Goal: Information Seeking & Learning: Learn about a topic

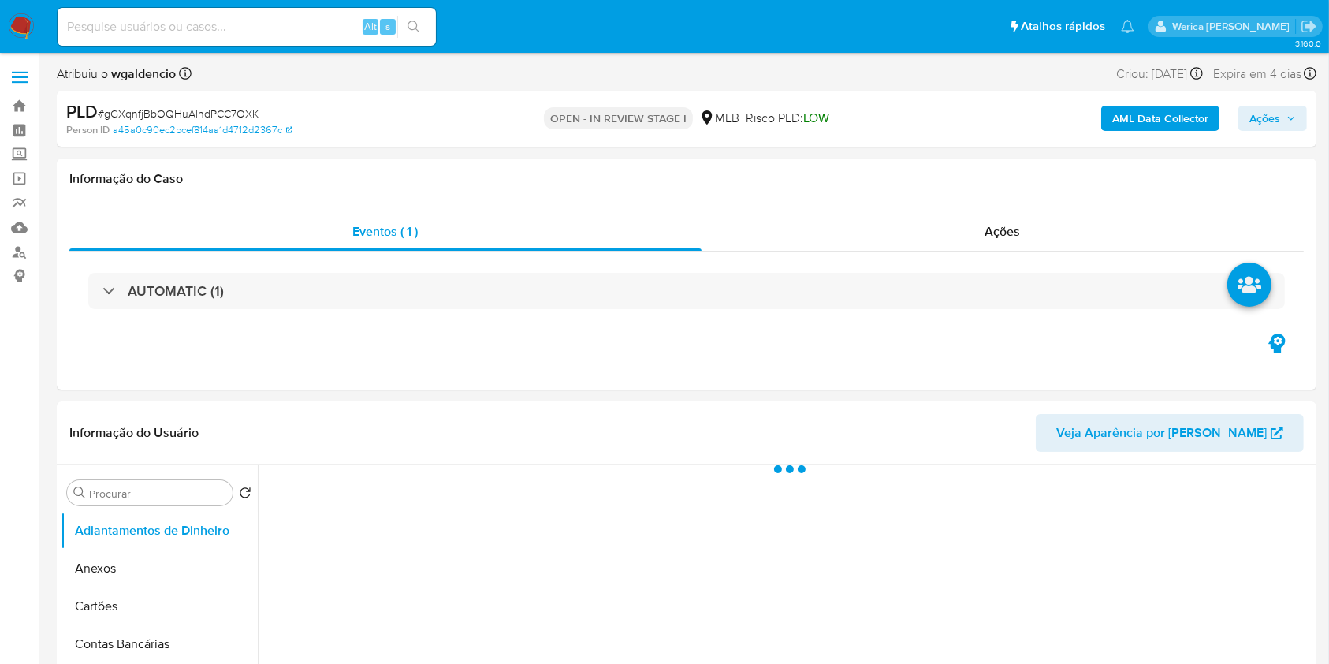
select select "10"
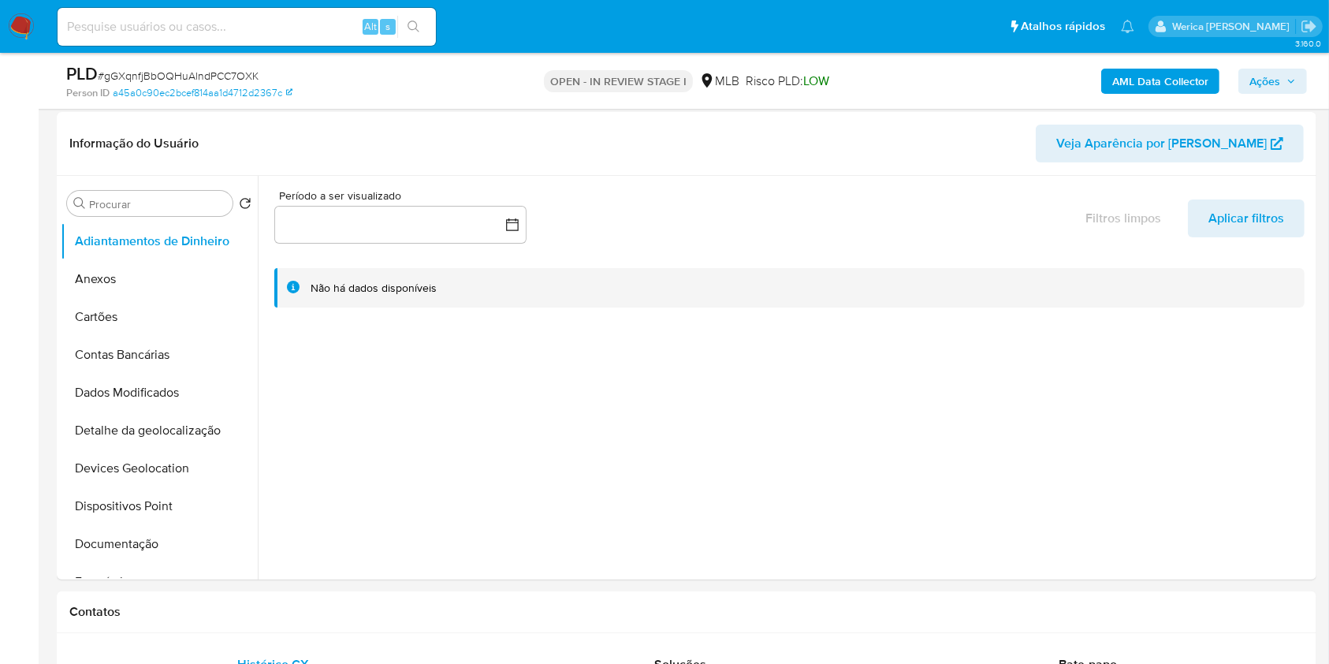
scroll to position [207, 0]
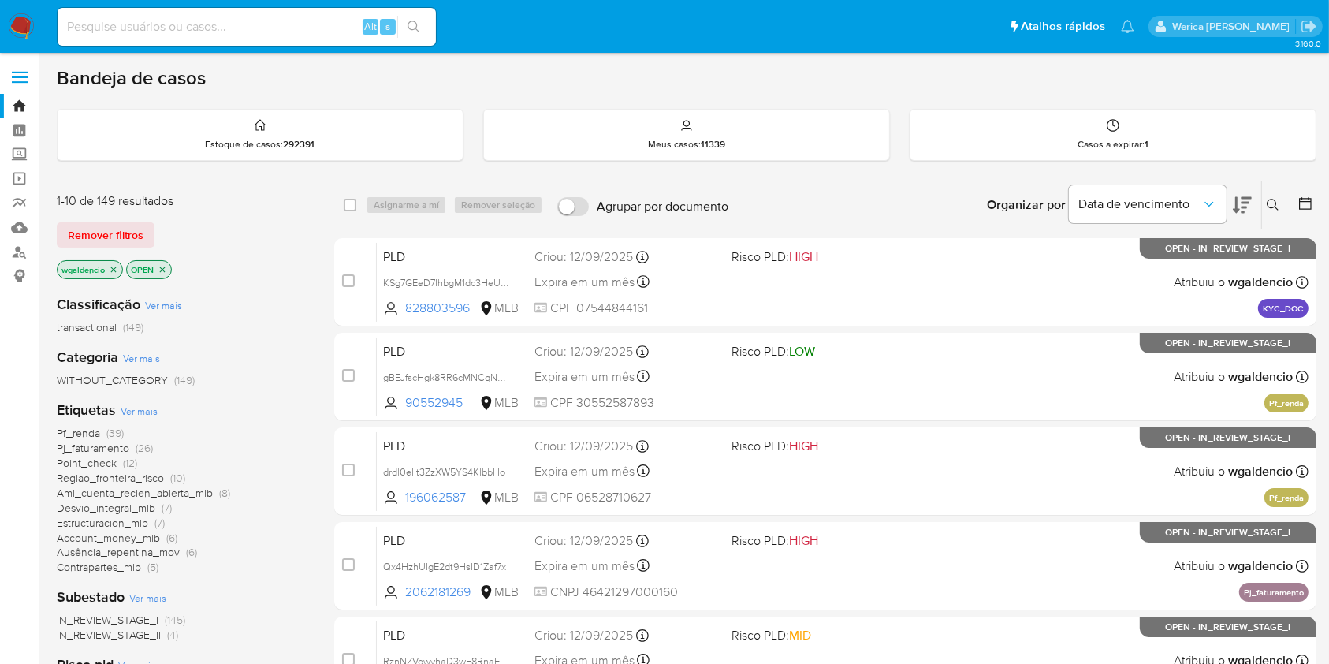
click at [1236, 202] on icon at bounding box center [1242, 205] width 19 height 17
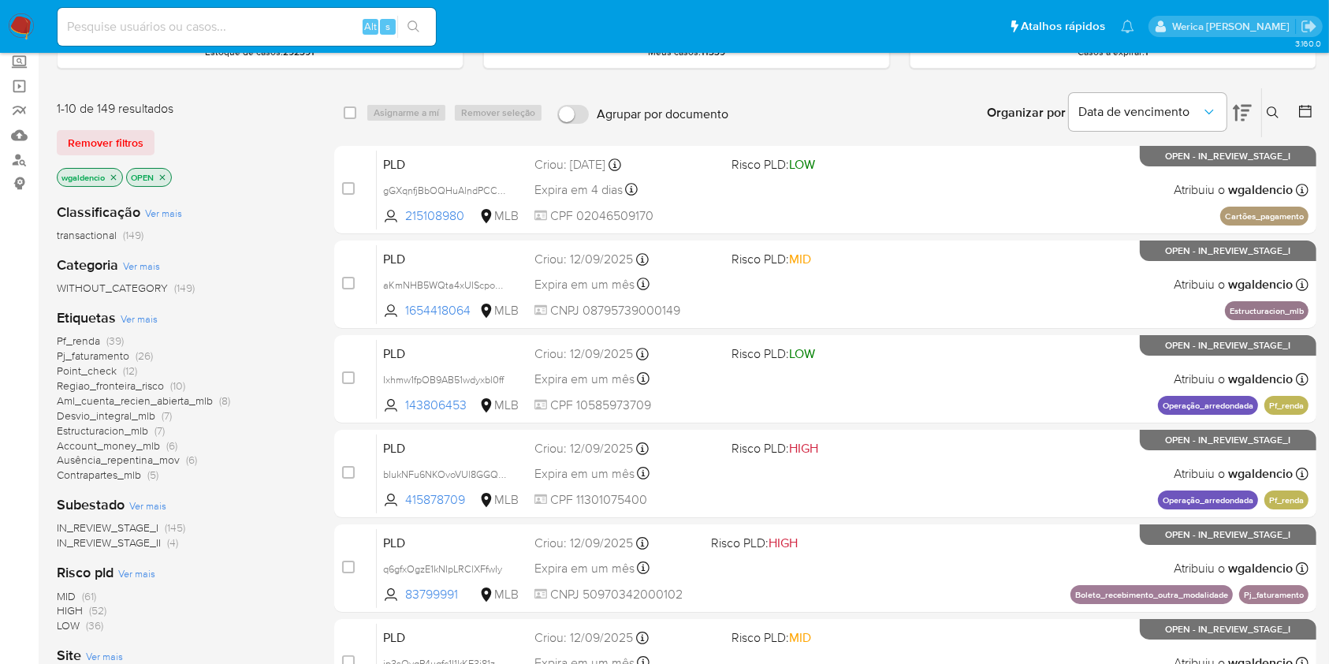
scroll to position [127, 0]
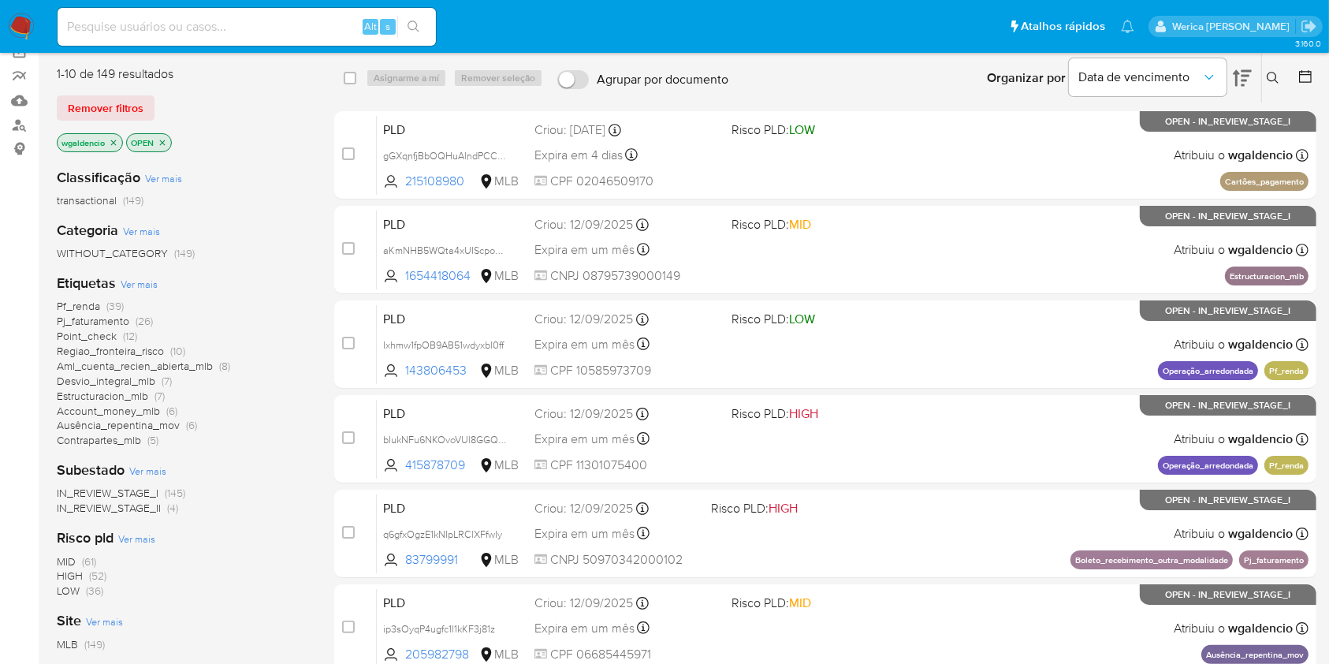
click at [113, 139] on icon "close-filter" at bounding box center [114, 142] width 6 height 6
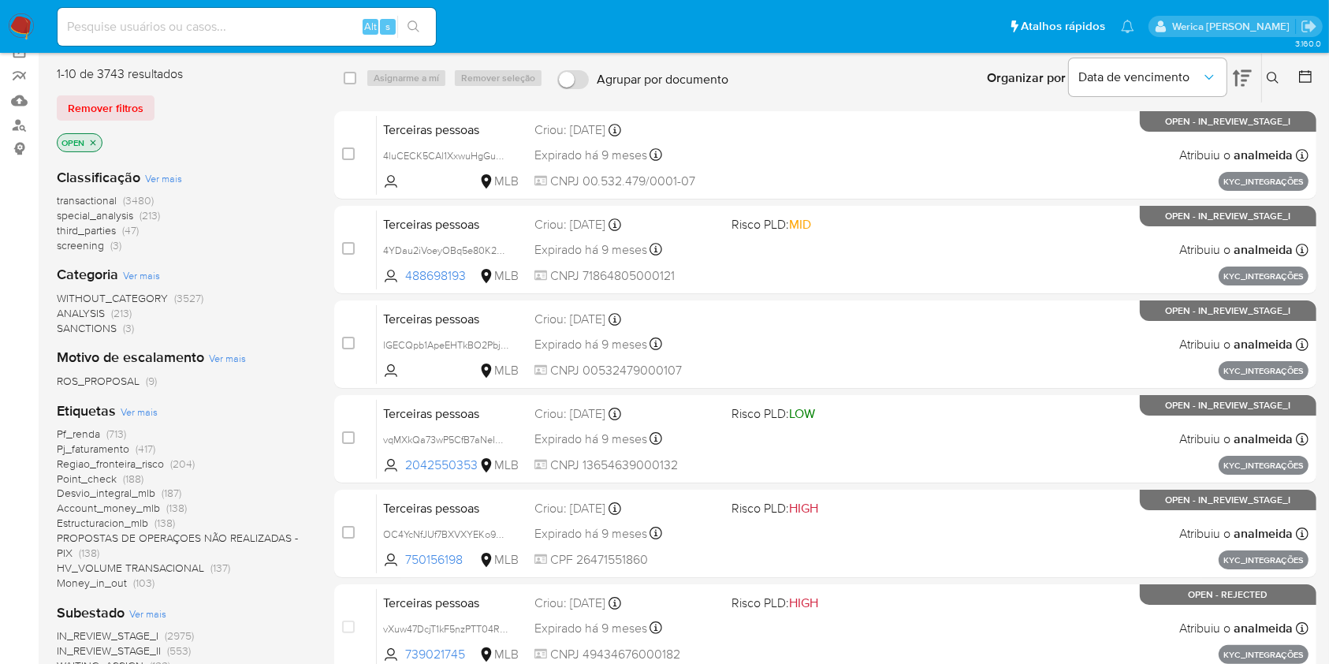
click at [158, 627] on span "IN_REVIEW_STAGE_I" at bounding box center [108, 635] width 102 height 16
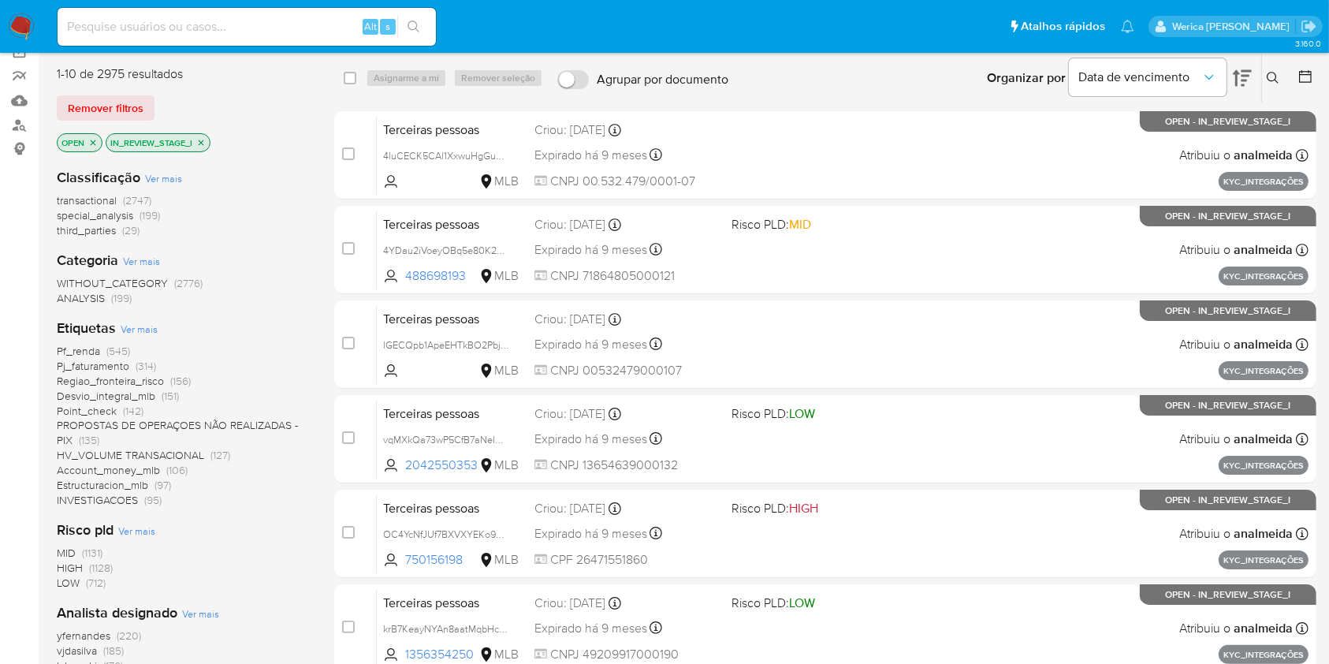
click at [80, 199] on span "transactional" at bounding box center [87, 200] width 60 height 16
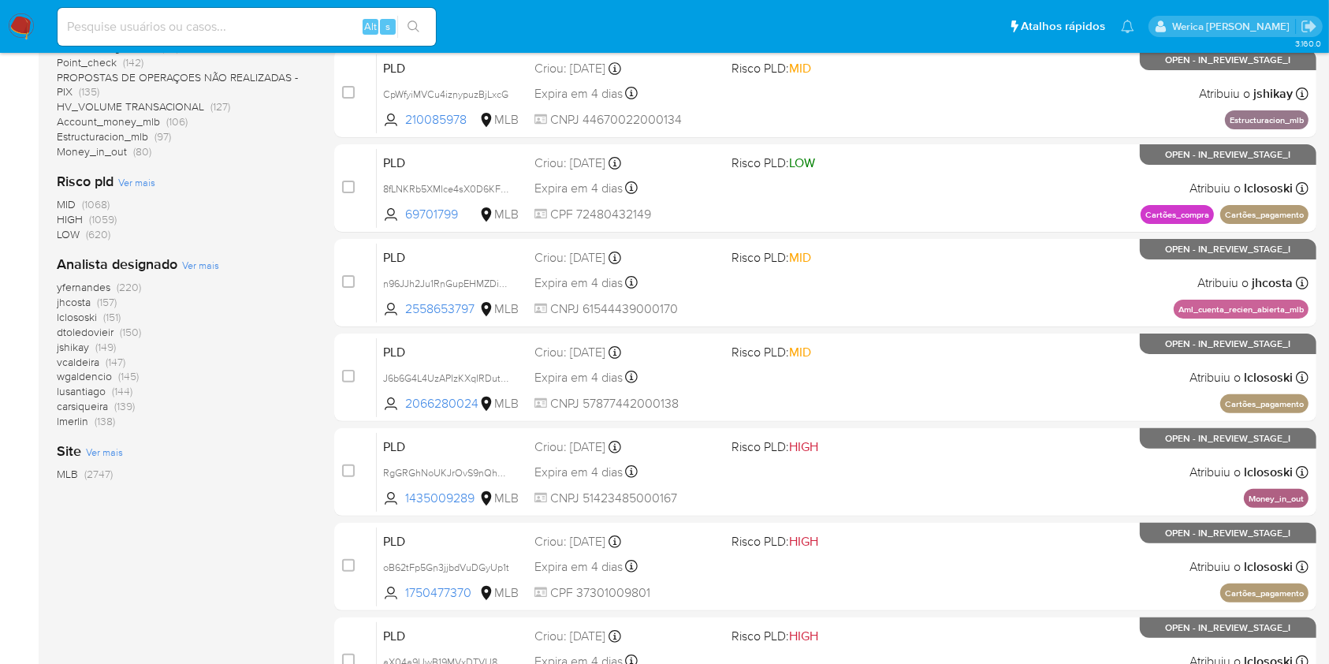
scroll to position [637, 0]
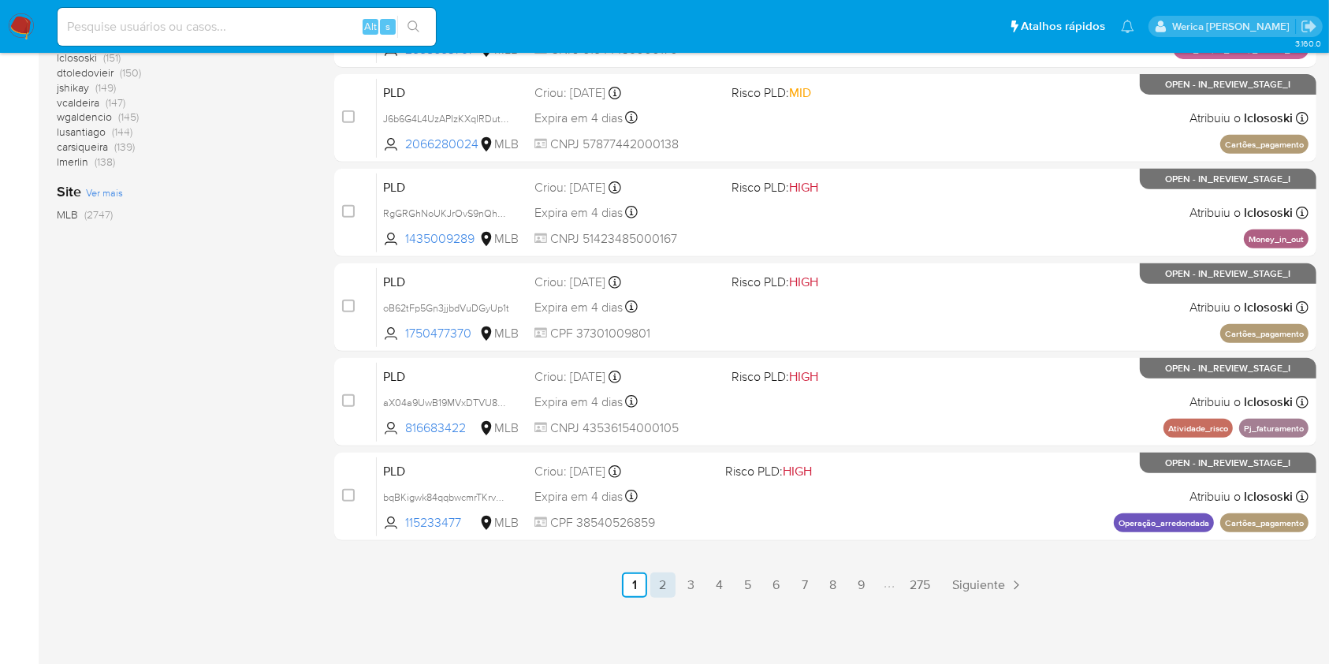
click at [660, 593] on link "2" at bounding box center [662, 584] width 25 height 25
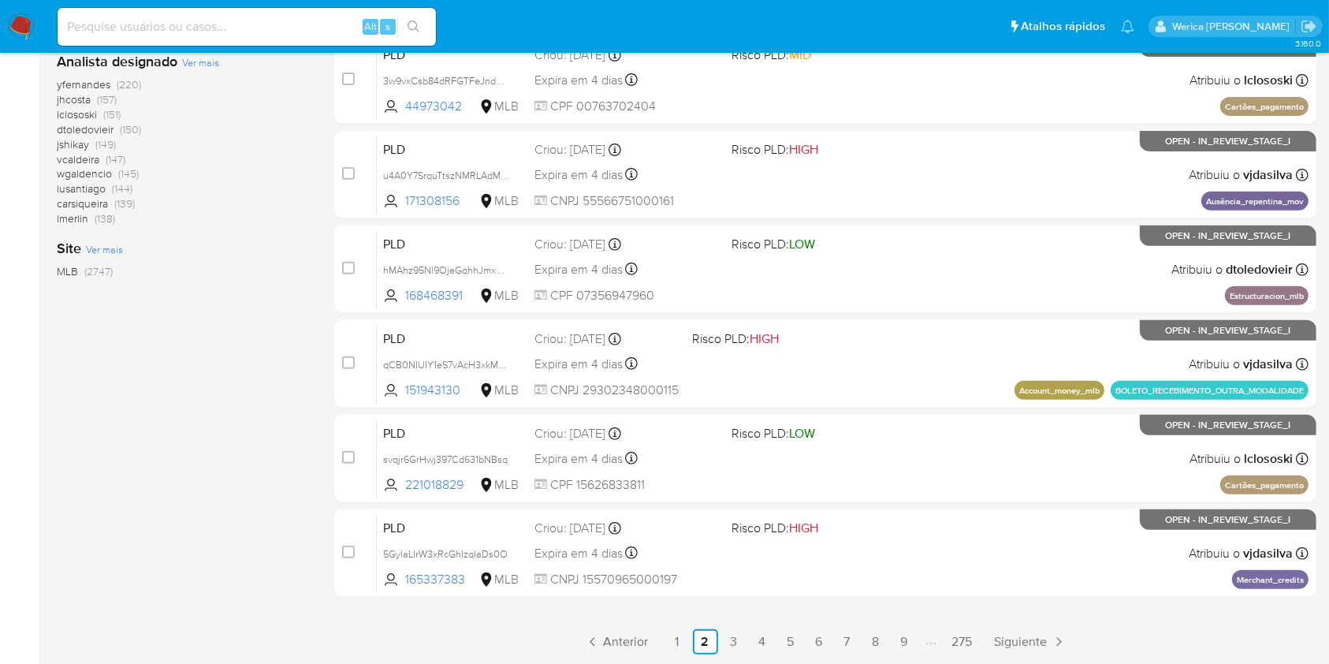
scroll to position [637, 0]
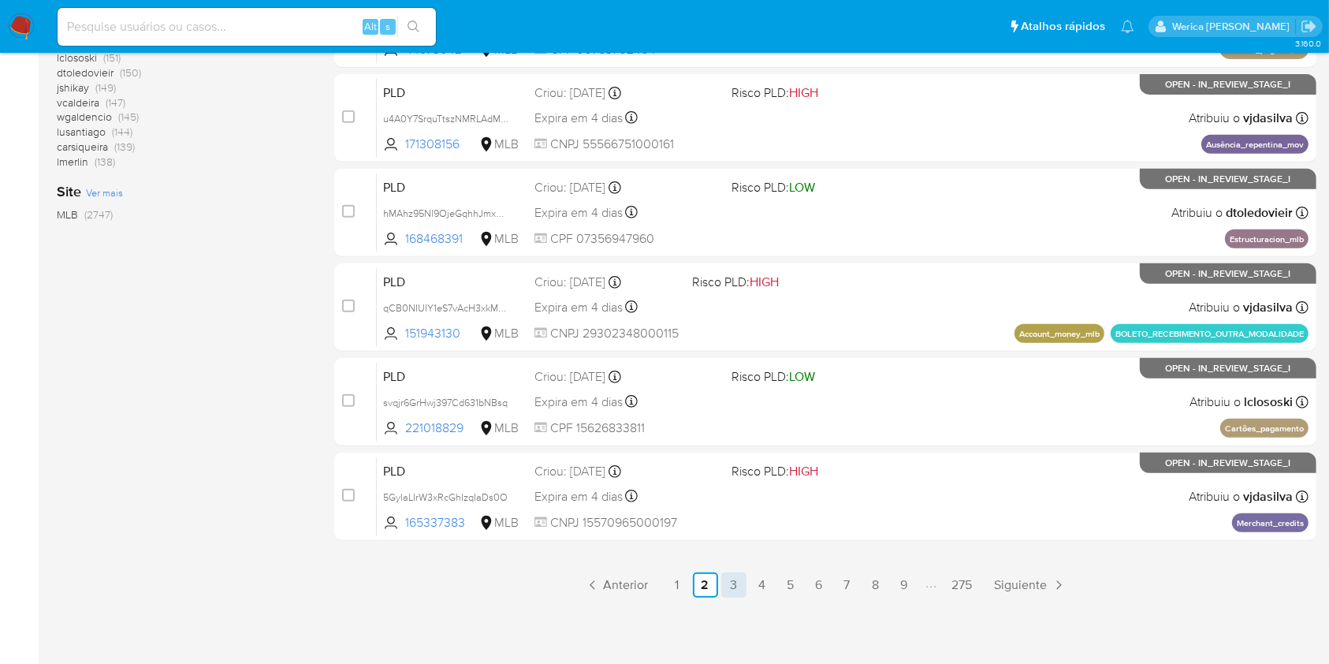
click at [736, 587] on link "3" at bounding box center [733, 584] width 25 height 25
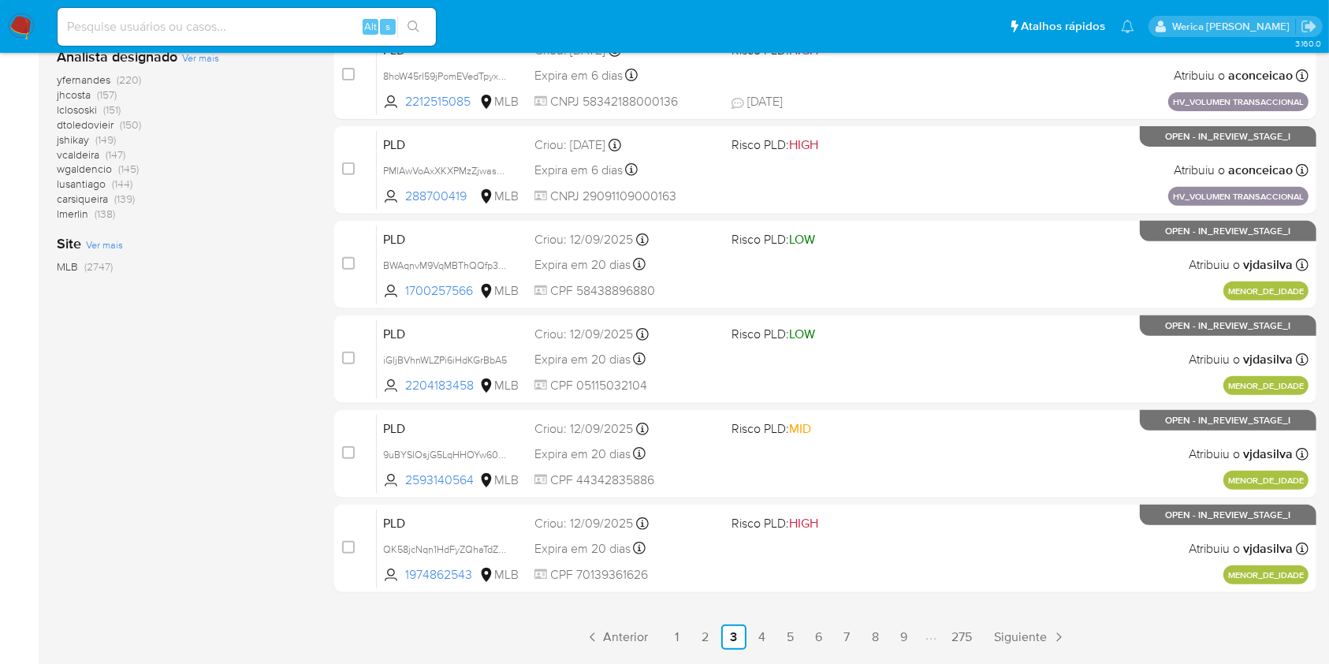
scroll to position [586, 0]
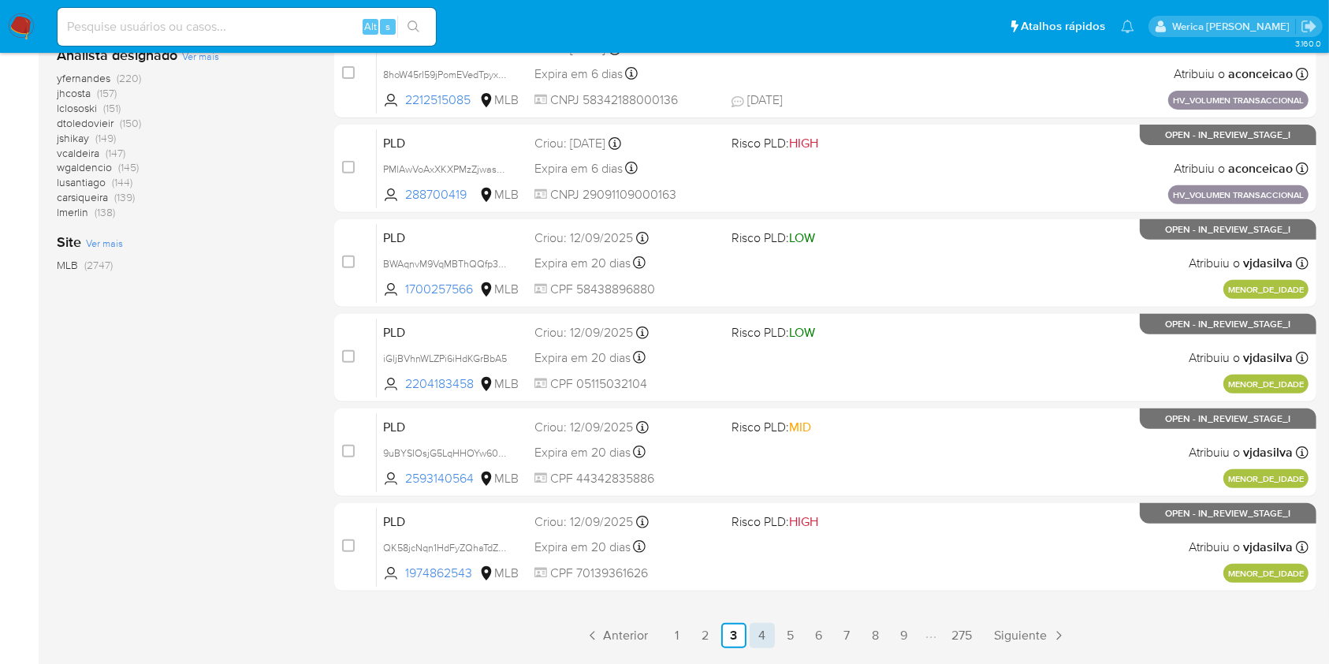
click at [757, 627] on link "4" at bounding box center [762, 635] width 25 height 25
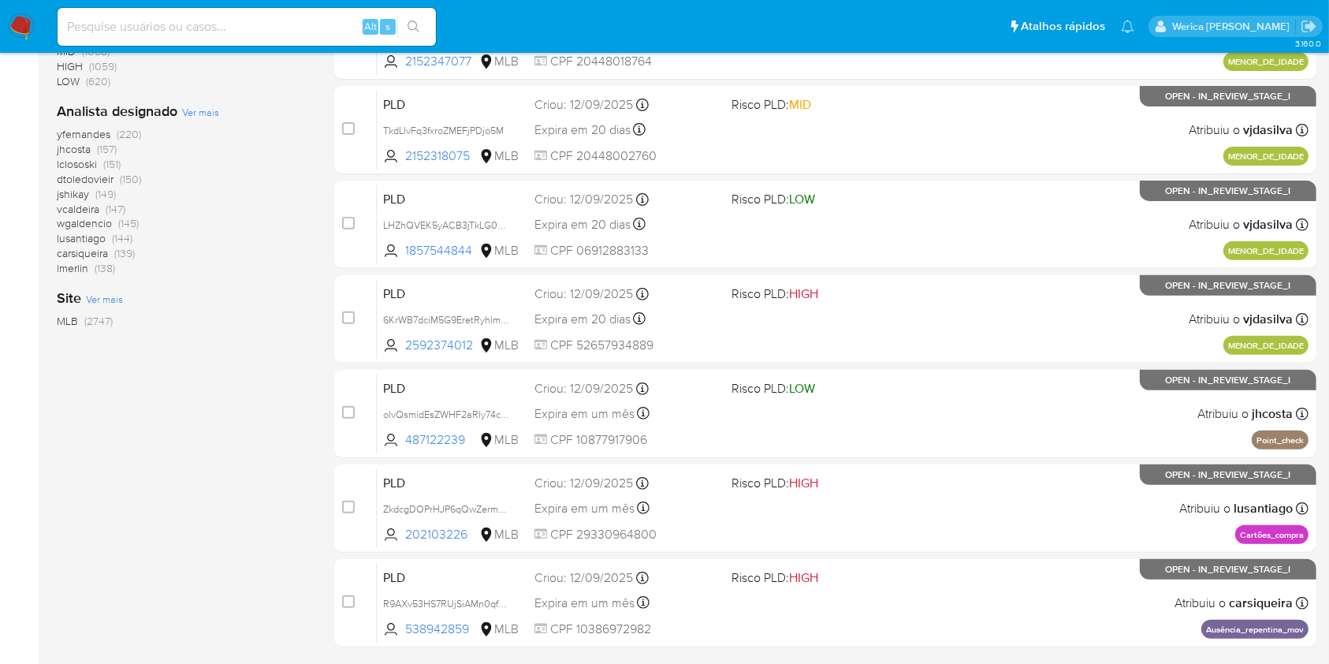
scroll to position [637, 0]
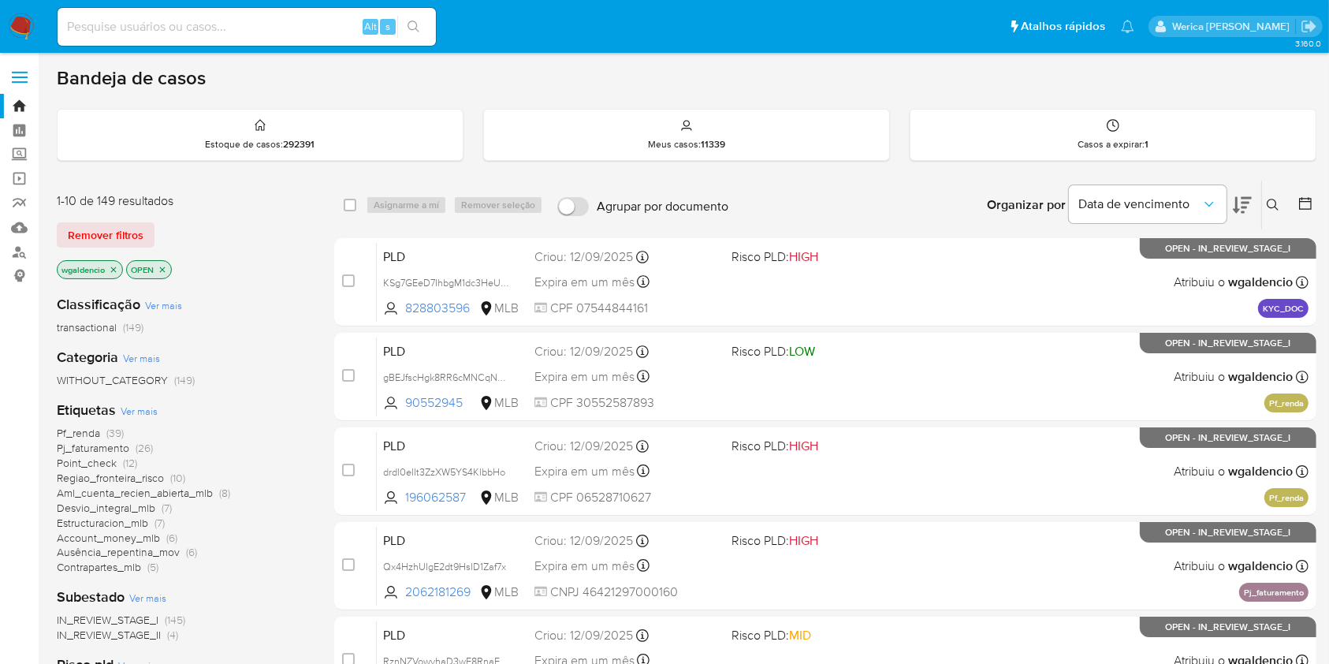
click at [221, 426] on div "Pf_renda (39) Pj_faturamento (26) Point_check (12) Regiao_fronteira_risco (10) …" at bounding box center [183, 500] width 252 height 149
click at [107, 432] on span "(39)" at bounding box center [114, 433] width 17 height 16
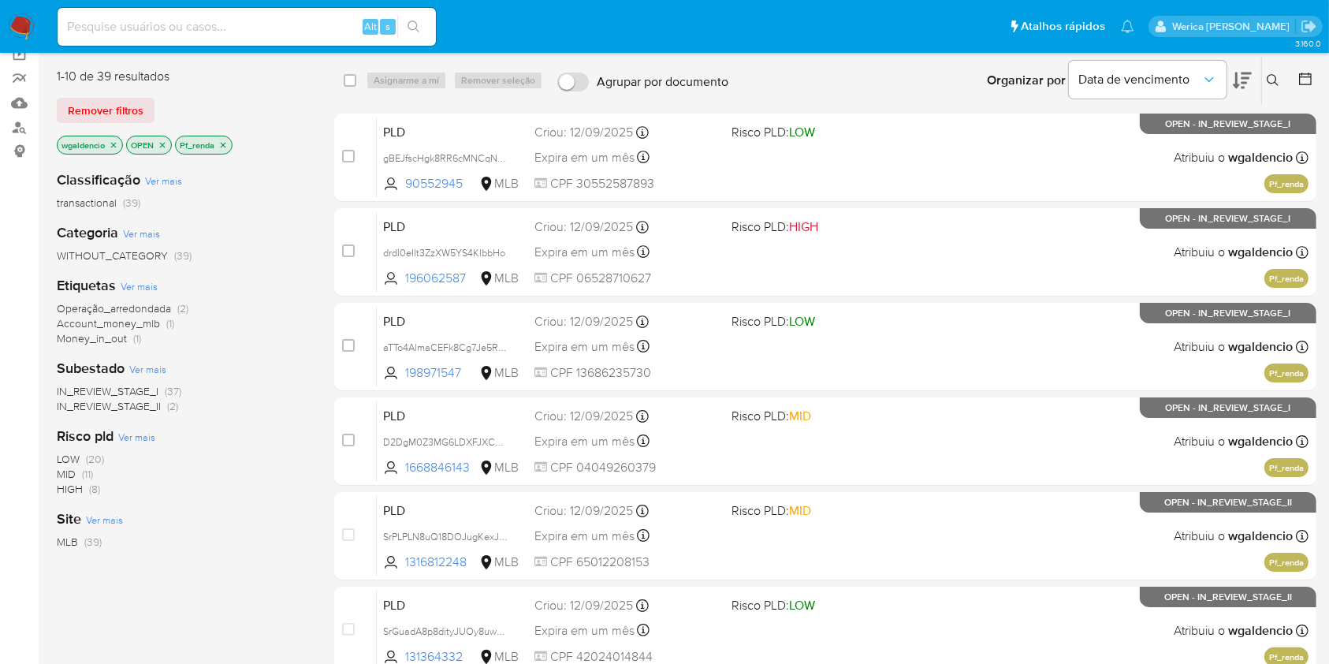
scroll to position [73, 0]
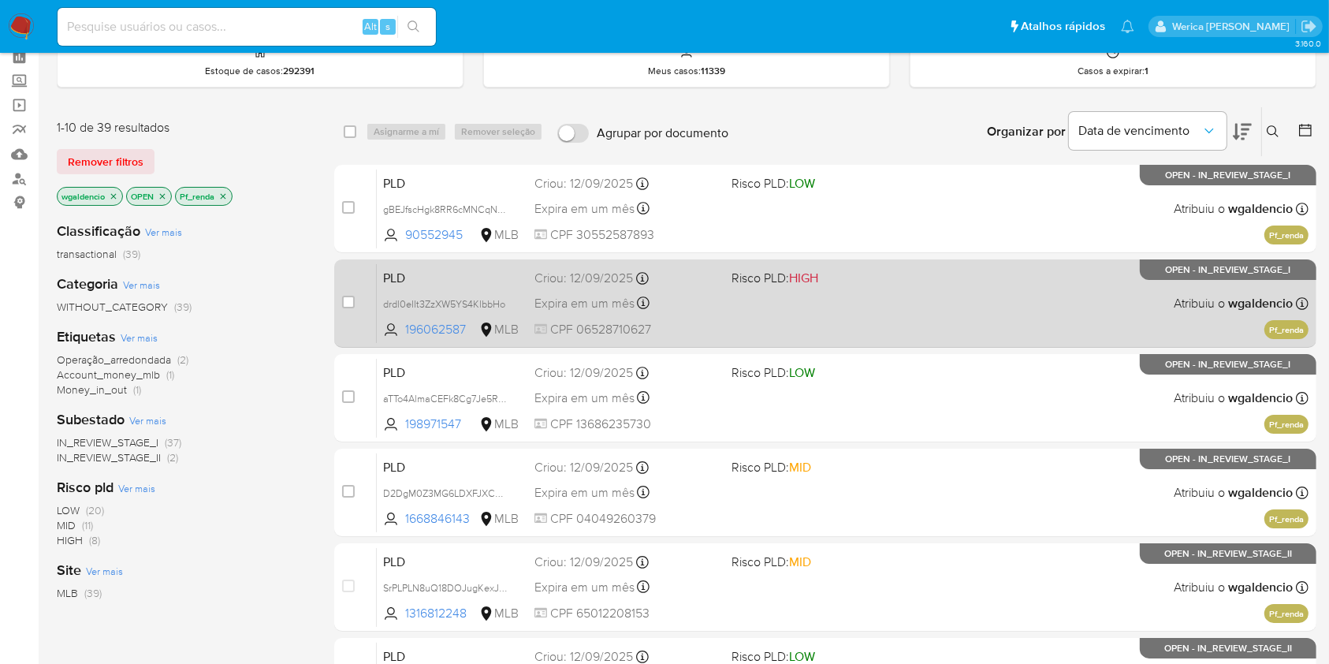
click at [924, 309] on div "PLD drdl0eIIt3ZzXW5YS4KlbbHo 196062587 MLB Risco PLD: HIGH Criou: 12/09/2025 Cr…" at bounding box center [843, 303] width 932 height 80
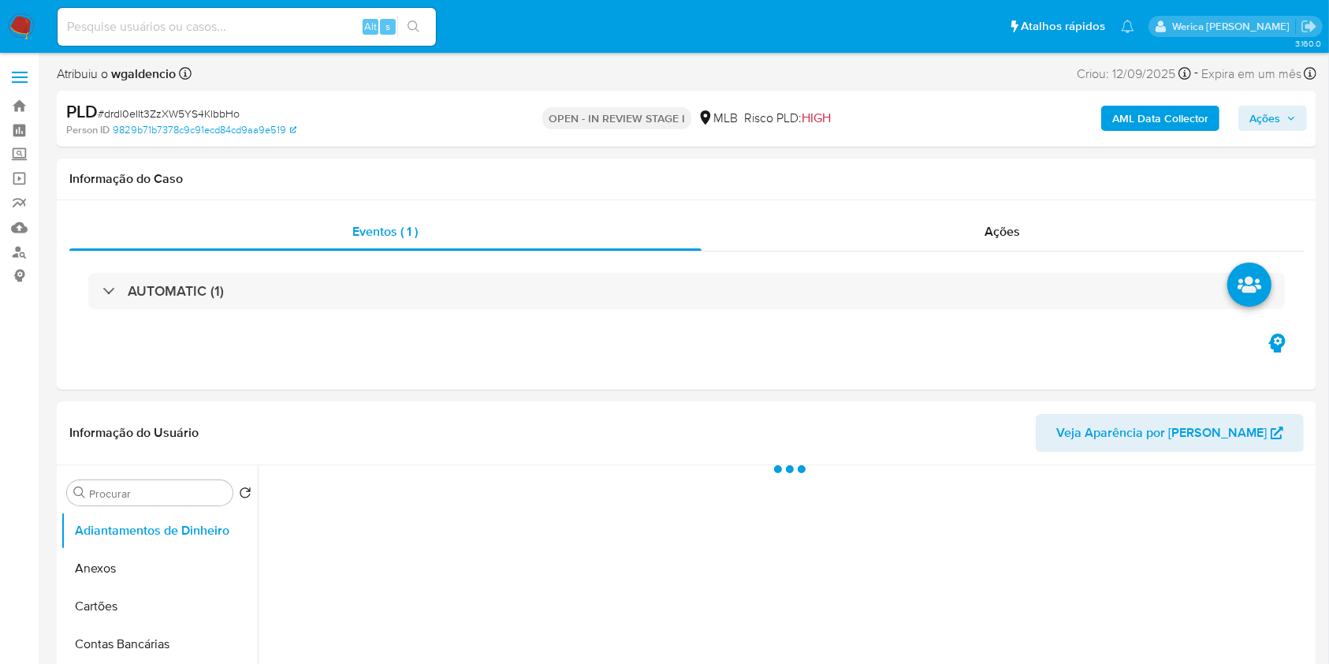
select select "10"
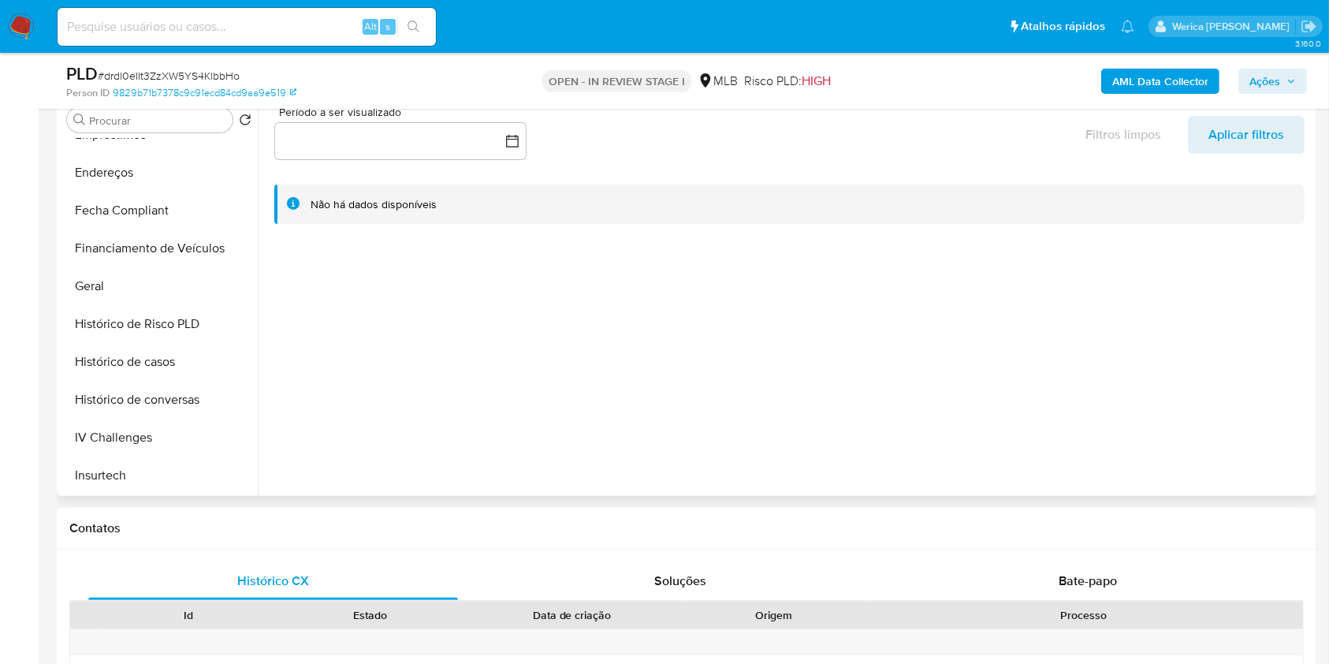
scroll to position [354, 0]
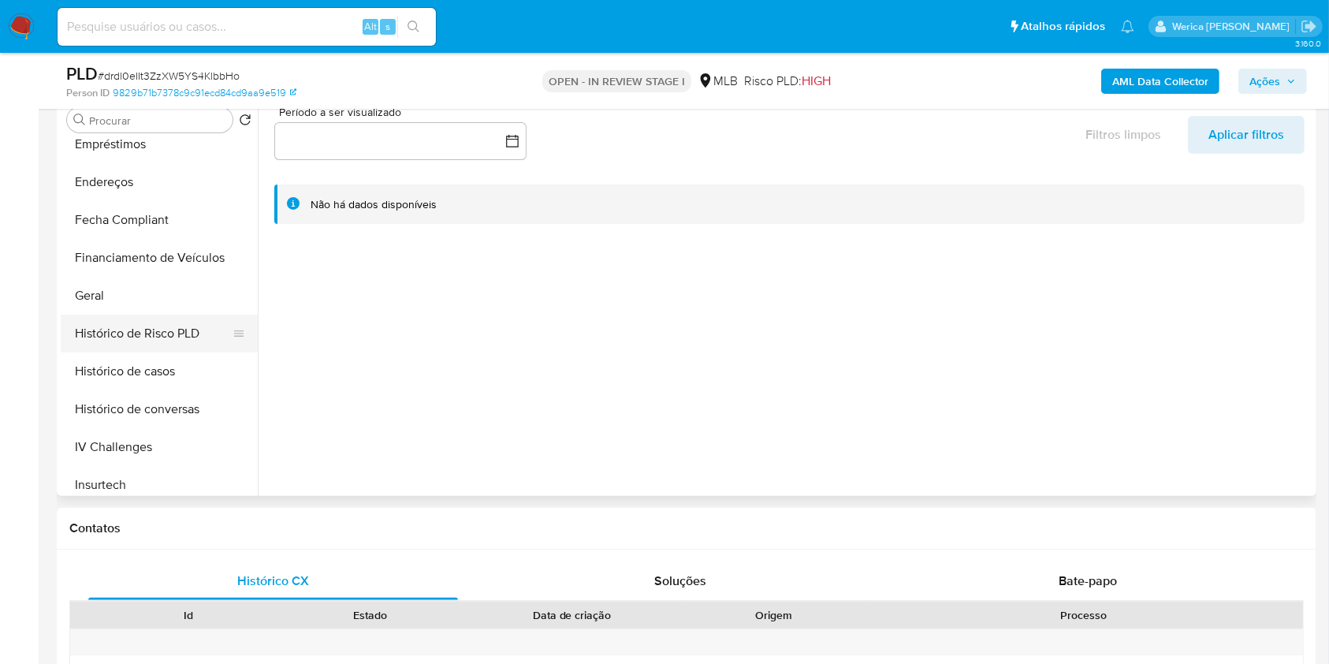
click at [176, 314] on button "Histórico de Risco PLD" at bounding box center [153, 333] width 184 height 38
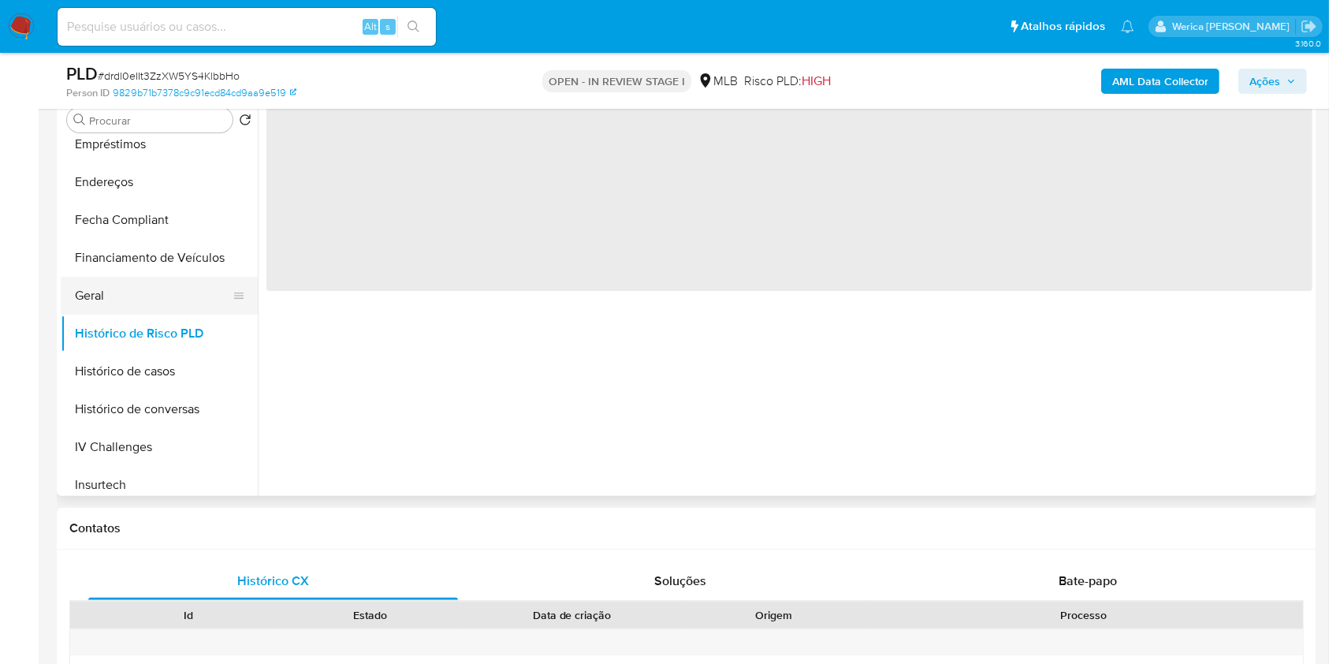
click at [153, 303] on button "Geral" at bounding box center [153, 296] width 184 height 38
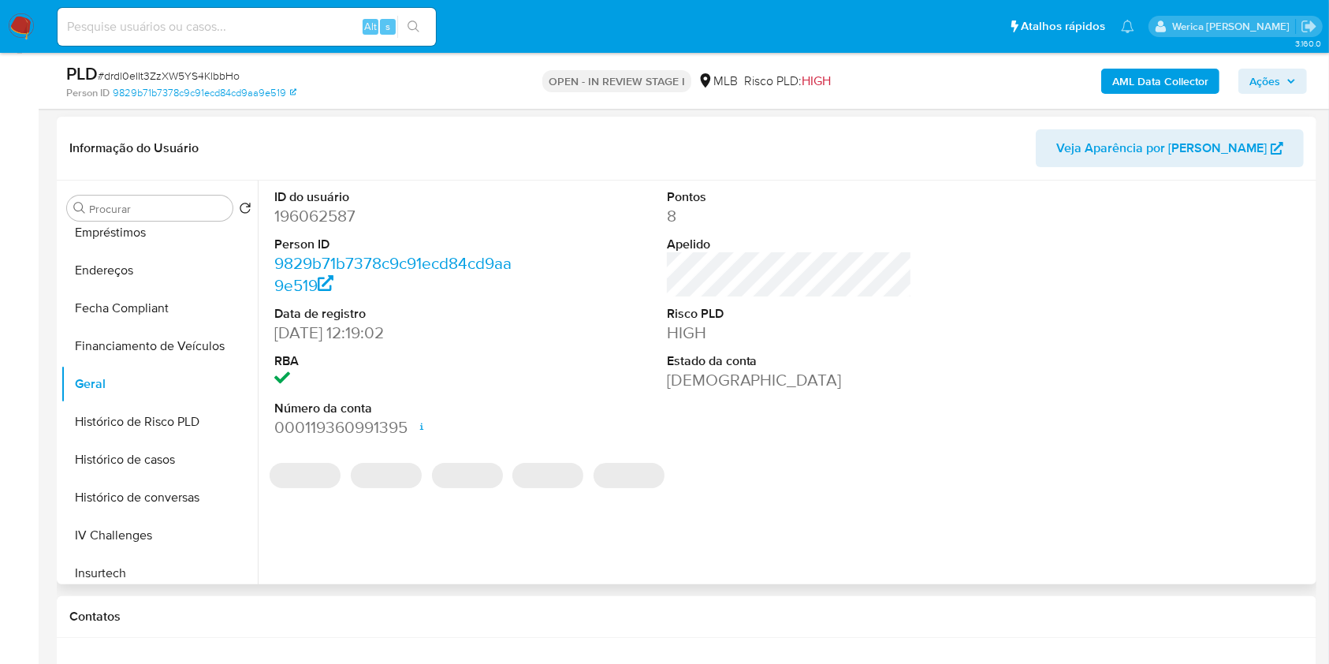
click at [309, 221] on dd "196062587" at bounding box center [397, 216] width 246 height 22
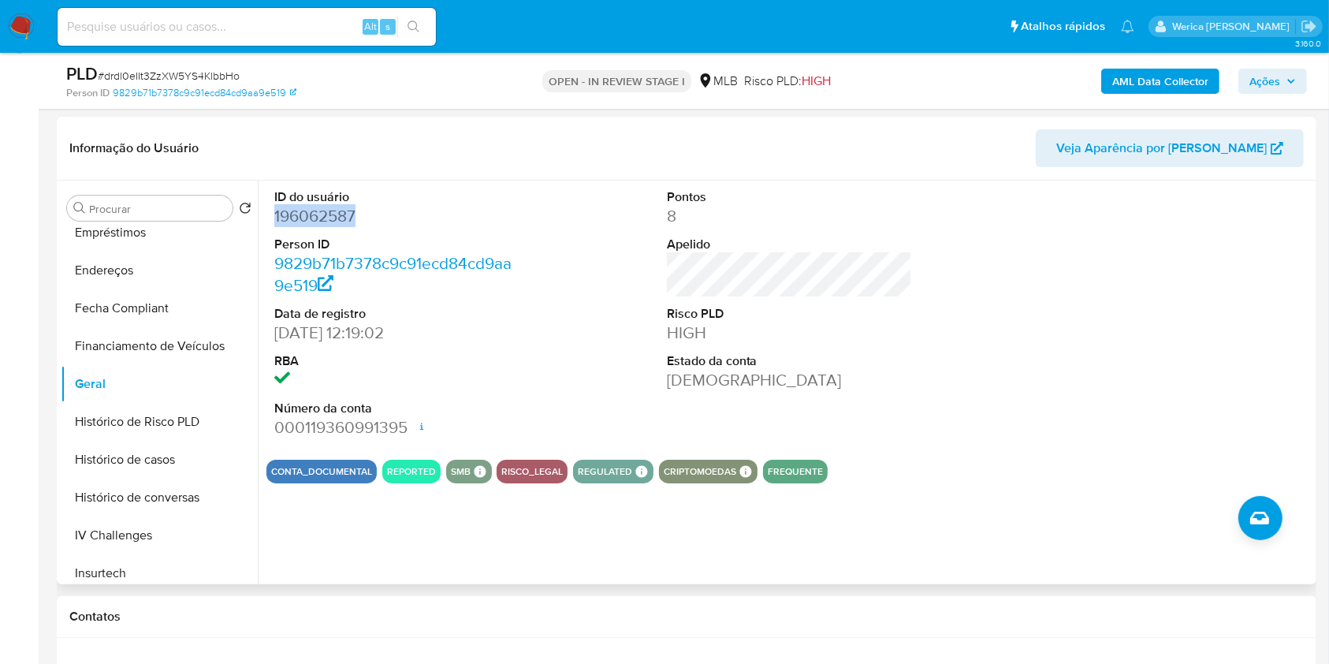
copy dd "196062587"
click at [158, 451] on button "Histórico de casos" at bounding box center [153, 460] width 184 height 38
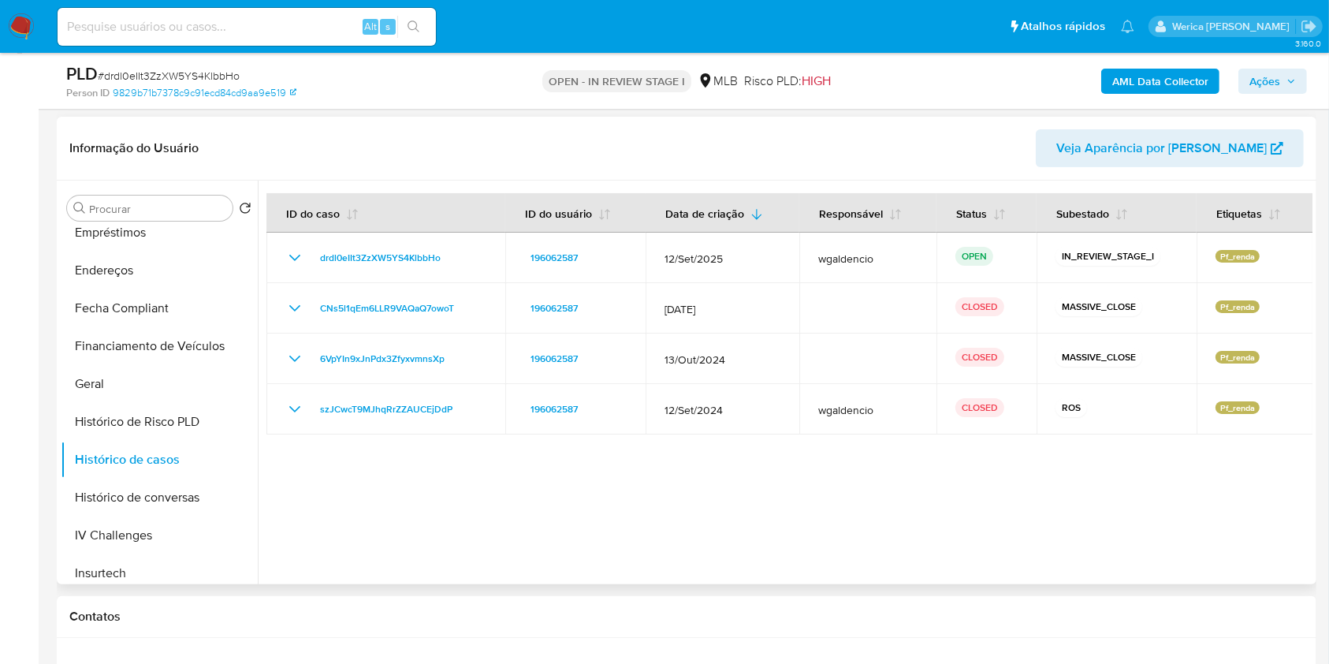
click at [677, 470] on div at bounding box center [785, 382] width 1055 height 404
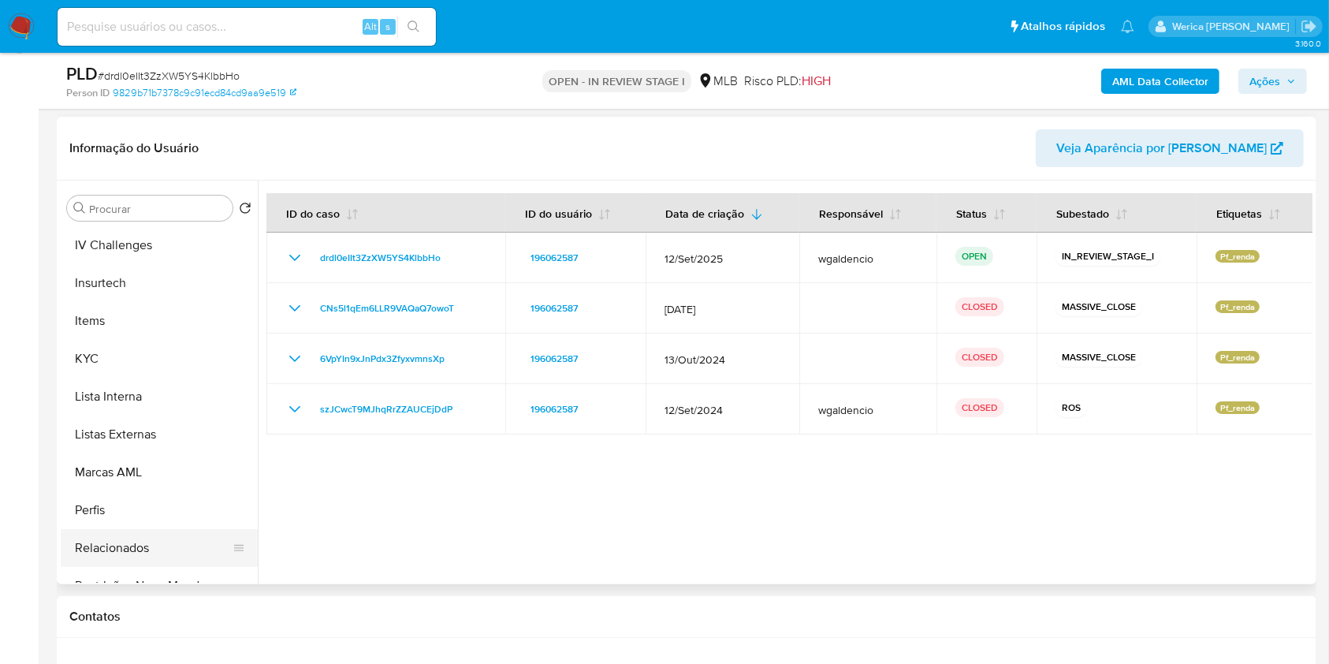
scroll to position [700, 0]
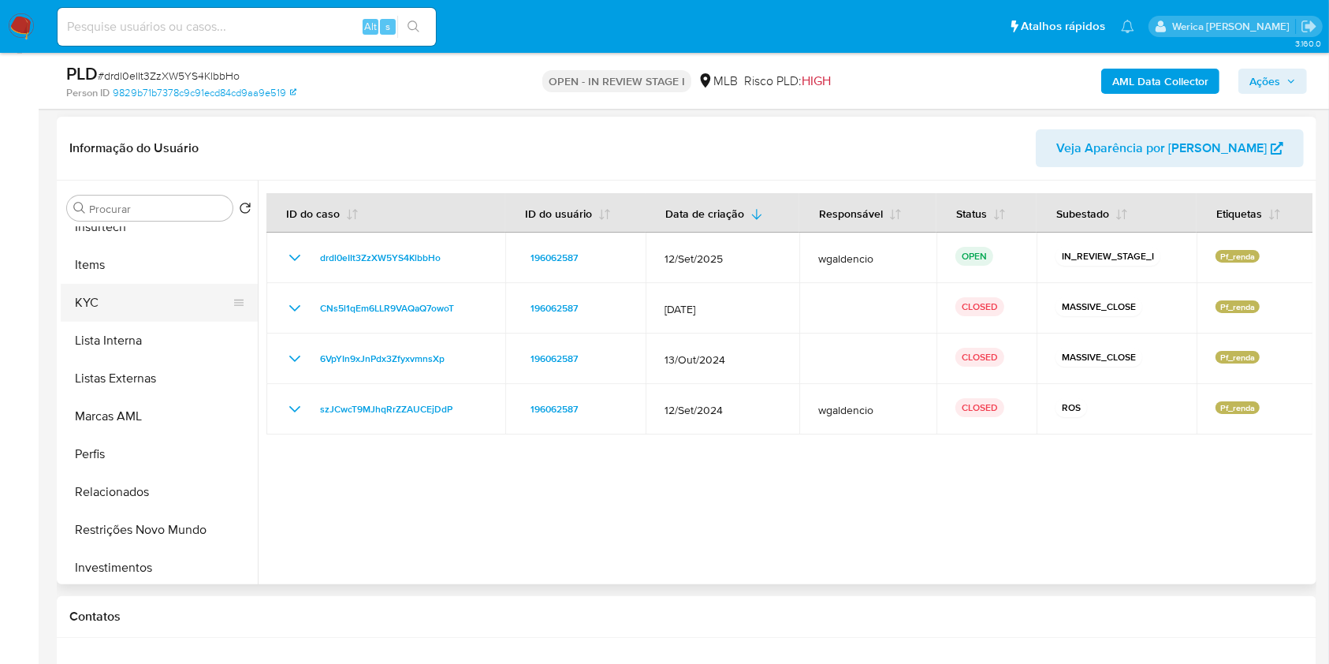
click at [137, 297] on button "KYC" at bounding box center [153, 303] width 184 height 38
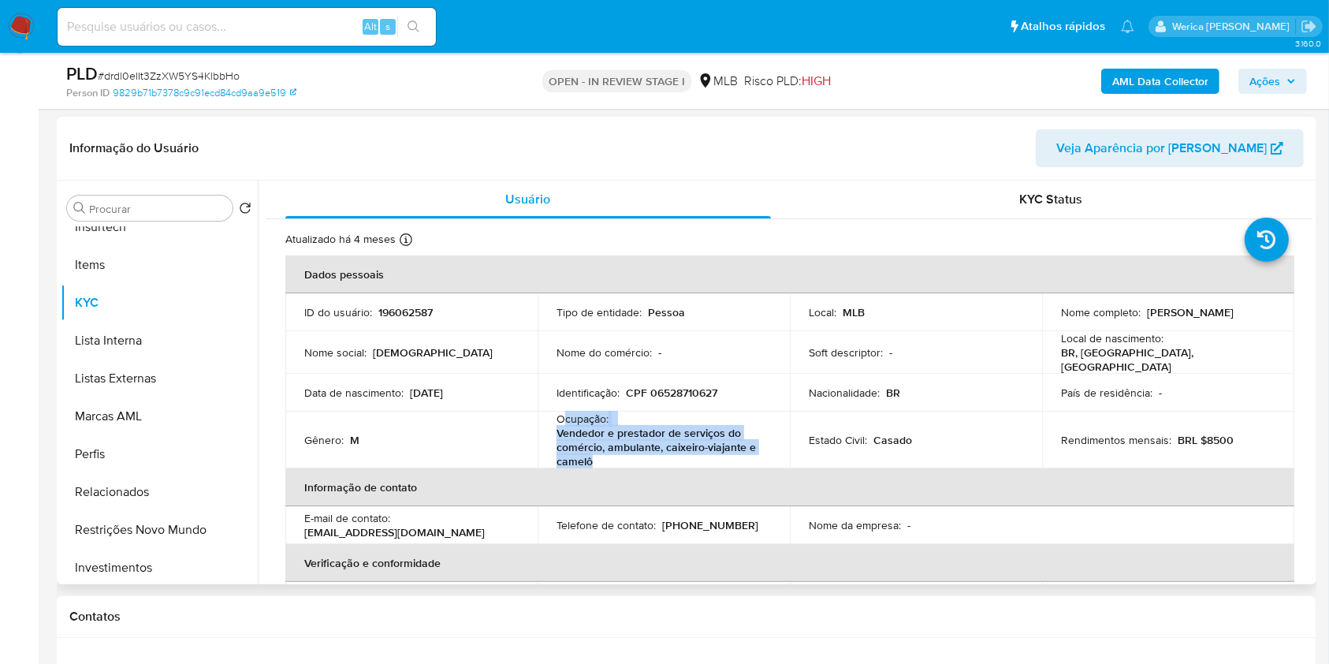
drag, startPoint x: 561, startPoint y: 418, endPoint x: 603, endPoint y: 456, distance: 56.9
click at [603, 456] on div "Ocupação : Vendedor e prestador de serviços do comércio, ambulante, caixeiro-vi…" at bounding box center [663, 439] width 214 height 57
copy div "cupação : Vendedor e prestador de serviços do comércio, ambulante, caixeiro-via…"
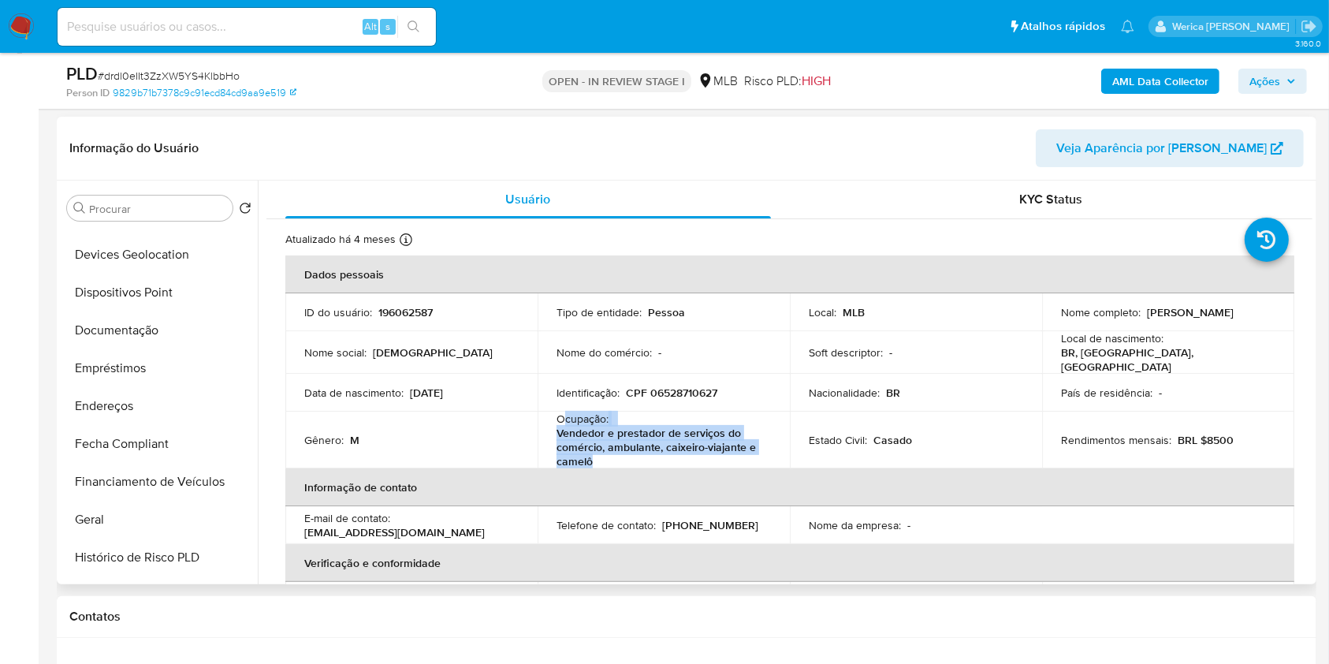
scroll to position [203, 0]
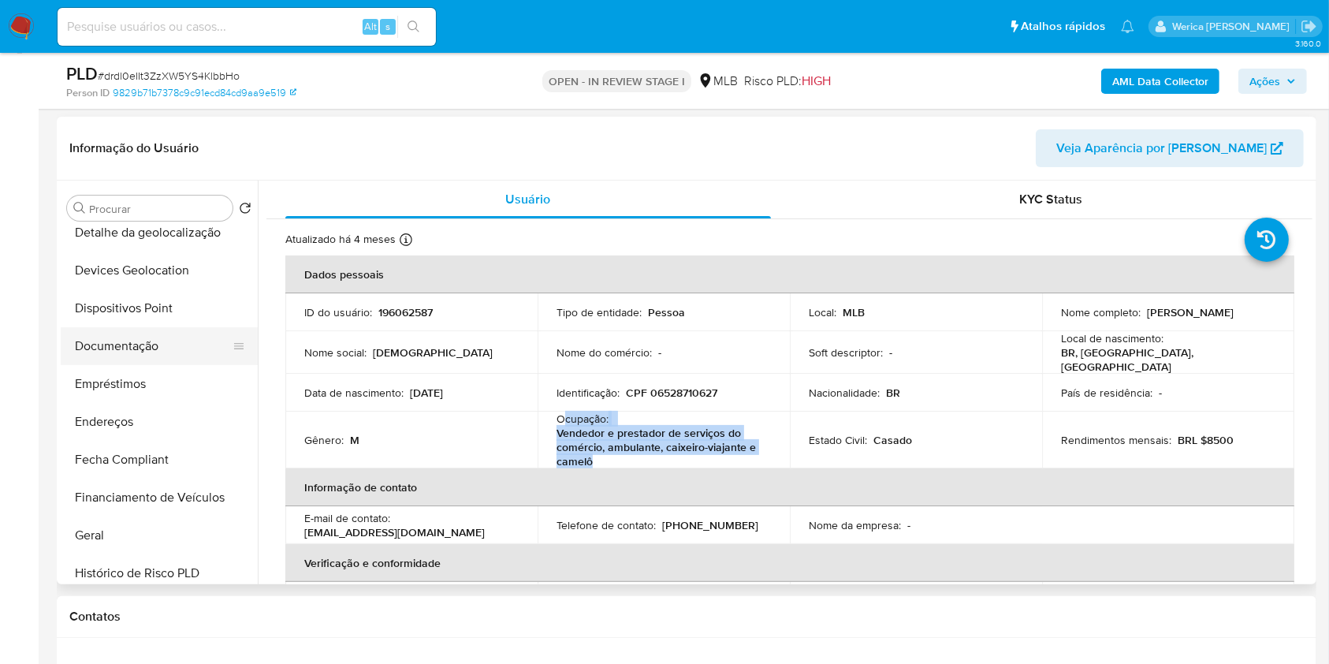
click at [117, 344] on button "Documentação" at bounding box center [153, 346] width 184 height 38
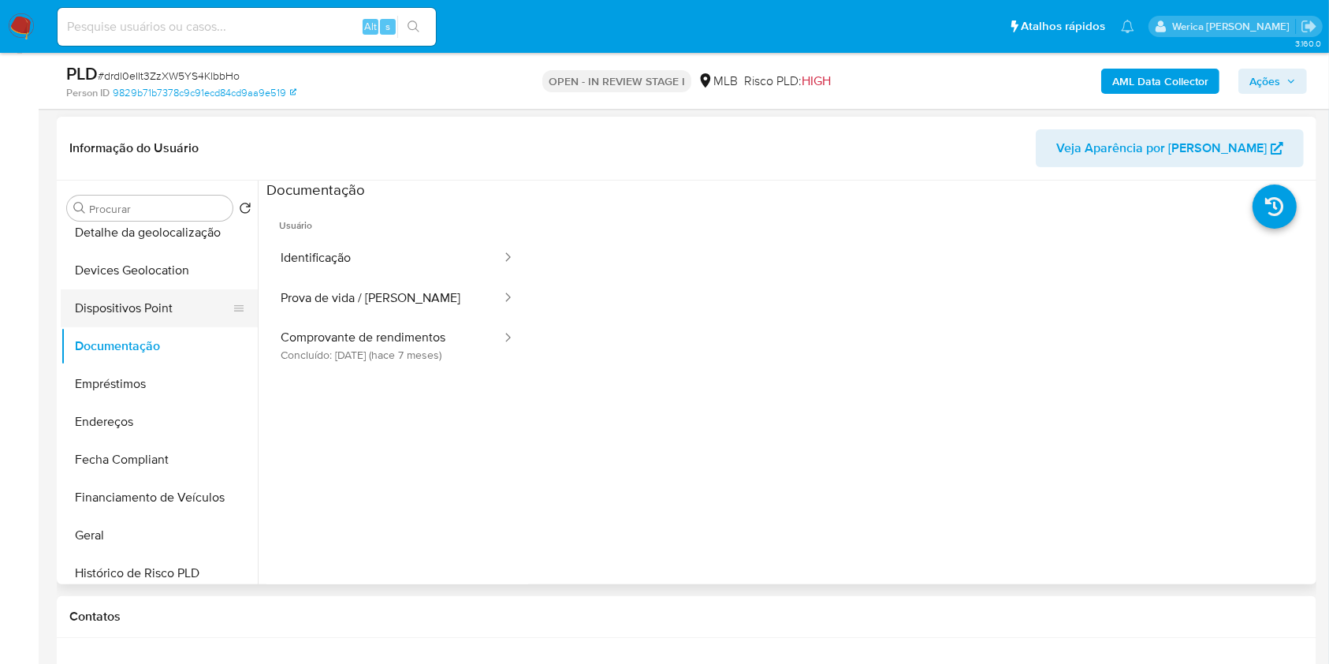
click at [370, 251] on button "Identificação" at bounding box center [384, 258] width 236 height 40
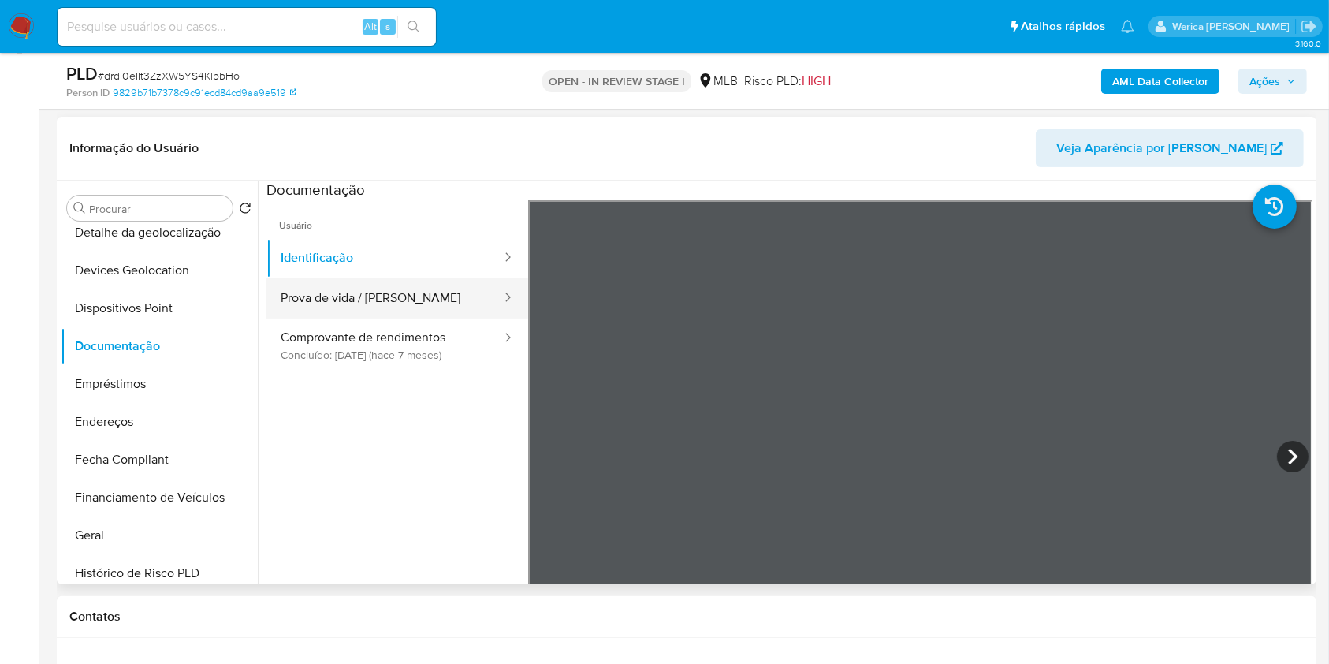
click at [407, 292] on button "Prova de vida / Selfie" at bounding box center [384, 298] width 236 height 40
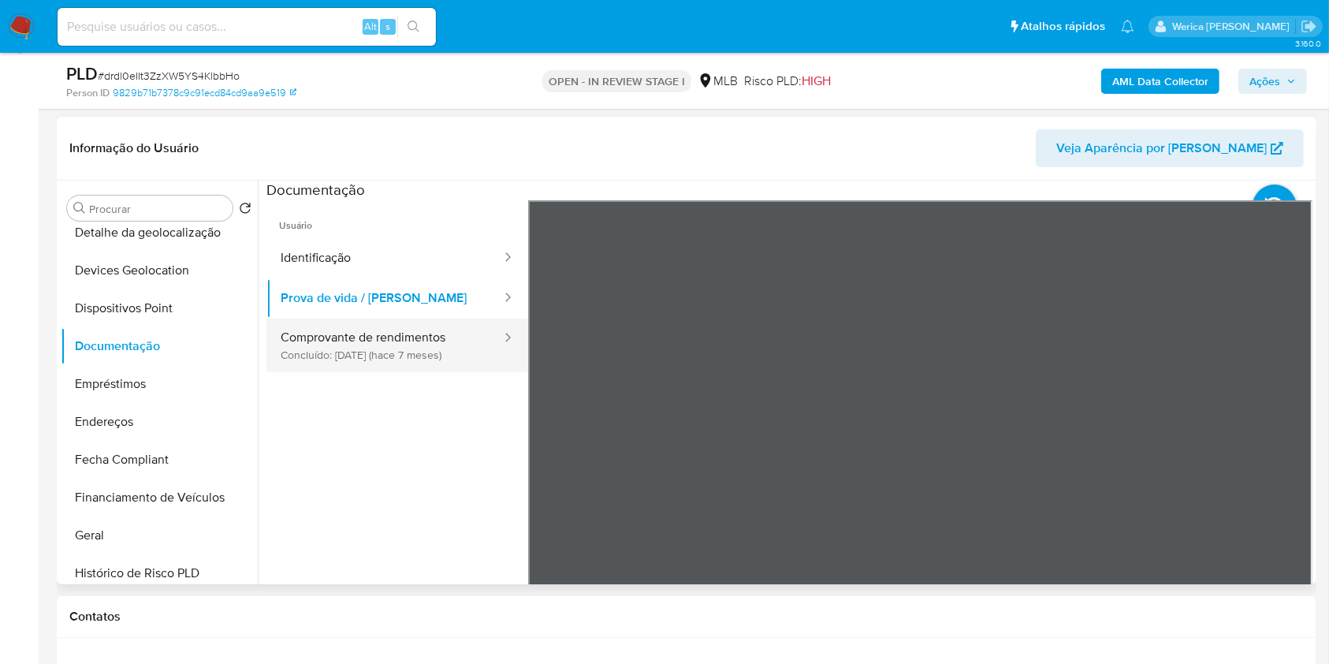
click at [464, 344] on button "Comprovante de rendimentos Concluído: 05/03/2025 (hace 7 meses)" at bounding box center [384, 345] width 236 height 54
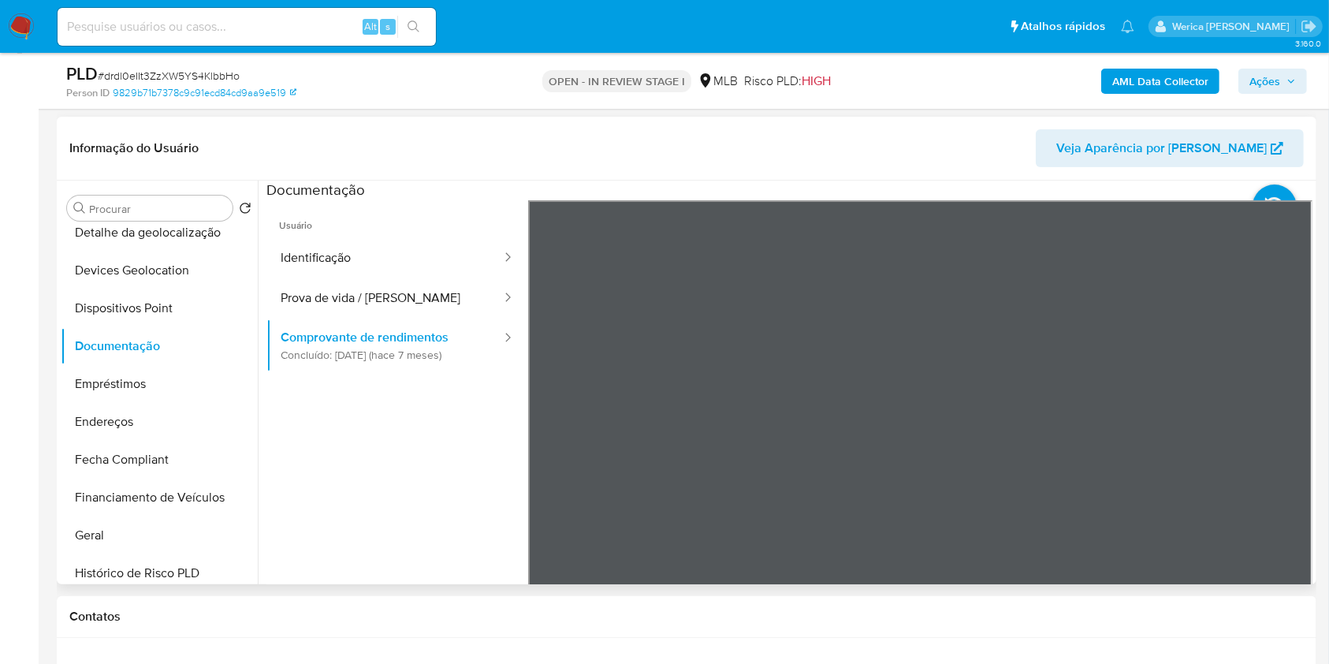
click at [1155, 175] on div "Informação do Usuário Veja Aparência por Pessoa Procurar Retornar ao pedido pad…" at bounding box center [686, 350] width 1259 height 467
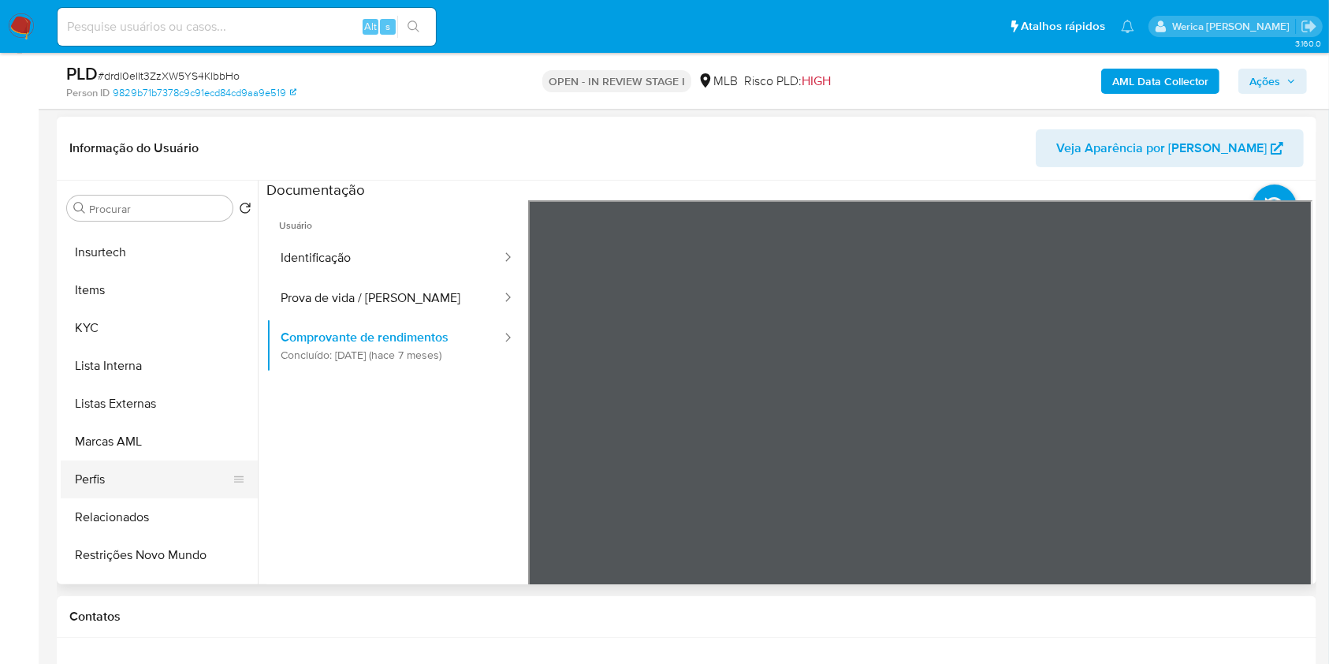
scroll to position [675, 0]
click at [102, 329] on button "KYC" at bounding box center [153, 328] width 184 height 38
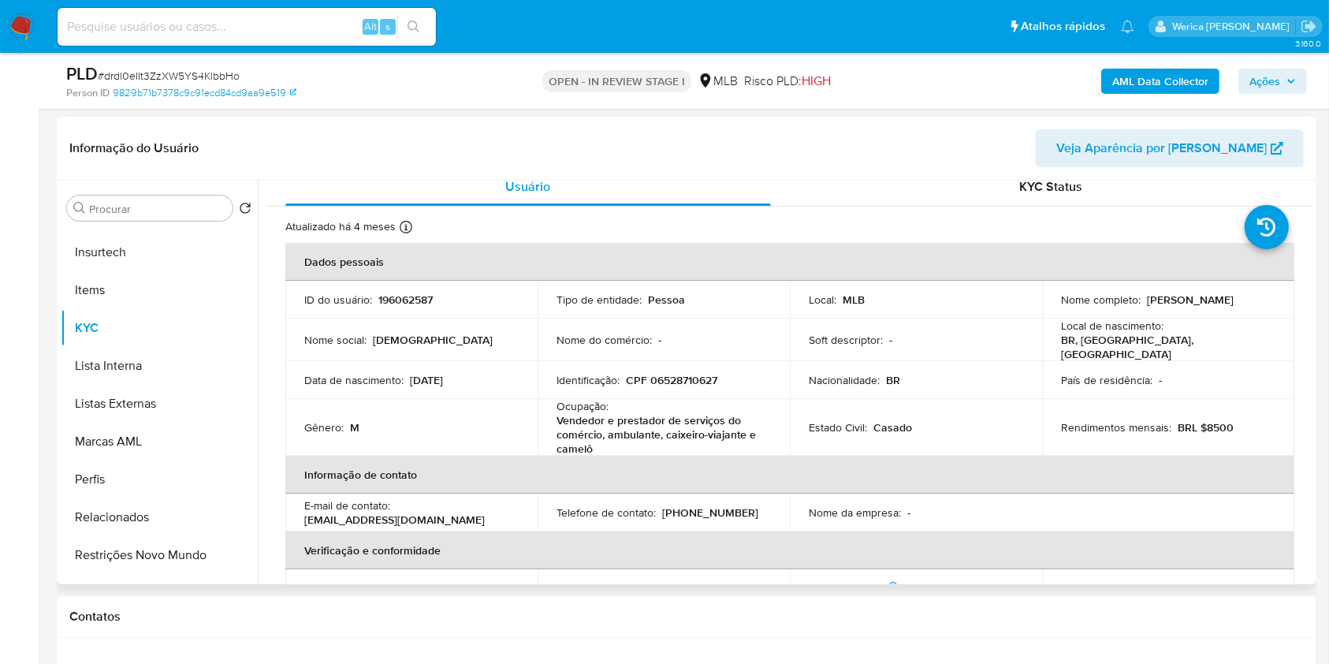
scroll to position [742, 0]
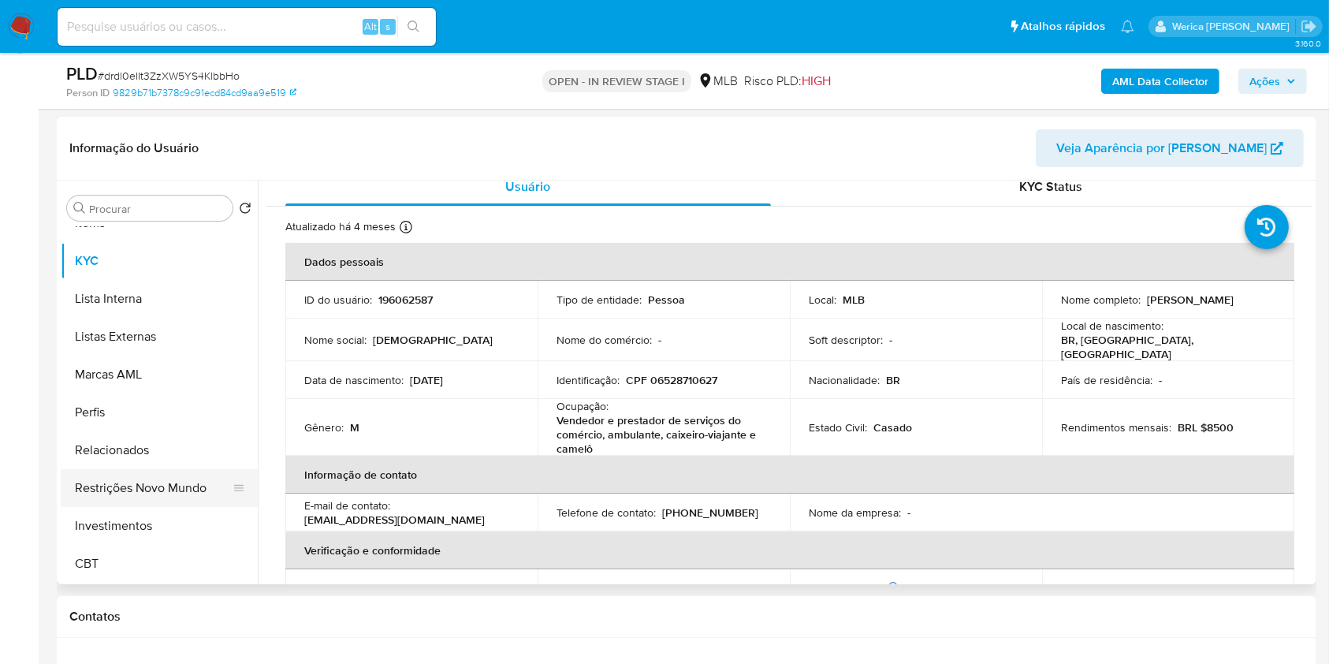
click at [177, 499] on button "Restrições Novo Mundo" at bounding box center [153, 488] width 184 height 38
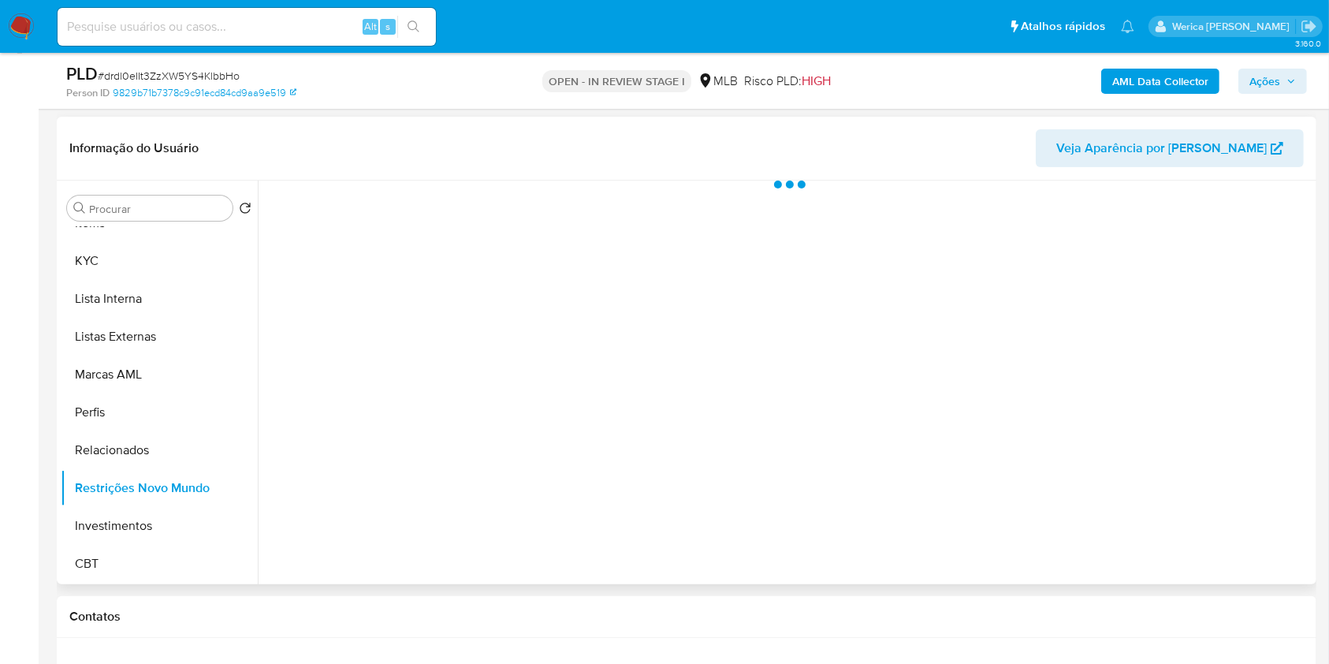
click at [626, 169] on div "Informação do Usuário Veja Aparência por [PERSON_NAME]" at bounding box center [686, 149] width 1259 height 64
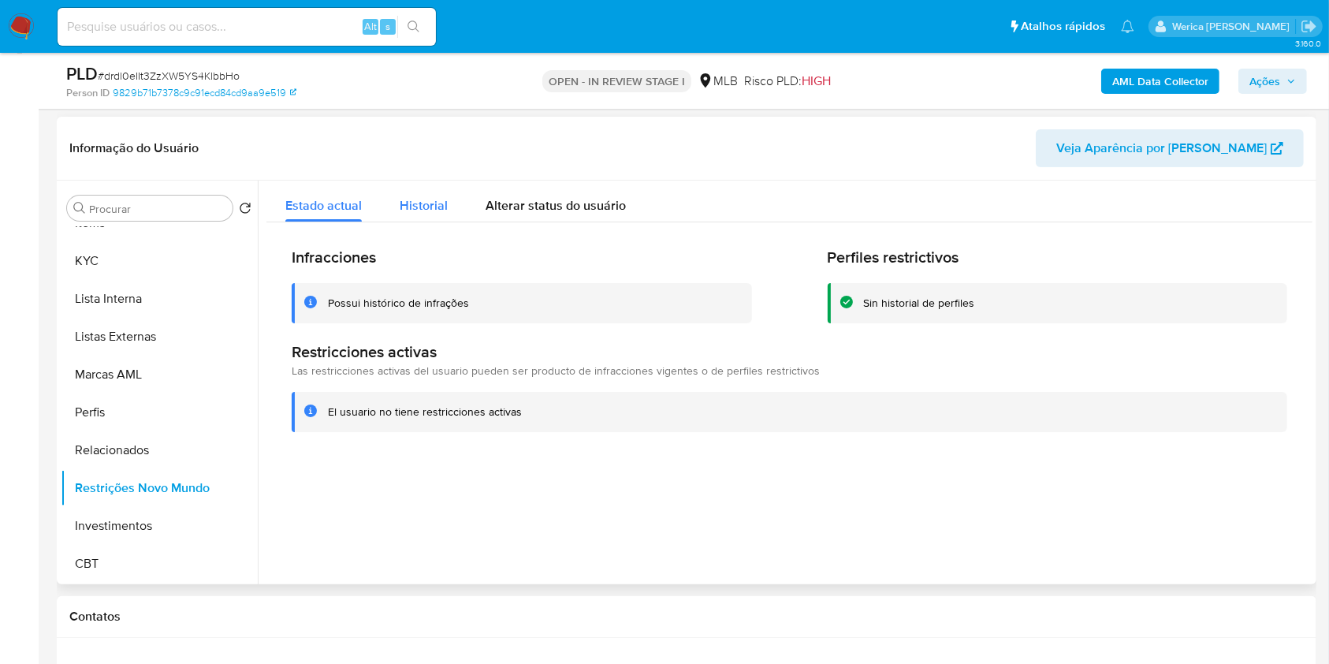
click at [418, 211] on span "Historial" at bounding box center [424, 205] width 48 height 18
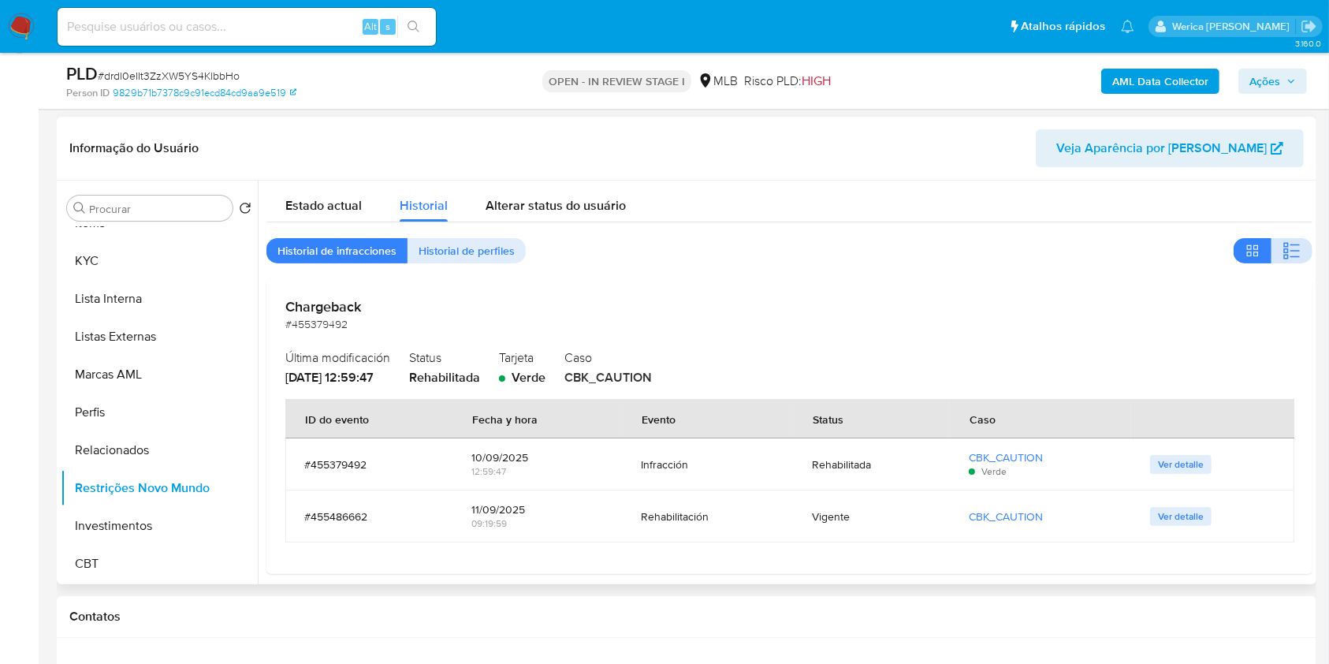
click at [1283, 245] on icon "button" at bounding box center [1285, 245] width 5 height 5
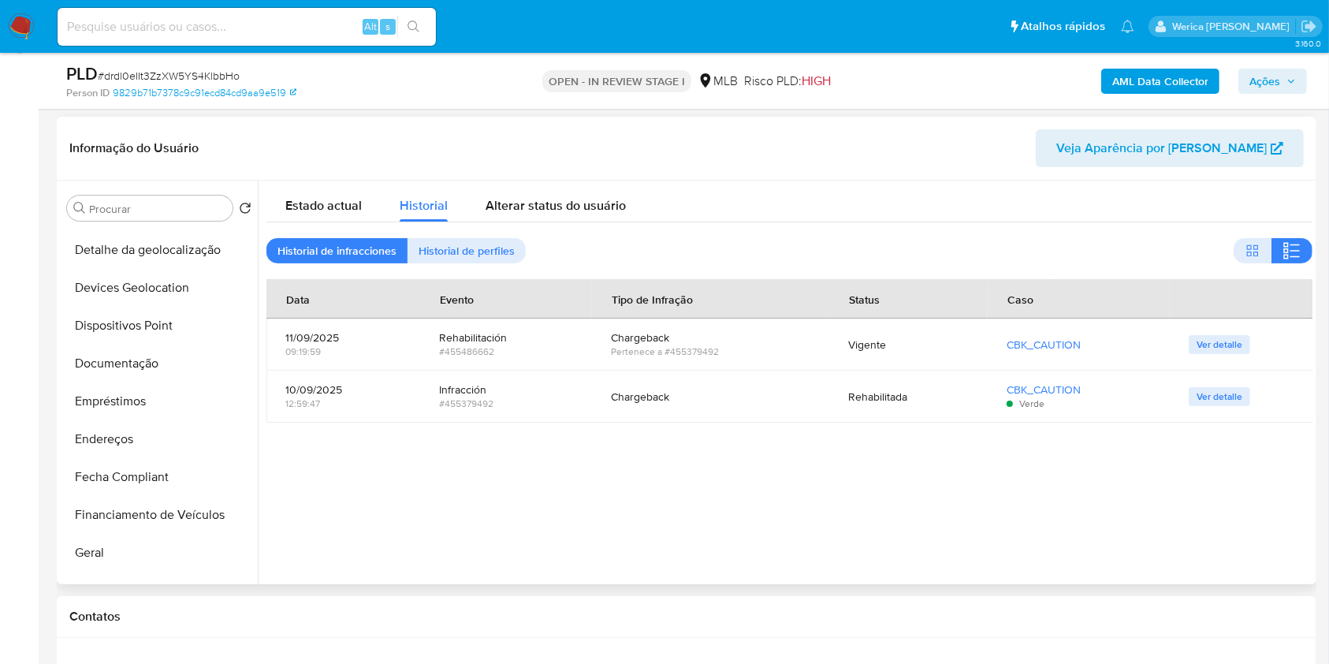
scroll to position [153, 0]
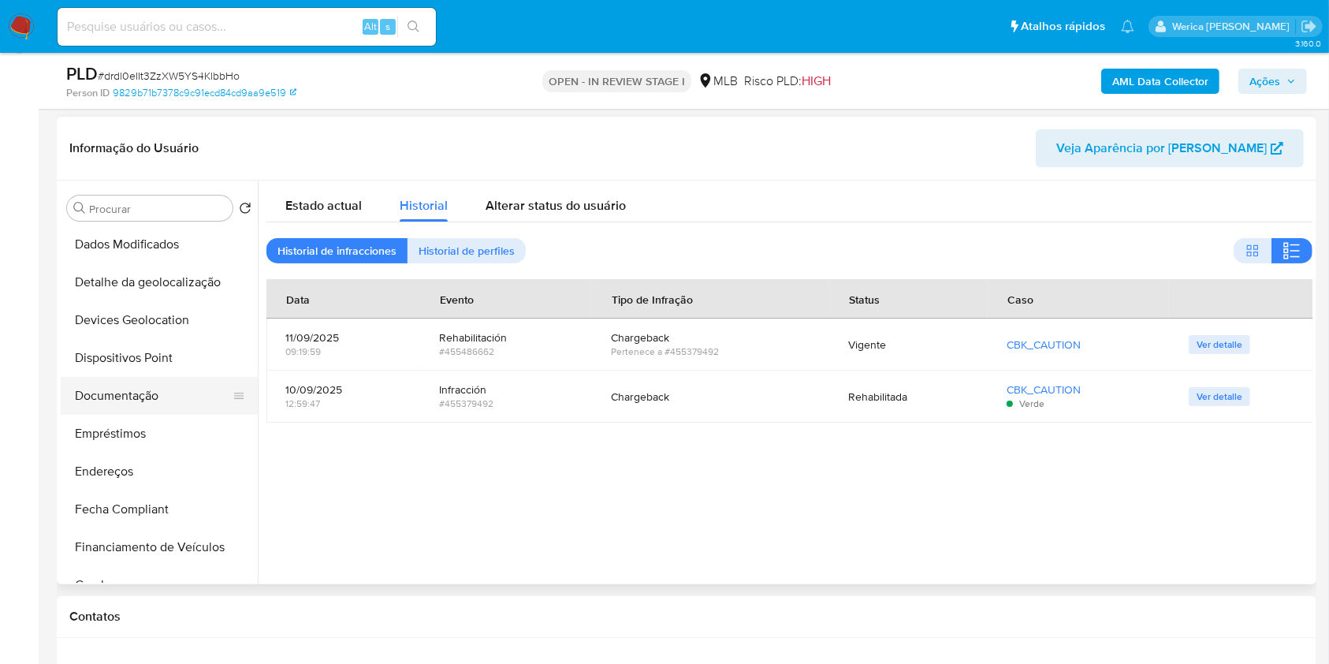
click at [144, 394] on button "Documentação" at bounding box center [153, 396] width 184 height 38
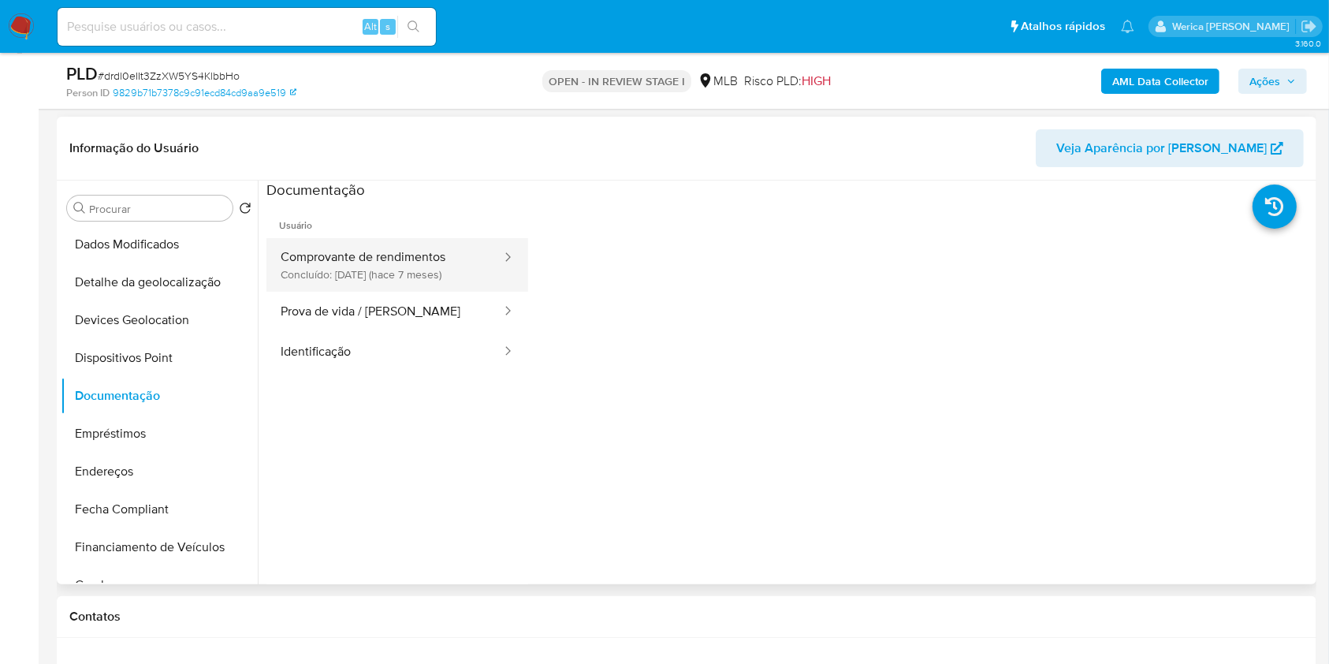
click at [358, 274] on button "Comprovante de rendimentos Concluído: 05/03/2025 (hace 7 meses)" at bounding box center [384, 265] width 236 height 54
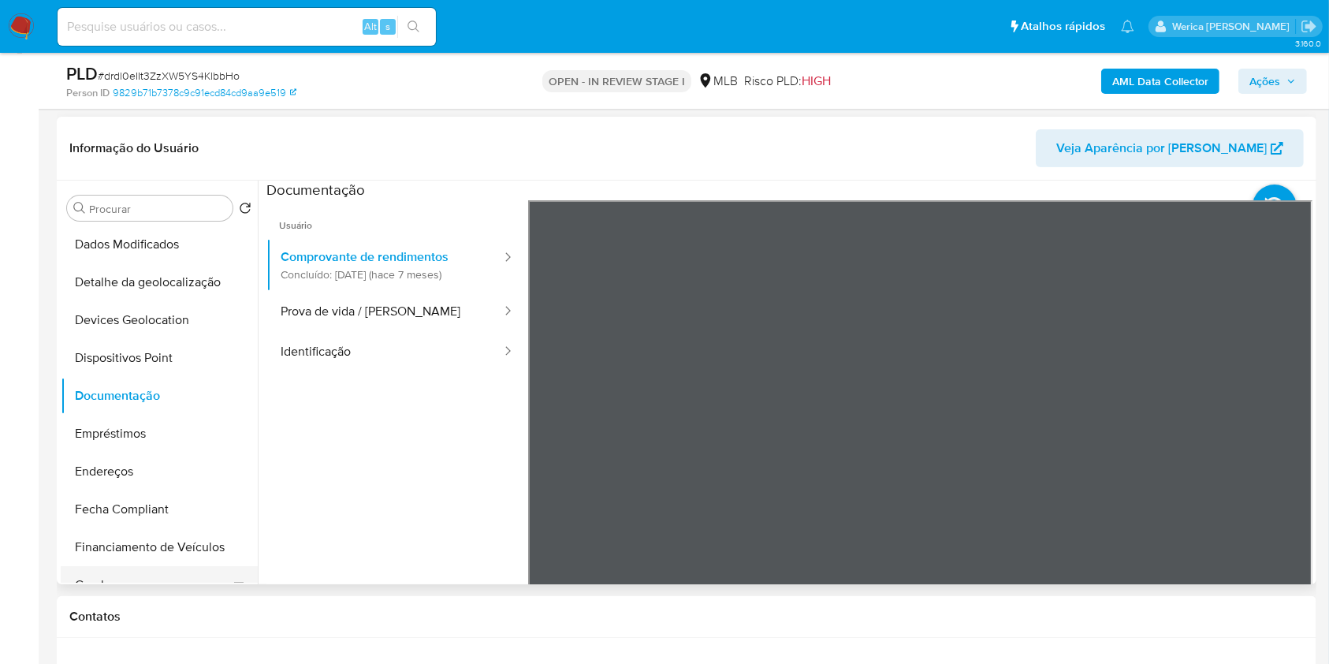
drag, startPoint x: 246, startPoint y: 369, endPoint x: 233, endPoint y: 572, distance: 203.7
click at [233, 572] on ul "Adiantamentos de Dinheiro Anexos Cartões Contas Bancárias Dados Modificados Det…" at bounding box center [159, 404] width 197 height 355
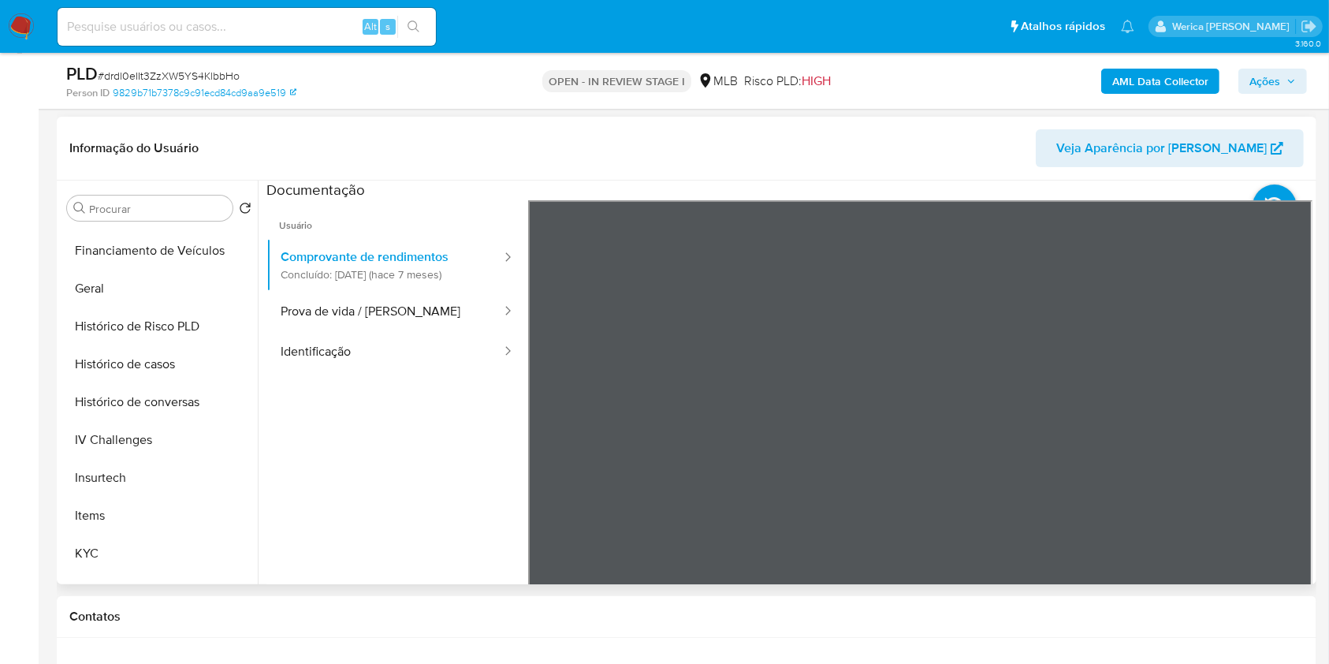
scroll to position [446, 0]
drag, startPoint x: 259, startPoint y: 411, endPoint x: 253, endPoint y: 494, distance: 83.0
click at [253, 494] on div "Procurar Retornar ao pedido padrão Adiantamentos de Dinheiro Anexos Cartões Con…" at bounding box center [687, 382] width 1252 height 404
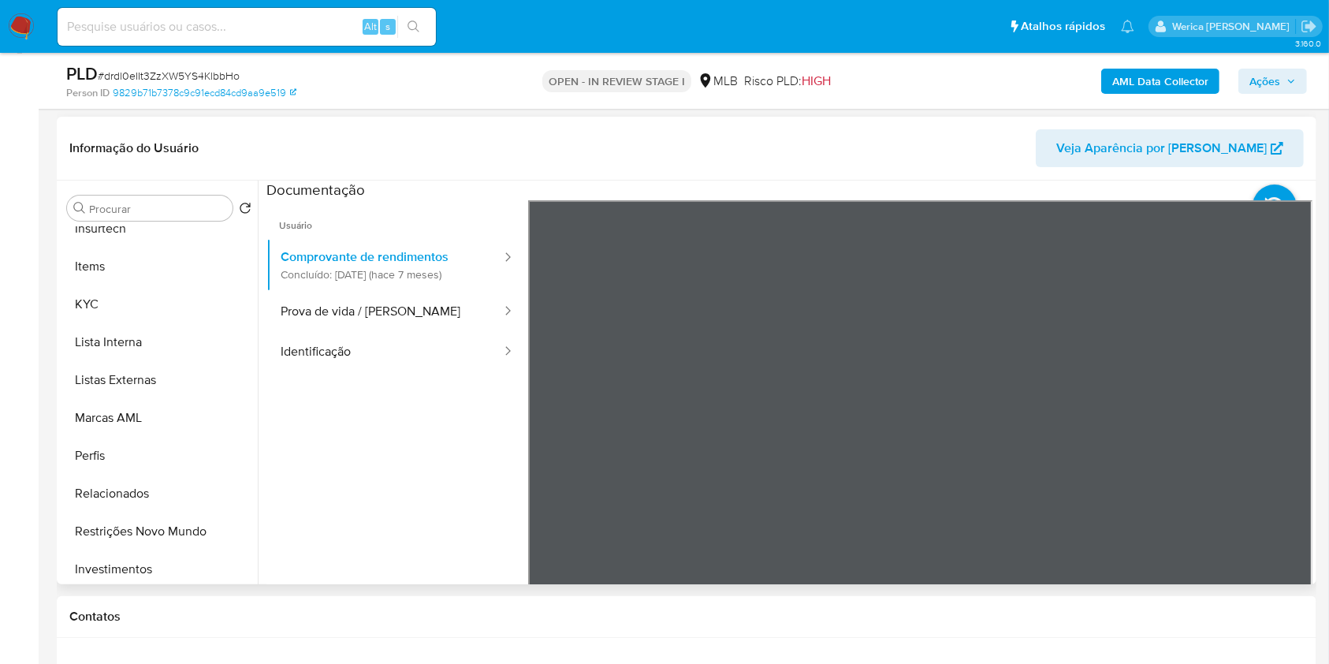
scroll to position [712, 0]
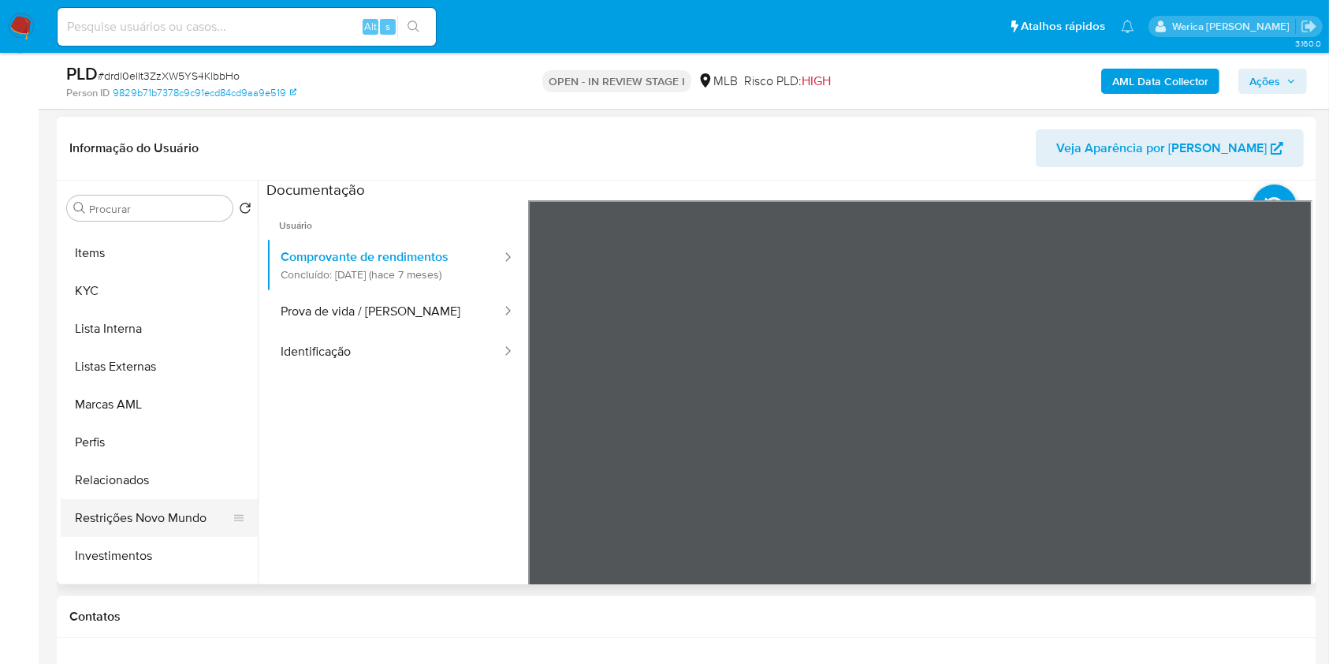
click at [170, 527] on button "Restrições Novo Mundo" at bounding box center [153, 518] width 184 height 38
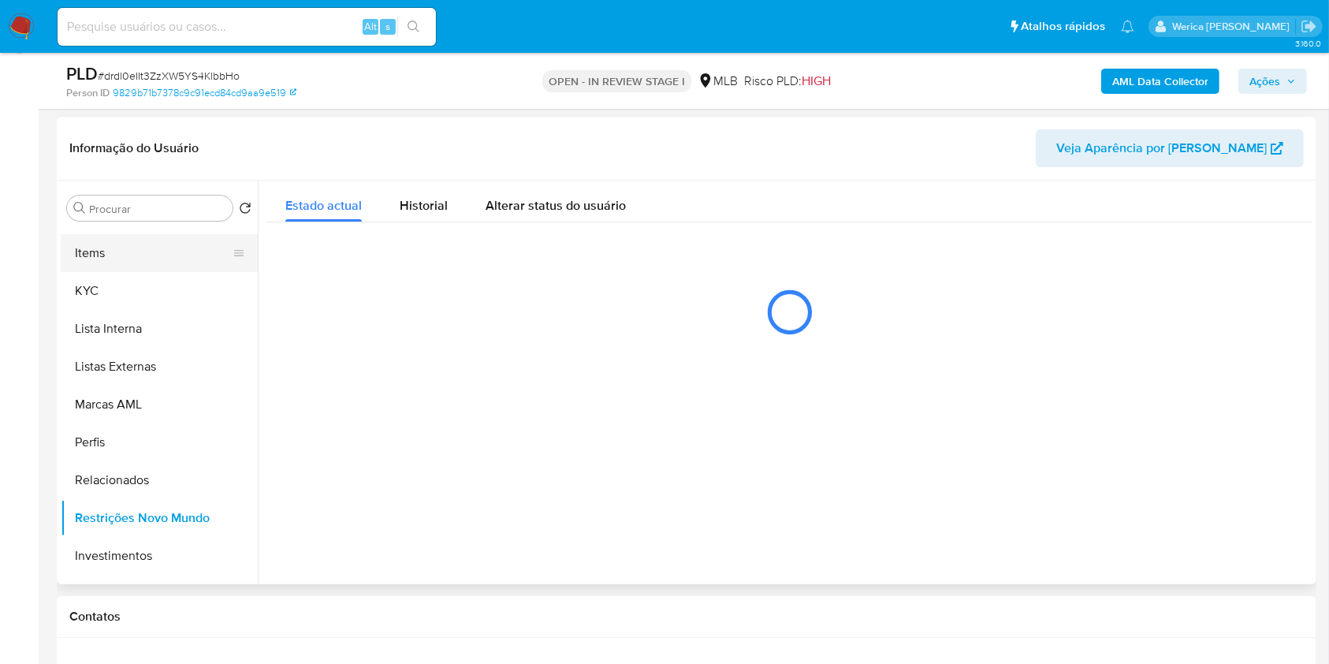
drag, startPoint x: 0, startPoint y: 325, endPoint x: 117, endPoint y: 263, distance: 132.5
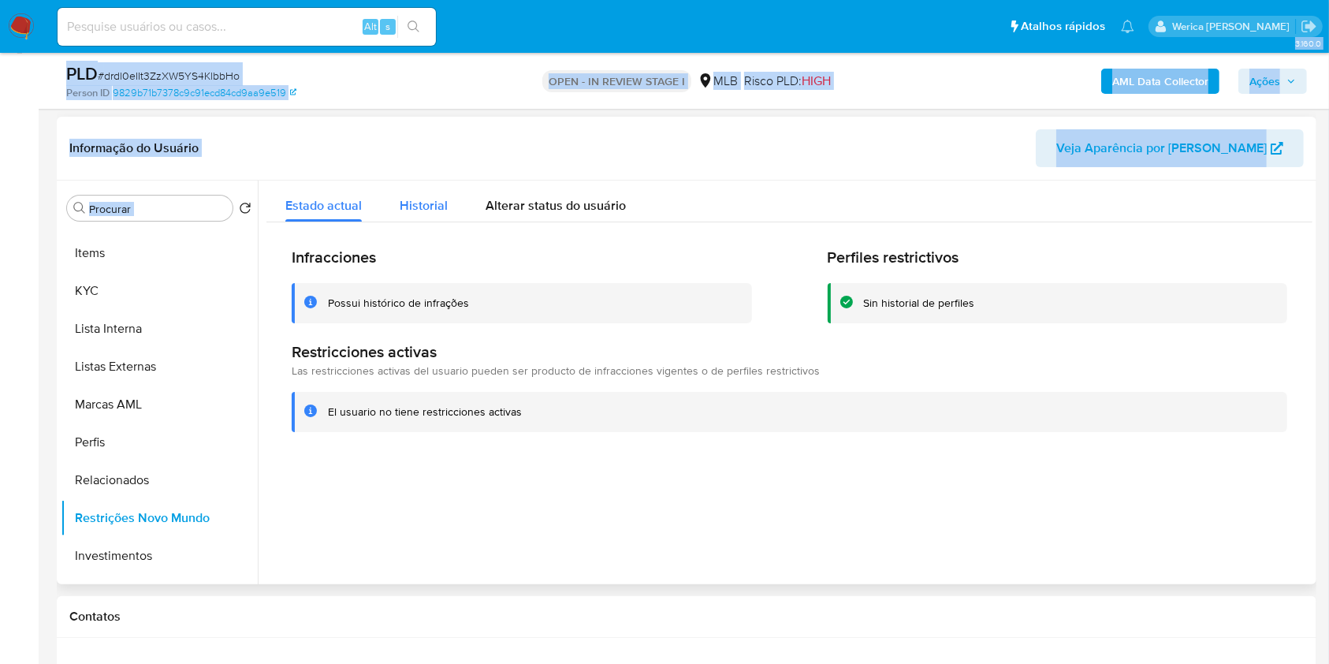
click at [442, 199] on span "Historial" at bounding box center [424, 205] width 48 height 18
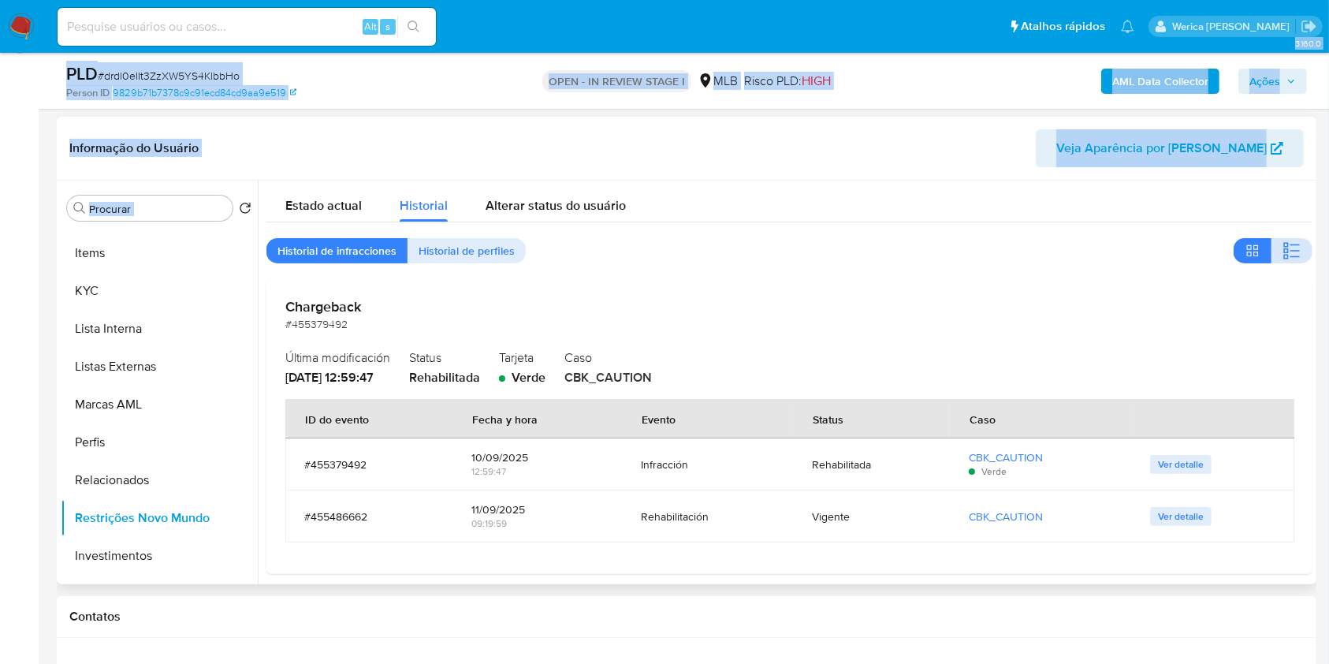
click at [1274, 248] on button "button" at bounding box center [1291, 250] width 41 height 25
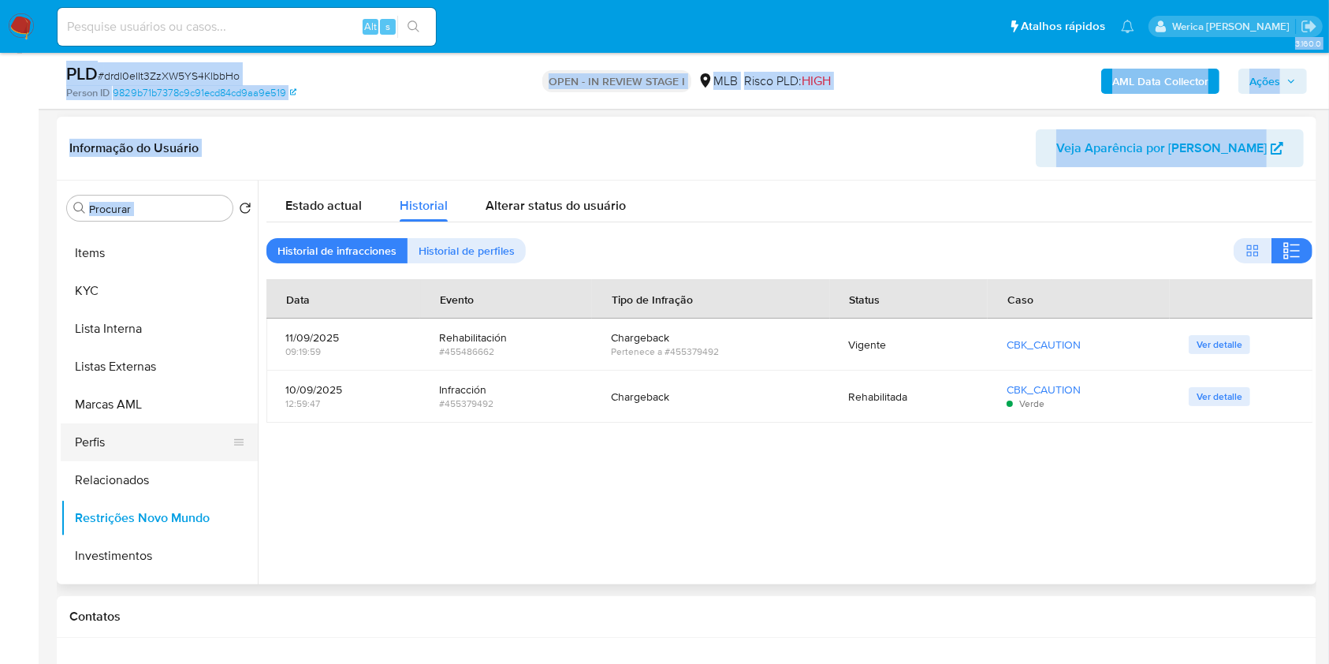
scroll to position [291, 0]
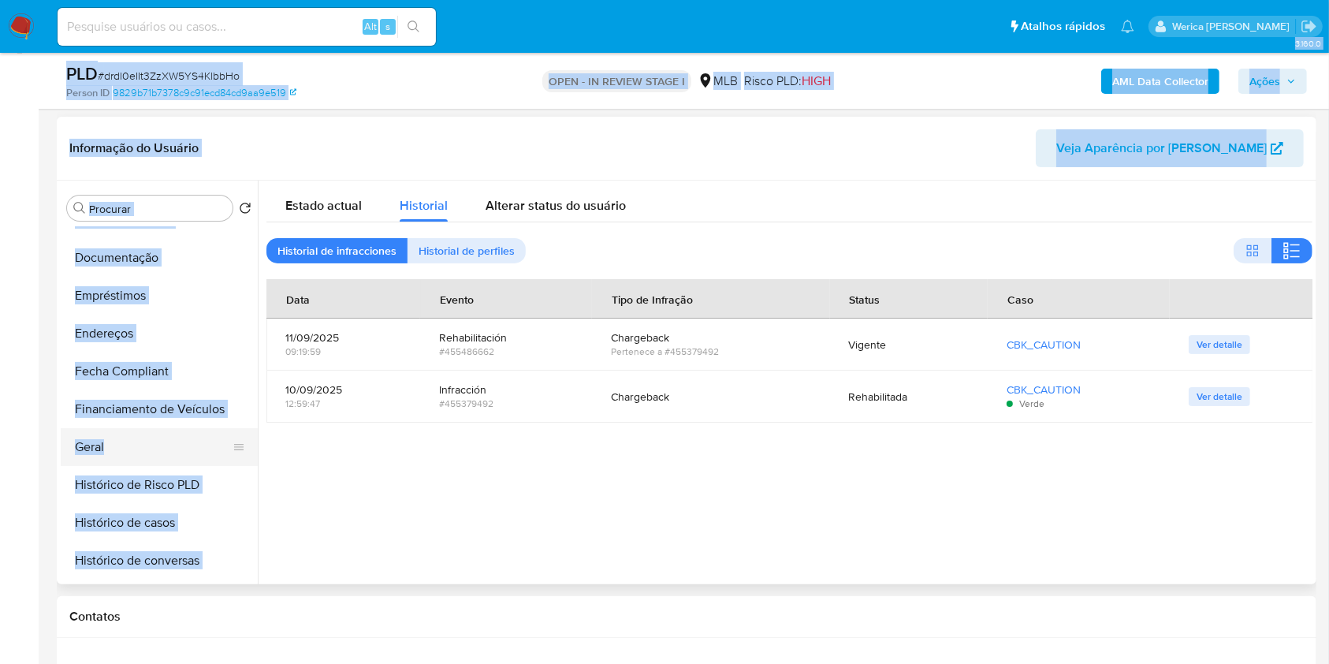
click at [120, 462] on button "Geral" at bounding box center [153, 447] width 184 height 38
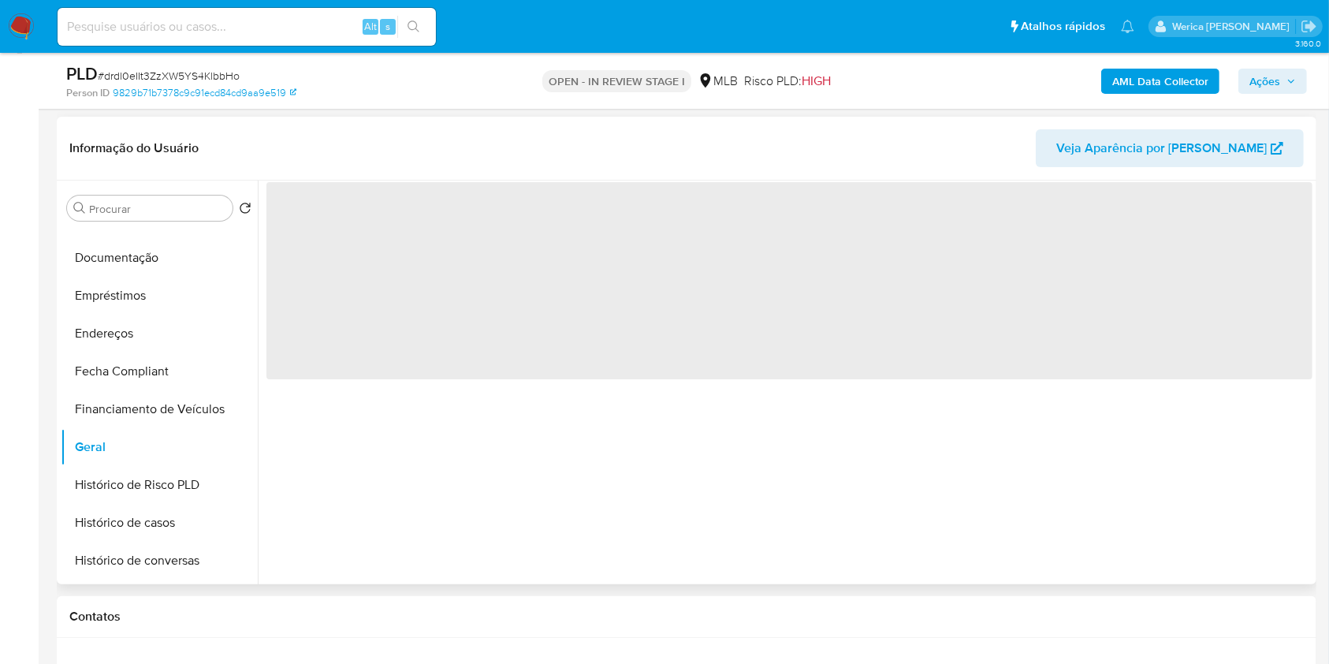
click at [1202, 501] on div "‌" at bounding box center [785, 382] width 1055 height 404
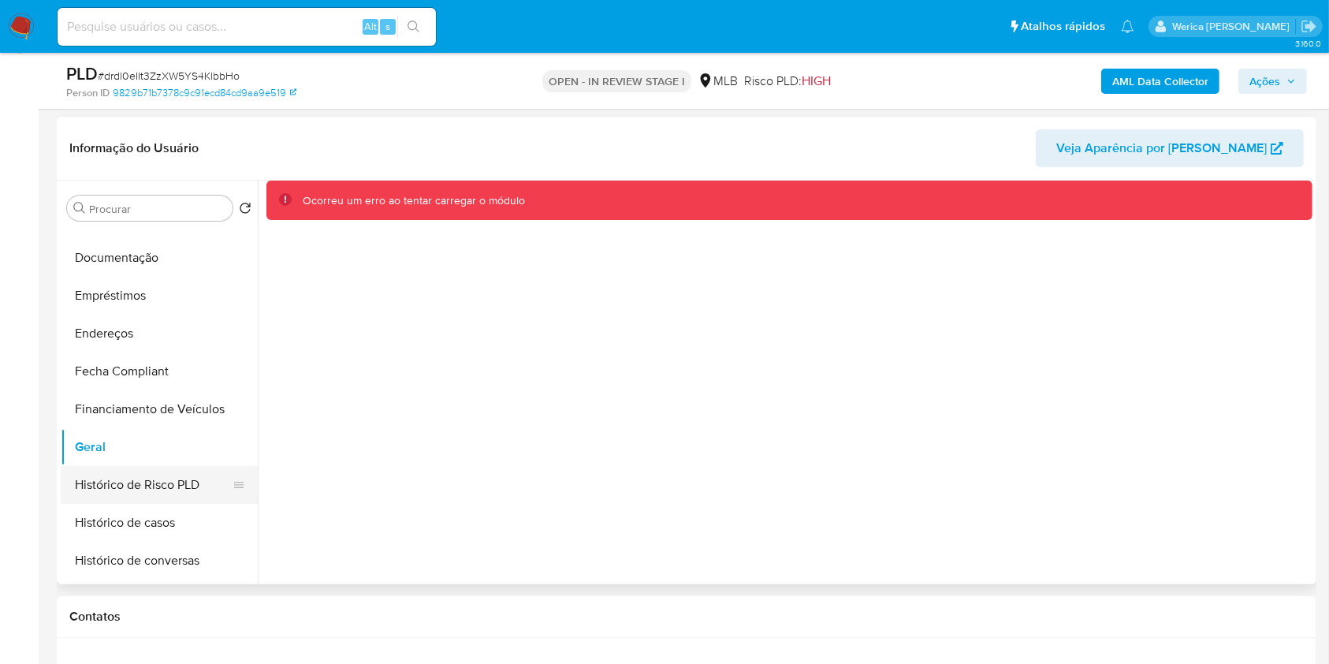
scroll to position [606, 0]
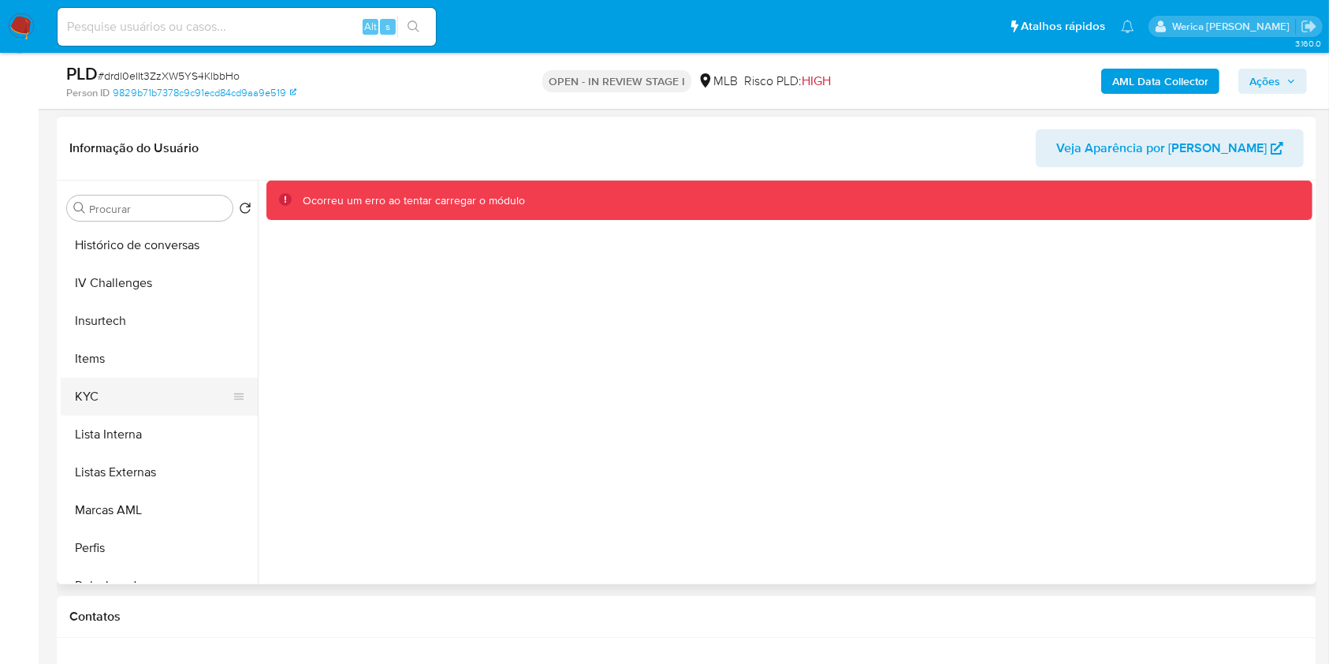
click at [107, 390] on button "KYC" at bounding box center [153, 397] width 184 height 38
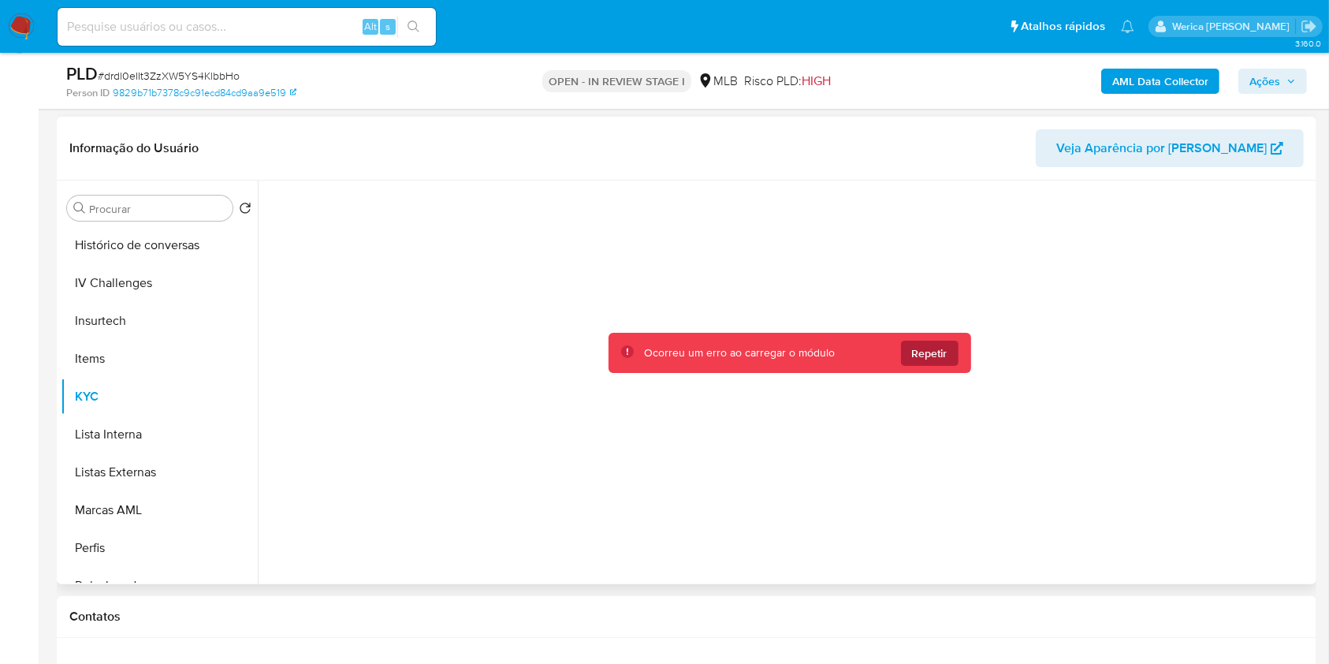
click at [915, 353] on span "Repetir" at bounding box center [929, 352] width 35 height 25
click at [177, 456] on button "Listas Externas" at bounding box center [153, 472] width 184 height 38
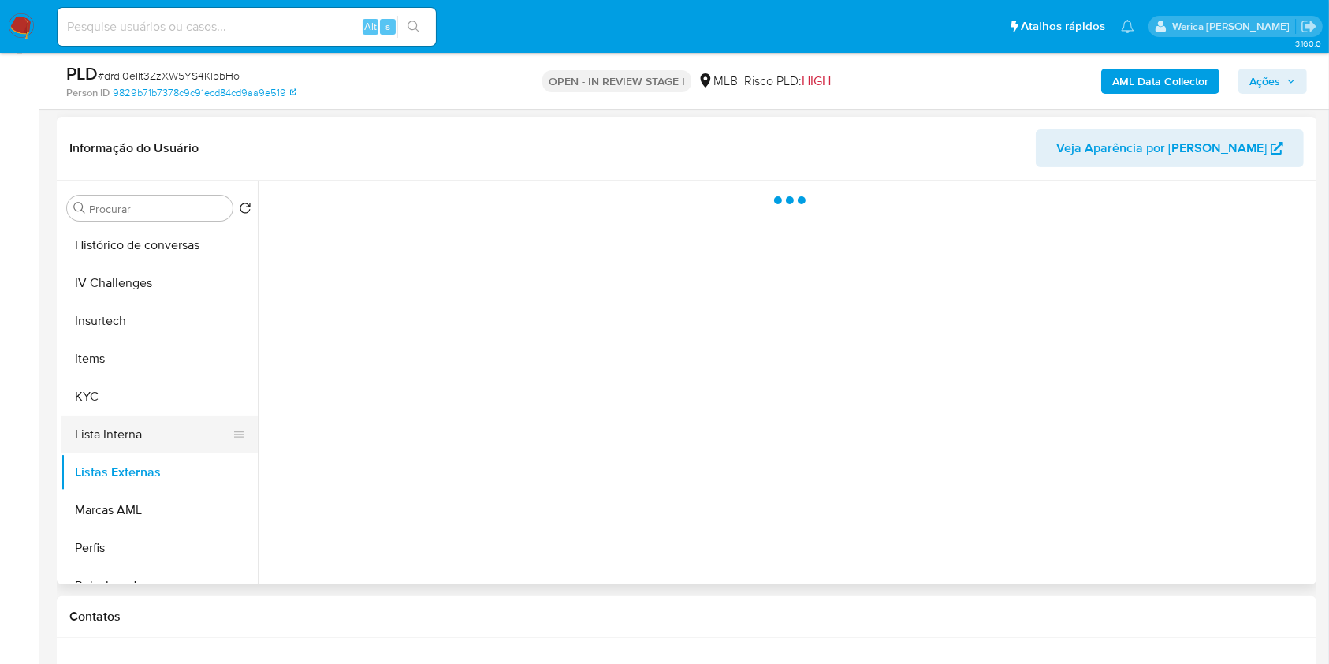
click at [162, 446] on button "Lista Interna" at bounding box center [153, 434] width 184 height 38
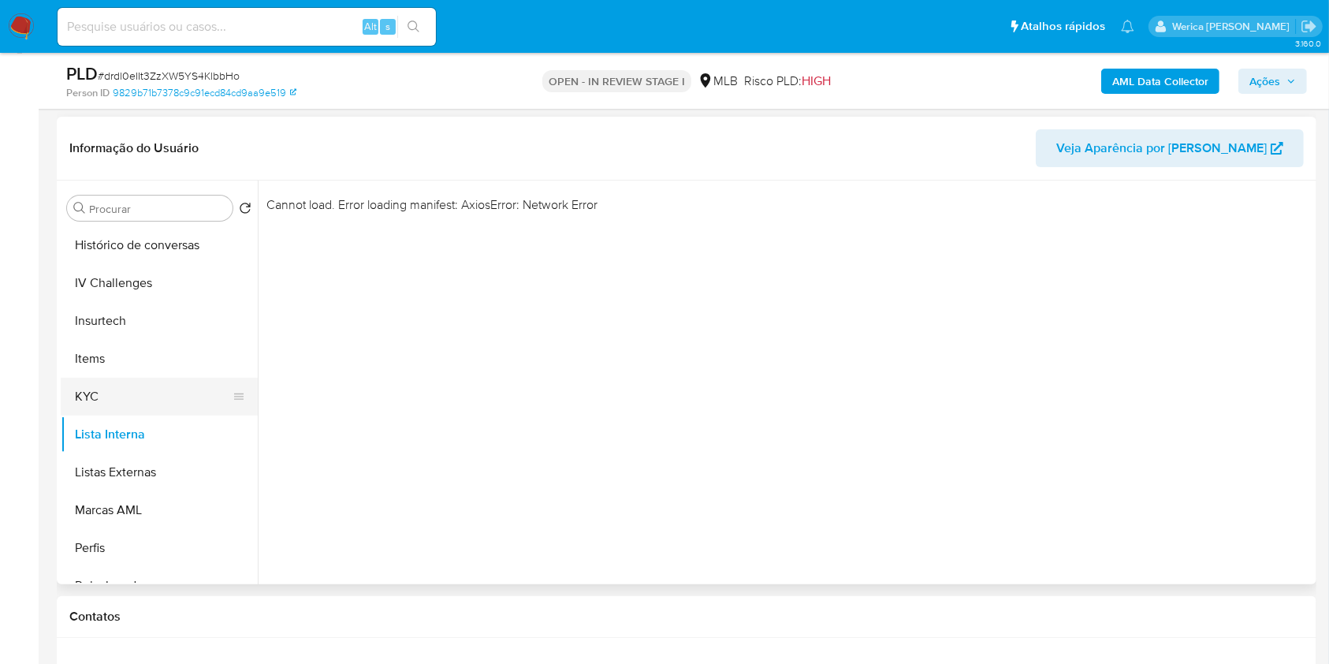
click at [140, 381] on button "KYC" at bounding box center [153, 397] width 184 height 38
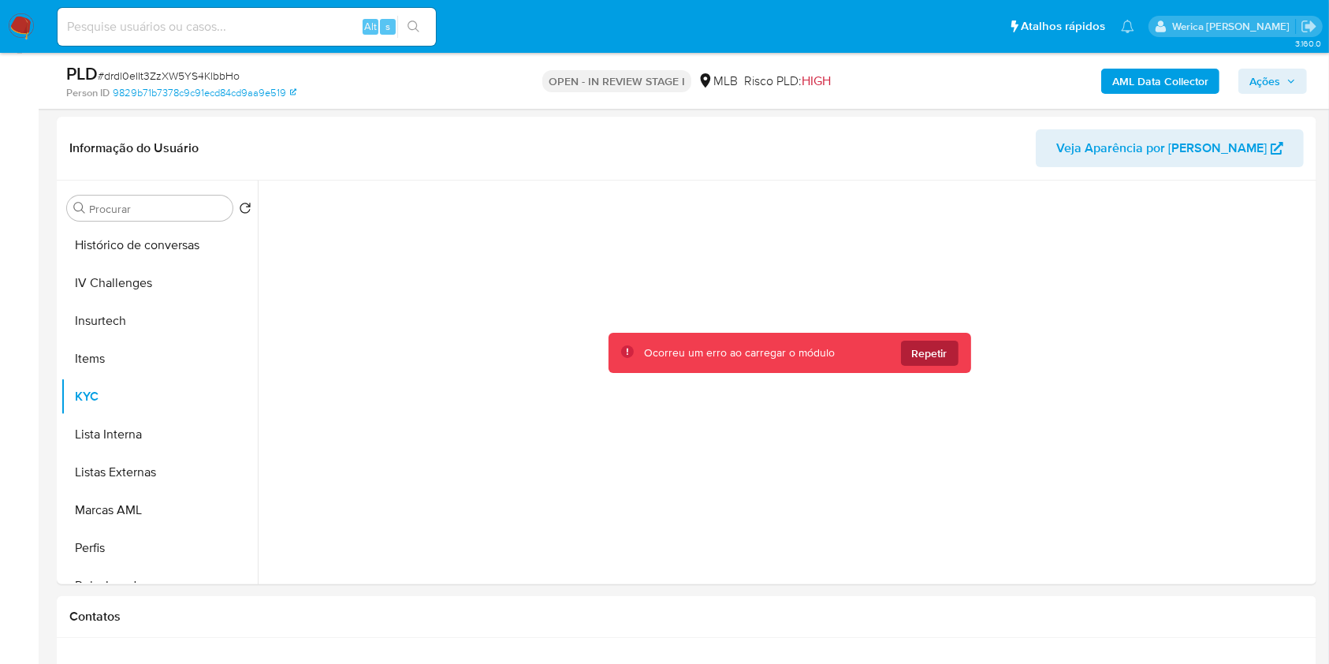
click at [927, 348] on span "Repetir" at bounding box center [929, 352] width 35 height 25
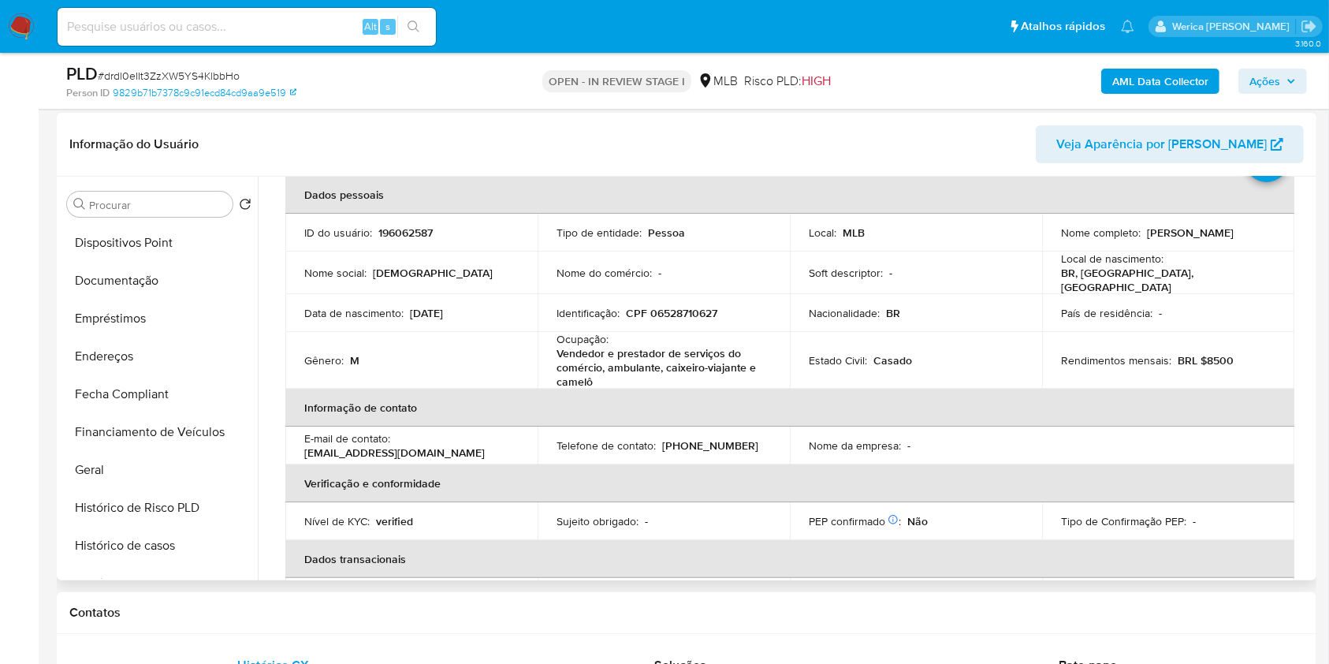
scroll to position [274, 0]
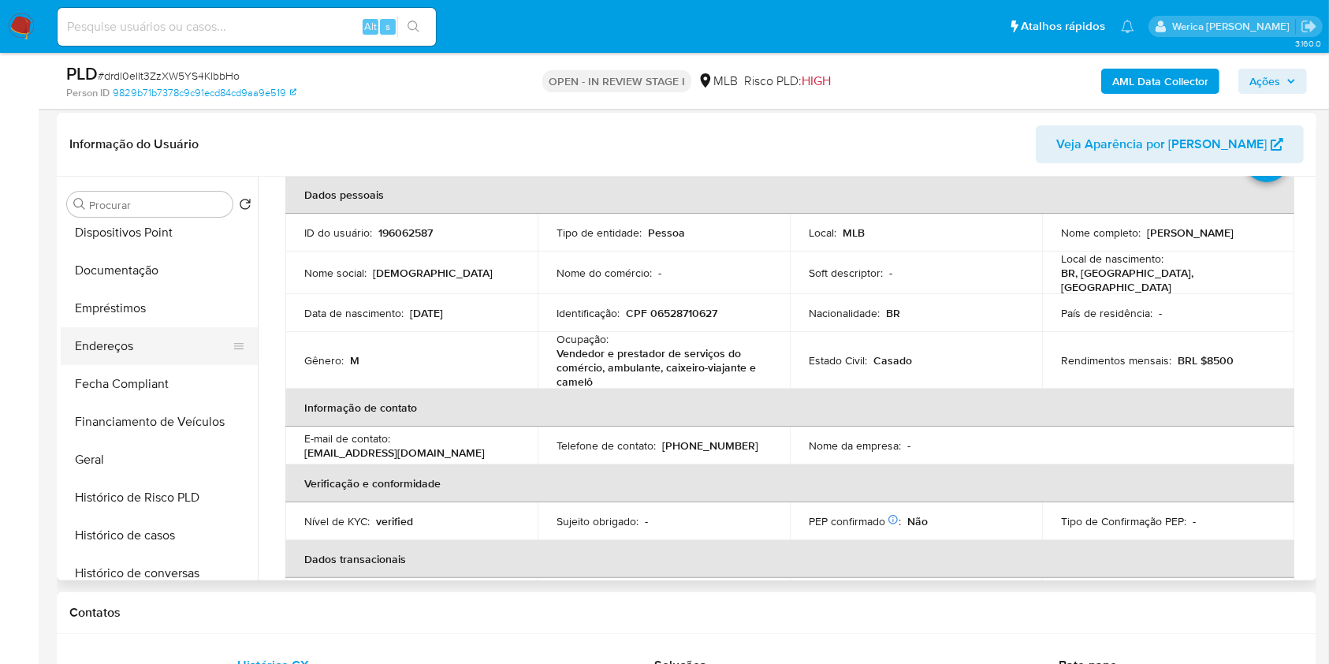
click at [158, 340] on button "Endereços" at bounding box center [153, 346] width 184 height 38
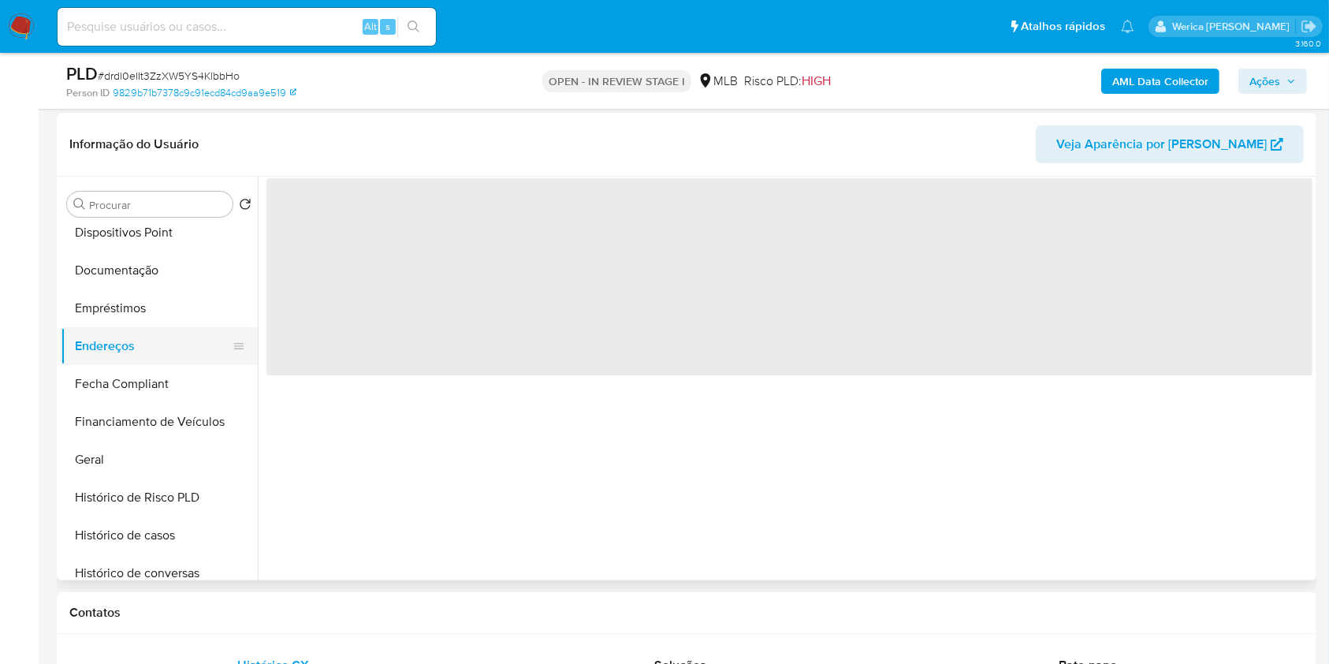
scroll to position [0, 0]
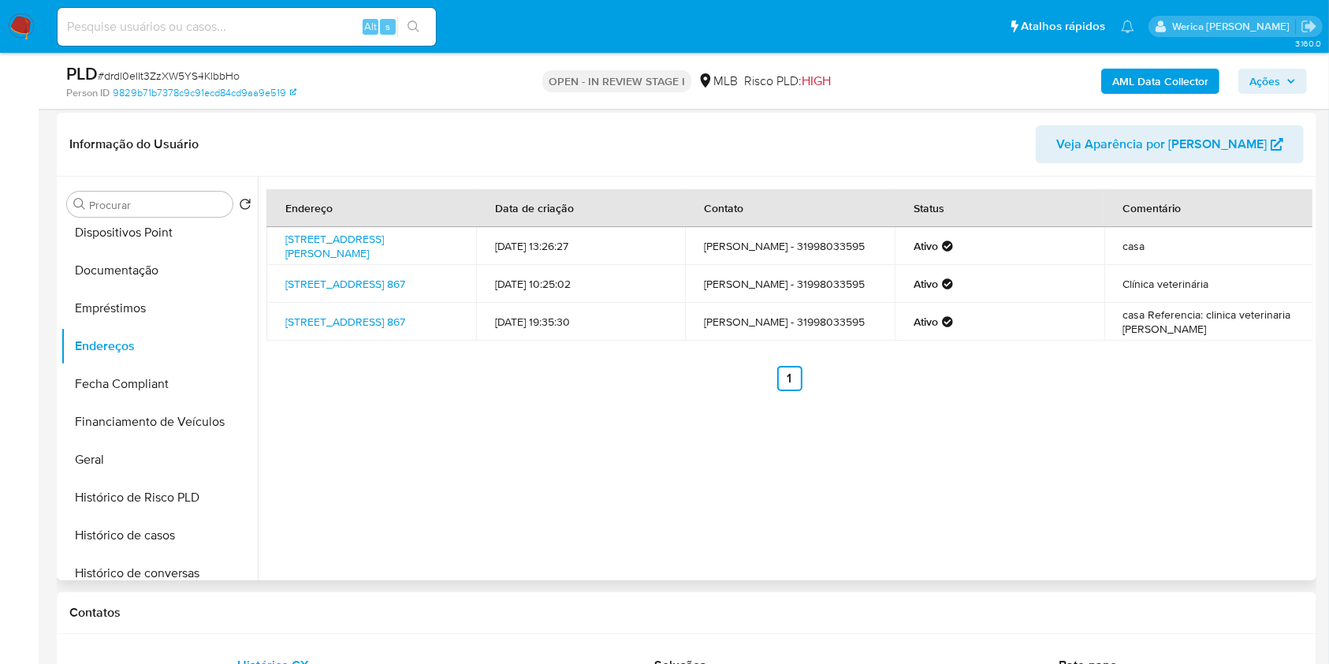
click at [1084, 334] on td "Ativo" at bounding box center [1000, 322] width 210 height 38
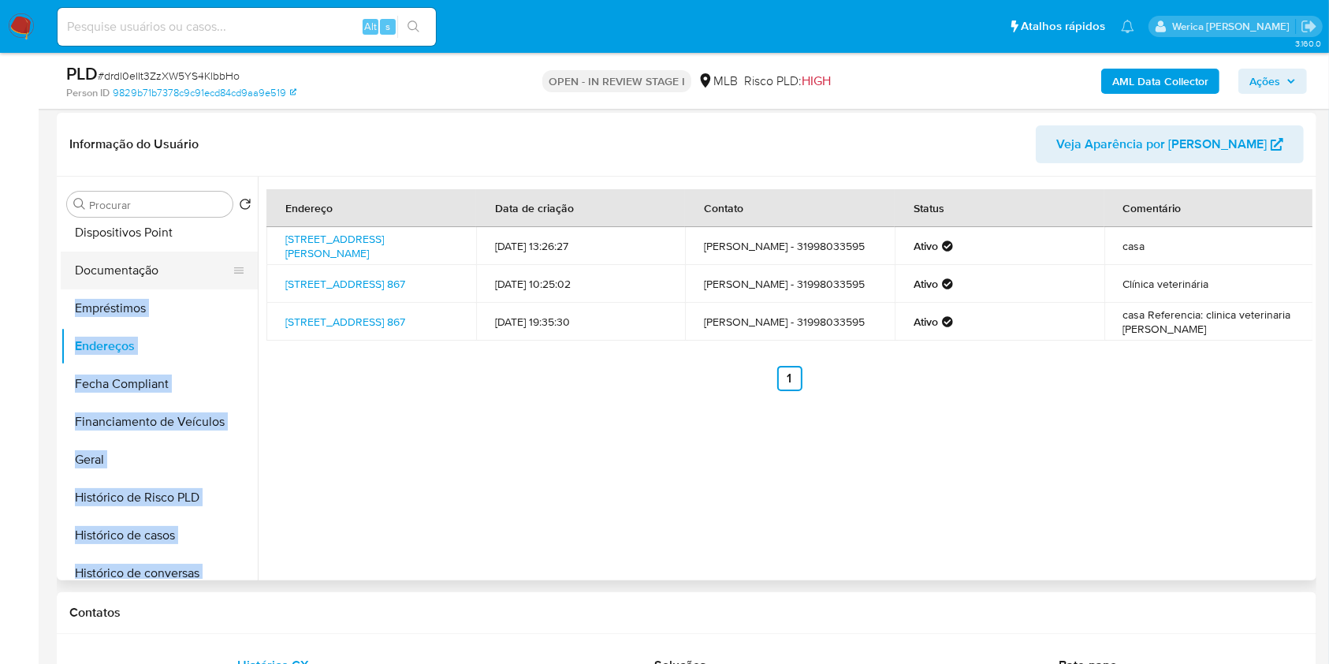
drag, startPoint x: 259, startPoint y: 333, endPoint x: 235, endPoint y: 262, distance: 74.8
click at [235, 262] on div "Procurar Retornar ao pedido padrão Adiantamentos de Dinheiro Anexos Cartões Con…" at bounding box center [687, 379] width 1252 height 404
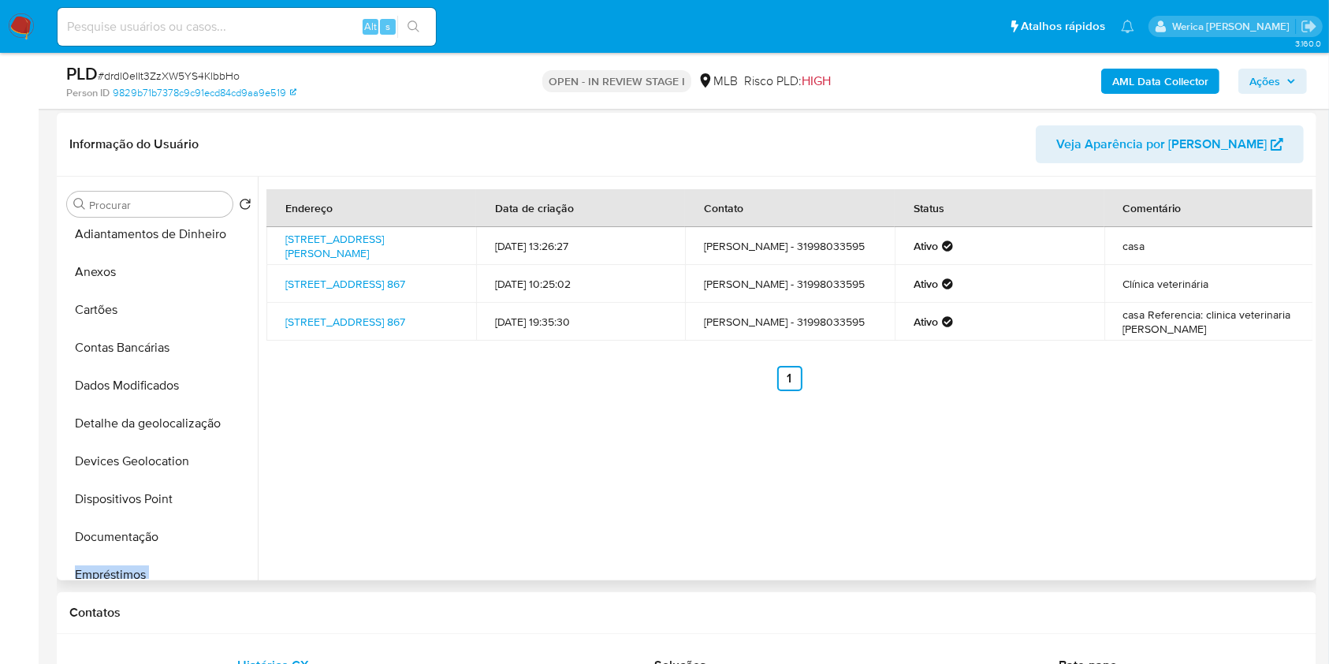
scroll to position [36, 0]
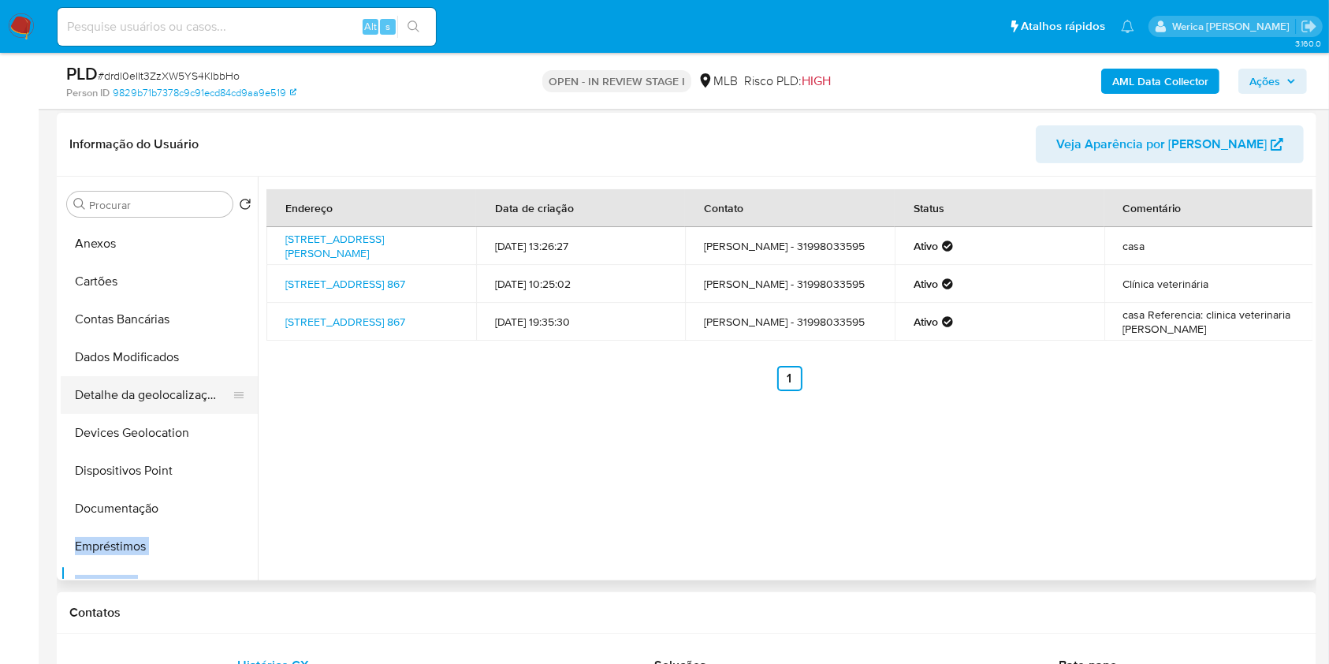
click at [168, 404] on button "Detalhe da geolocalização" at bounding box center [153, 395] width 184 height 38
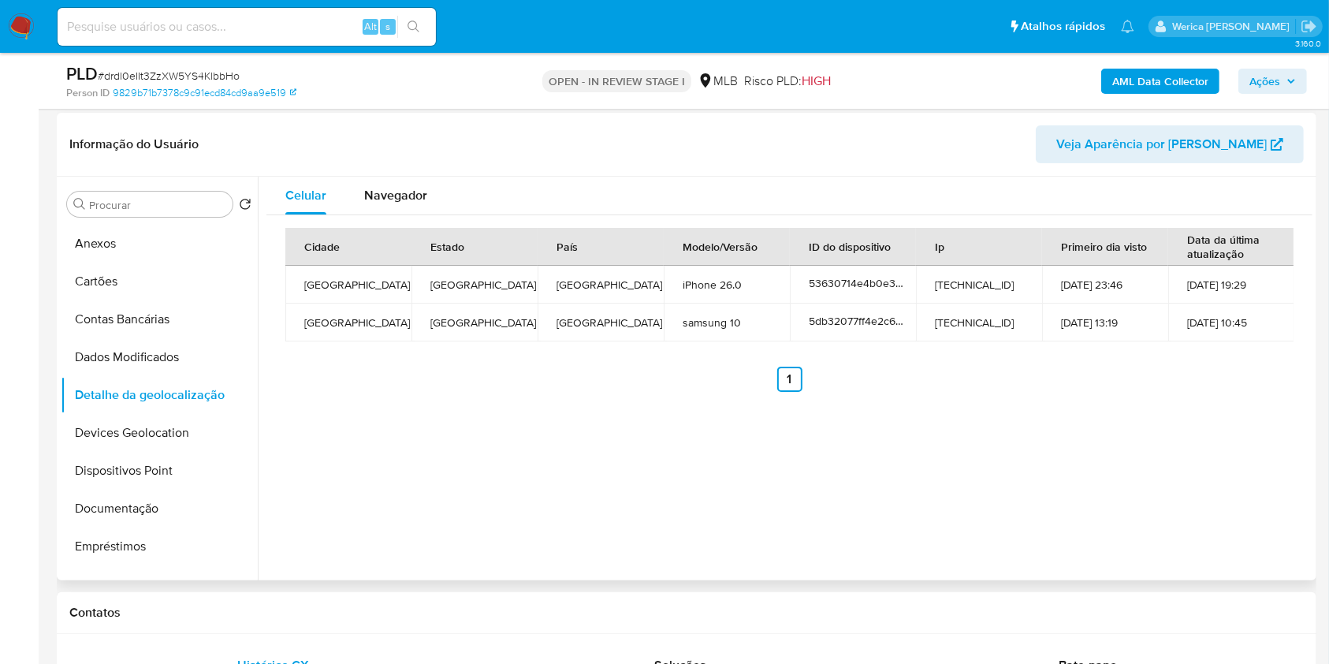
click at [1147, 463] on div "Celular Navegador Cidade Estado País Modelo/Versão ID do dispositivo Ip Primeir…" at bounding box center [785, 379] width 1055 height 404
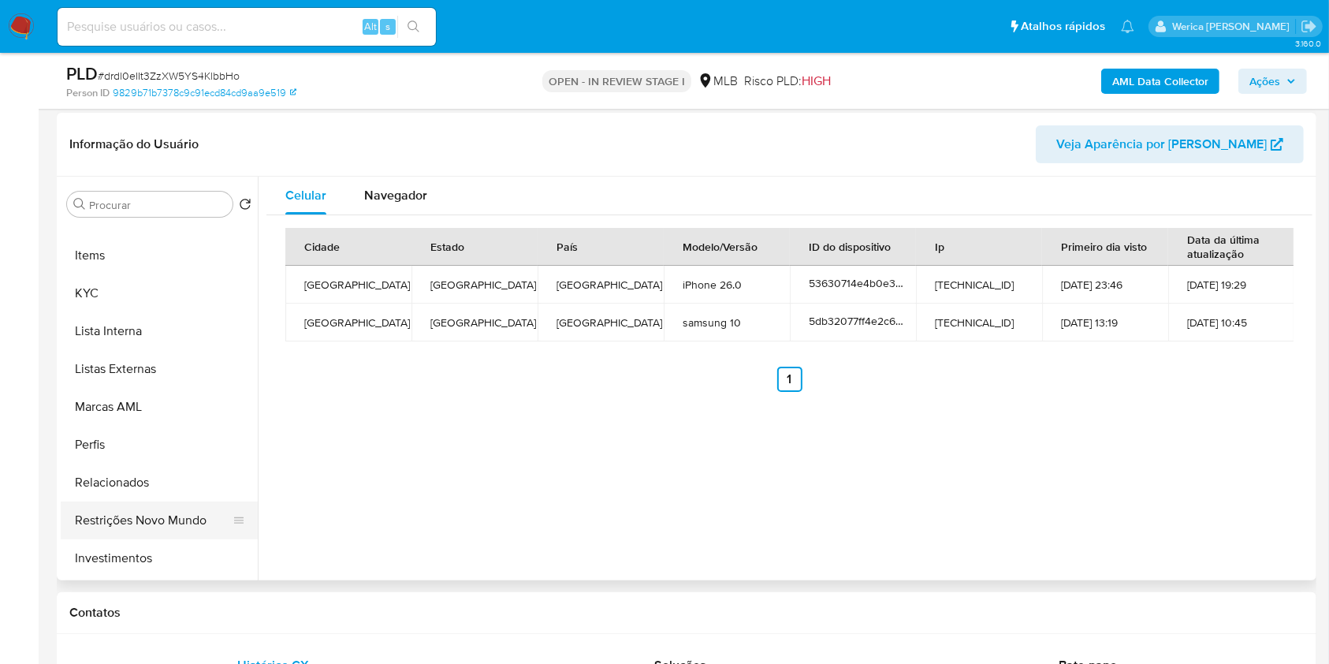
scroll to position [707, 0]
click at [199, 514] on button "Restrições Novo Mundo" at bounding box center [153, 519] width 184 height 38
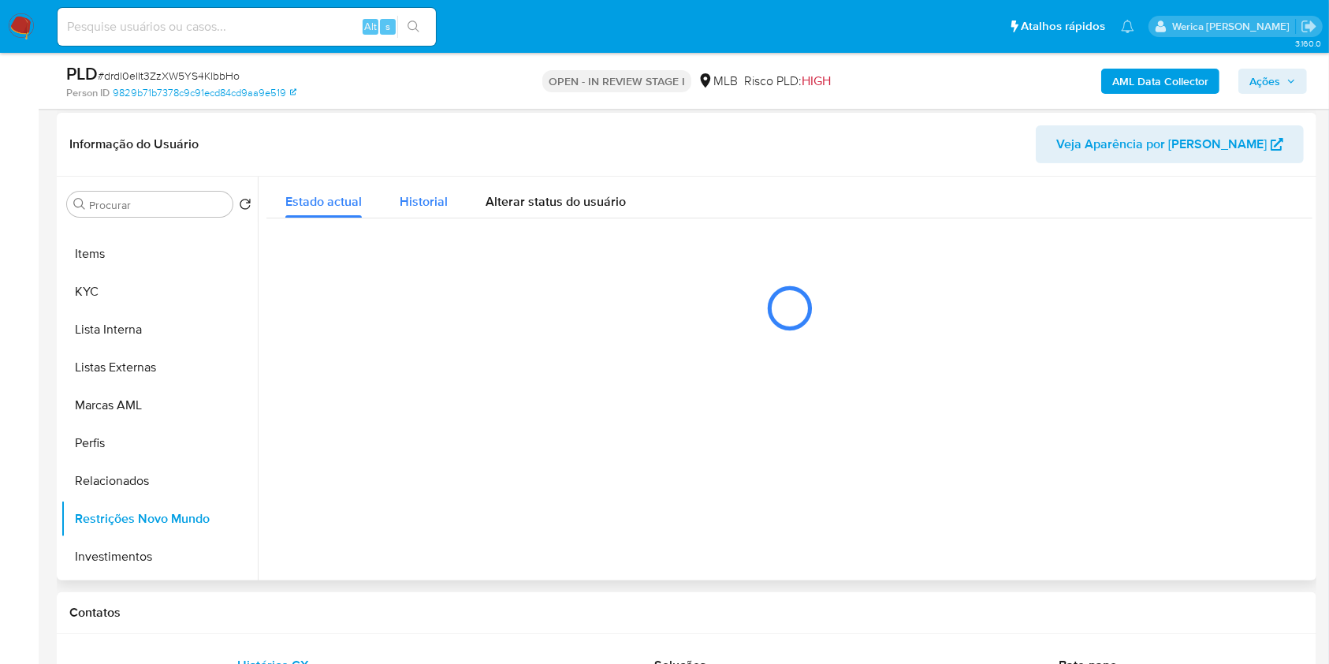
click at [432, 205] on span "Historial" at bounding box center [424, 201] width 48 height 18
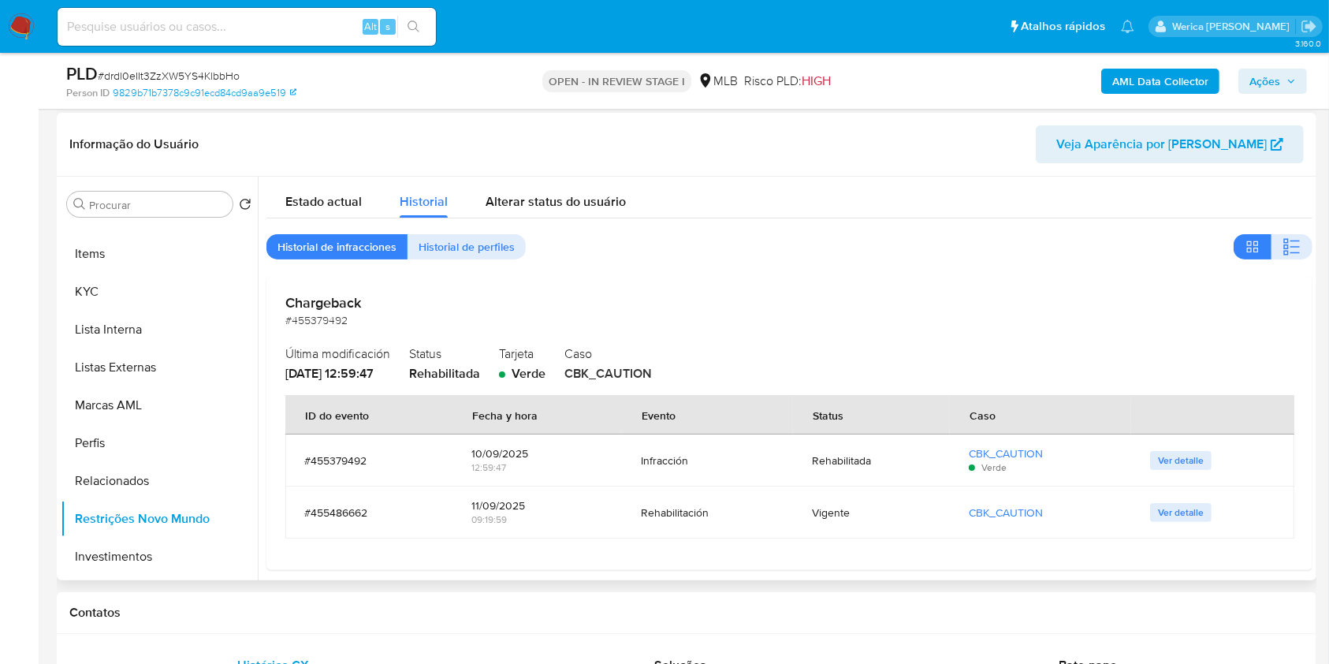
click at [1278, 262] on div "Estado actual Historial Alterar status do usuário Historial de infracciones His…" at bounding box center [789, 373] width 1046 height 393
click at [1282, 243] on icon "button" at bounding box center [1291, 246] width 19 height 19
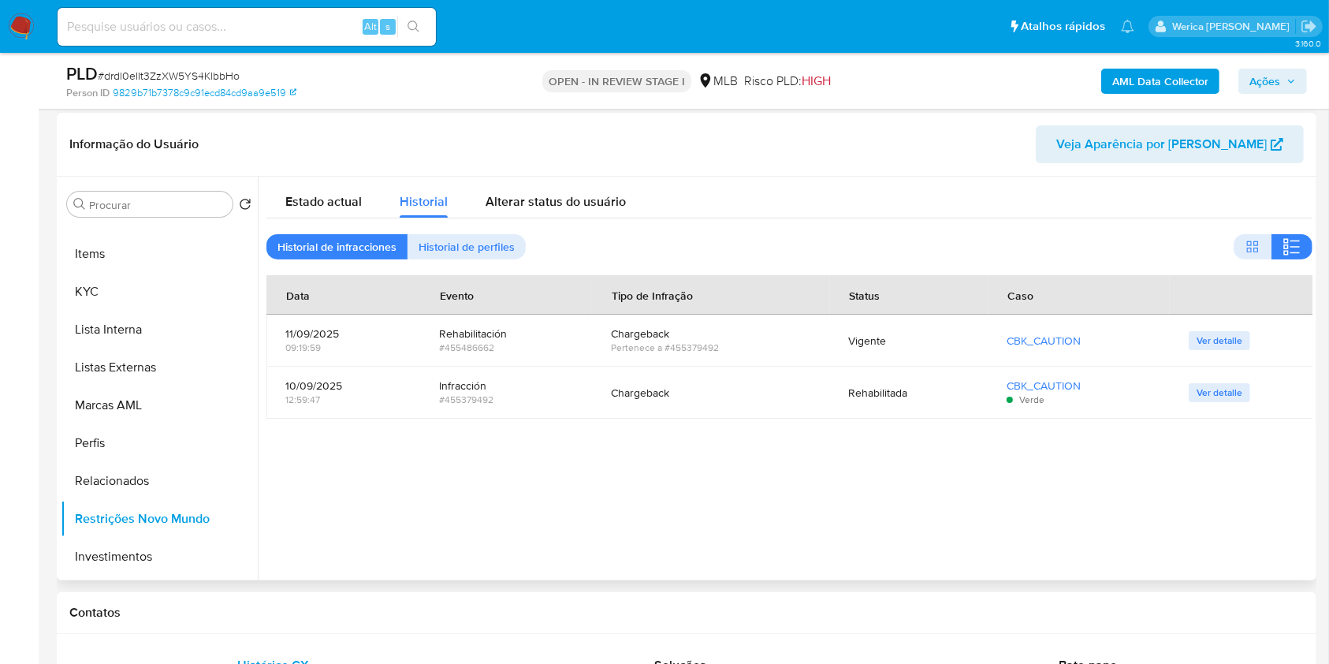
click at [1113, 468] on div at bounding box center [785, 379] width 1055 height 404
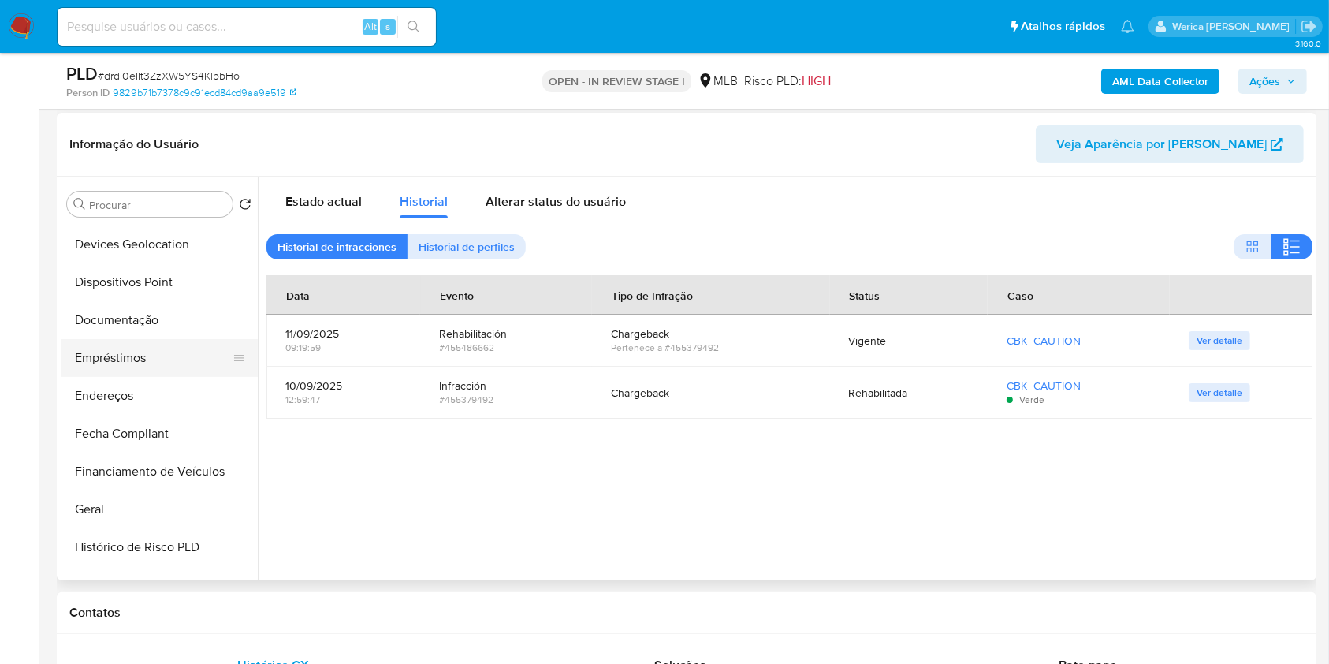
scroll to position [221, 0]
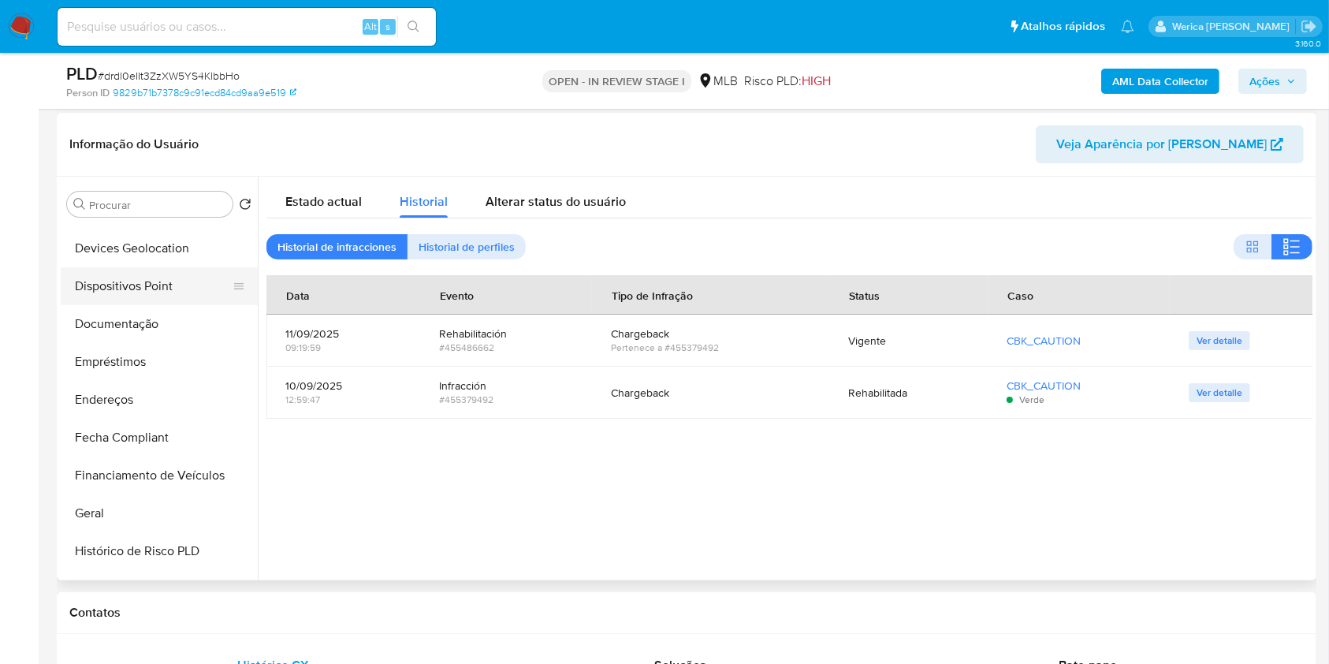
click at [172, 296] on button "Dispositivos Point" at bounding box center [153, 286] width 184 height 38
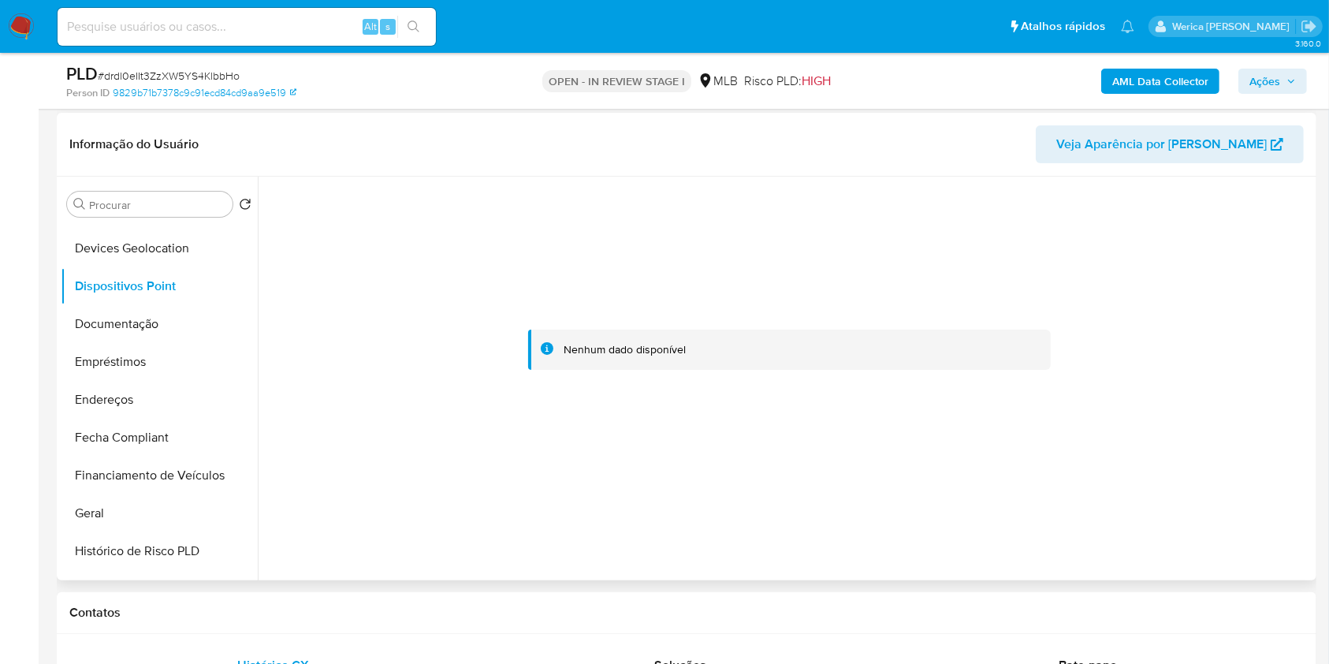
click at [1218, 398] on div at bounding box center [789, 350] width 1046 height 347
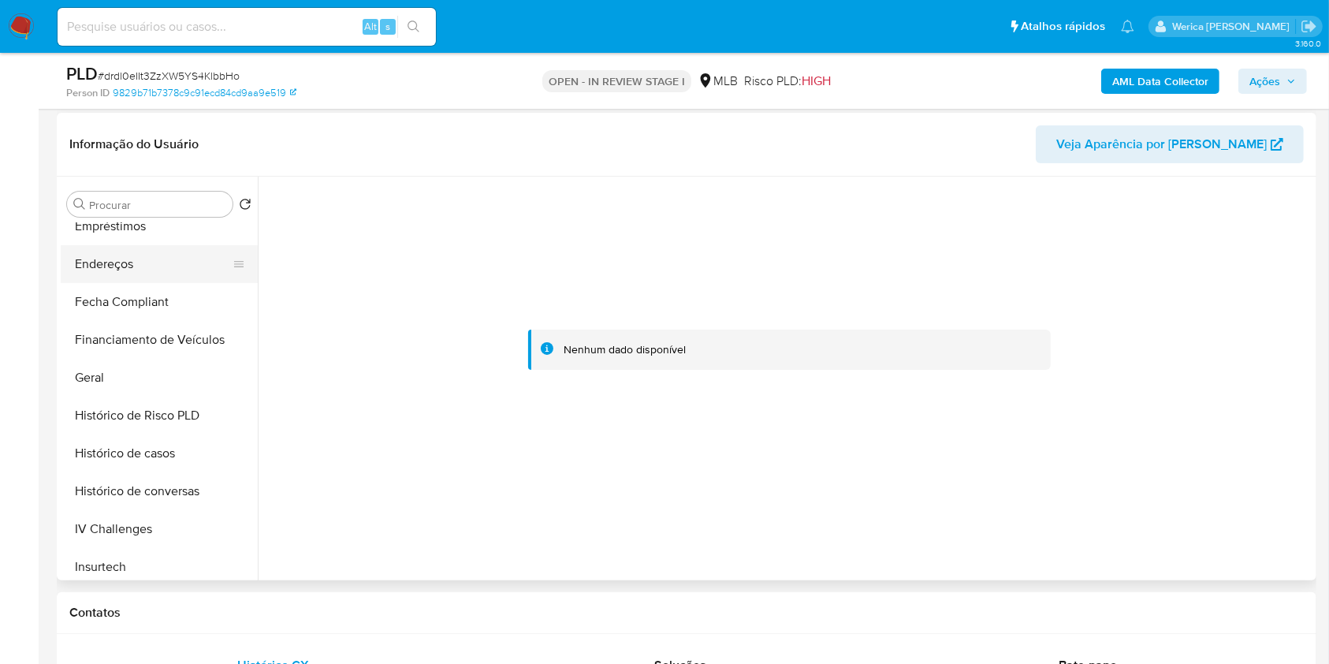
scroll to position [430, 0]
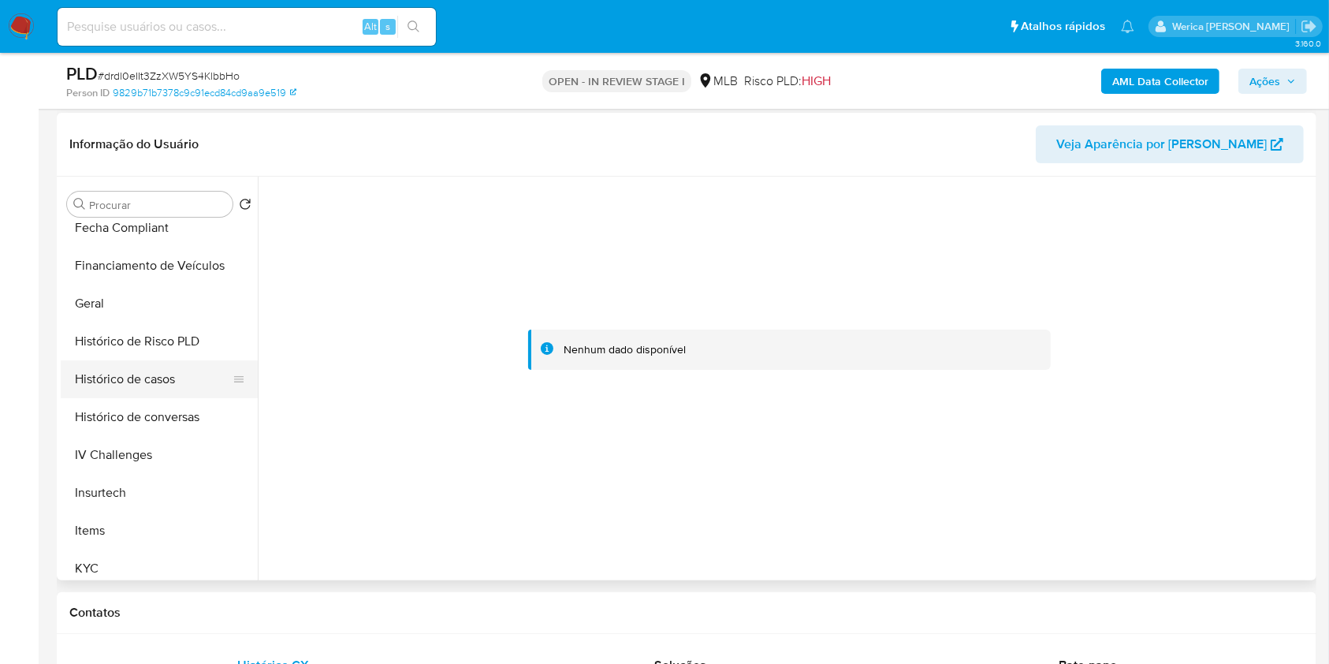
click at [146, 366] on button "Histórico de casos" at bounding box center [153, 379] width 184 height 38
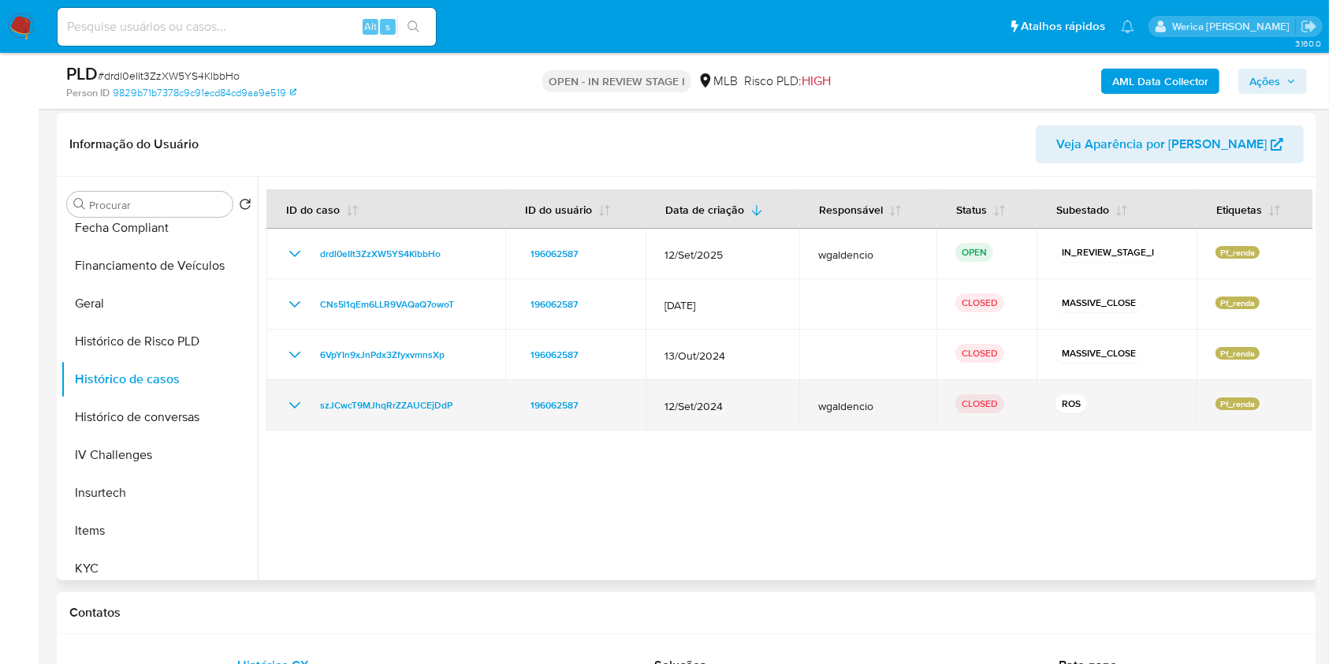
click at [393, 415] on td "szJCwcT9MJhqRrZZAUCEjDdP" at bounding box center [385, 405] width 239 height 50
click at [387, 411] on span "szJCwcT9MJhqRrZZAUCEjDdP" at bounding box center [386, 405] width 132 height 19
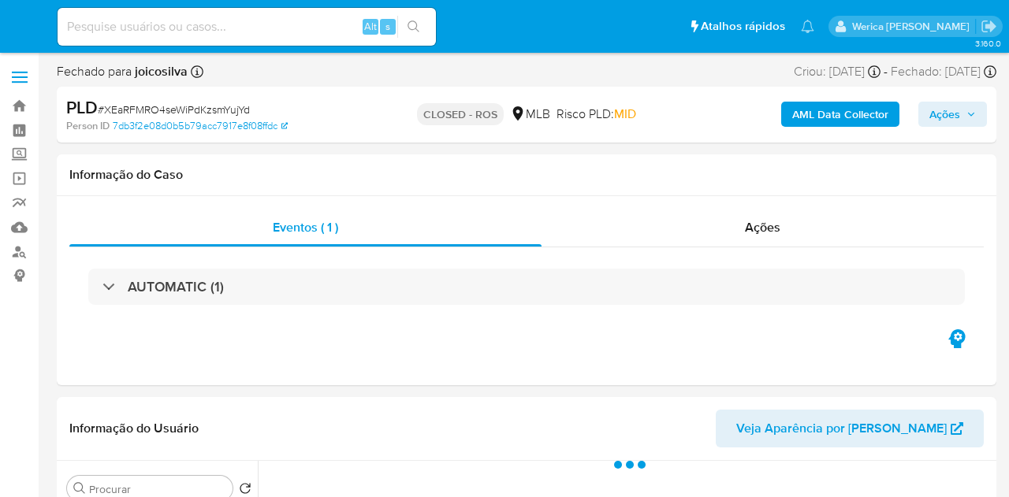
select select "10"
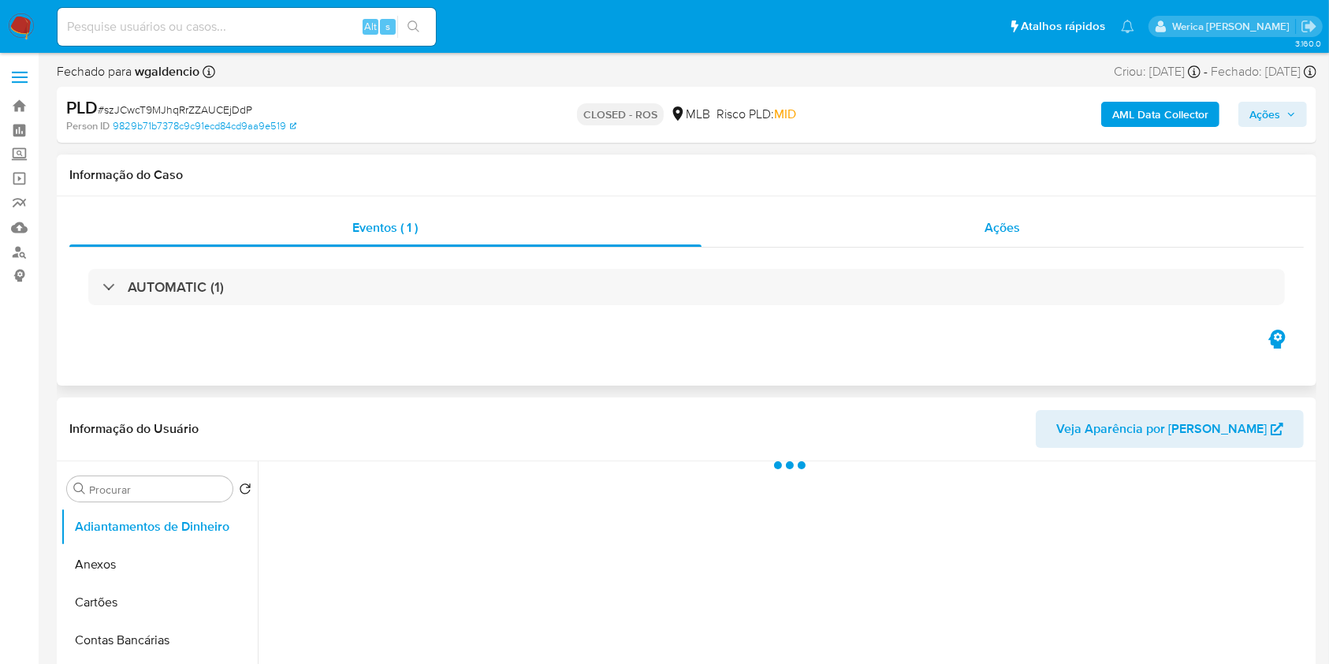
click at [1016, 214] on div "Ações" at bounding box center [1002, 228] width 602 height 38
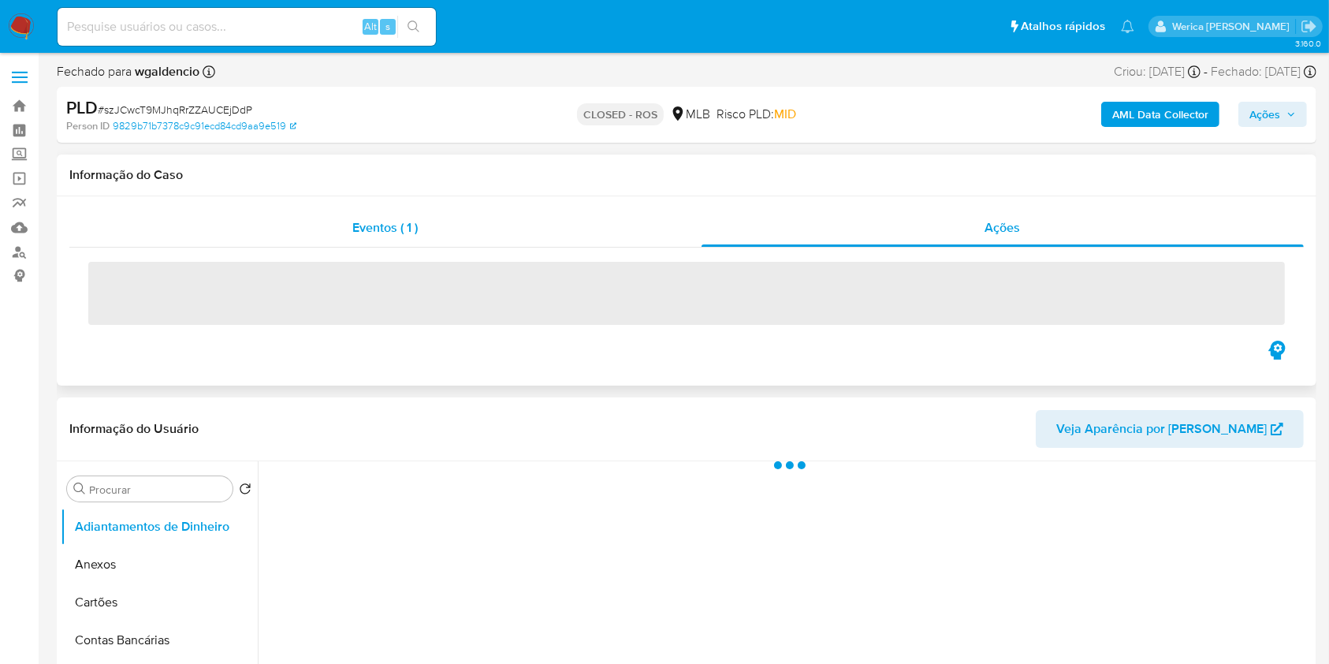
select select "10"
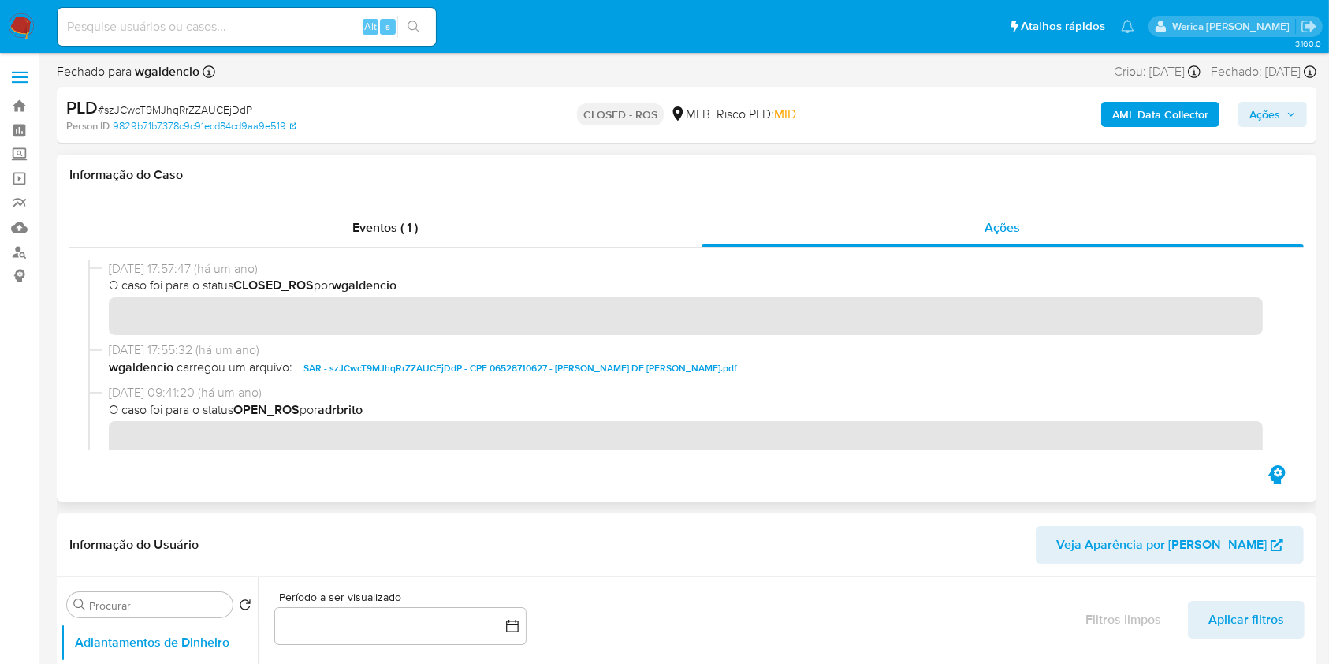
drag, startPoint x: 97, startPoint y: 269, endPoint x: 169, endPoint y: 251, distance: 74.7
click at [169, 251] on div at bounding box center [686, 354] width 1234 height 214
click at [389, 363] on span "SAR - szJCwcT9MJhqRrZZAUCEjDdP - CPF 06528710627 - [PERSON_NAME] DE [PERSON_NAM…" at bounding box center [519, 368] width 433 height 19
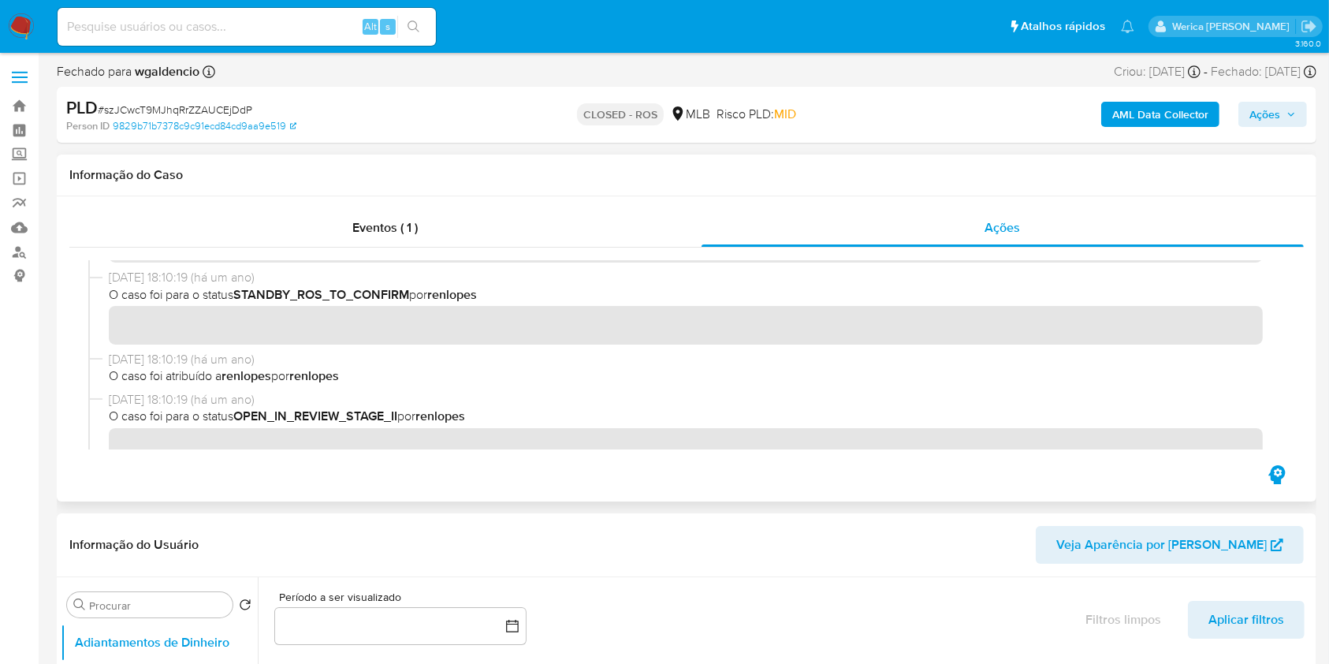
scroll to position [946, 0]
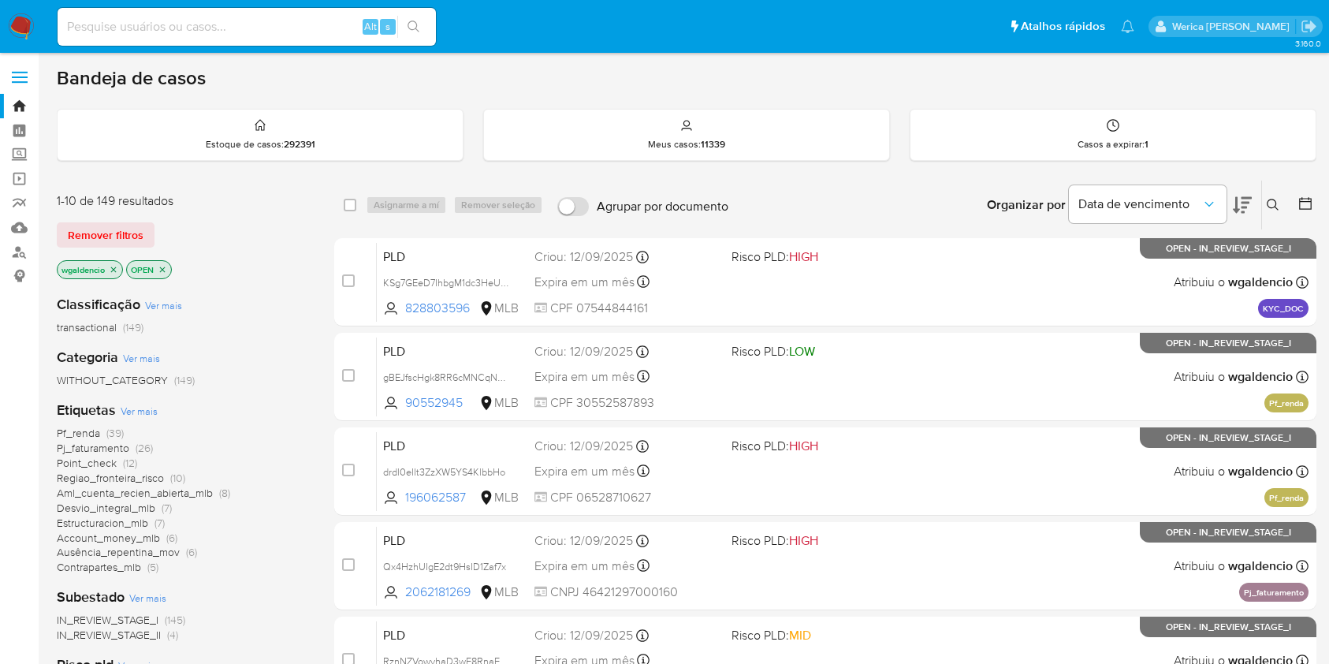
scroll to position [104, 0]
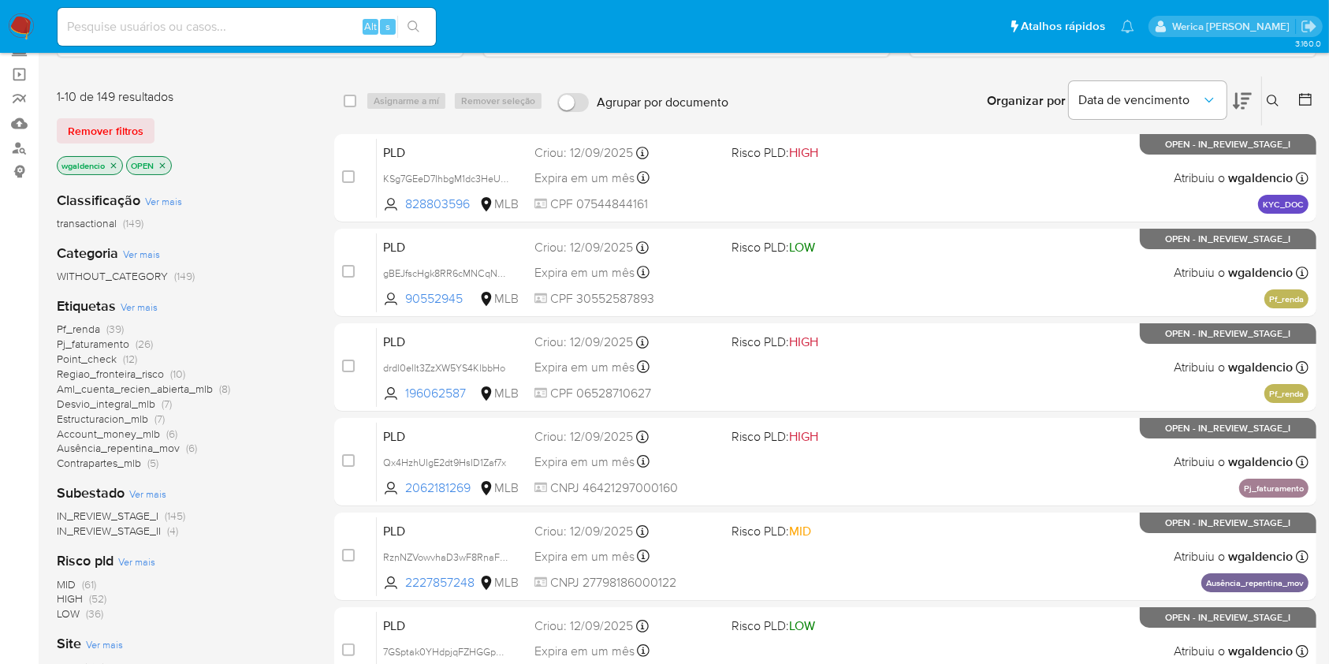
click at [85, 596] on span "HIGH (52)" at bounding box center [82, 598] width 50 height 15
click at [86, 328] on span "Pf_renda" at bounding box center [78, 329] width 43 height 16
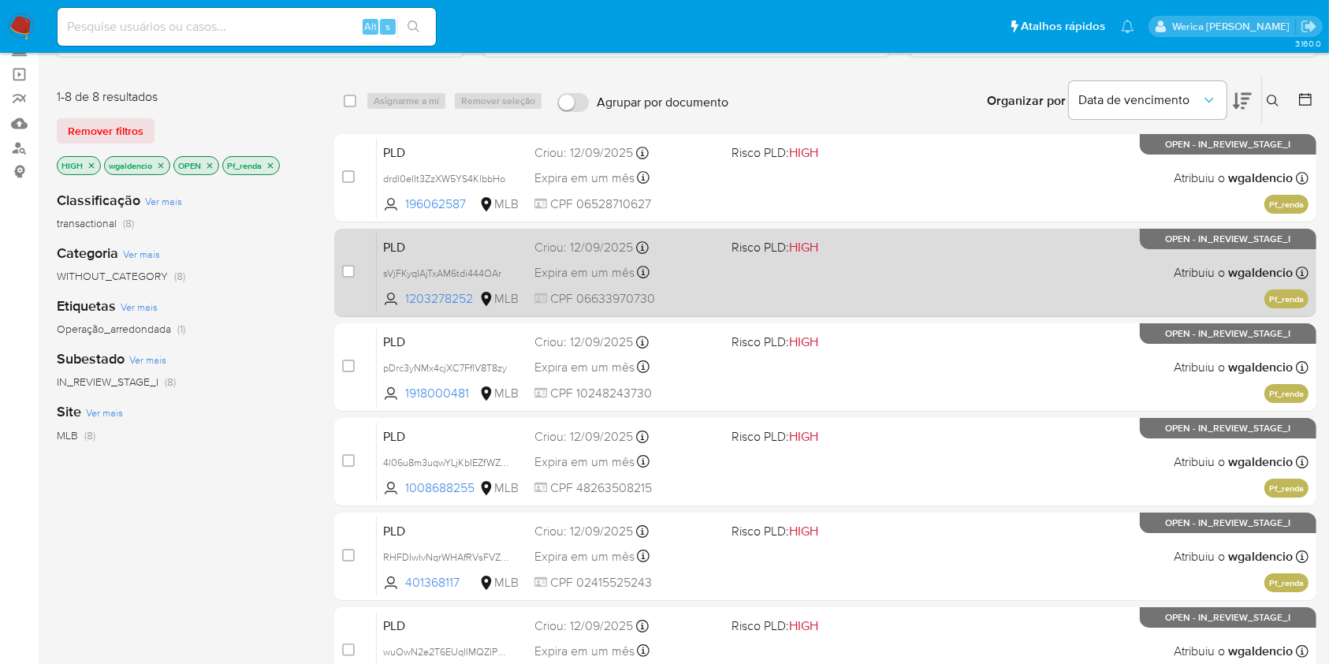
click at [943, 237] on div "PLD sVjFKyqlAjTxAM6tdi444OAr 1203278252 MLB Risco PLD: HIGH Criou: 12/09/2025 C…" at bounding box center [843, 272] width 932 height 80
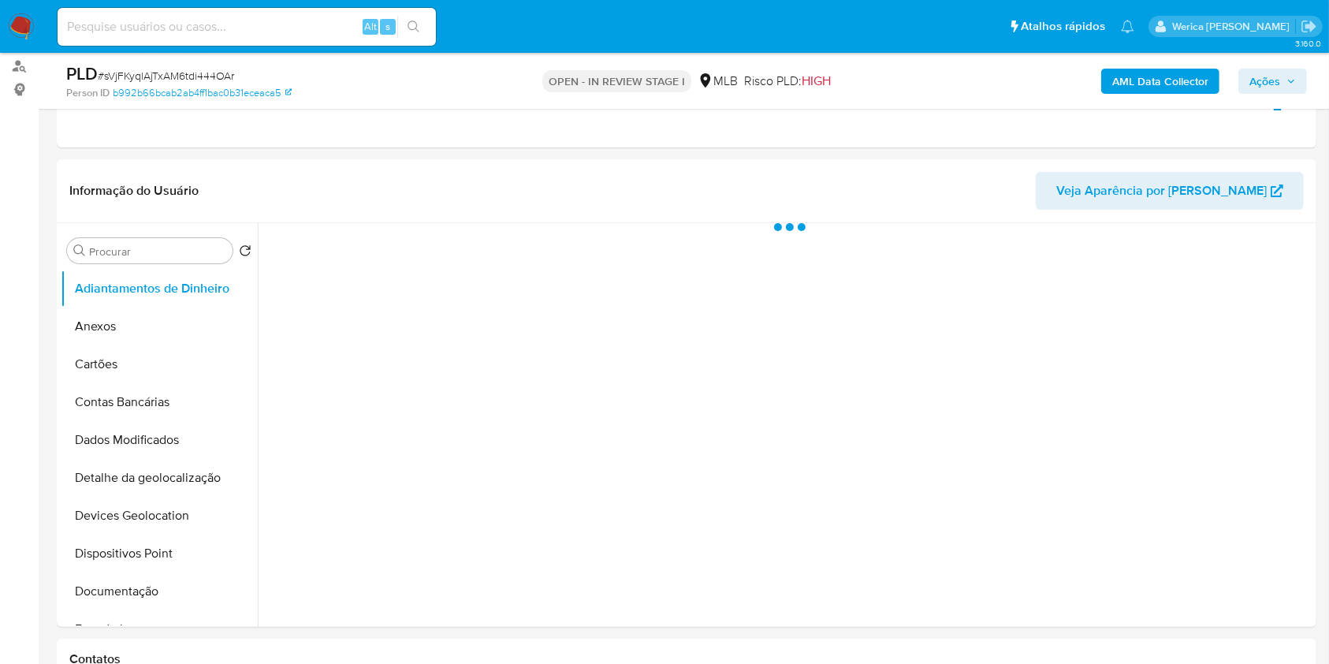
scroll to position [180, 0]
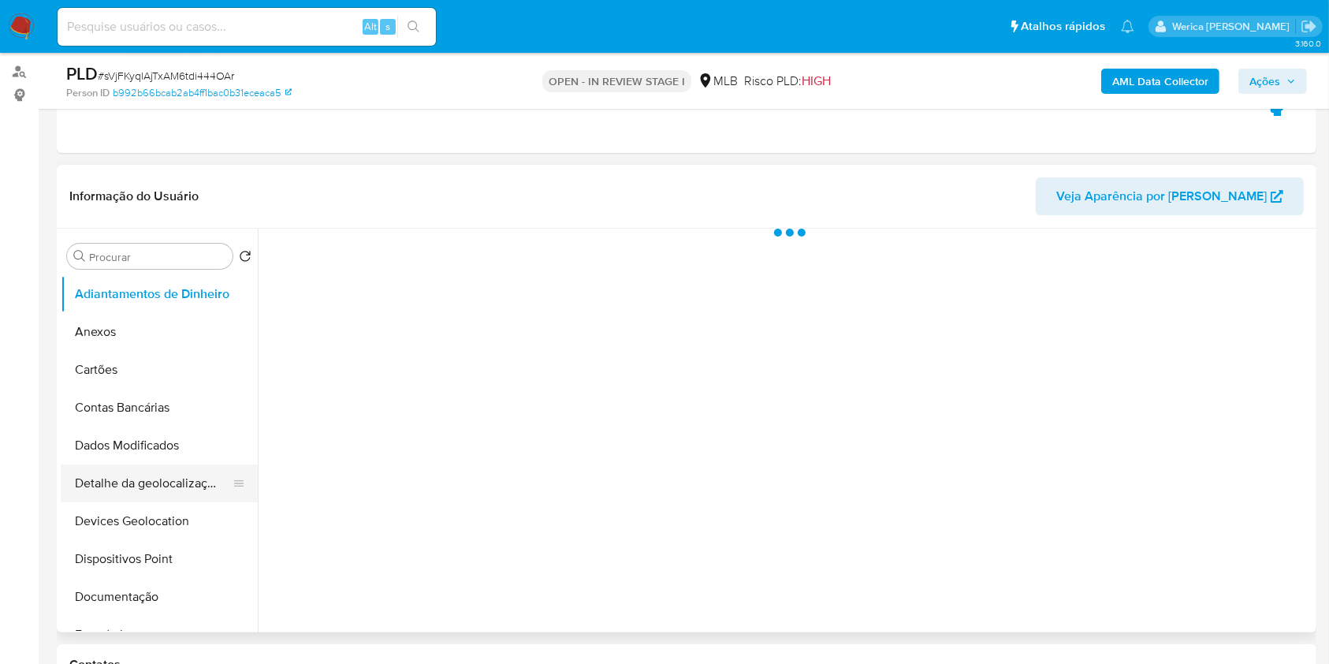
select select "10"
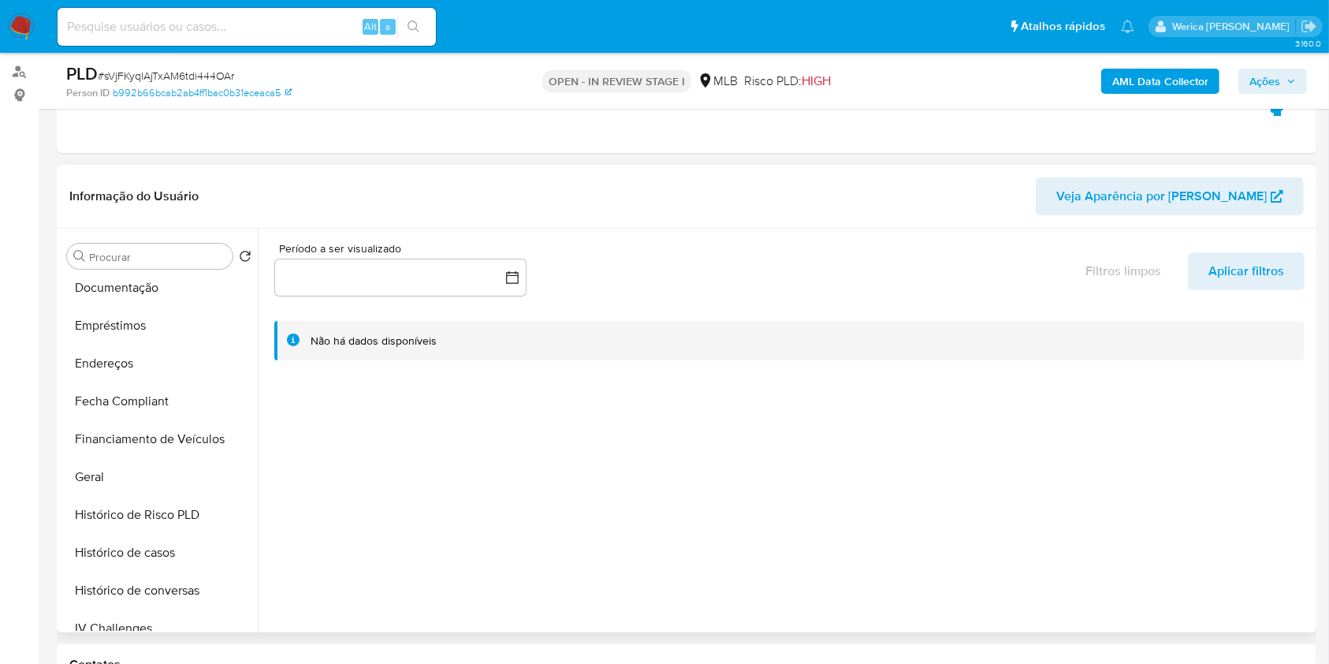
scroll to position [341, 0]
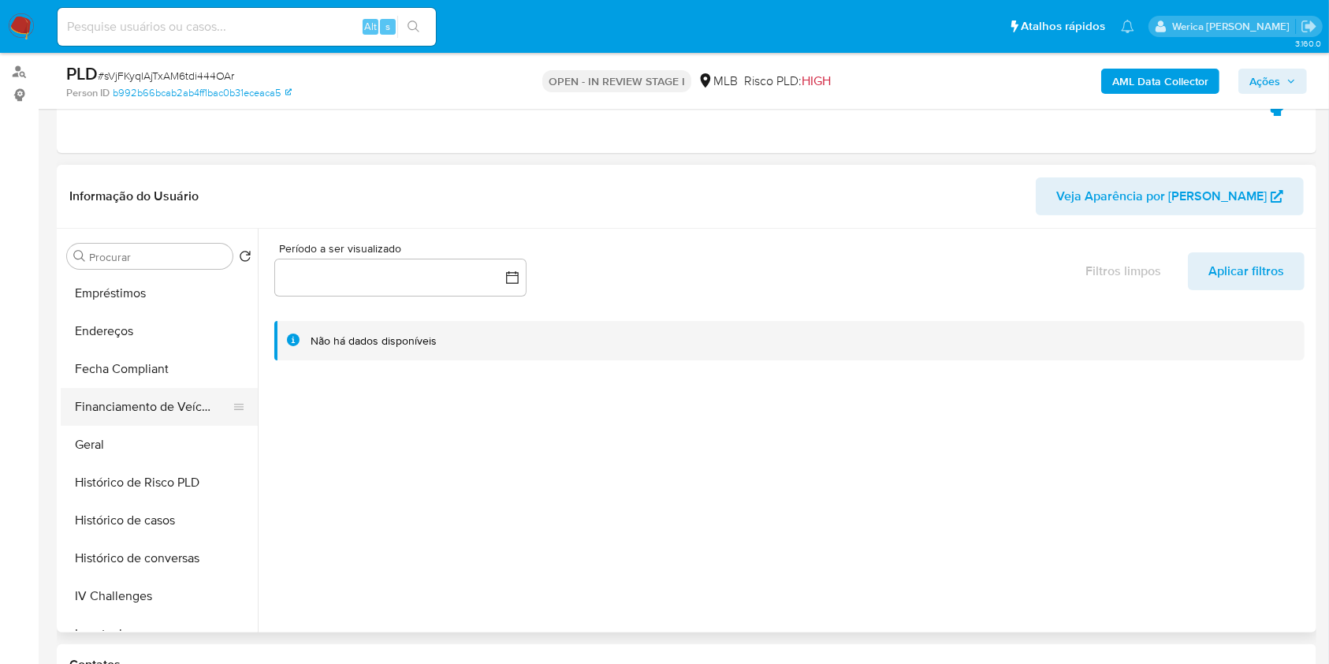
click at [164, 423] on button "Financiamento de Veículos" at bounding box center [153, 407] width 184 height 38
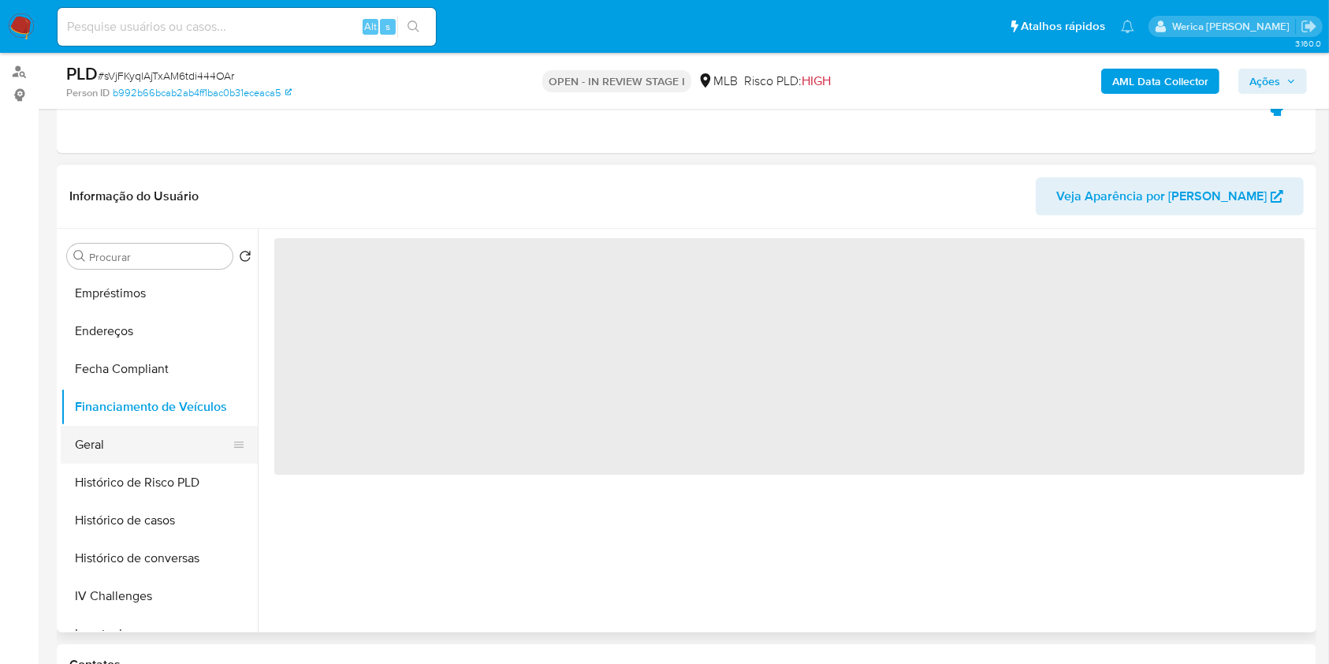
click at [158, 445] on button "Geral" at bounding box center [153, 445] width 184 height 38
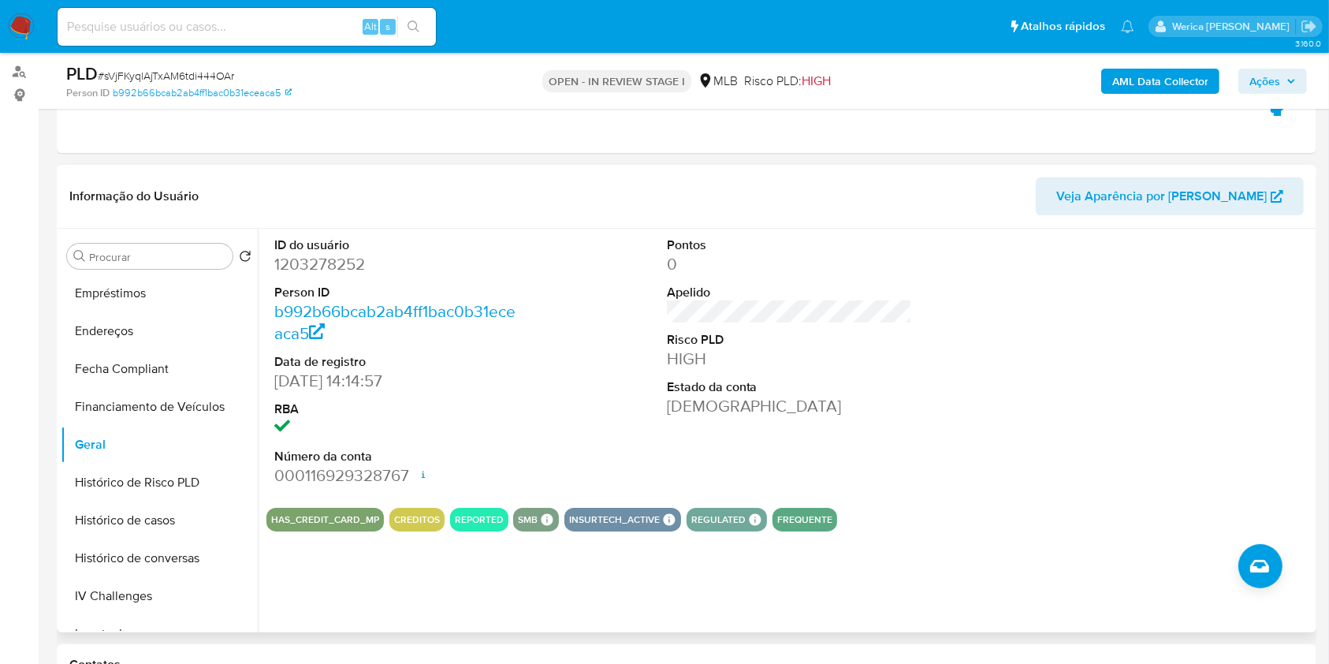
click at [1029, 437] on div "ID do usuário 1203278252 Person ID b992b66bcab2ab4ff1bac0b31eceaca5 Data de reg…" at bounding box center [789, 362] width 1046 height 266
click at [303, 268] on dd "1203278252" at bounding box center [397, 264] width 246 height 22
copy dd "1203278252"
click at [168, 526] on button "Histórico de casos" at bounding box center [153, 520] width 184 height 38
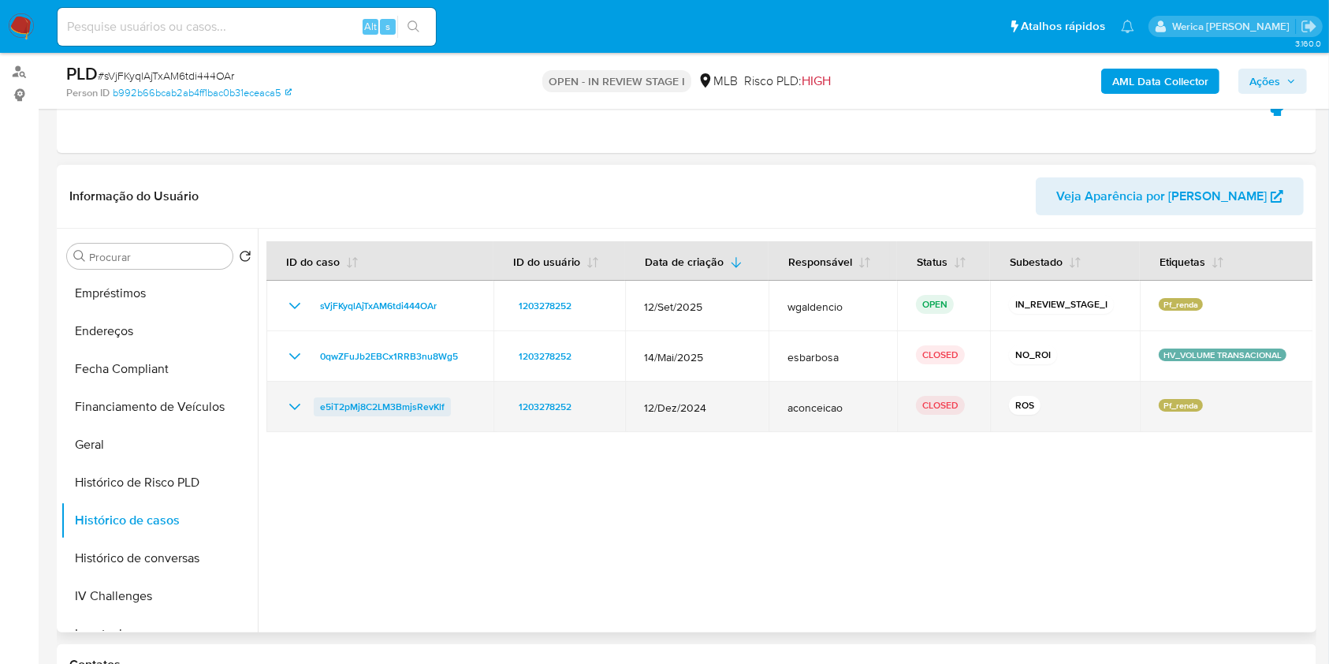
click at [439, 397] on span "e5iT2pMj8C2LM3BmjsRevKlf" at bounding box center [382, 406] width 125 height 19
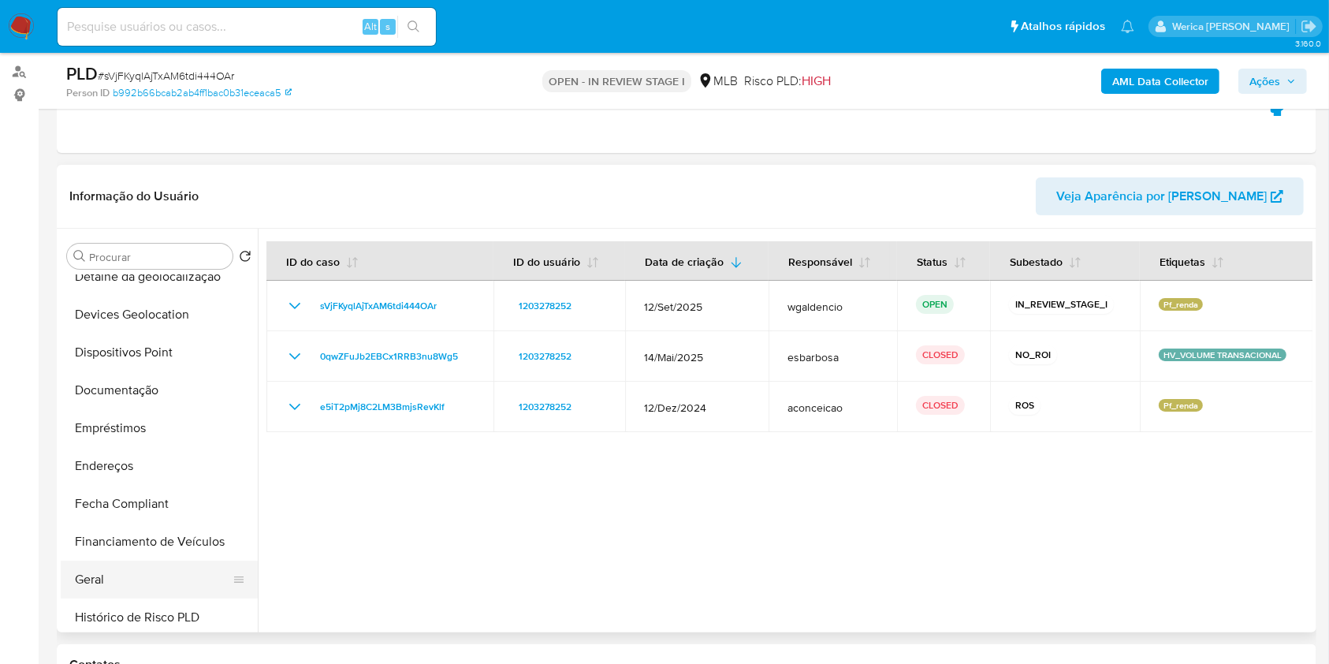
scroll to position [132, 0]
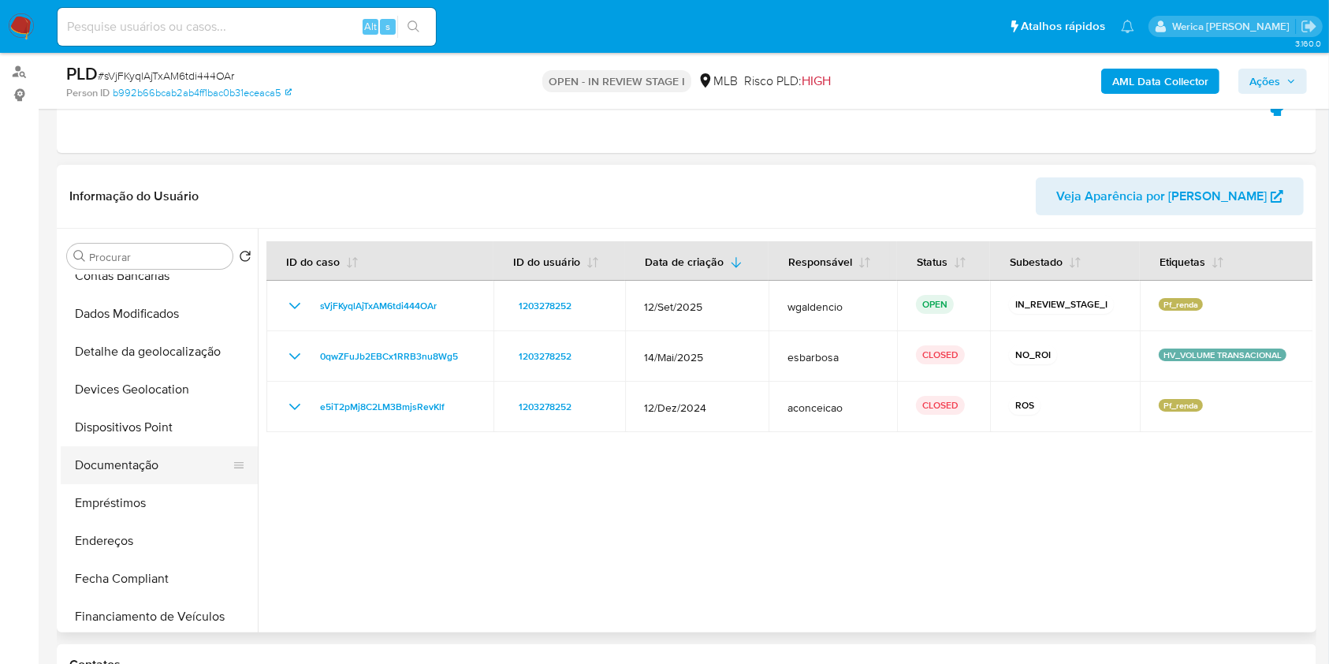
click at [158, 453] on button "Documentação" at bounding box center [153, 465] width 184 height 38
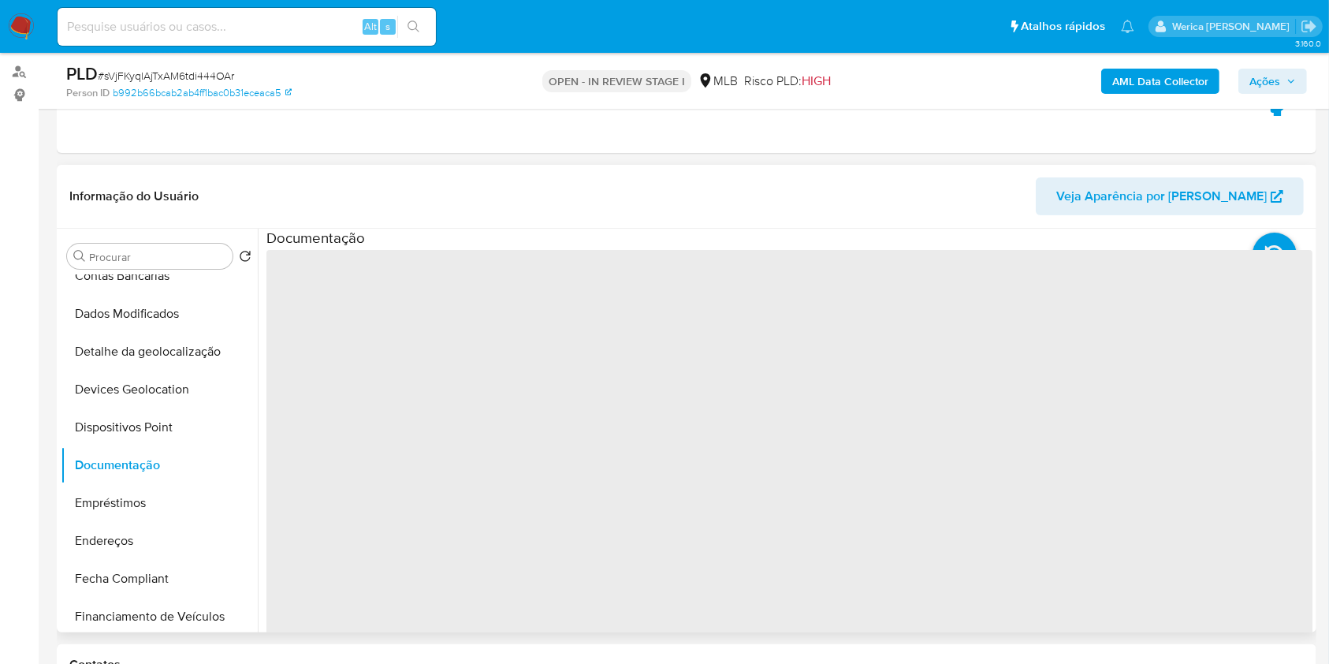
click at [409, 323] on span "‌" at bounding box center [789, 502] width 1046 height 504
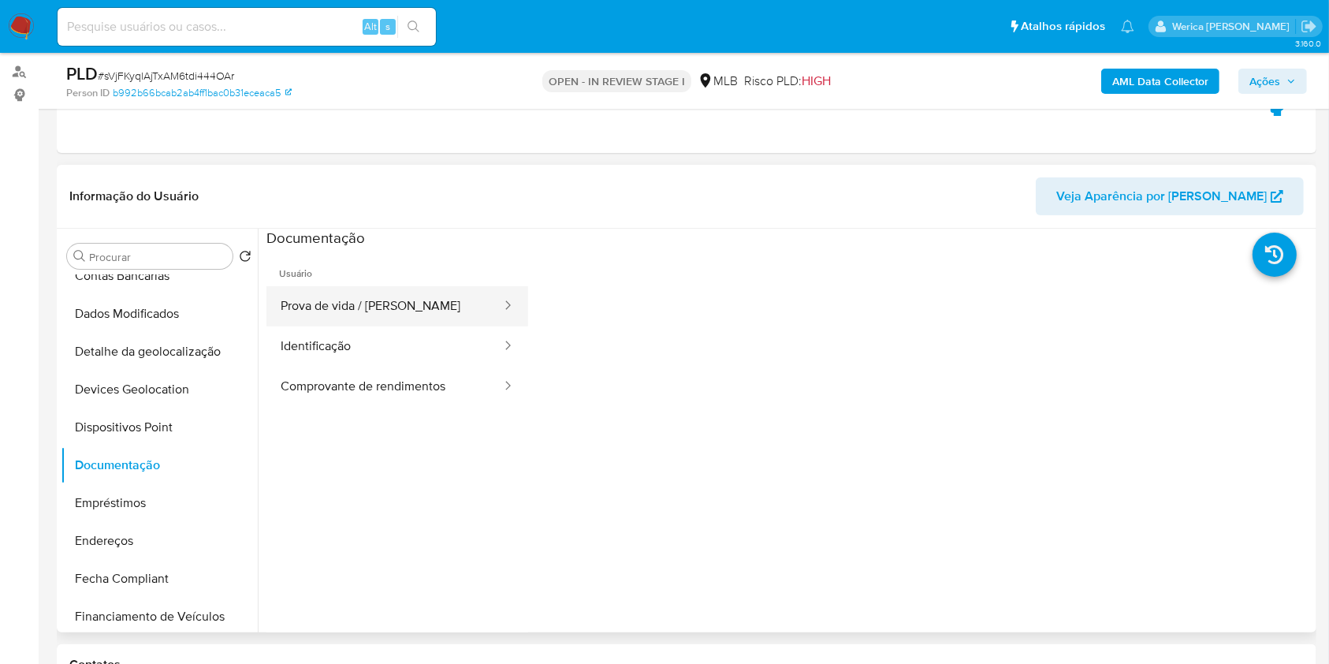
click at [407, 314] on button "Prova de vida / Selfie" at bounding box center [384, 306] width 236 height 40
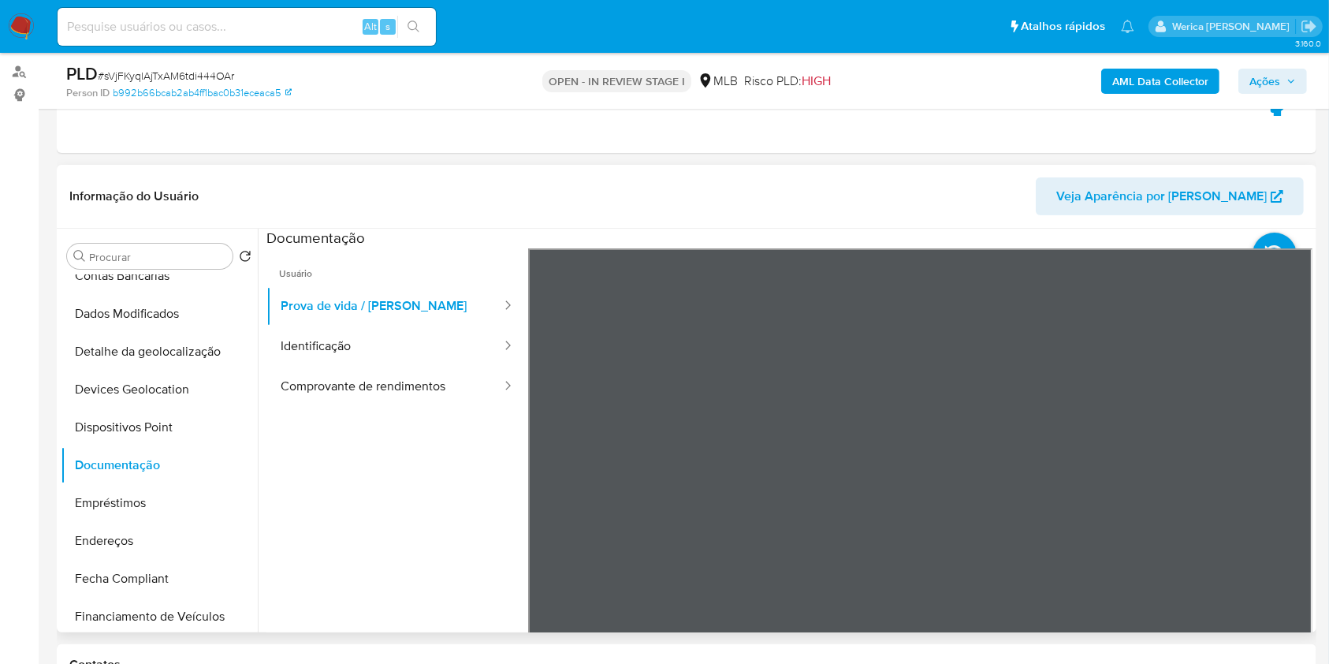
scroll to position [0, 0]
click at [1072, 190] on header "Informação do Usuário Veja Aparência por Pessoa" at bounding box center [686, 196] width 1234 height 38
click at [1025, 84] on div "AML Data Collector Ações" at bounding box center [1102, 80] width 409 height 37
drag, startPoint x: 490, startPoint y: 375, endPoint x: 453, endPoint y: 394, distance: 41.6
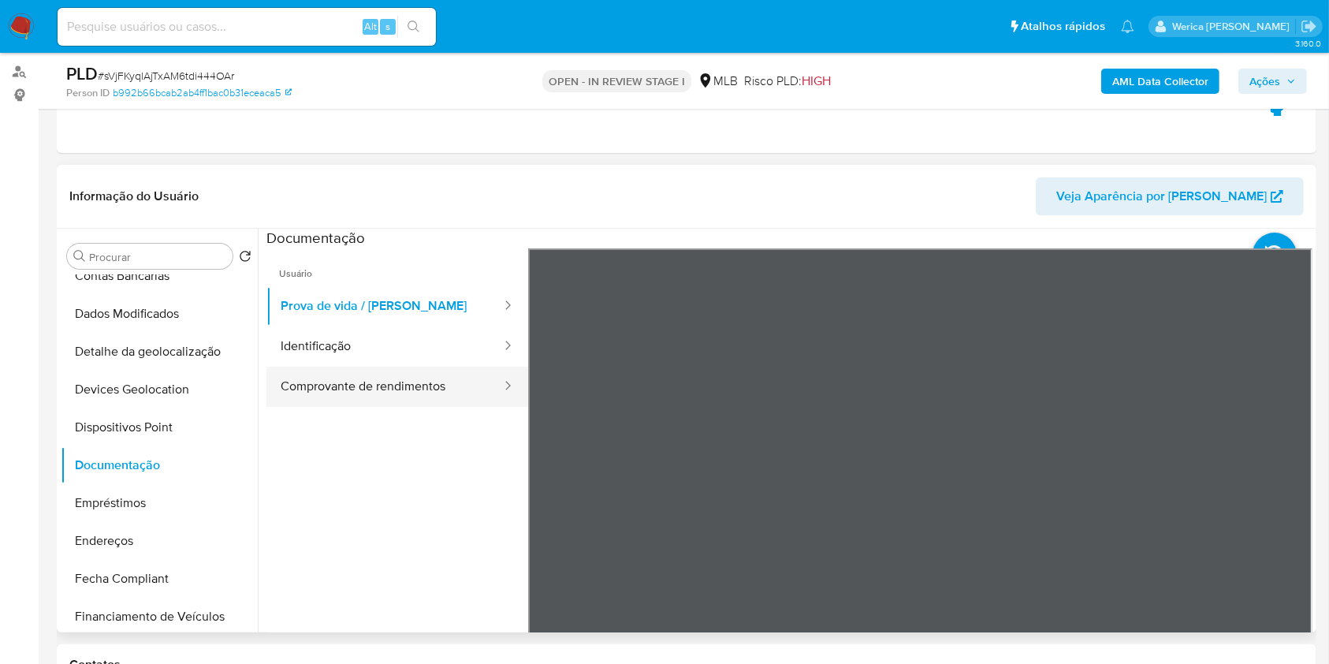
click at [491, 380] on div at bounding box center [502, 386] width 25 height 40
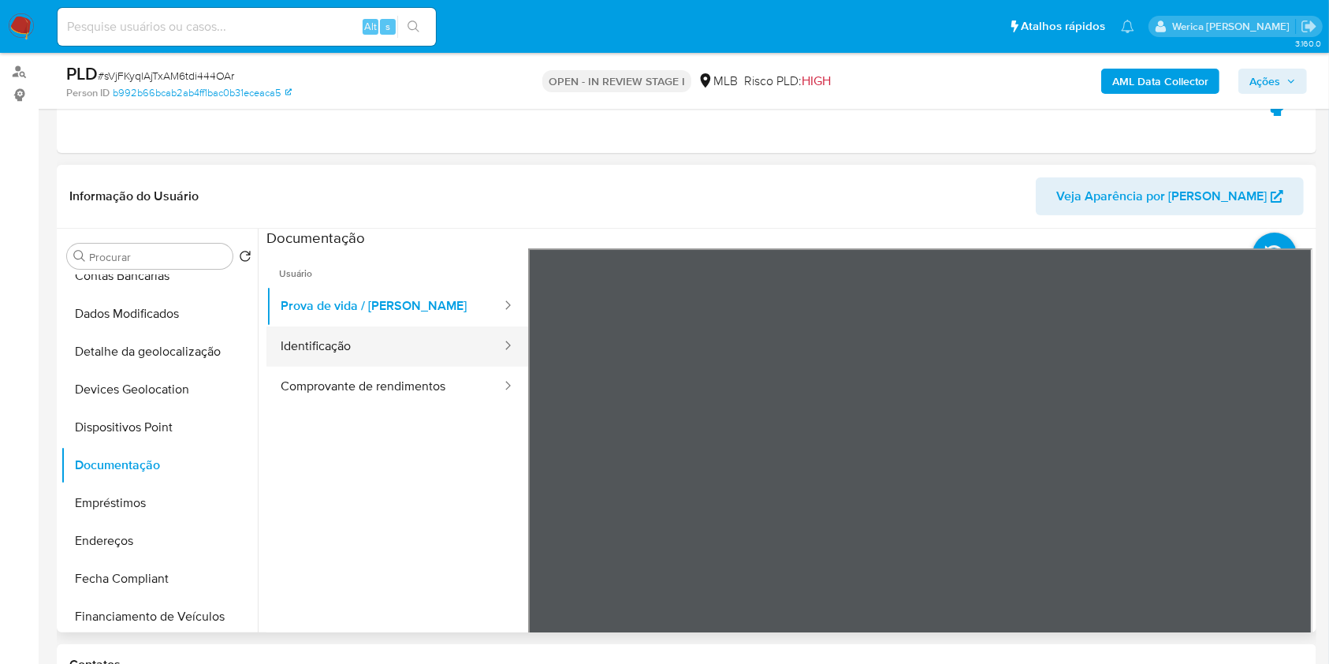
click at [423, 363] on button "Identificação" at bounding box center [384, 346] width 236 height 40
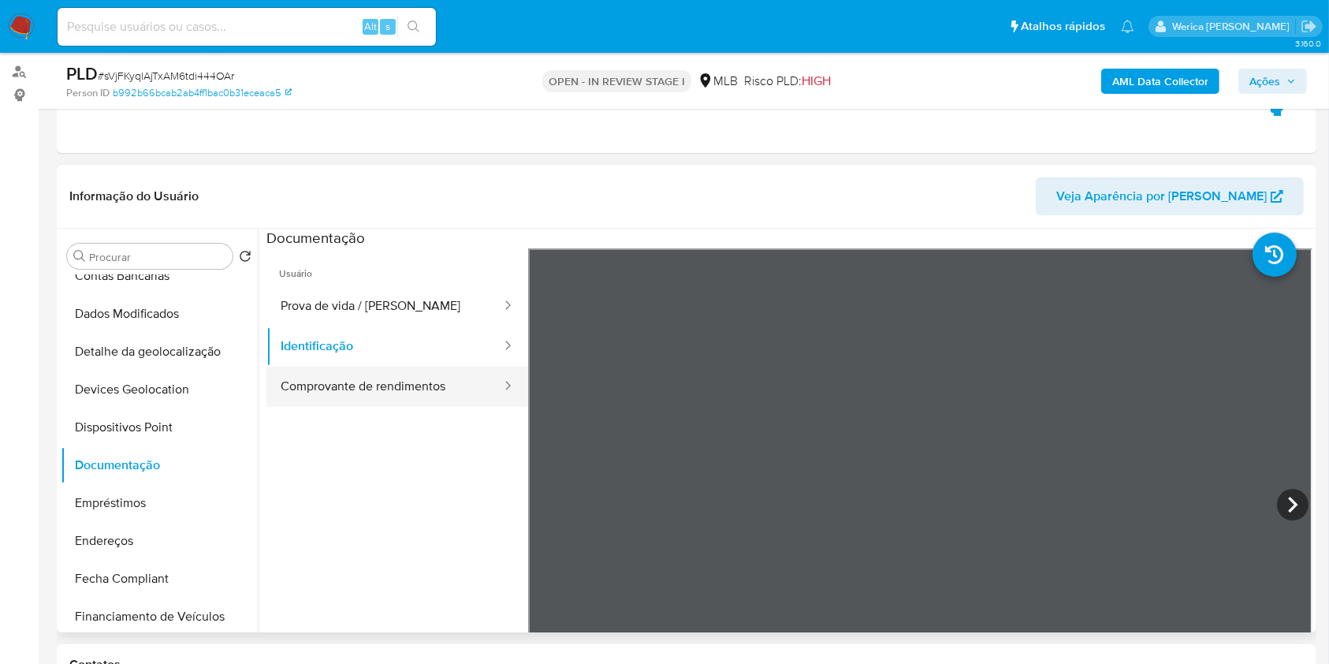
click at [431, 381] on button "Comprovante de rendimentos" at bounding box center [384, 386] width 236 height 40
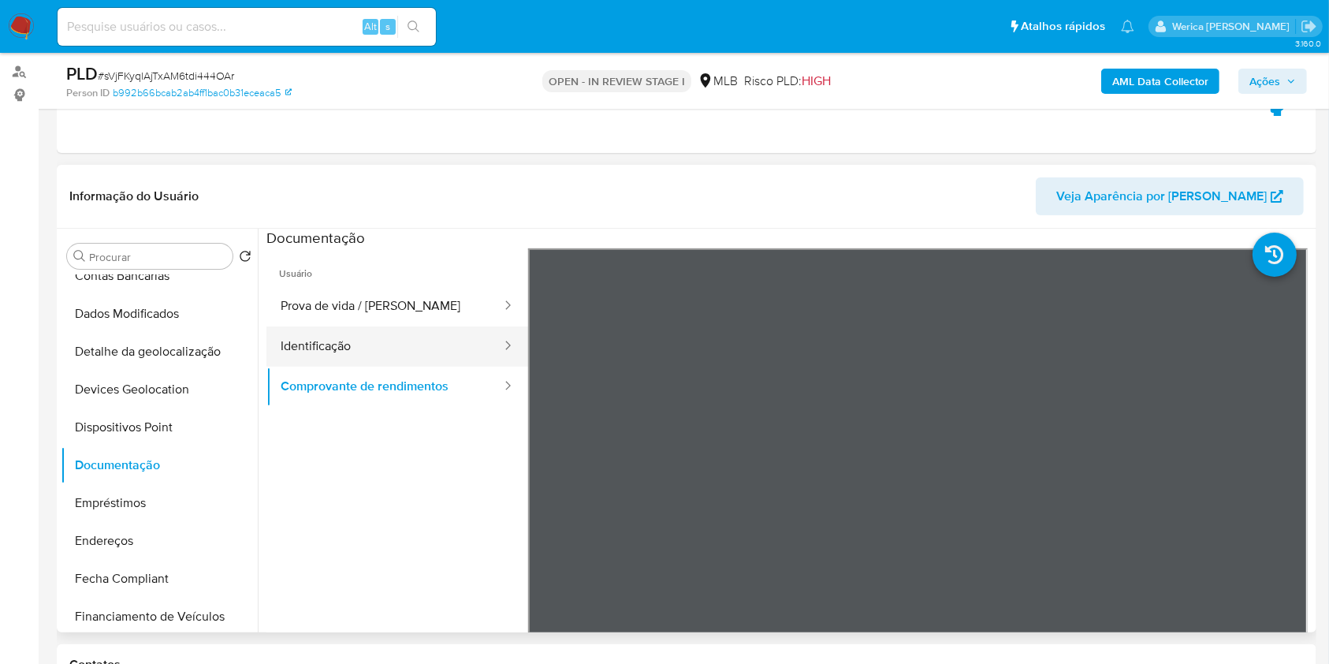
click at [395, 340] on button "Identificação" at bounding box center [384, 346] width 236 height 40
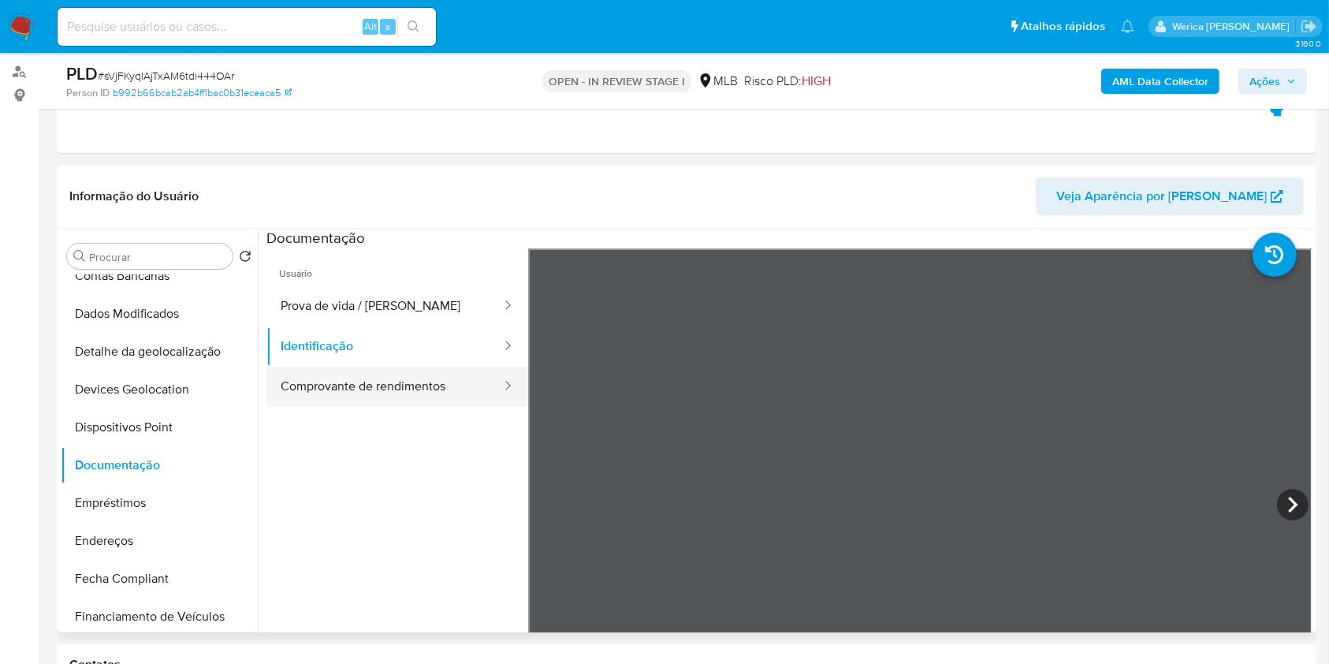
click at [404, 381] on button "Comprovante de rendimentos" at bounding box center [384, 386] width 236 height 40
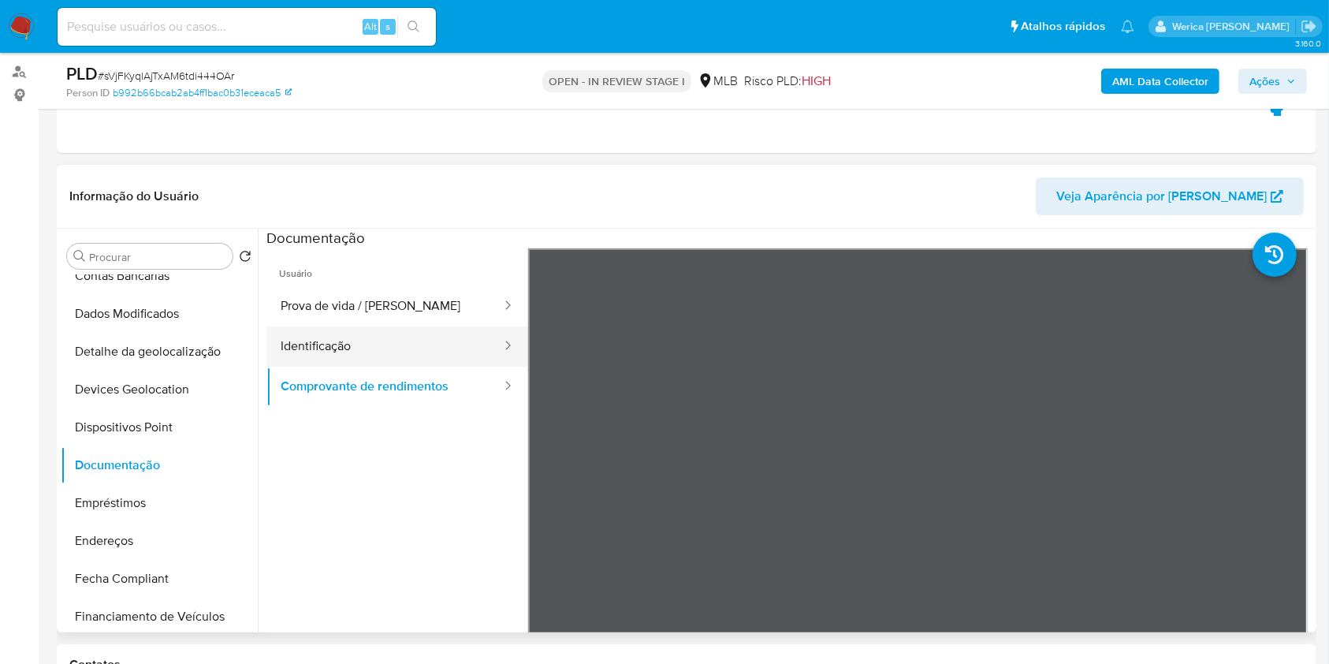
click at [388, 337] on button "Identificação" at bounding box center [384, 346] width 236 height 40
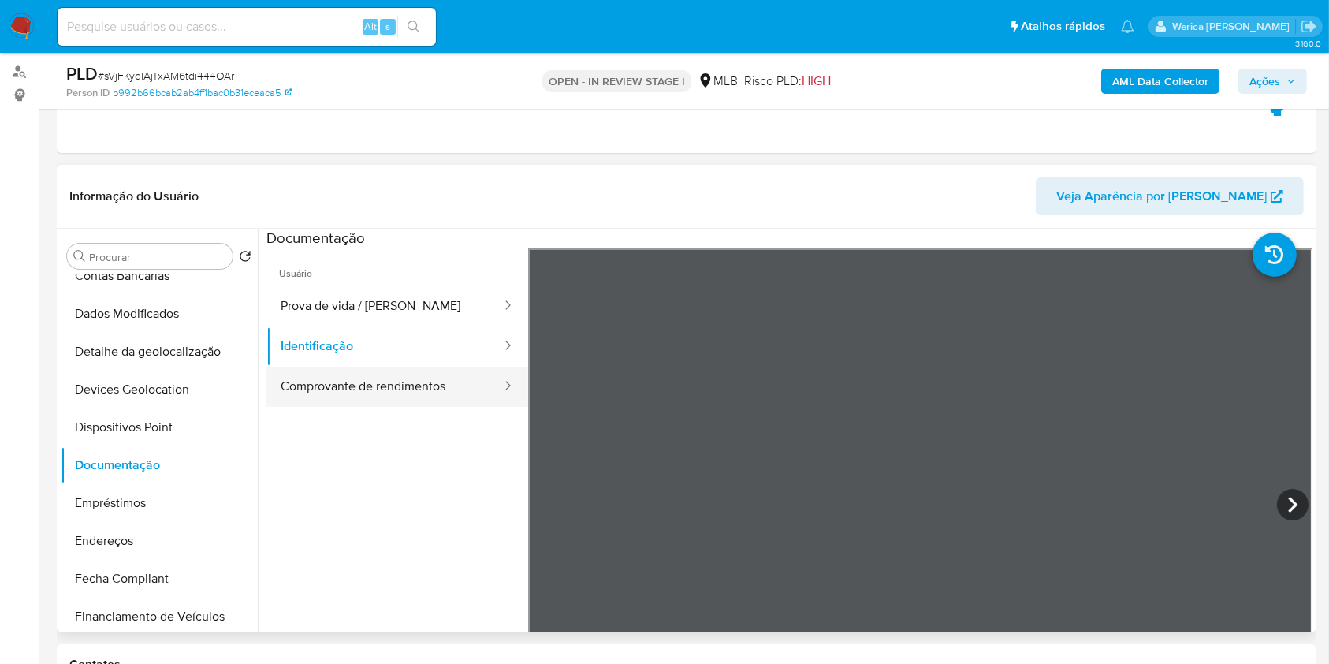
click at [401, 390] on button "Comprovante de rendimentos" at bounding box center [384, 386] width 236 height 40
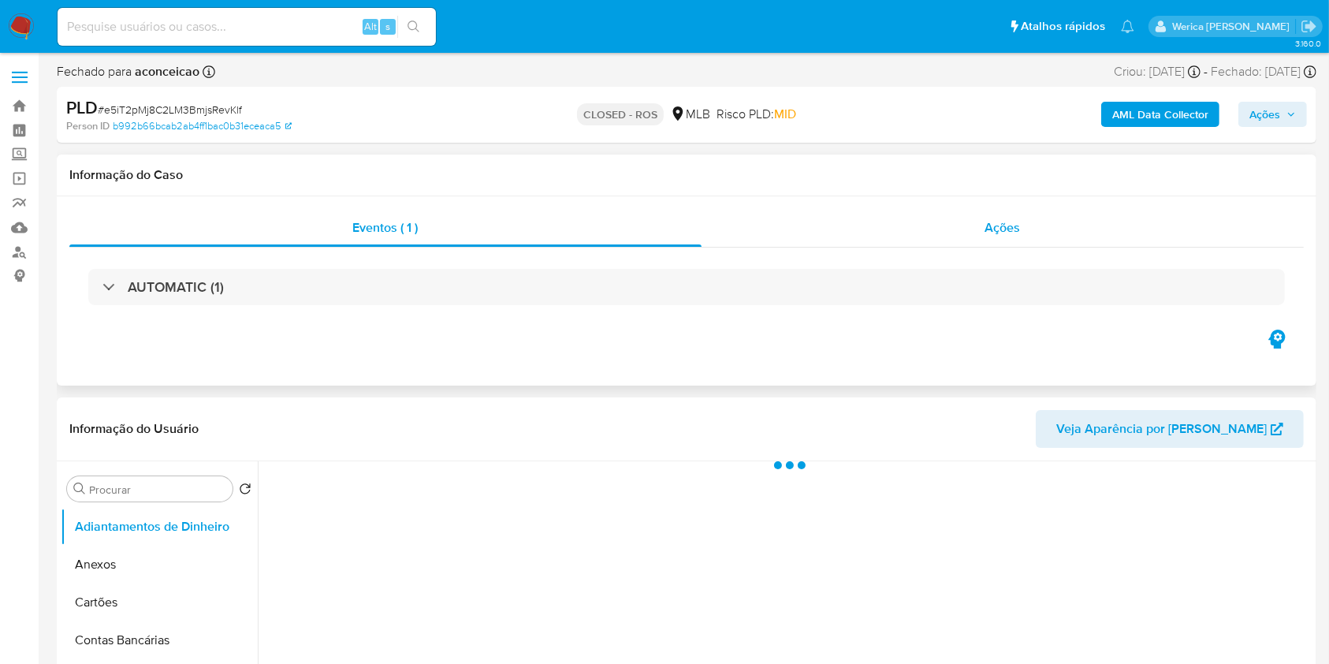
click at [1002, 238] on div "Ações" at bounding box center [1002, 228] width 602 height 38
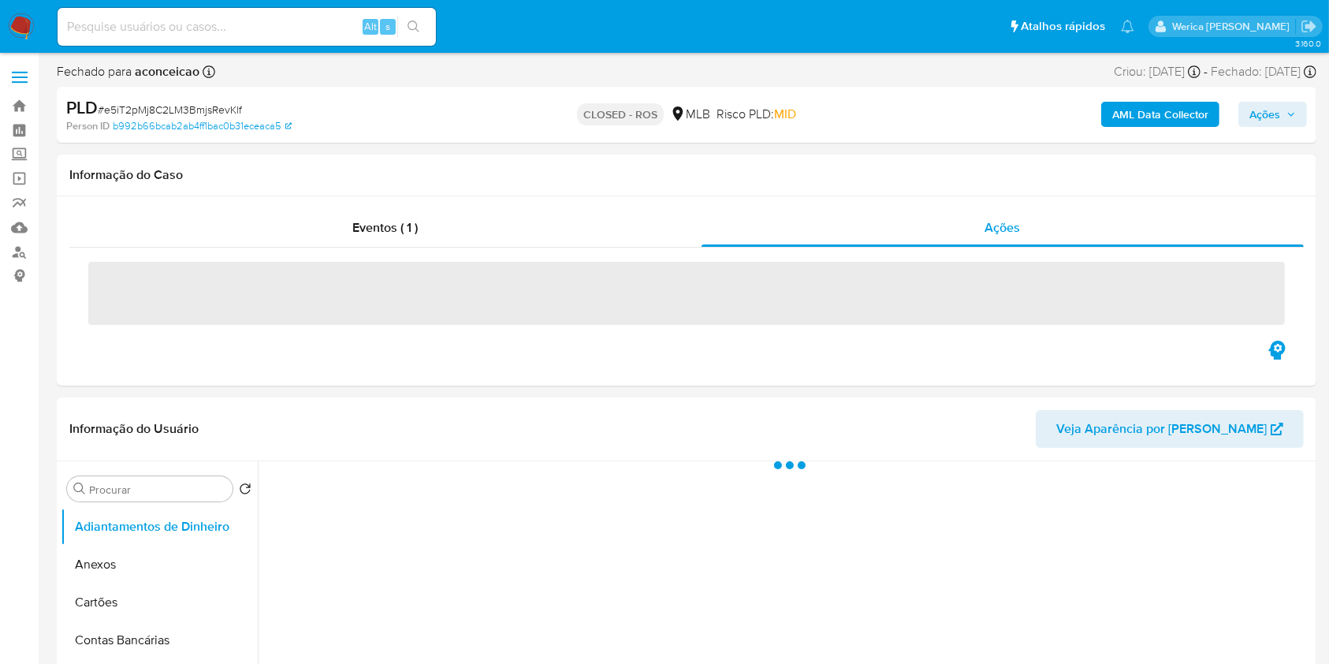
select select "10"
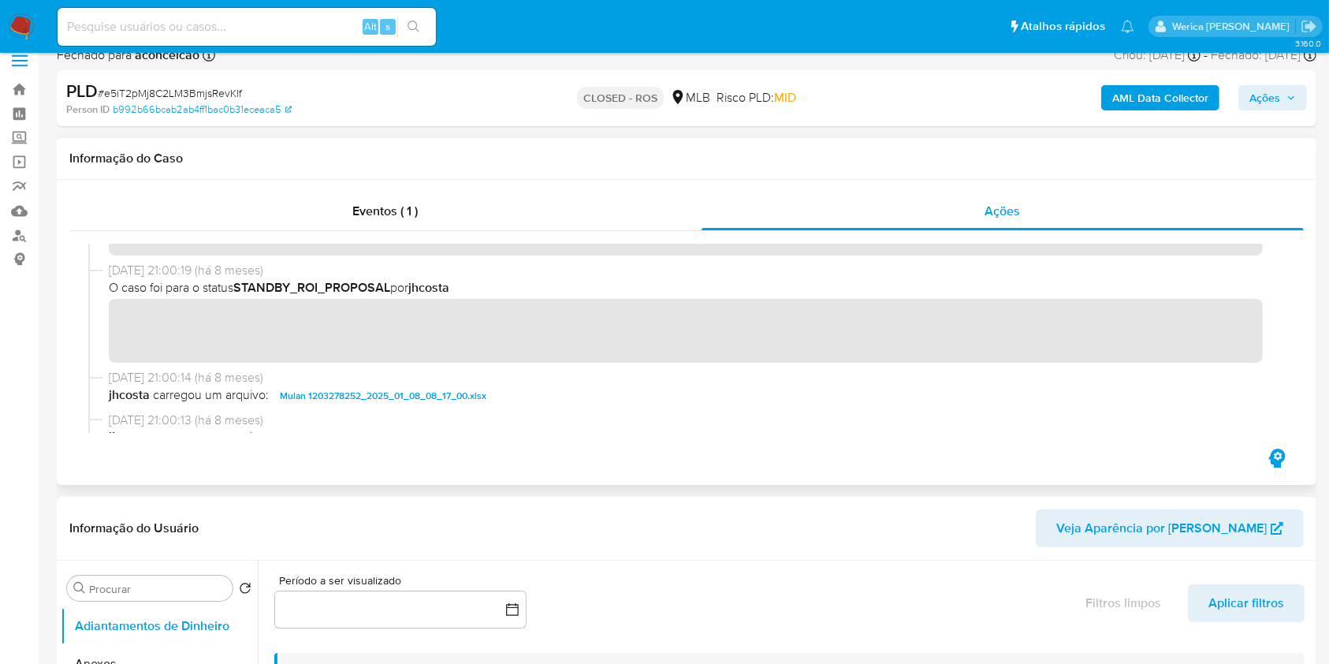
scroll to position [906, 0]
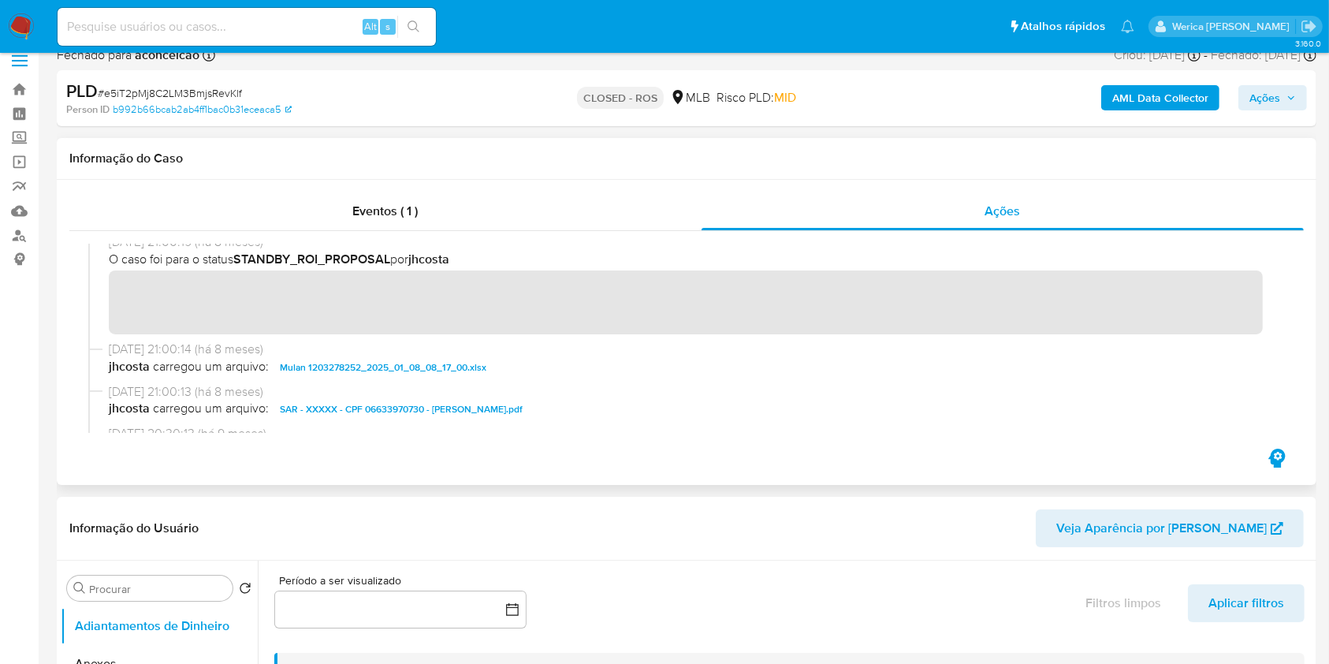
click at [523, 407] on span "SAR - XXXXX - CPF 06633970730 - [PERSON_NAME].pdf" at bounding box center [401, 409] width 243 height 19
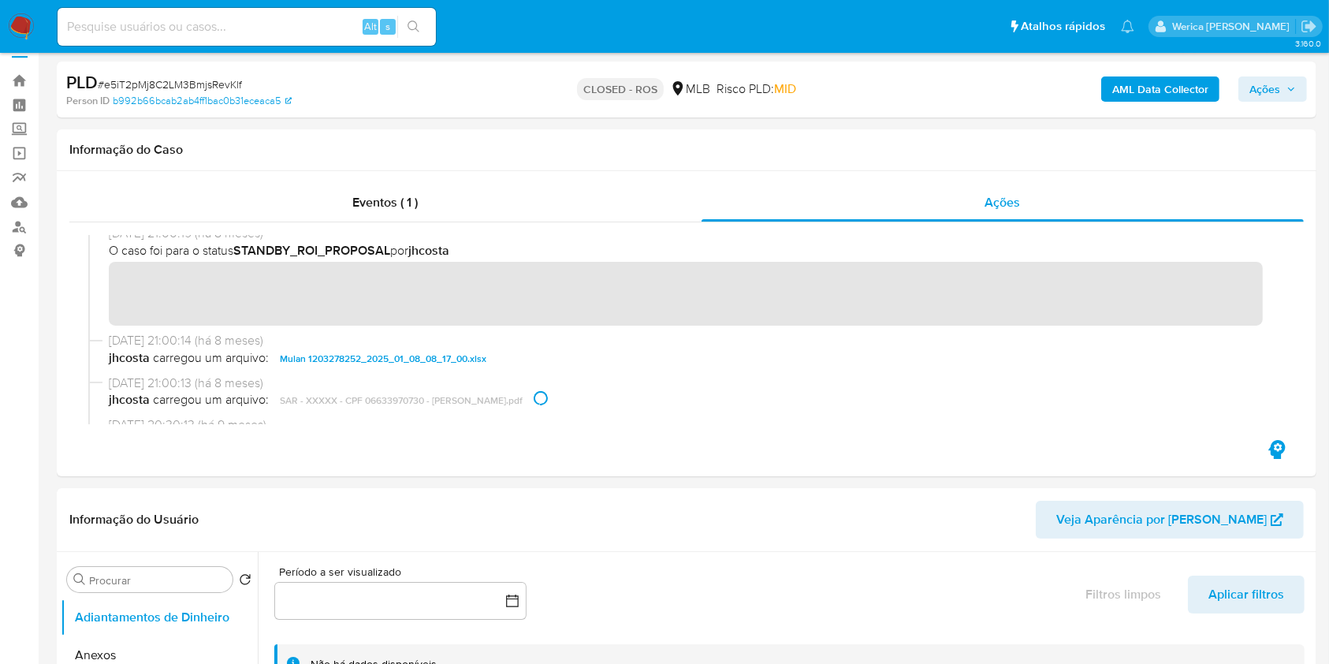
scroll to position [28, 0]
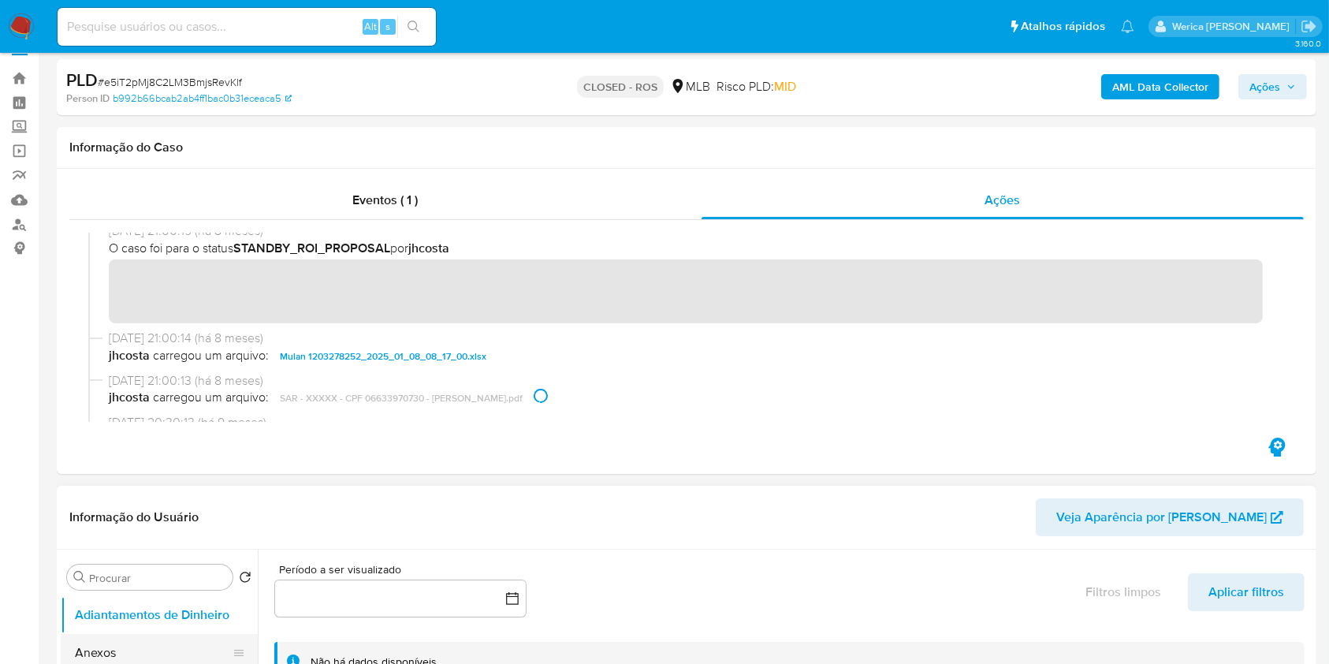
click at [178, 657] on button "Anexos" at bounding box center [153, 653] width 184 height 38
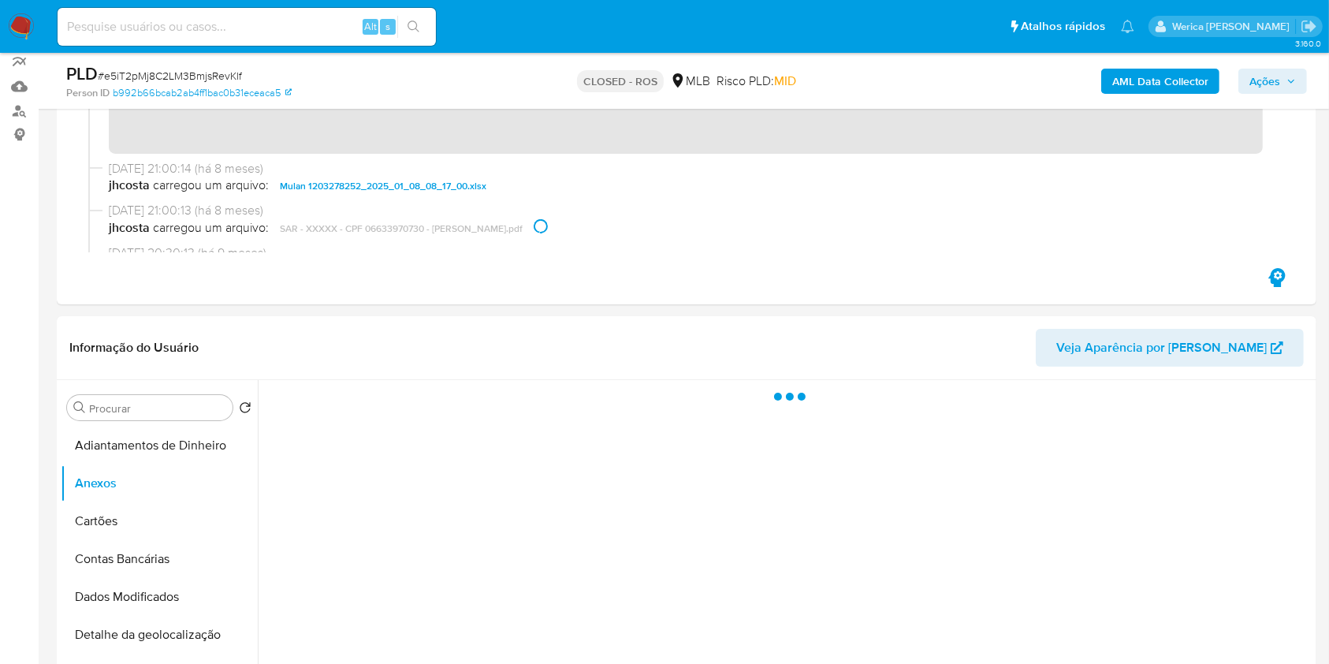
scroll to position [125, 0]
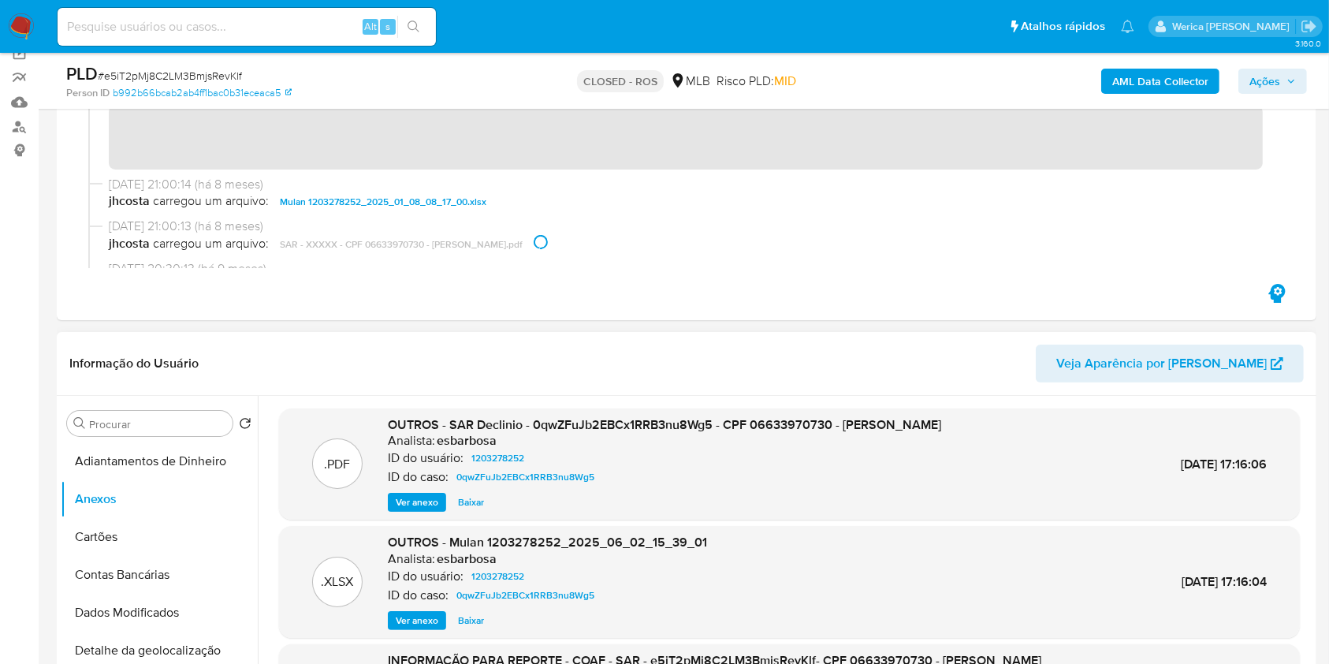
click at [428, 507] on span "Ver anexo" at bounding box center [417, 502] width 43 height 16
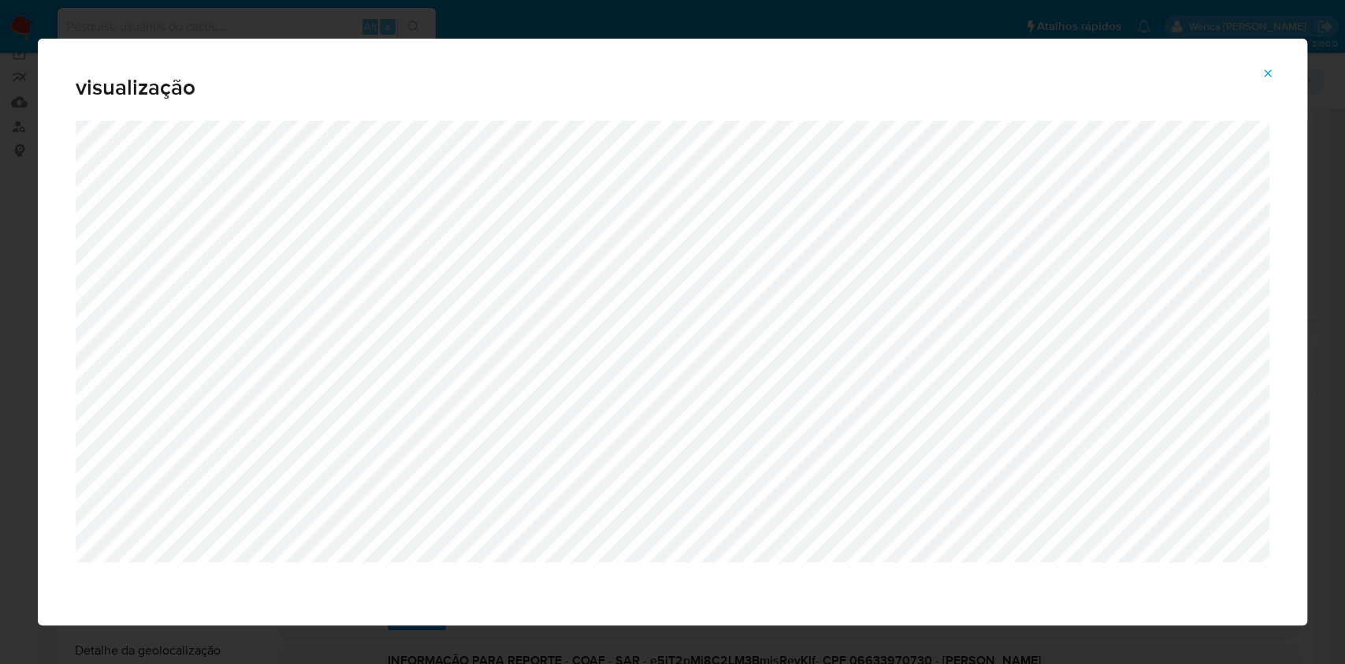
click at [1267, 83] on span "Attachment preview" at bounding box center [1268, 73] width 13 height 22
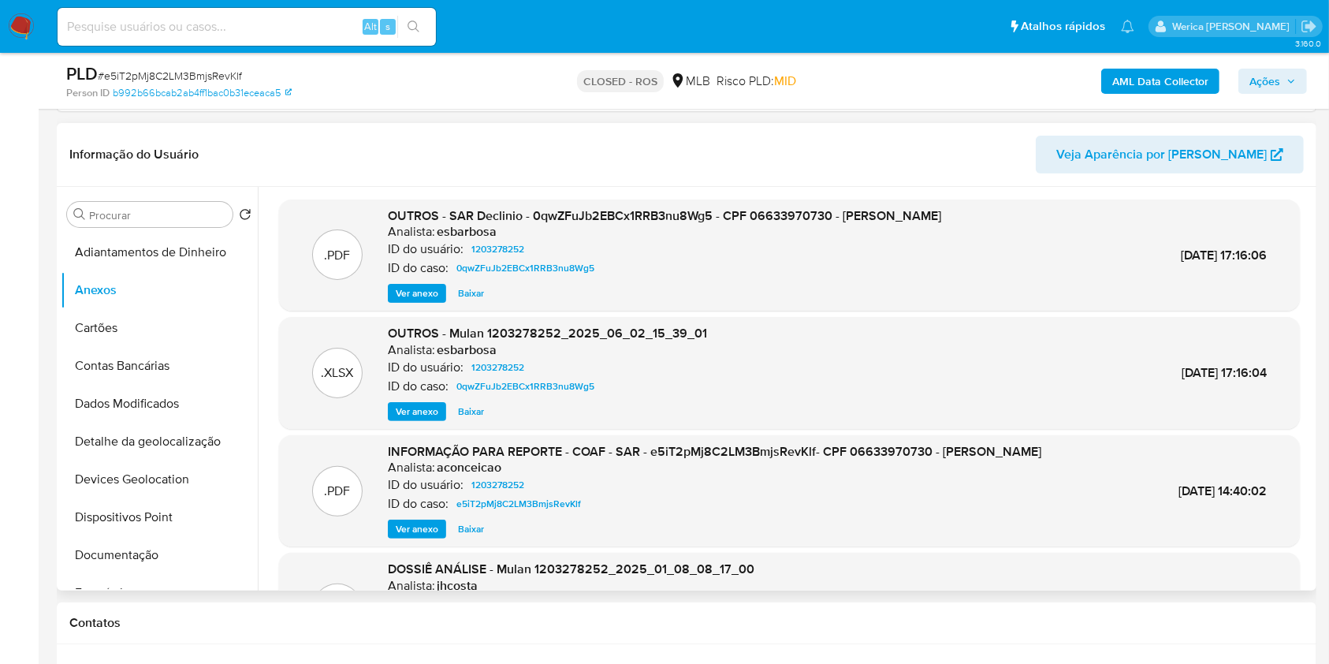
scroll to position [337, 0]
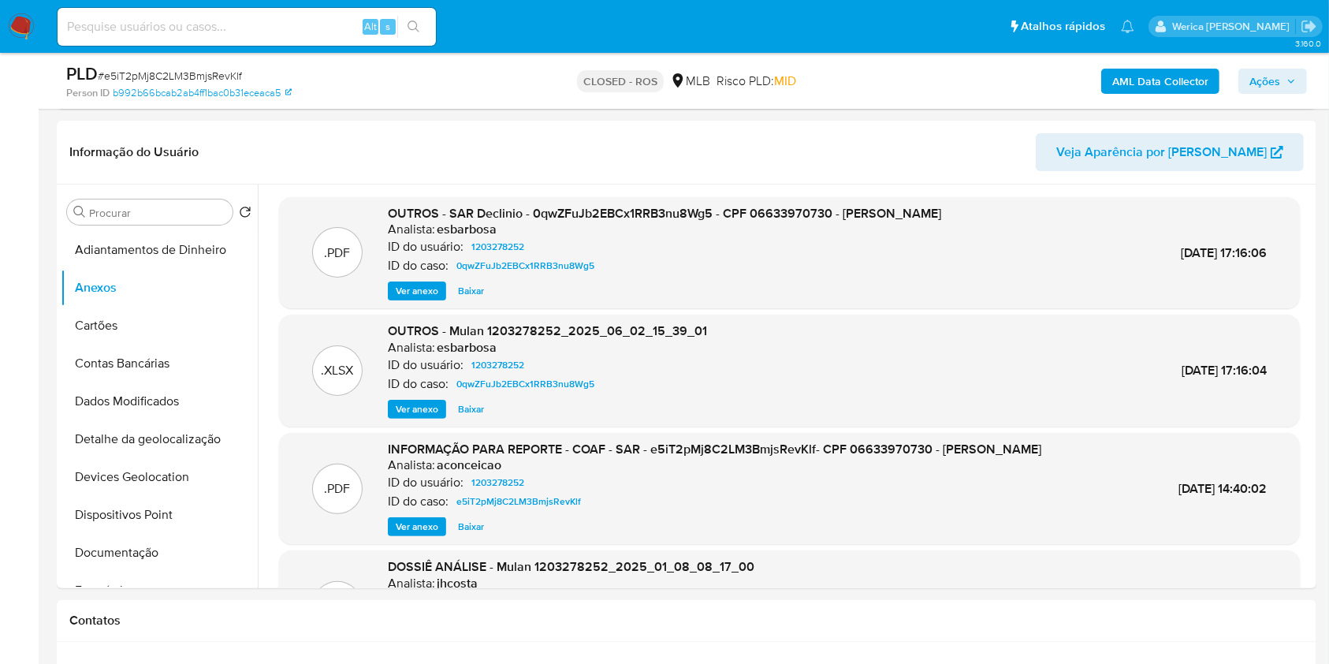
drag, startPoint x: 1305, startPoint y: 266, endPoint x: 1292, endPoint y: 359, distance: 94.7
click at [1292, 359] on div ".PDF OUTROS - SAR Declinio - 0qwZFuJb2EBCx1RRB3nu8Wg5 - CPF 06633970730 - JORGE…" at bounding box center [789, 454] width 1046 height 515
click at [411, 534] on span "Ver anexo" at bounding box center [417, 527] width 43 height 16
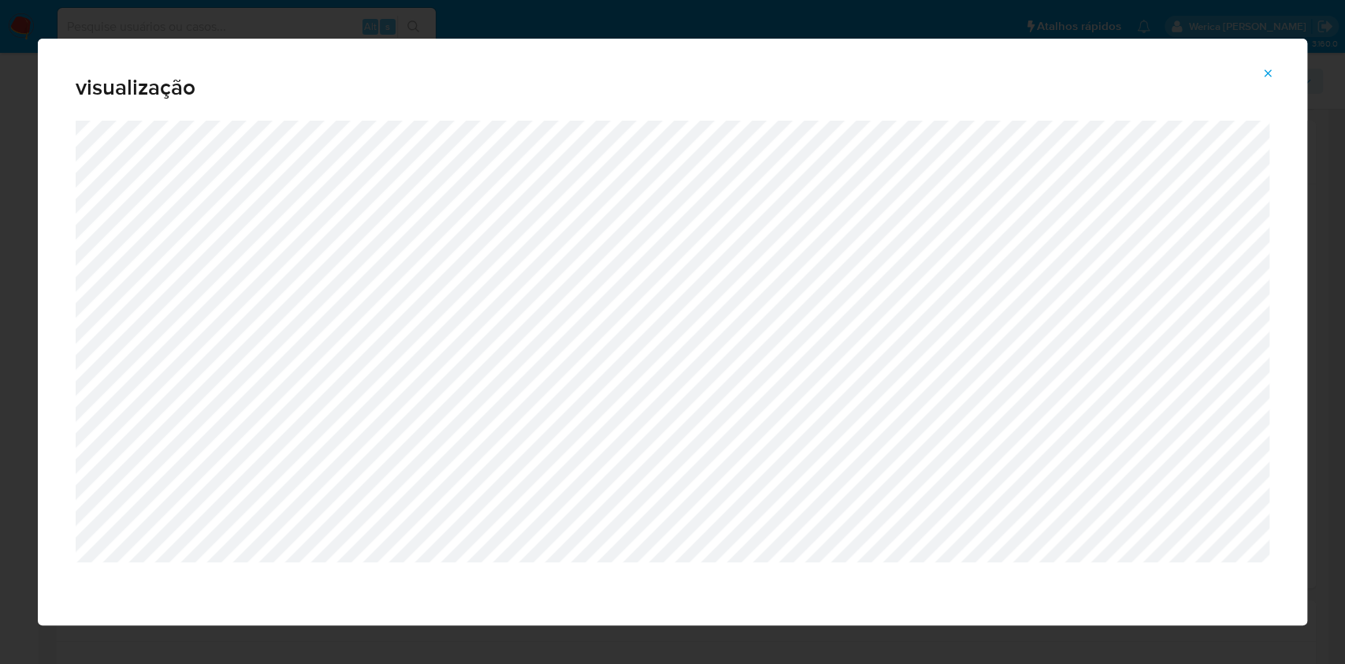
click at [1285, 333] on div "Attachment preview" at bounding box center [673, 373] width 1270 height 504
click at [0, 247] on div "visualização" at bounding box center [672, 332] width 1345 height 664
click at [1263, 75] on icon "Attachment preview" at bounding box center [1268, 73] width 13 height 13
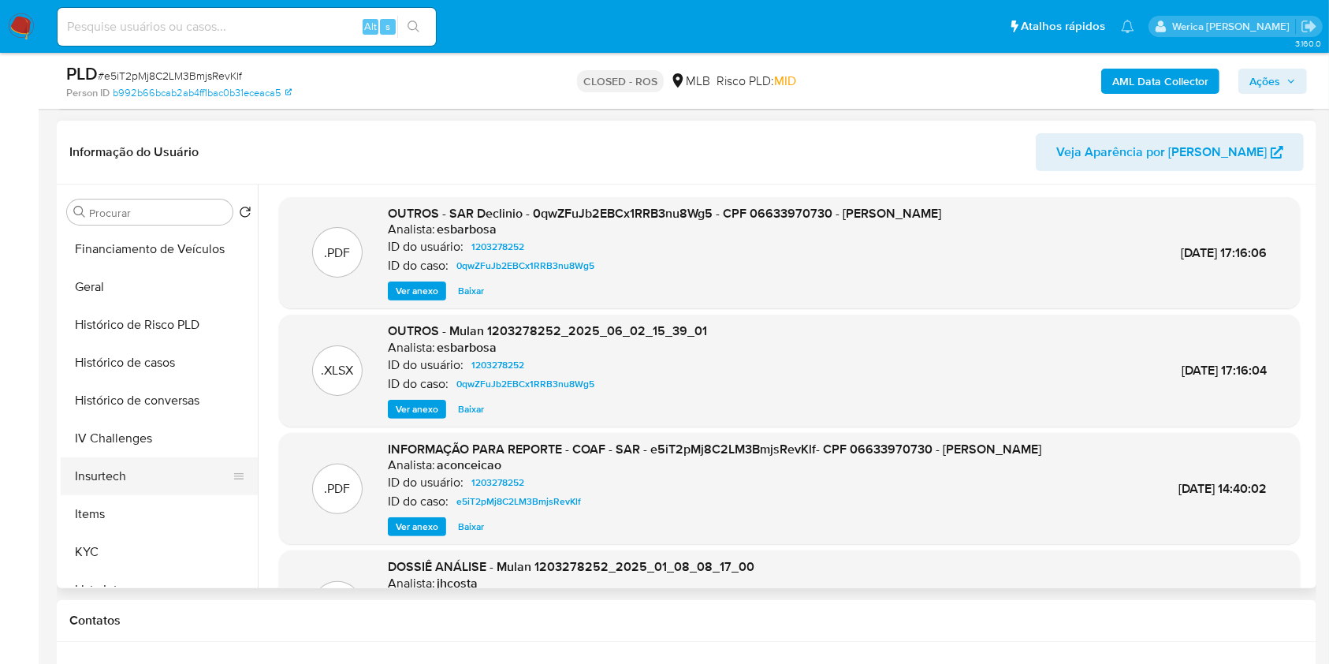
scroll to position [525, 0]
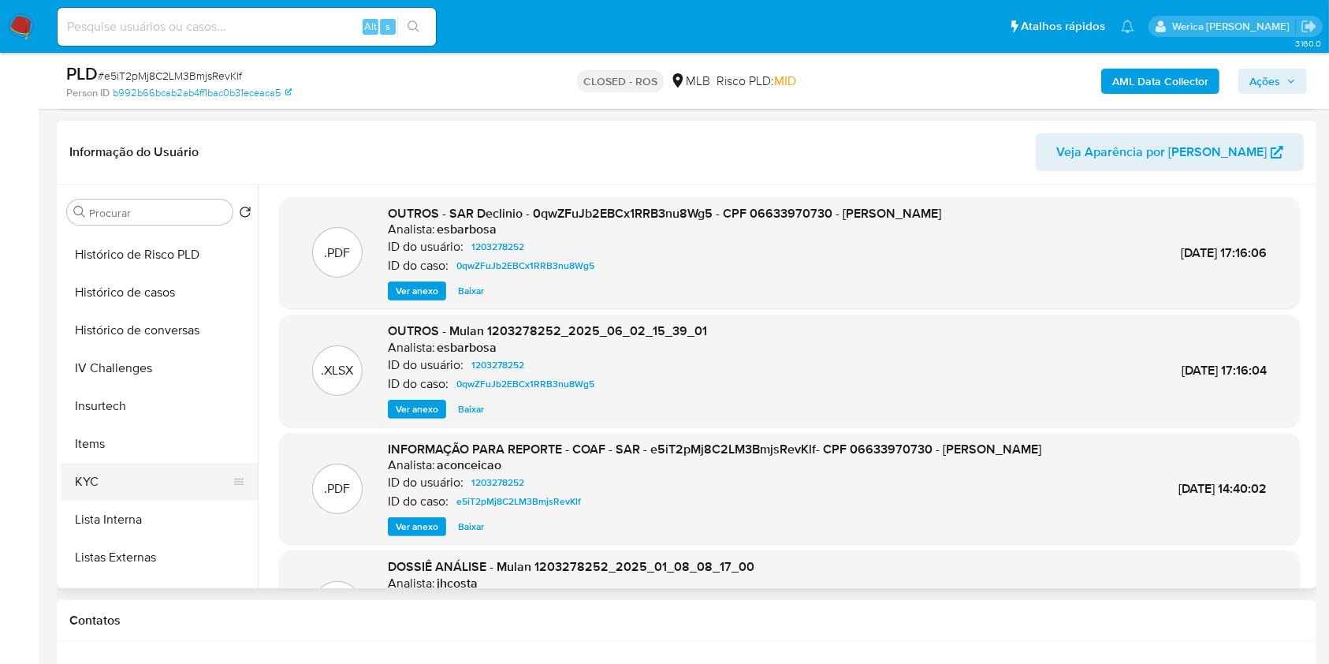
drag, startPoint x: 138, startPoint y: 483, endPoint x: 140, endPoint y: 471, distance: 12.1
click at [138, 482] on button "KYC" at bounding box center [153, 482] width 184 height 38
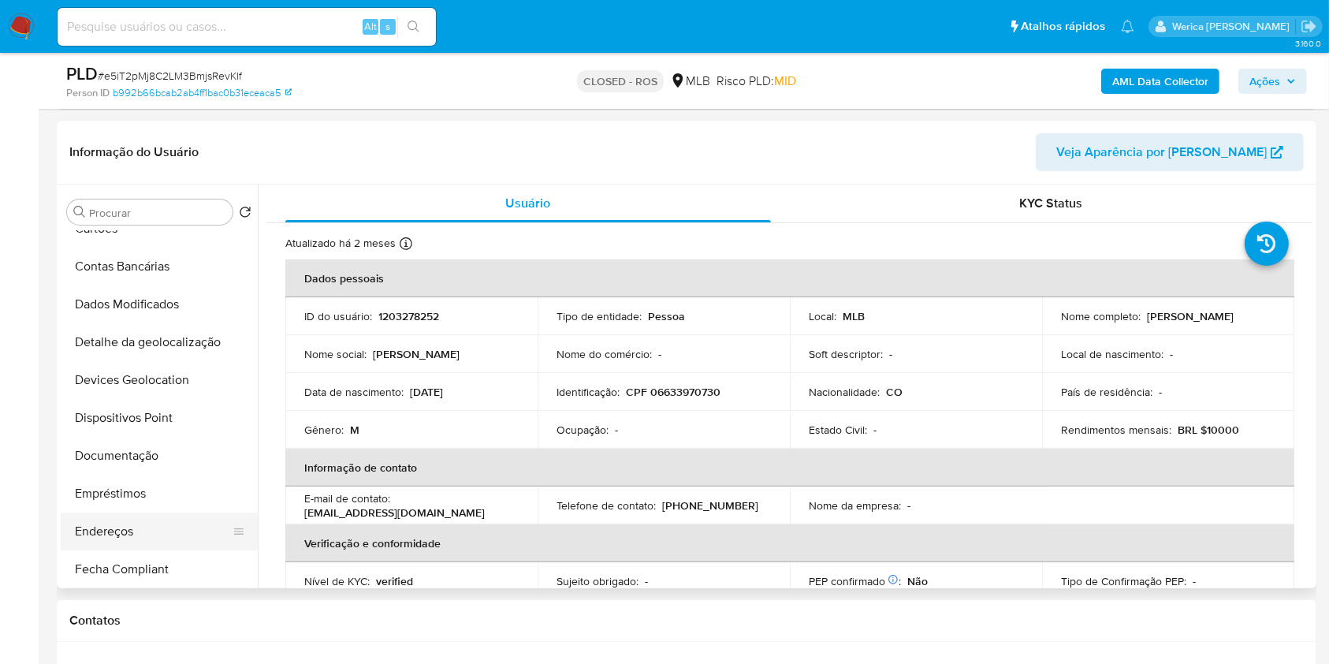
scroll to position [0, 0]
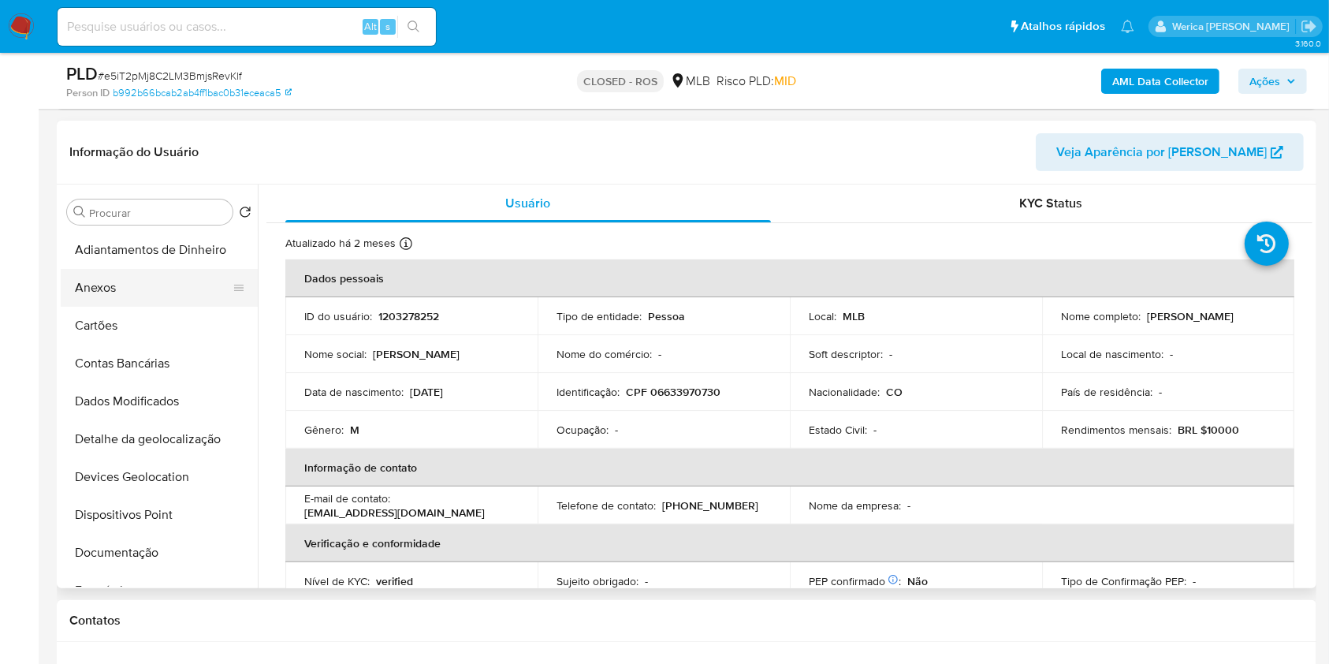
click at [129, 273] on button "Anexos" at bounding box center [153, 288] width 184 height 38
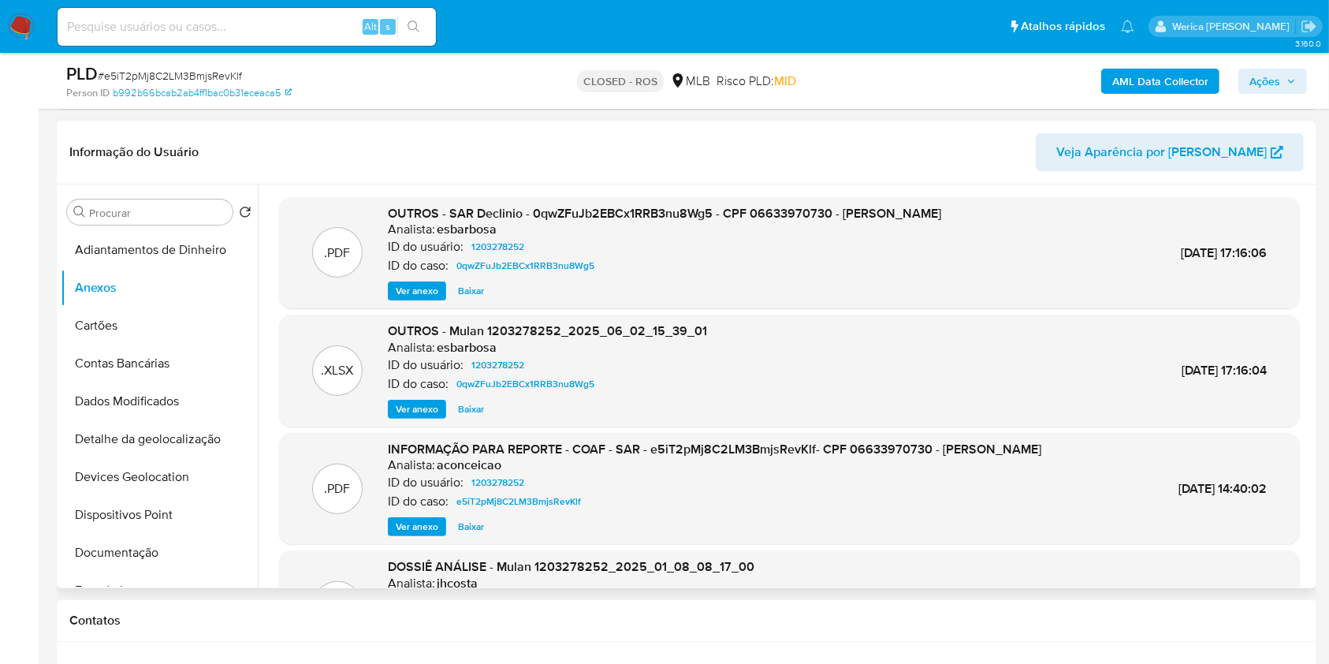
click at [414, 534] on span "Ver anexo" at bounding box center [417, 527] width 43 height 16
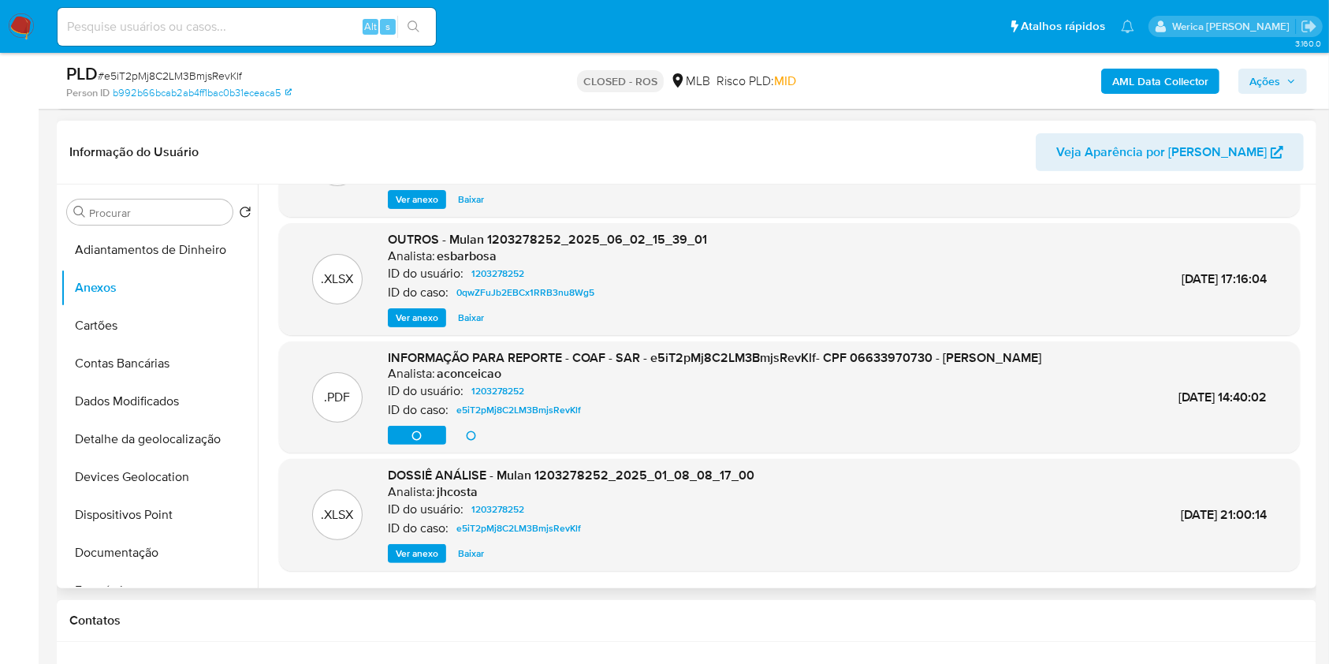
scroll to position [44, 0]
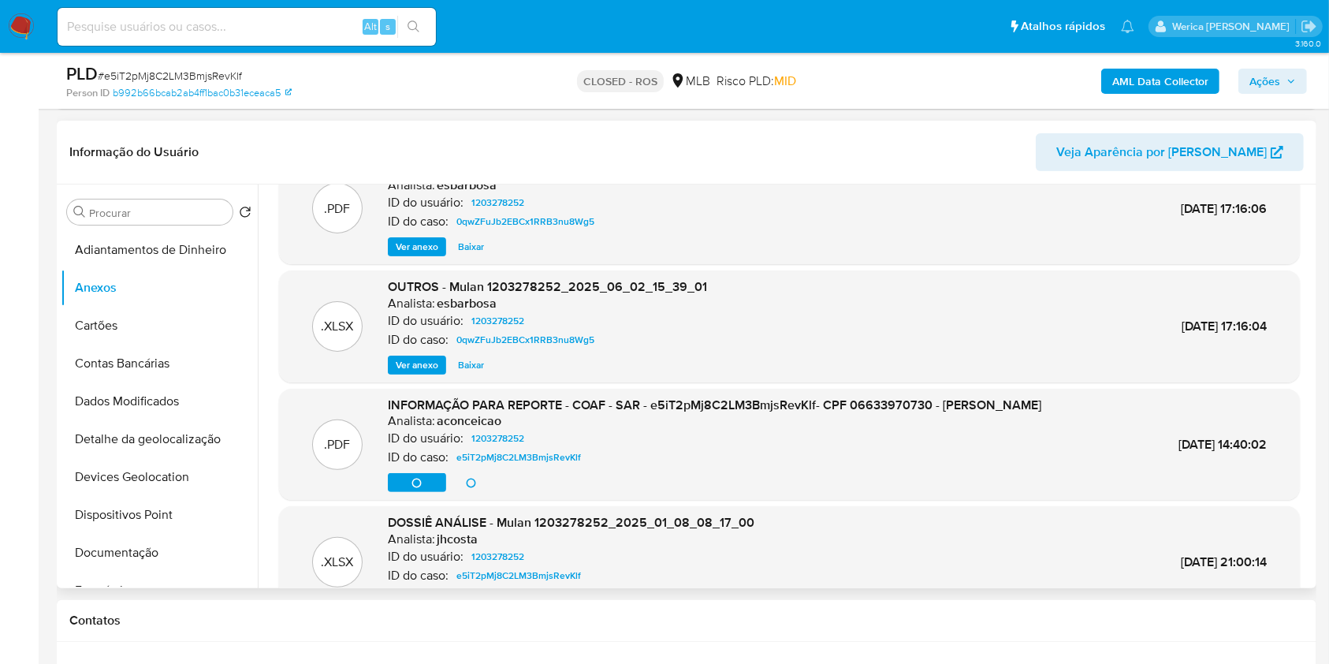
click at [707, 492] on div "Ver anexo Ver anexo Baixar" at bounding box center [714, 482] width 653 height 19
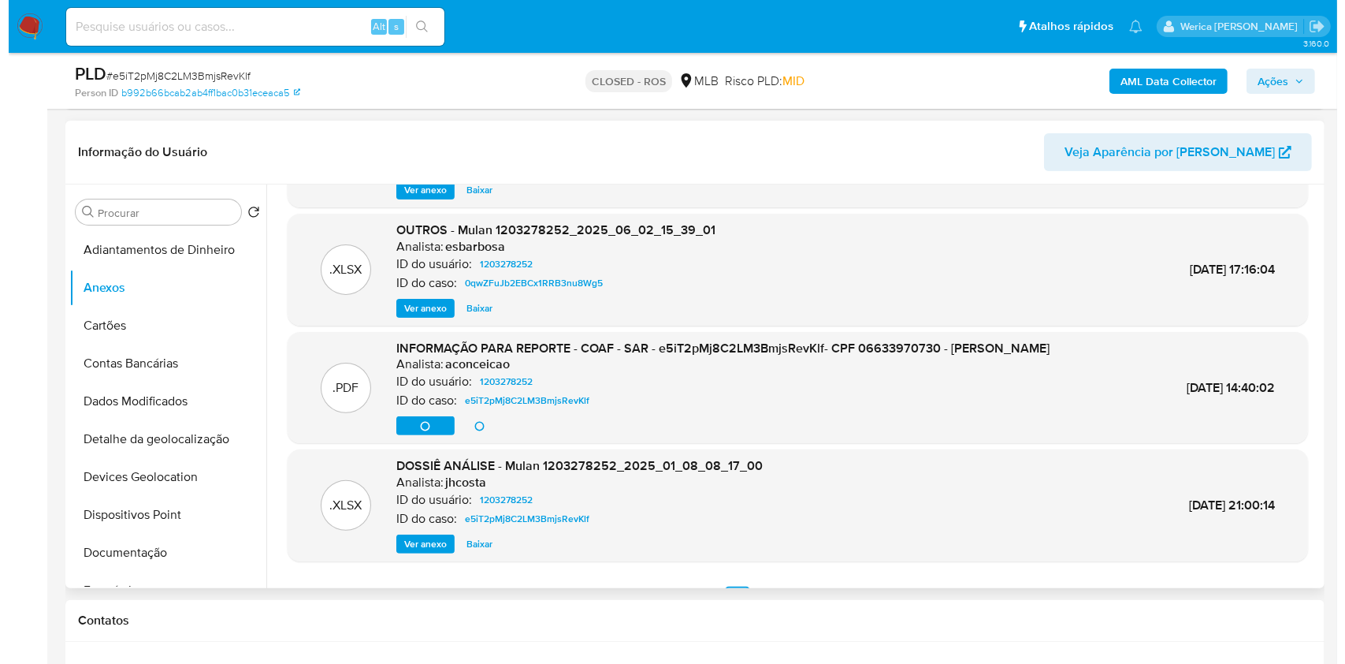
scroll to position [150, 0]
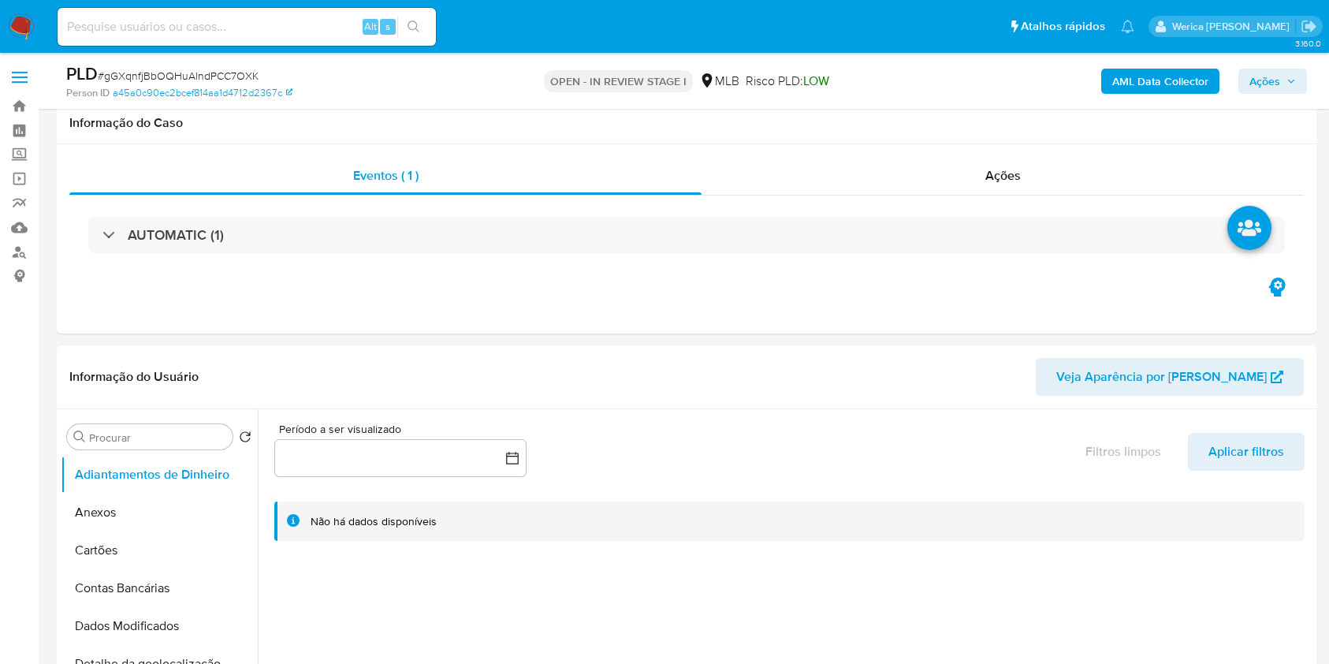
select select "10"
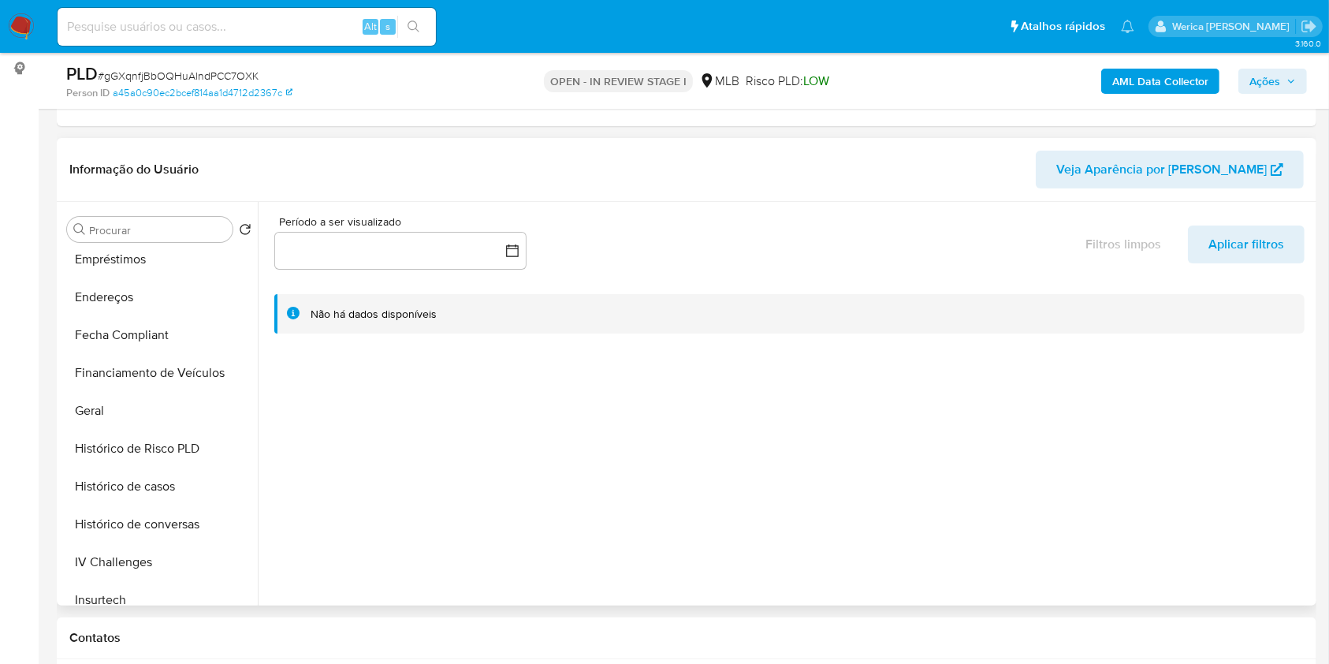
scroll to position [337, 0]
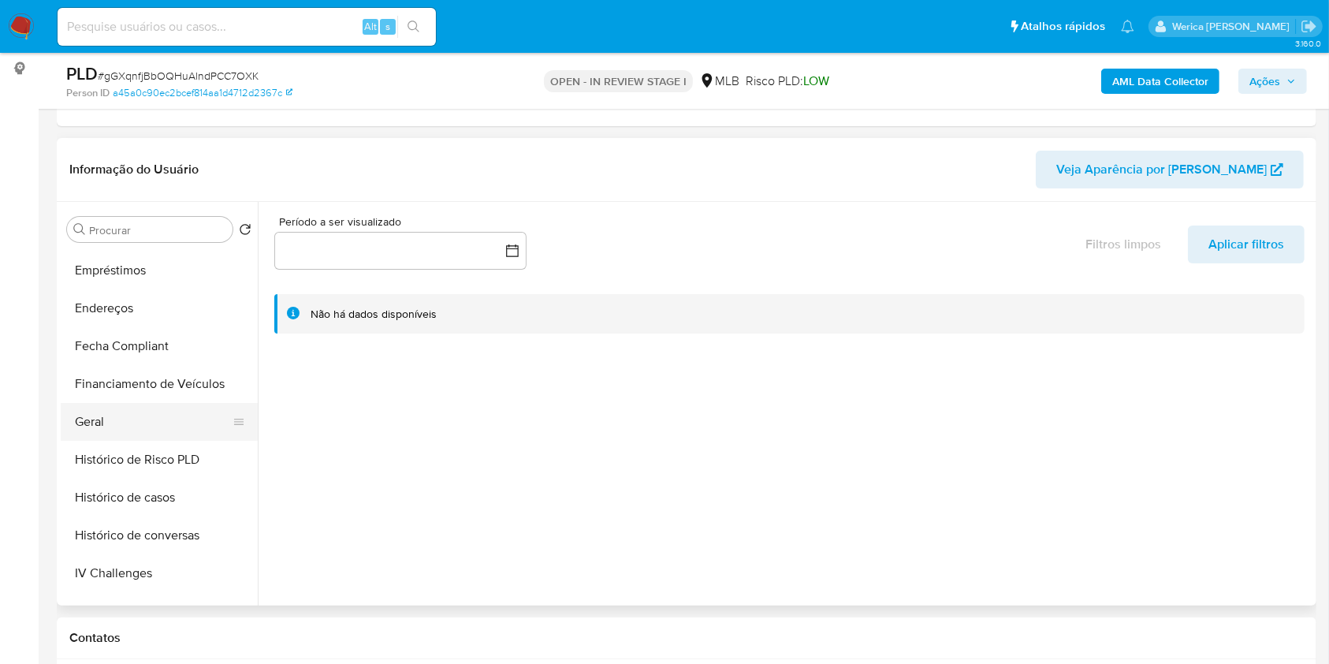
click at [121, 430] on button "Geral" at bounding box center [153, 422] width 184 height 38
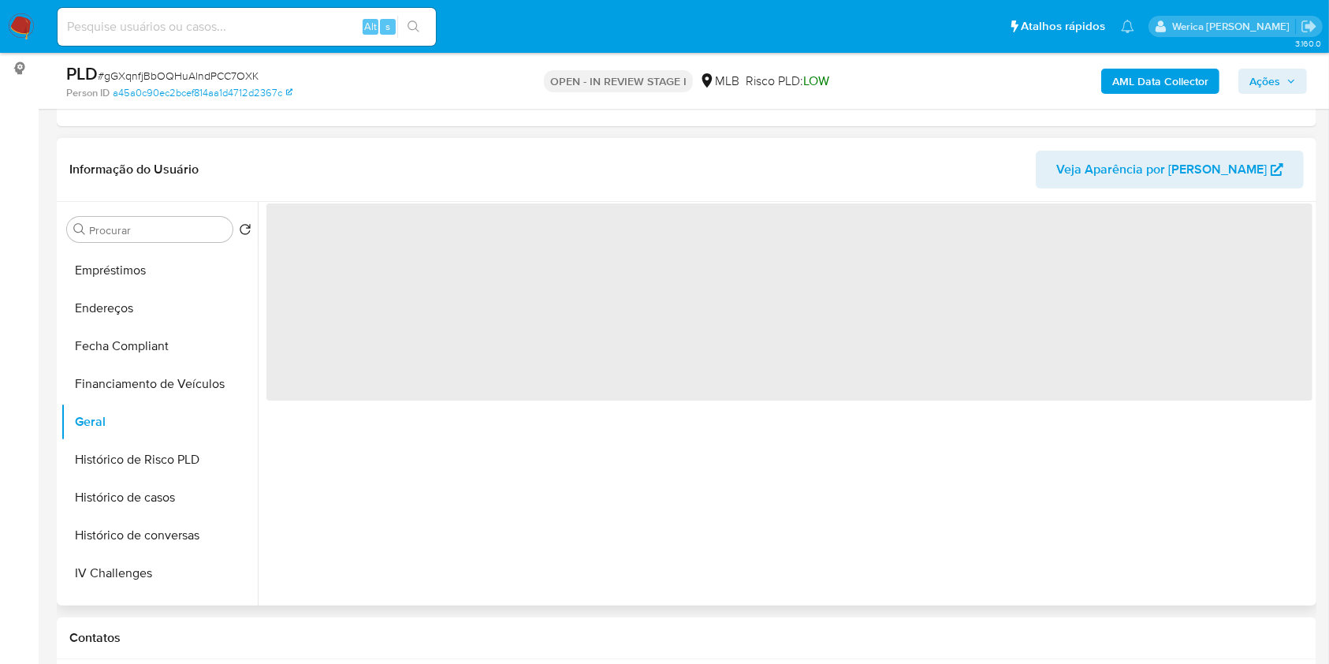
click at [285, 292] on span "‌" at bounding box center [789, 301] width 1046 height 197
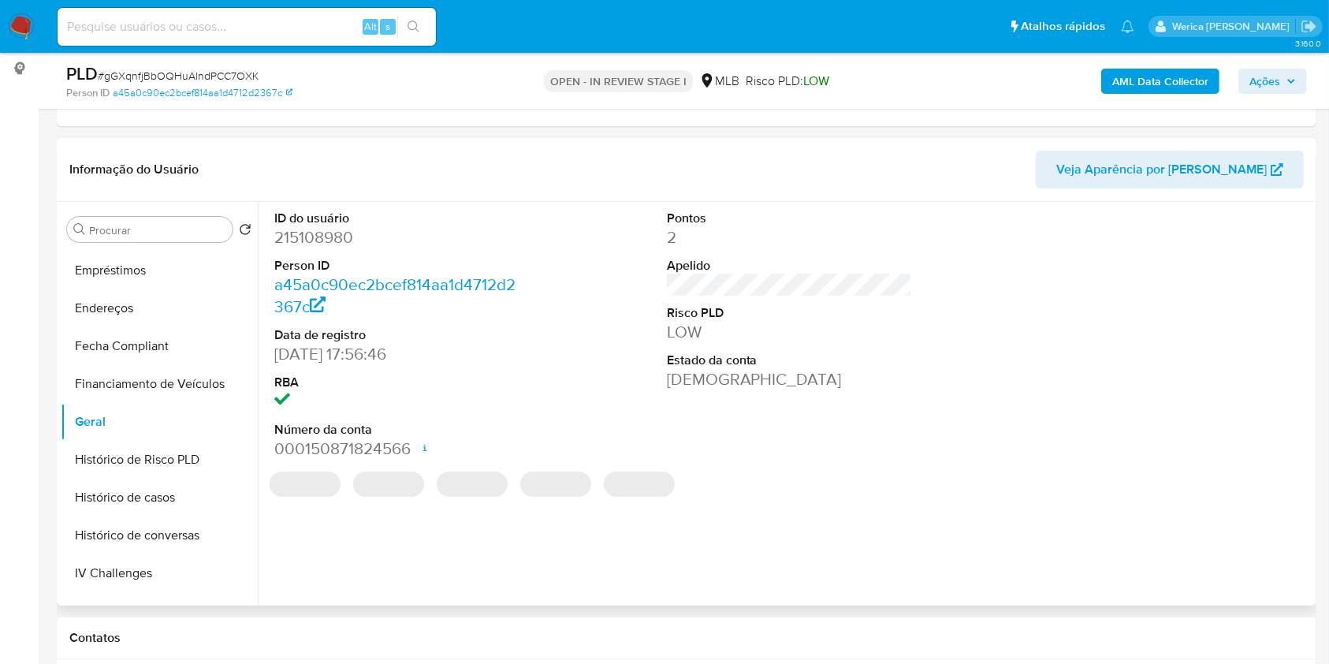
click at [324, 247] on dd "215108980" at bounding box center [397, 237] width 246 height 22
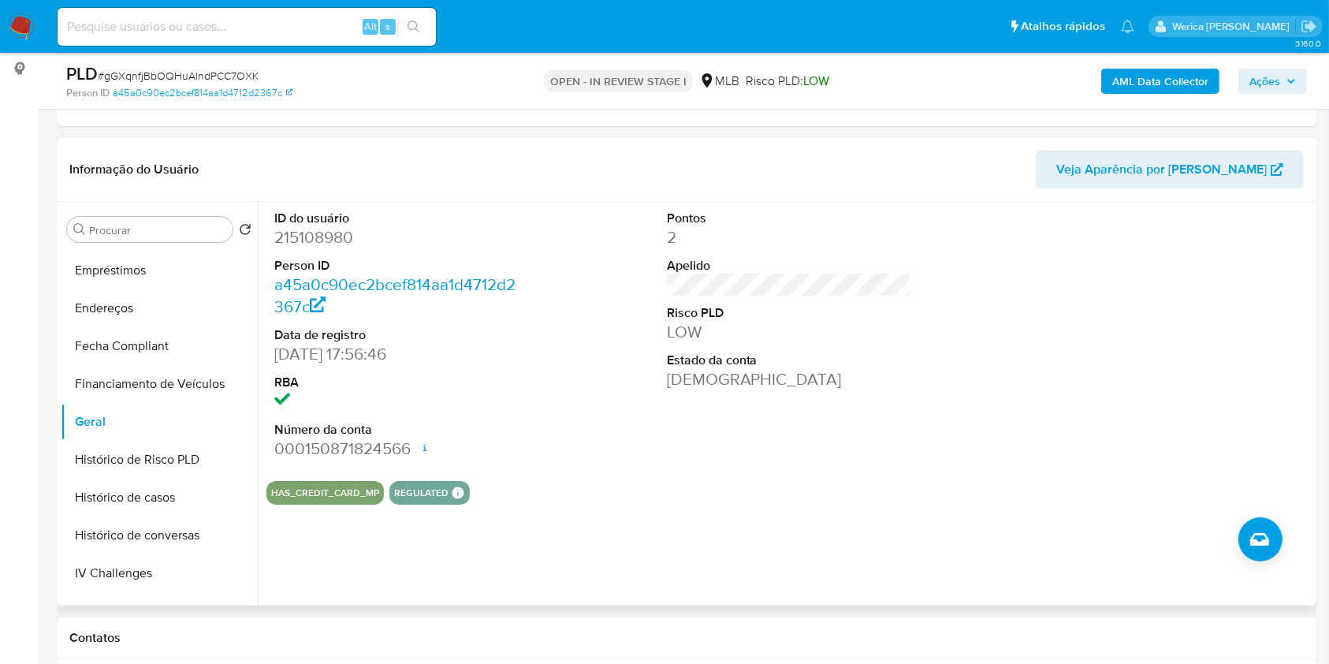
click at [319, 247] on dd "215108980" at bounding box center [397, 237] width 246 height 22
copy dd "215108980"
click at [1055, 409] on div at bounding box center [1182, 335] width 262 height 266
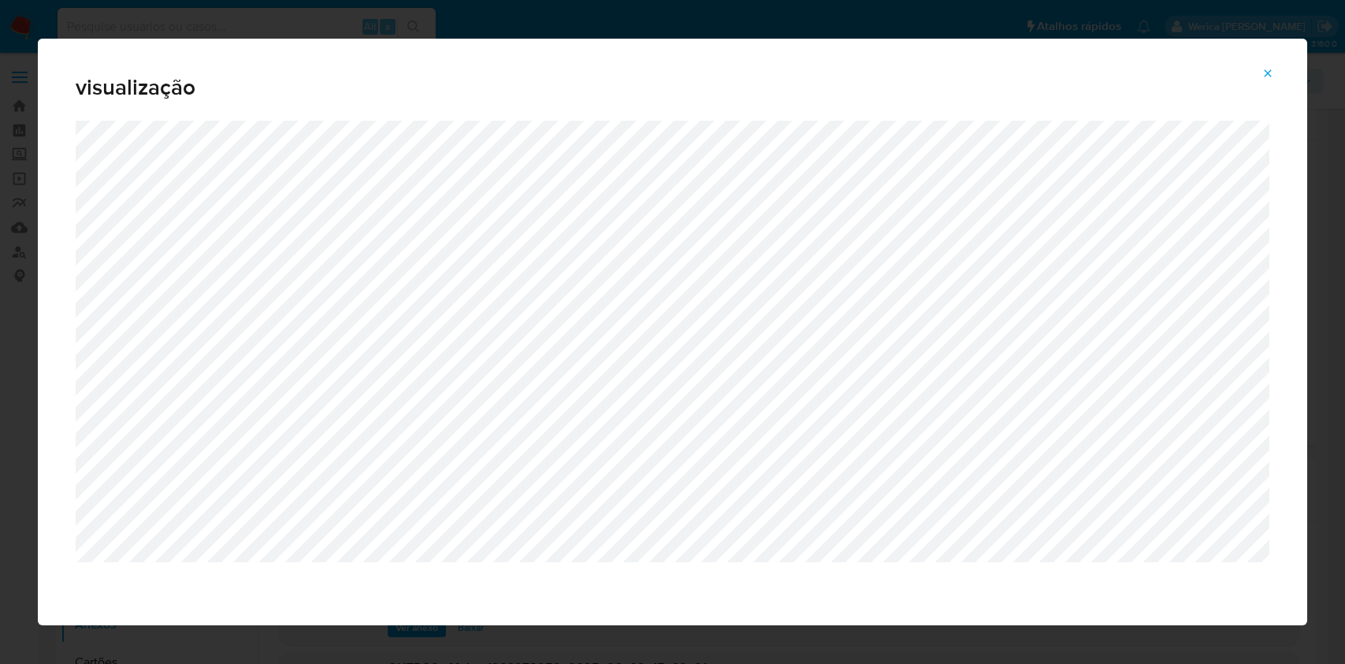
select select "10"
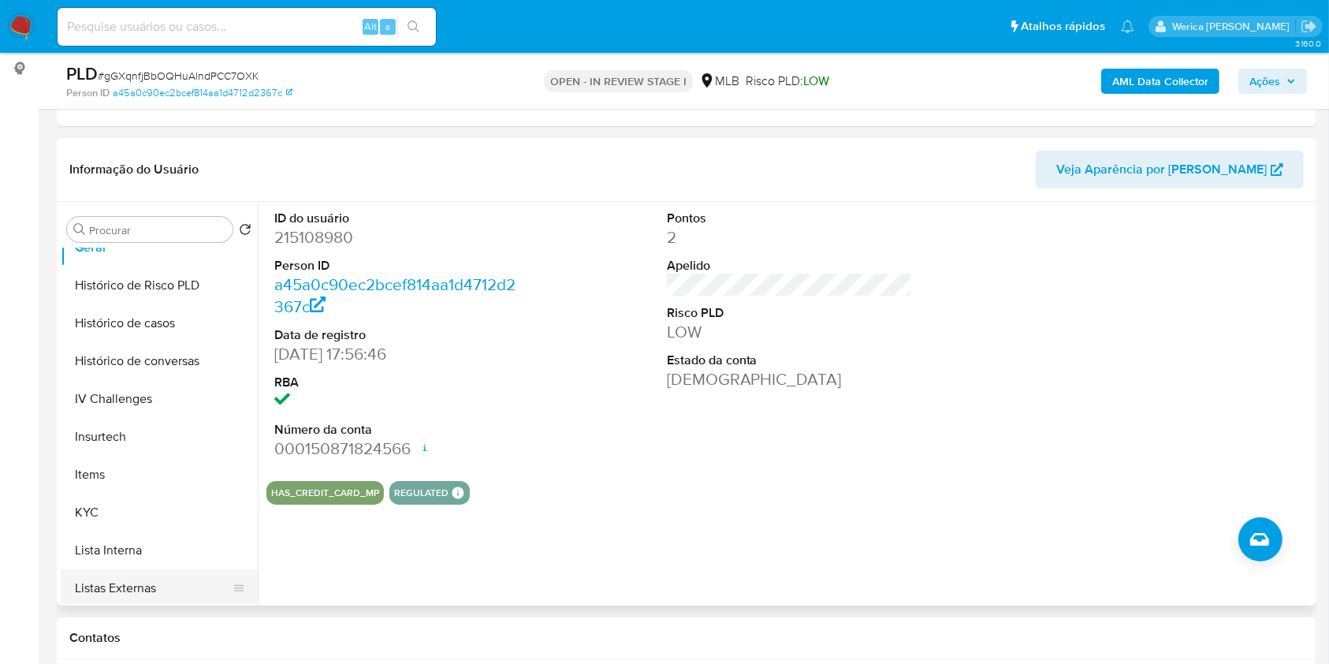
scroll to position [742, 0]
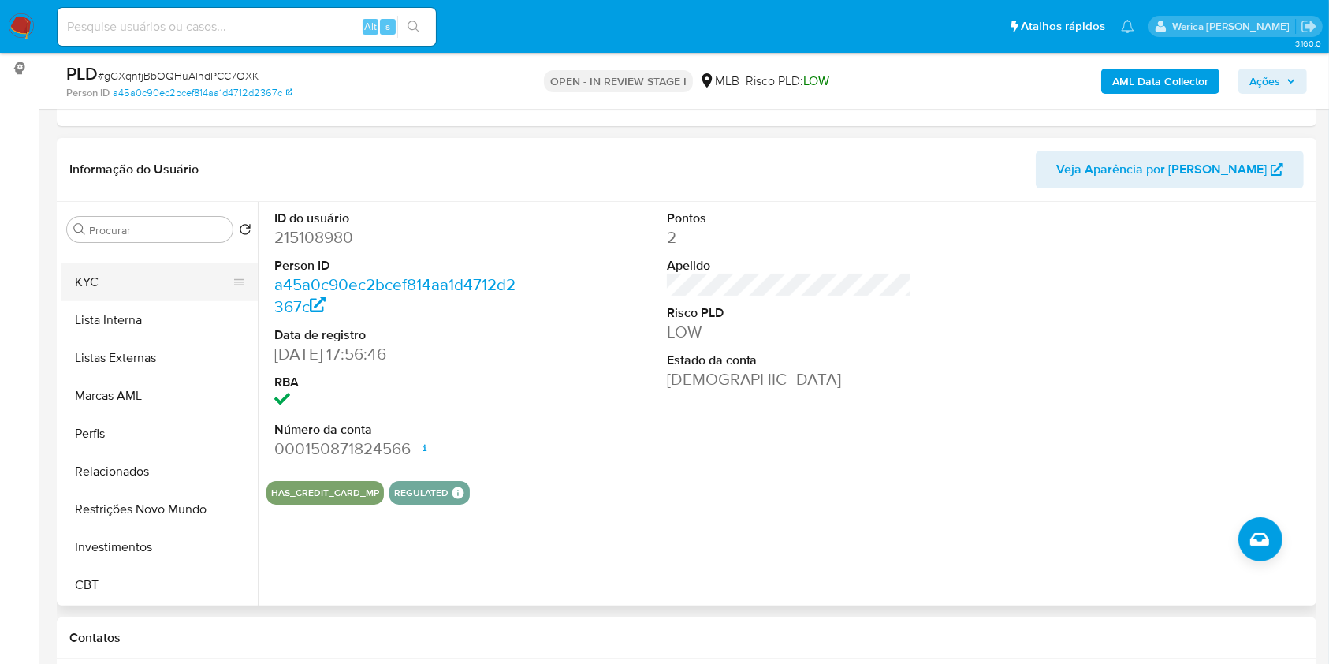
click at [86, 286] on button "KYC" at bounding box center [153, 282] width 184 height 38
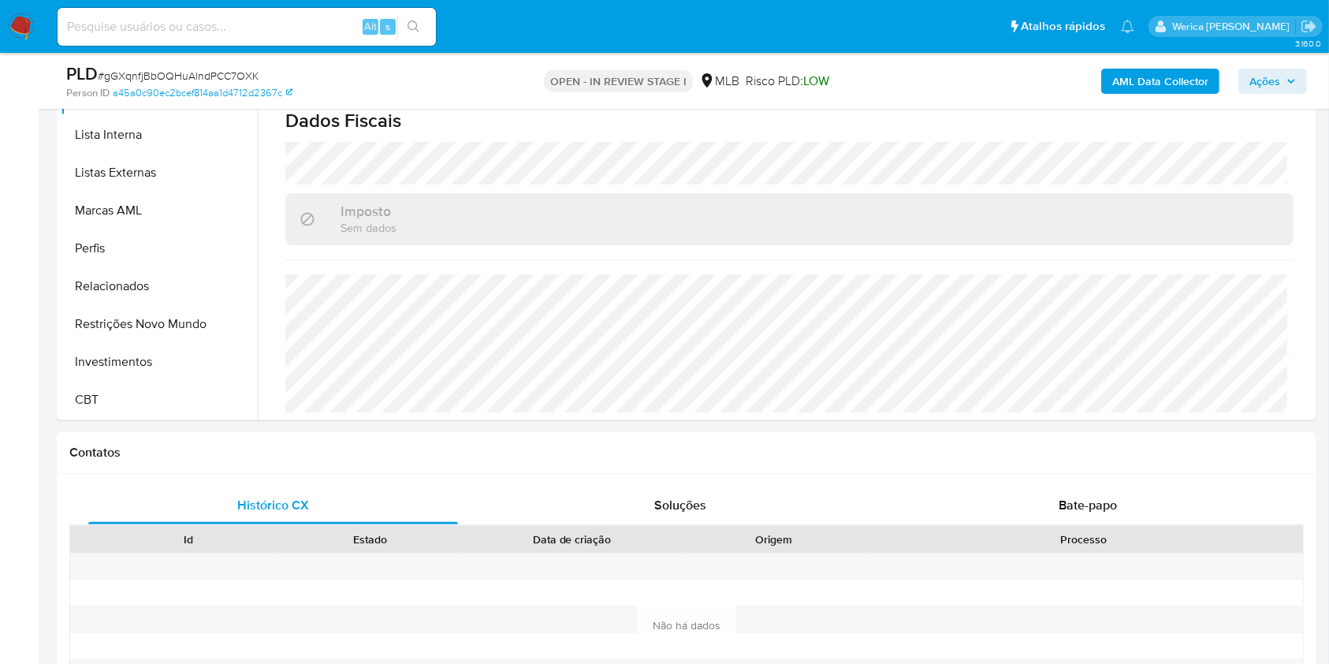
scroll to position [312, 0]
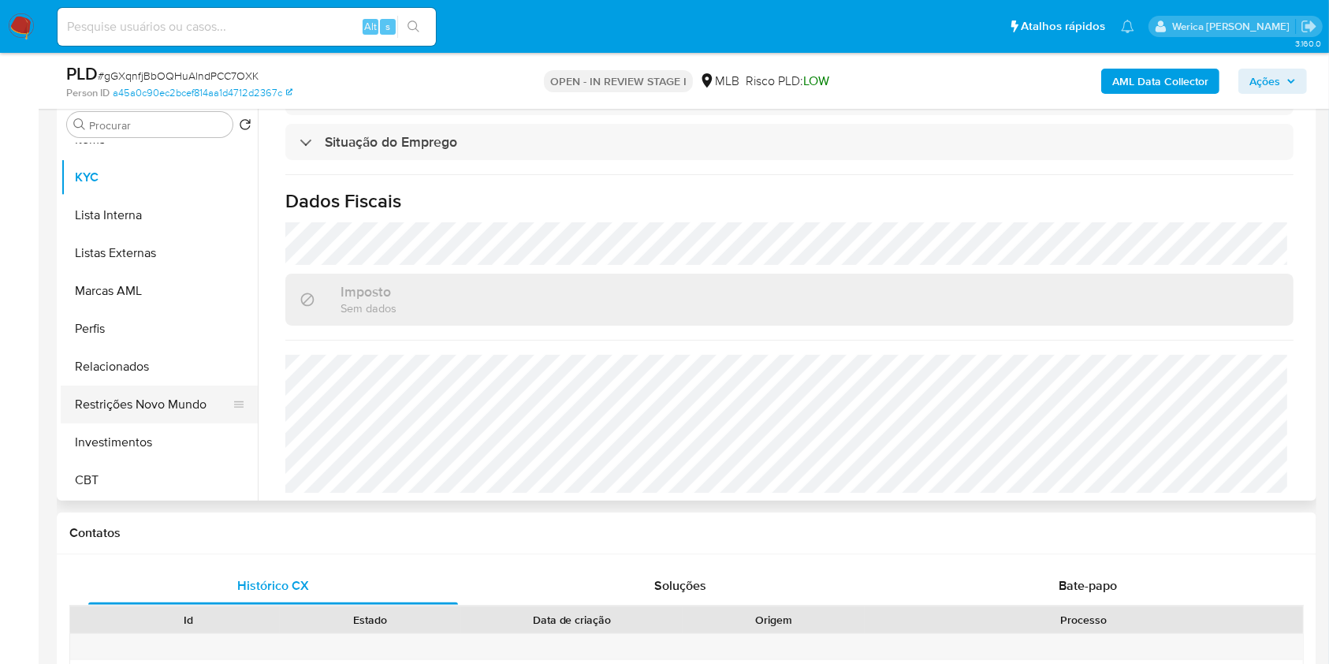
click at [158, 409] on button "Restrições Novo Mundo" at bounding box center [153, 404] width 184 height 38
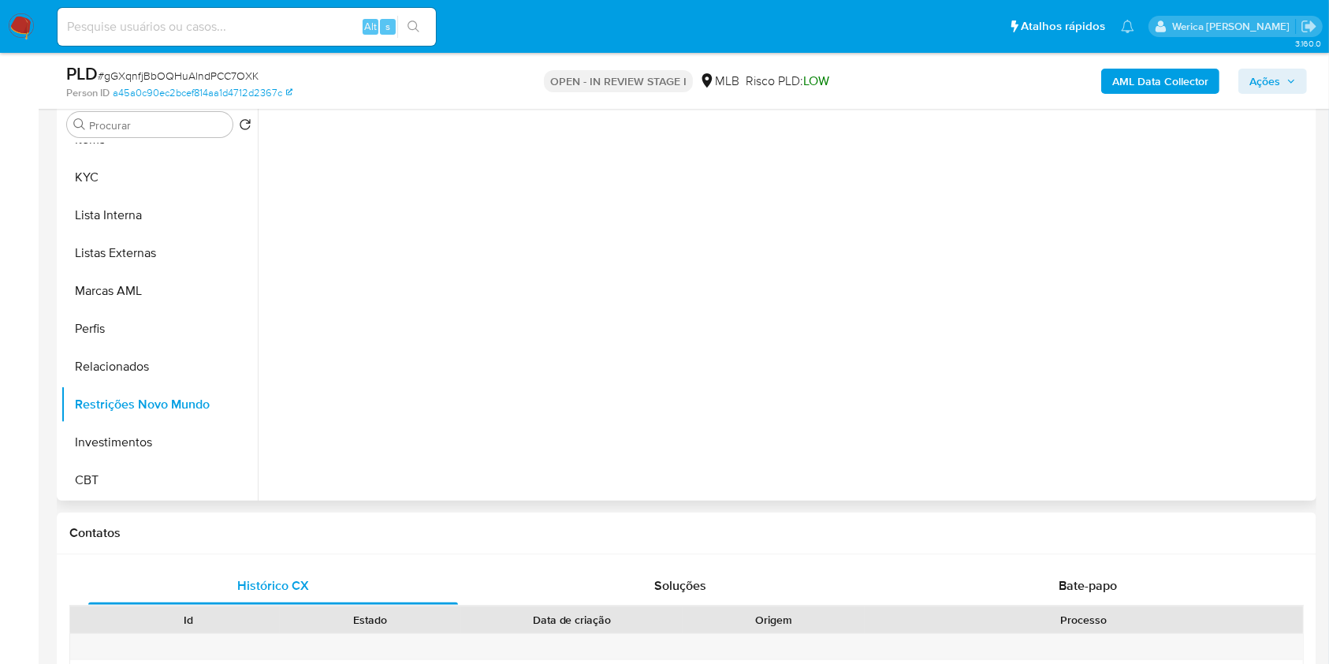
click at [340, 266] on div at bounding box center [785, 299] width 1055 height 404
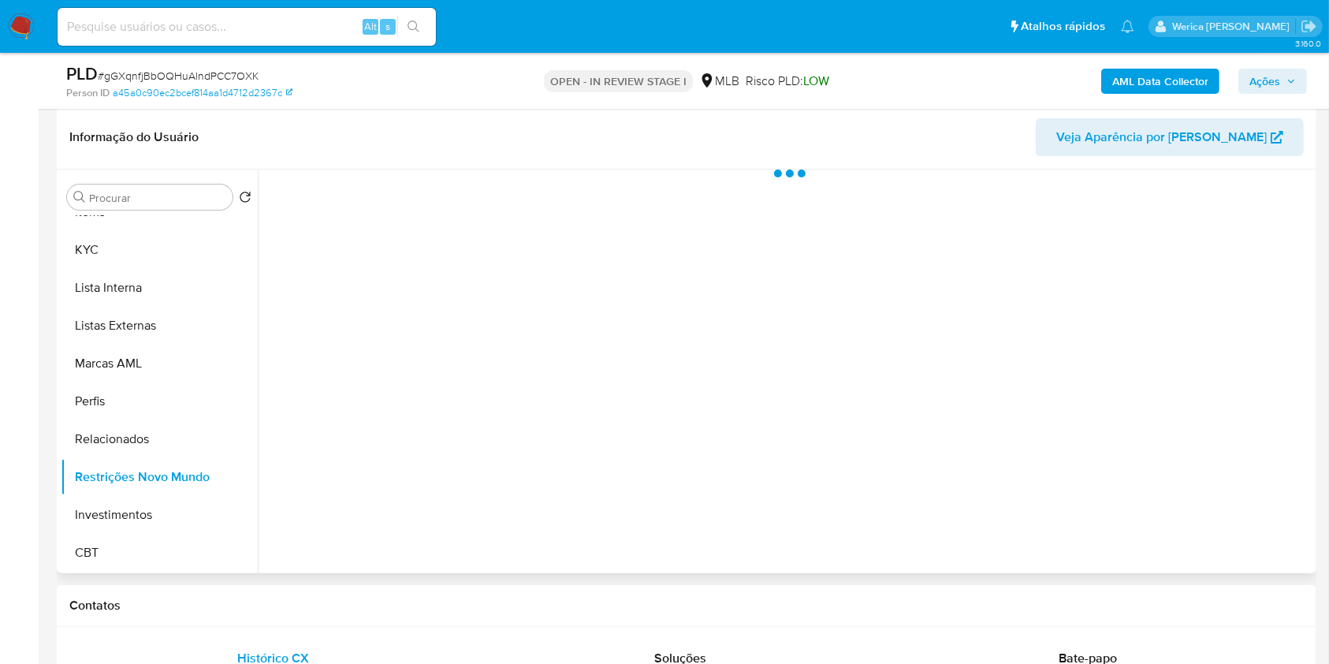
scroll to position [207, 0]
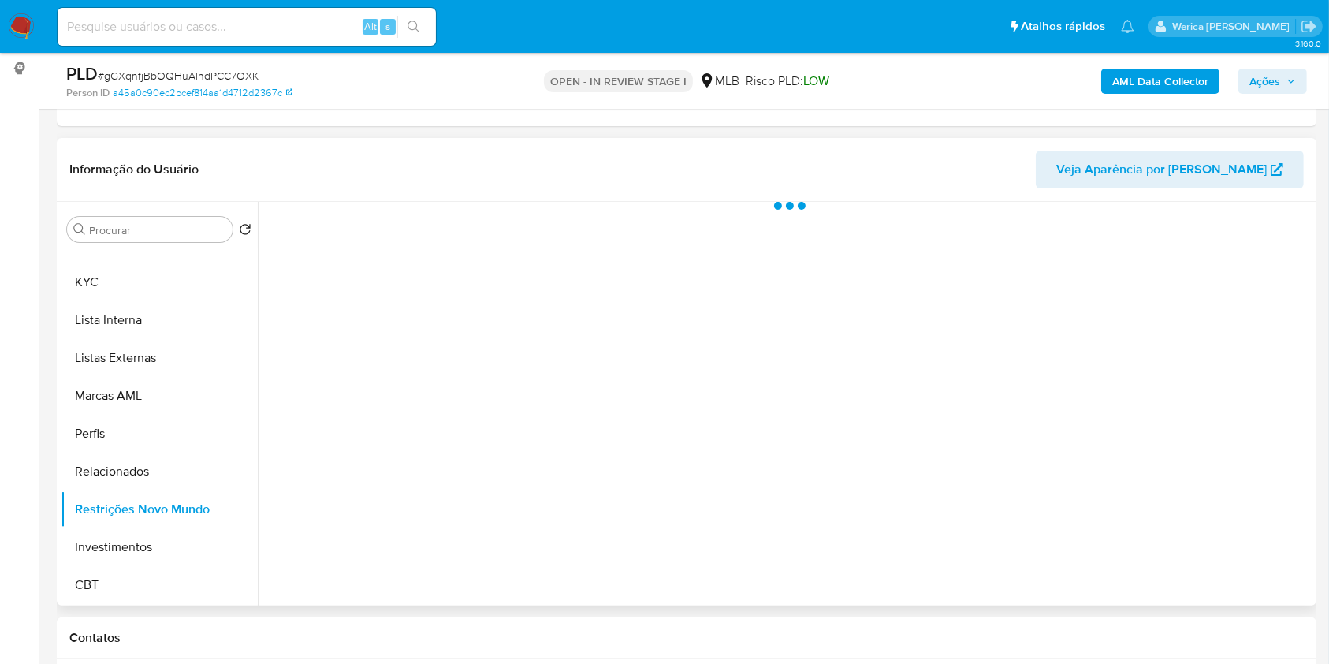
click at [377, 249] on div at bounding box center [785, 404] width 1055 height 404
click at [410, 190] on div "Informação do Usuário Veja Aparência por [PERSON_NAME]" at bounding box center [686, 170] width 1259 height 64
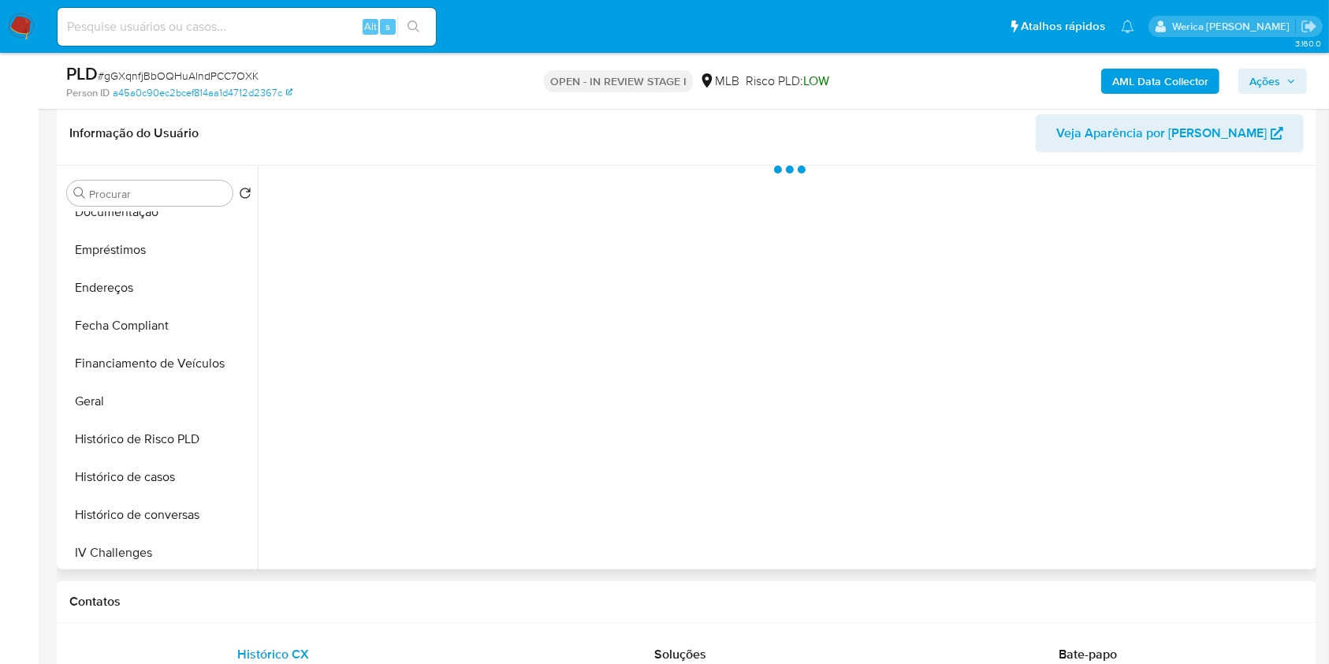
scroll to position [210, 0]
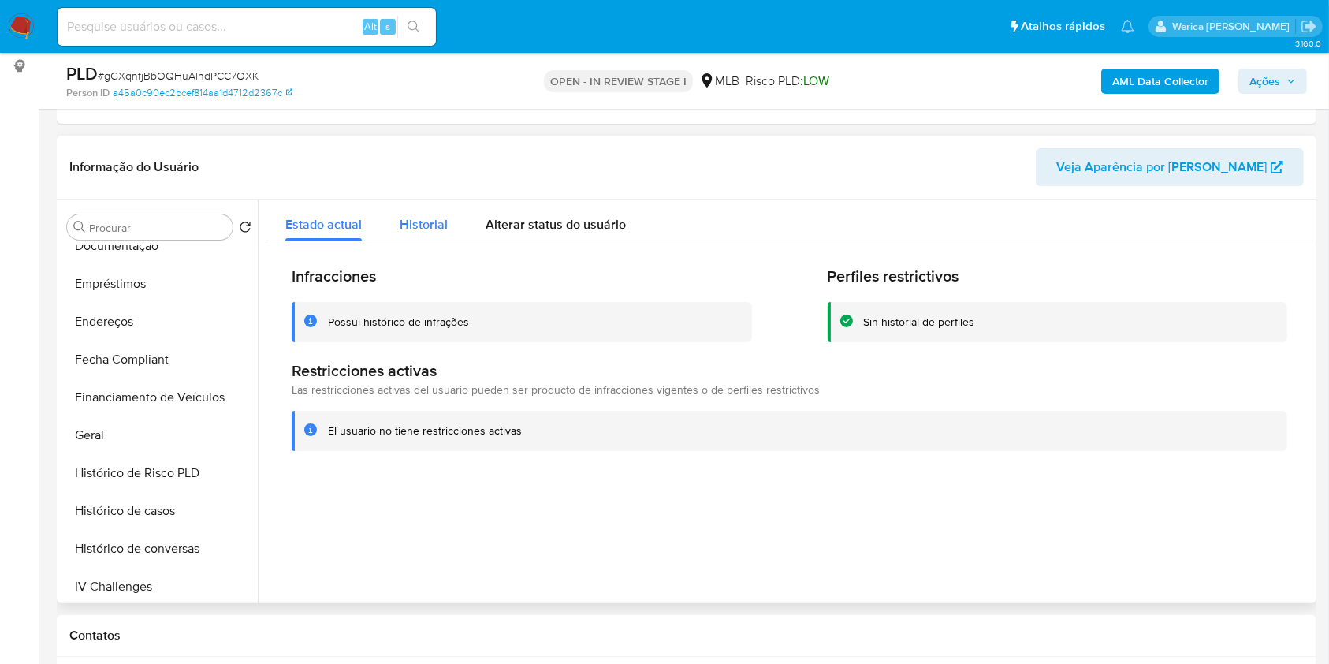
click at [421, 218] on span "Historial" at bounding box center [424, 224] width 48 height 18
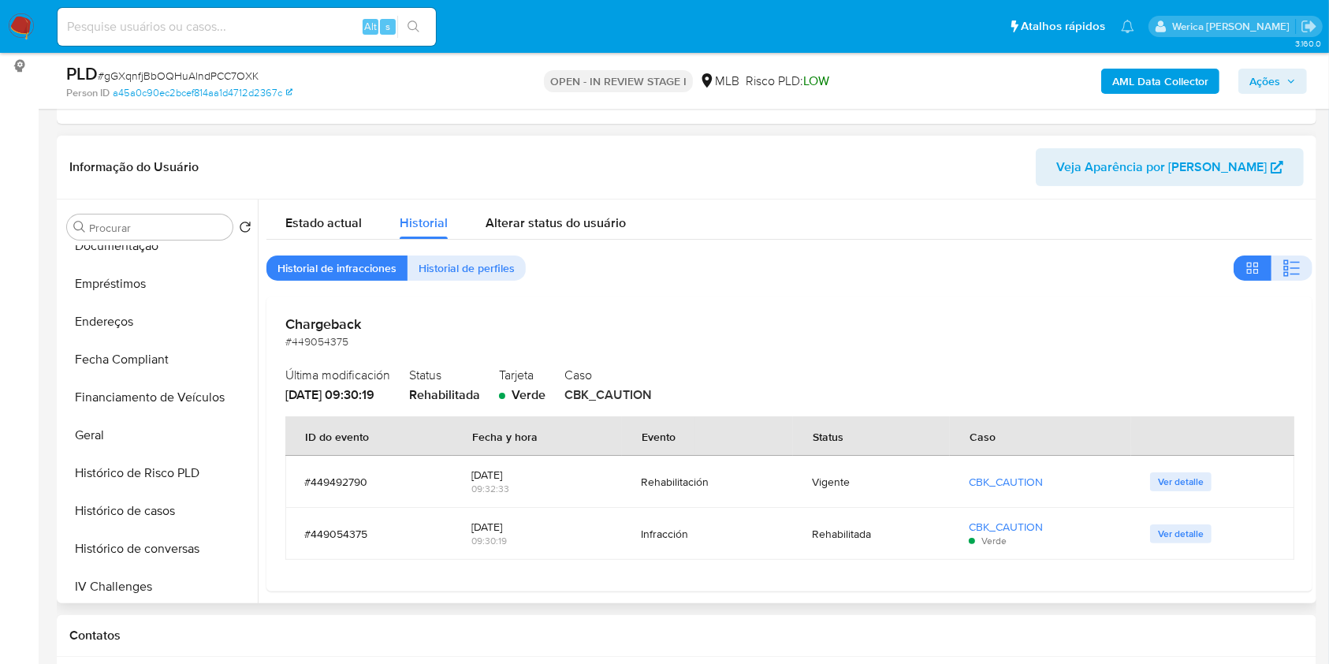
scroll to position [0, 0]
click at [502, 265] on span "Historial de perfiles" at bounding box center [466, 270] width 96 height 22
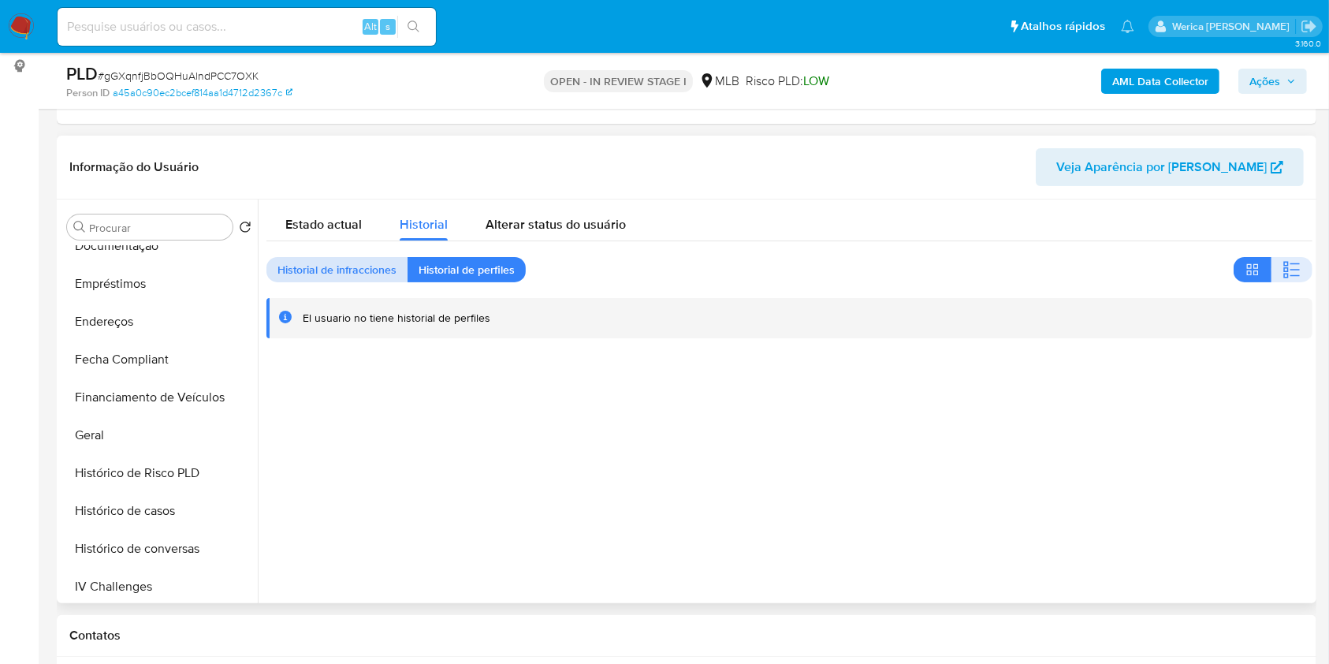
click at [374, 262] on span "Historial de infracciones" at bounding box center [336, 270] width 119 height 22
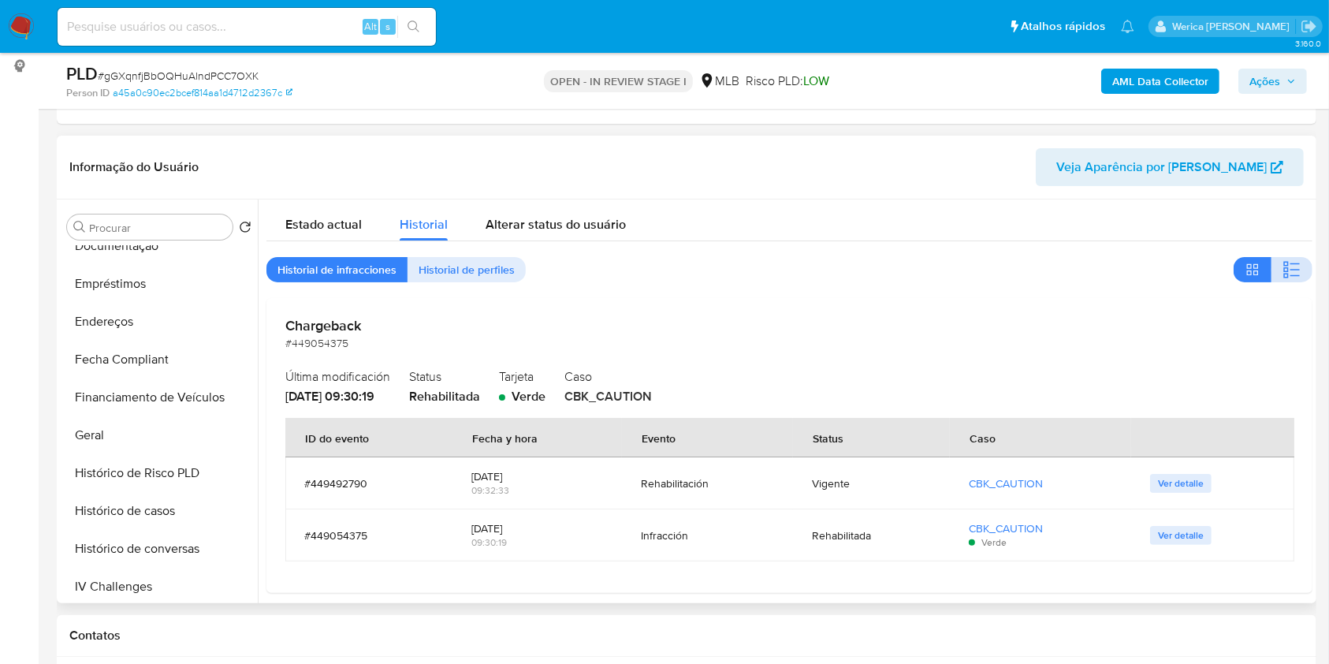
click at [1293, 273] on icon "button" at bounding box center [1291, 269] width 19 height 19
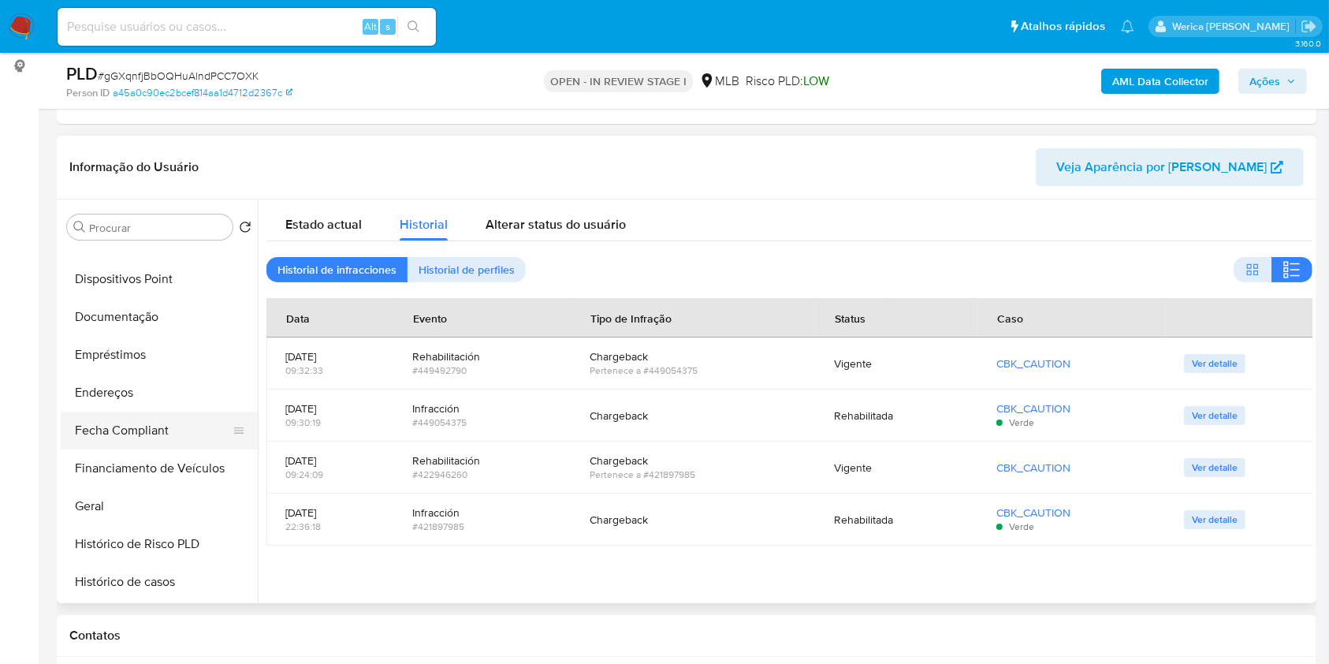
scroll to position [111, 0]
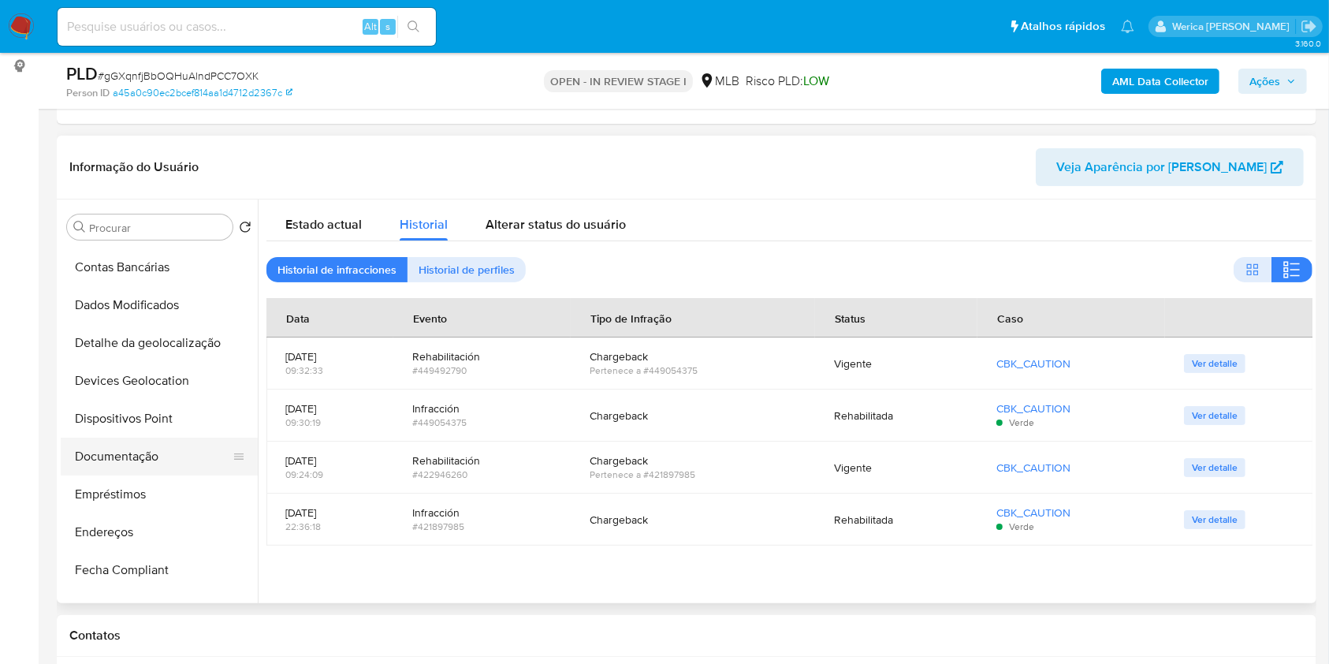
click at [181, 439] on button "Documentação" at bounding box center [153, 456] width 184 height 38
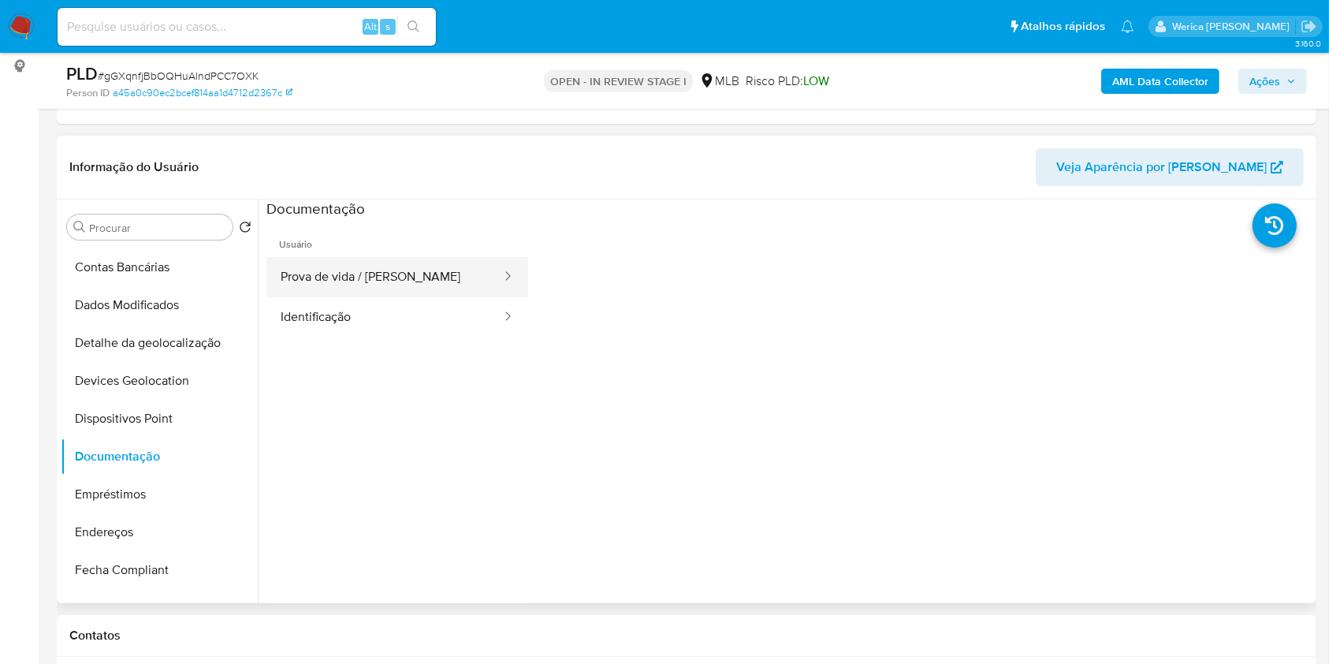
click at [431, 261] on button "Prova de vida / [PERSON_NAME]" at bounding box center [384, 277] width 236 height 40
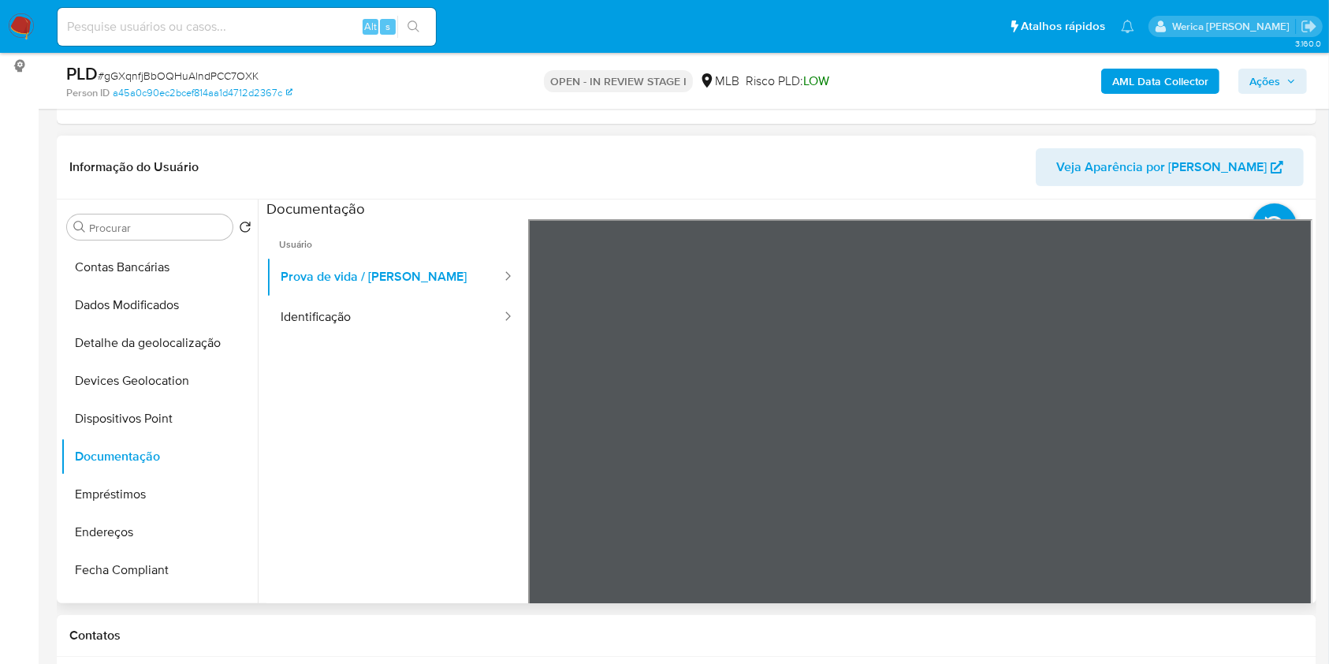
scroll to position [0, 0]
click at [450, 317] on button "Identificação" at bounding box center [384, 317] width 236 height 40
click at [490, 270] on div at bounding box center [502, 277] width 25 height 18
click at [452, 277] on button "Prova de vida / [PERSON_NAME]" at bounding box center [384, 277] width 236 height 40
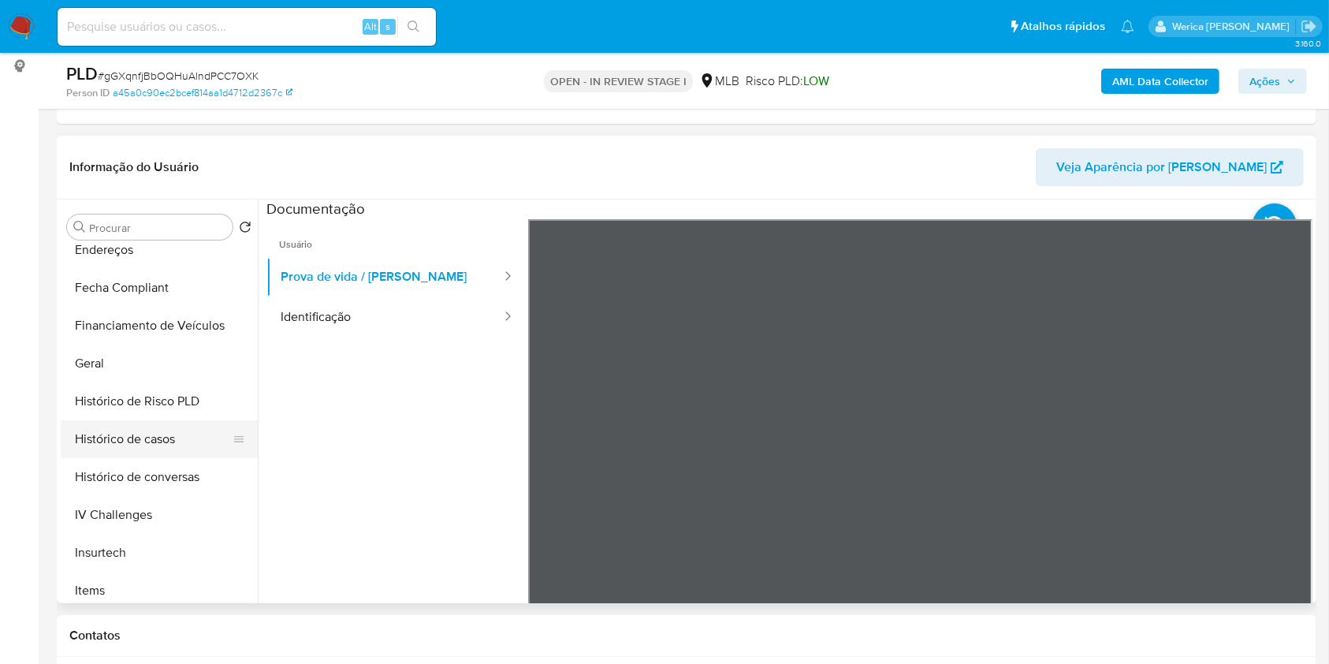
scroll to position [426, 0]
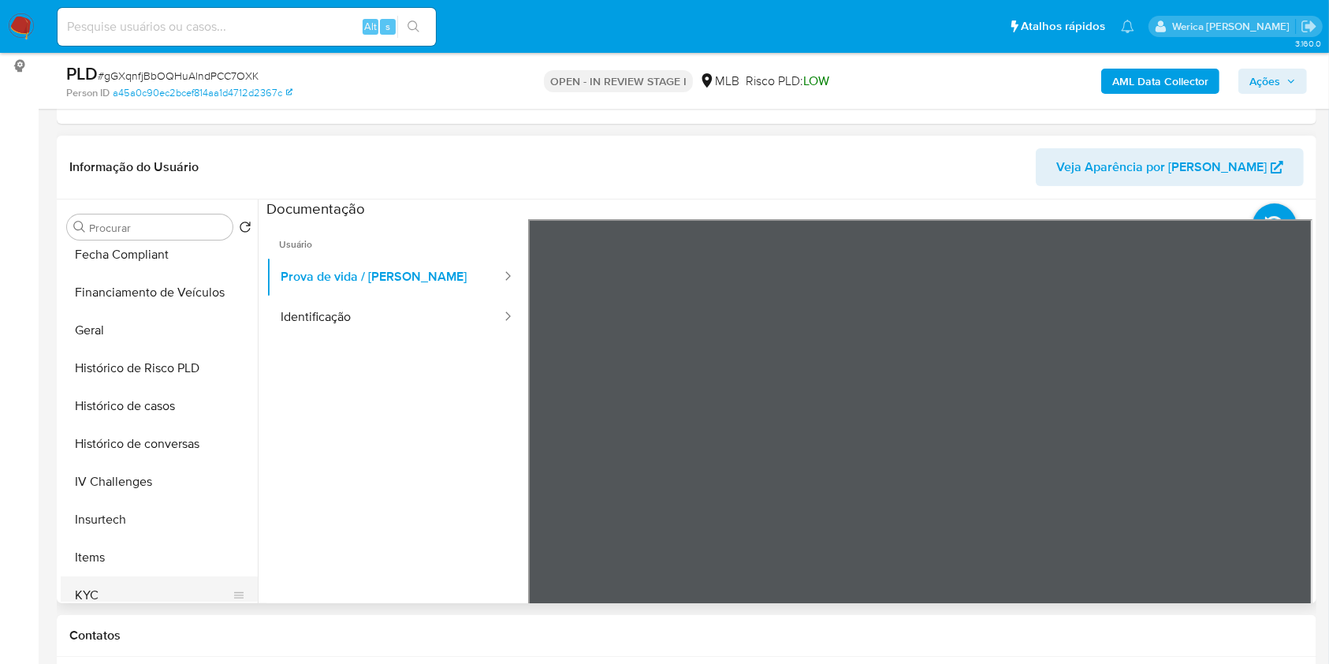
click at [154, 590] on button "KYC" at bounding box center [153, 595] width 184 height 38
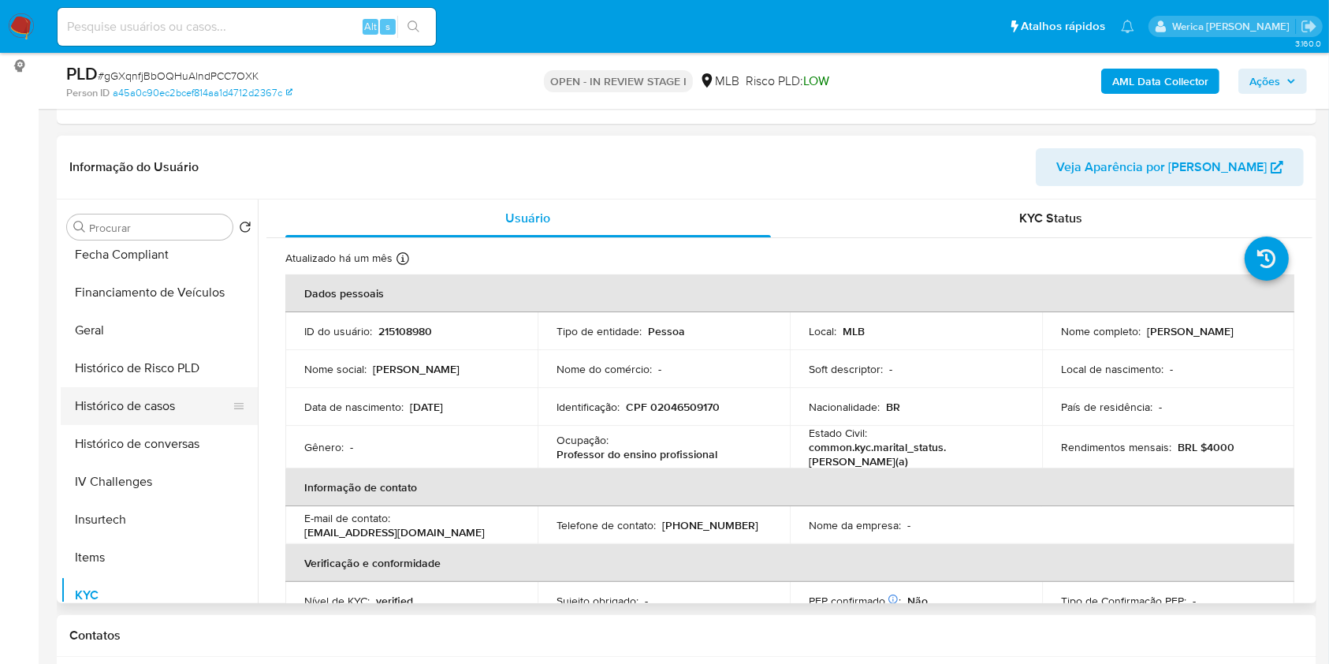
click at [163, 413] on button "Histórico de casos" at bounding box center [153, 406] width 184 height 38
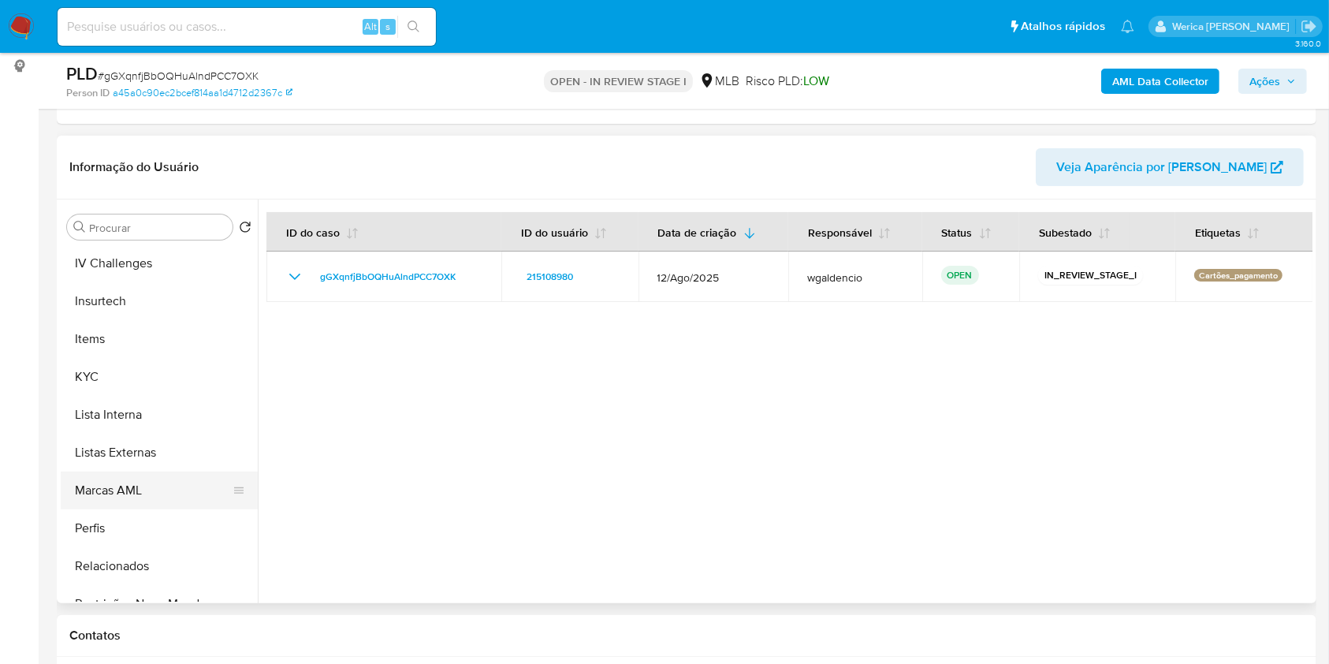
scroll to position [742, 0]
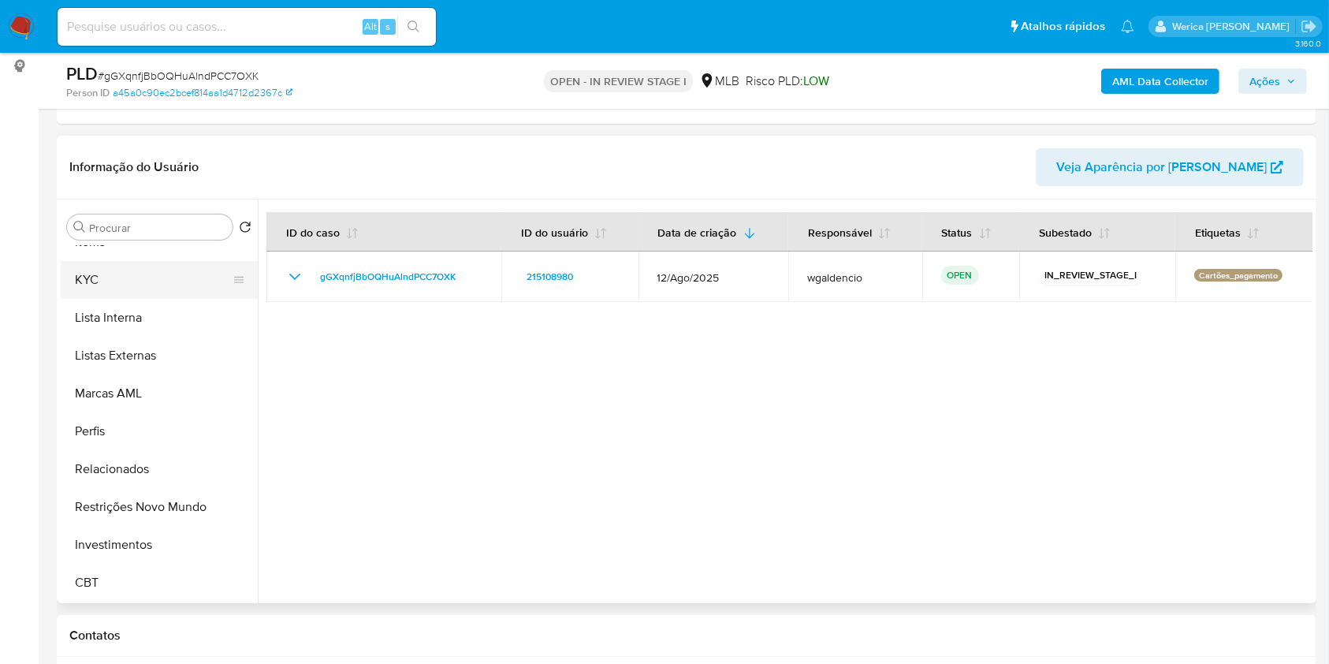
click at [141, 296] on button "KYC" at bounding box center [153, 280] width 184 height 38
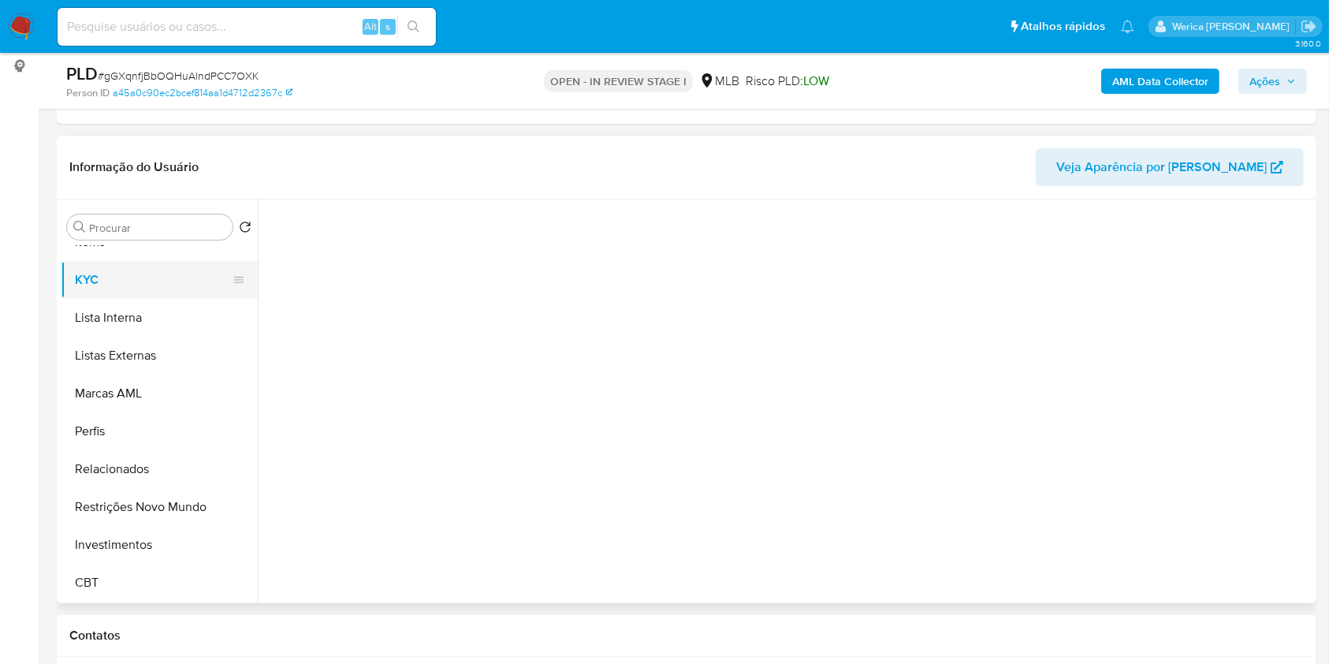
click at [145, 288] on button "KYC" at bounding box center [153, 280] width 184 height 38
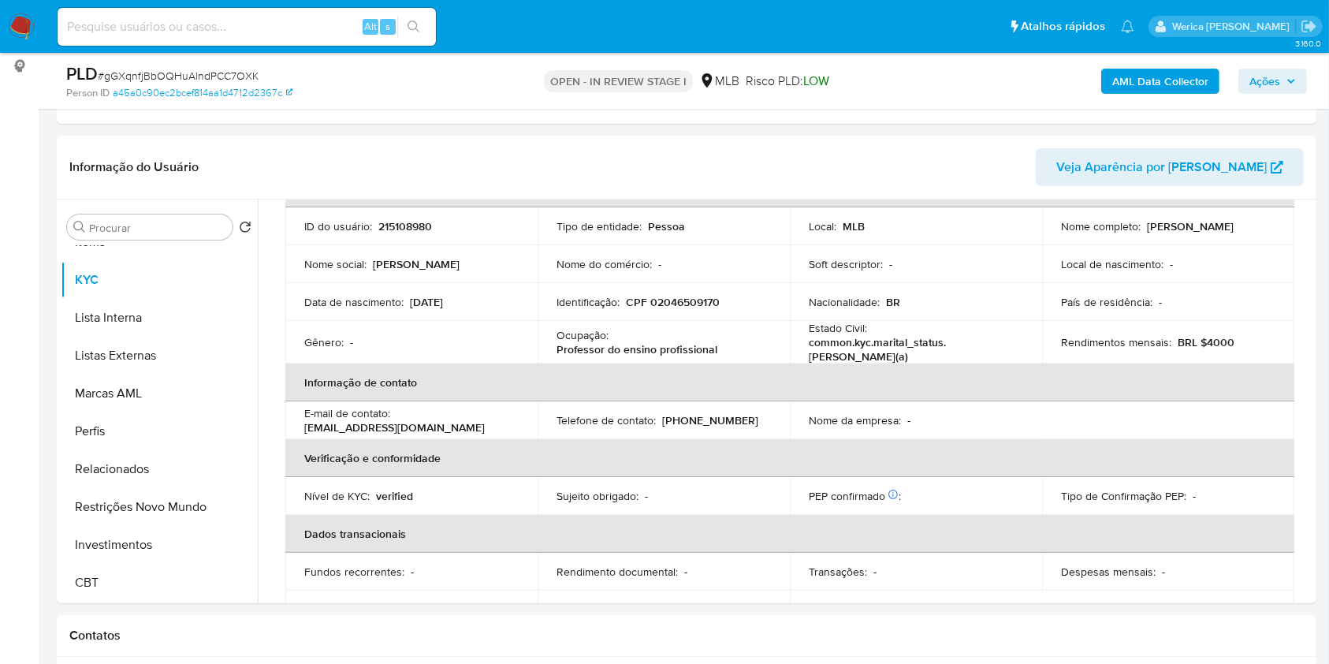
scroll to position [0, 0]
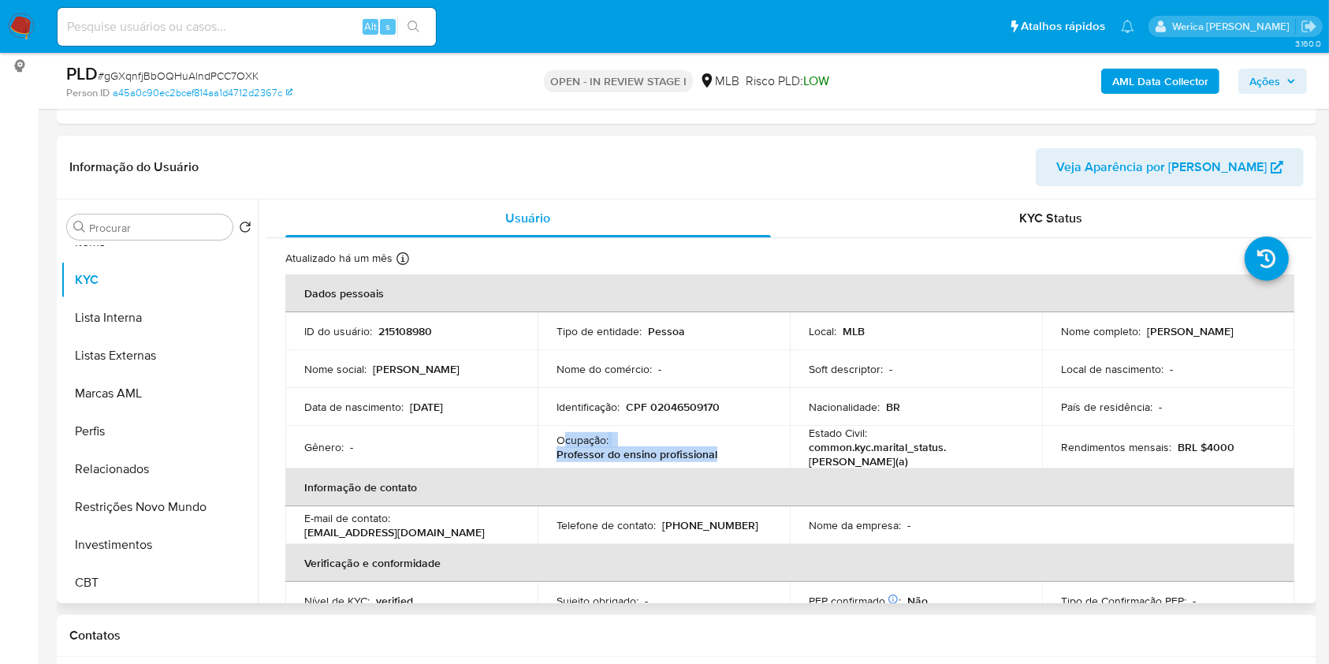
drag, startPoint x: 561, startPoint y: 437, endPoint x: 722, endPoint y: 455, distance: 161.7
click at [722, 455] on div "Ocupação : Professor do ensino profissional" at bounding box center [663, 447] width 214 height 28
copy div "cupação : Professor do ensino profissional"
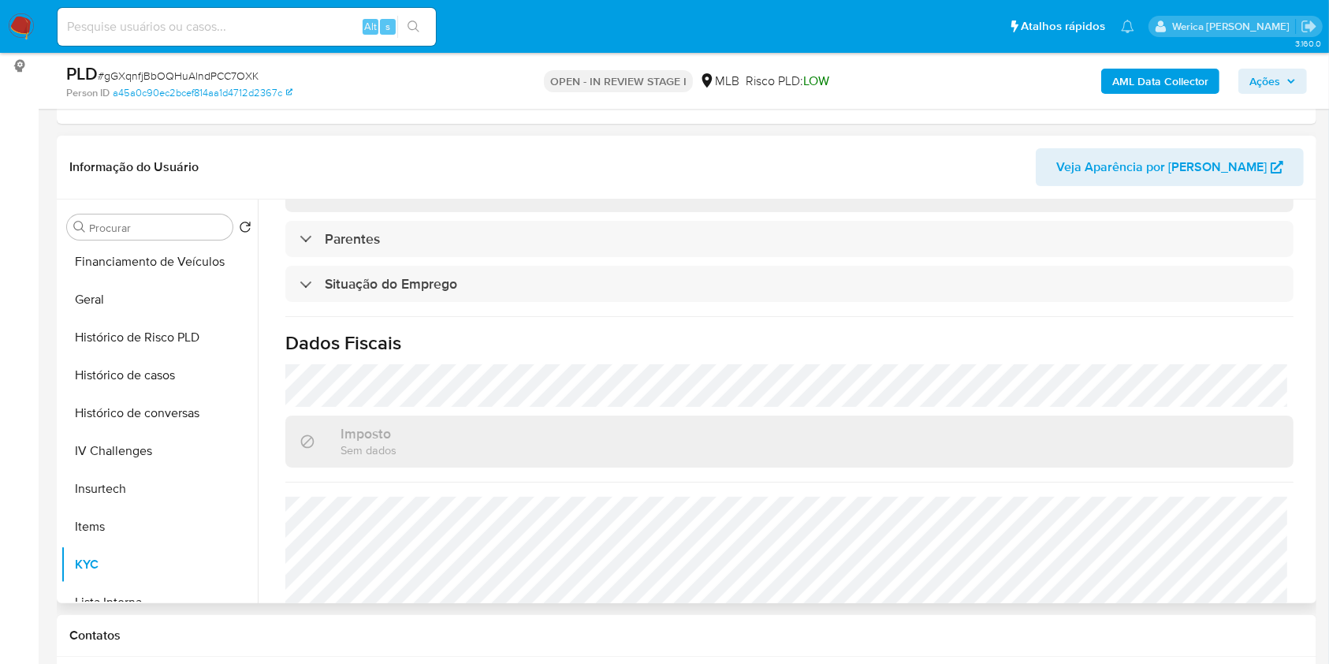
scroll to position [216, 0]
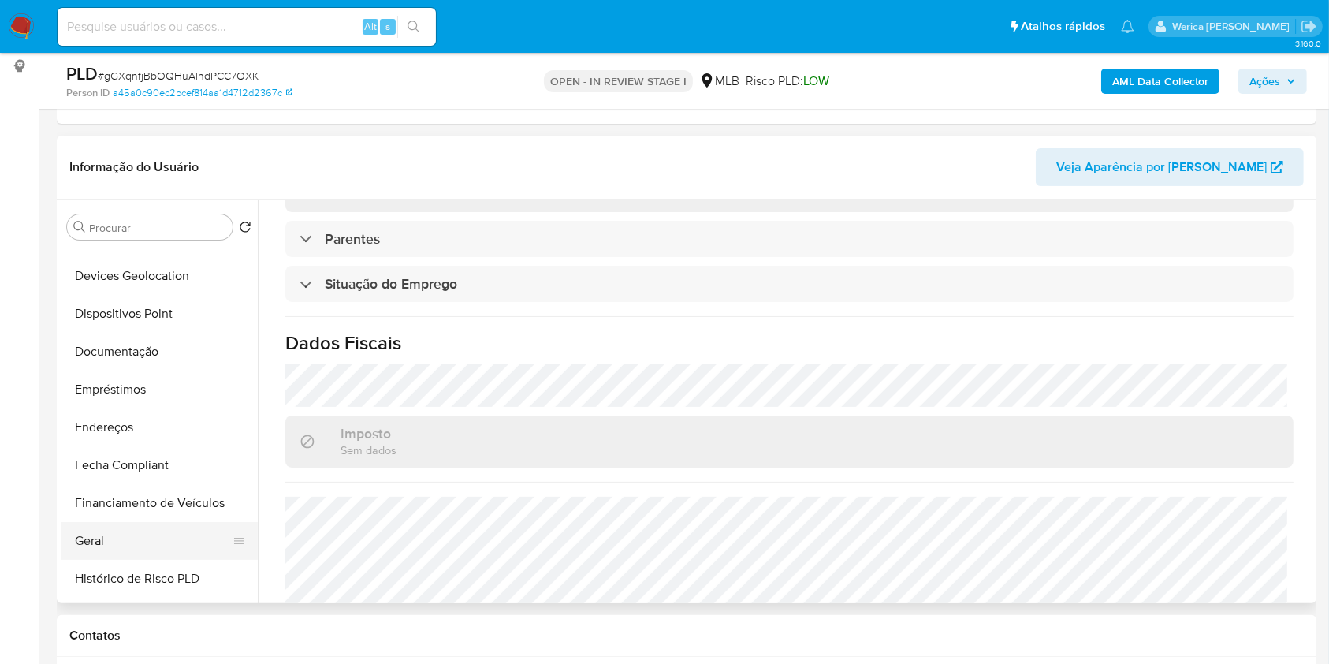
click at [147, 531] on button "Geral" at bounding box center [153, 541] width 184 height 38
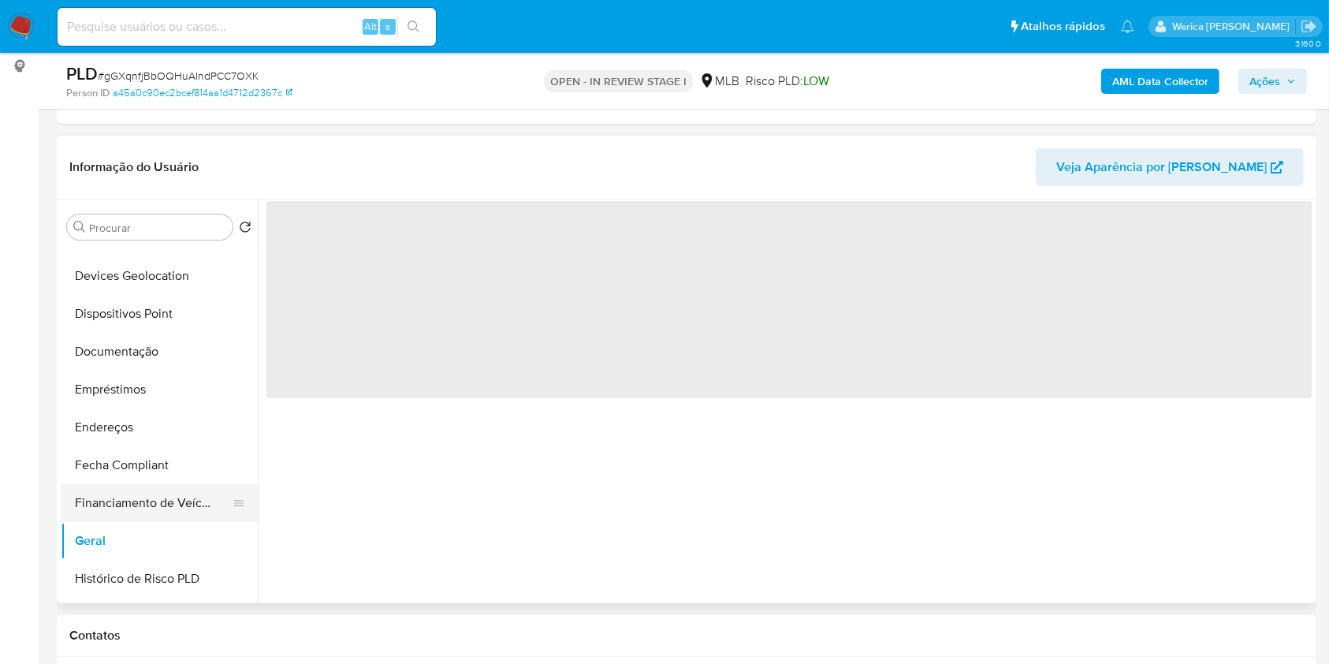
scroll to position [0, 0]
click at [407, 426] on div "‌" at bounding box center [785, 401] width 1055 height 404
click at [406, 412] on div "‌" at bounding box center [785, 401] width 1055 height 404
click at [389, 344] on span "‌" at bounding box center [789, 299] width 1046 height 197
drag, startPoint x: 343, startPoint y: 236, endPoint x: 344, endPoint y: 187, distance: 48.9
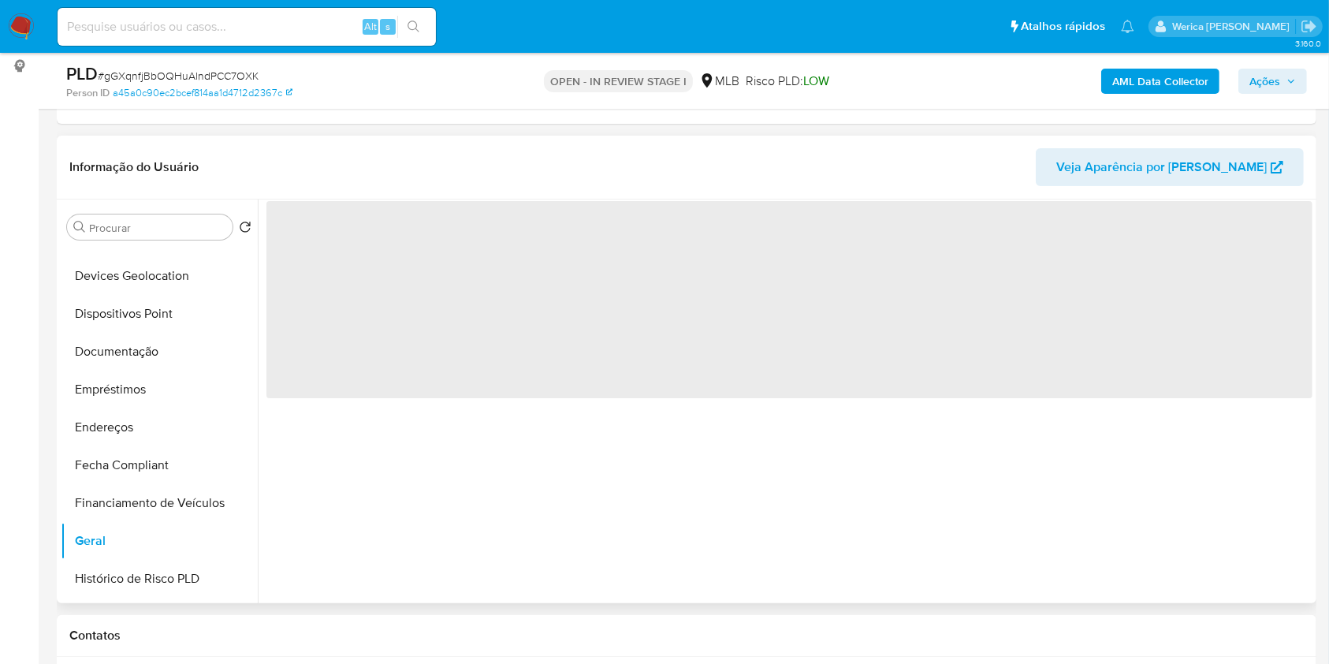
click at [342, 236] on span "‌" at bounding box center [789, 299] width 1046 height 197
click at [344, 183] on header "Informação do Usuário Veja Aparência por Pessoa" at bounding box center [686, 167] width 1234 height 38
click at [328, 228] on span "‌" at bounding box center [789, 299] width 1046 height 197
click at [326, 228] on span "‌" at bounding box center [789, 299] width 1046 height 197
click at [326, 180] on header "Informação do Usuário Veja Aparência por Pessoa" at bounding box center [686, 167] width 1234 height 38
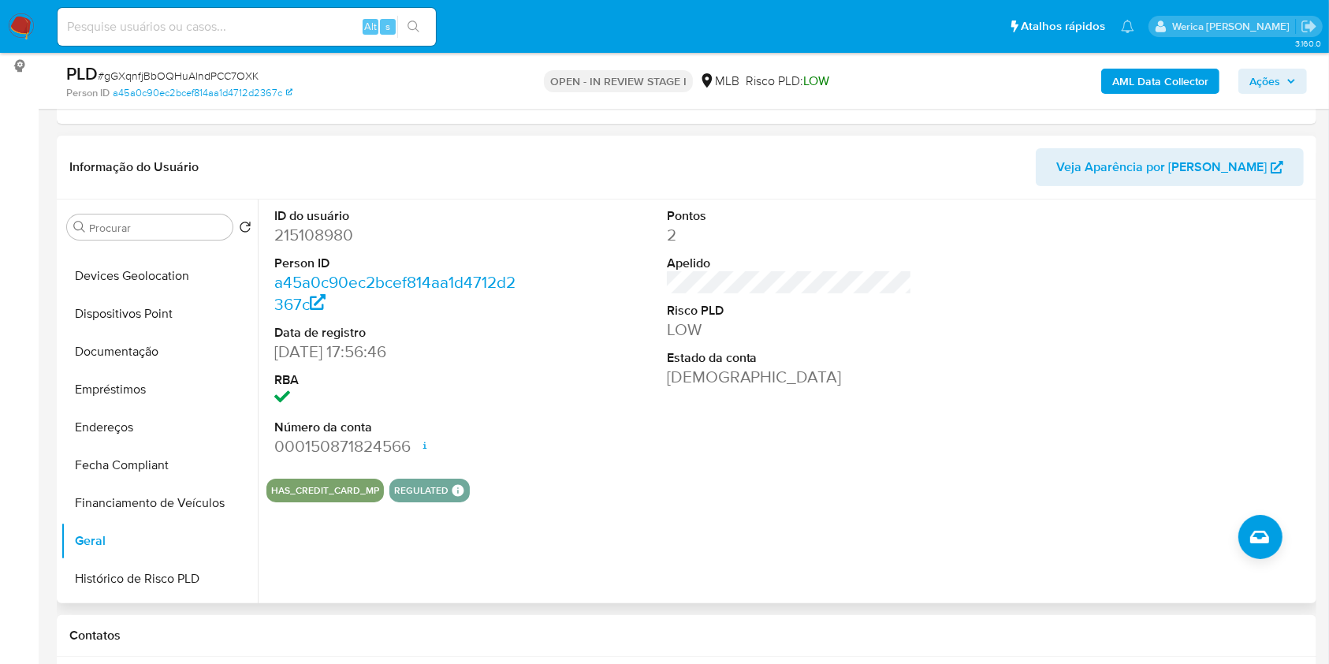
click at [284, 230] on dd "215108980" at bounding box center [397, 235] width 246 height 22
click at [285, 230] on dd "215108980" at bounding box center [397, 235] width 246 height 22
copy dd "215108980"
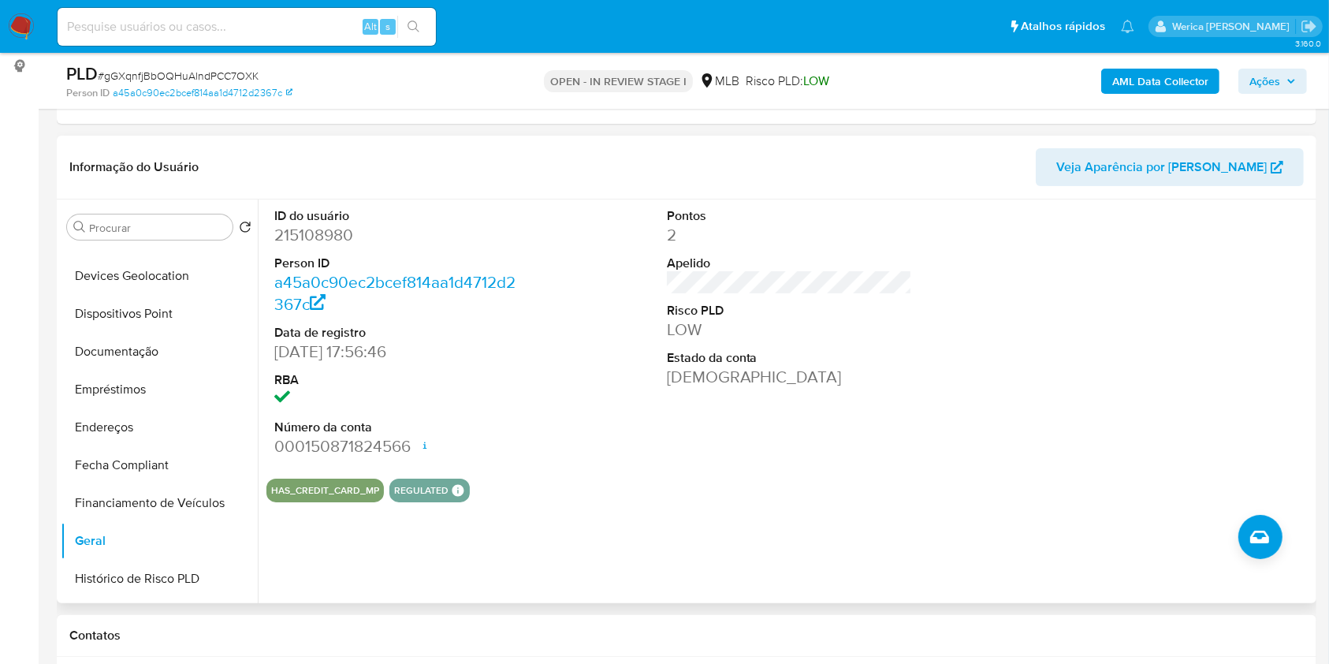
click at [865, 337] on dd "LOW" at bounding box center [790, 329] width 246 height 22
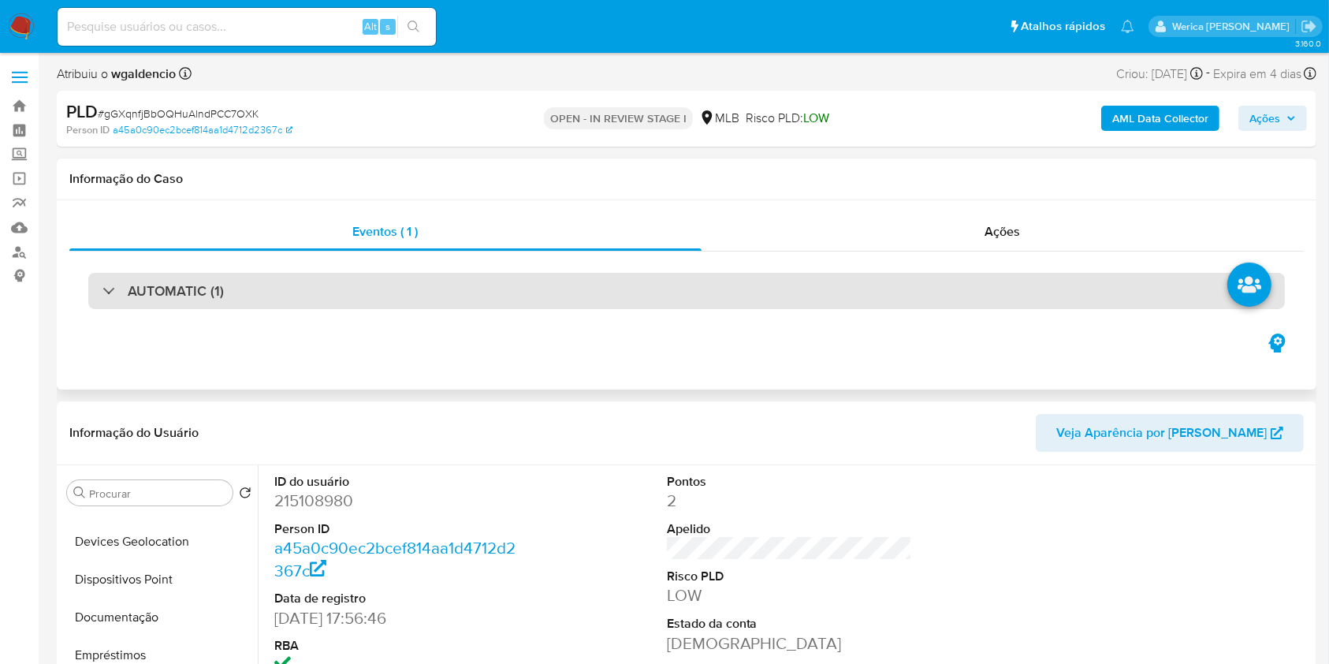
click at [663, 291] on div "AUTOMATIC (1)" at bounding box center [686, 291] width 1196 height 36
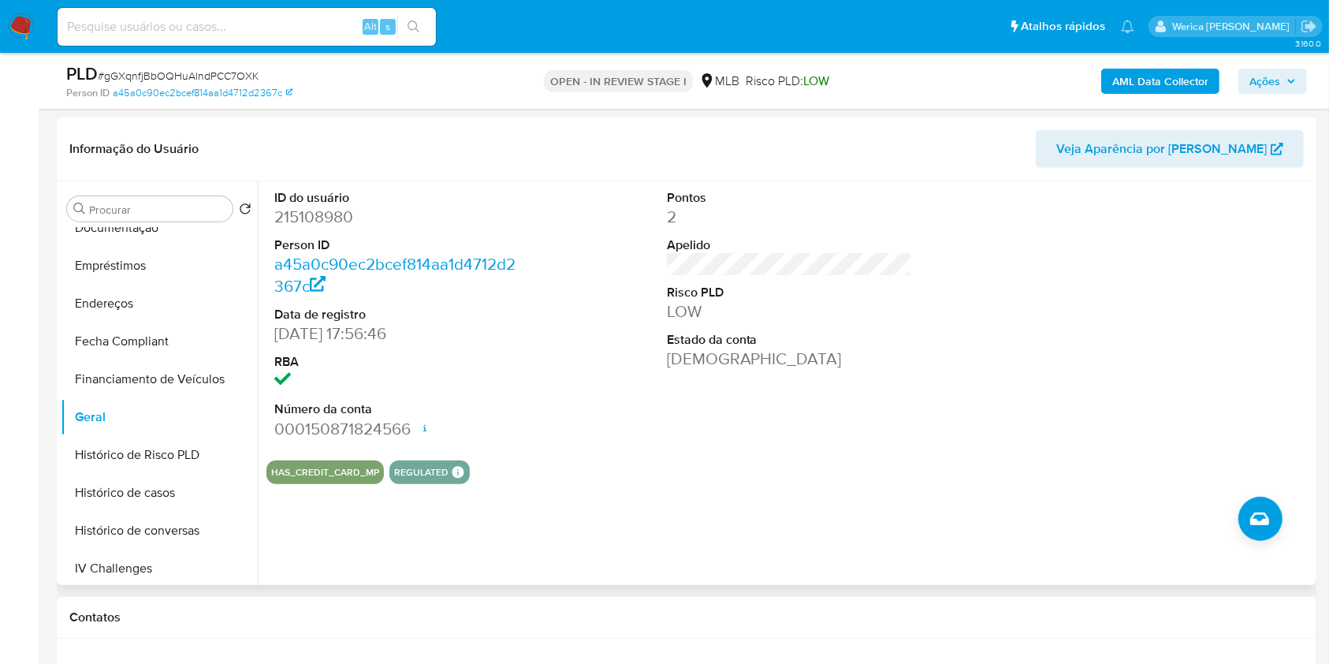
scroll to position [631, 0]
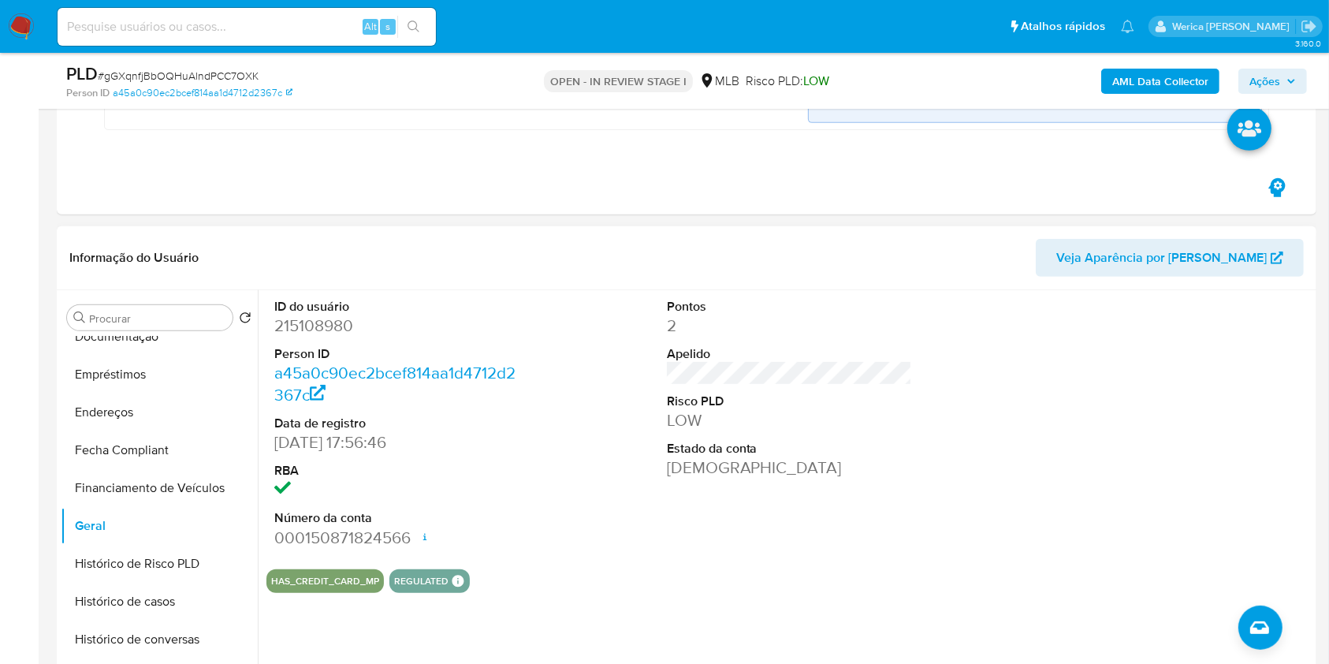
click at [1280, 382] on div at bounding box center [1182, 423] width 262 height 266
click at [1272, 381] on div at bounding box center [1182, 423] width 262 height 266
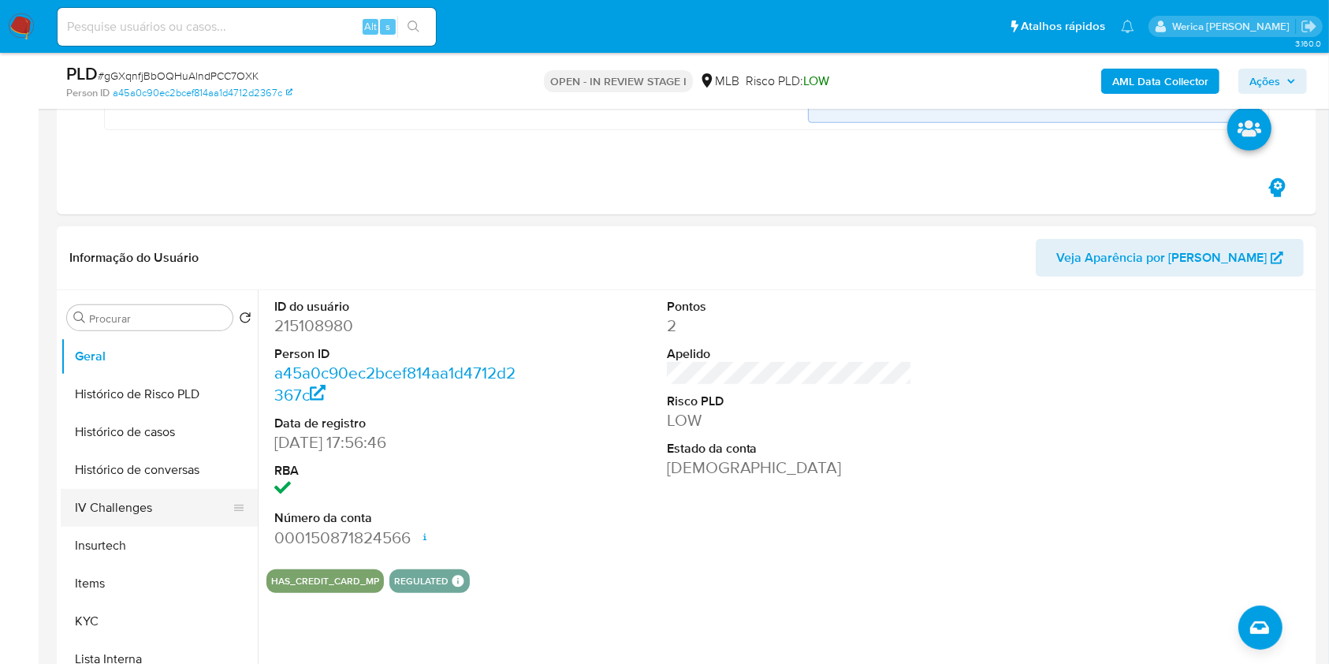
scroll to position [531, 0]
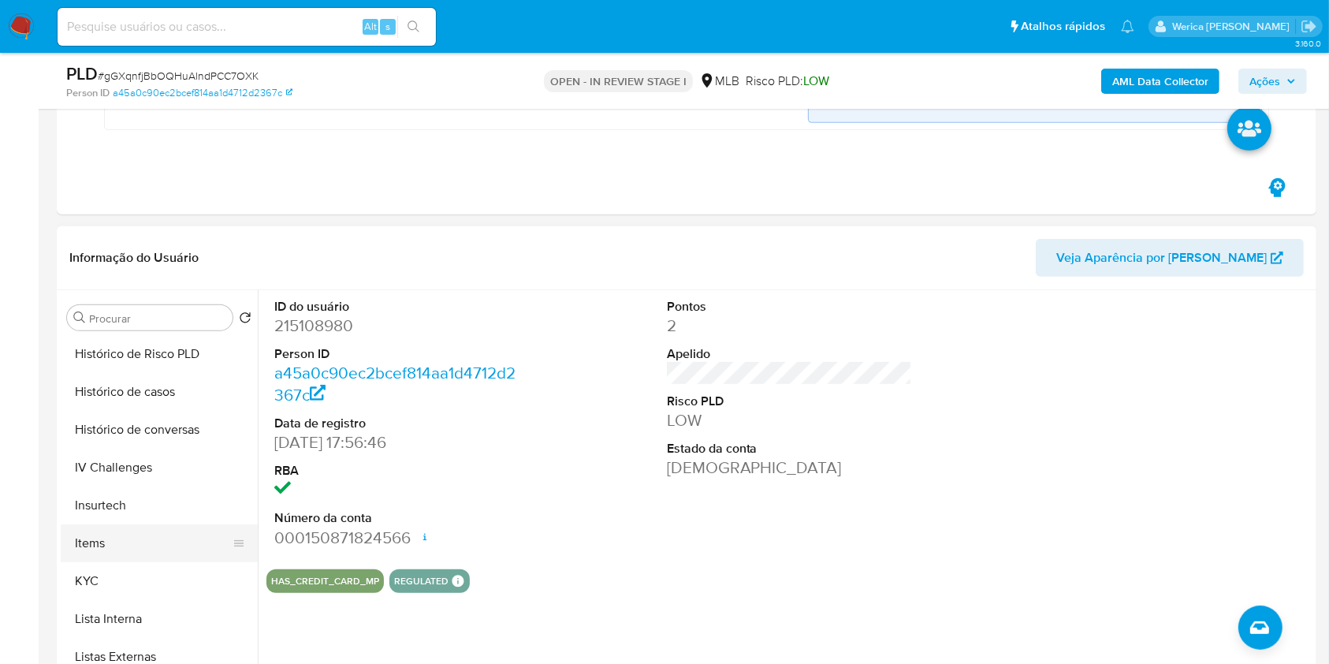
drag, startPoint x: 170, startPoint y: 463, endPoint x: 131, endPoint y: 536, distance: 83.2
drag, startPoint x: 131, startPoint y: 536, endPoint x: 126, endPoint y: 588, distance: 52.2
click at [126, 592] on button "KYC" at bounding box center [159, 581] width 197 height 38
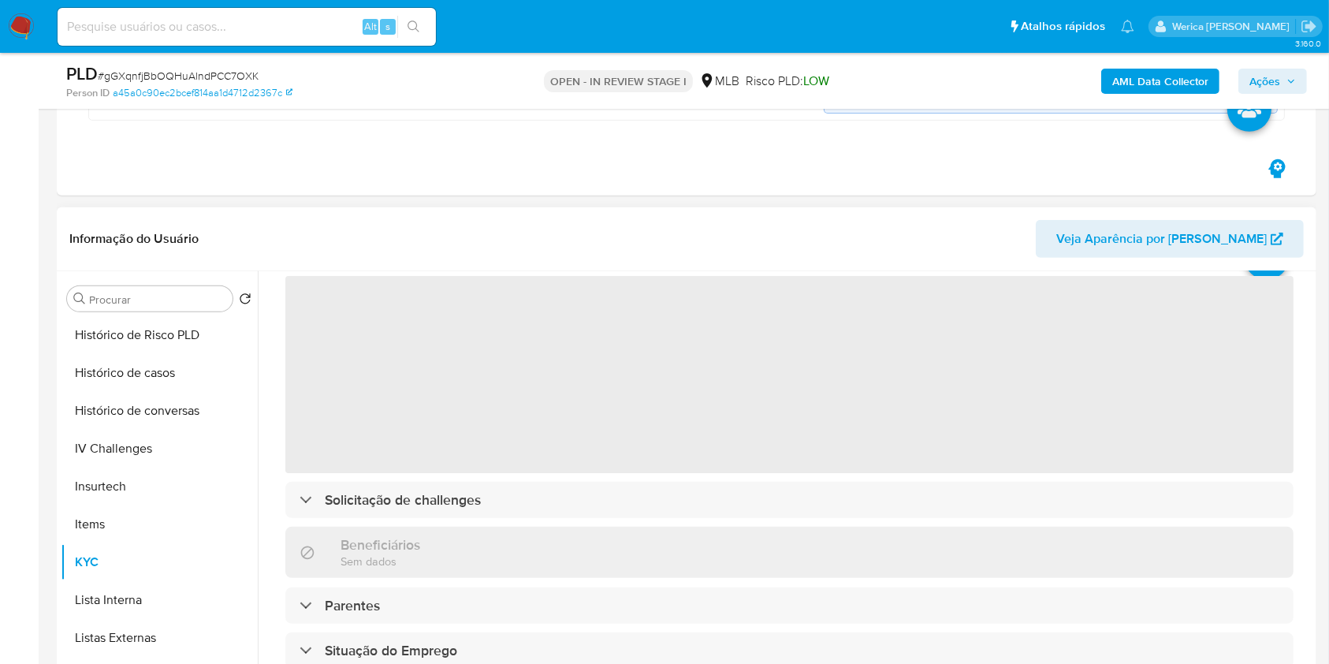
scroll to position [105, 0]
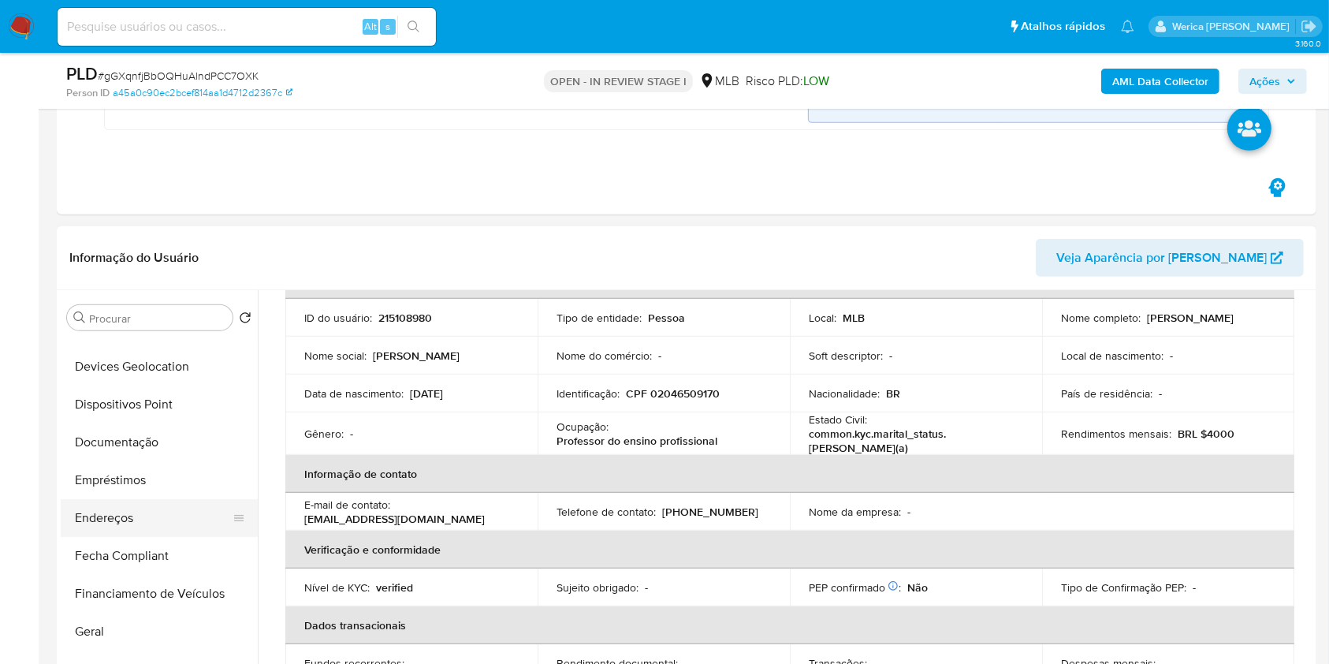
click at [142, 526] on button "Endereços" at bounding box center [153, 518] width 184 height 38
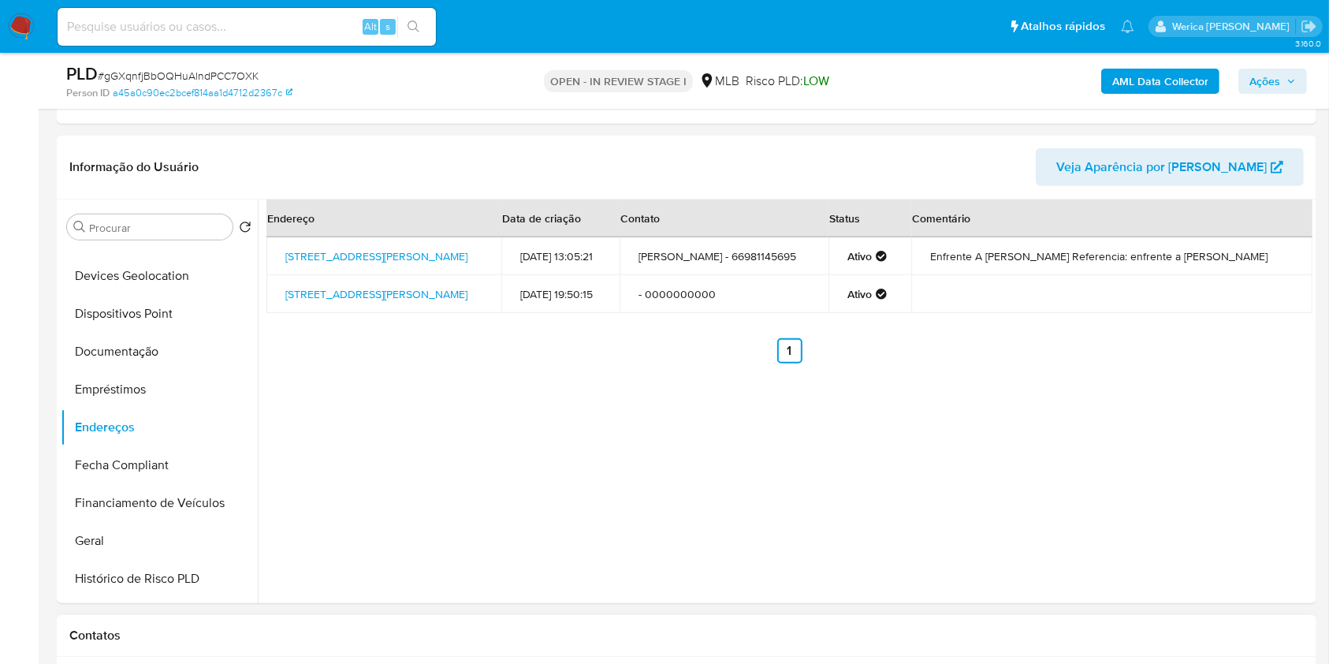
scroll to position [735, 0]
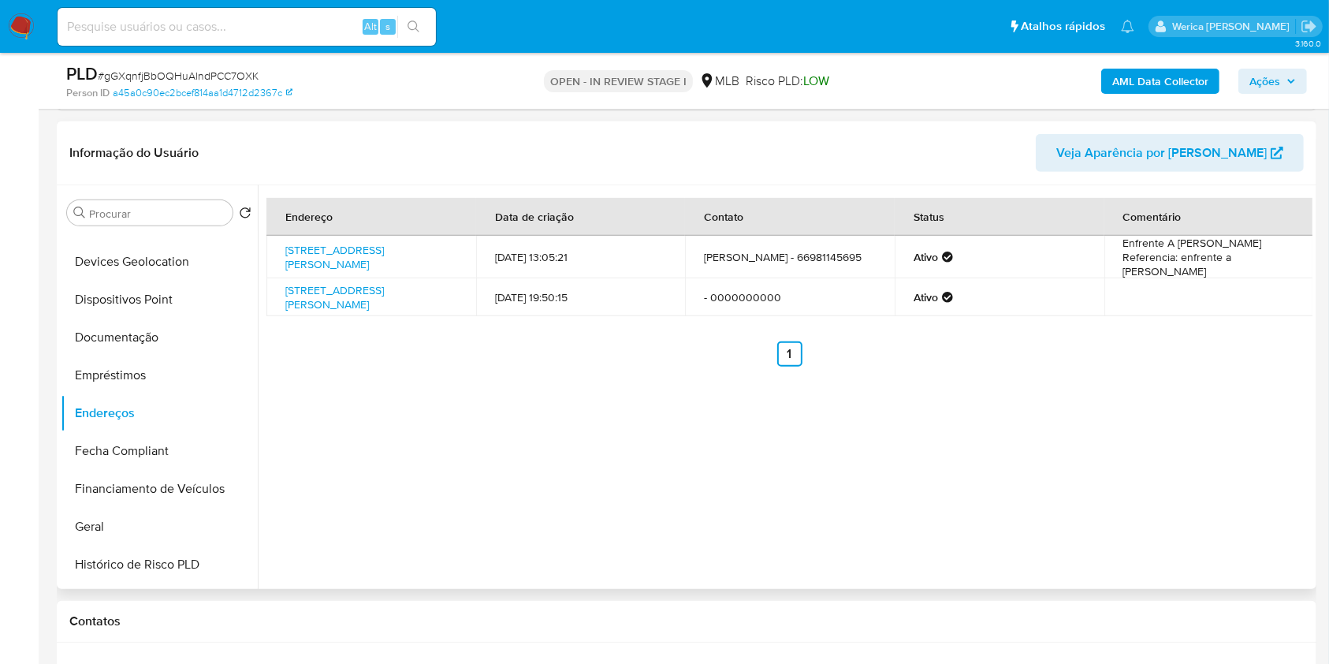
click at [1267, 458] on div "Endereço Data de criação Contato Status Comentário Avenida Taruma 123 Oficina D…" at bounding box center [785, 387] width 1055 height 404
drag, startPoint x: 1267, startPoint y: 457, endPoint x: 1242, endPoint y: 415, distance: 48.8
click at [1267, 457] on div "Endereço Data de criação Contato Status Comentário Avenida Taruma 123 Oficina D…" at bounding box center [785, 387] width 1055 height 404
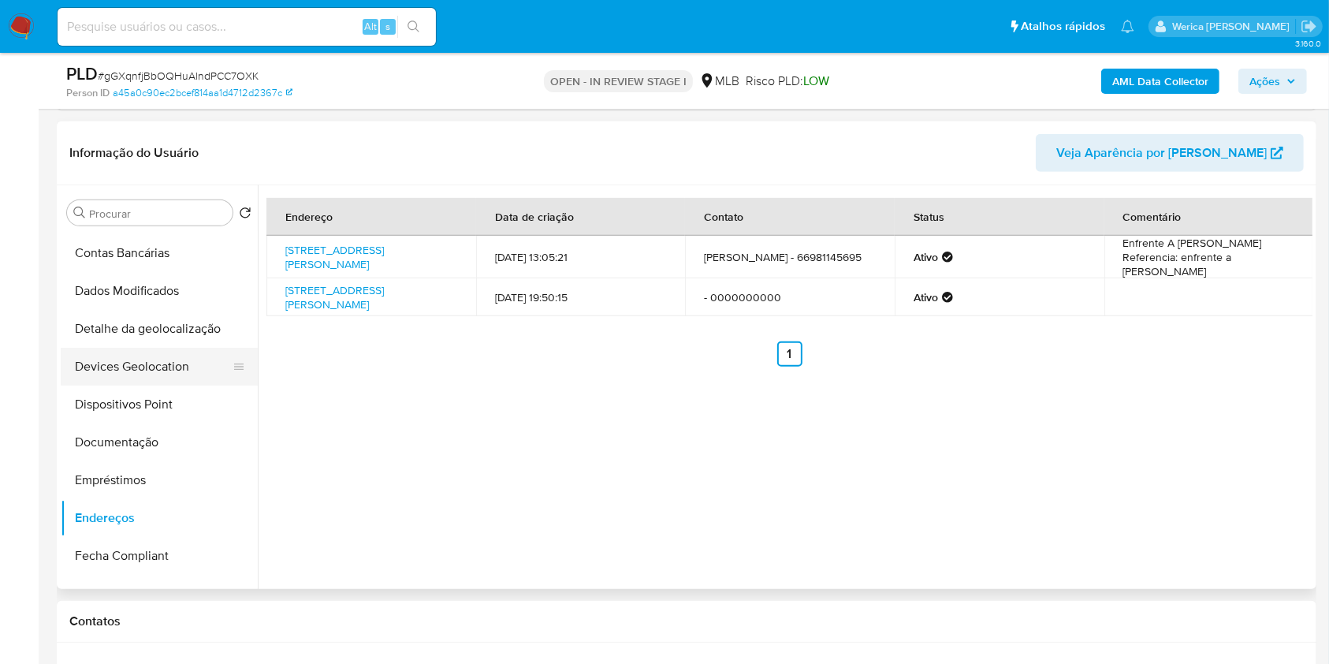
click at [143, 381] on button "Devices Geolocation" at bounding box center [153, 367] width 184 height 38
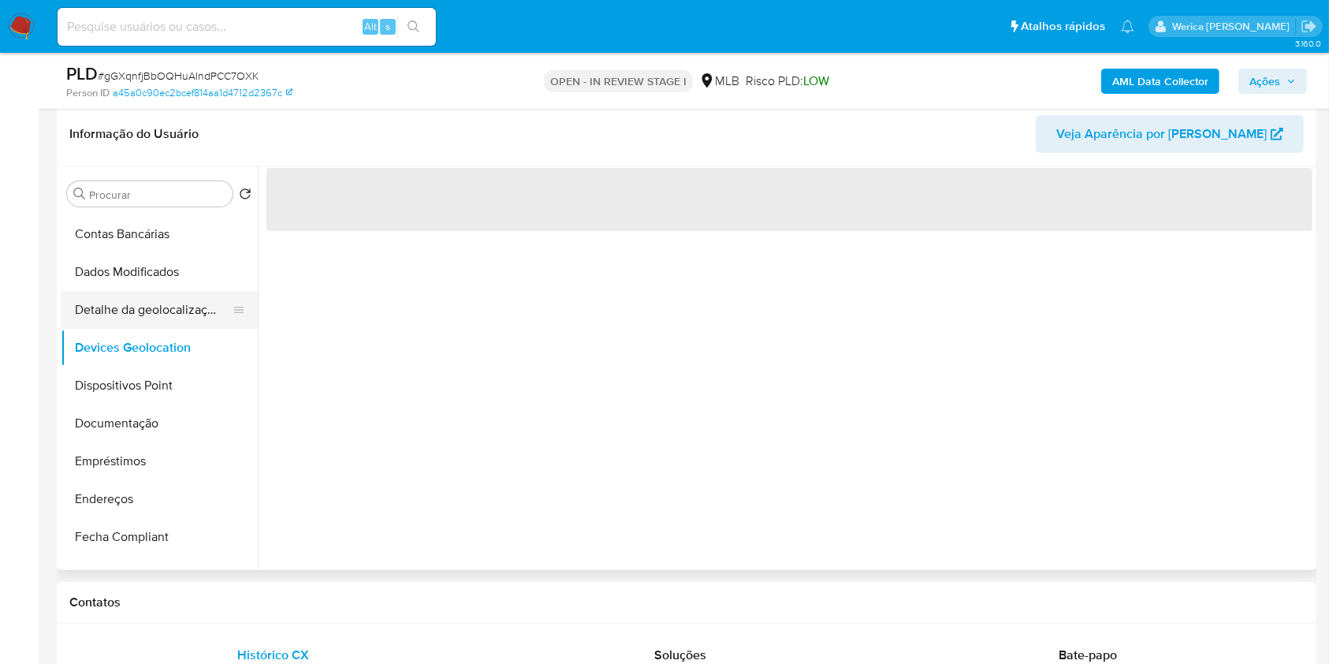
click at [151, 318] on button "Detalhe da geolocalização" at bounding box center [153, 310] width 184 height 38
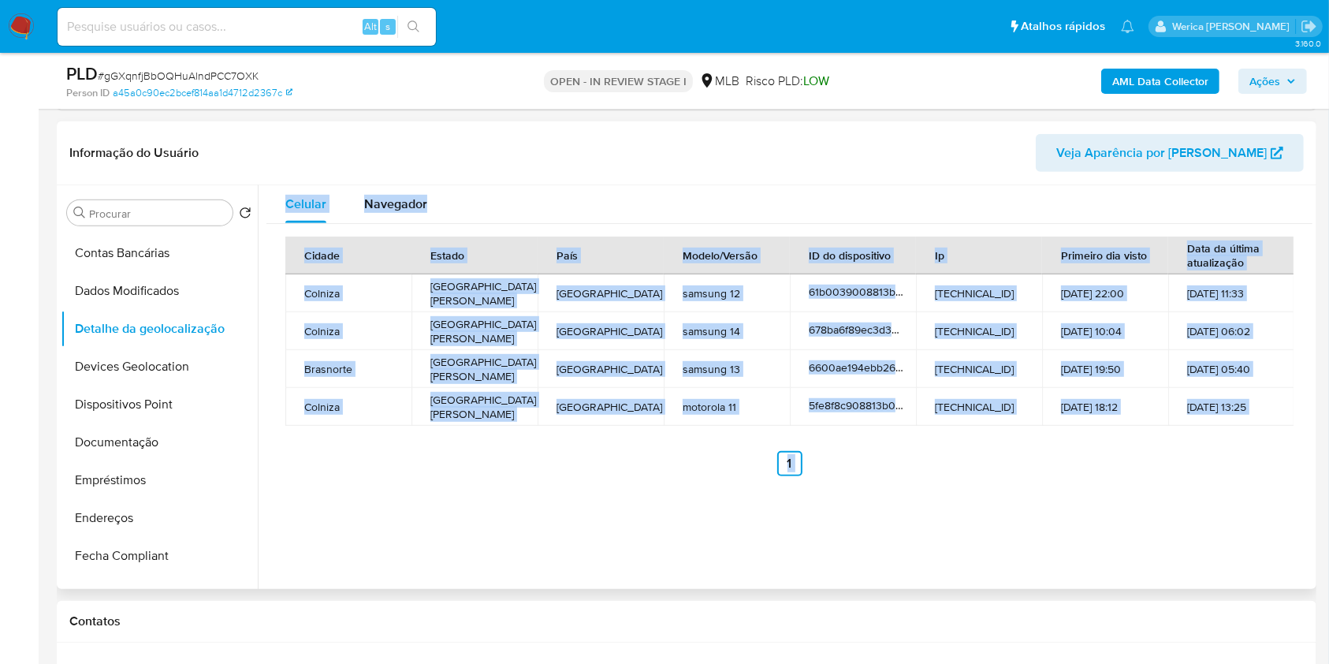
click at [977, 545] on div "Celular Navegador Cidade Estado País Modelo/Versão ID do dispositivo Ip Primeir…" at bounding box center [785, 387] width 1055 height 404
click at [975, 441] on div "Cidade Estado País Modelo/Versão ID do dispositivo Ip Primeiro dia visto Data d…" at bounding box center [789, 356] width 1008 height 240
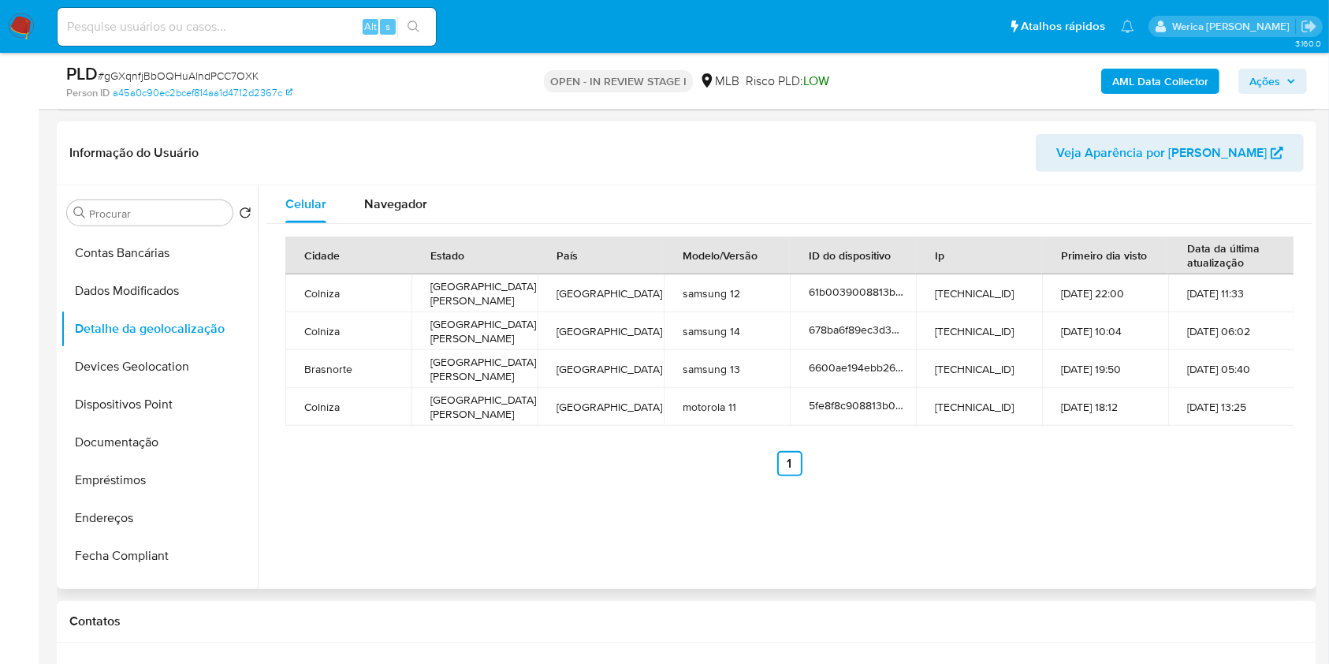
click at [1183, 426] on div "Cidade Estado País Modelo/Versão ID do dispositivo Ip Primeiro dia visto Data d…" at bounding box center [789, 356] width 1008 height 240
click at [1179, 435] on div "Cidade Estado País Modelo/Versão ID do dispositivo Ip Primeiro dia visto Data d…" at bounding box center [789, 356] width 1008 height 240
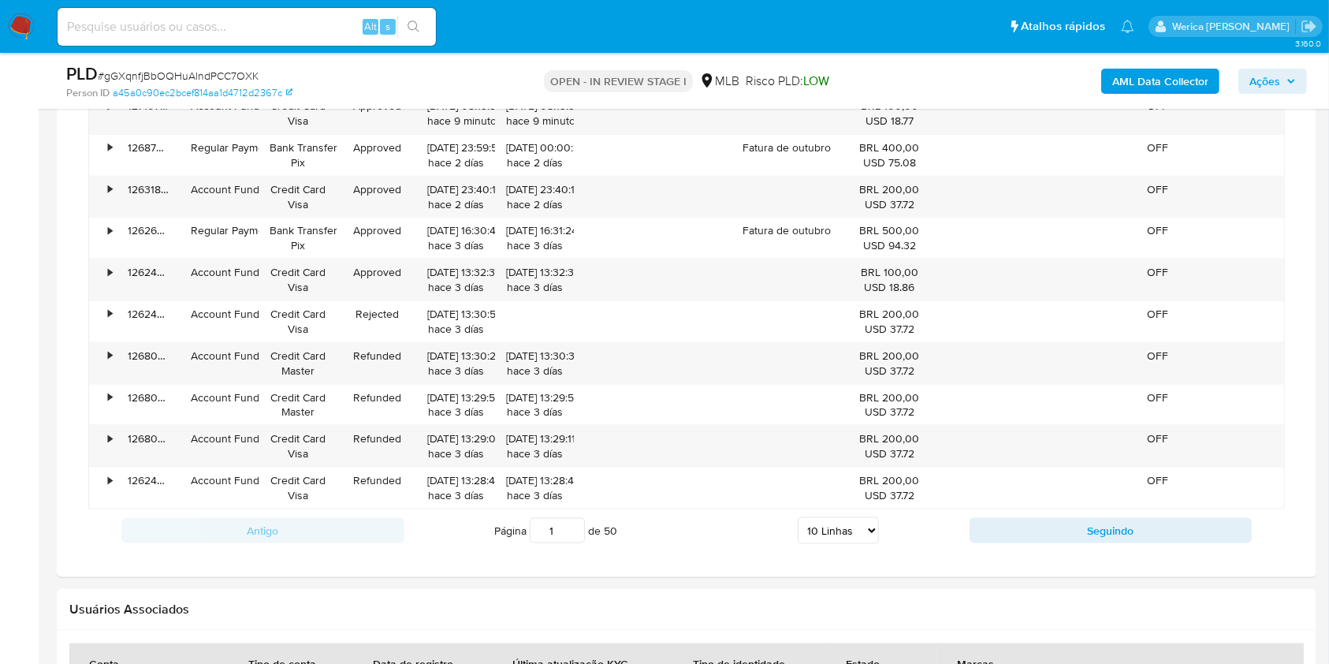
scroll to position [2207, 0]
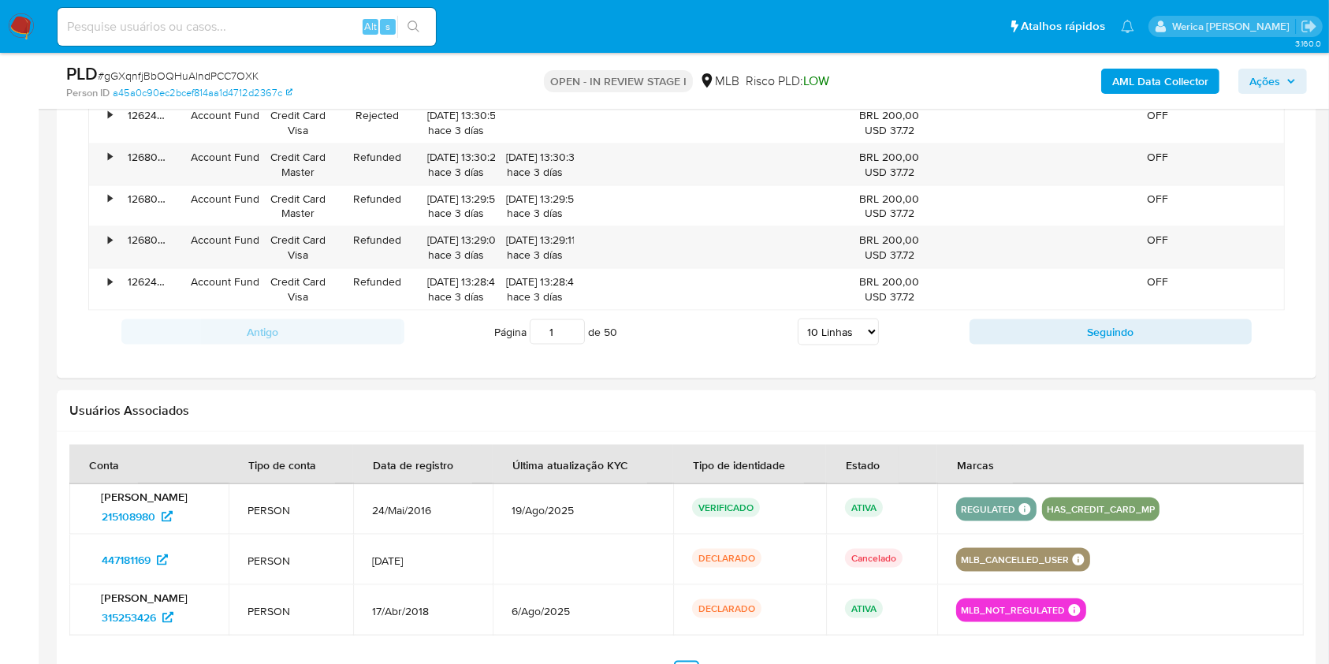
click at [823, 337] on select "5 Linhas 10 Linhas 20 Linhas 25 Linhas 50 Linhas 100 Linhas" at bounding box center [838, 331] width 81 height 27
select select "100"
click at [798, 318] on select "5 Linhas 10 Linhas 20 Linhas 25 Linhas 50 Linhas 100 Linhas" at bounding box center [838, 331] width 81 height 27
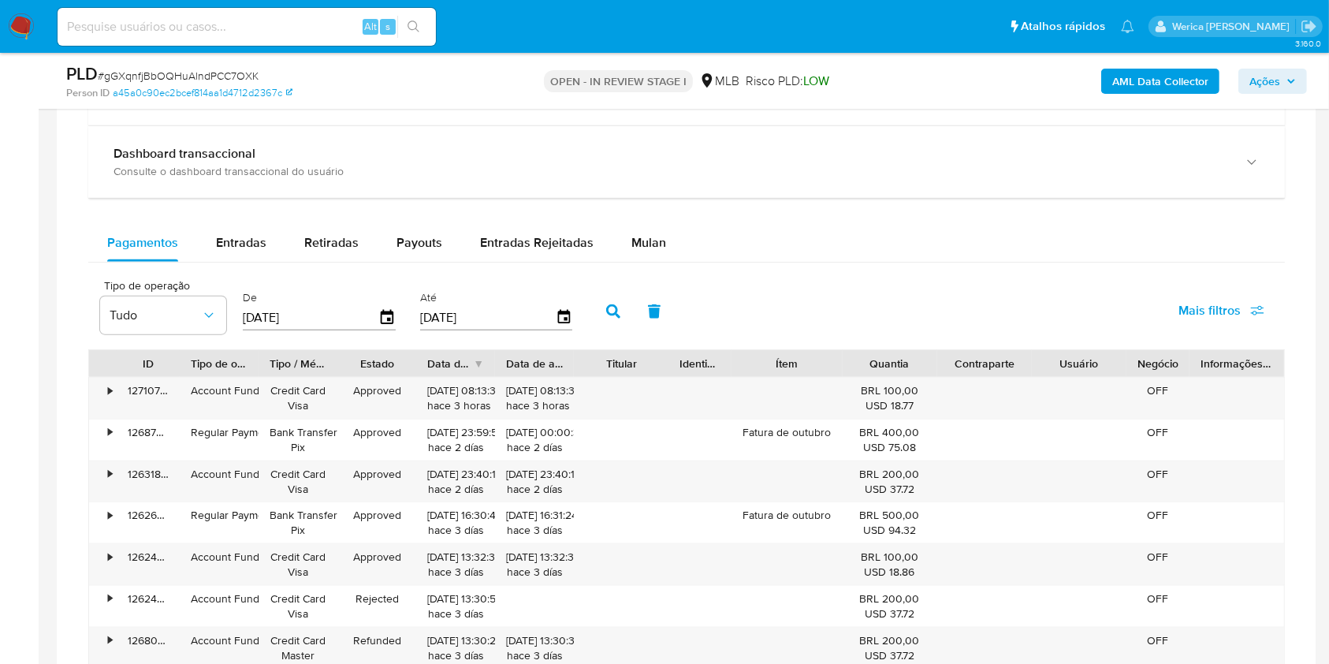
scroll to position [1814, 0]
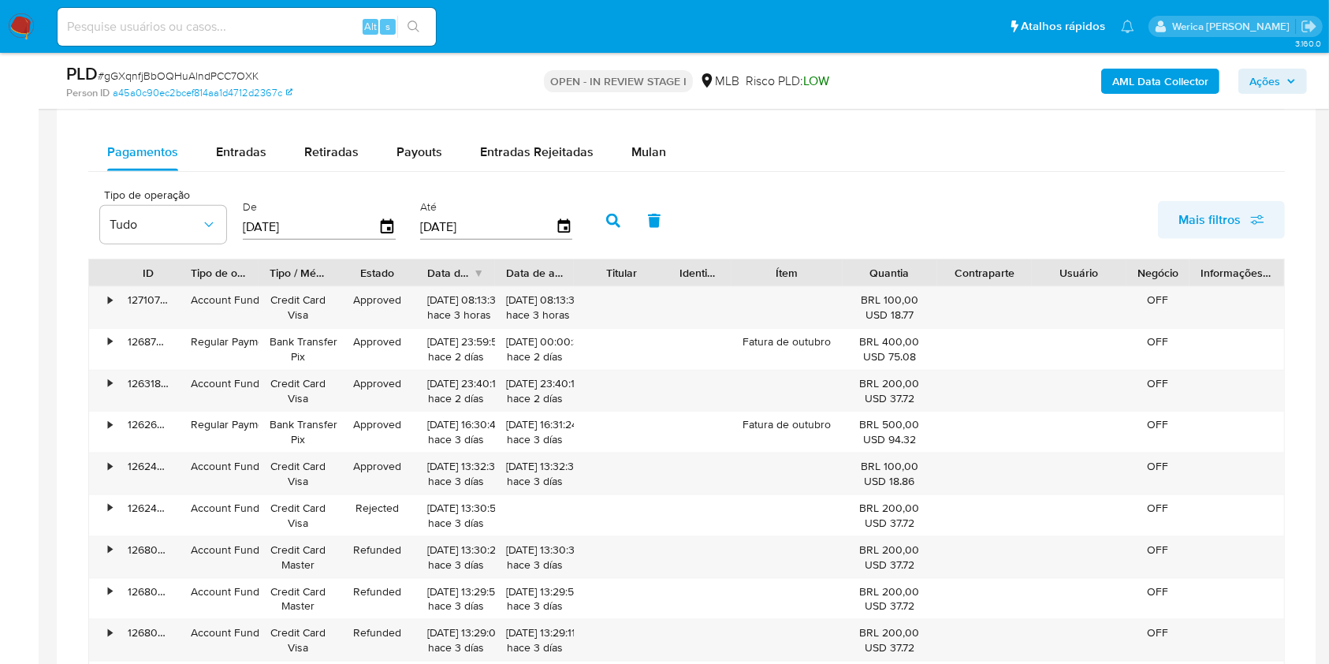
click at [1237, 201] on span "Mais filtros" at bounding box center [1209, 220] width 62 height 38
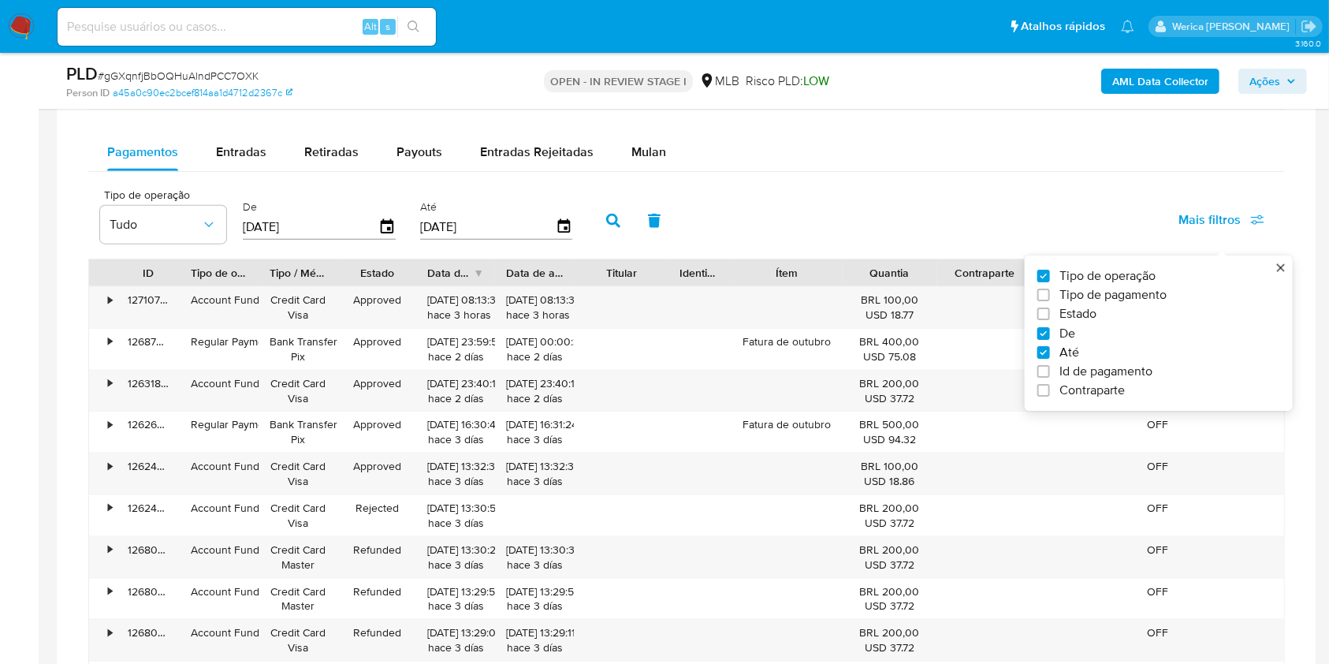
click at [1064, 312] on span "Estado" at bounding box center [1077, 315] width 37 height 16
click at [1050, 312] on input "Estado" at bounding box center [1043, 314] width 13 height 13
checkbox input "true"
click at [326, 244] on div "Estado Tudo" at bounding box center [302, 219] width 126 height 61
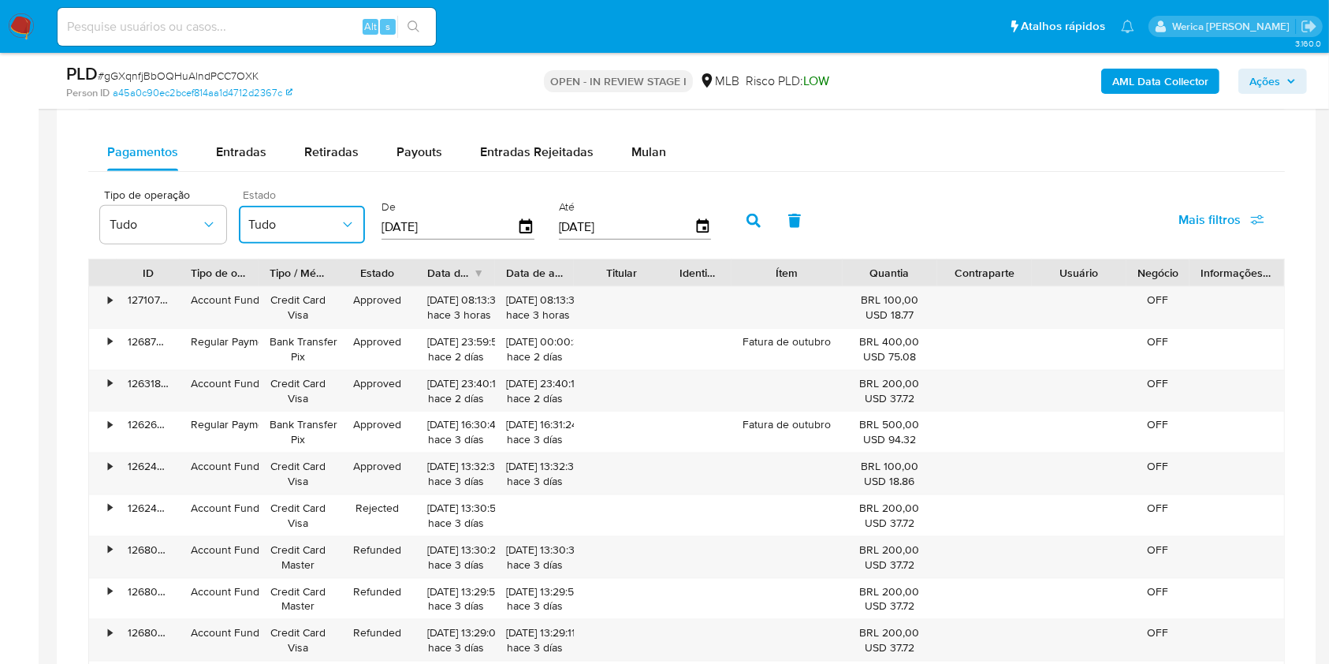
click at [317, 230] on span "Tudo" at bounding box center [293, 225] width 91 height 16
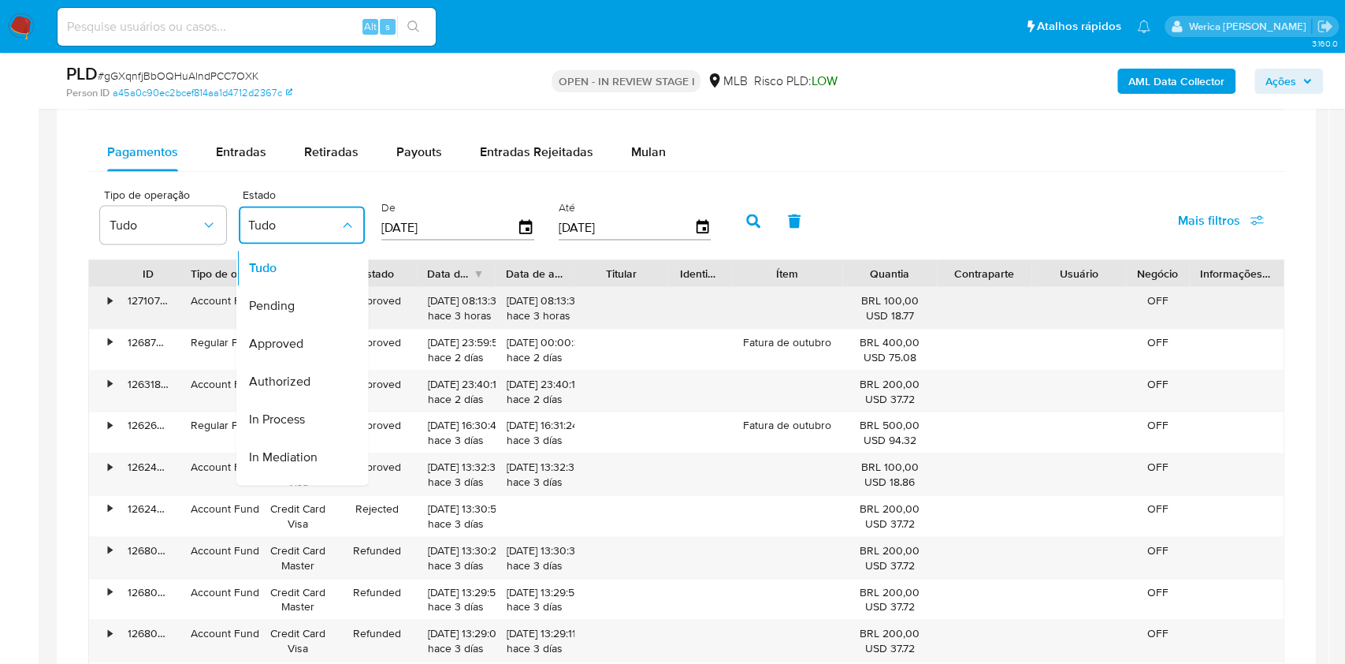
click at [296, 336] on span "Approved" at bounding box center [275, 343] width 54 height 16
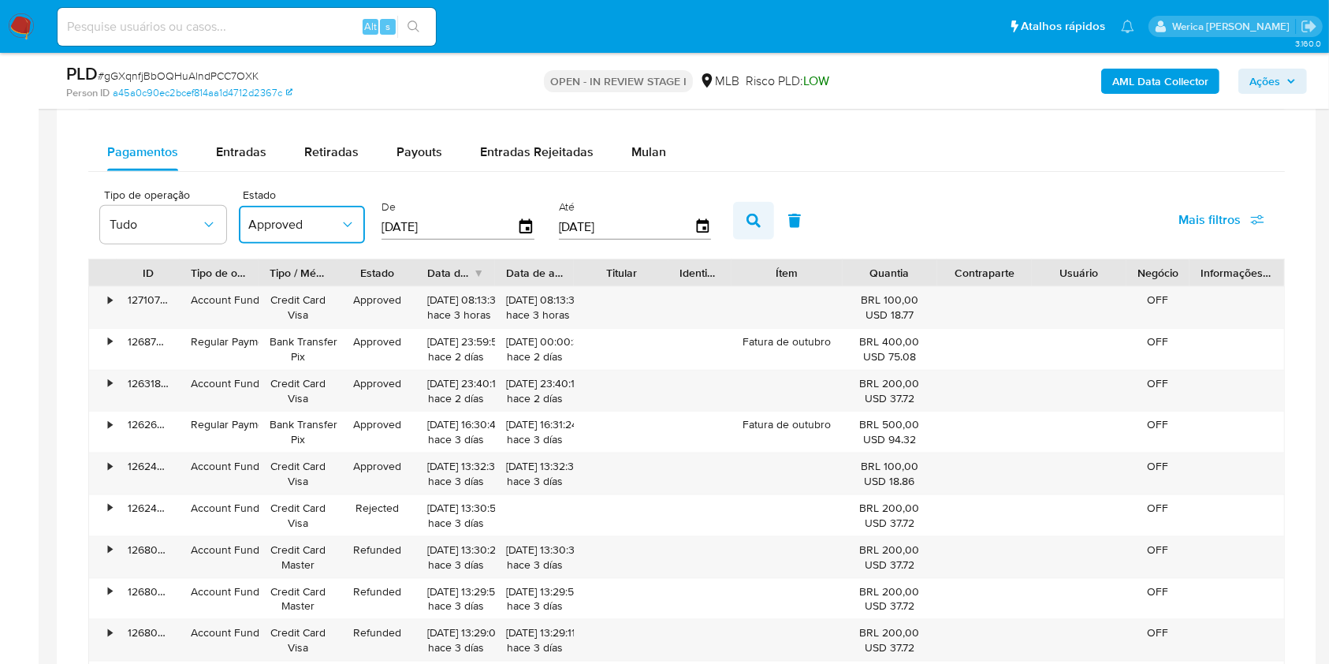
click at [772, 220] on button "button" at bounding box center [753, 221] width 41 height 38
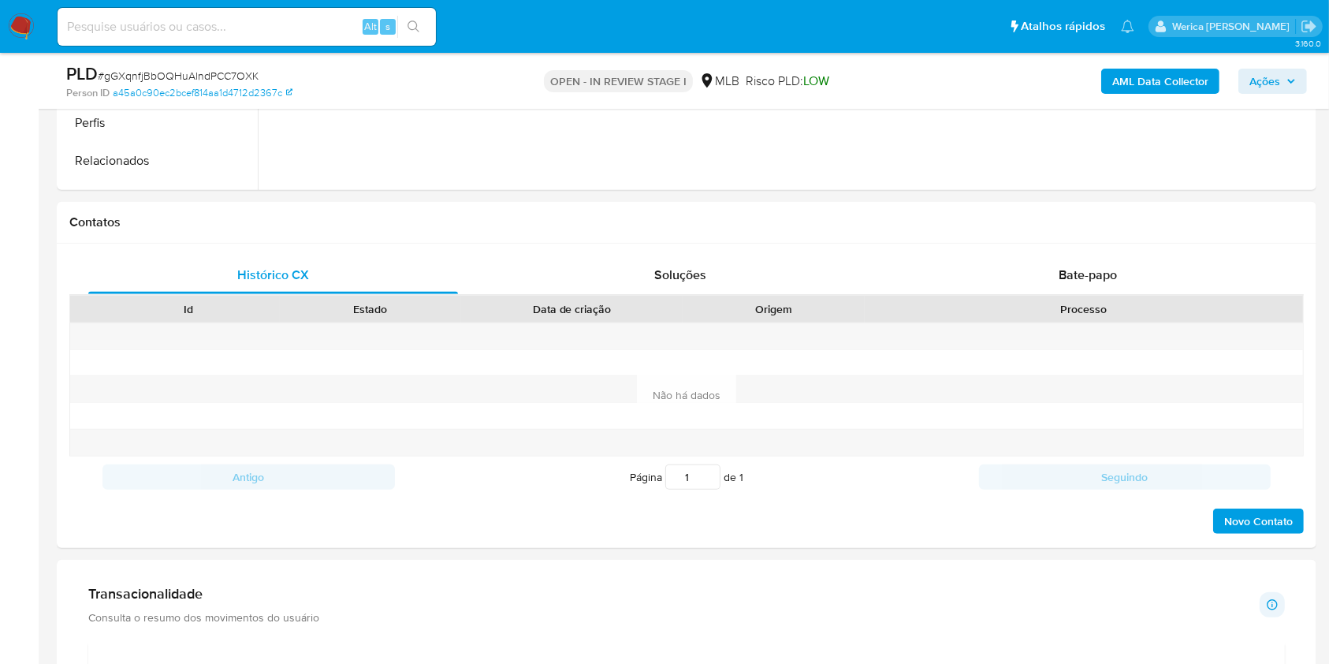
scroll to position [1728, 0]
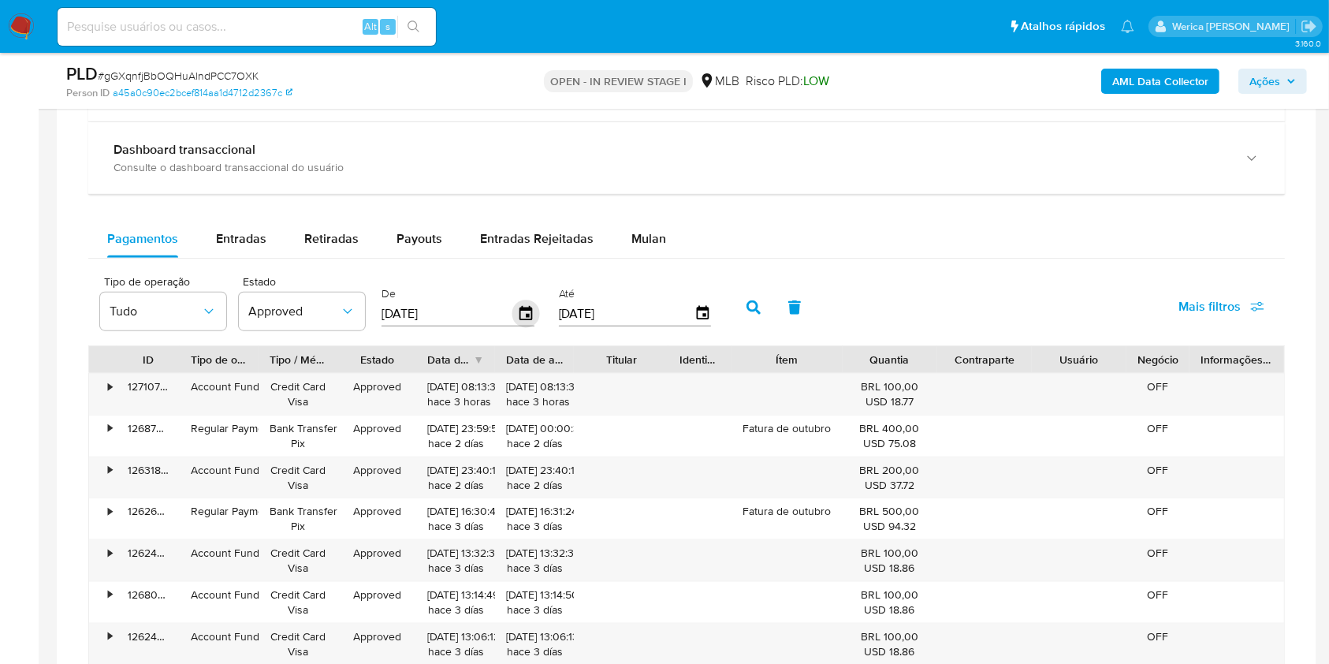
click at [532, 310] on div "De 22/09/2025" at bounding box center [460, 305] width 165 height 63
click at [531, 310] on icon "button" at bounding box center [525, 313] width 13 height 14
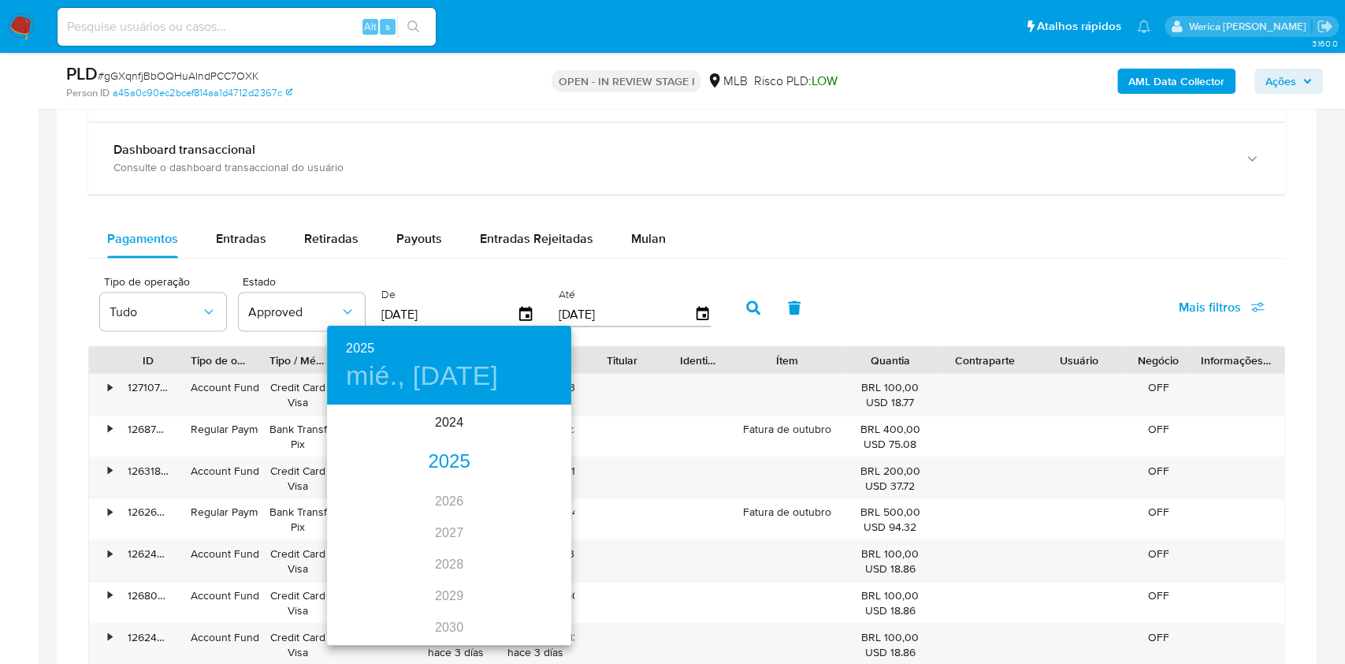
click at [435, 459] on div "2025" at bounding box center [449, 462] width 244 height 32
drag, startPoint x: 538, startPoint y: 497, endPoint x: 290, endPoint y: 567, distance: 258.0
click at [290, 567] on div "2025 mié., jun. 25 ene. feb. mar. abr. may. jun. jul. ago. sep. oct. nov. dic." at bounding box center [672, 332] width 1345 height 664
click at [535, 497] on div "jun." at bounding box center [530, 495] width 81 height 59
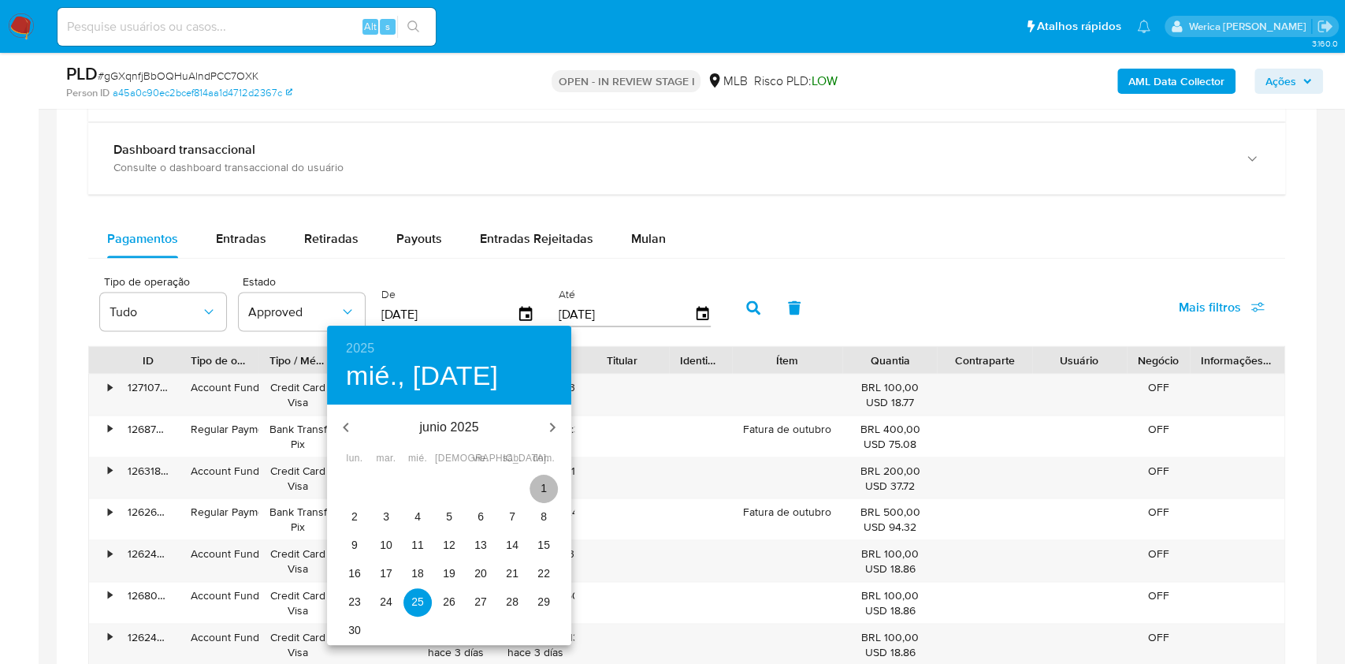
click at [535, 491] on span "1" at bounding box center [544, 488] width 28 height 16
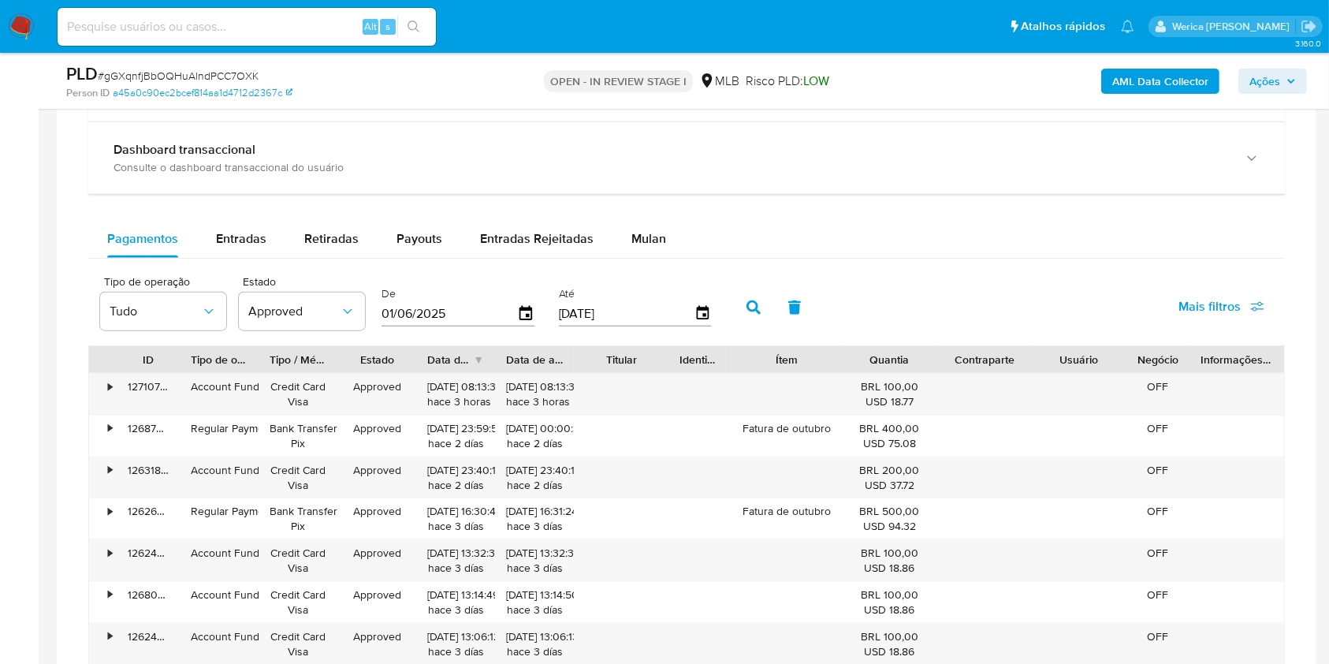
click at [757, 302] on icon "button" at bounding box center [753, 307] width 14 height 14
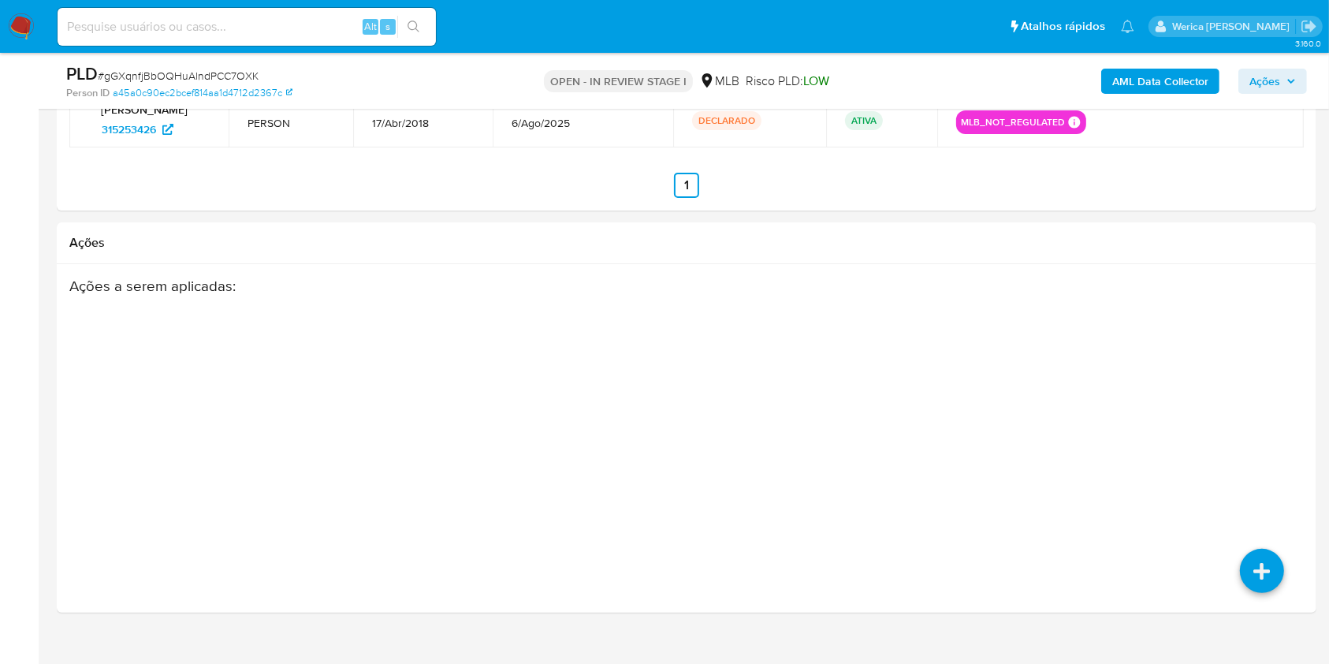
scroll to position [6018, 0]
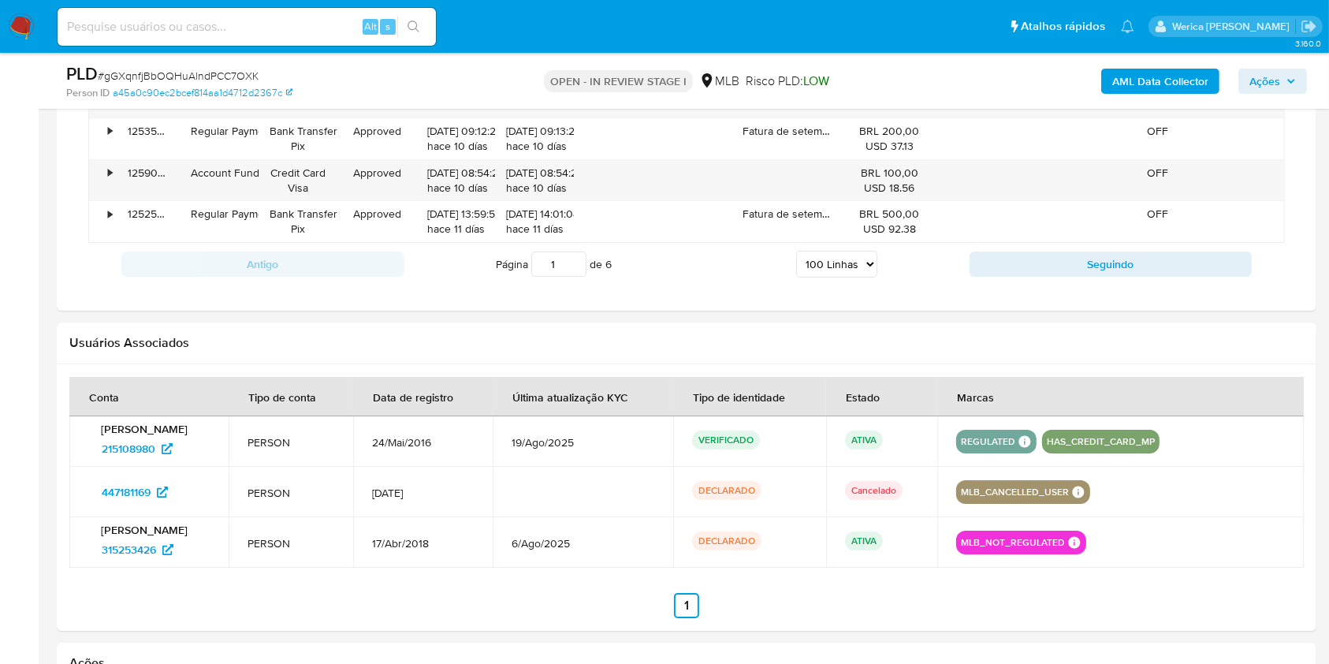
click at [835, 243] on div "Antigo Página 1 de 6 5 Linhas 10 Linhas 20 Linhas 25 Linhas 50 Linhas 100 Linha…" at bounding box center [686, 264] width 1196 height 43
click at [839, 259] on select "5 Linhas 10 Linhas 20 Linhas 25 Linhas 50 Linhas 100 Linhas" at bounding box center [836, 264] width 81 height 27
click at [796, 251] on select "5 Linhas 10 Linhas 20 Linhas 25 Linhas 50 Linhas 100 Linhas" at bounding box center [836, 264] width 81 height 27
click at [1043, 251] on button "Seguindo" at bounding box center [1110, 263] width 283 height 25
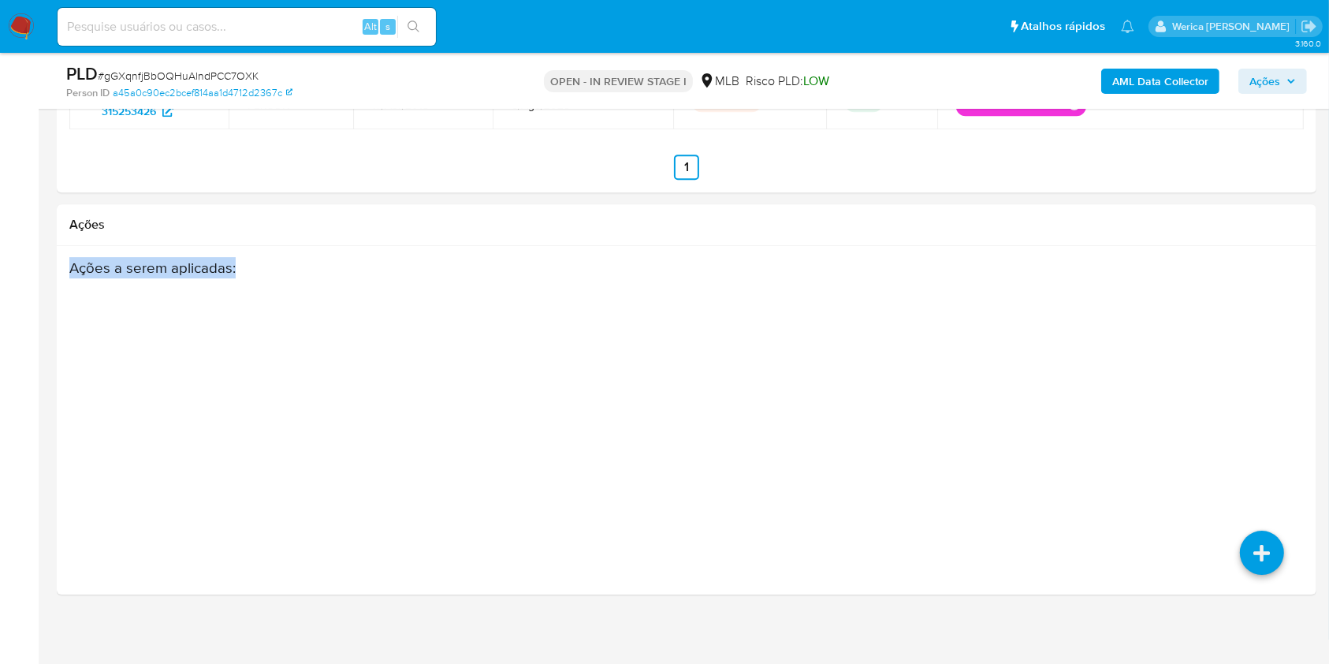
click at [1043, 259] on h3 "Ações a serem aplicadas :" at bounding box center [618, 268] width 1099 height 18
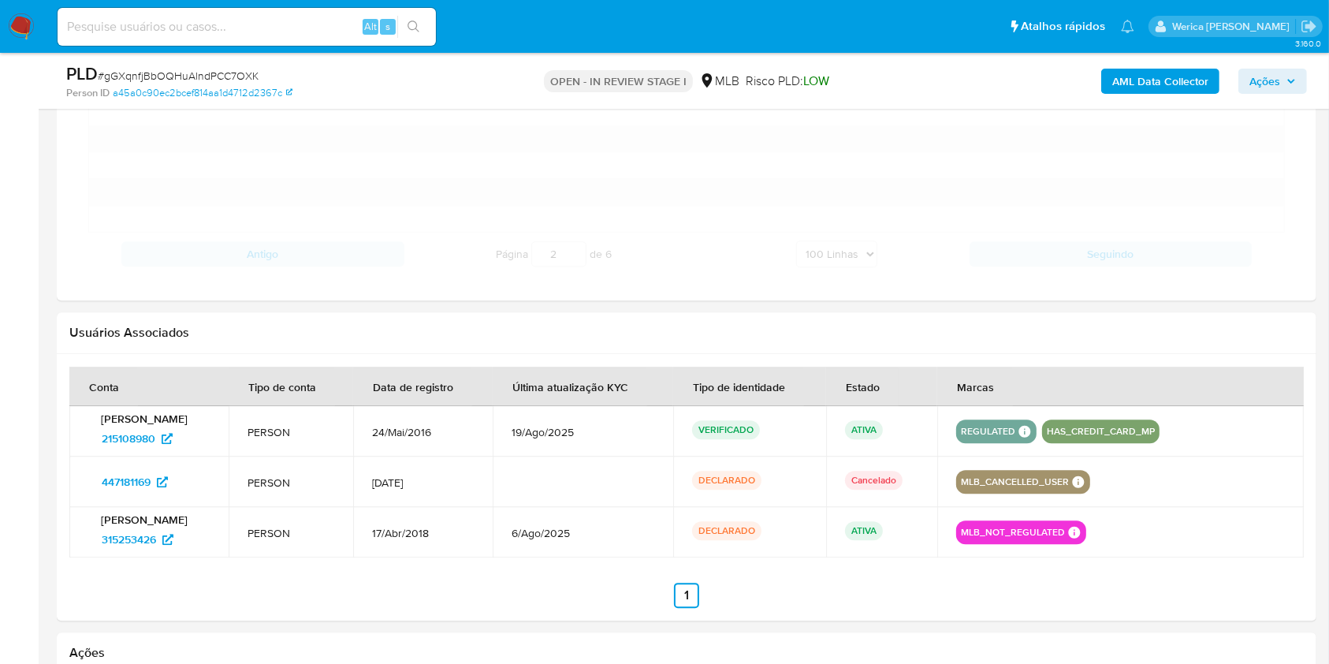
scroll to position [4442, 0]
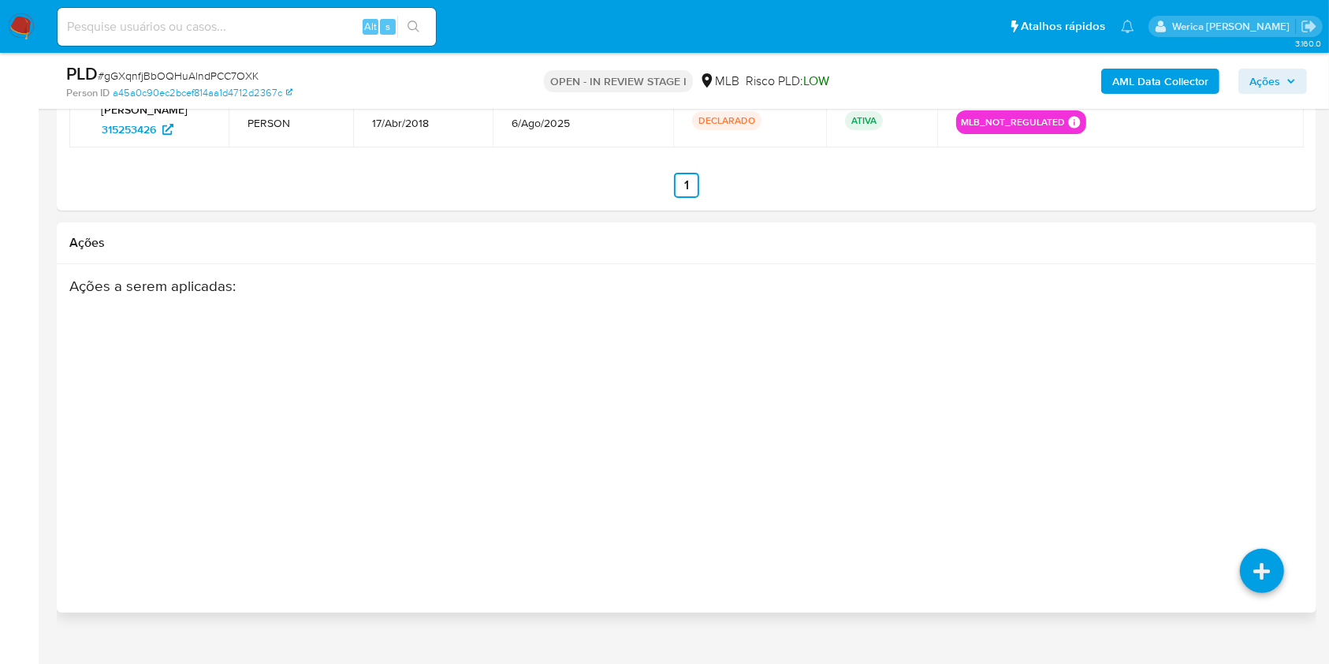
scroll to position [6018, 0]
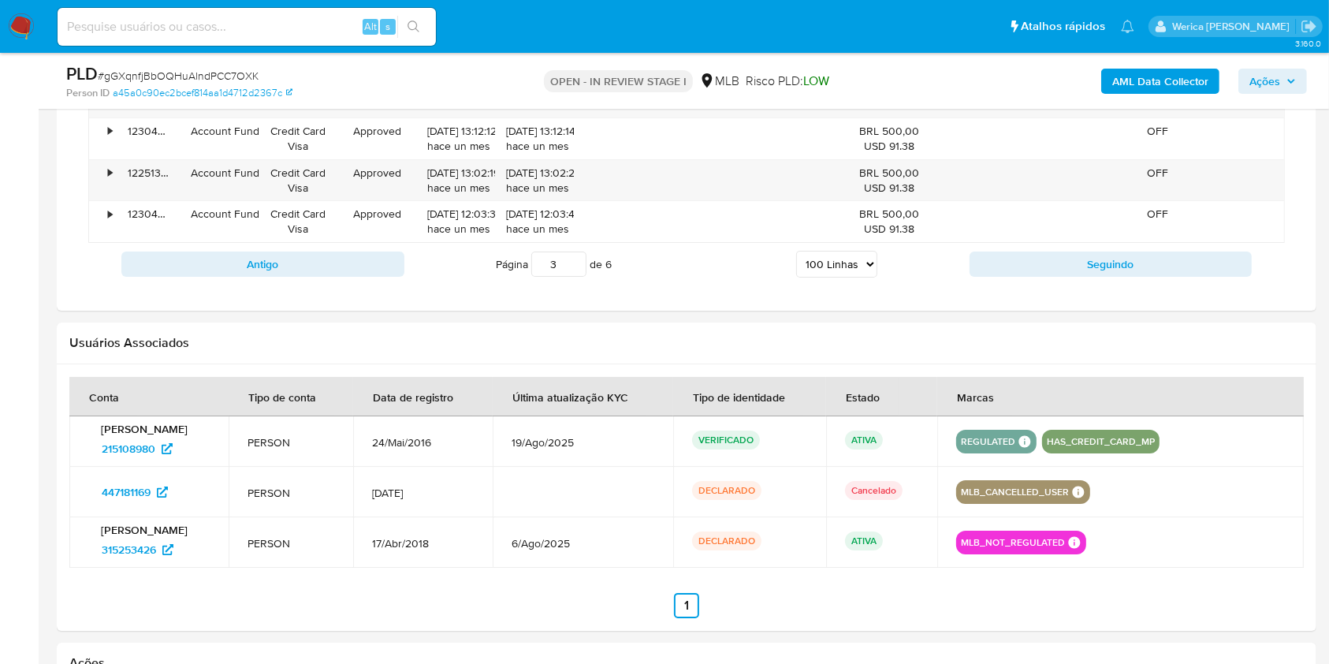
click at [574, 251] on input "3" at bounding box center [558, 263] width 55 height 25
click at [574, 251] on input "4" at bounding box center [558, 263] width 55 height 25
click at [574, 251] on input "5" at bounding box center [558, 263] width 55 height 25
type input "6"
click at [574, 251] on input "6" at bounding box center [558, 263] width 55 height 25
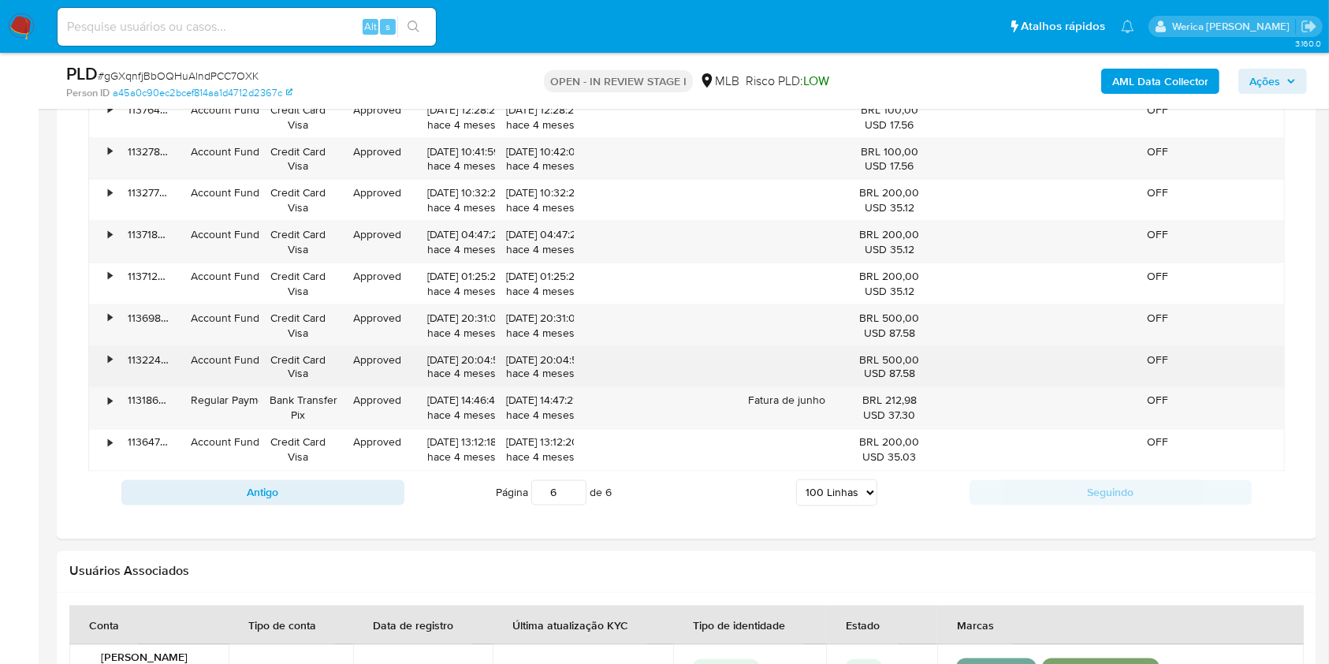
scroll to position [2566, 0]
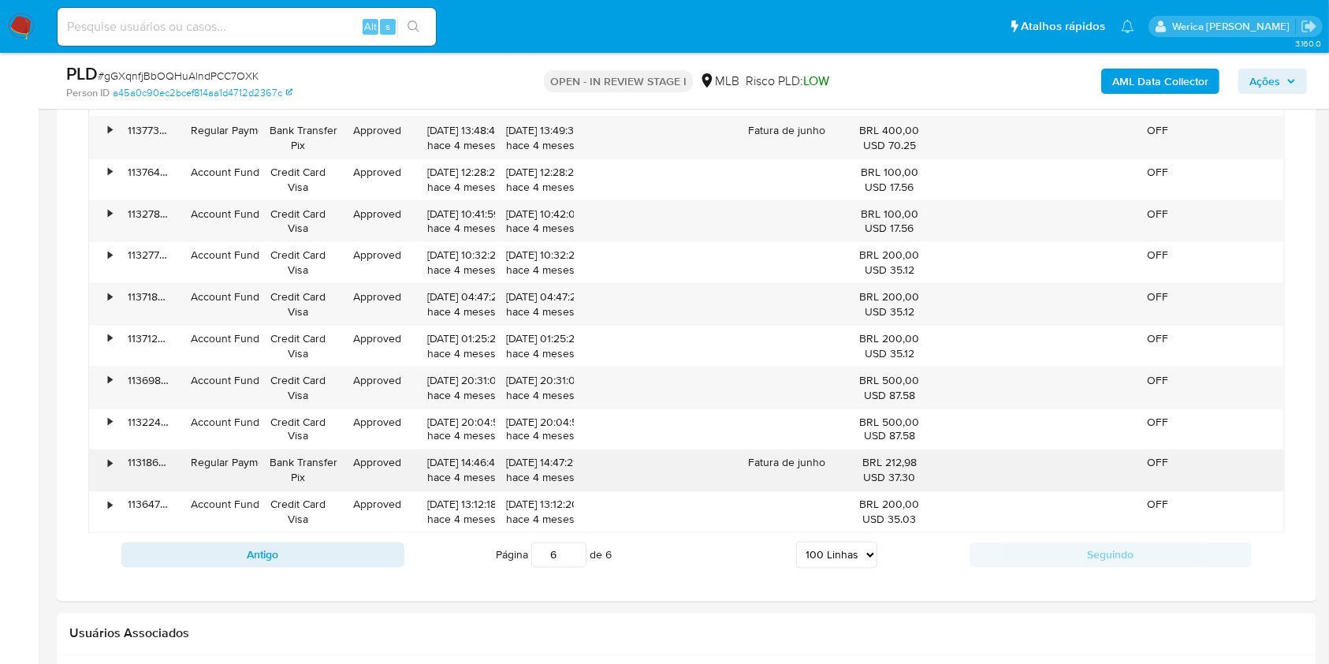
click at [109, 462] on div "•" at bounding box center [110, 463] width 4 height 15
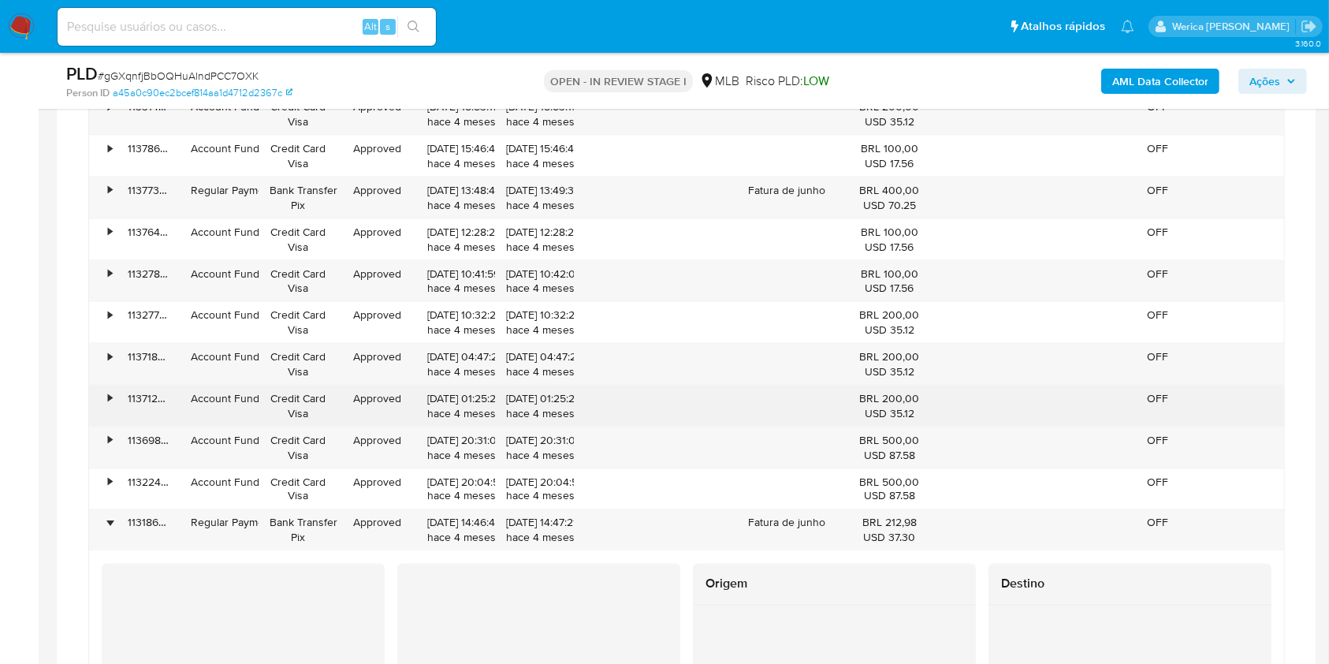
scroll to position [2461, 0]
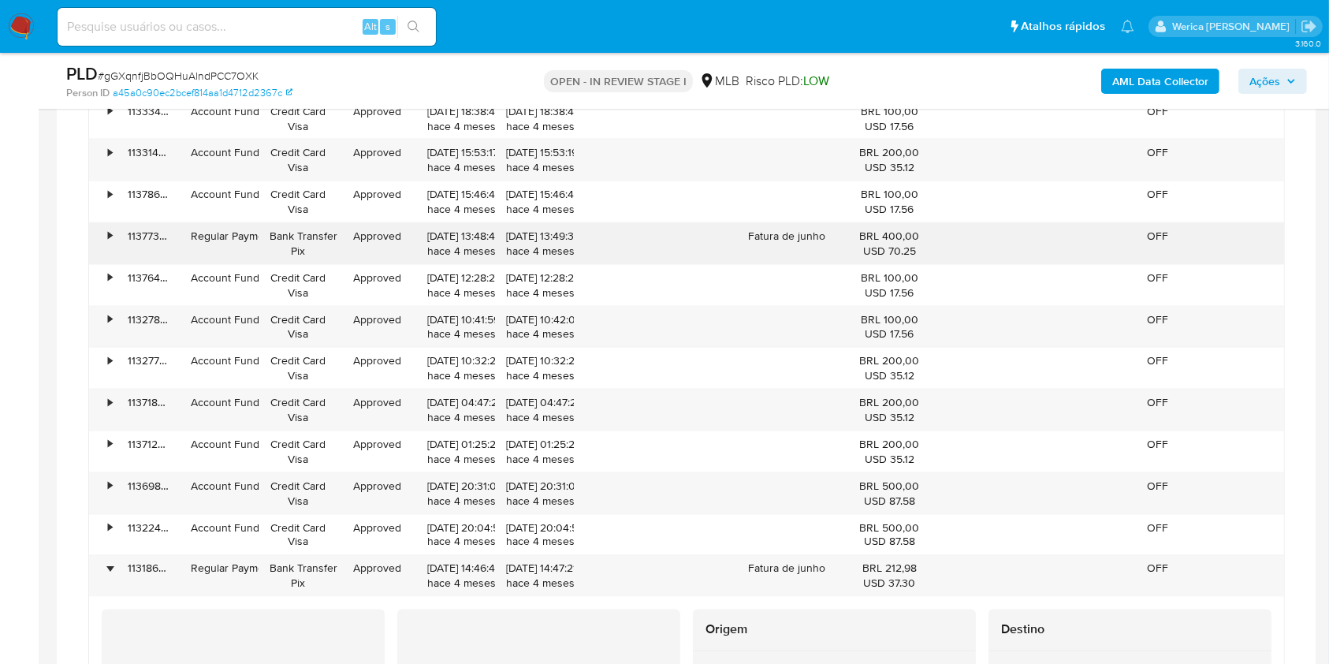
click at [97, 236] on div "•" at bounding box center [103, 243] width 28 height 41
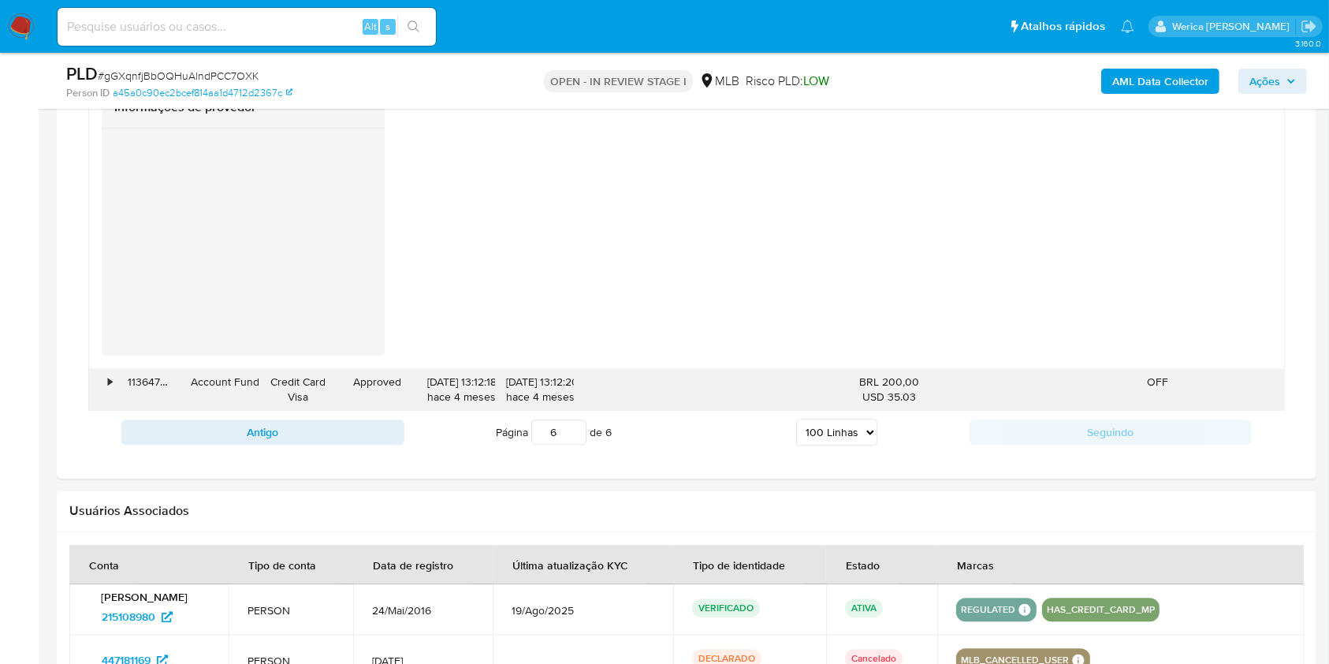
scroll to position [4037, 0]
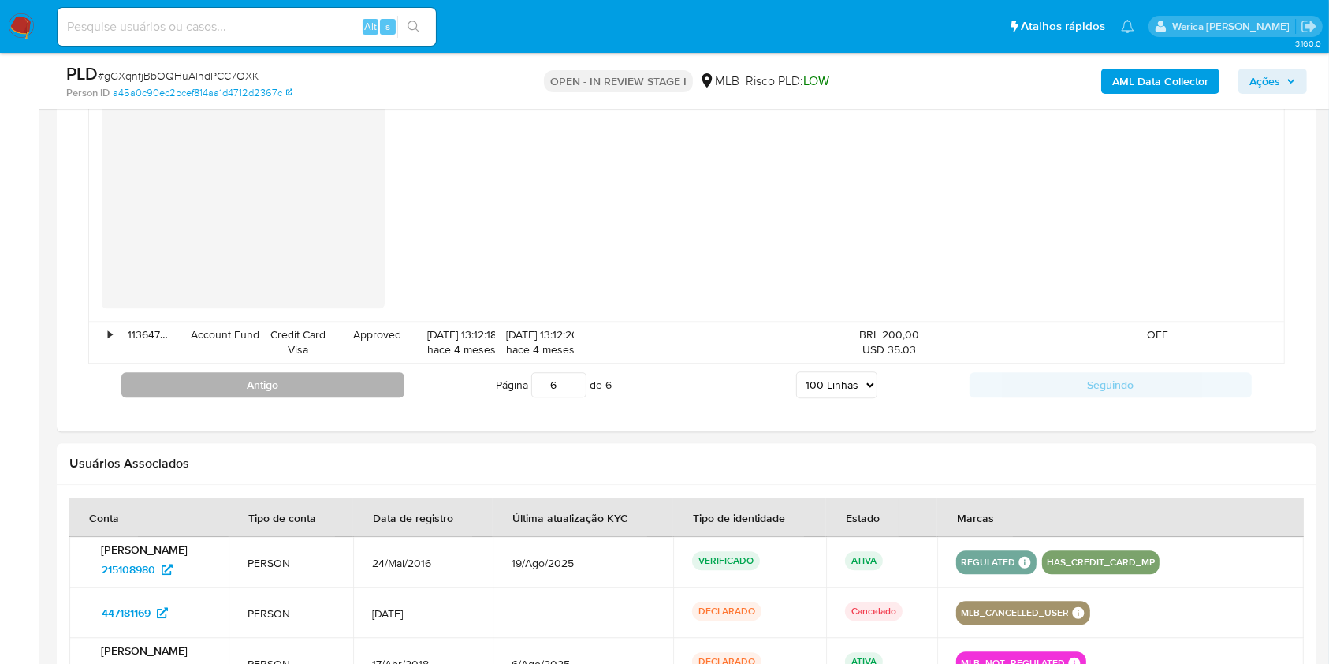
click at [372, 385] on button "Antigo" at bounding box center [262, 384] width 283 height 25
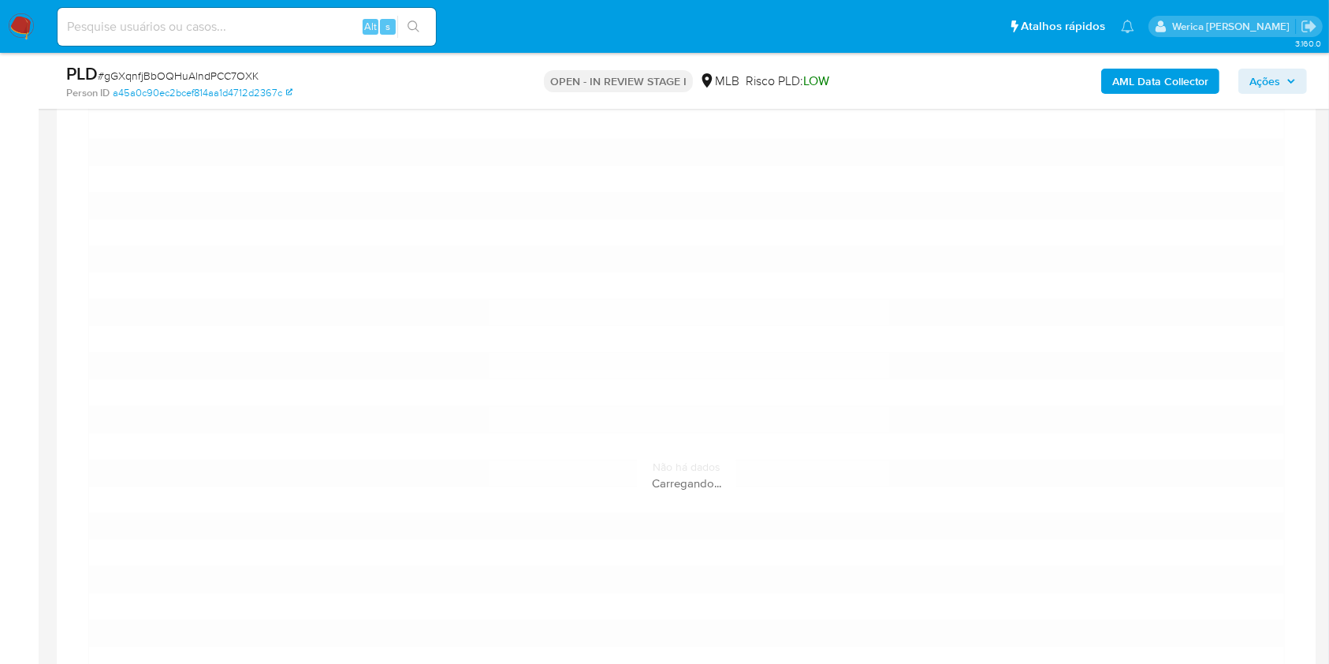
scroll to position [3197, 0]
click at [782, 355] on div "Carregando..." at bounding box center [686, 247] width 1196 height 2742
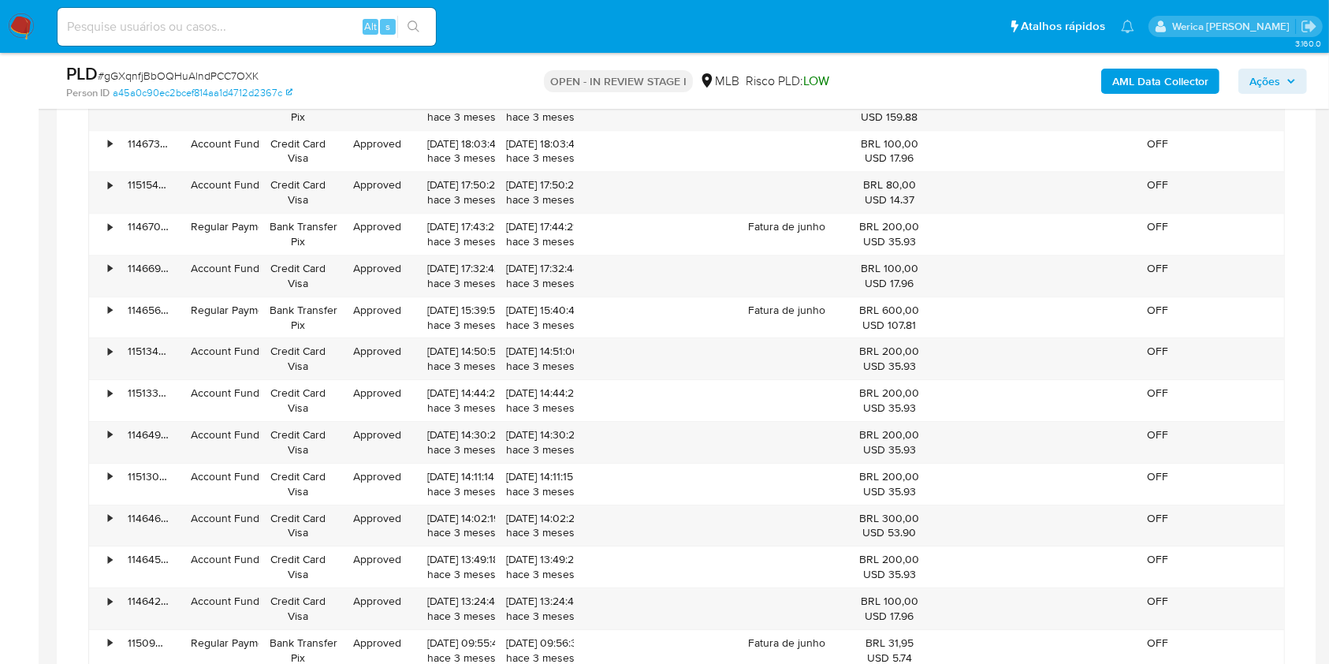
scroll to position [5298, 0]
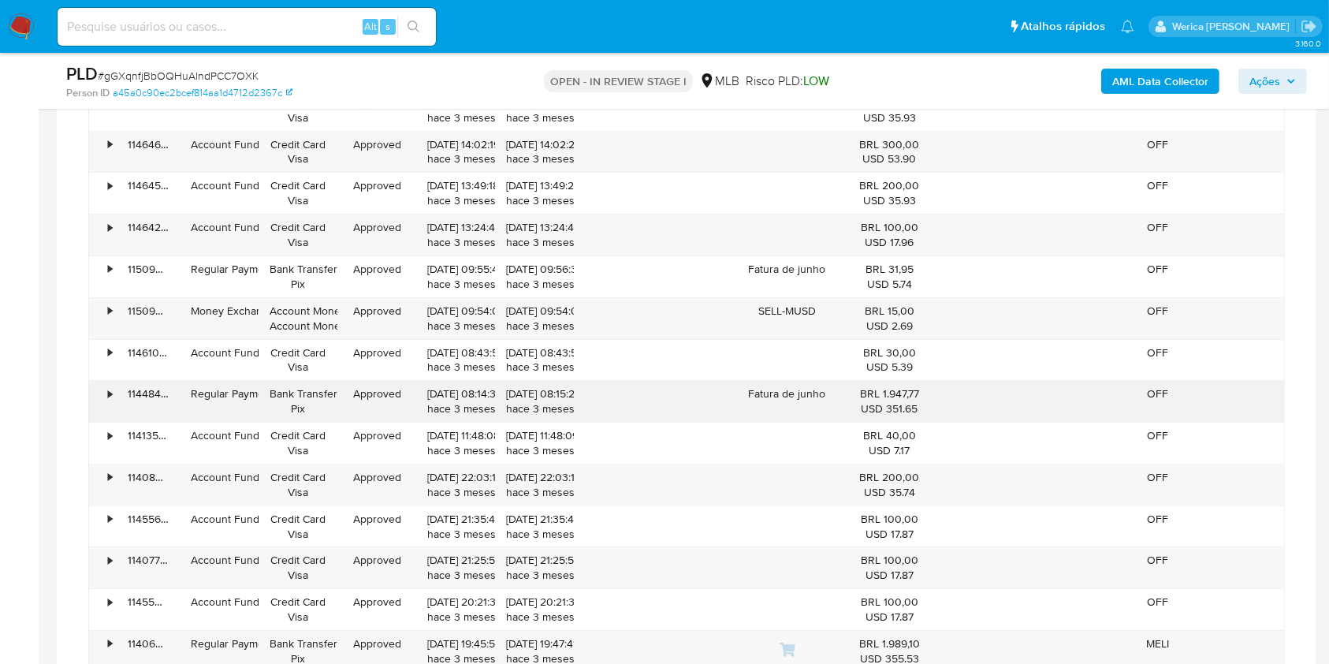
click at [117, 381] on div "114484989867" at bounding box center [148, 401] width 63 height 41
click at [114, 383] on div "•" at bounding box center [103, 401] width 28 height 41
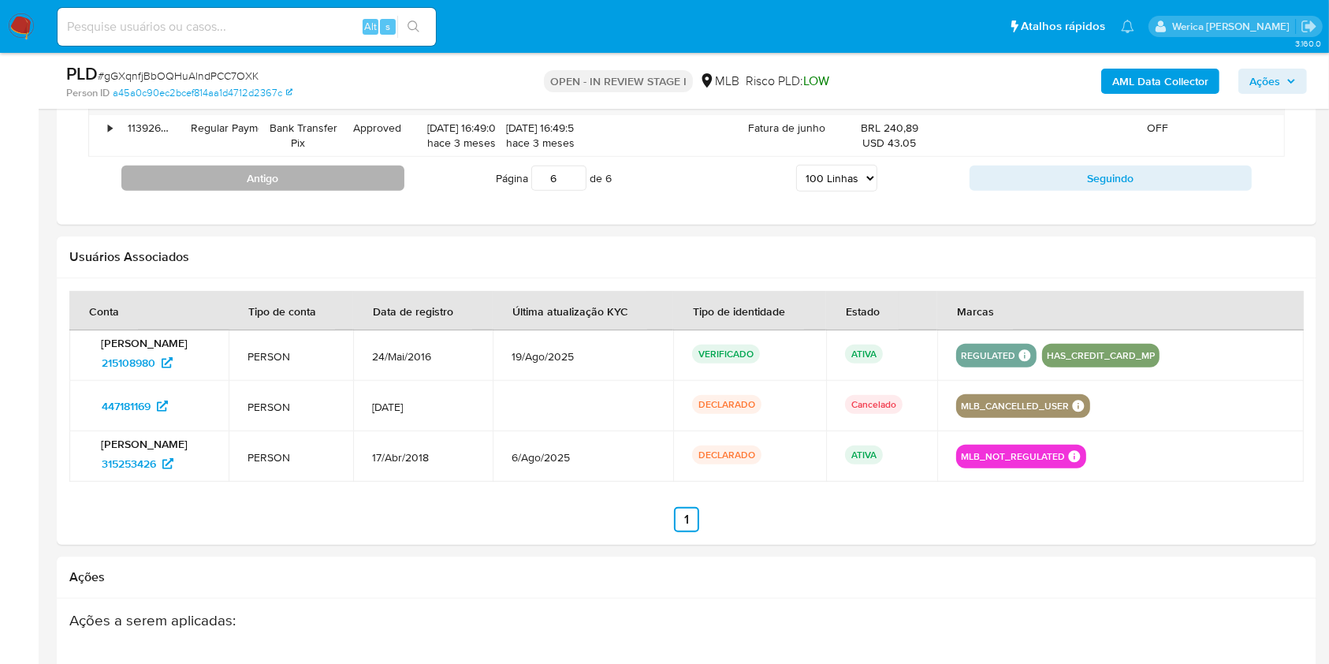
click at [317, 166] on button "Antigo" at bounding box center [262, 178] width 283 height 25
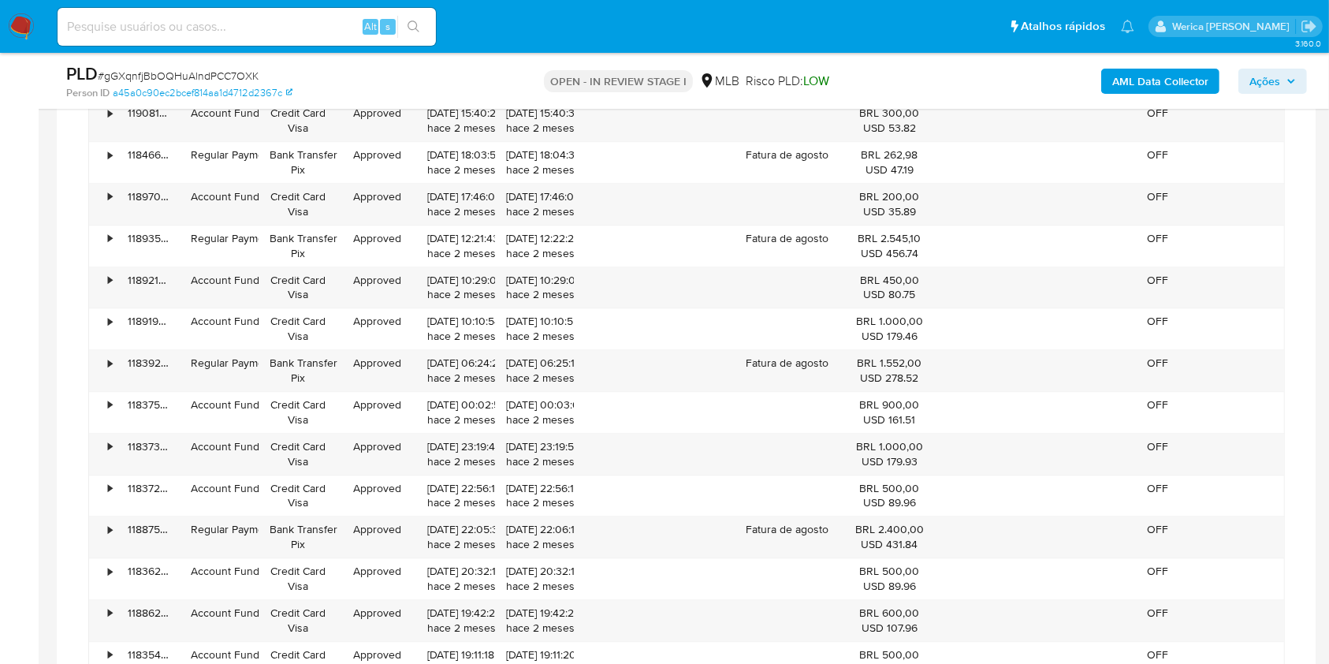
scroll to position [3822, 0]
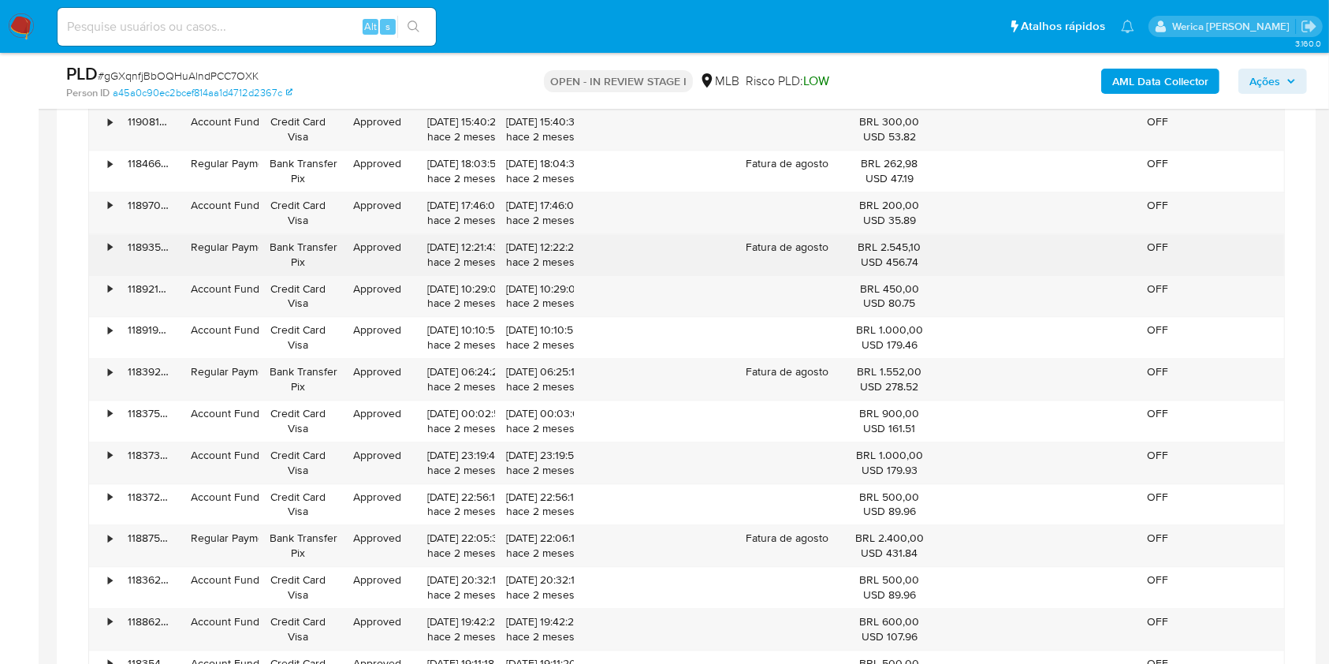
click at [106, 243] on div "•" at bounding box center [103, 254] width 28 height 41
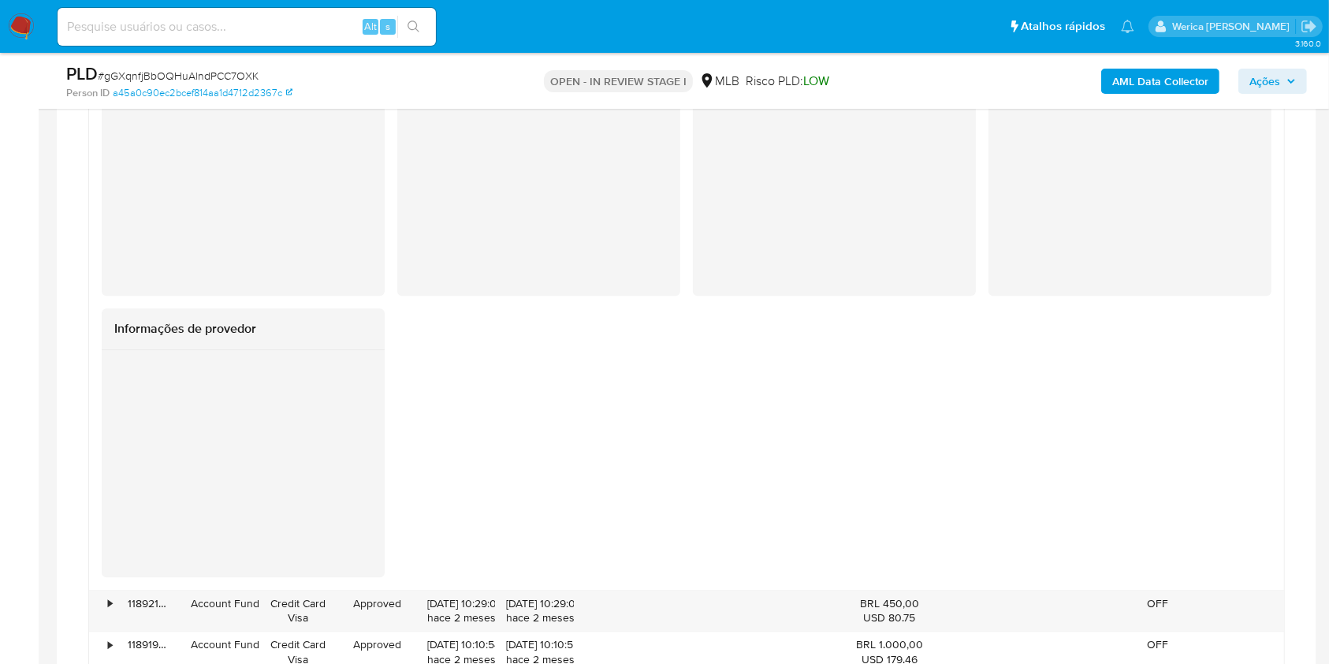
scroll to position [4453, 0]
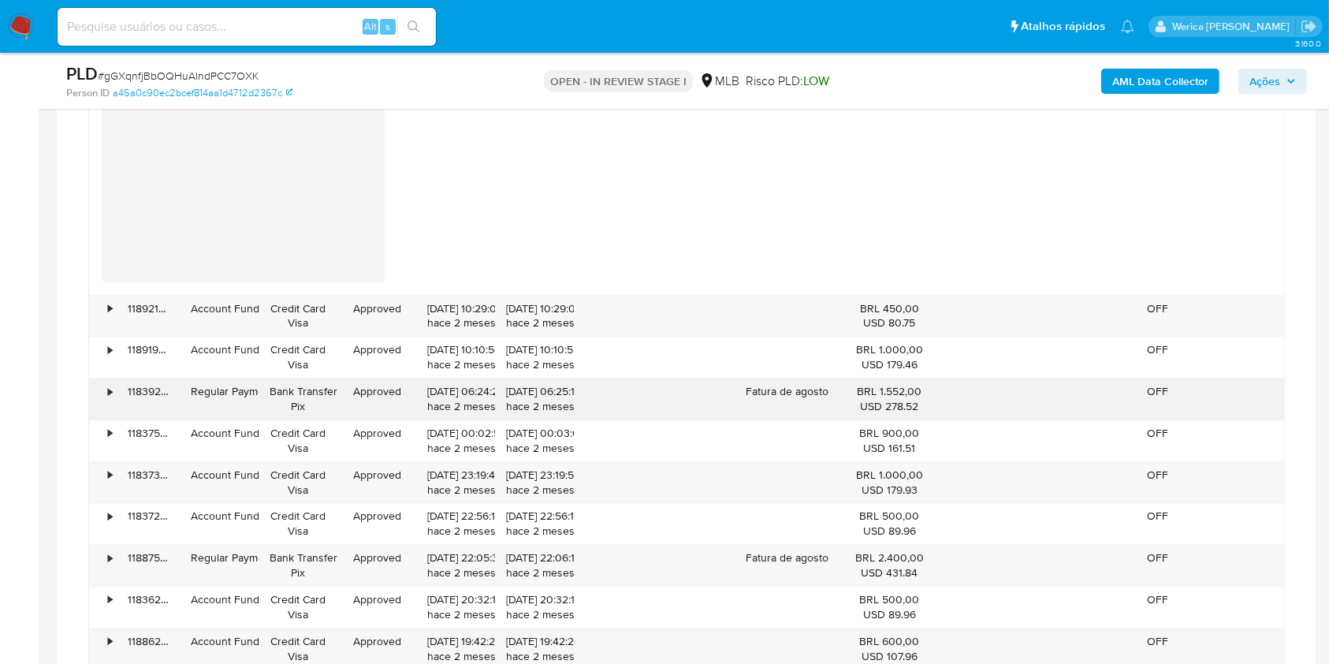
click at [102, 390] on div "•" at bounding box center [103, 398] width 28 height 41
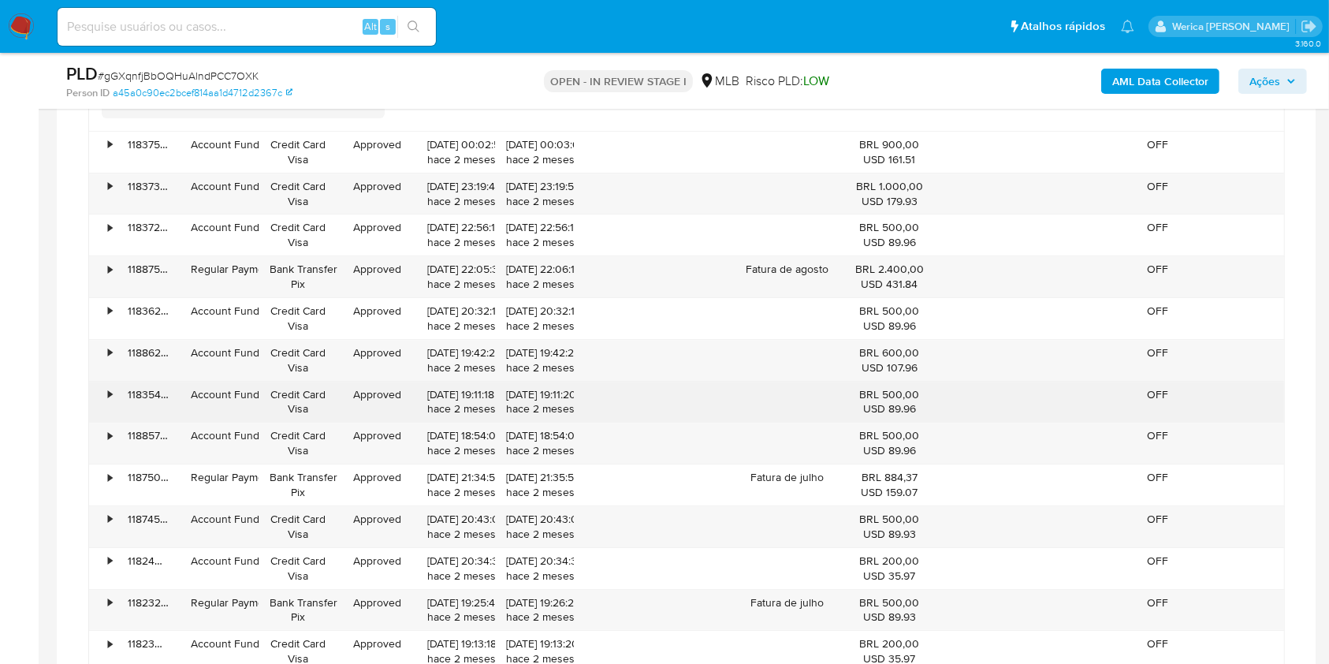
scroll to position [5399, 0]
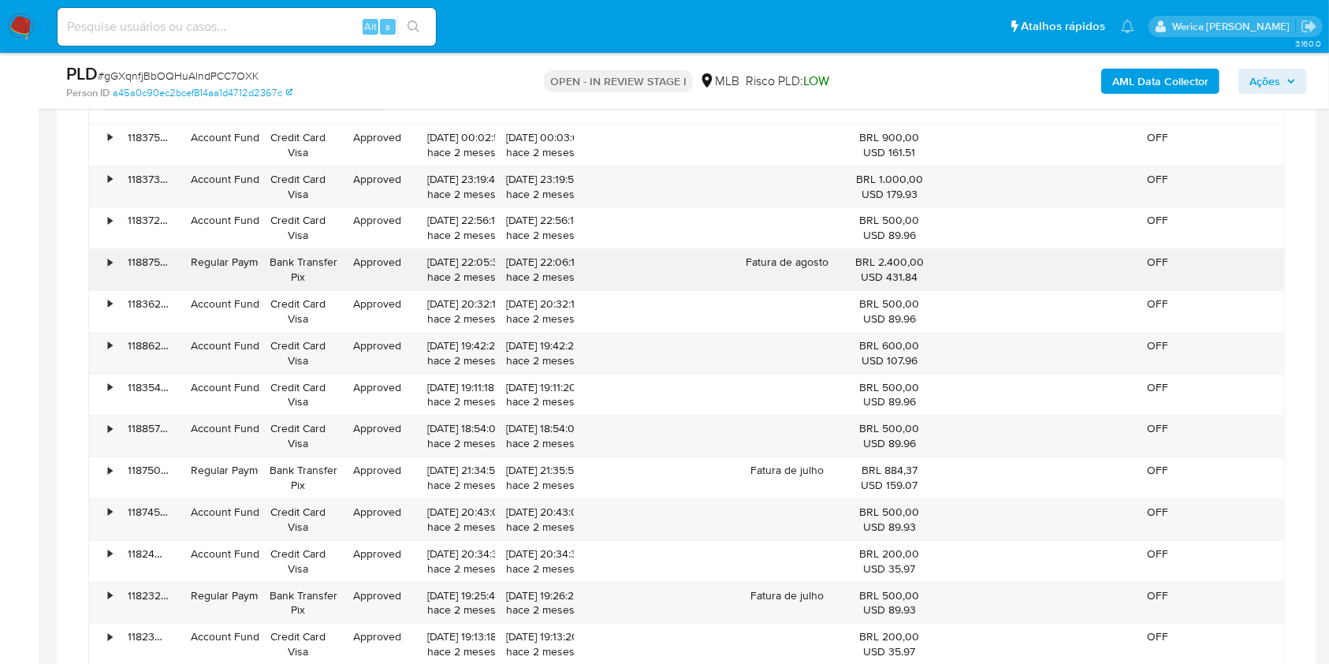
click at [113, 268] on div "•" at bounding box center [103, 269] width 28 height 41
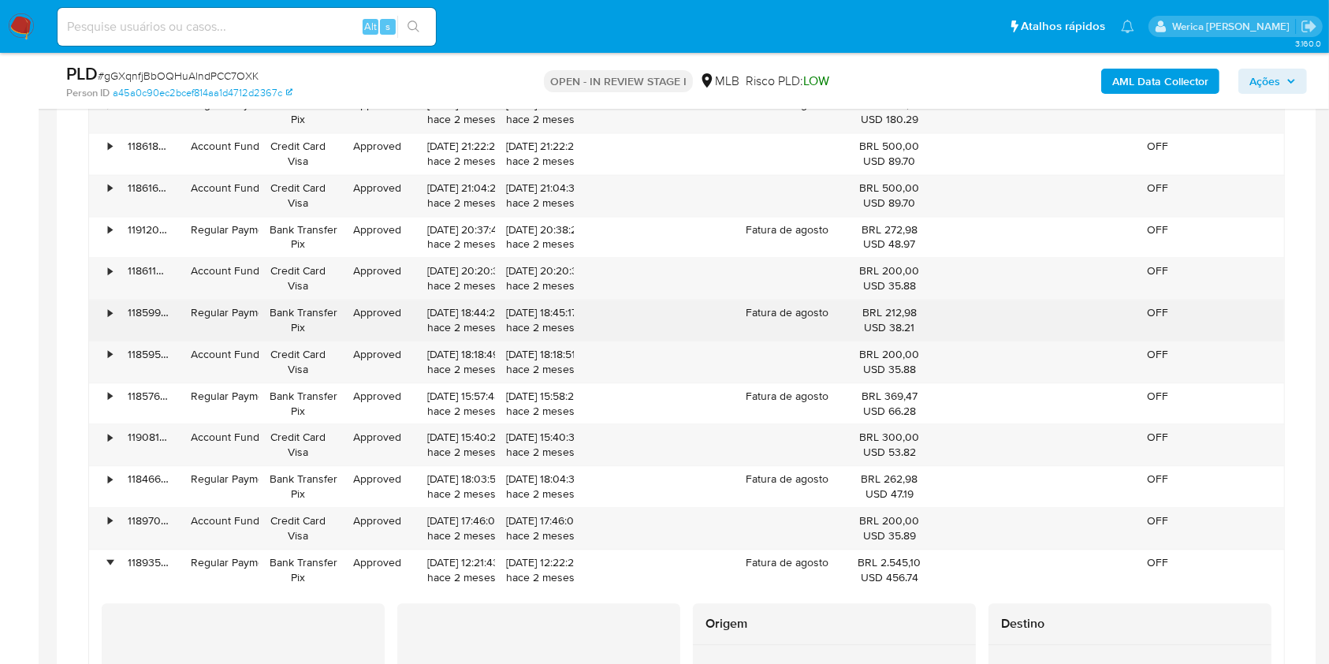
scroll to position [3613, 0]
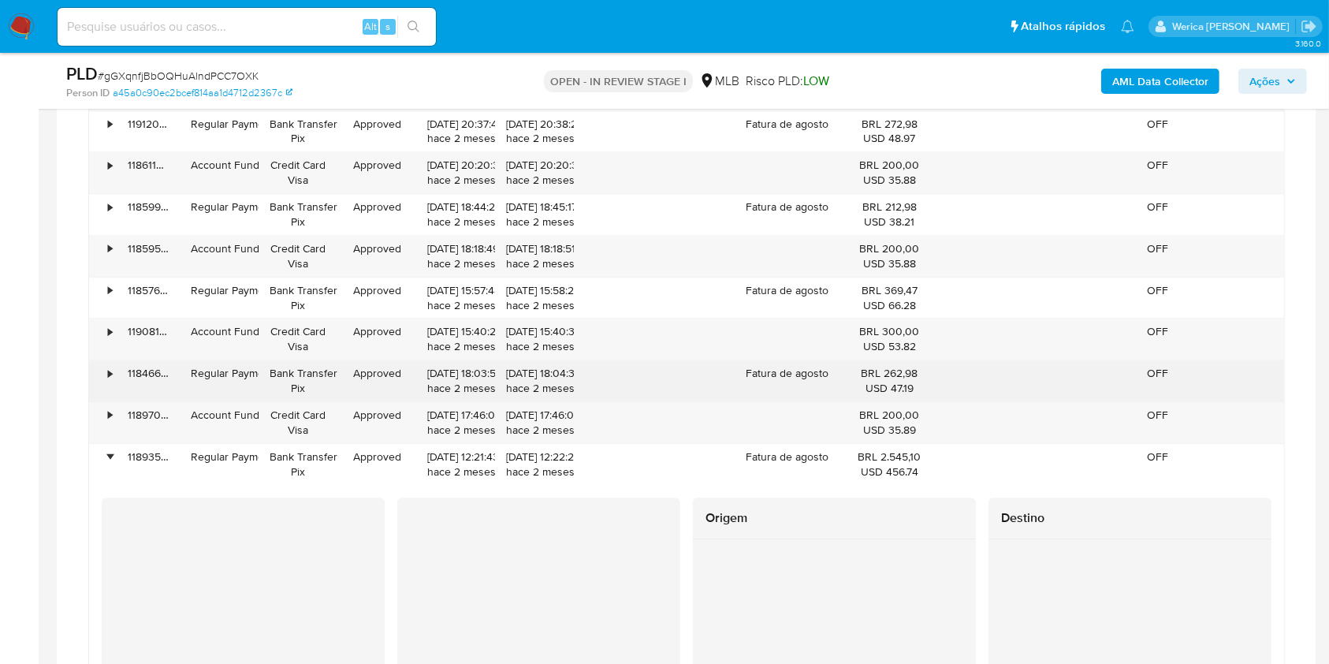
click at [106, 366] on div "•" at bounding box center [103, 380] width 28 height 41
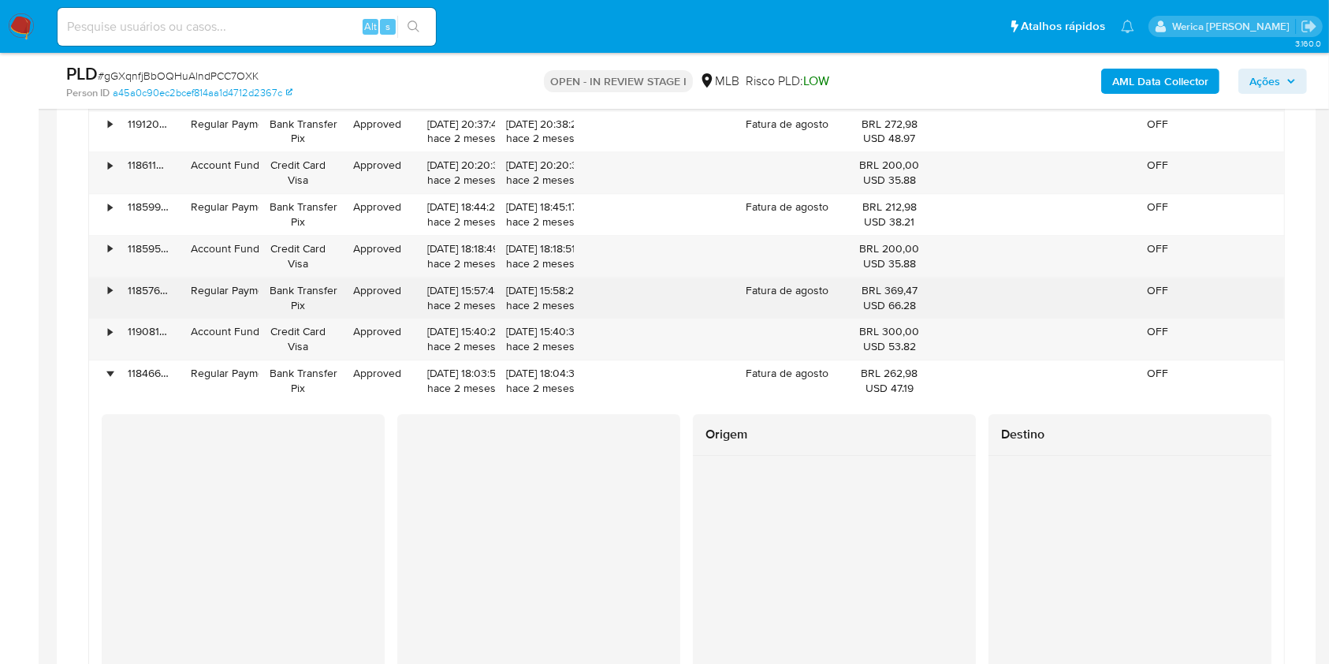
click at [95, 288] on div "•" at bounding box center [103, 297] width 28 height 41
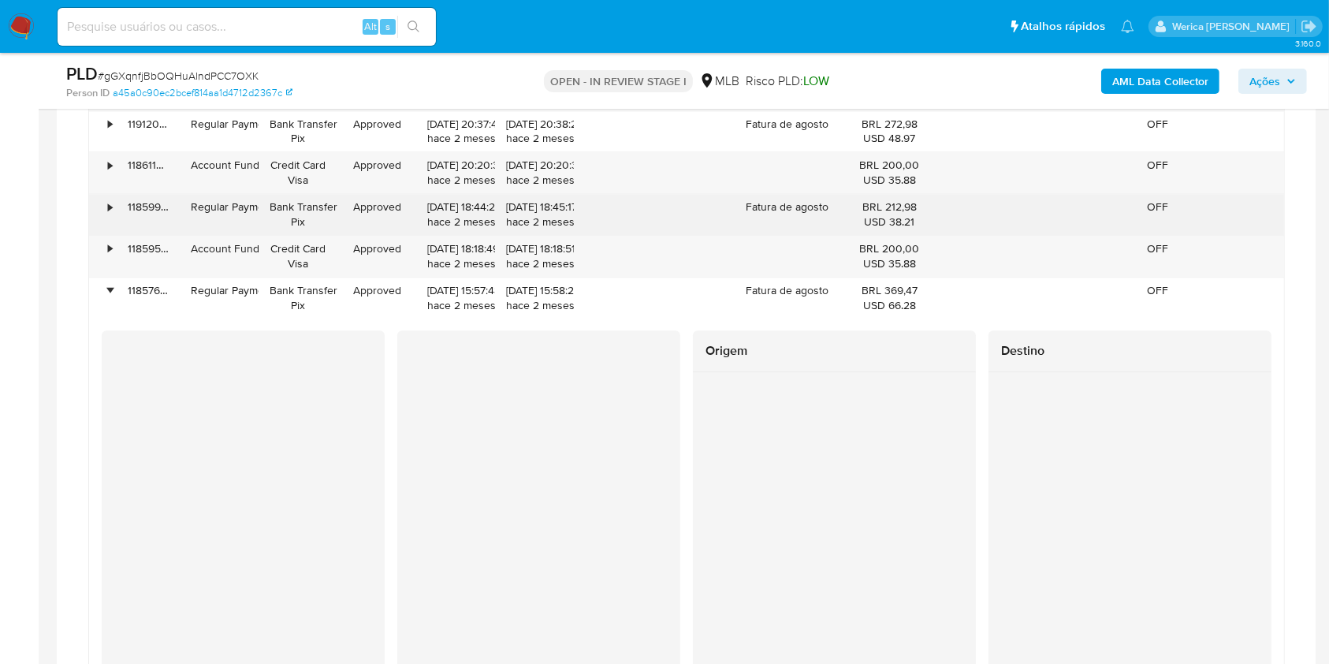
click at [97, 200] on div "•" at bounding box center [103, 214] width 28 height 41
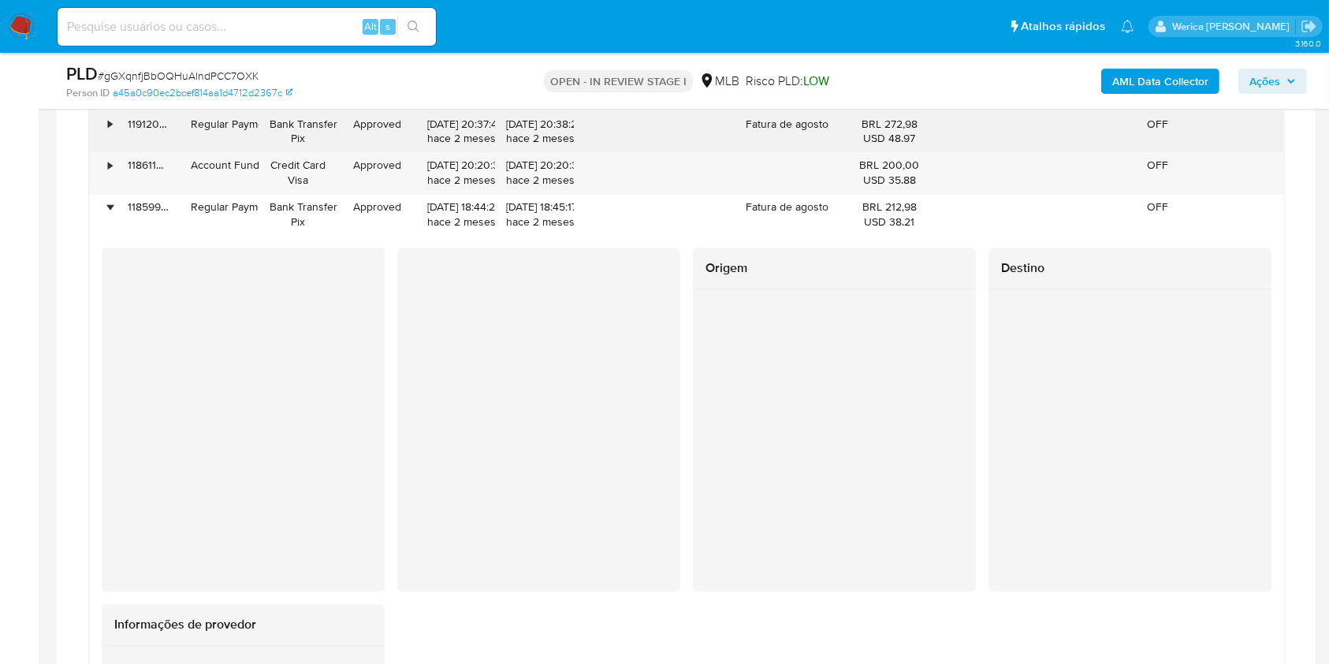
click at [108, 131] on div "•" at bounding box center [103, 131] width 28 height 41
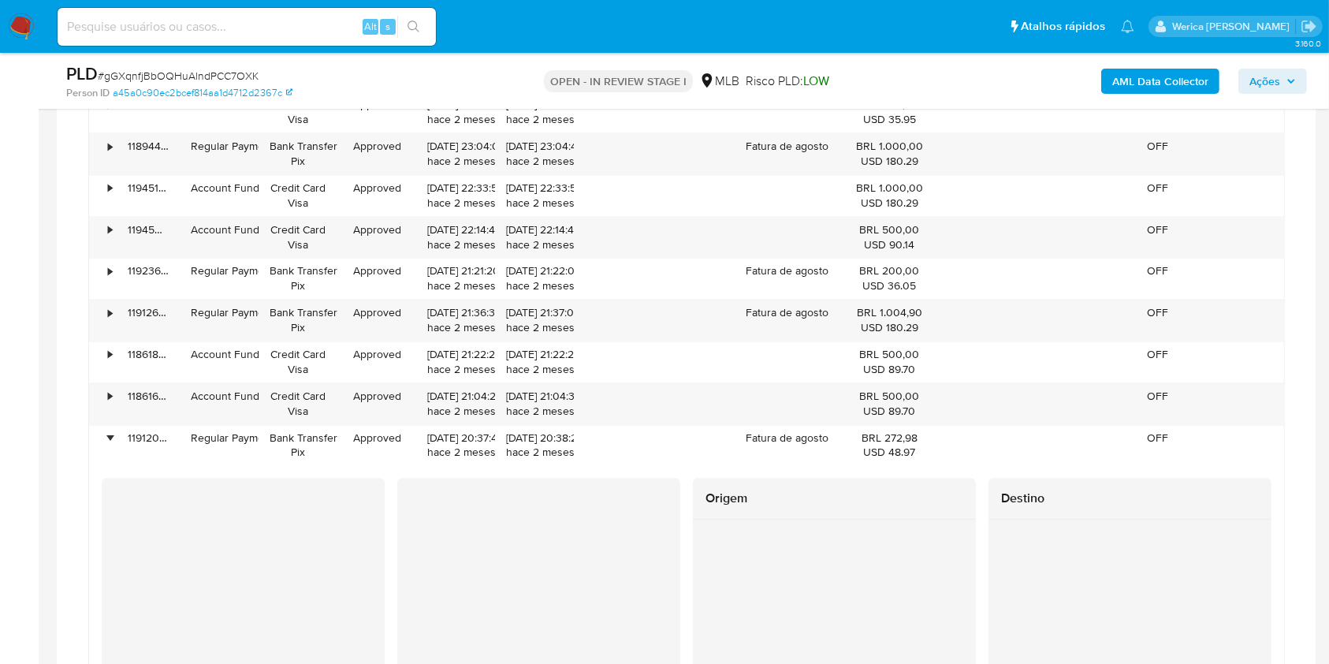
scroll to position [3298, 0]
click at [117, 317] on div "119126217690" at bounding box center [148, 321] width 63 height 41
click at [112, 313] on div "•" at bounding box center [110, 314] width 4 height 15
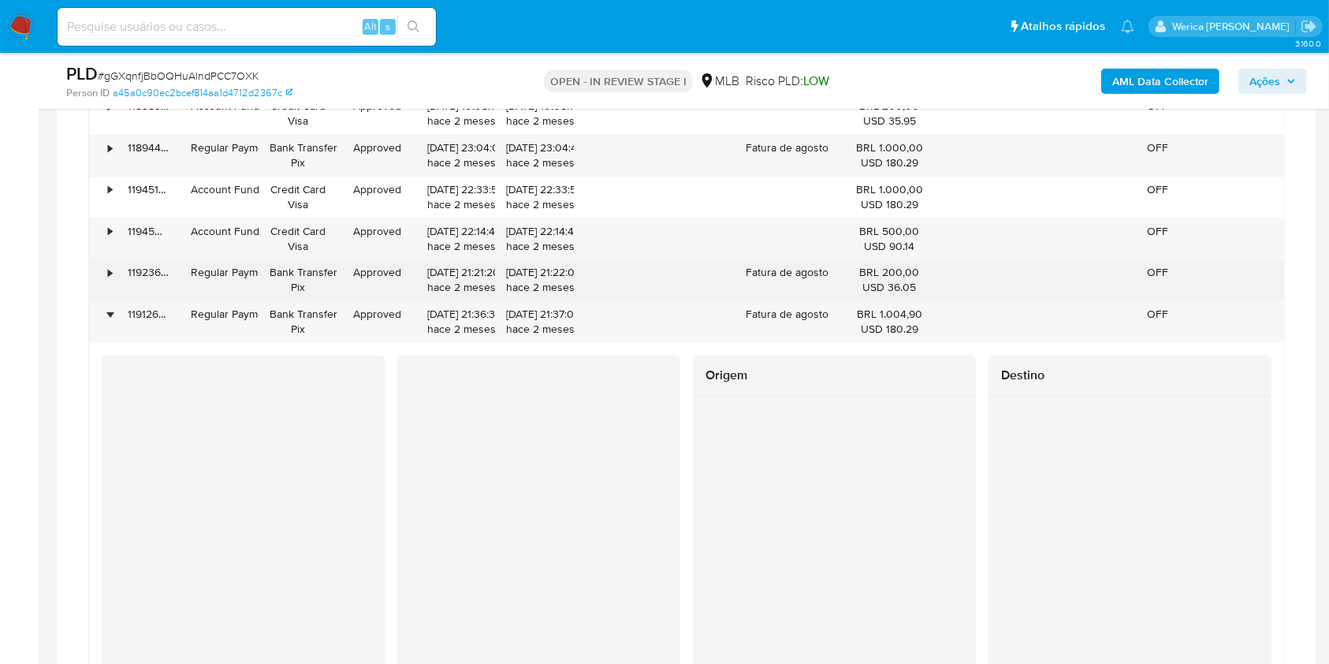
click at [105, 274] on div "•" at bounding box center [103, 279] width 28 height 41
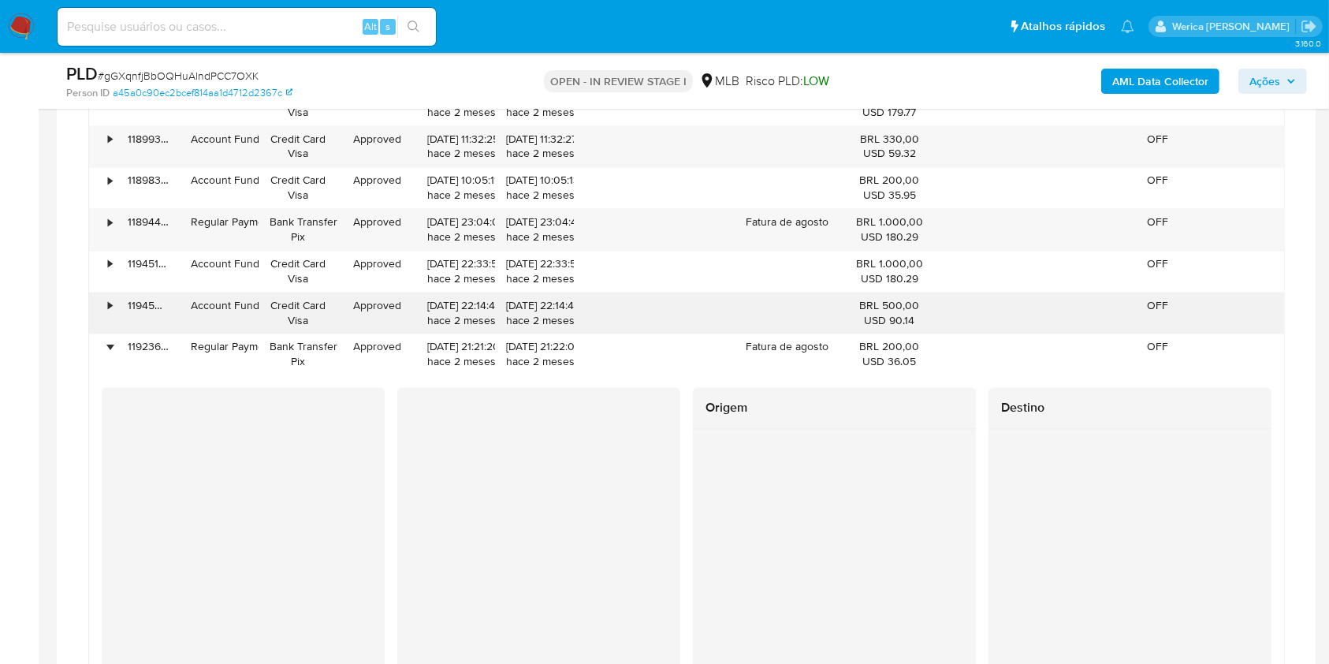
scroll to position [3192, 0]
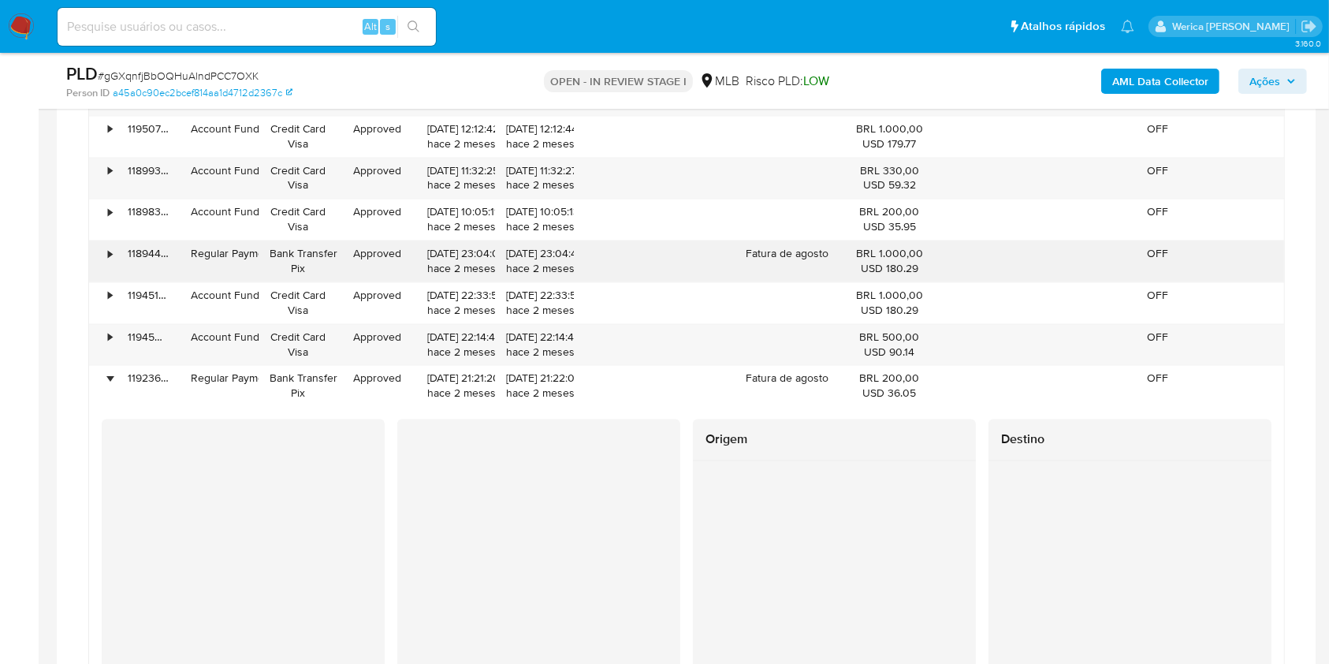
click at [103, 256] on div "•" at bounding box center [103, 260] width 28 height 41
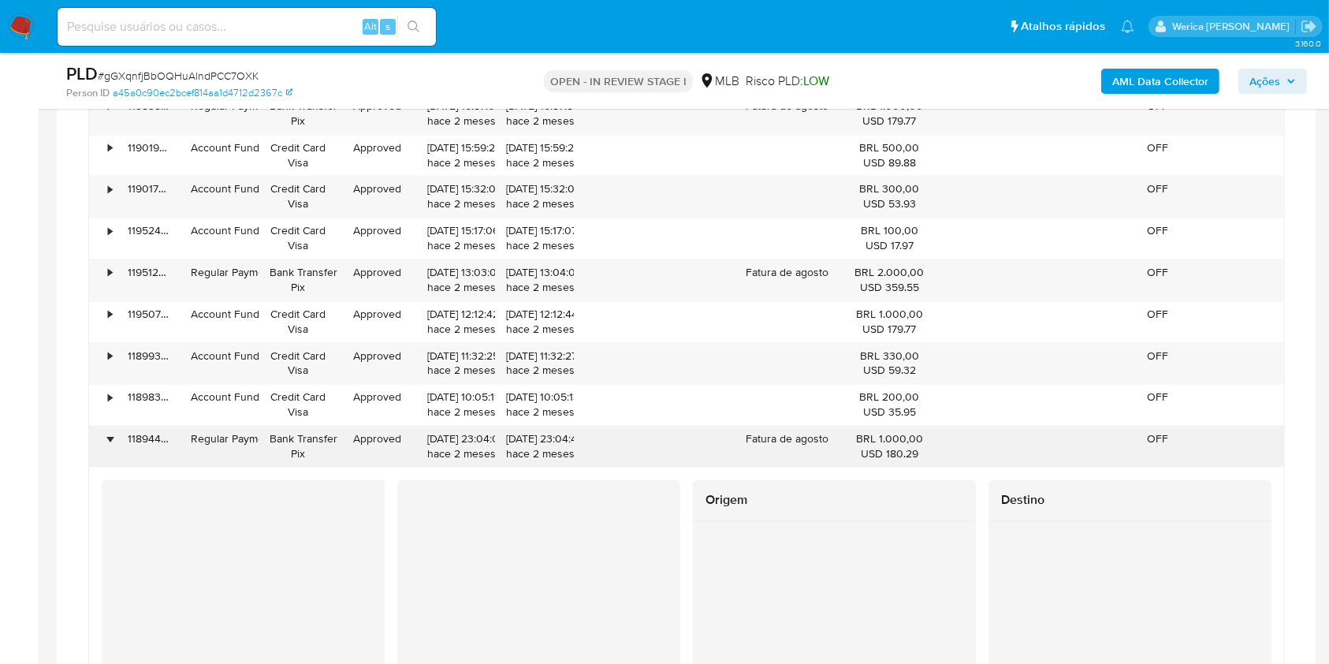
scroll to position [2877, 0]
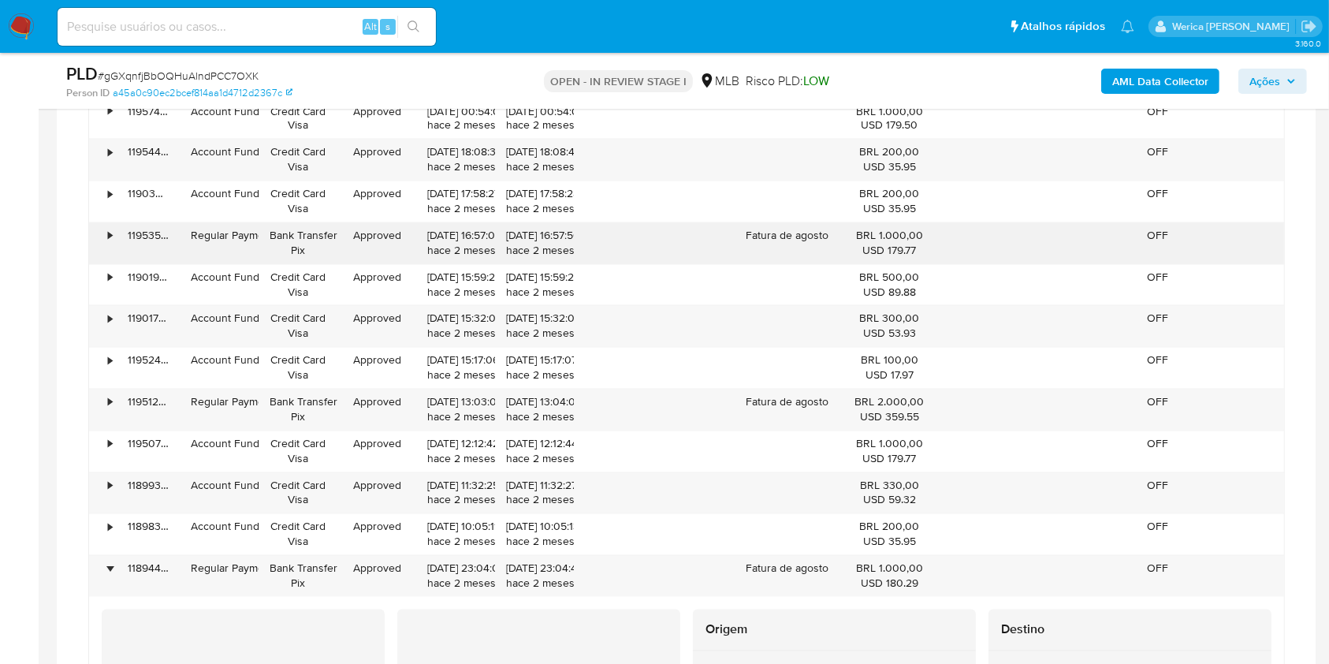
click at [101, 236] on div "•" at bounding box center [103, 243] width 28 height 41
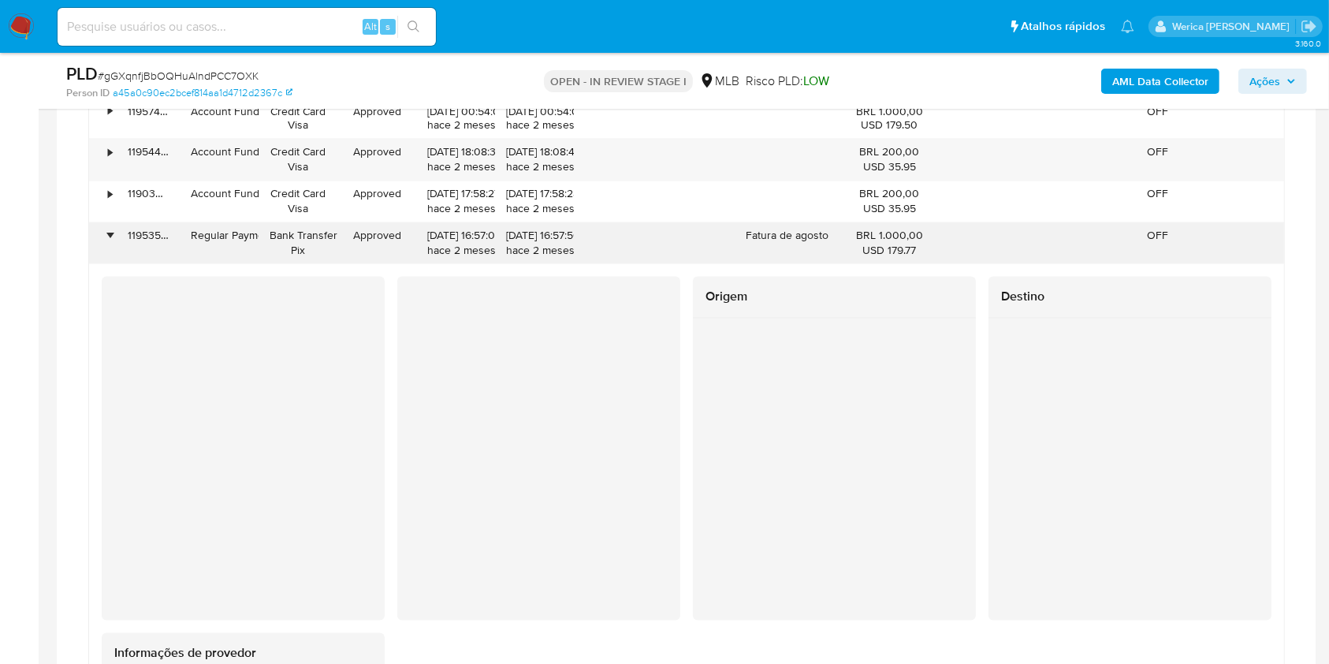
scroll to position [2561, 0]
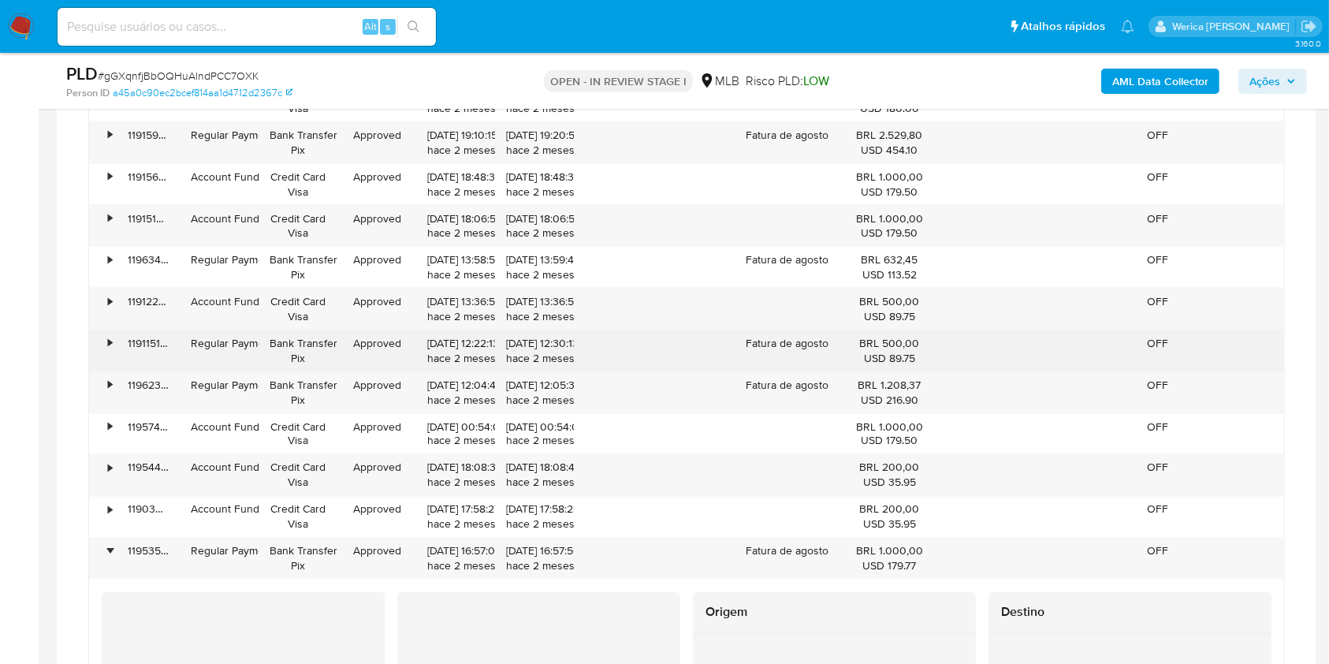
click at [95, 345] on div "•" at bounding box center [103, 350] width 28 height 41
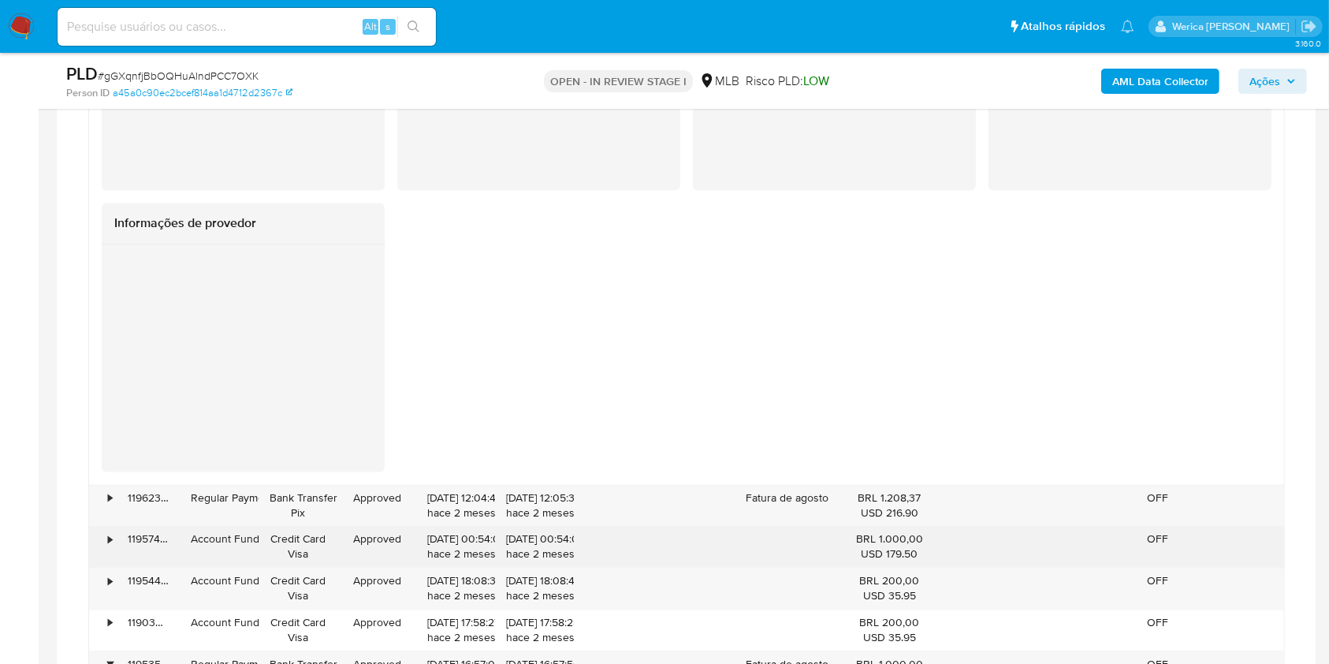
scroll to position [3192, 0]
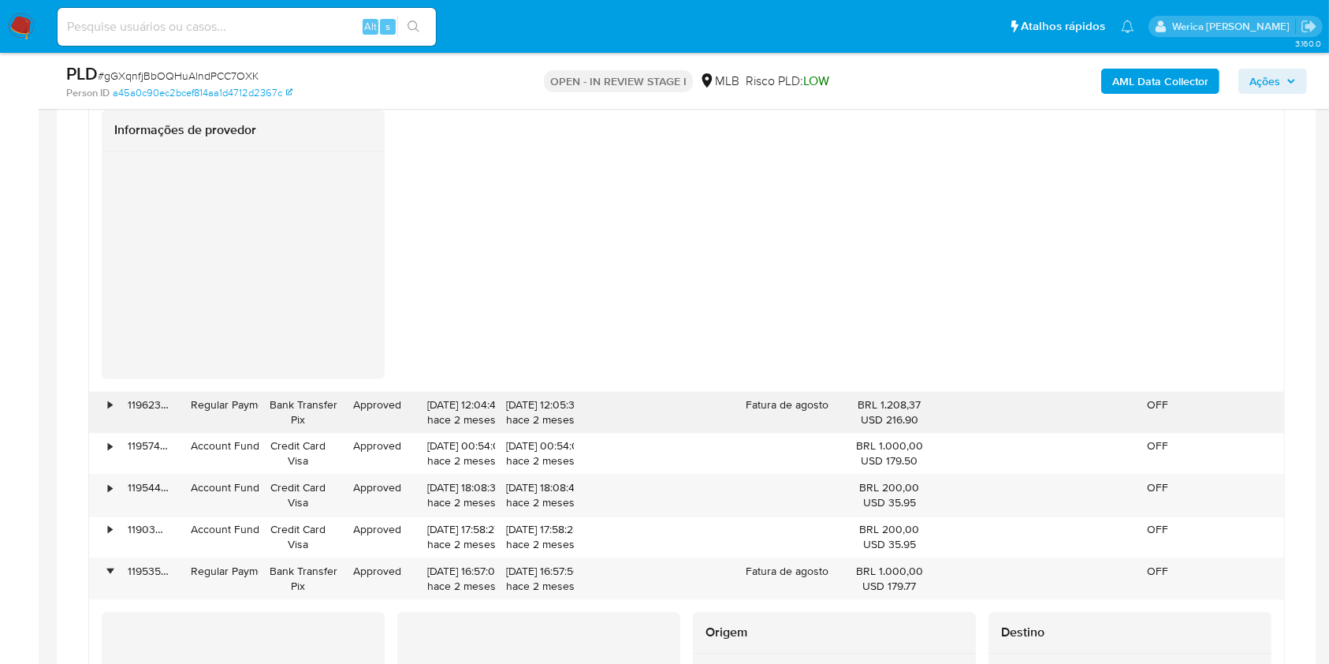
click at [102, 397] on div "•" at bounding box center [103, 412] width 28 height 41
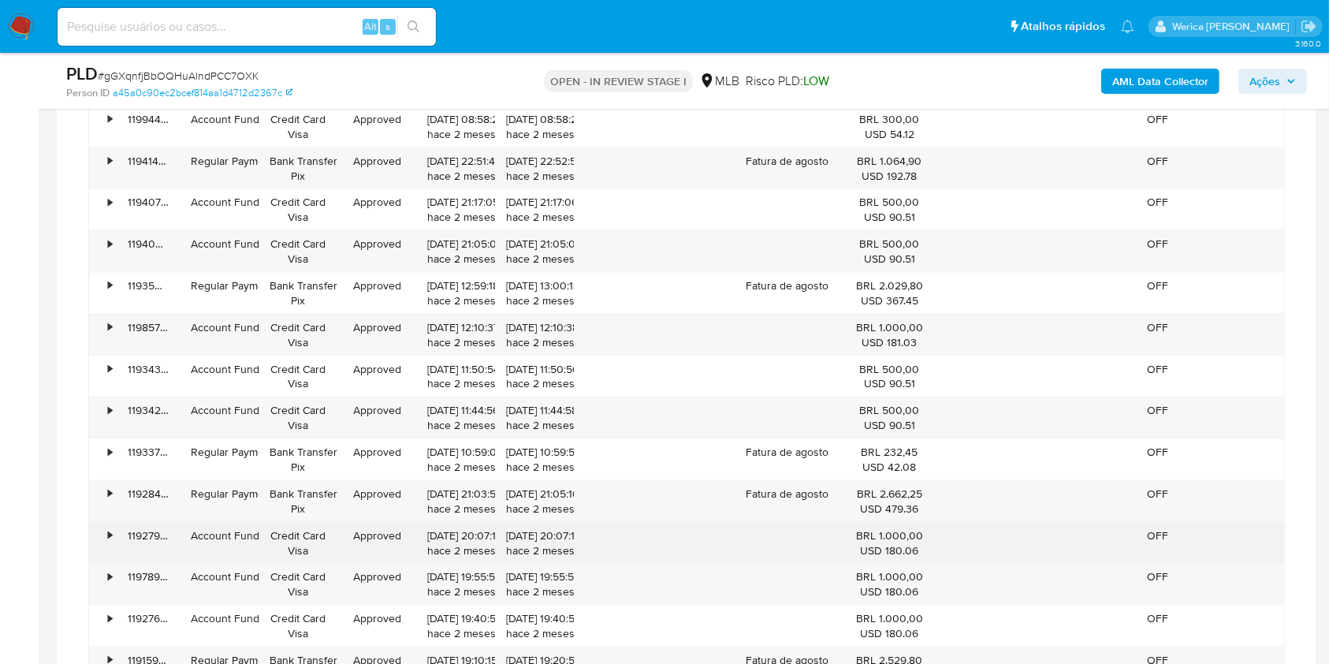
scroll to position [2457, 0]
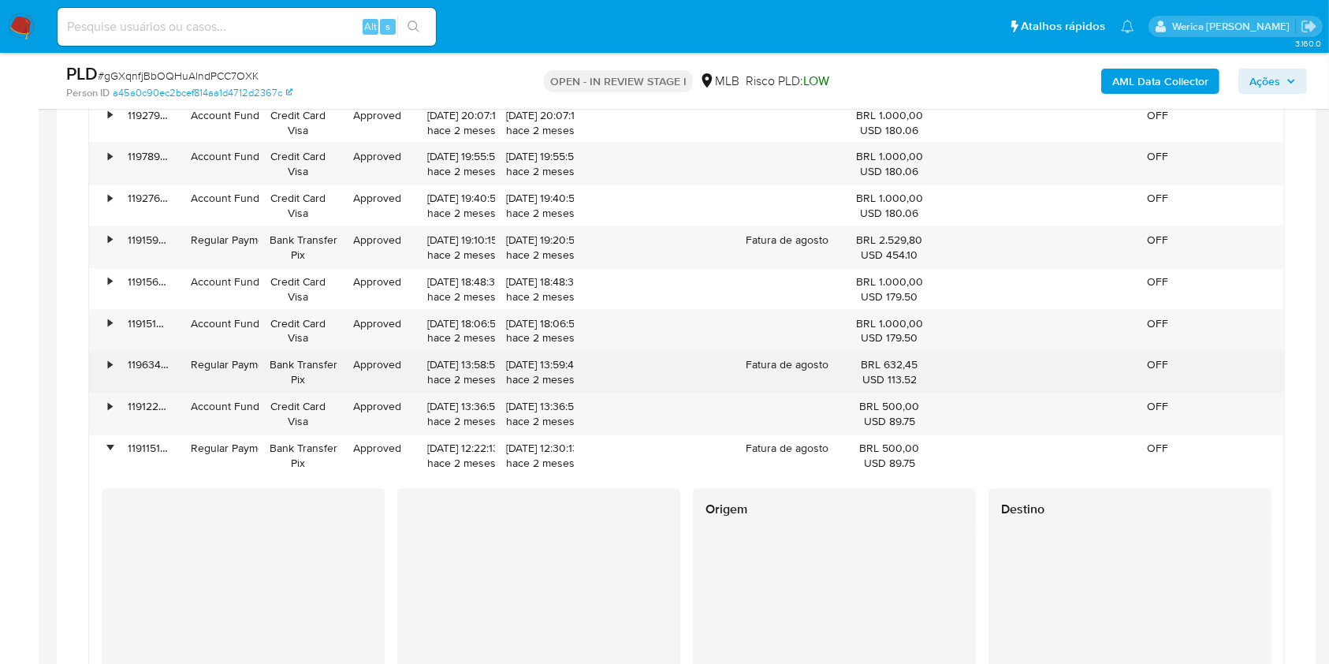
click at [106, 356] on div "•" at bounding box center [103, 372] width 28 height 41
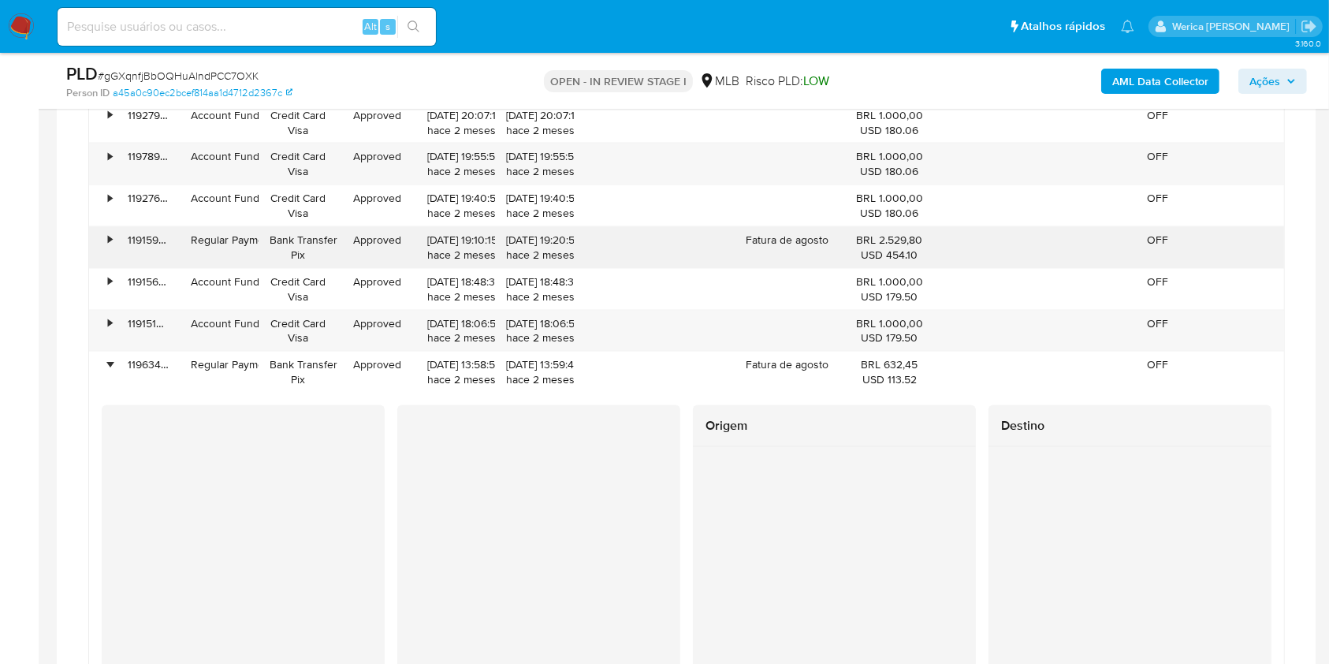
click at [106, 243] on div "•" at bounding box center [103, 247] width 28 height 41
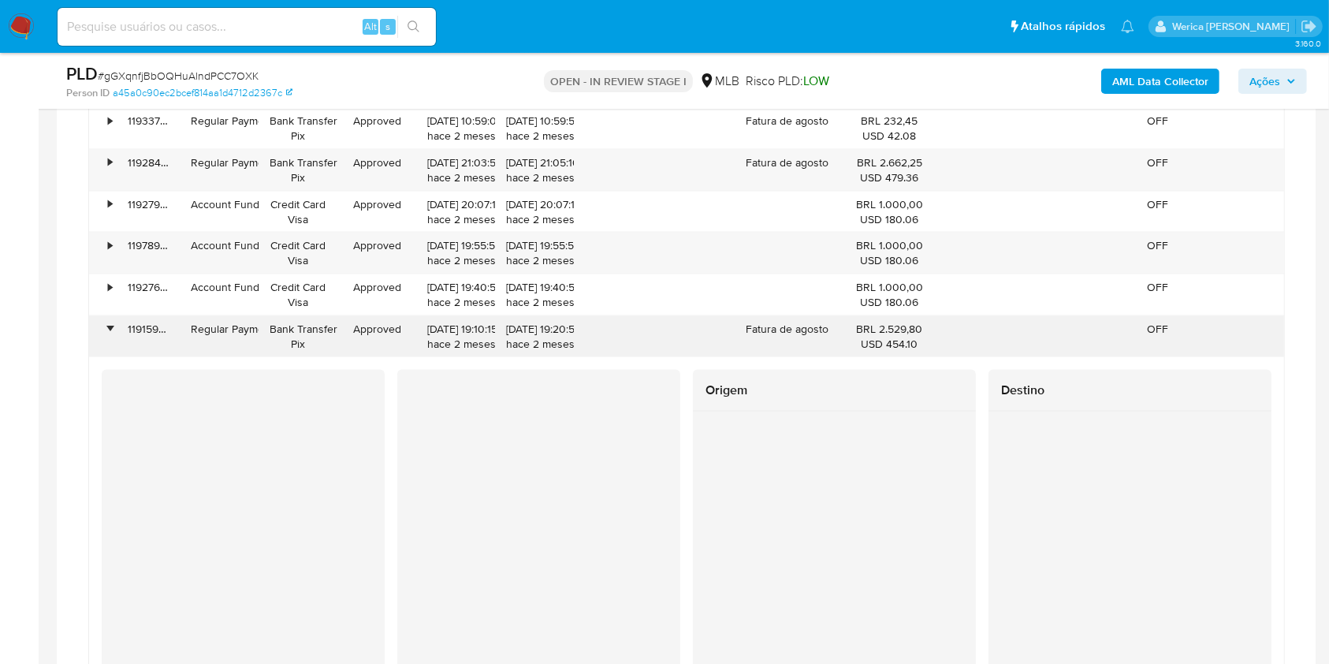
scroll to position [2246, 0]
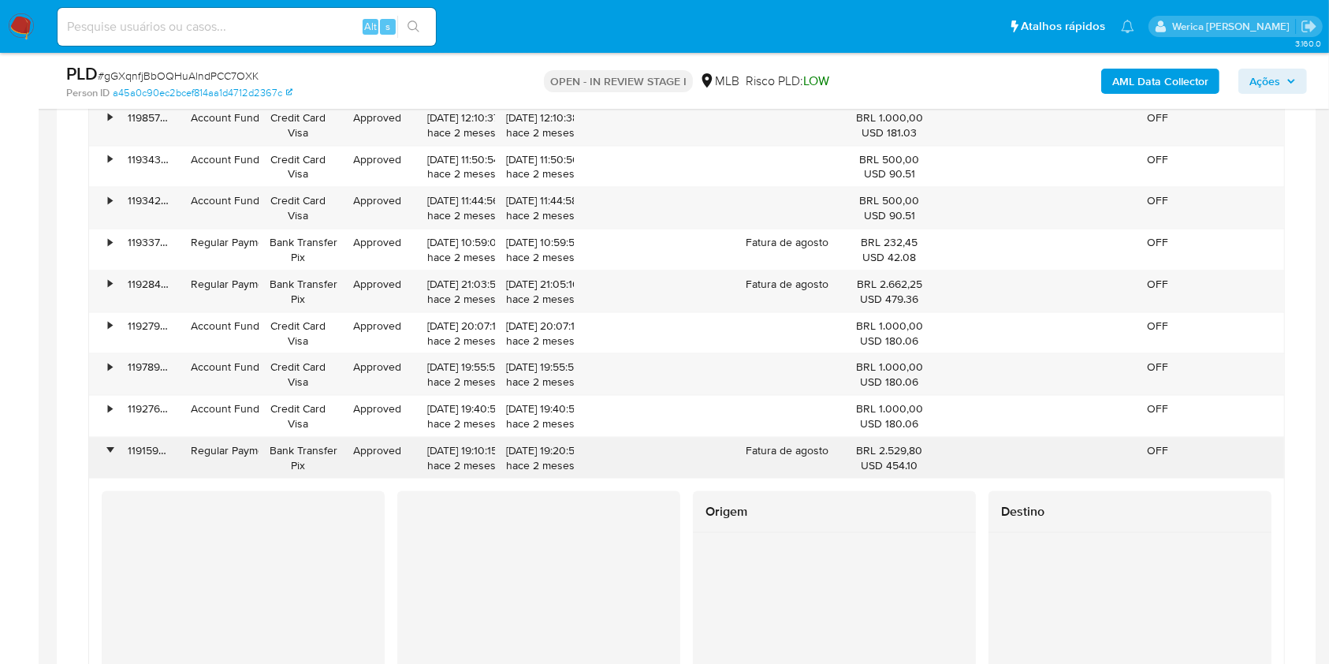
click at [106, 243] on div "•" at bounding box center [103, 249] width 28 height 41
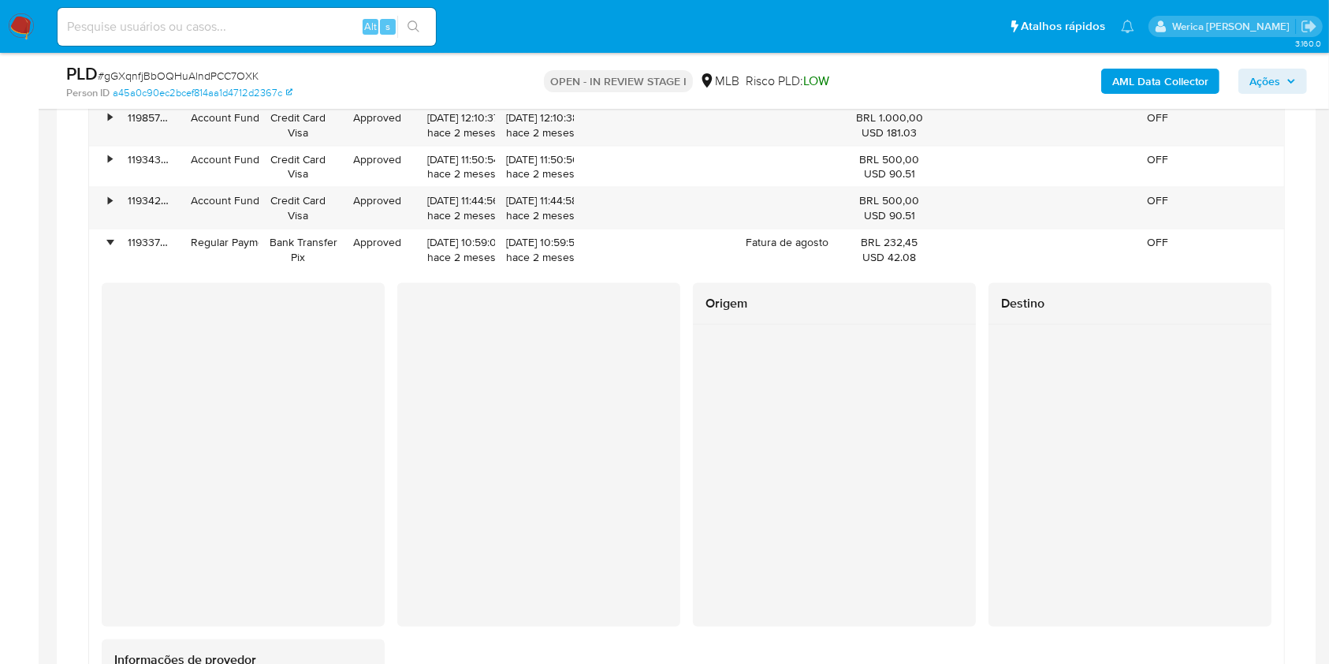
scroll to position [2667, 0]
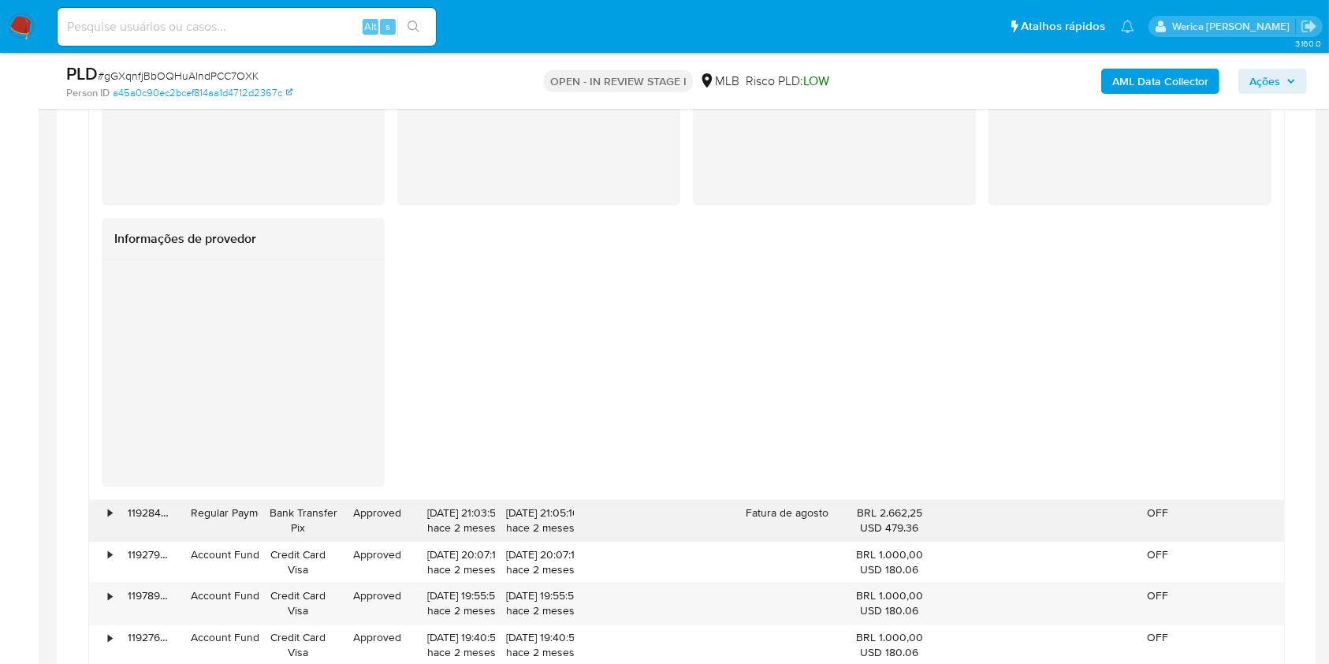
click at [103, 511] on div "•" at bounding box center [103, 520] width 28 height 41
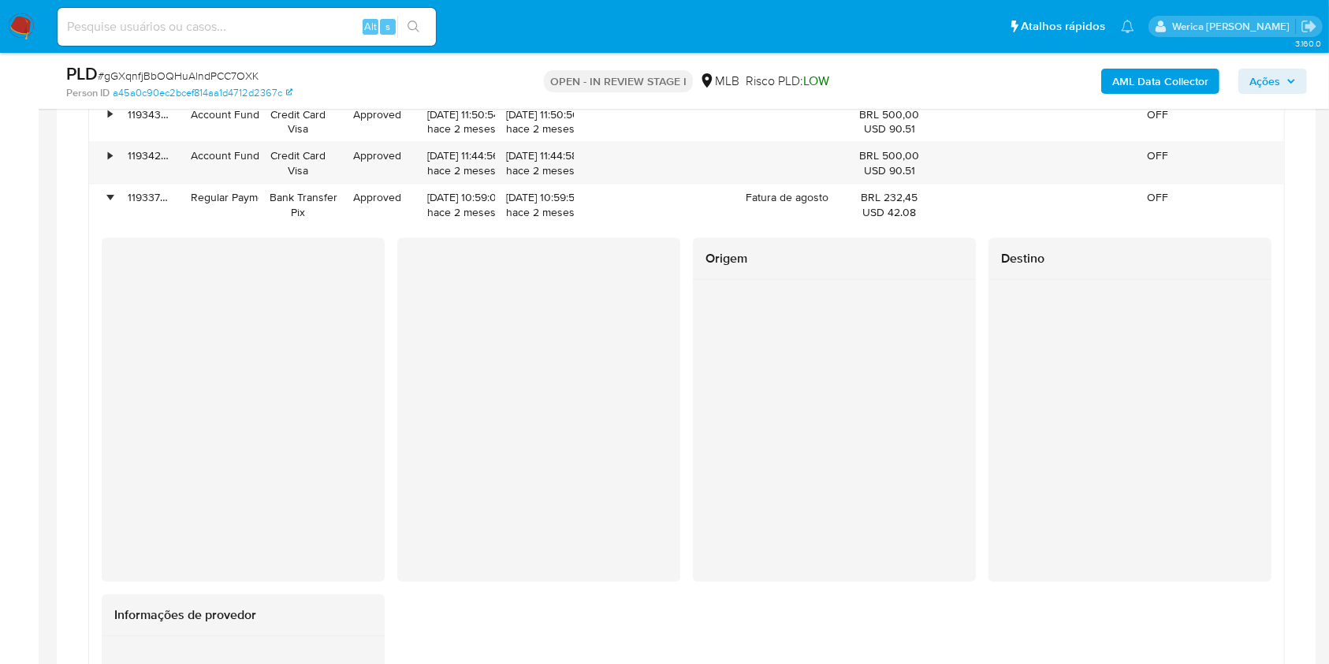
scroll to position [2141, 0]
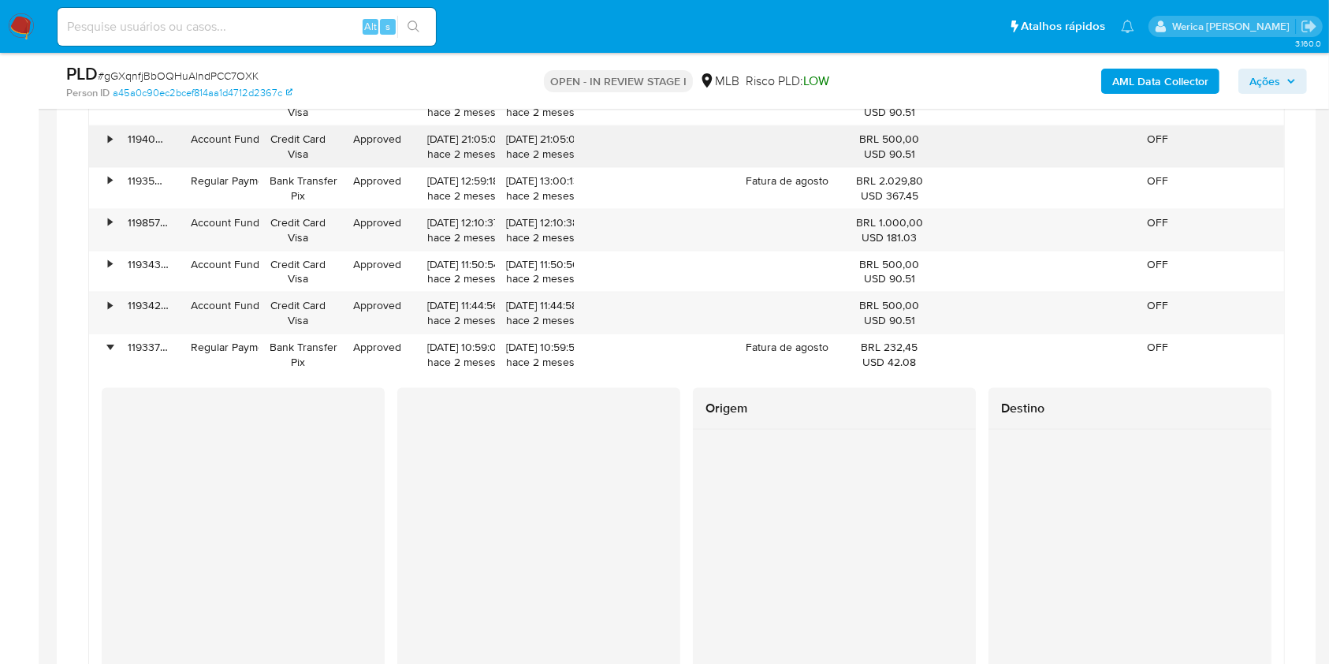
click at [102, 133] on div "•" at bounding box center [103, 146] width 28 height 41
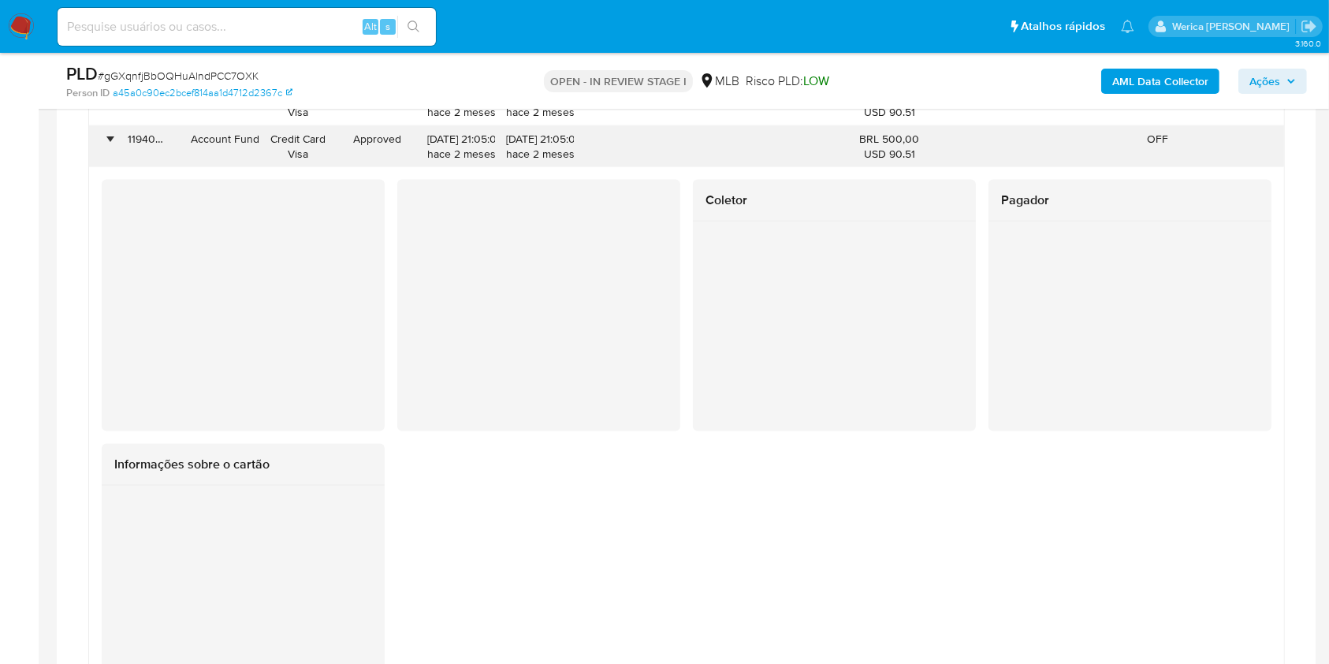
click at [102, 133] on div "•" at bounding box center [103, 146] width 28 height 41
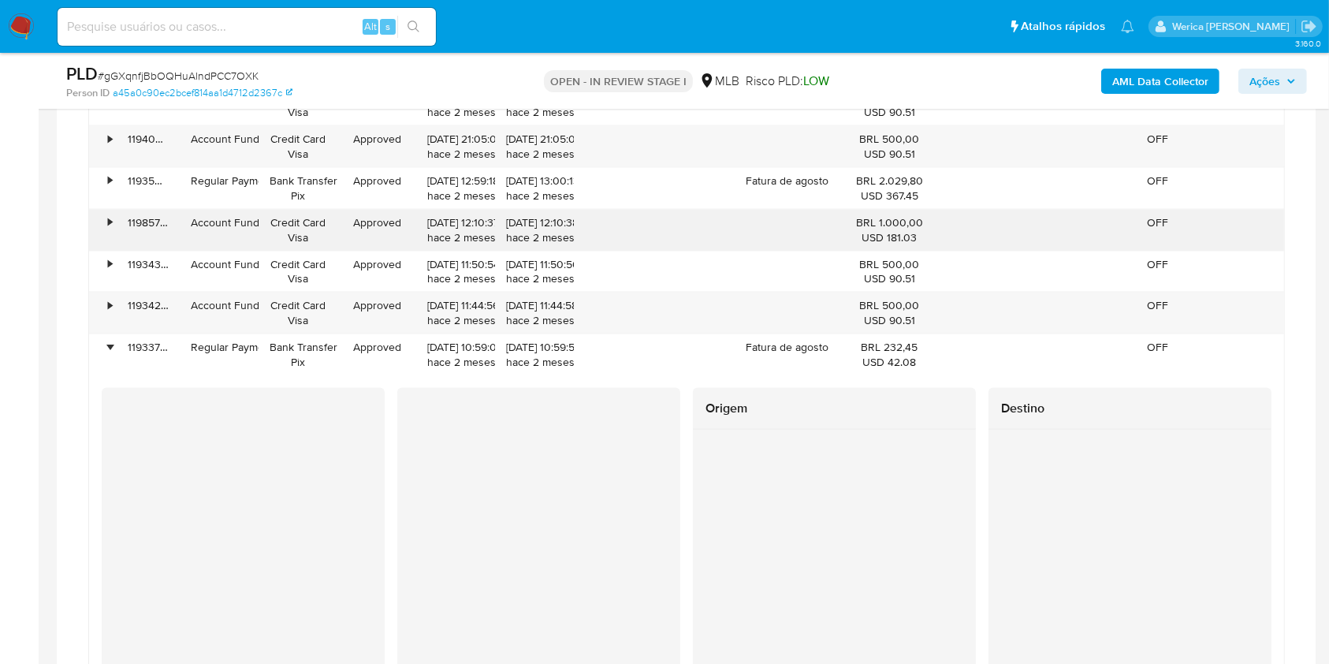
click at [104, 233] on div "•" at bounding box center [103, 230] width 28 height 41
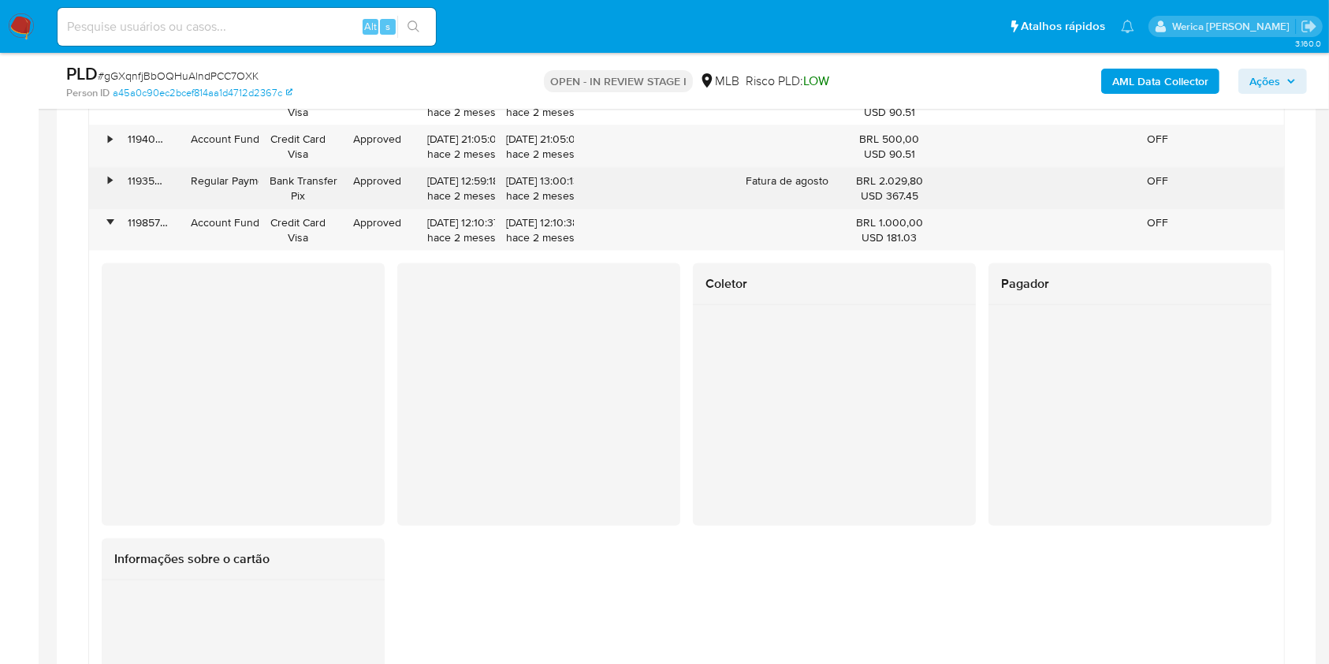
click at [103, 177] on div "•" at bounding box center [103, 188] width 28 height 41
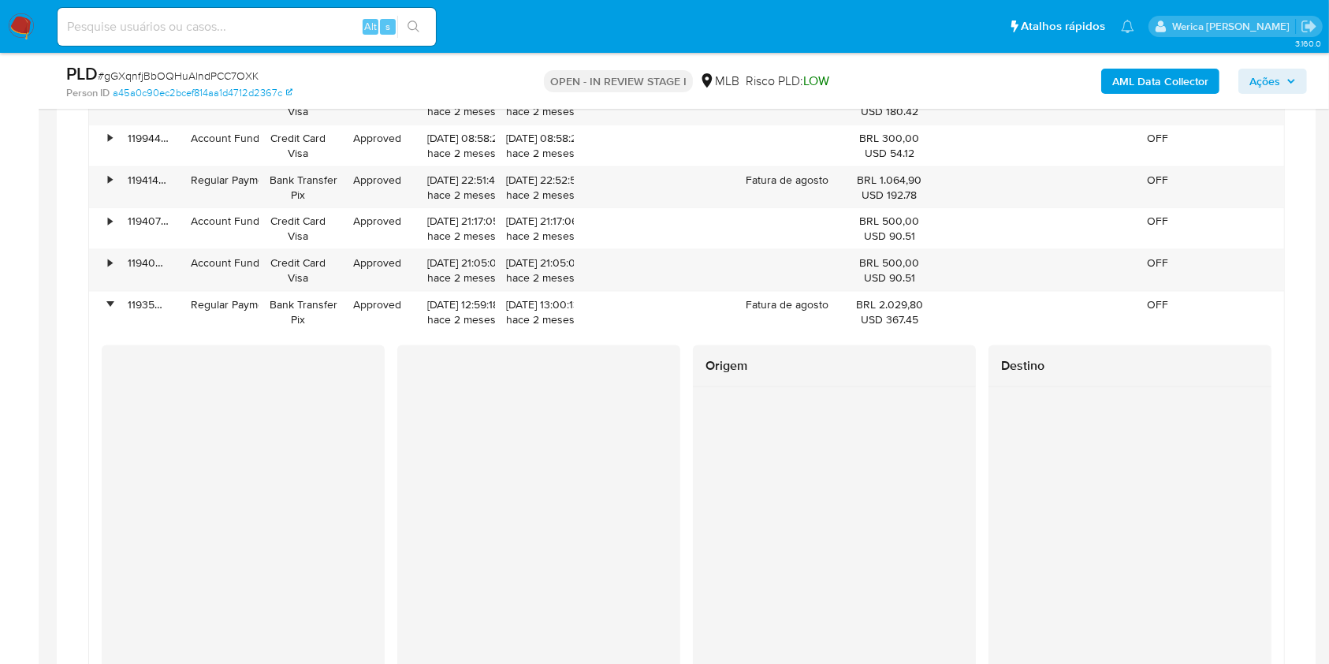
scroll to position [1826, 0]
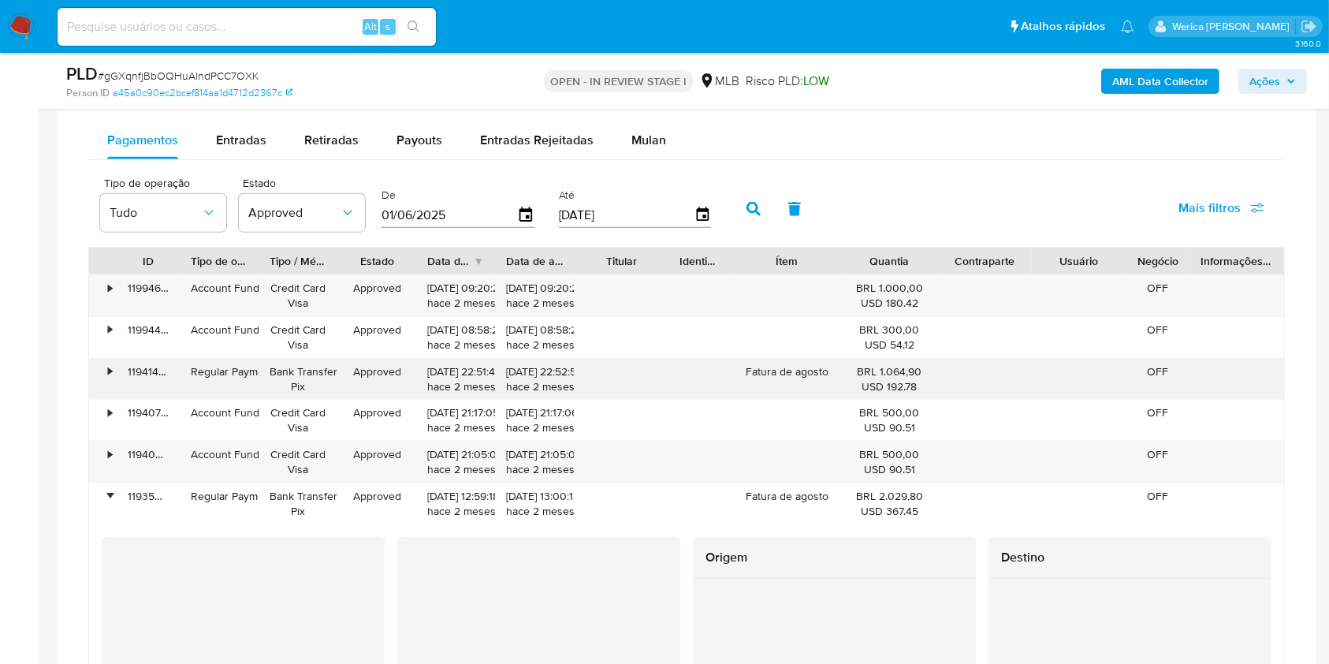
click at [113, 372] on div "•" at bounding box center [103, 379] width 28 height 41
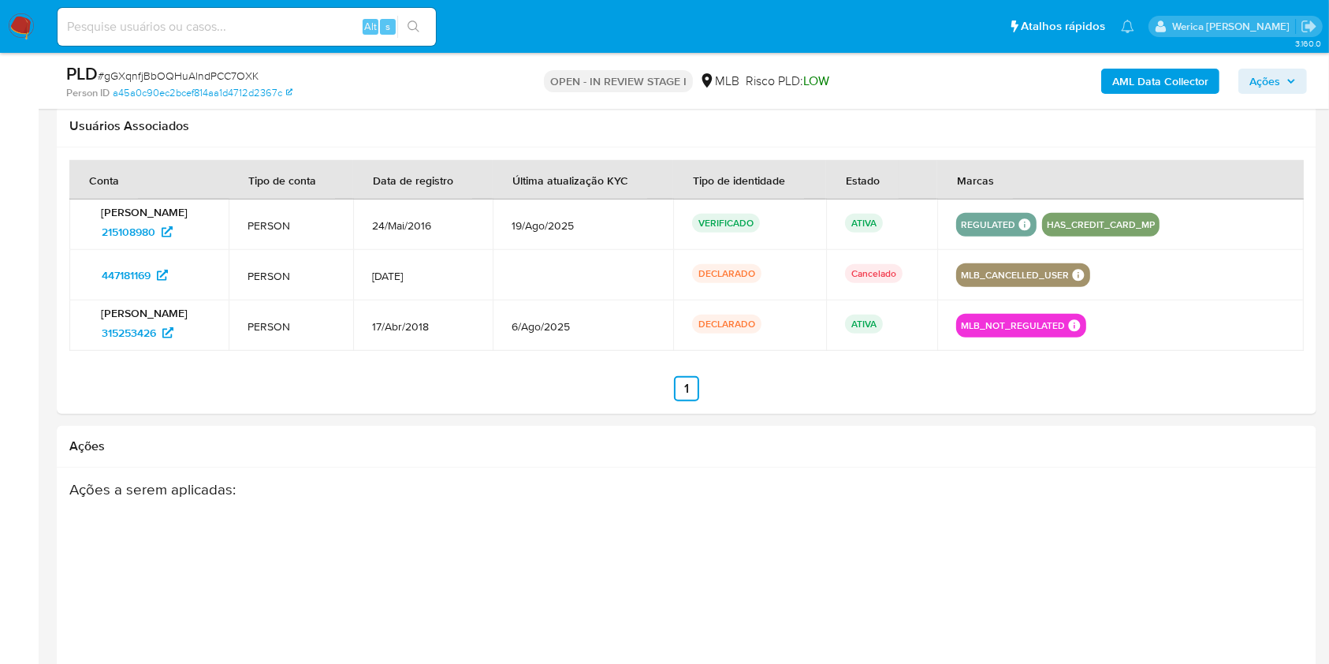
scroll to position [19084, 0]
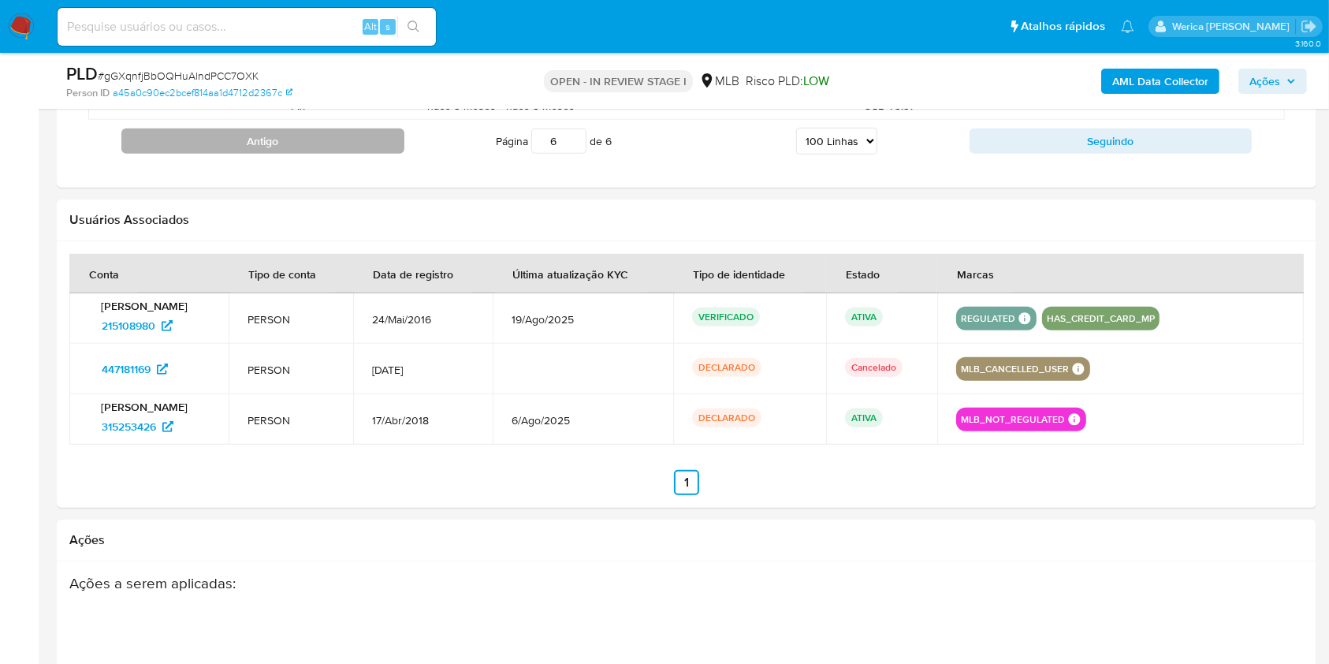
click at [270, 139] on button "Antigo" at bounding box center [262, 140] width 283 height 25
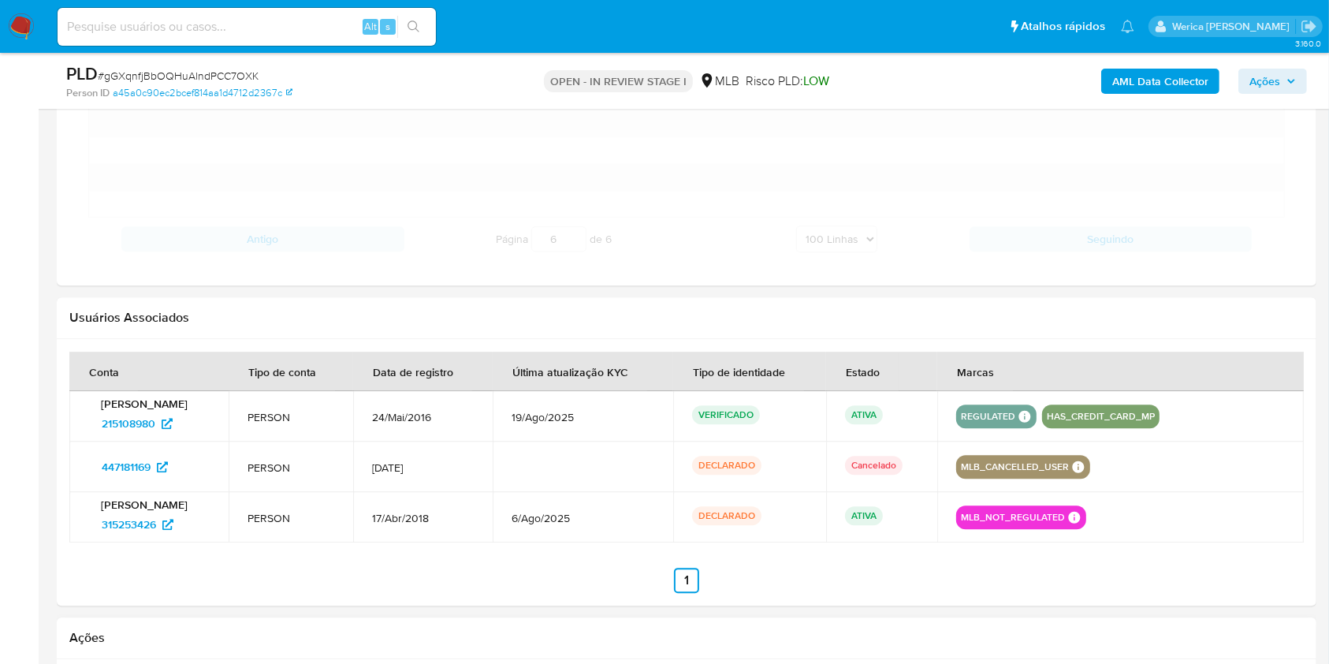
scroll to position [4547, 0]
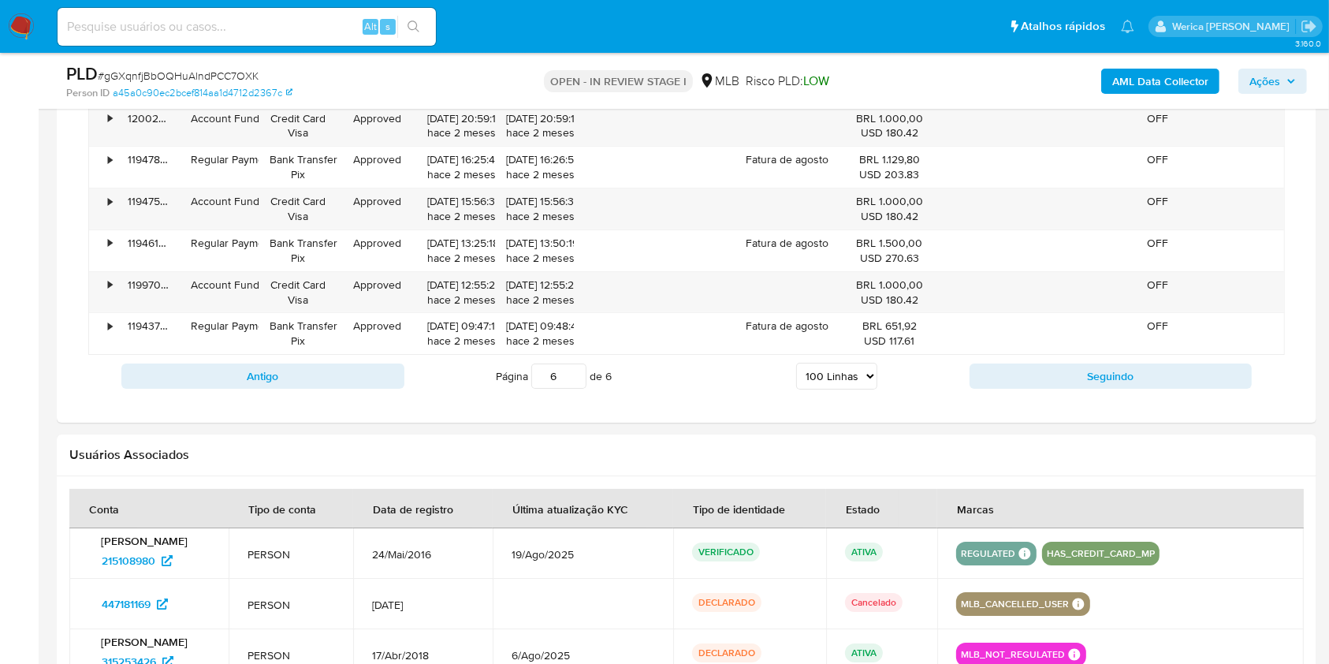
scroll to position [5862, 0]
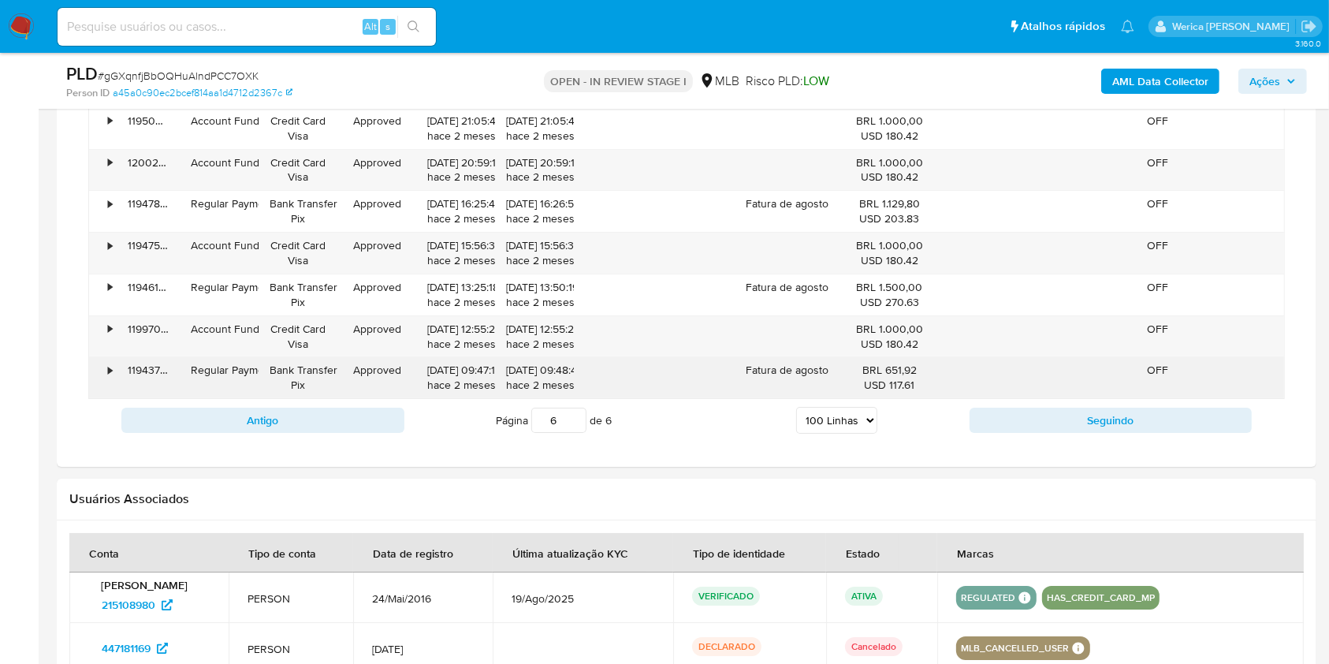
click at [109, 363] on div "•" at bounding box center [110, 370] width 4 height 15
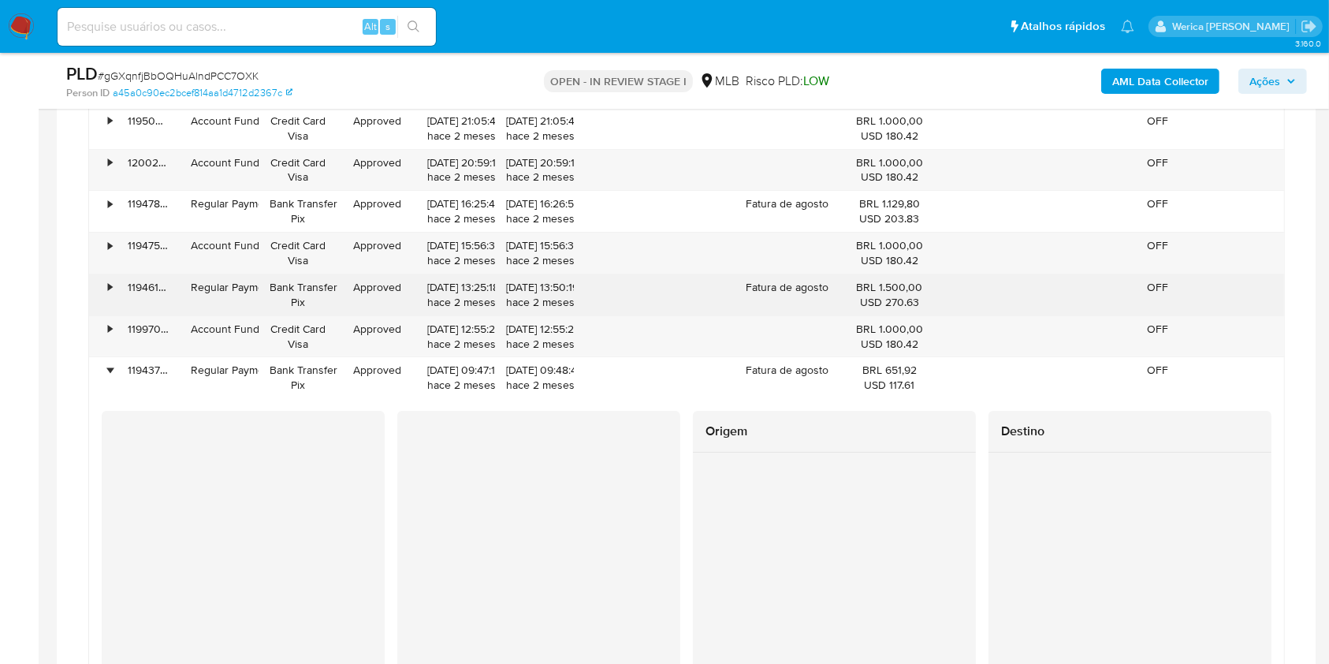
click at [108, 280] on div "•" at bounding box center [110, 287] width 4 height 15
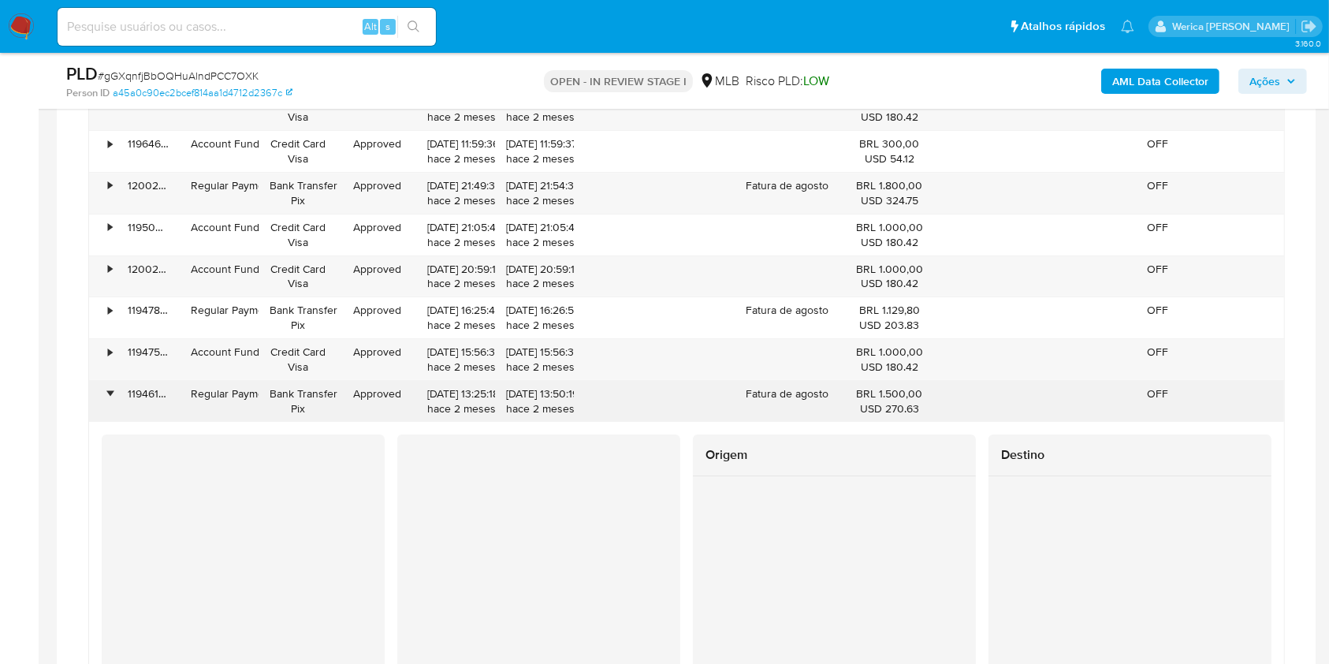
scroll to position [5652, 0]
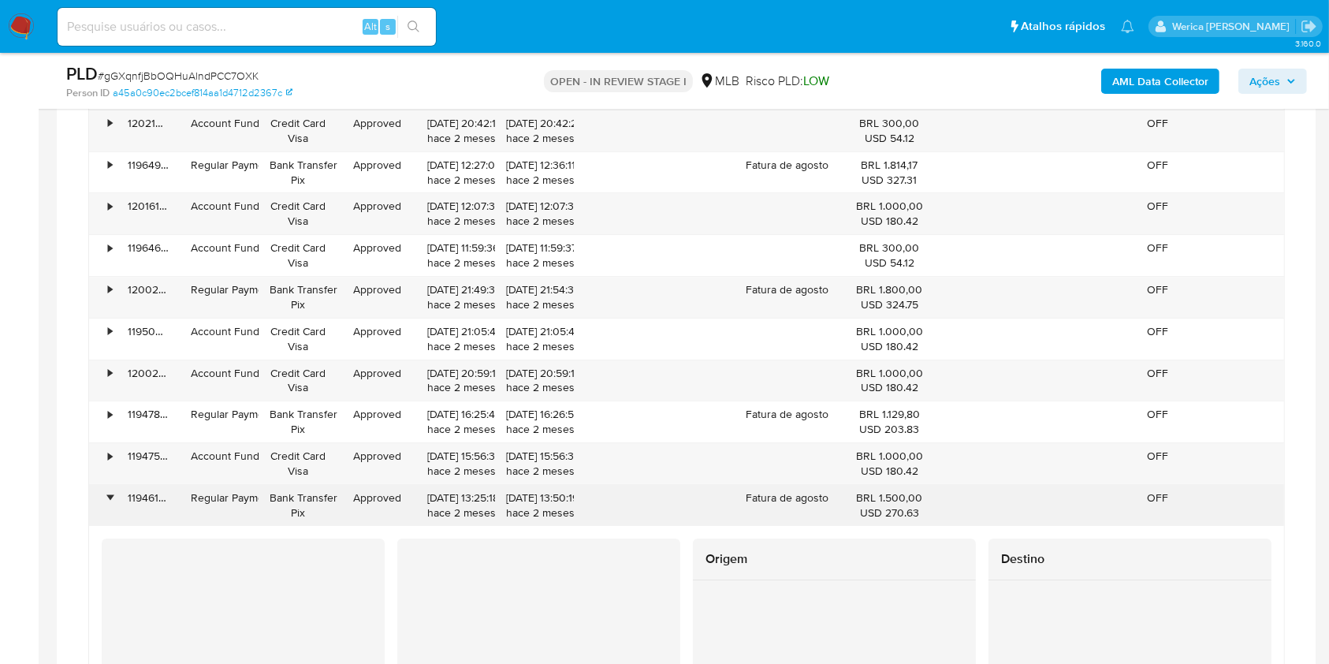
click at [107, 277] on div "•" at bounding box center [103, 297] width 28 height 41
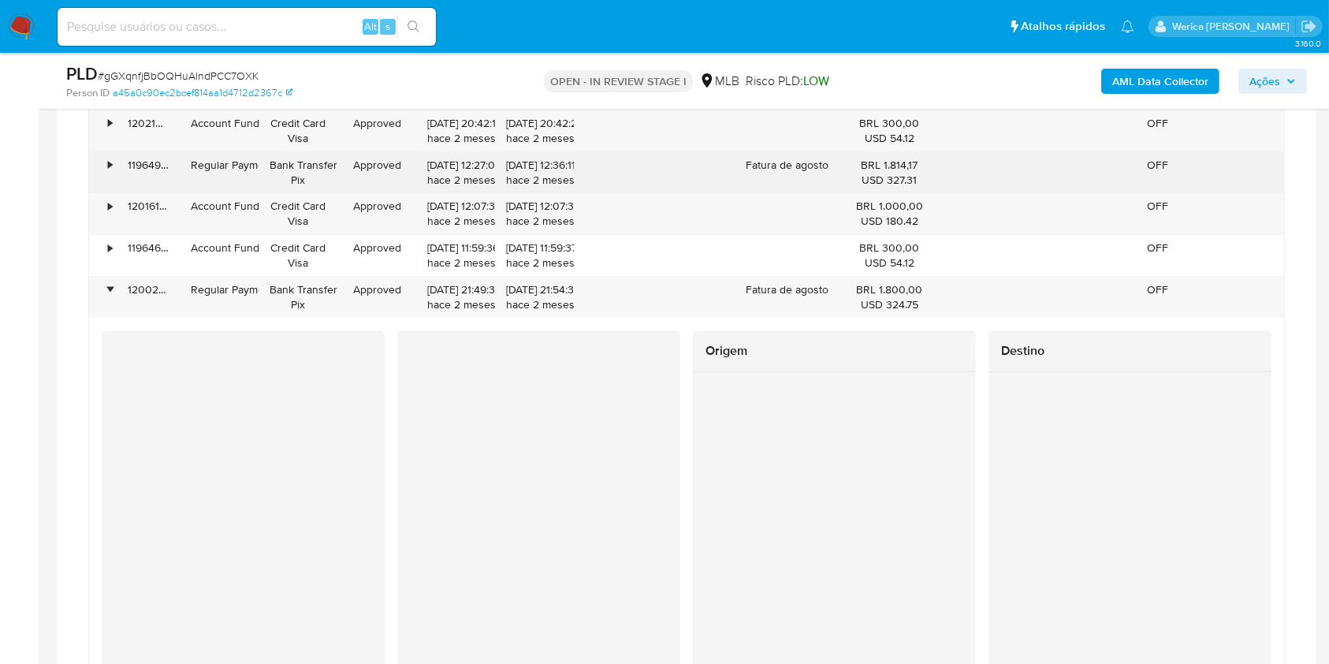
click at [105, 156] on div "•" at bounding box center [103, 172] width 28 height 41
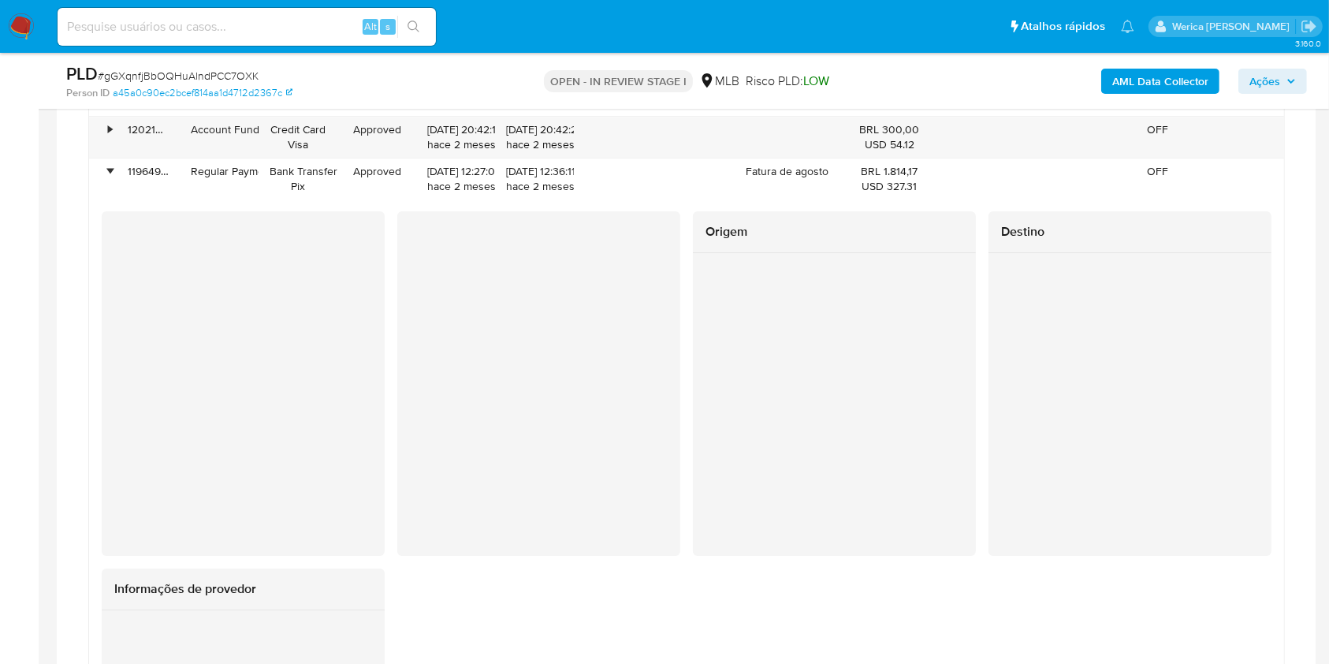
scroll to position [5441, 0]
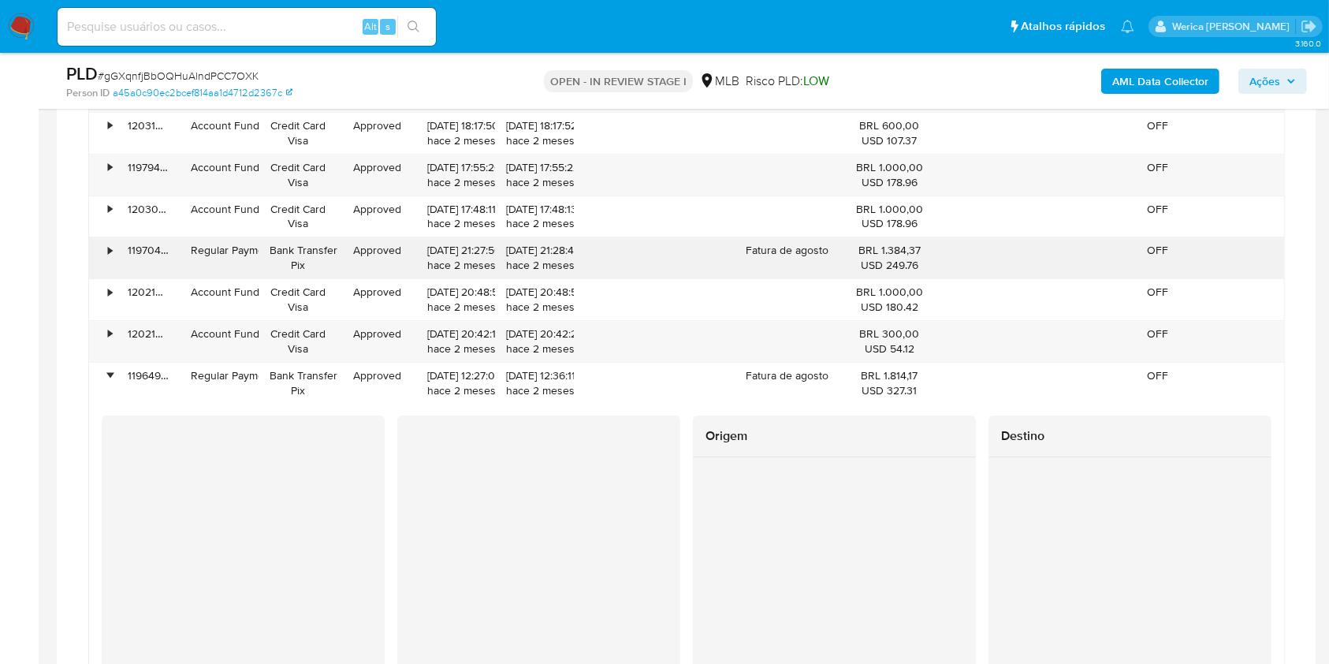
click at [113, 237] on div "•" at bounding box center [103, 257] width 28 height 41
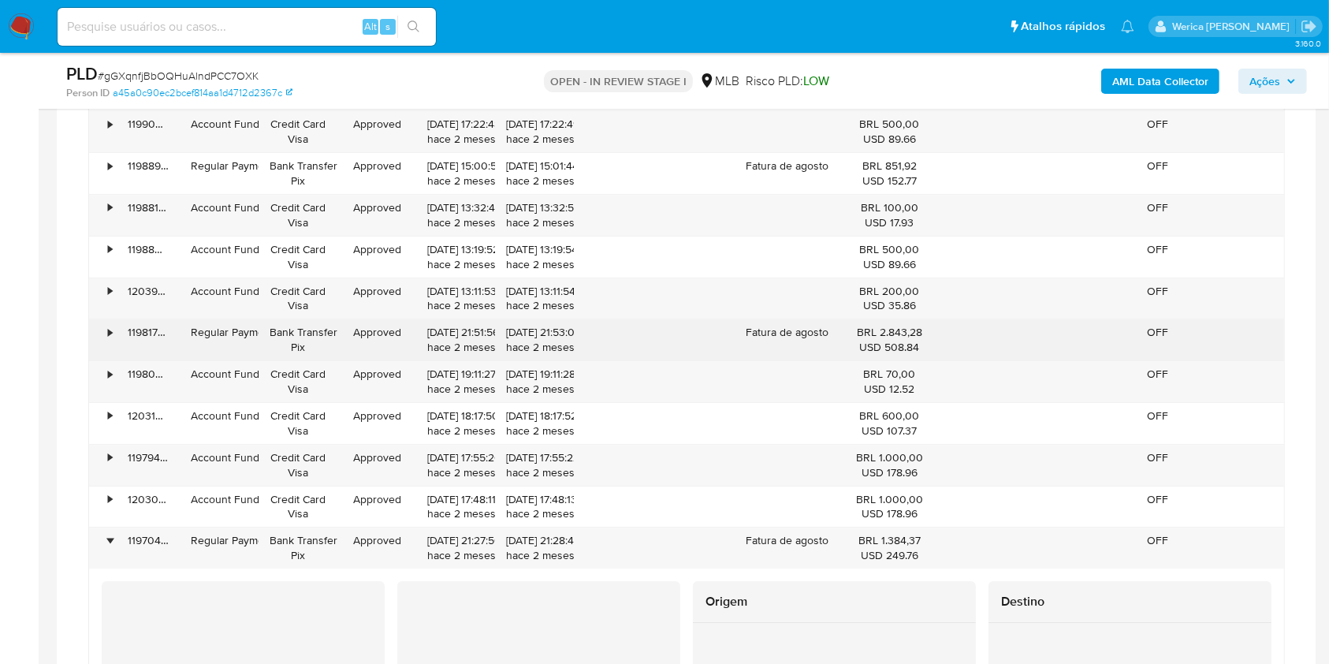
scroll to position [5126, 0]
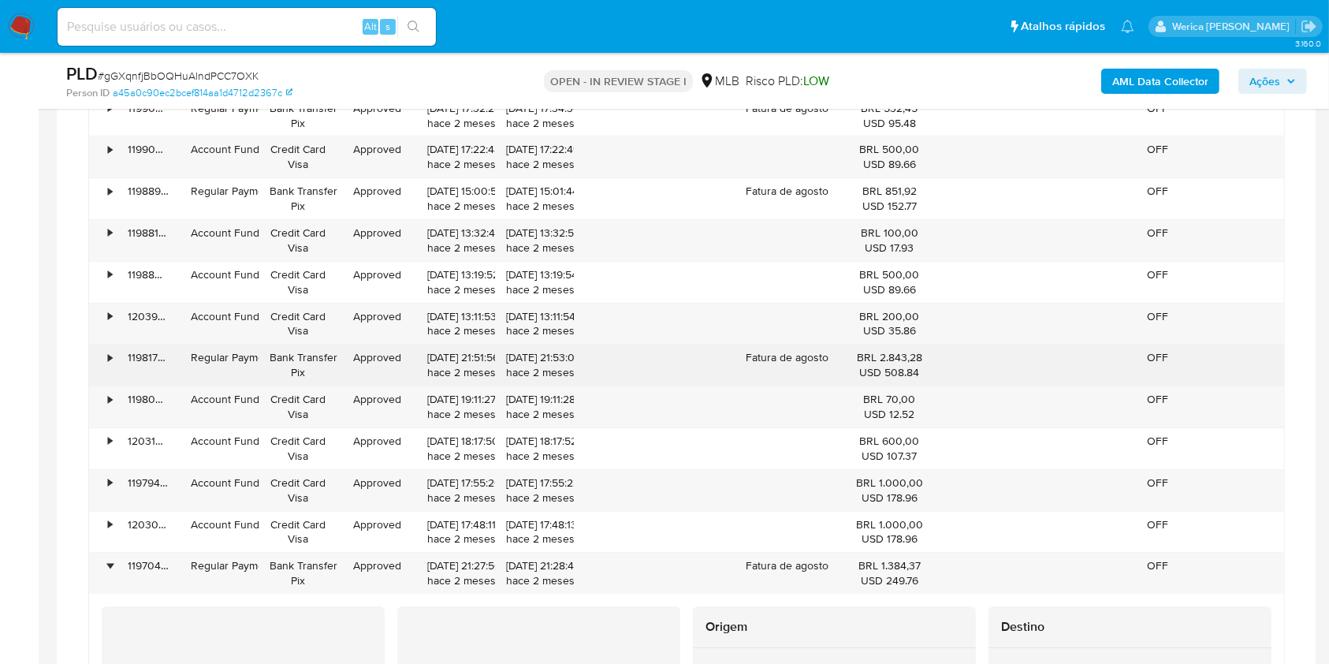
click at [110, 354] on div "•" at bounding box center [110, 357] width 4 height 15
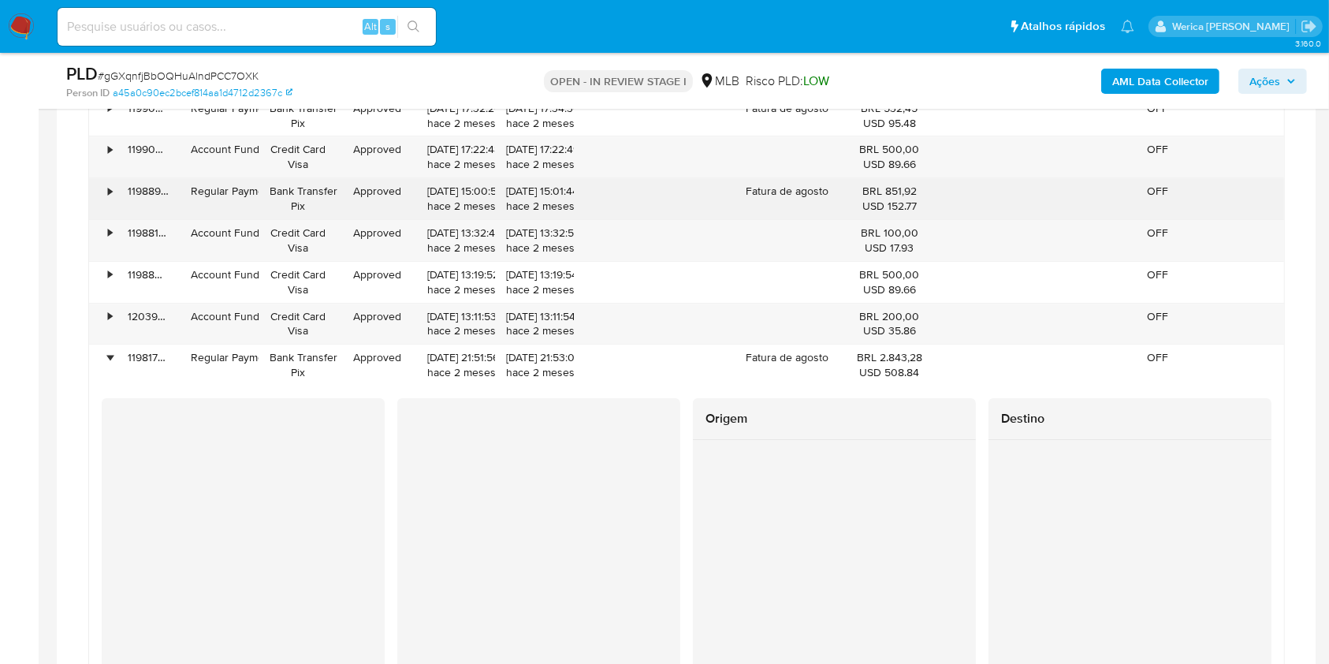
click at [95, 195] on div "•" at bounding box center [103, 198] width 28 height 41
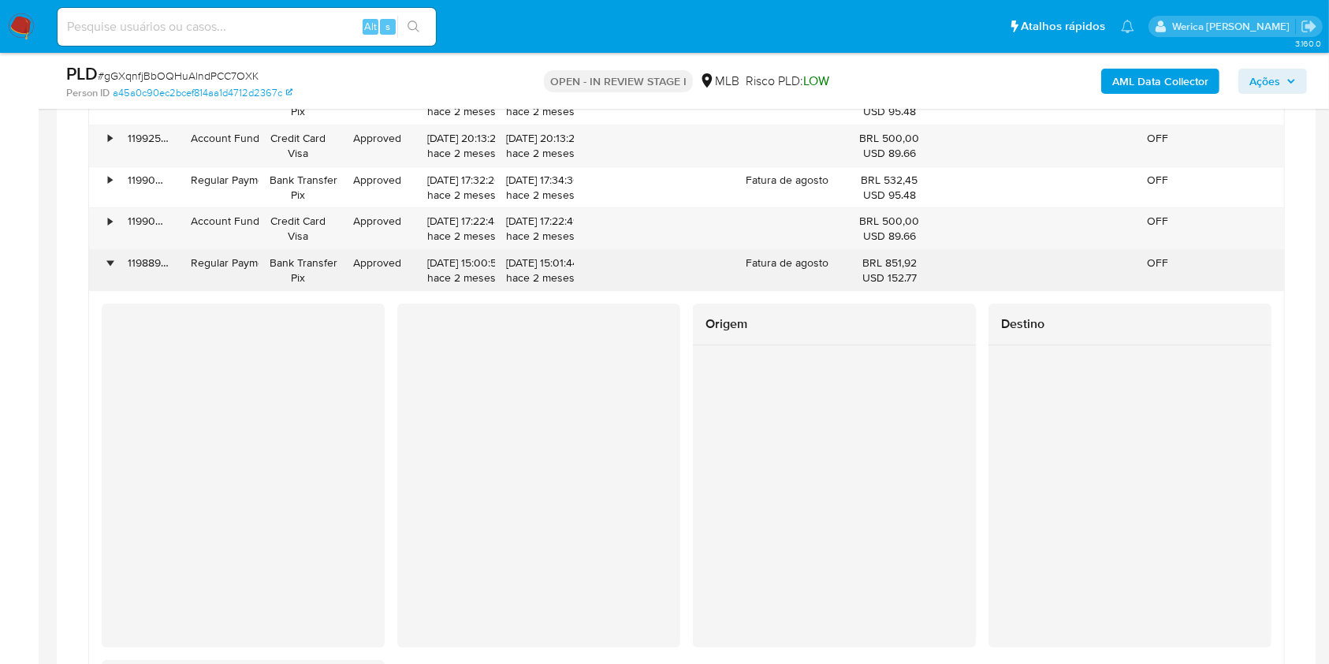
scroll to position [5021, 0]
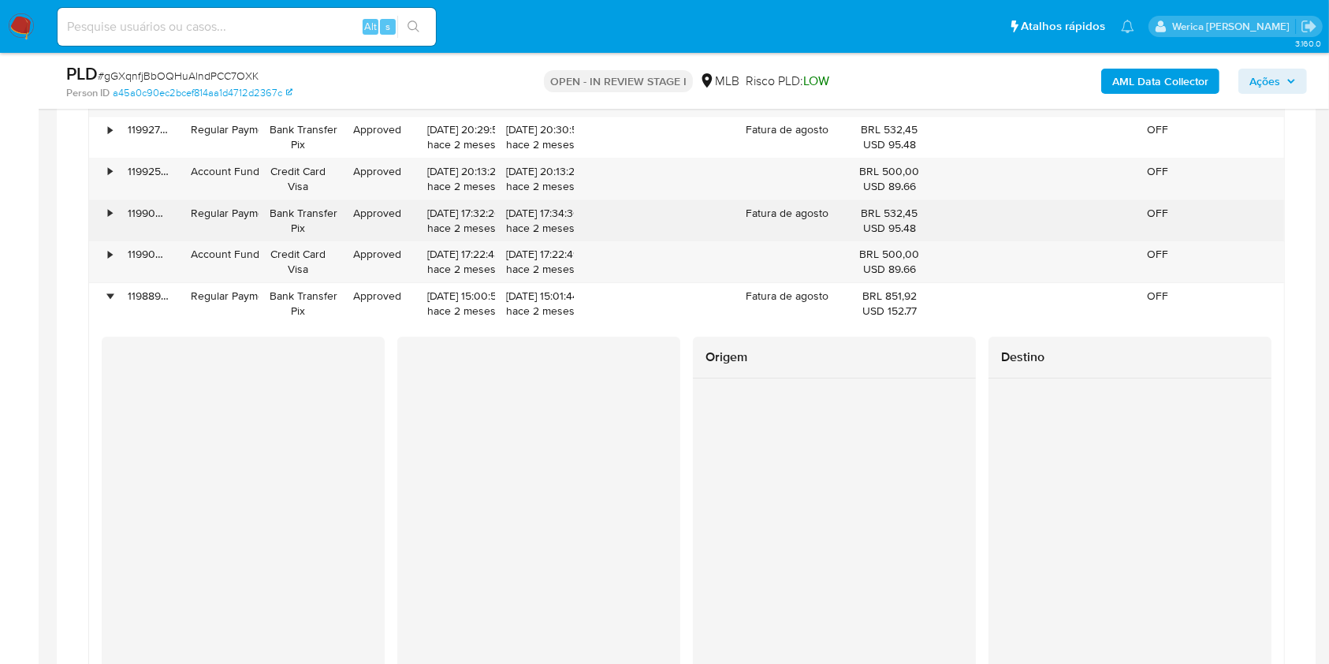
click at [110, 210] on div "•" at bounding box center [110, 213] width 4 height 15
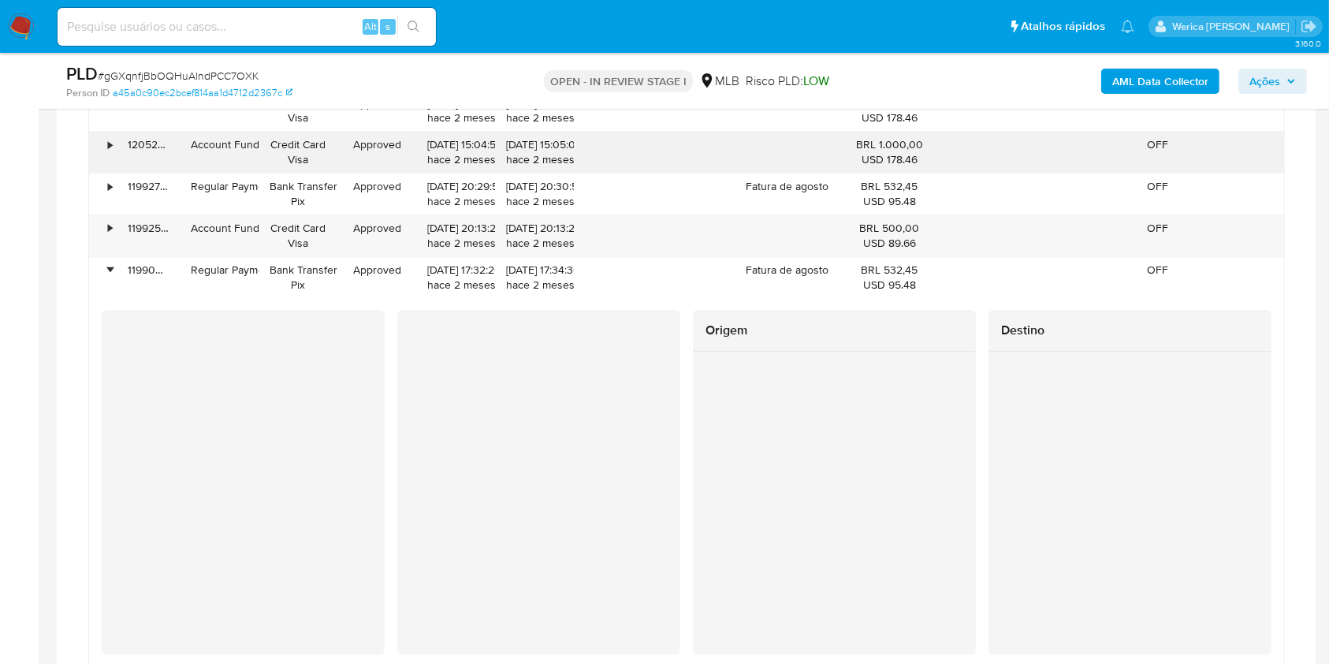
scroll to position [4916, 0]
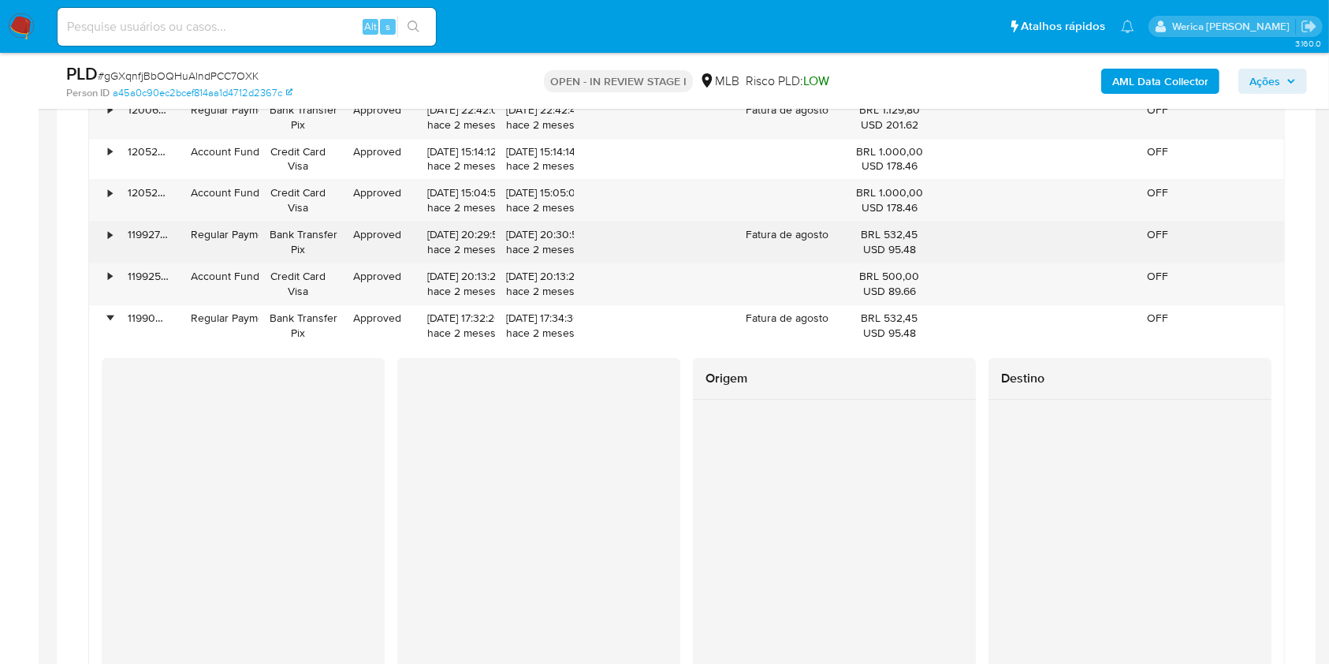
click at [108, 234] on div "•" at bounding box center [110, 234] width 4 height 15
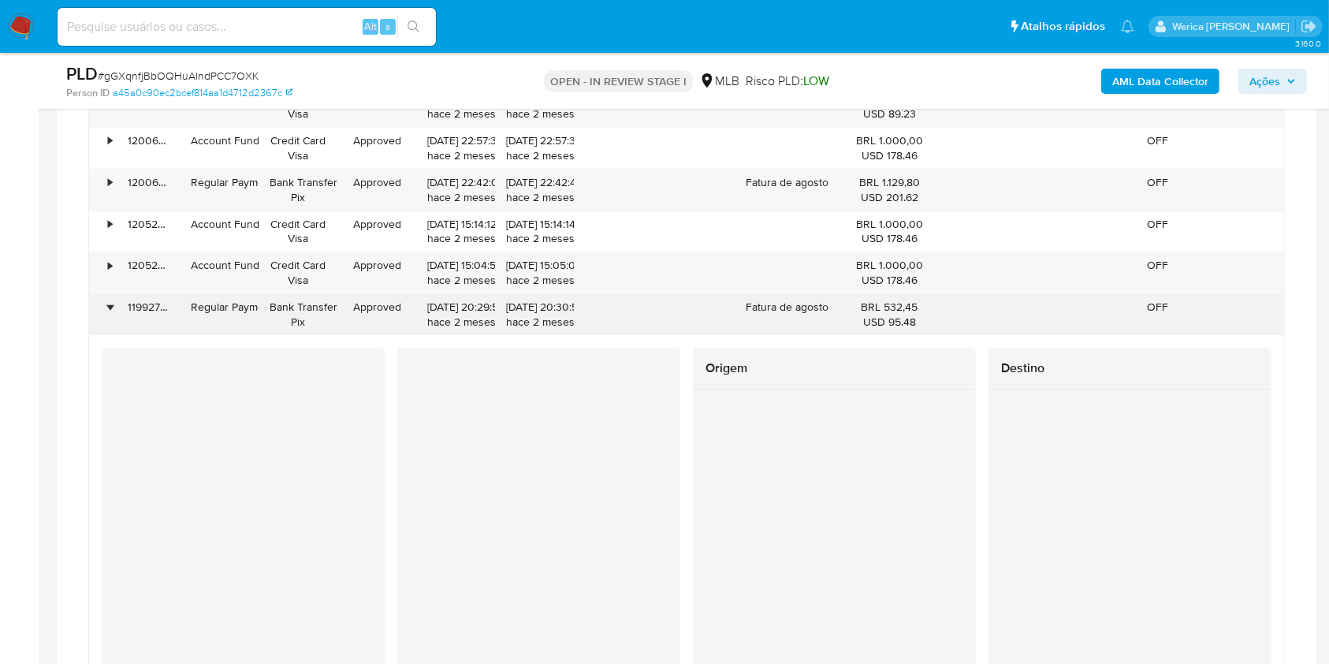
scroll to position [4811, 0]
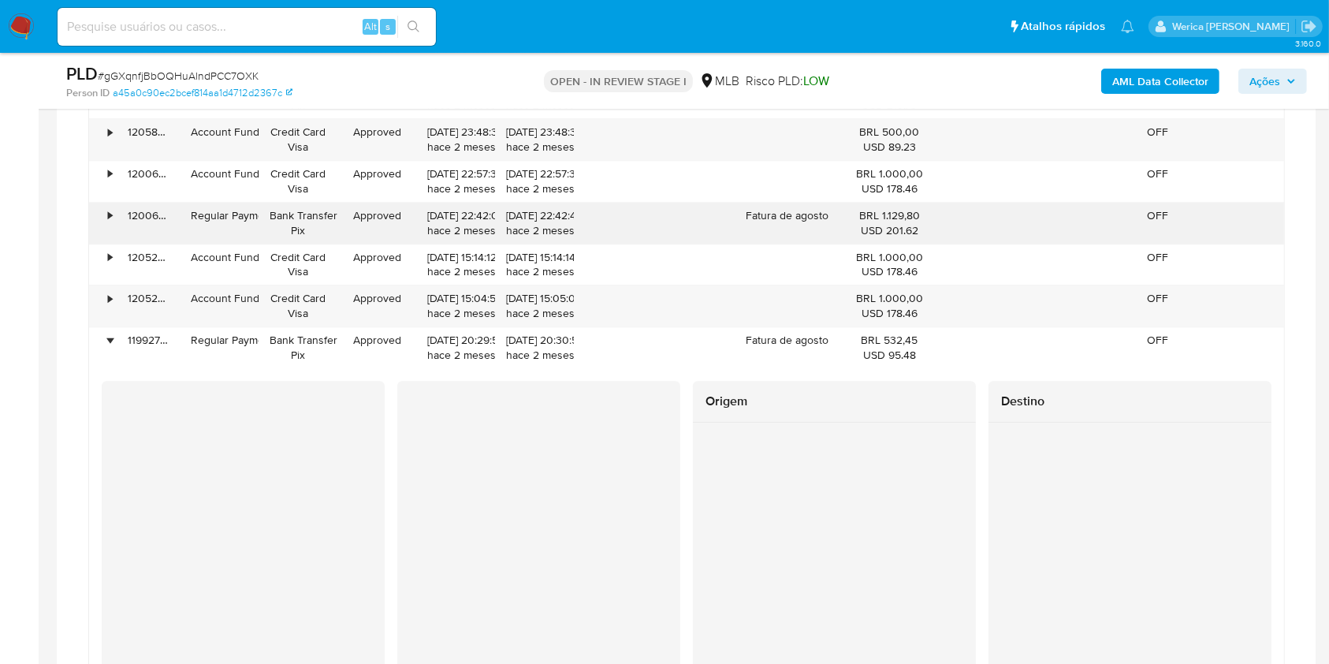
click at [101, 205] on div "•" at bounding box center [103, 223] width 28 height 41
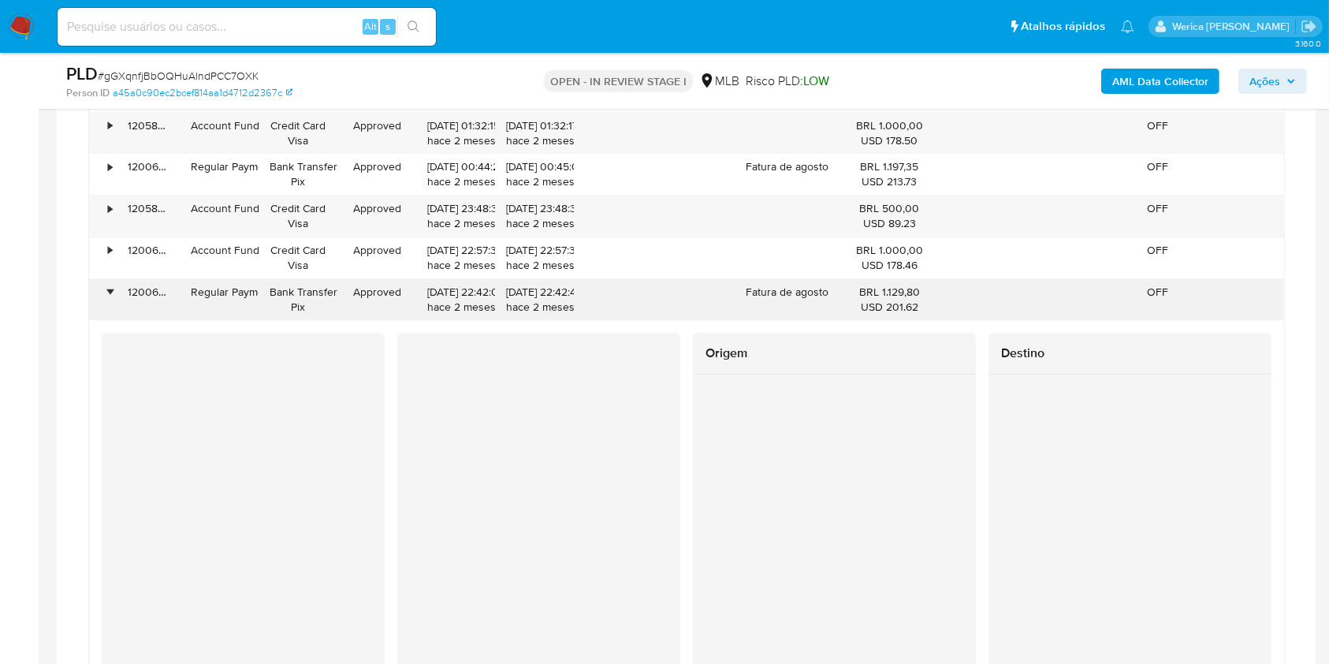
scroll to position [4601, 0]
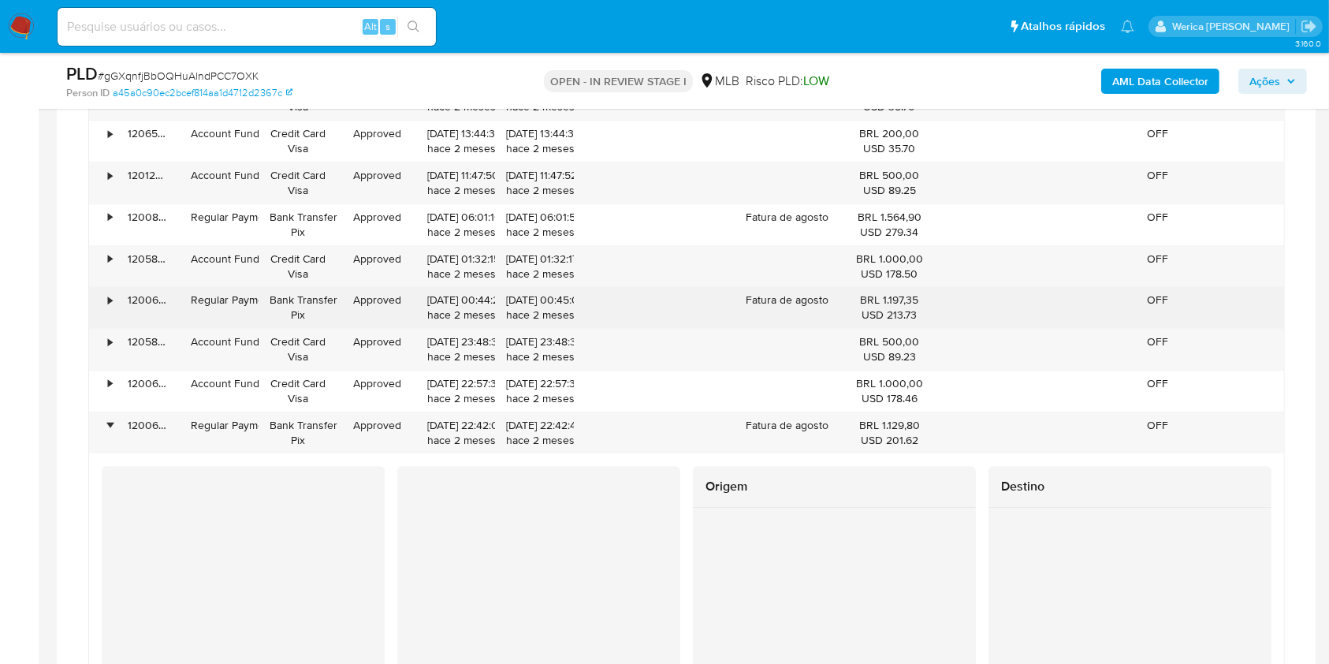
click at [110, 295] on div "•" at bounding box center [110, 299] width 4 height 15
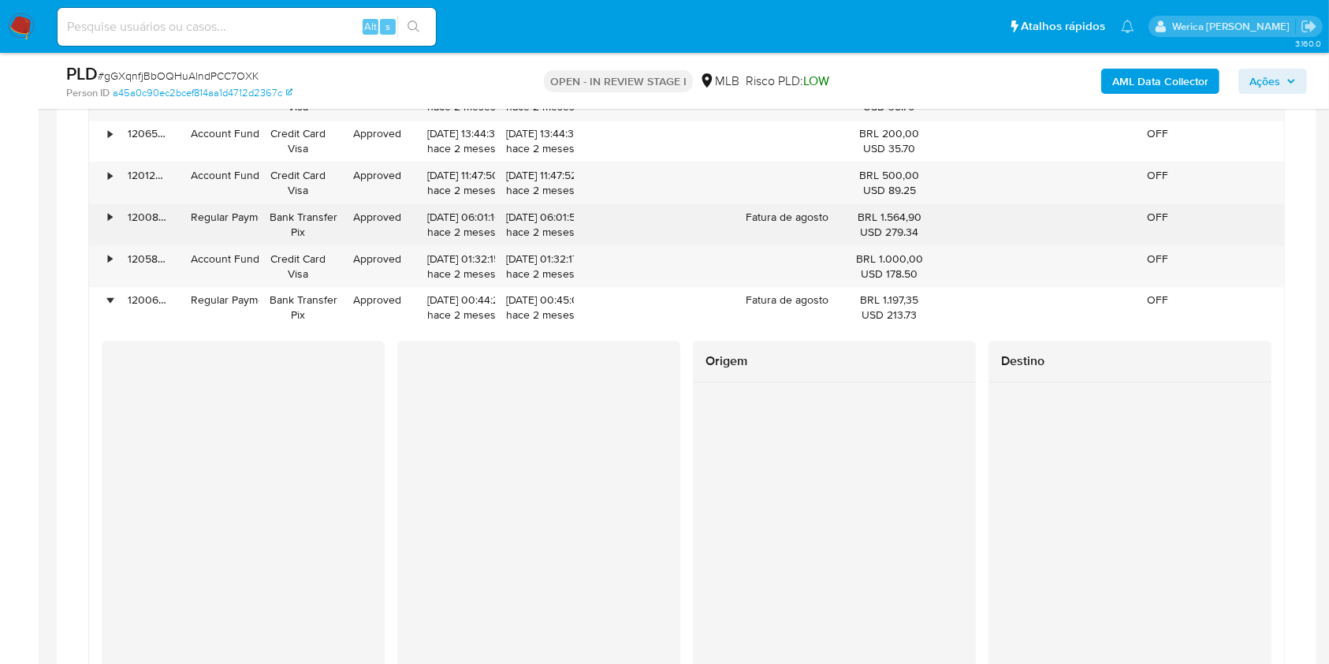
click at [106, 228] on div "•" at bounding box center [103, 224] width 28 height 41
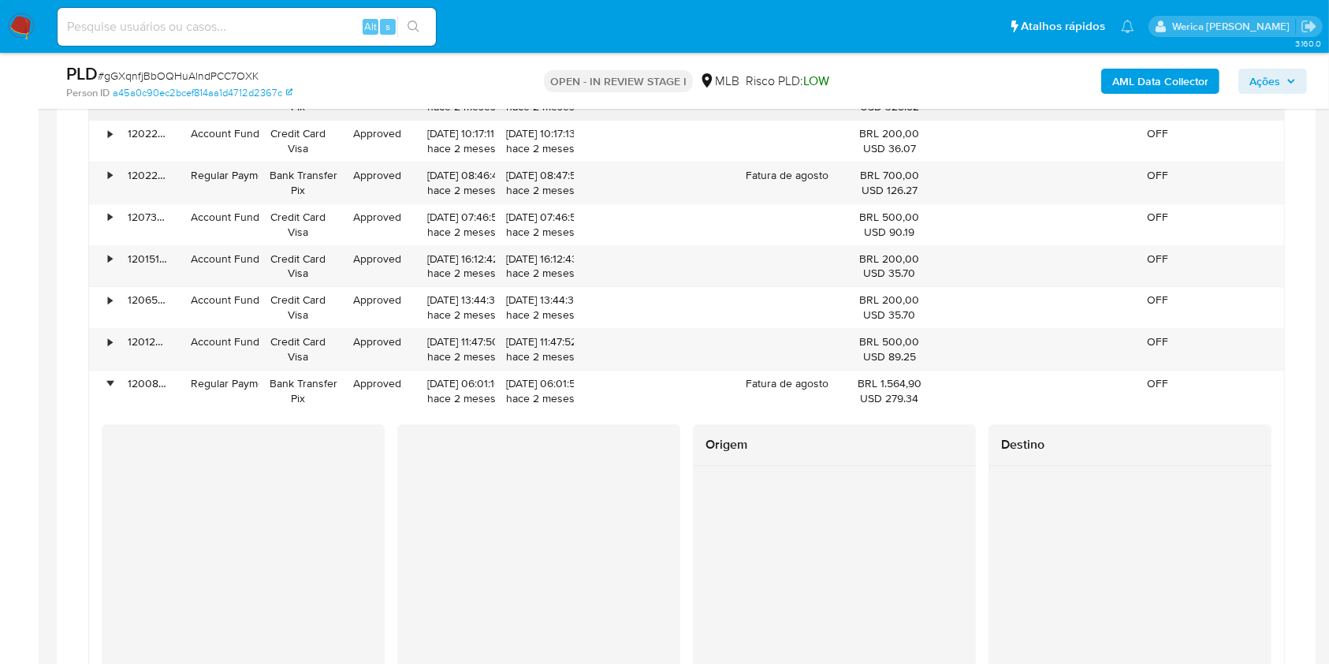
scroll to position [4286, 0]
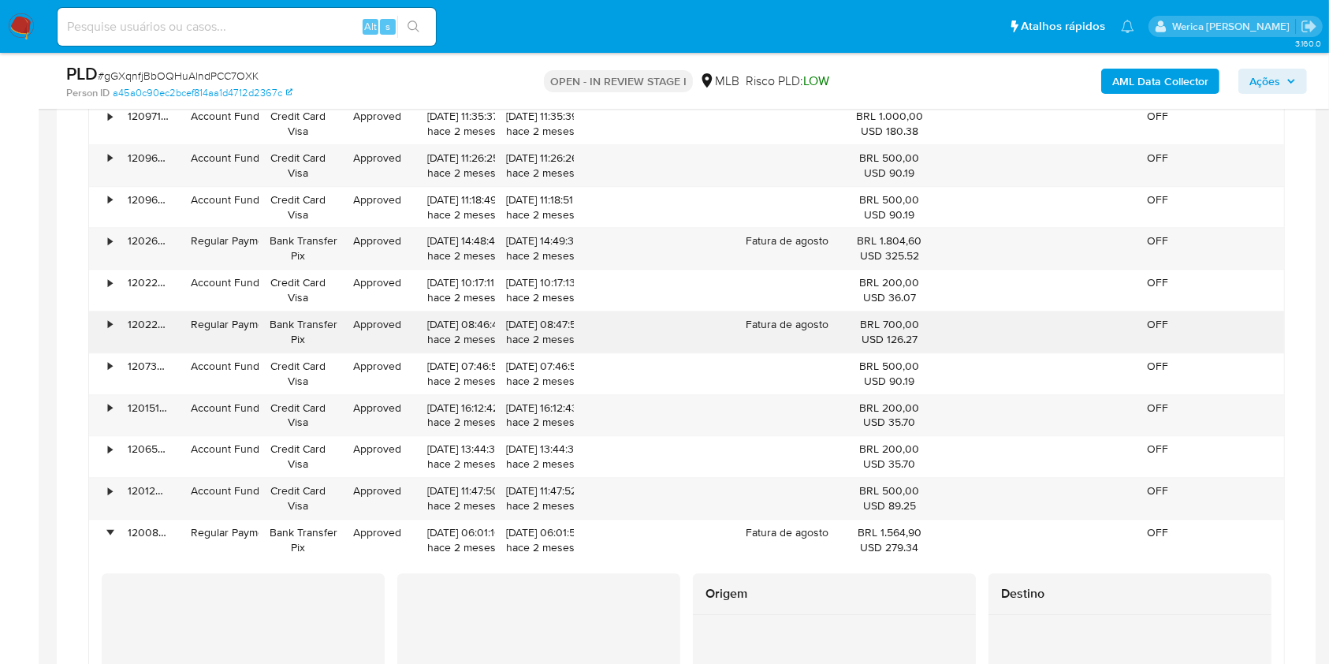
click at [111, 322] on div "•" at bounding box center [110, 324] width 4 height 15
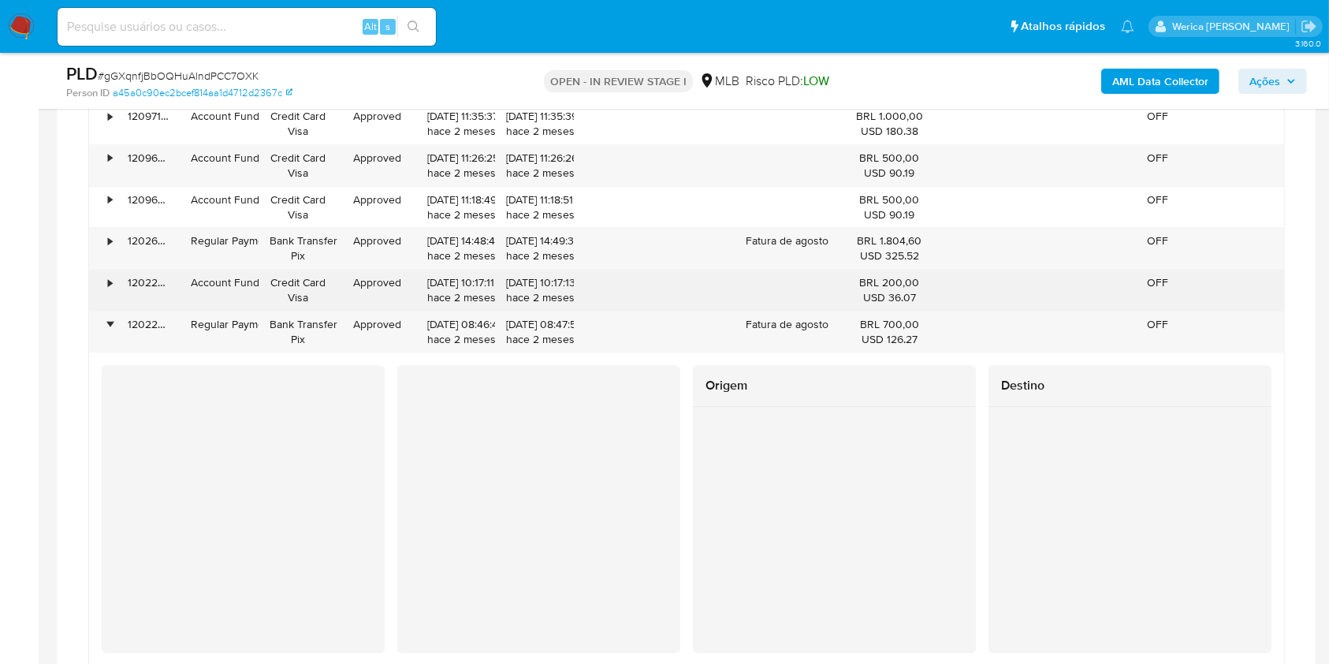
click at [110, 270] on div "•" at bounding box center [103, 290] width 28 height 41
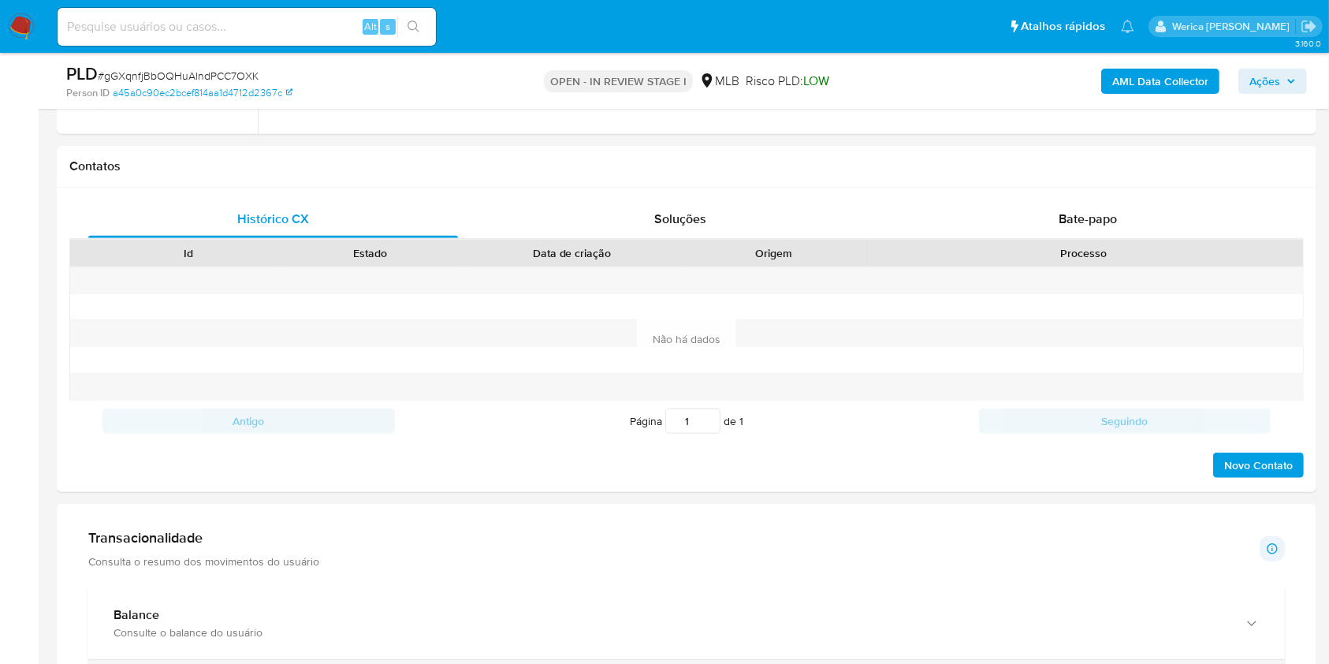
scroll to position [1449, 0]
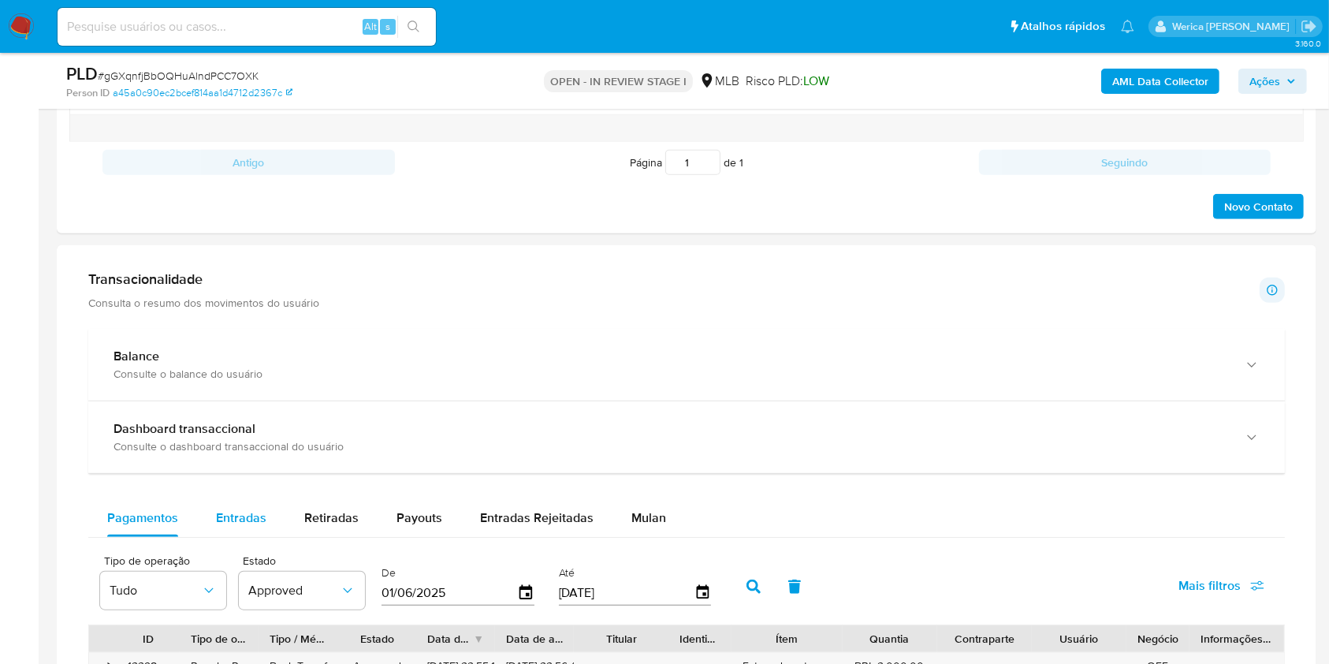
drag, startPoint x: 245, startPoint y: 529, endPoint x: 247, endPoint y: 504, distance: 25.3
click at [245, 525] on div "Entradas" at bounding box center [241, 518] width 50 height 38
select select "10"
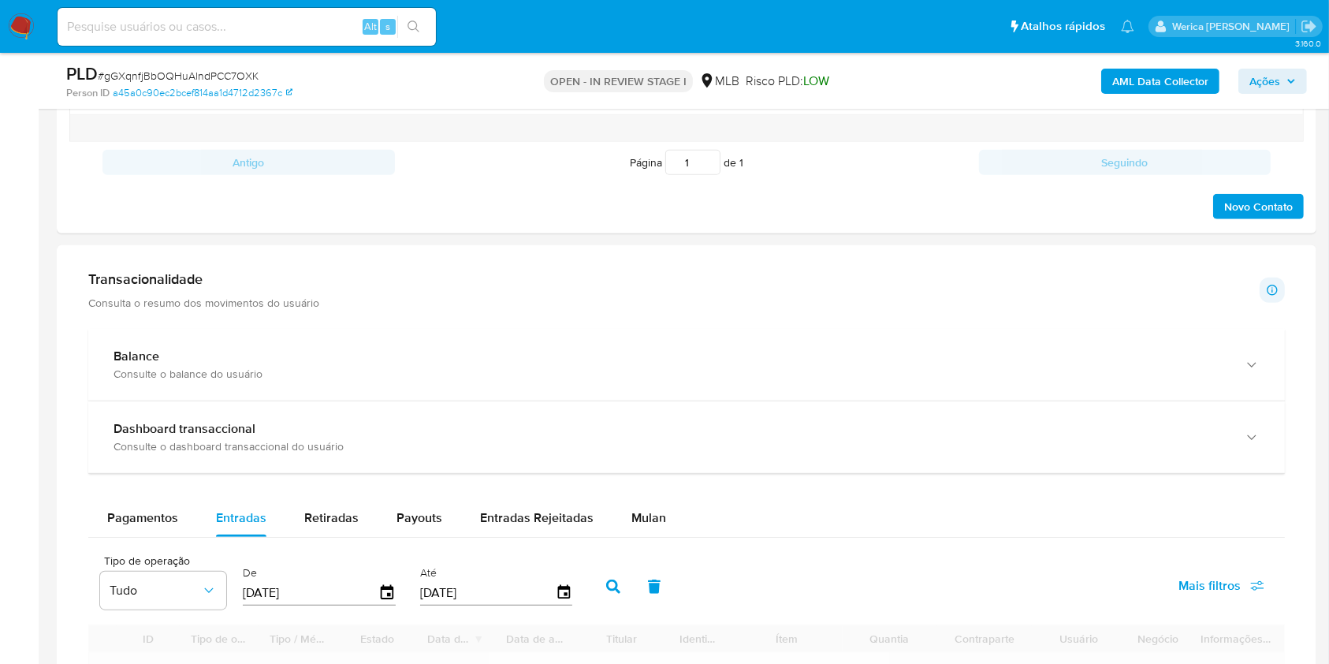
scroll to position [1869, 0]
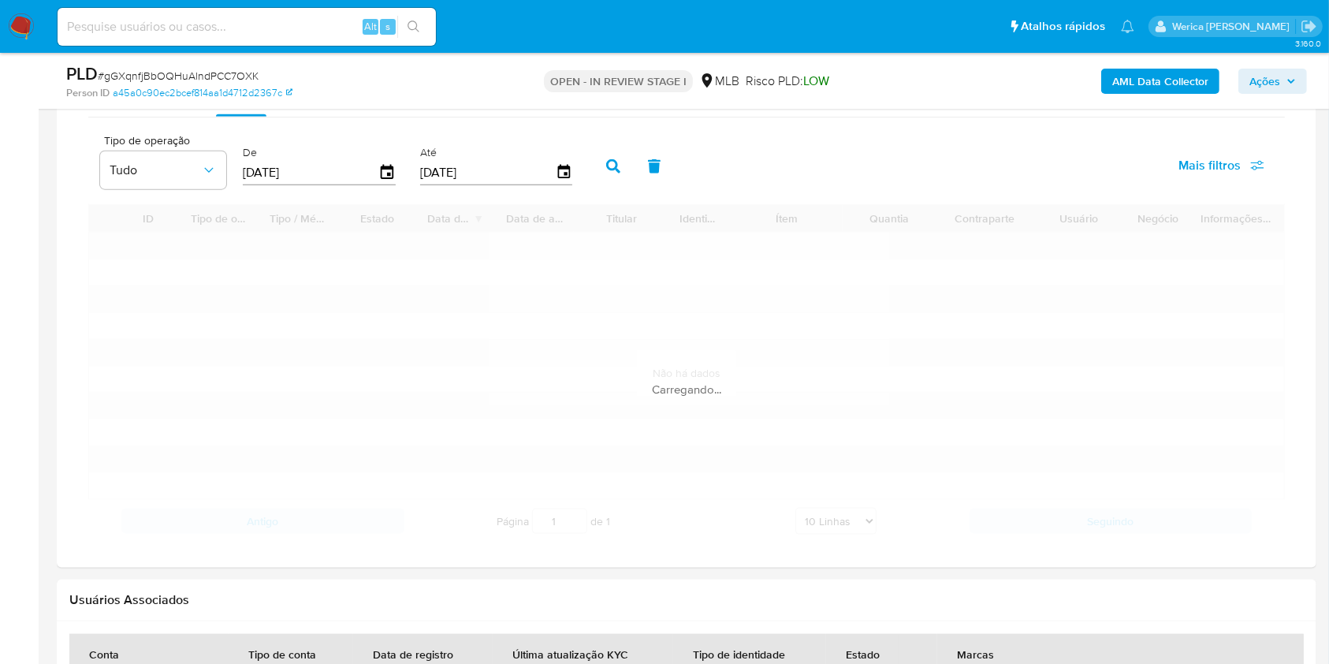
click at [709, 411] on div "Carregando..." at bounding box center [686, 373] width 1196 height 338
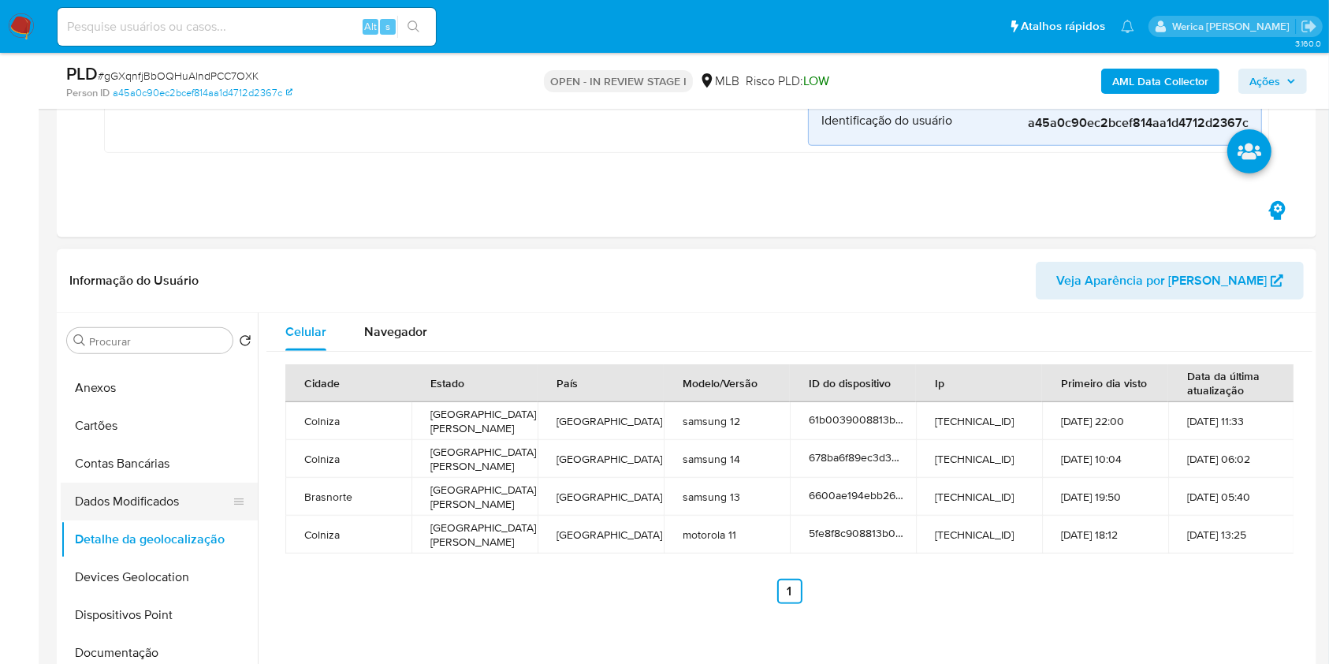
scroll to position [0, 0]
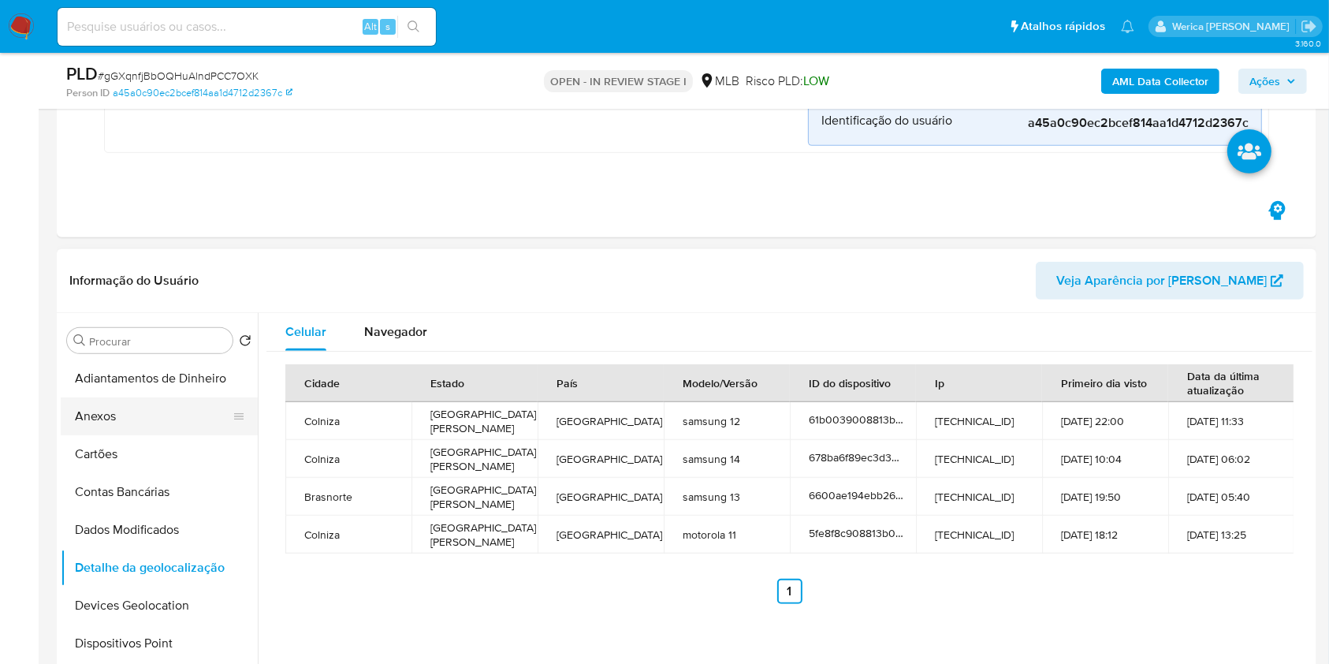
drag, startPoint x: 169, startPoint y: 401, endPoint x: 180, endPoint y: 407, distance: 12.3
click at [169, 403] on button "Anexos" at bounding box center [153, 416] width 184 height 38
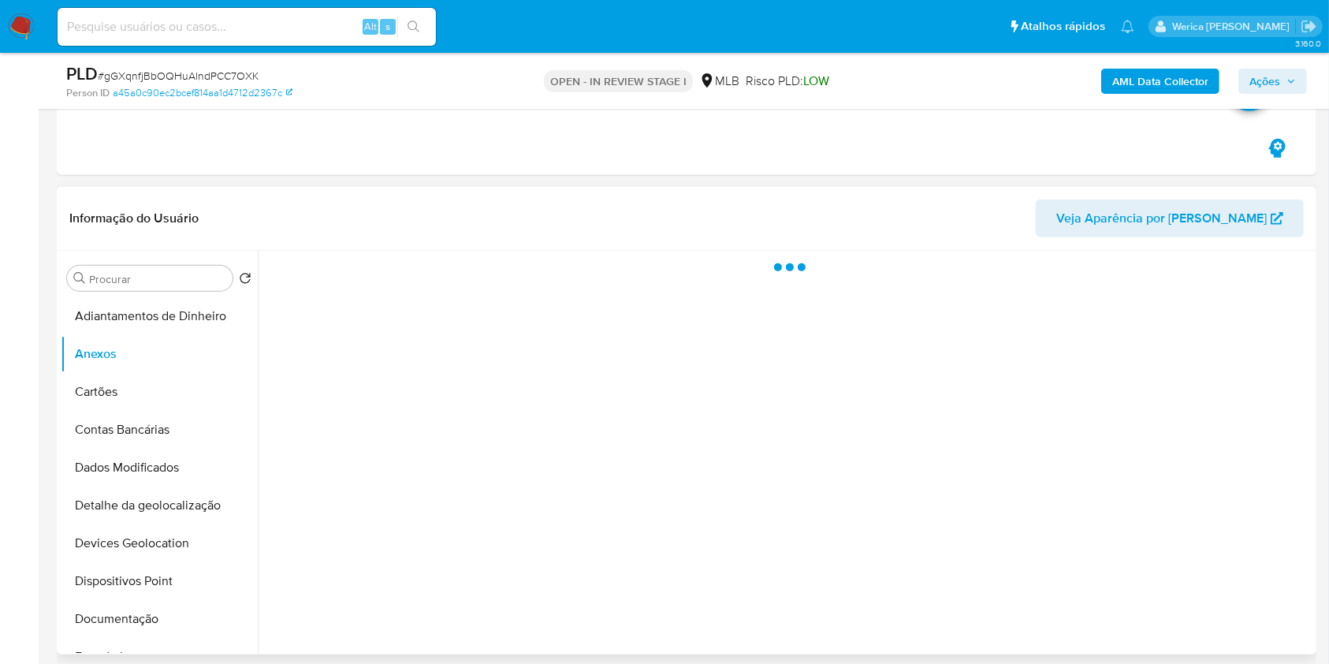
scroll to position [608, 0]
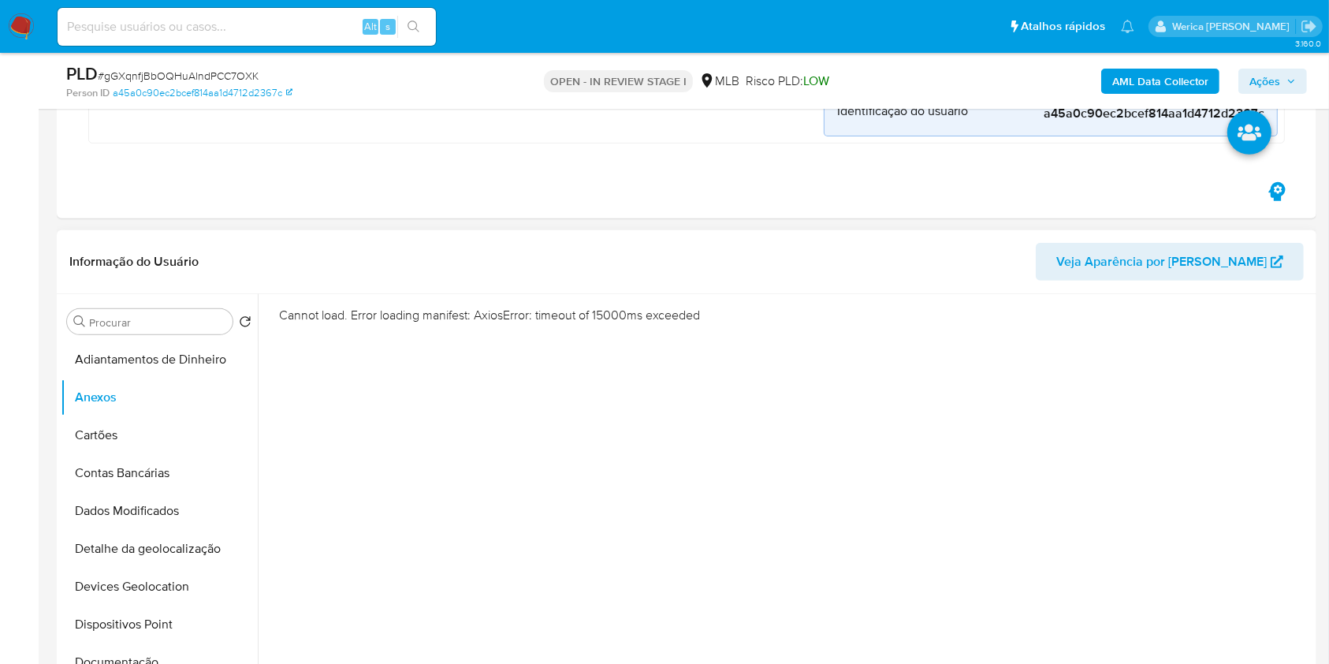
click at [946, 552] on div "Cannot load. Error loading manifest: AxiosError: timeout of 15000ms exceeded" at bounding box center [785, 496] width 1055 height 404
click at [125, 441] on button "Cartões" at bounding box center [153, 435] width 184 height 38
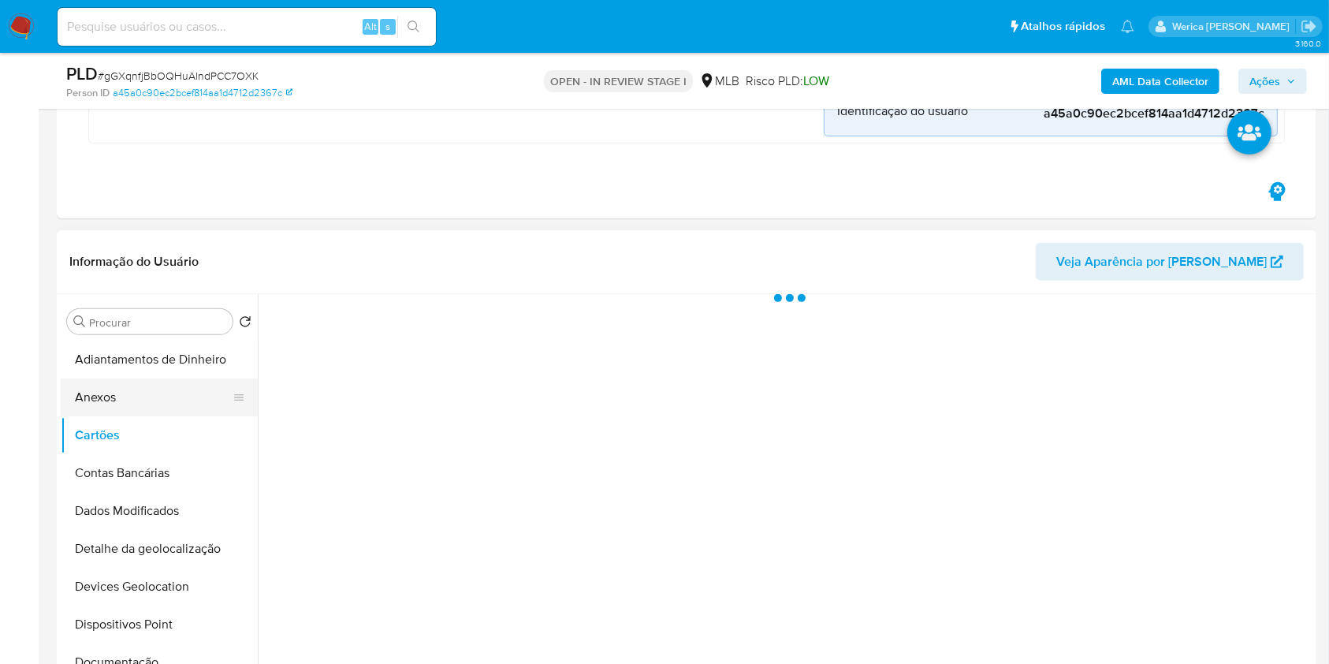
click at [137, 400] on button "Anexos" at bounding box center [153, 397] width 184 height 38
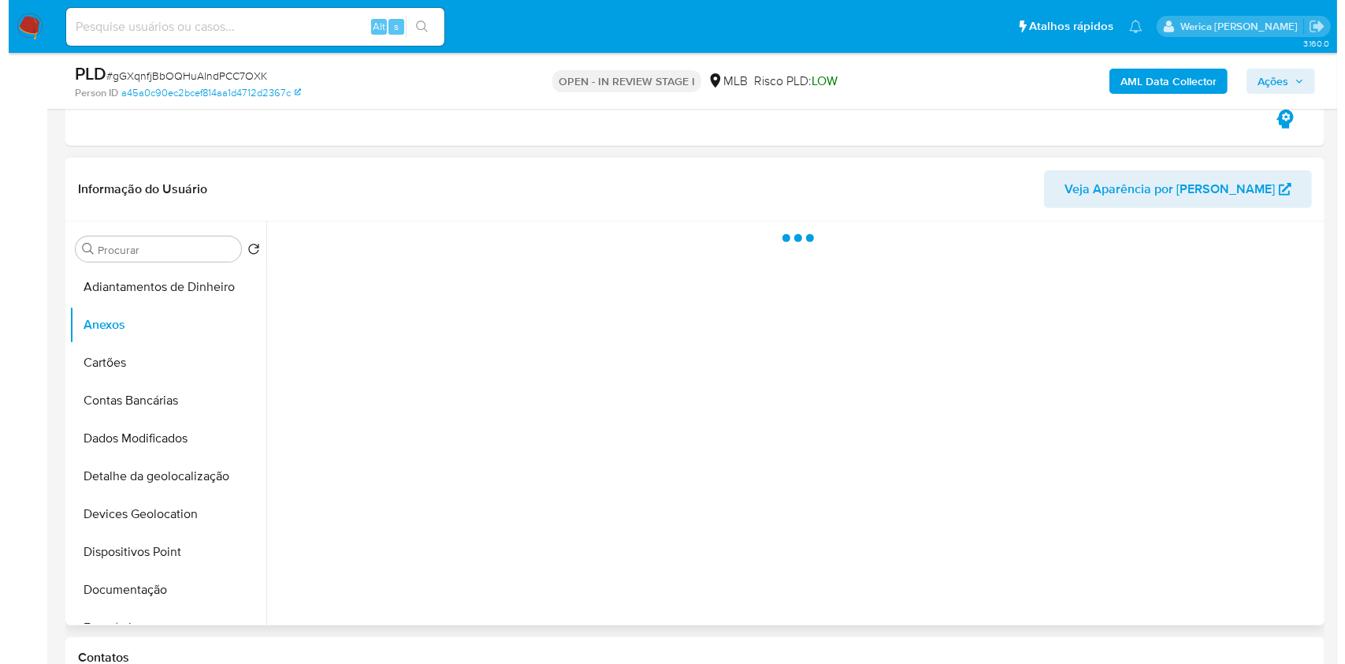
scroll to position [712, 0]
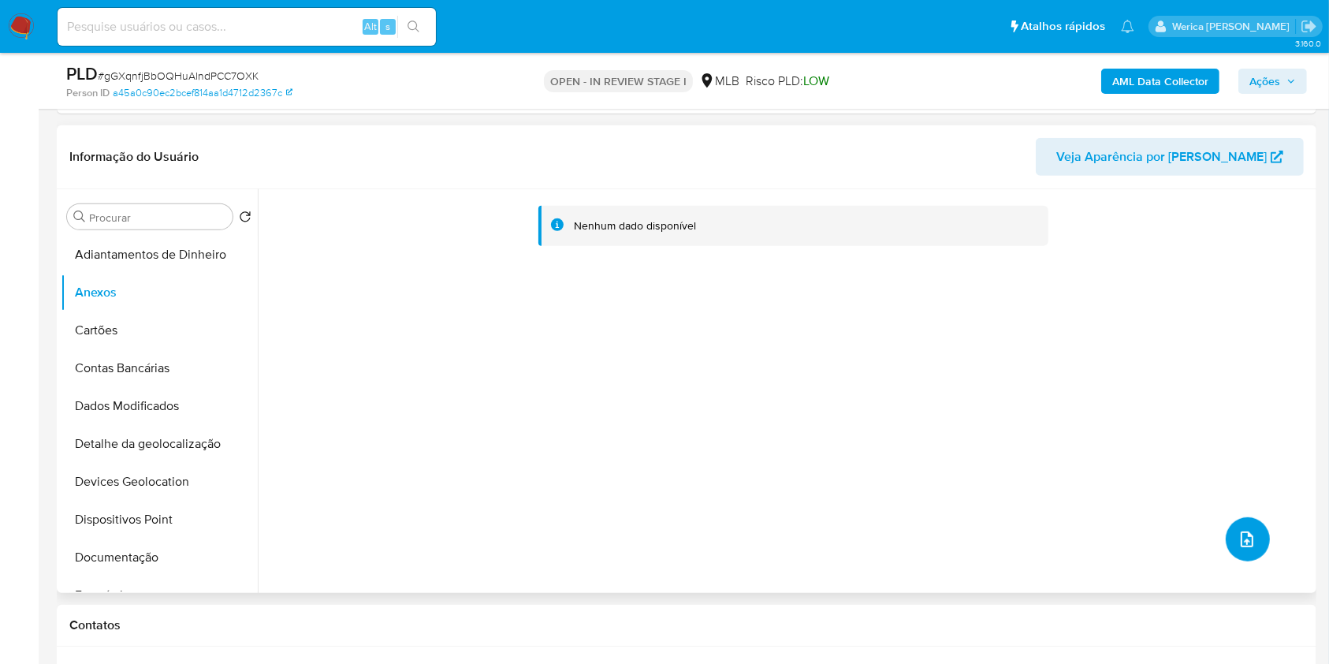
click at [1248, 534] on icon "upload-file" at bounding box center [1246, 539] width 19 height 19
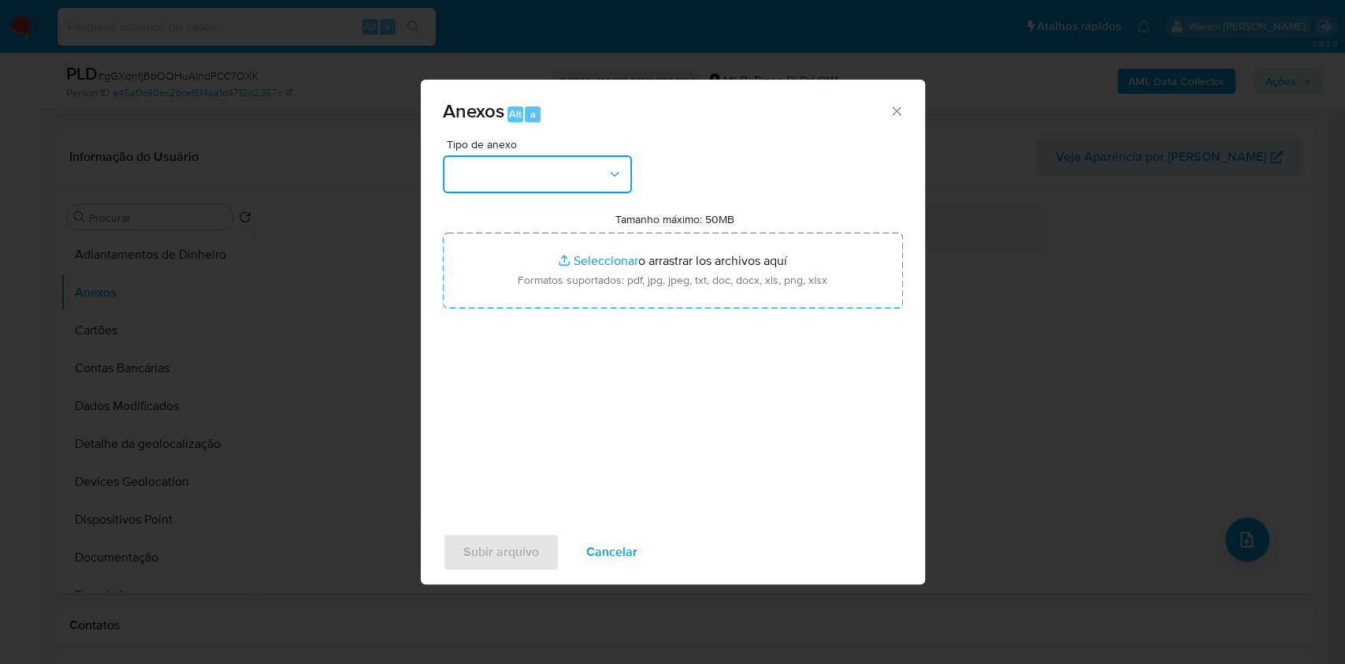
click at [535, 165] on button "button" at bounding box center [537, 174] width 189 height 38
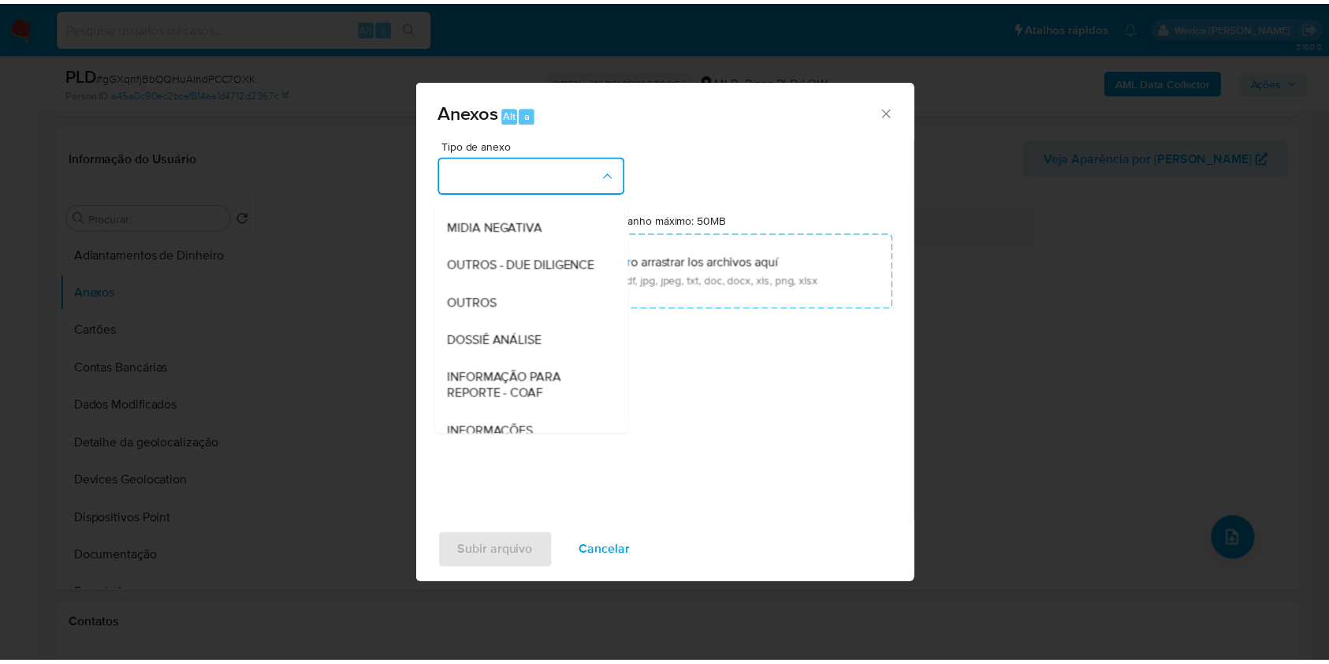
scroll to position [242, 0]
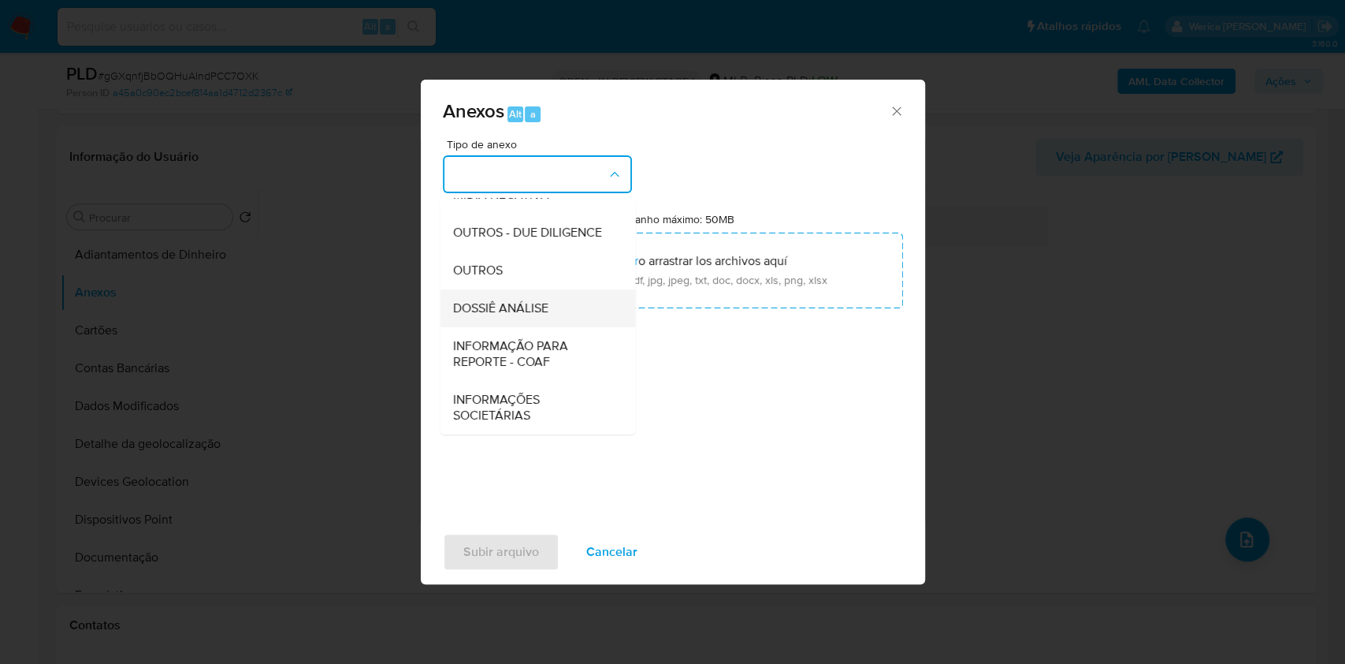
click at [546, 318] on div "DOSSIÊ ANÁLISE" at bounding box center [532, 308] width 161 height 38
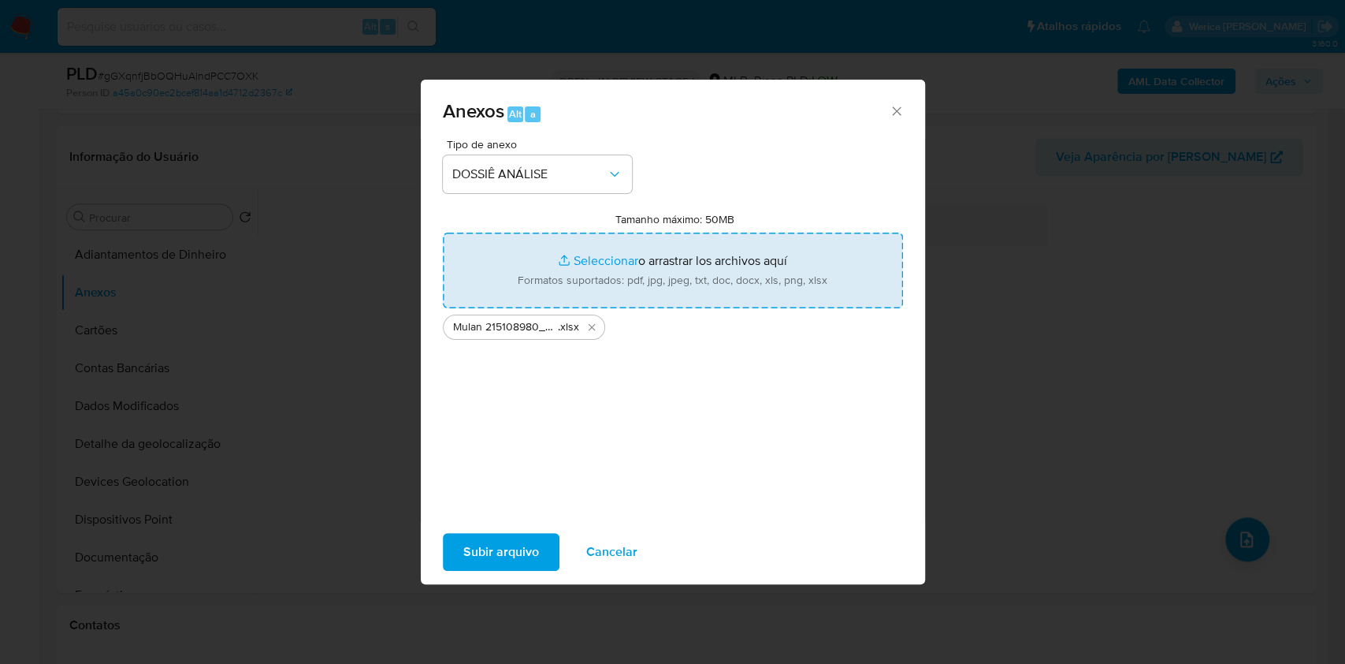
type input "C:\fakepath\SAR - XXXX - CPF 02046509170 - CLAUDINEIA FERNANDES PIACENTINI.pdf"
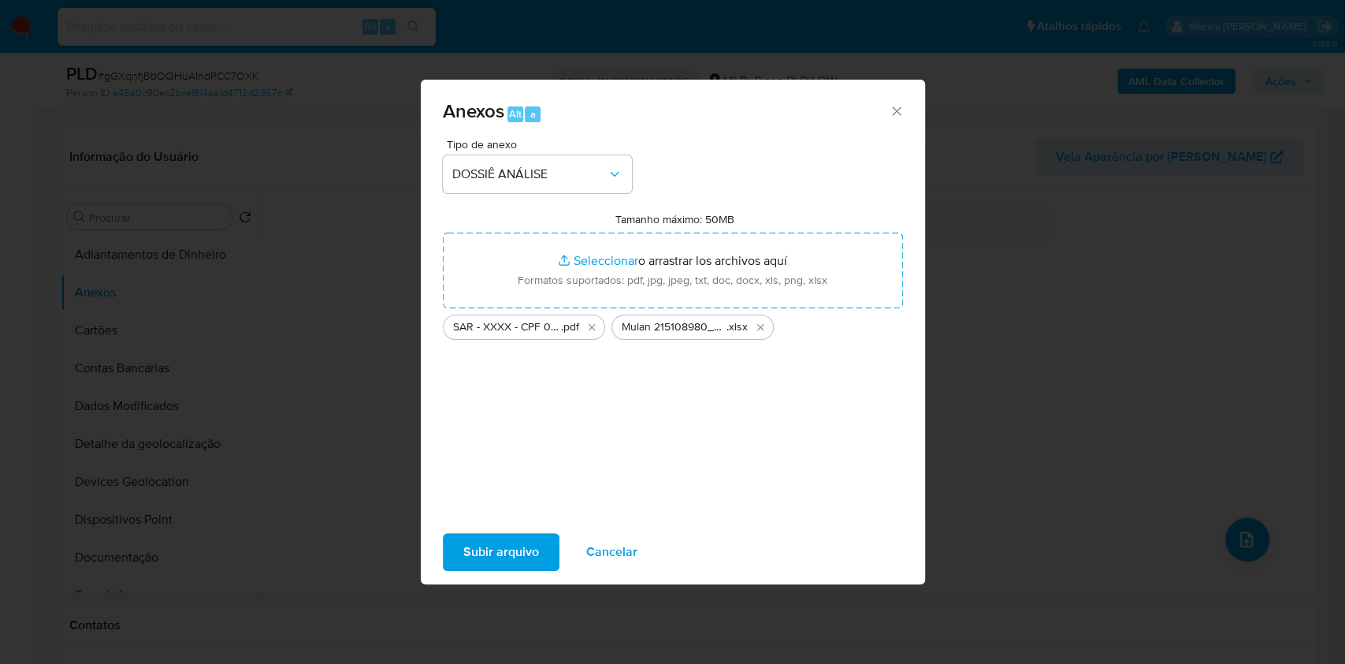
click at [507, 560] on span "Subir arquivo" at bounding box center [501, 551] width 76 height 35
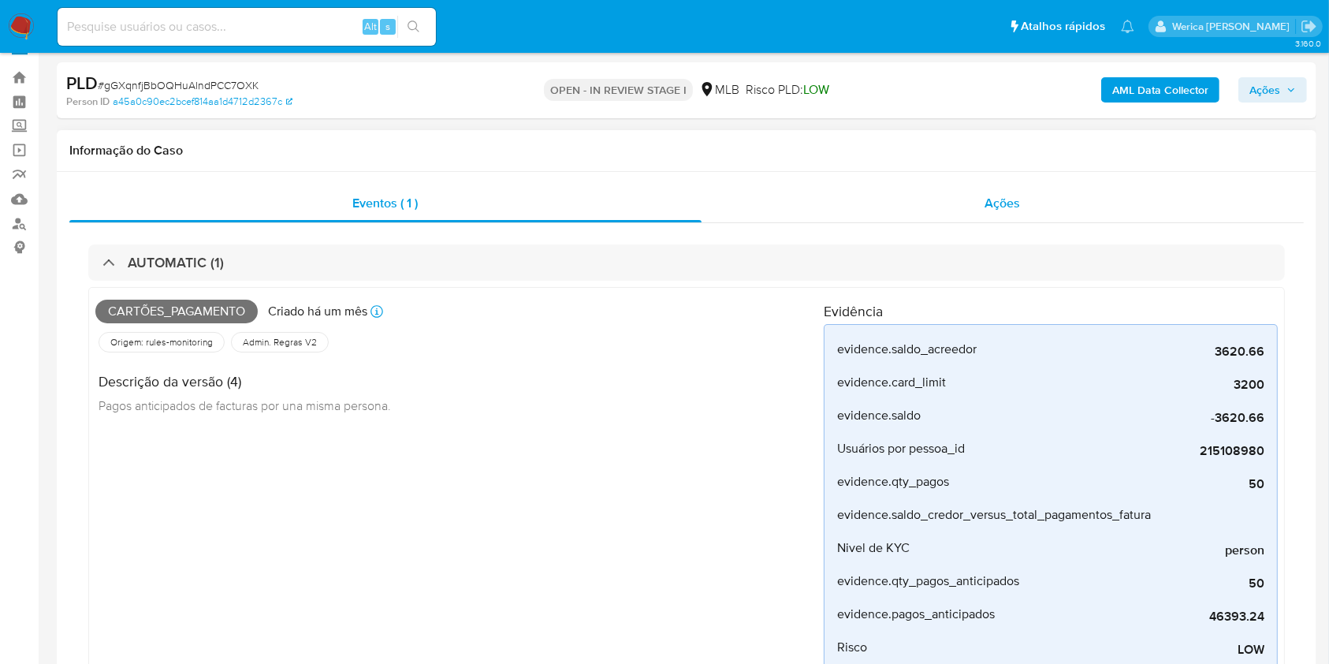
scroll to position [0, 0]
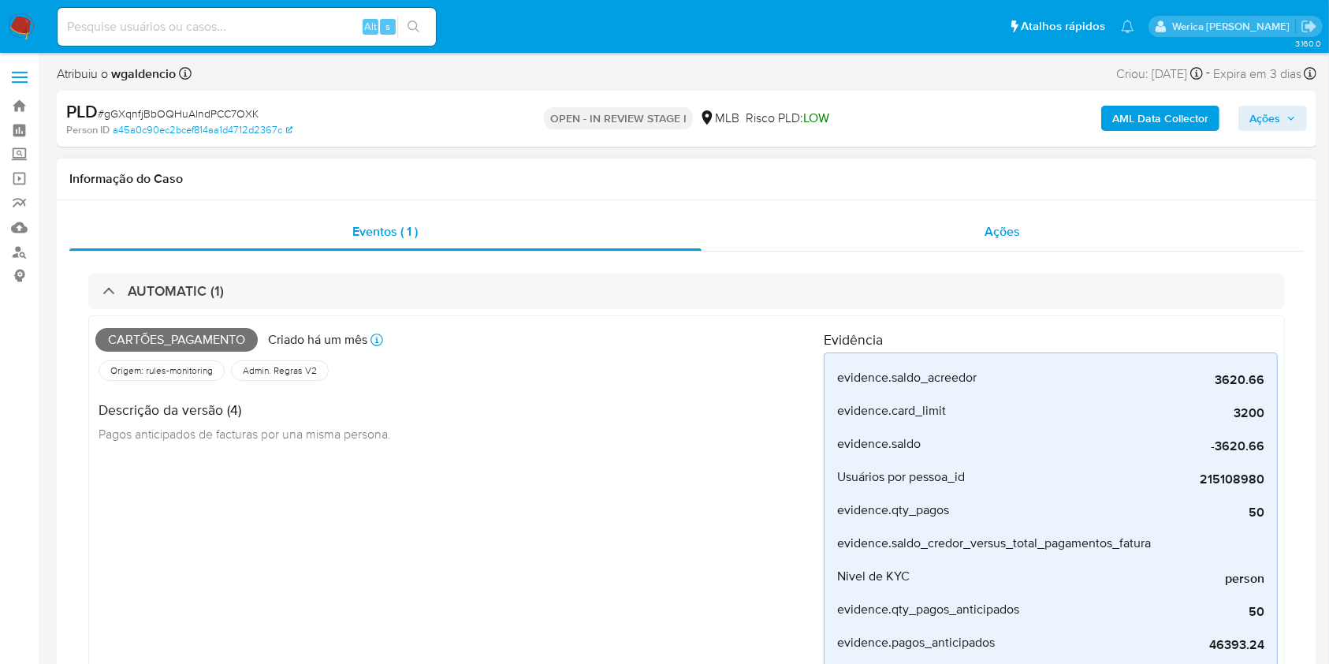
drag, startPoint x: 1013, startPoint y: 243, endPoint x: 1021, endPoint y: 244, distance: 8.0
click at [1013, 241] on div "Ações" at bounding box center [1002, 232] width 602 height 38
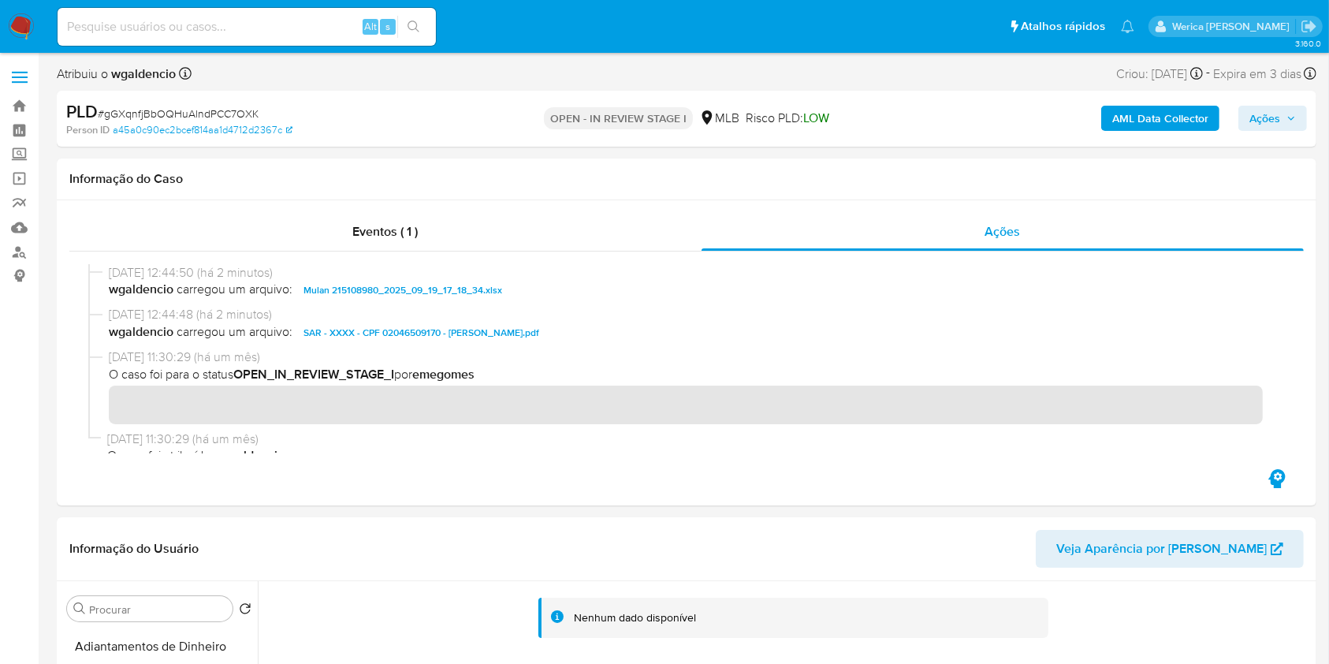
click at [1144, 119] on b "AML Data Collector" at bounding box center [1160, 118] width 96 height 25
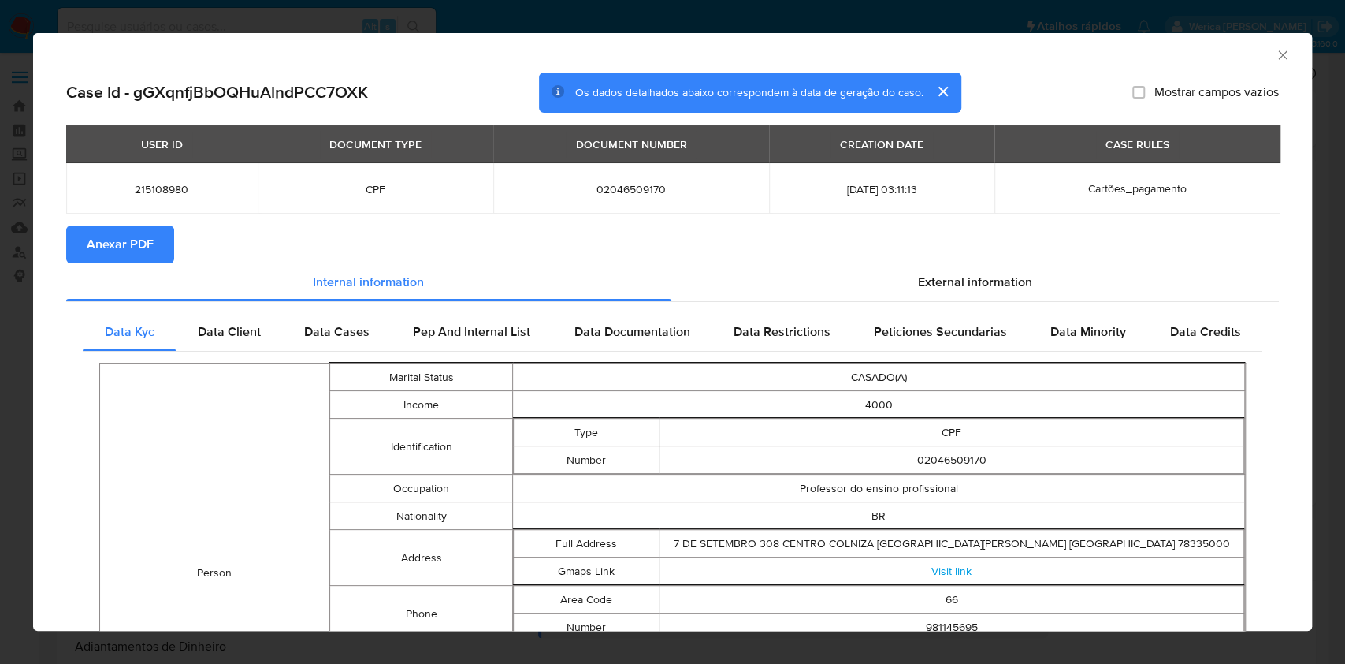
click at [1275, 58] on icon "Fechar a janela" at bounding box center [1283, 55] width 16 height 16
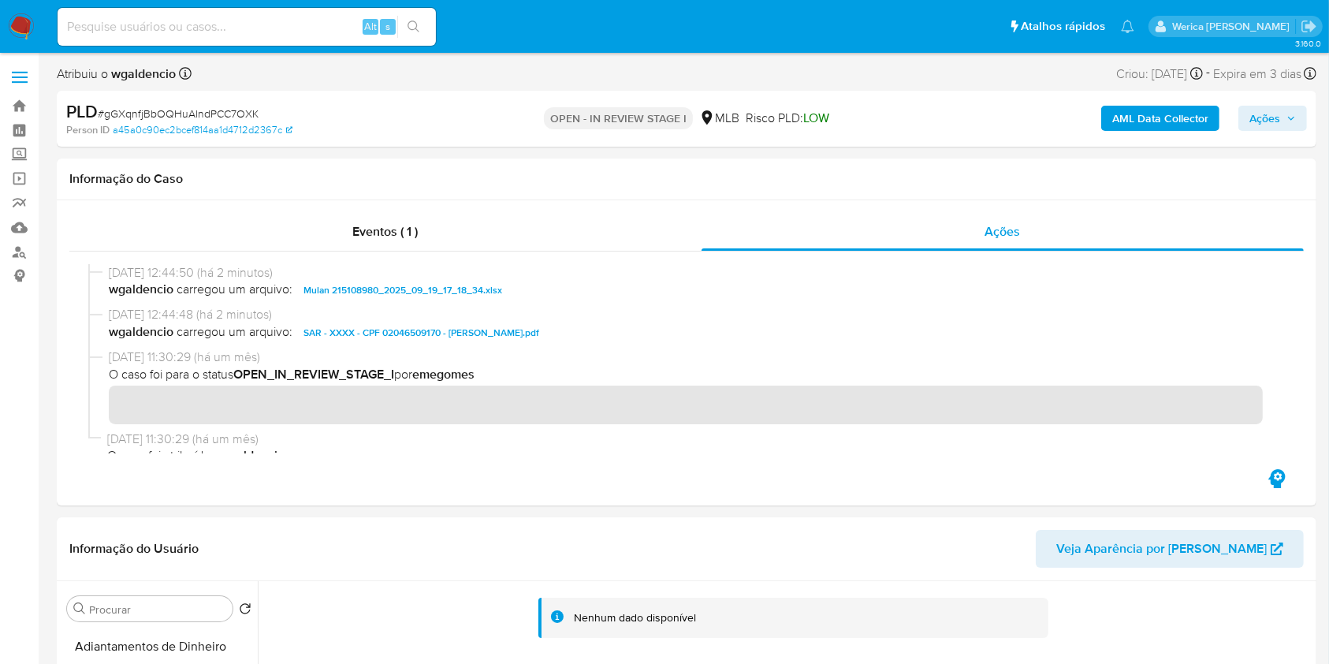
click at [1283, 110] on span "Ações" at bounding box center [1272, 118] width 46 height 22
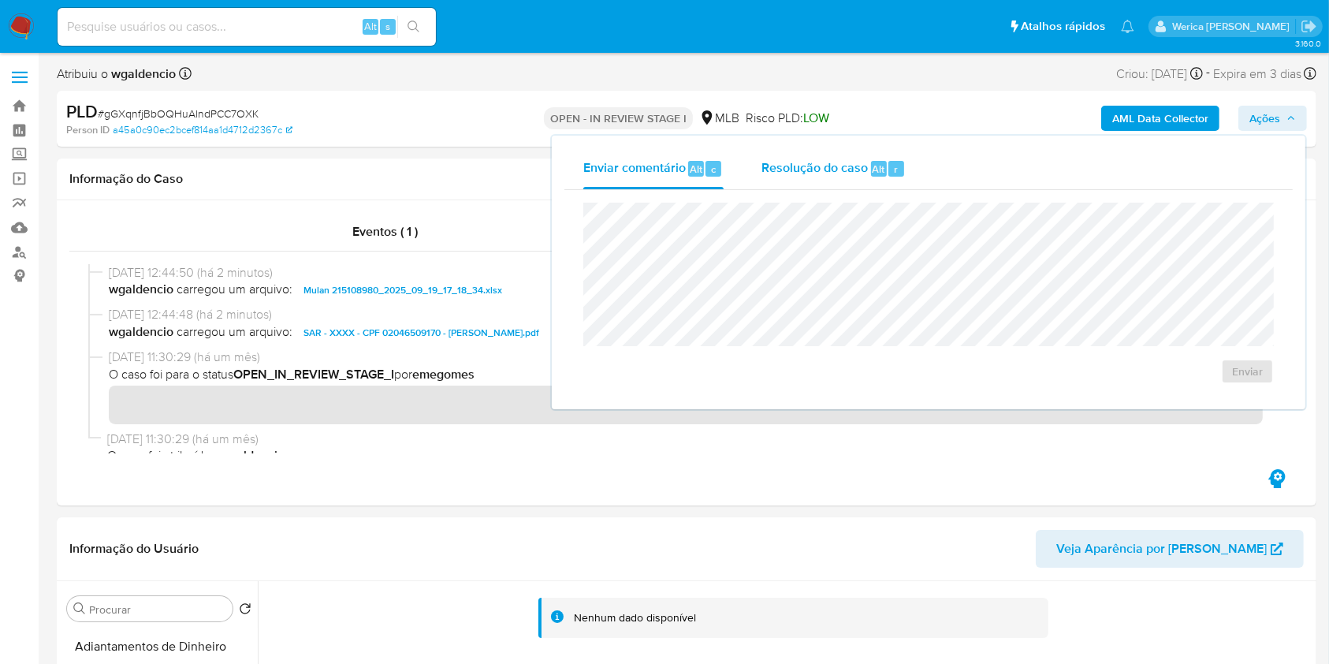
click at [847, 176] on span "Resolução do caso" at bounding box center [814, 168] width 106 height 18
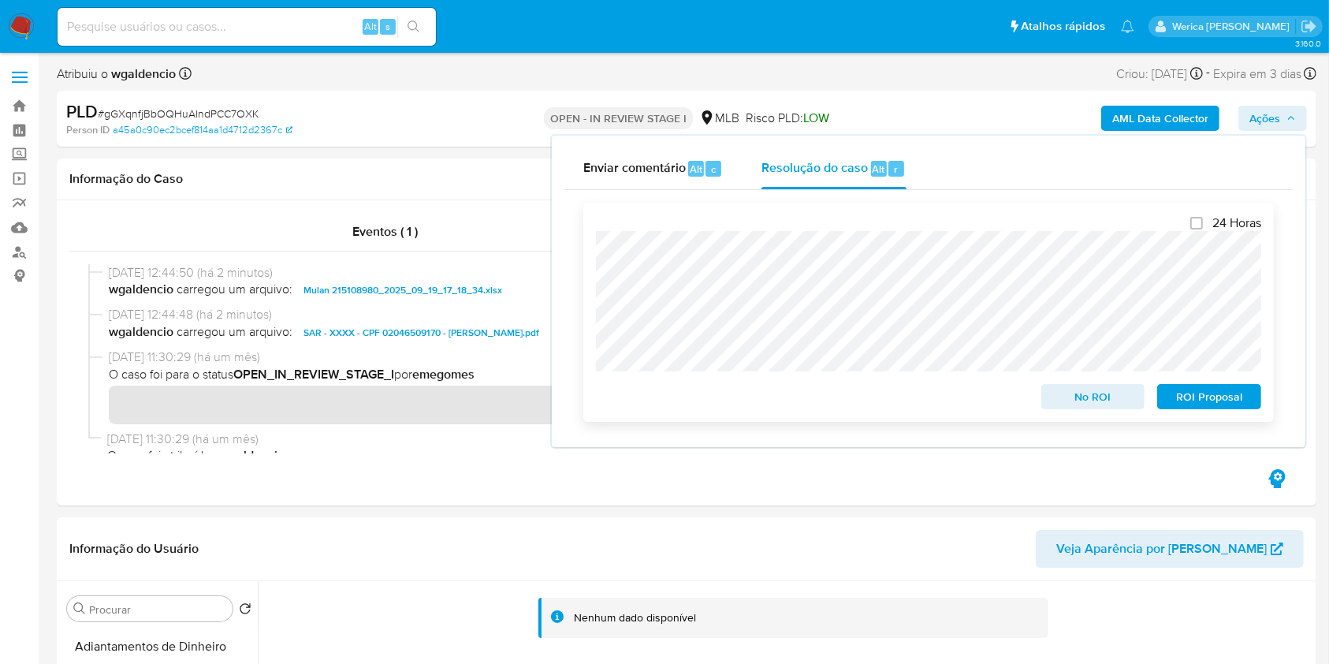
click at [1188, 389] on span "ROI Proposal" at bounding box center [1209, 396] width 82 height 22
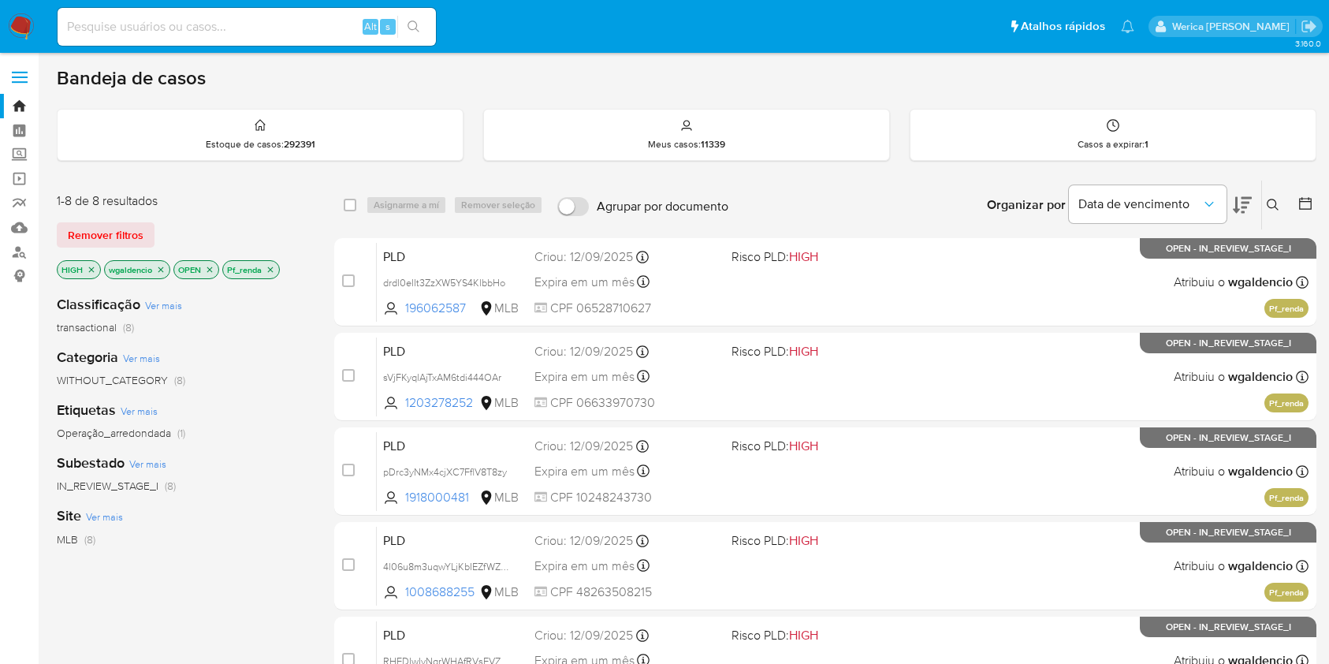
scroll to position [104, 0]
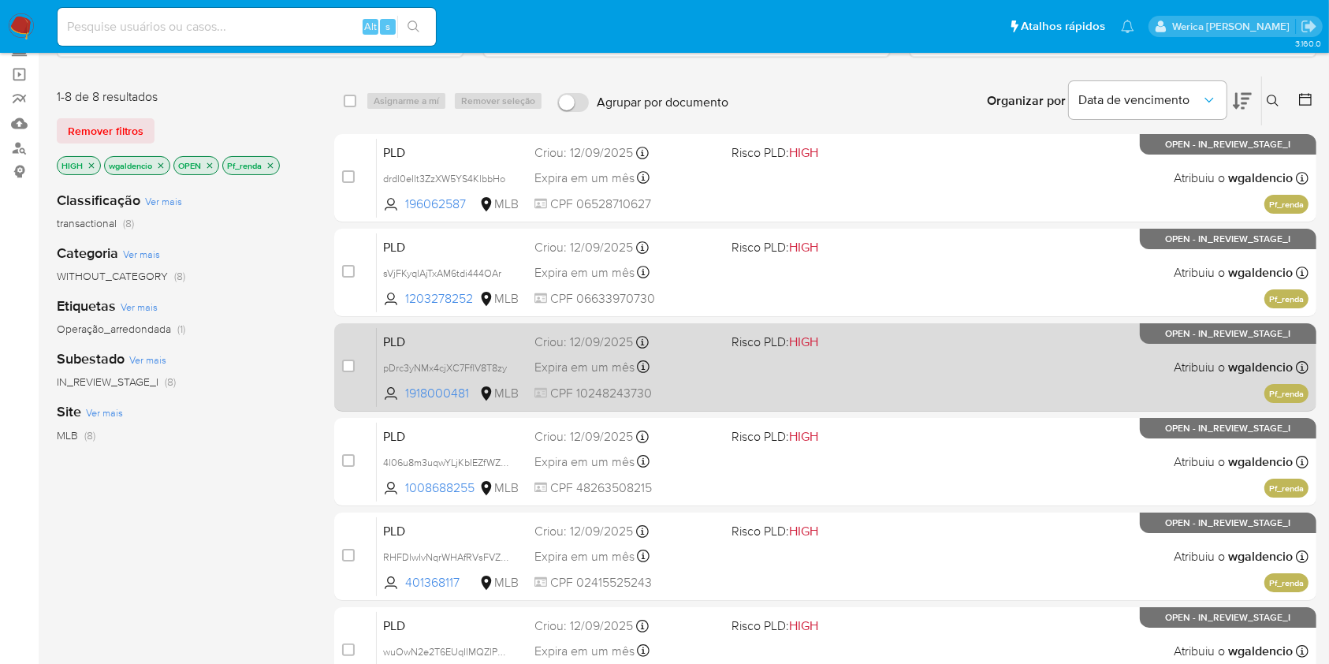
click at [836, 348] on span "Risco PLD: HIGH" at bounding box center [823, 340] width 184 height 20
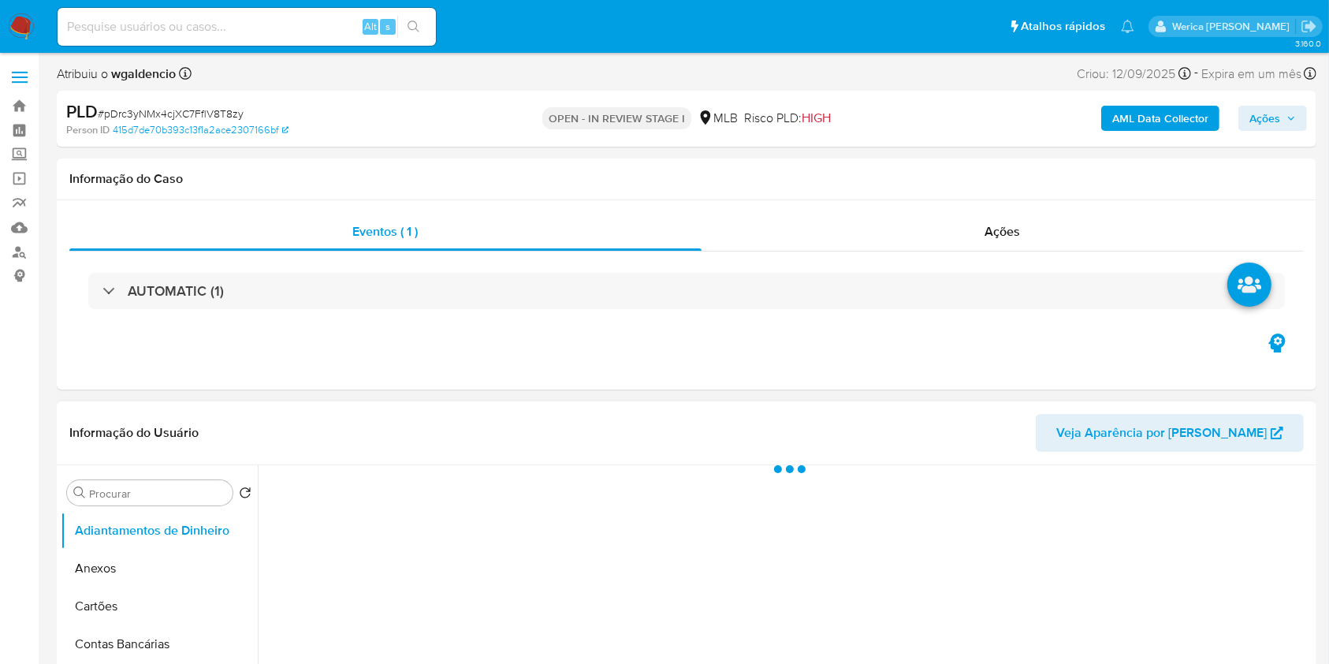
select select "10"
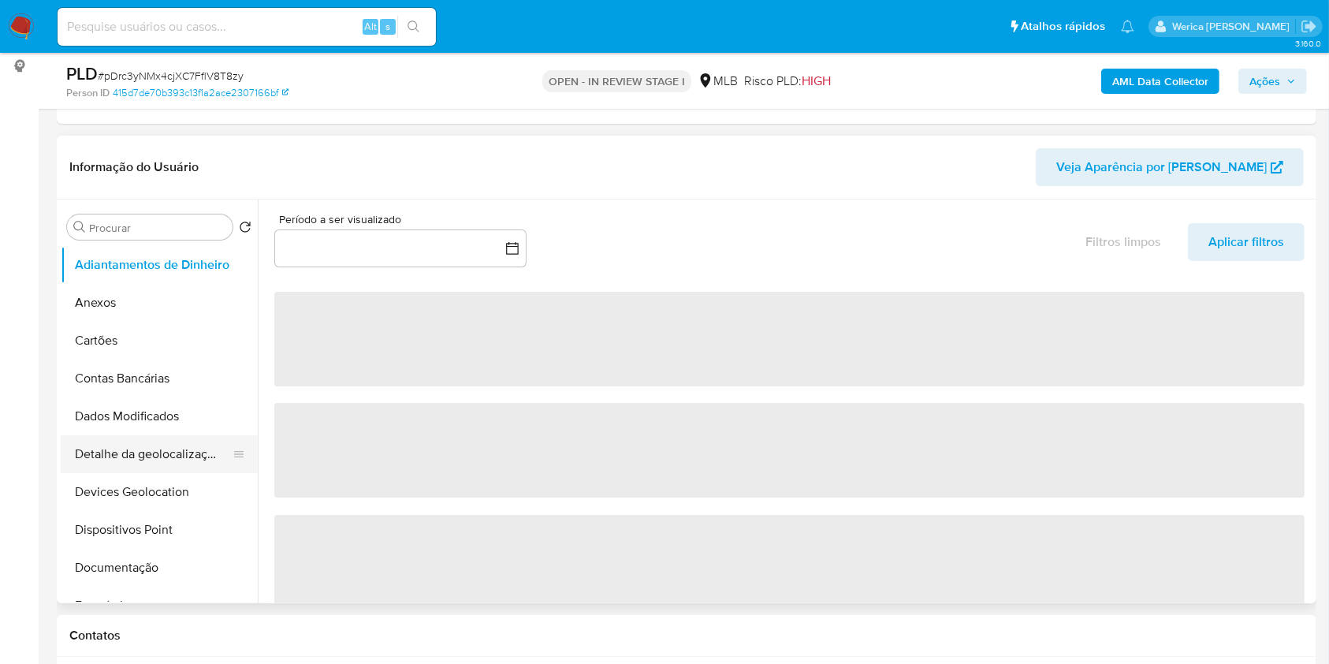
scroll to position [315, 0]
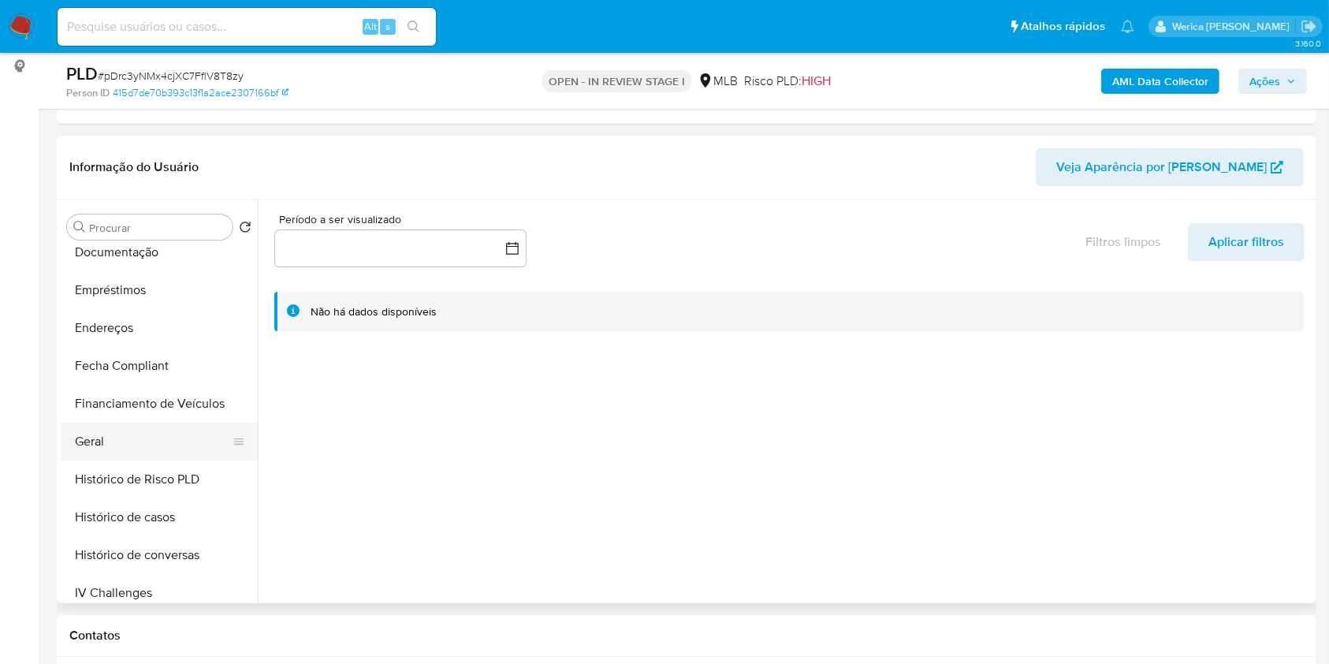
click at [158, 444] on button "Geral" at bounding box center [153, 441] width 184 height 38
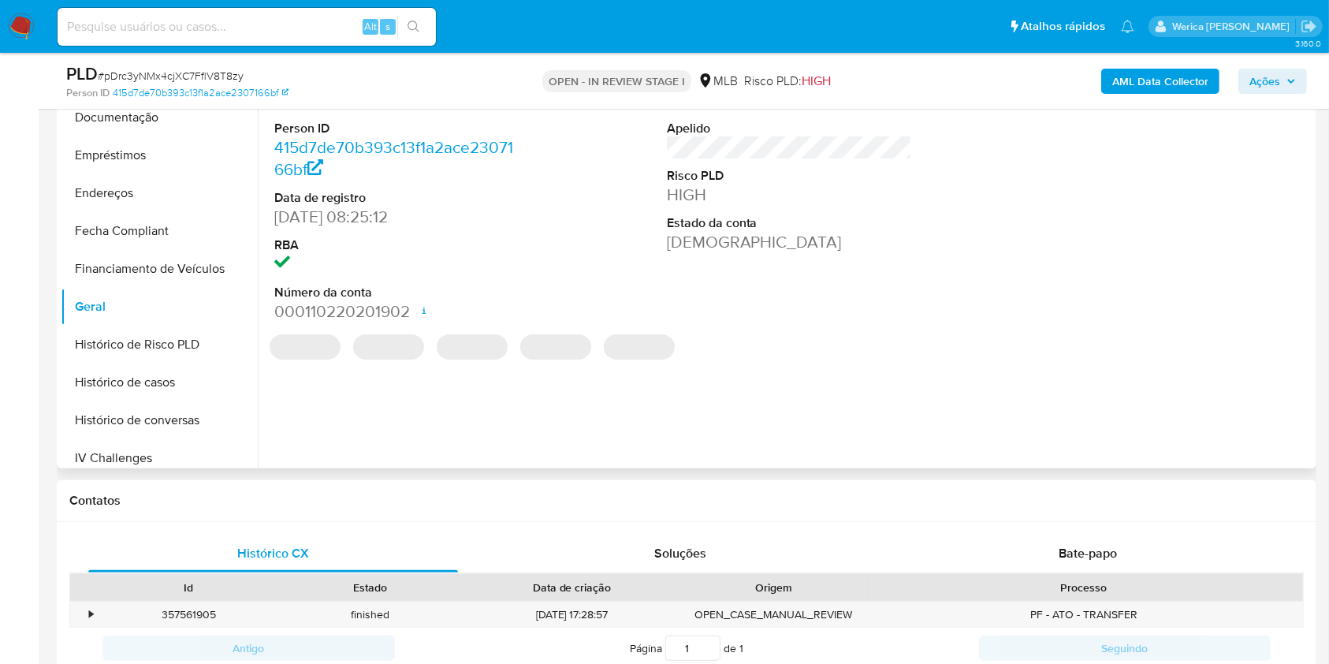
scroll to position [210, 0]
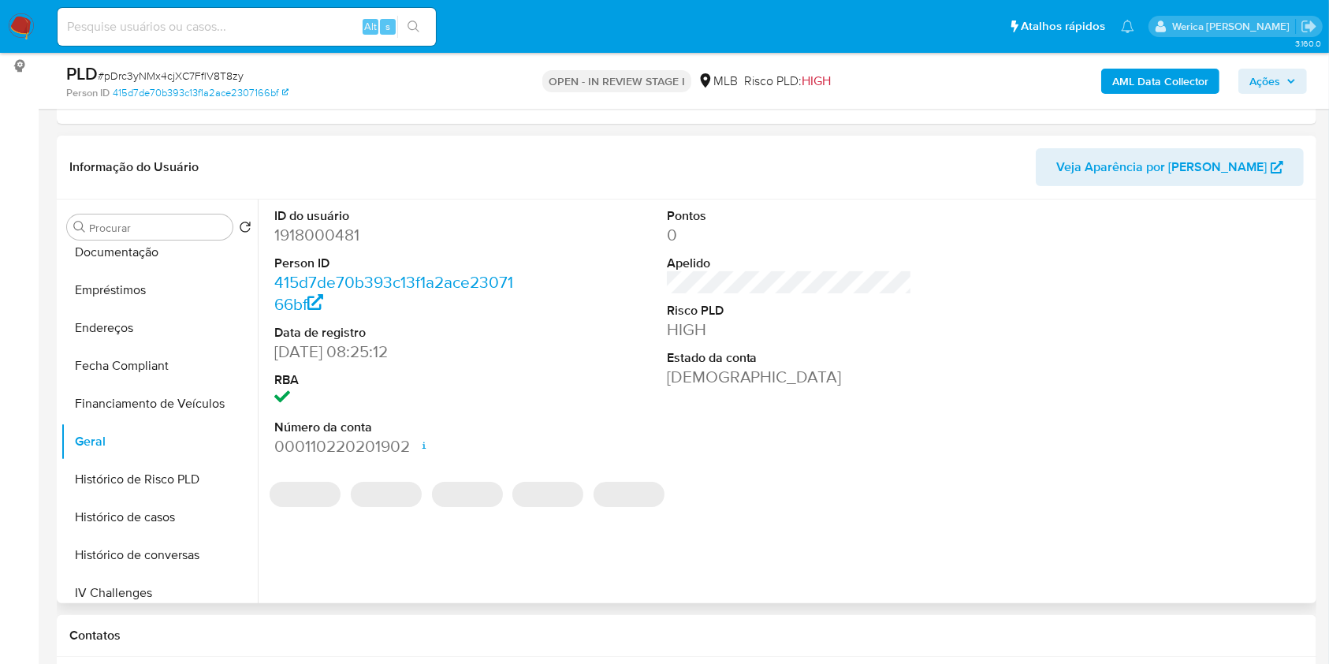
click at [325, 240] on dd "1918000481" at bounding box center [397, 235] width 246 height 22
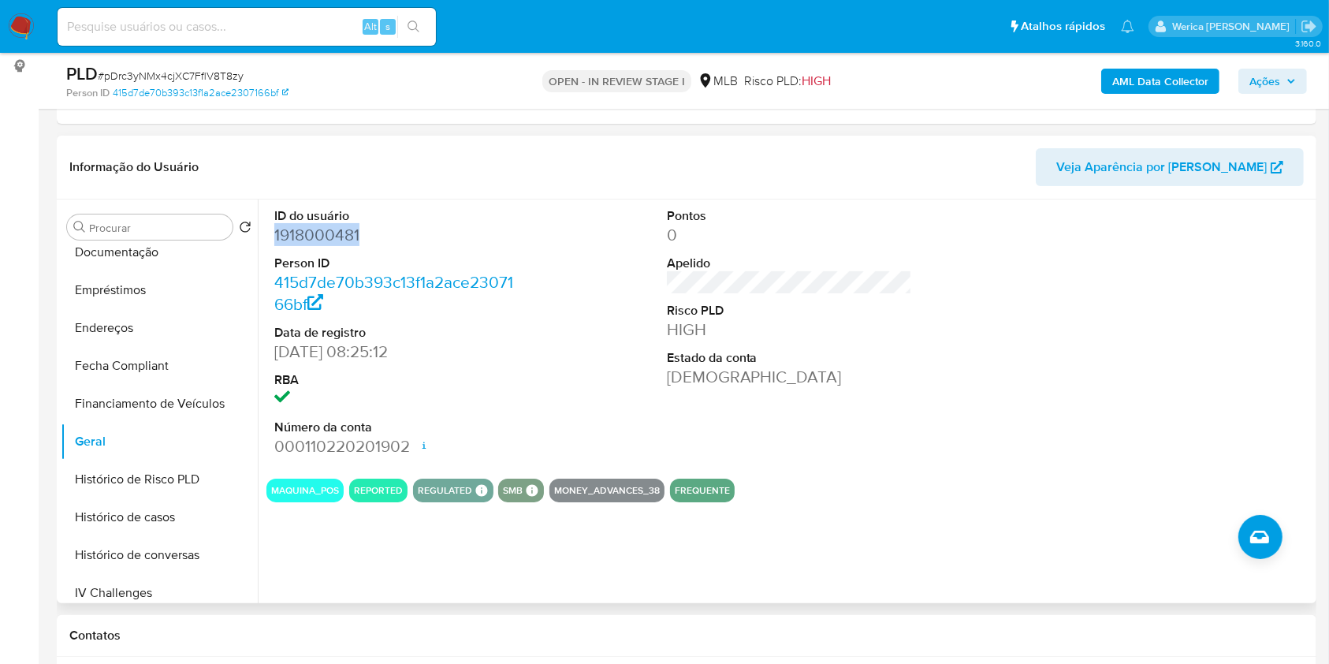
copy dd "1918000481"
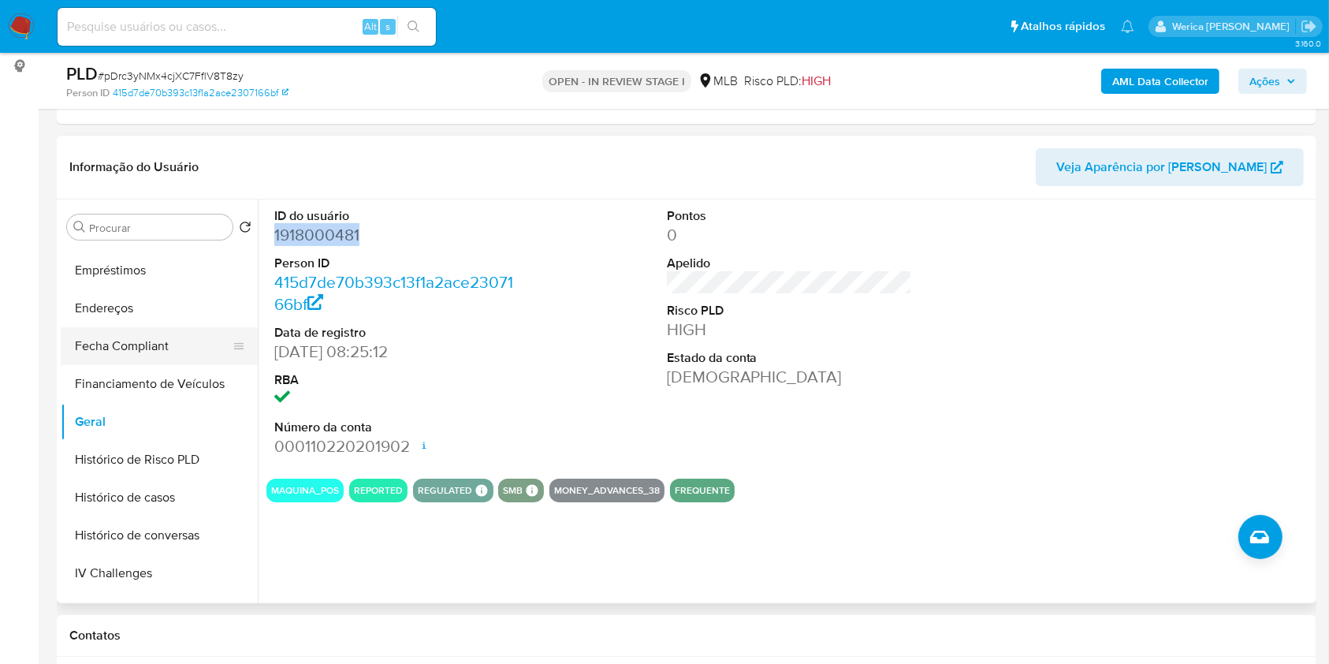
scroll to position [420, 0]
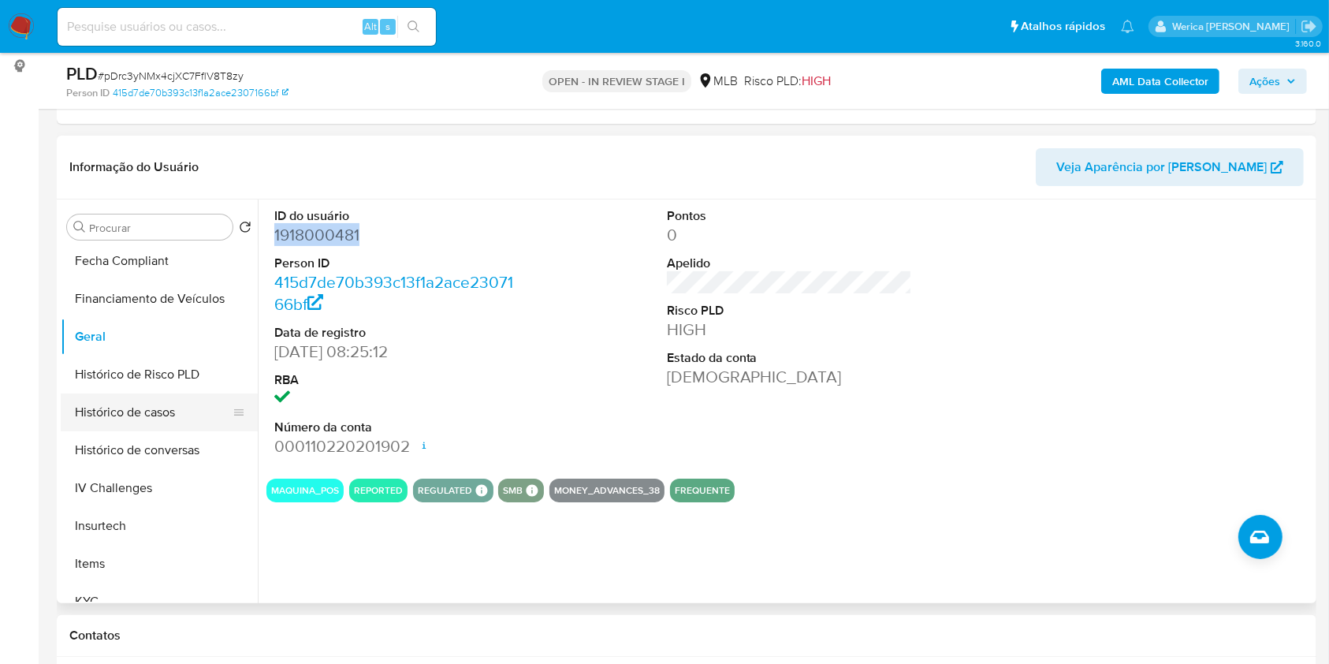
drag, startPoint x: 161, startPoint y: 405, endPoint x: 177, endPoint y: 406, distance: 16.6
click at [162, 404] on button "Histórico de casos" at bounding box center [153, 412] width 184 height 38
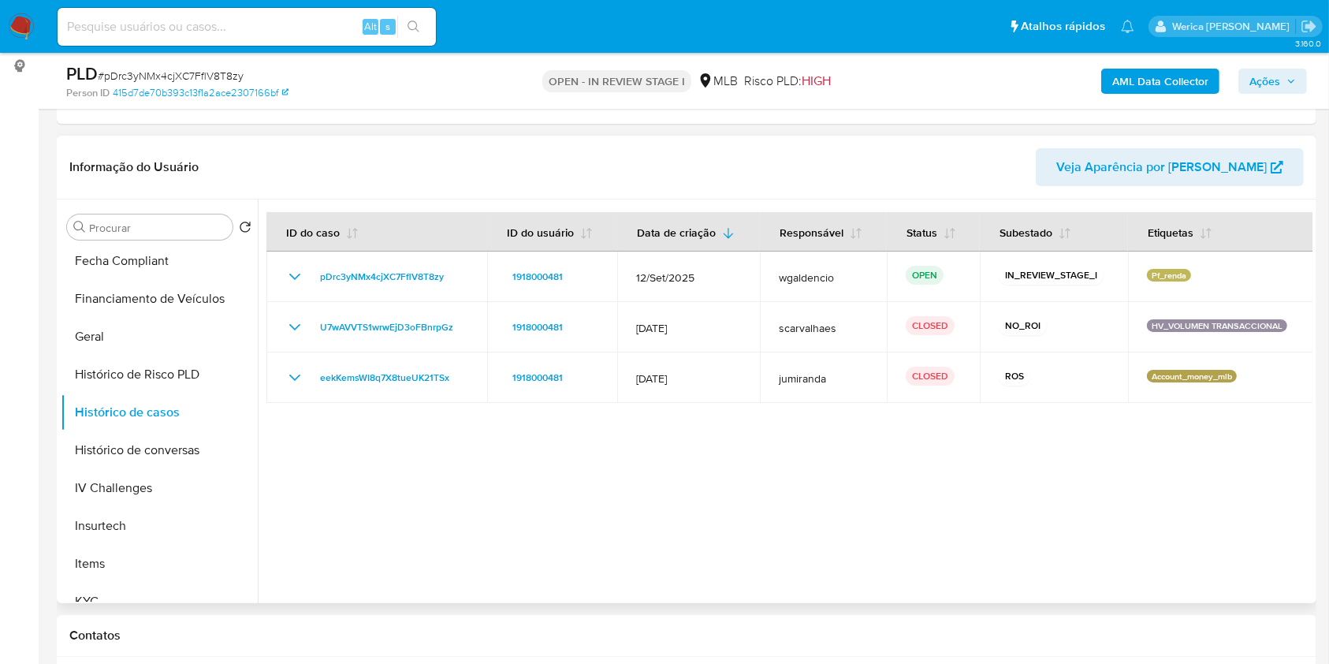
click at [1066, 476] on div at bounding box center [785, 401] width 1055 height 404
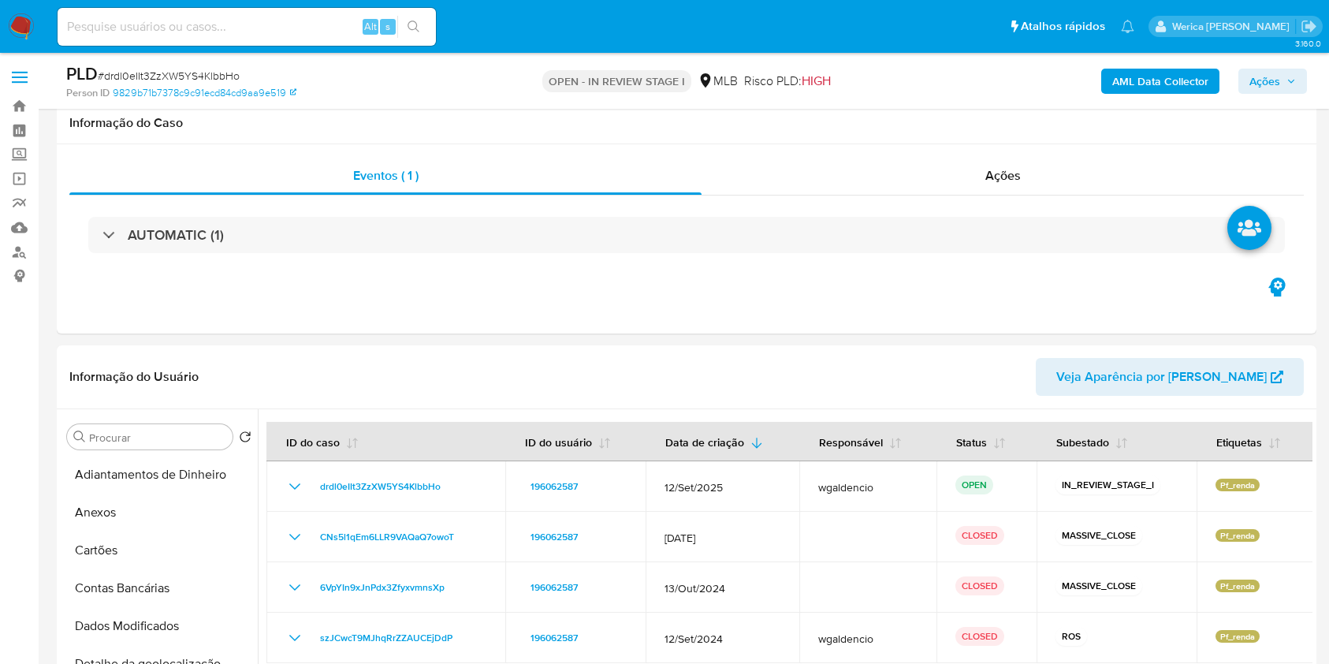
select select "10"
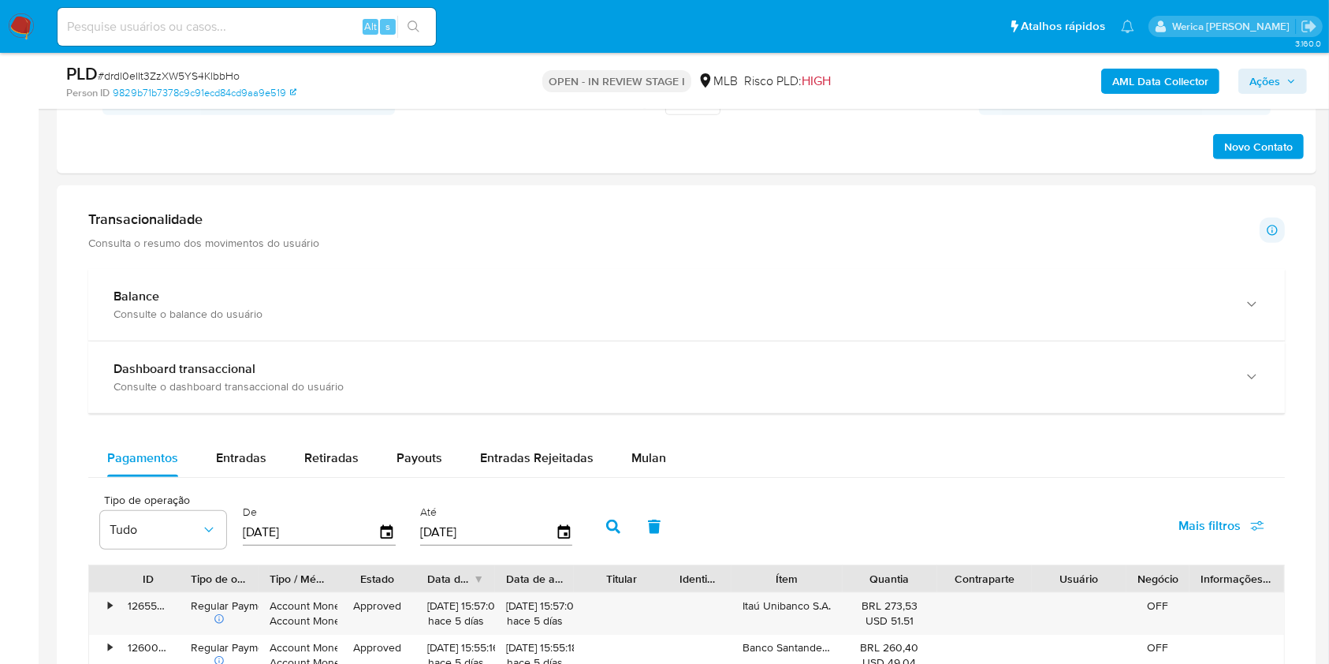
scroll to position [1073, 0]
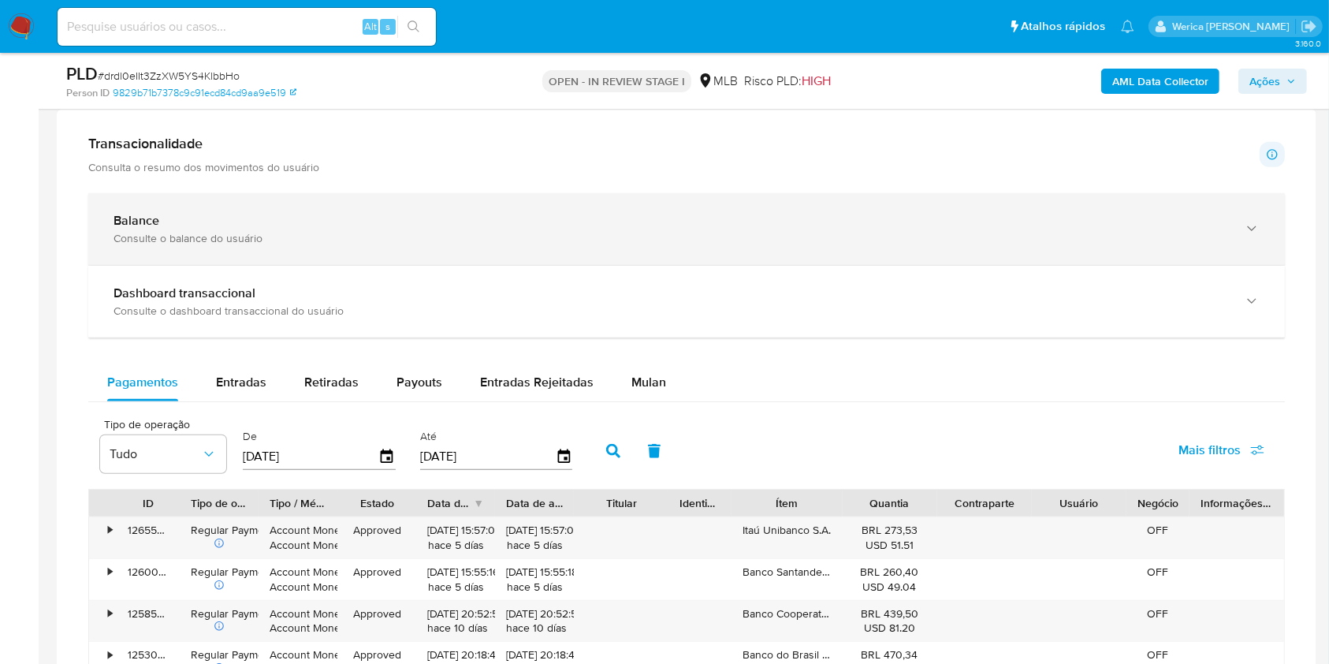
click at [492, 221] on div "Balance" at bounding box center [670, 221] width 1114 height 16
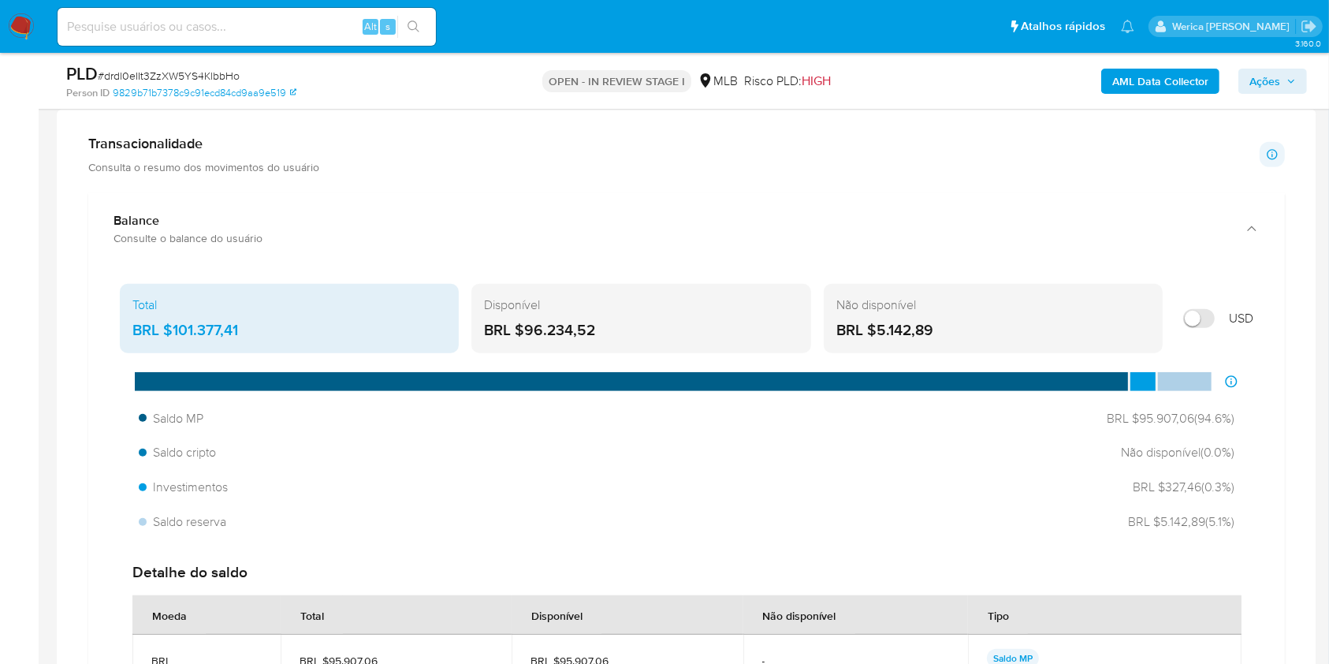
drag, startPoint x: 170, startPoint y: 328, endPoint x: 349, endPoint y: 322, distance: 179.0
click at [285, 322] on div "BRL $101.377,41" at bounding box center [289, 330] width 314 height 20
drag, startPoint x: 523, startPoint y: 329, endPoint x: 605, endPoint y: 329, distance: 82.0
click at [605, 329] on div "BRL $96.234,52" at bounding box center [641, 330] width 314 height 20
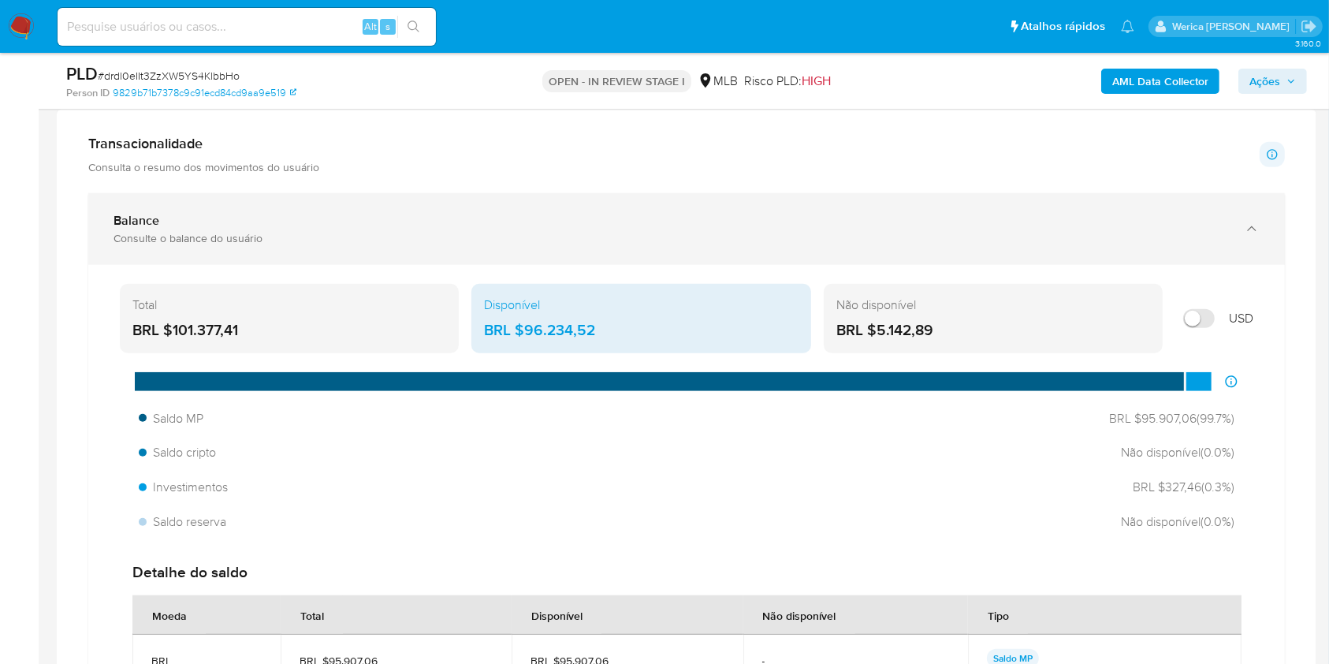
click at [638, 194] on div "Balance Consulte o balance do usuário" at bounding box center [686, 229] width 1196 height 72
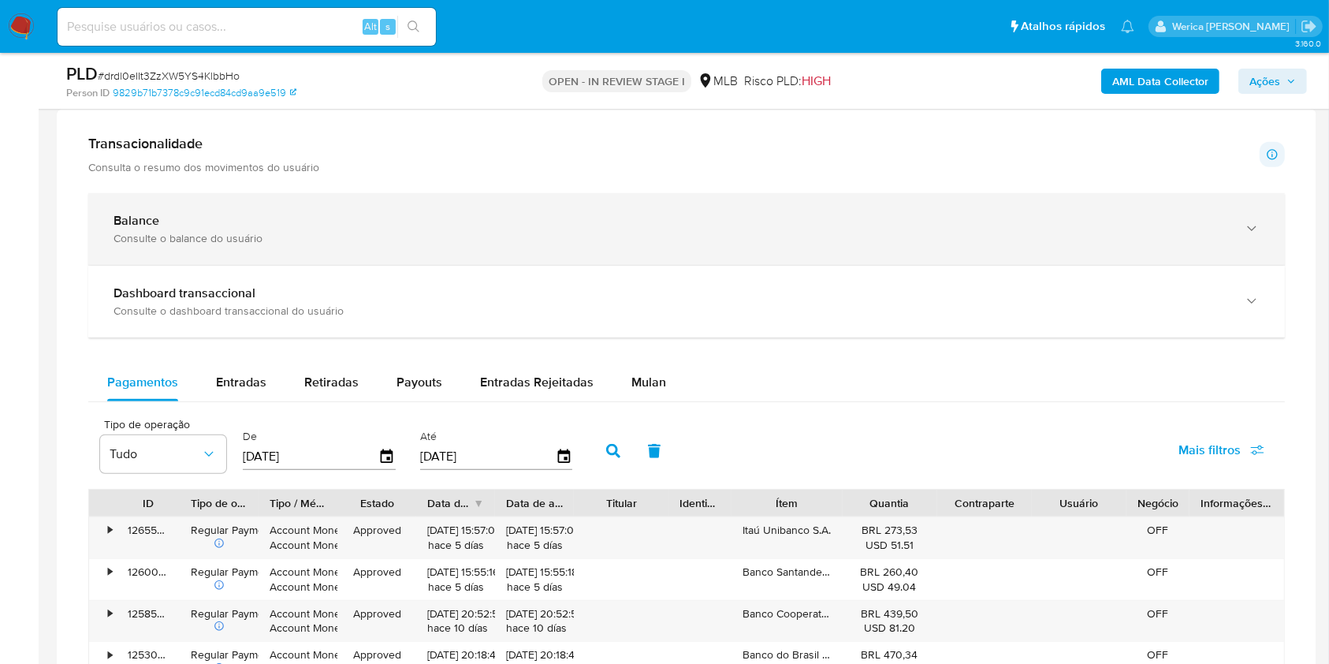
click at [643, 213] on div "Balance" at bounding box center [670, 221] width 1114 height 16
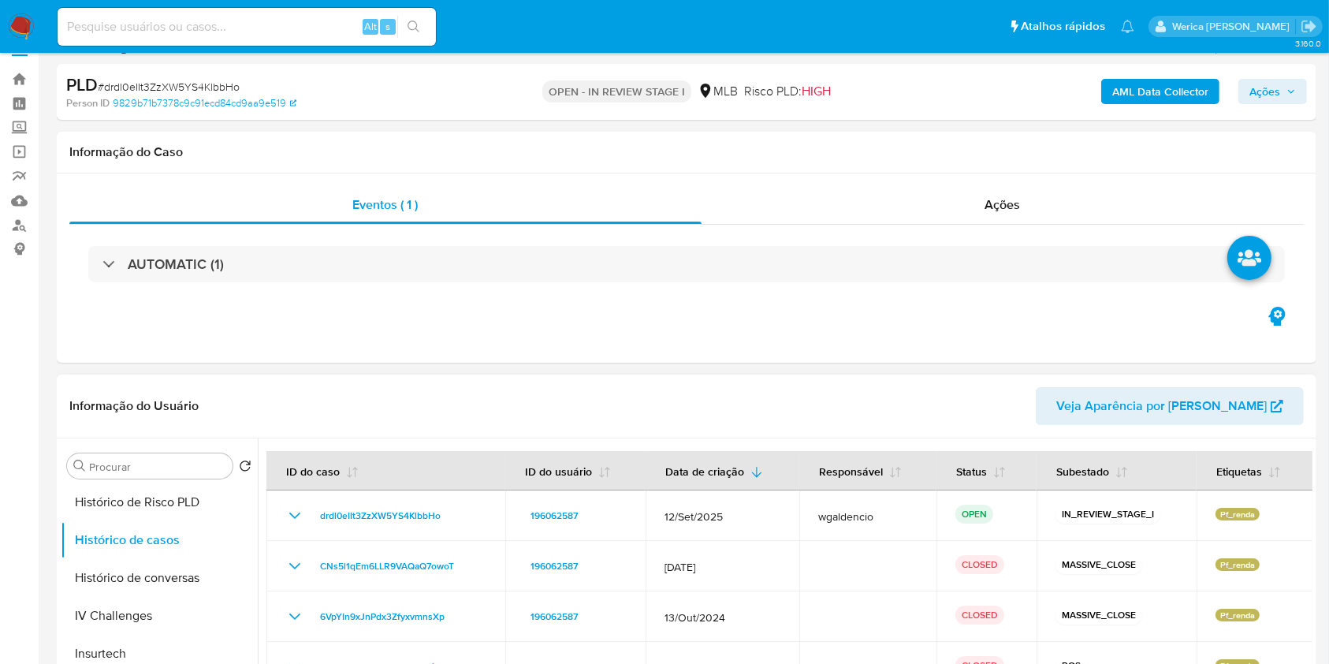
scroll to position [0, 0]
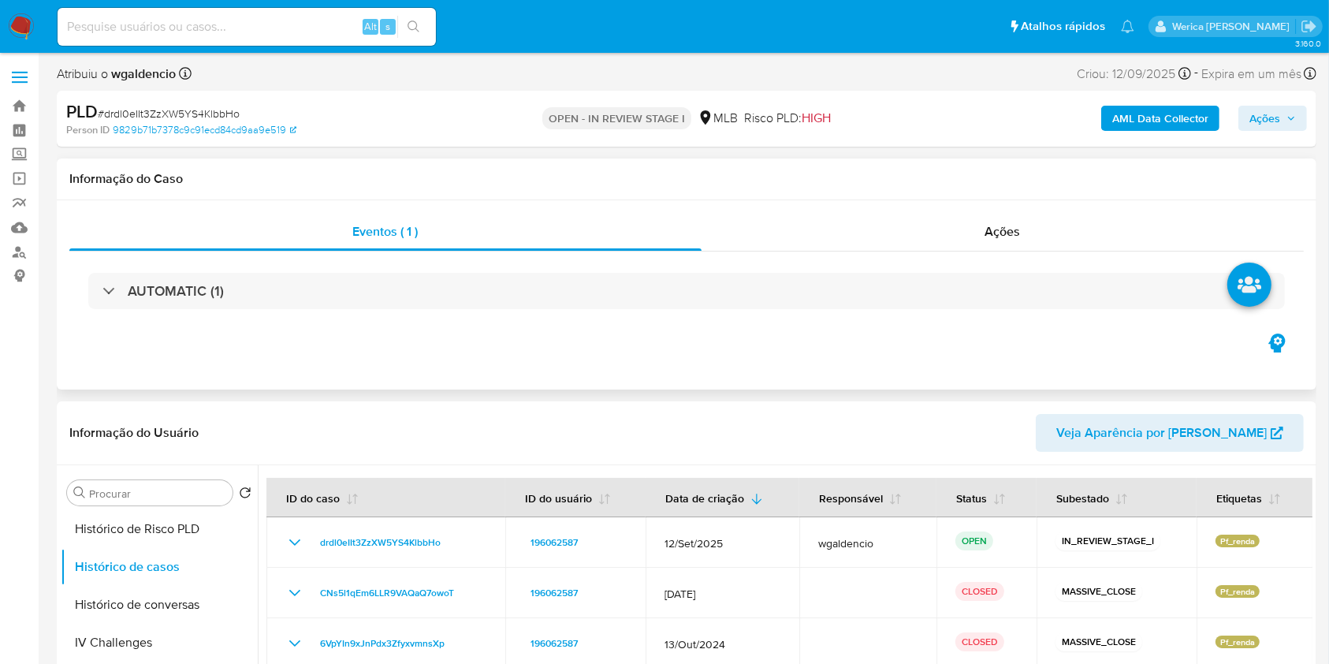
click at [993, 246] on div "Ações" at bounding box center [1002, 232] width 602 height 38
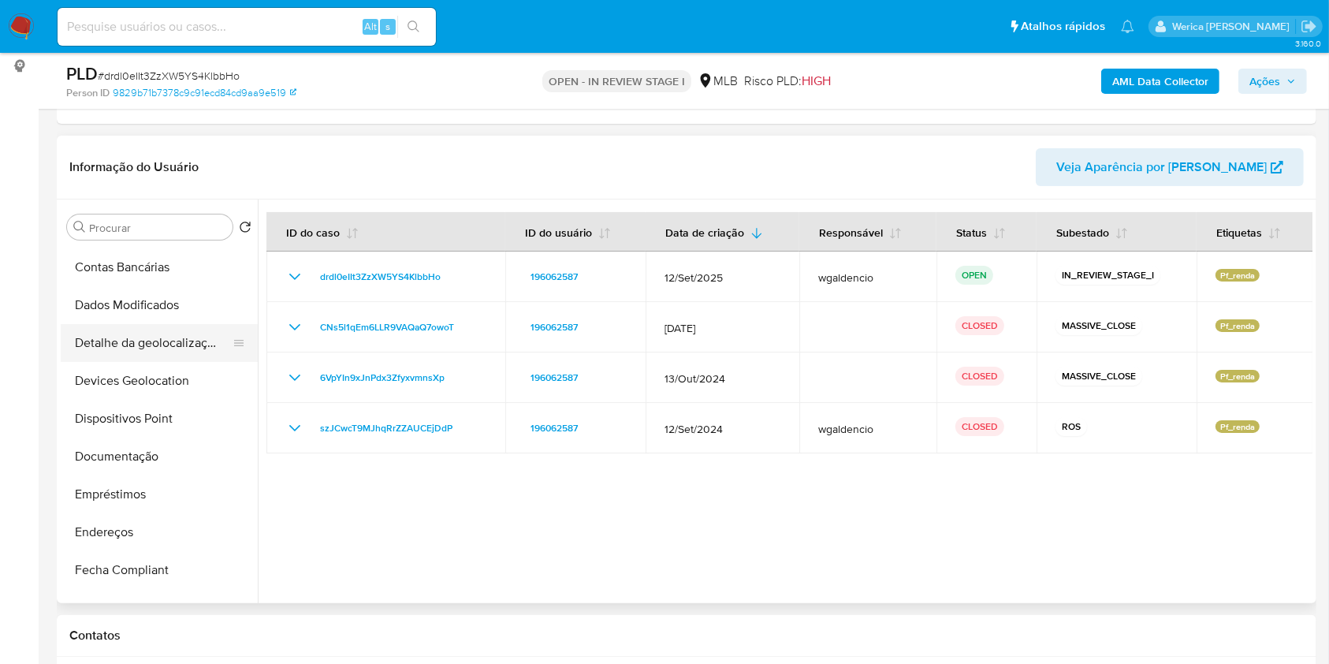
scroll to position [6, 0]
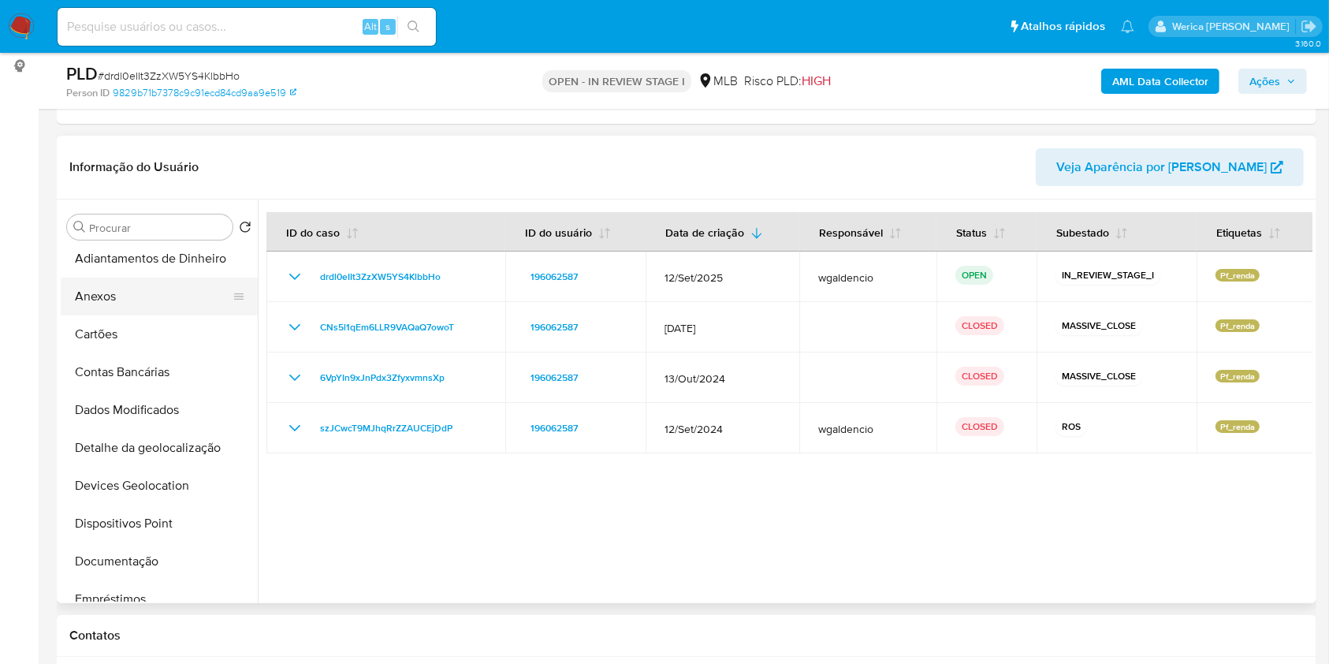
click at [147, 303] on button "Anexos" at bounding box center [153, 296] width 184 height 38
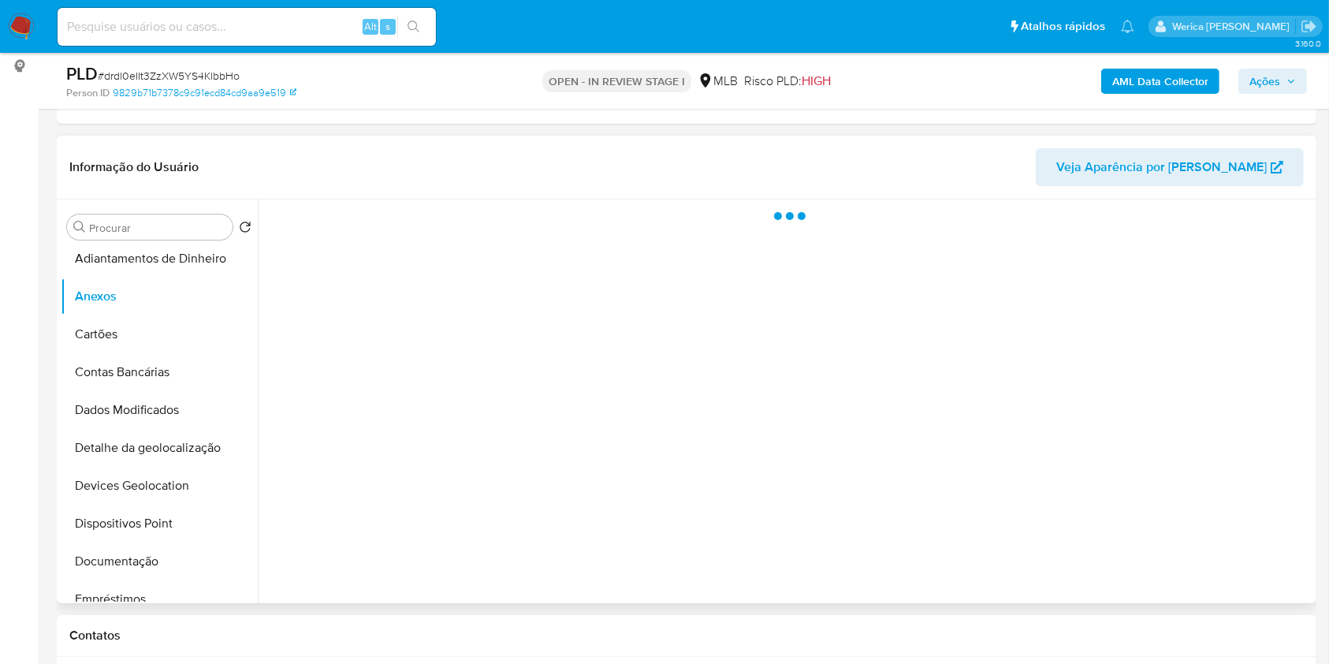
click at [1162, 465] on div at bounding box center [785, 401] width 1055 height 404
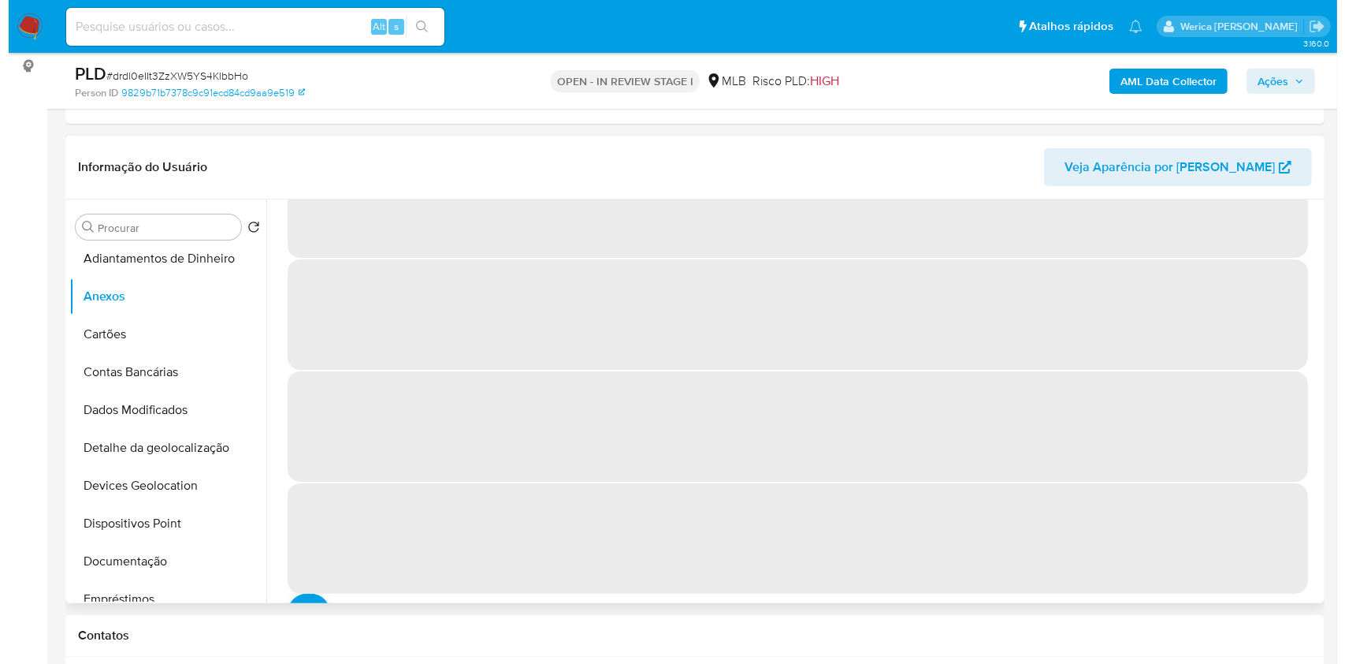
scroll to position [0, 0]
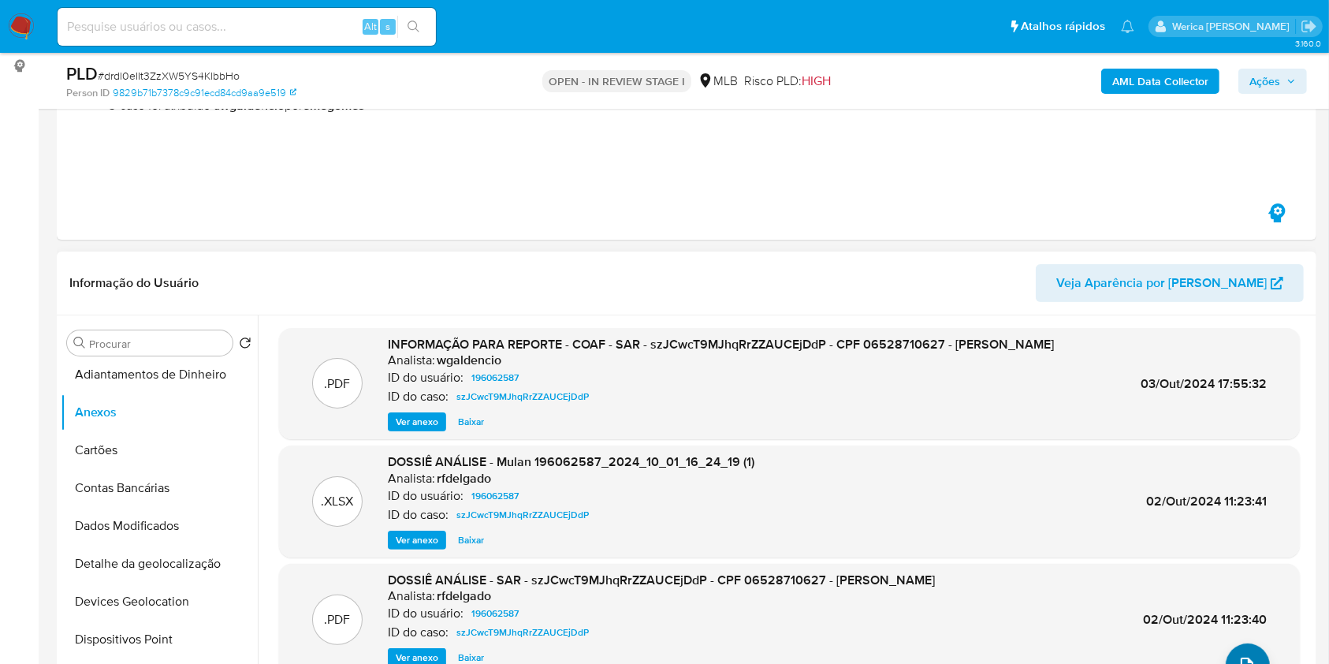
click at [1237, 642] on div ".PDF INFORMAÇÃO PARA REPORTE - COAF - SAR - szJCwcT9MJhqRrZZAUCEjDdP - CPF 0652…" at bounding box center [789, 517] width 1021 height 378
click at [1238, 657] on icon "upload-file" at bounding box center [1246, 665] width 19 height 19
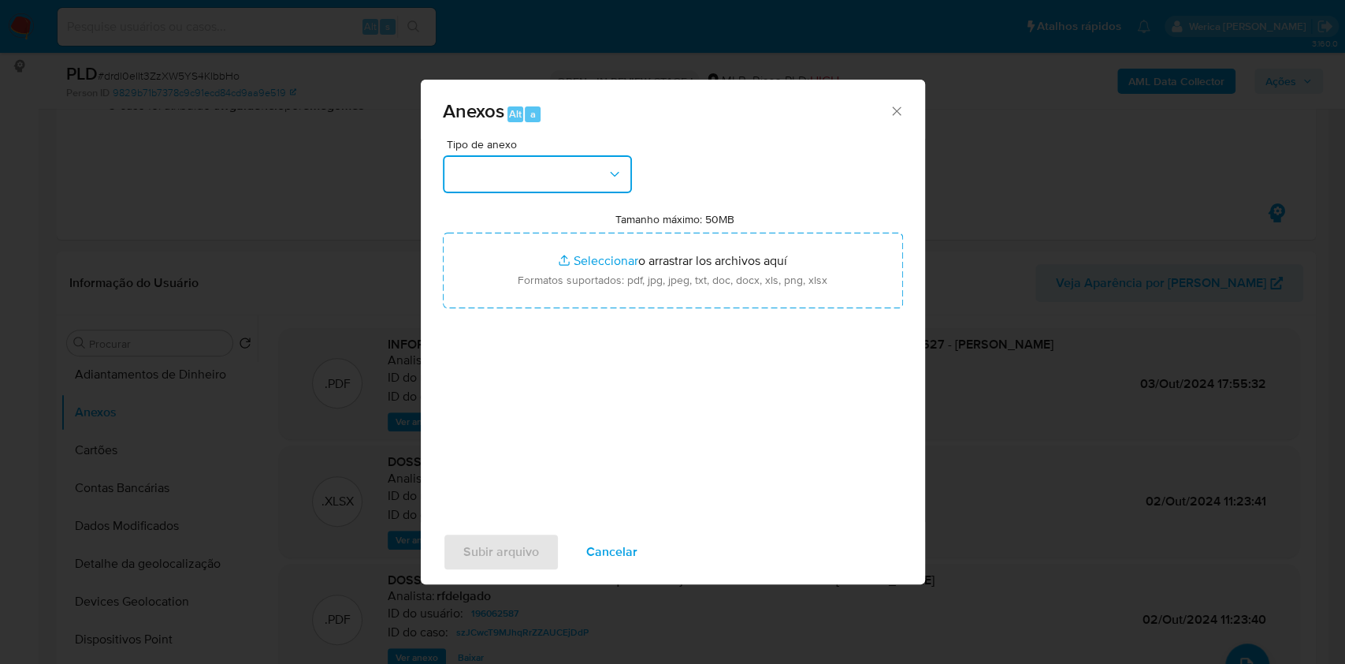
click at [545, 183] on button "button" at bounding box center [537, 174] width 189 height 38
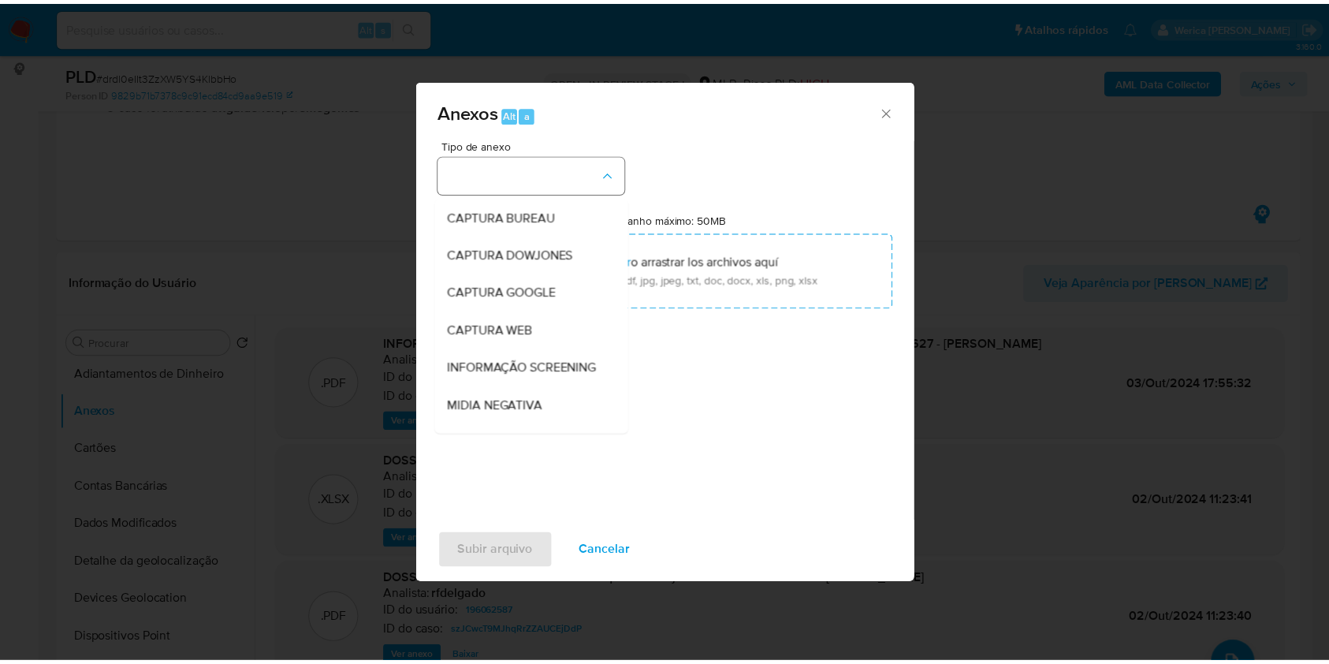
scroll to position [210, 0]
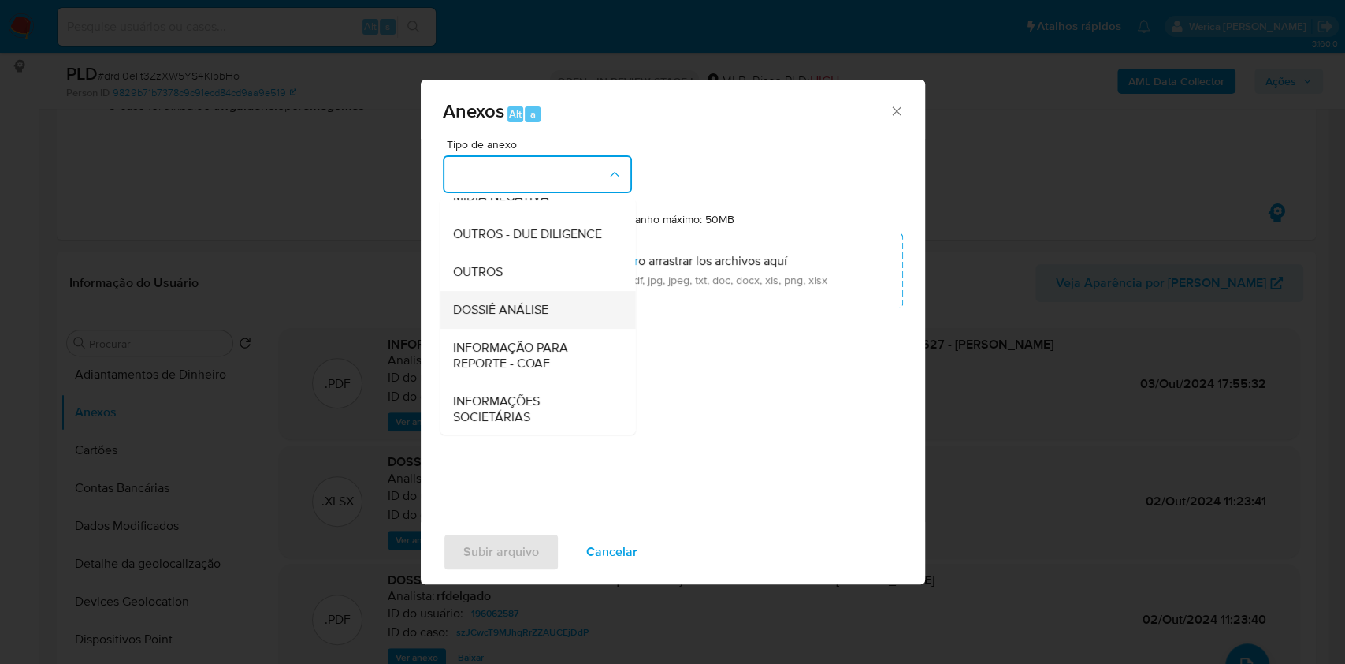
click at [549, 329] on div "DOSSIÊ ANÁLISE" at bounding box center [532, 310] width 161 height 38
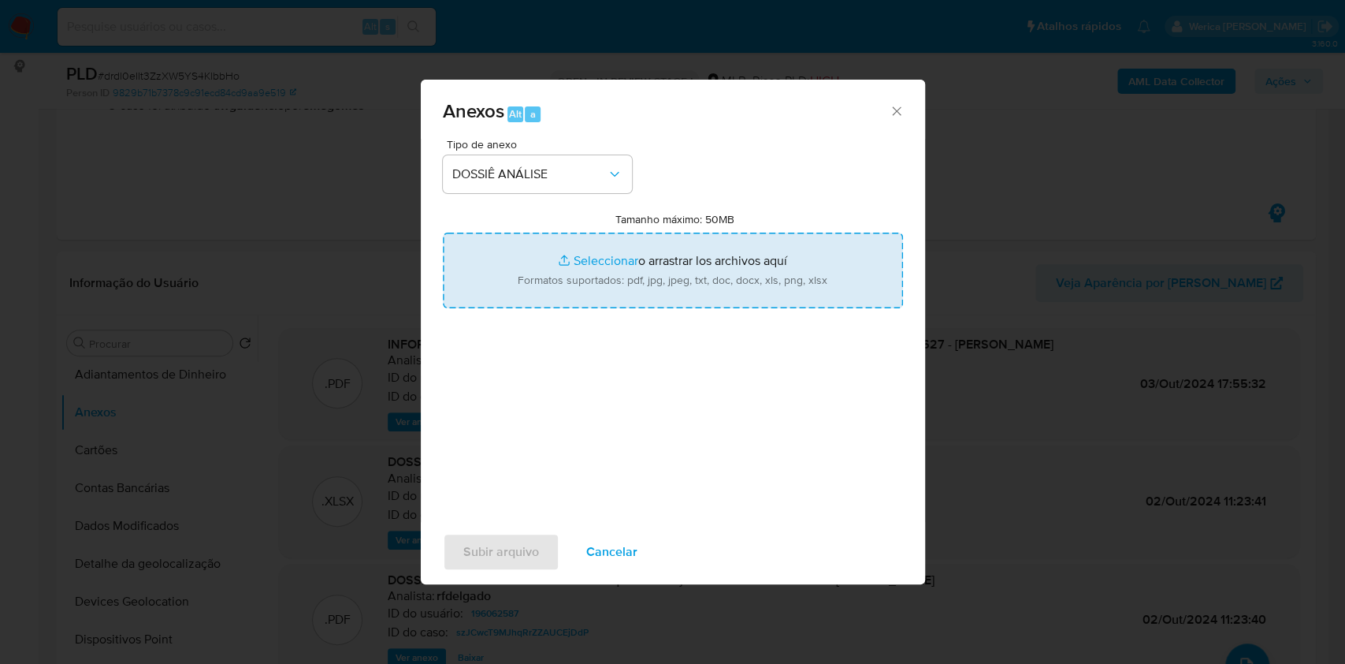
click at [712, 262] on input "Tamanho máximo: 50MB Seleccionar archivos" at bounding box center [673, 270] width 460 height 76
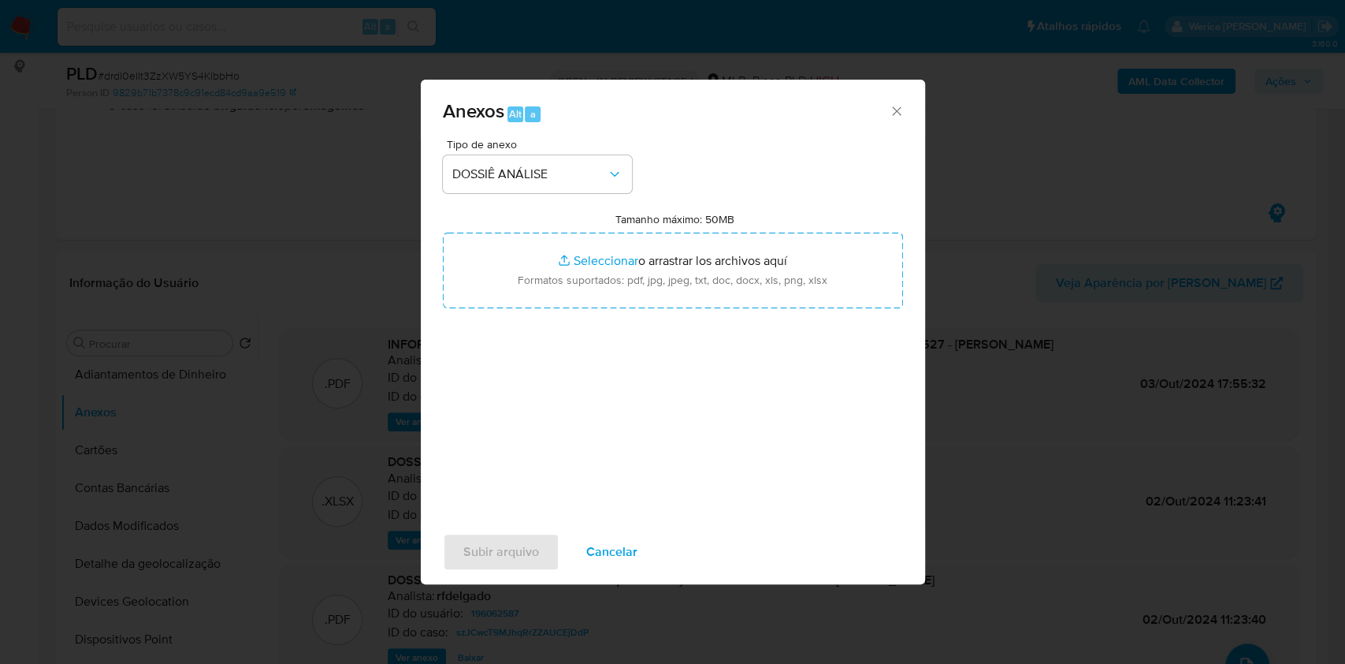
click at [1084, 182] on div "Anexos Alt a Tipo de anexo DOSSIÊ ANÁLISE Tamanho máximo: 50MB Seleccionar arch…" at bounding box center [672, 332] width 1345 height 664
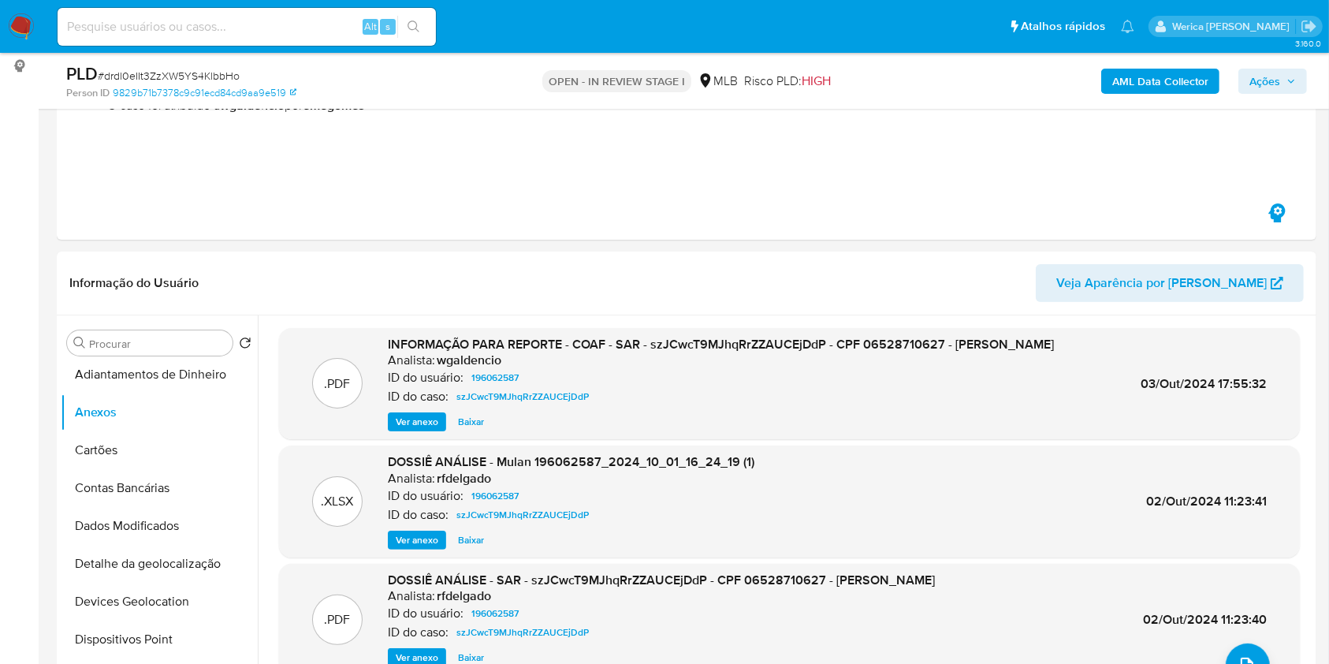
click at [1185, 75] on b "AML Data Collector" at bounding box center [1160, 81] width 96 height 25
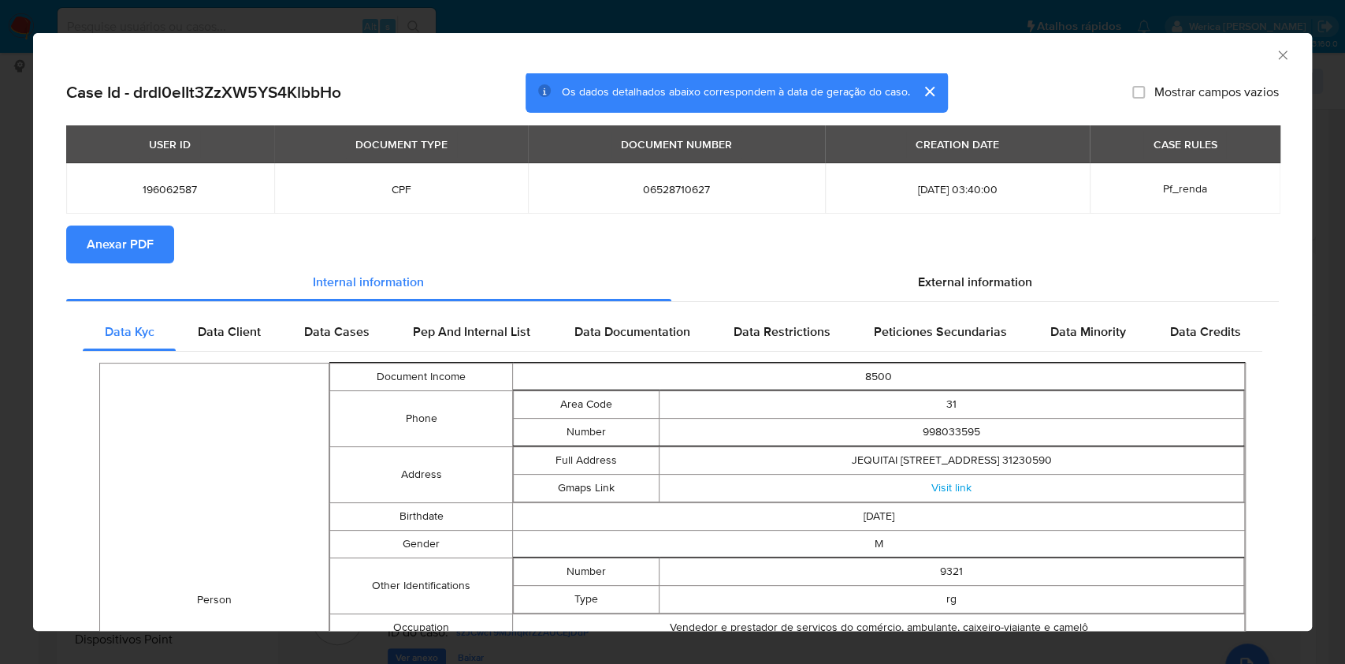
click at [140, 244] on span "Anexar PDF" at bounding box center [120, 244] width 67 height 35
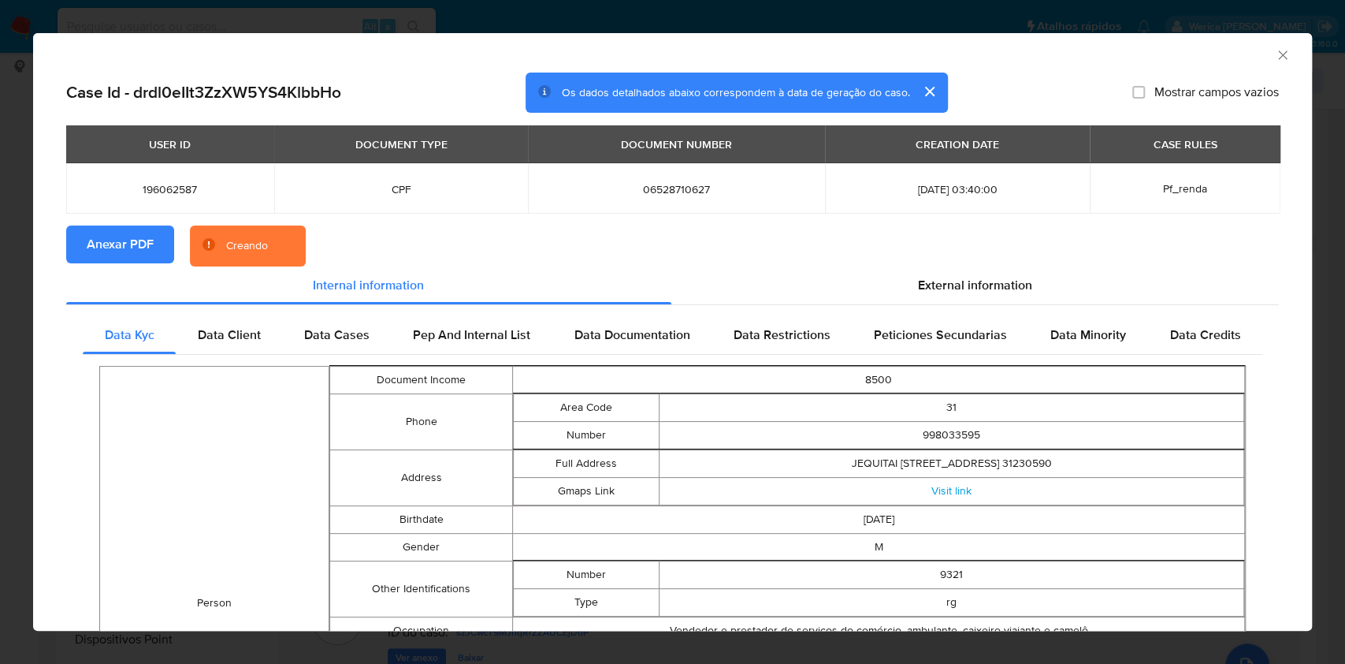
click at [1275, 55] on icon "Fechar a janela" at bounding box center [1283, 55] width 16 height 16
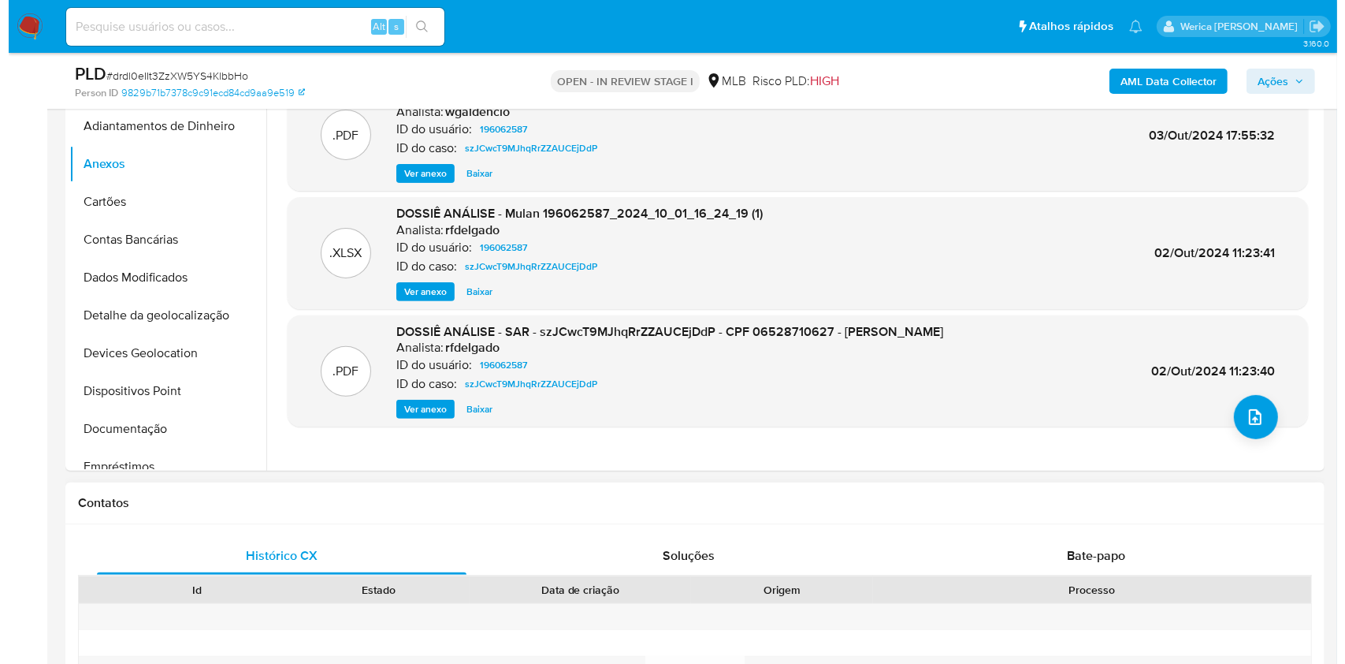
scroll to position [525, 0]
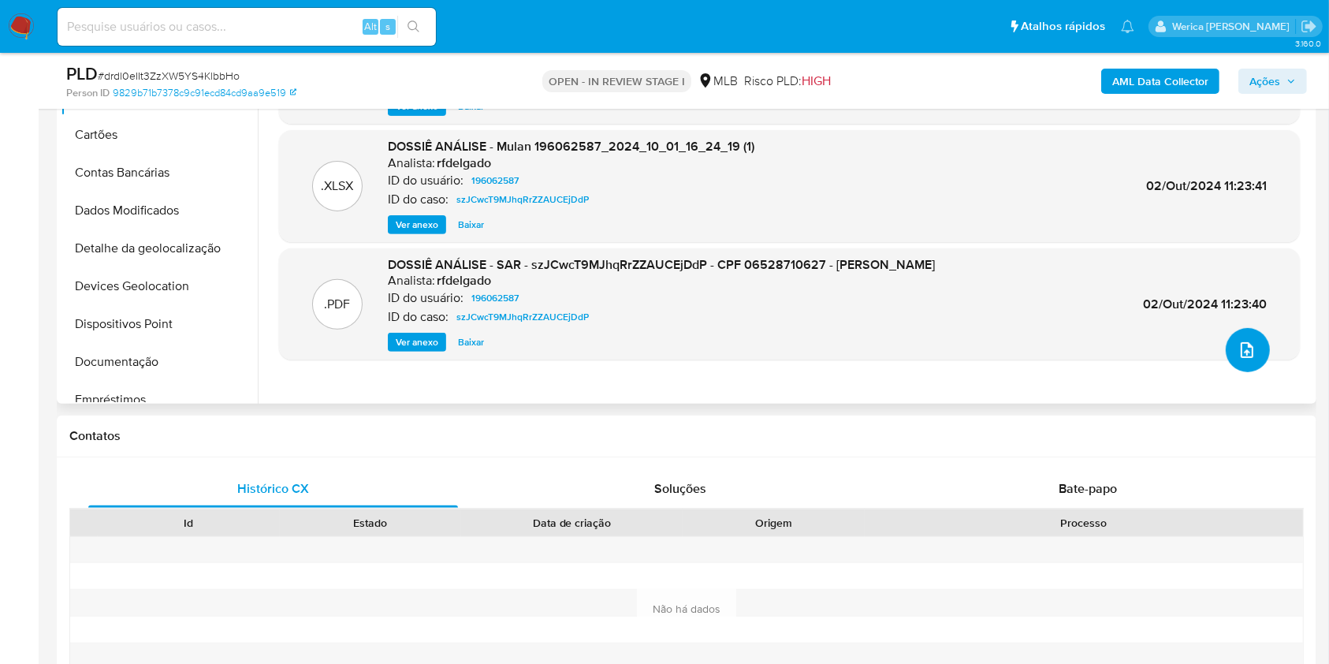
click at [1237, 355] on icon "upload-file" at bounding box center [1246, 349] width 19 height 19
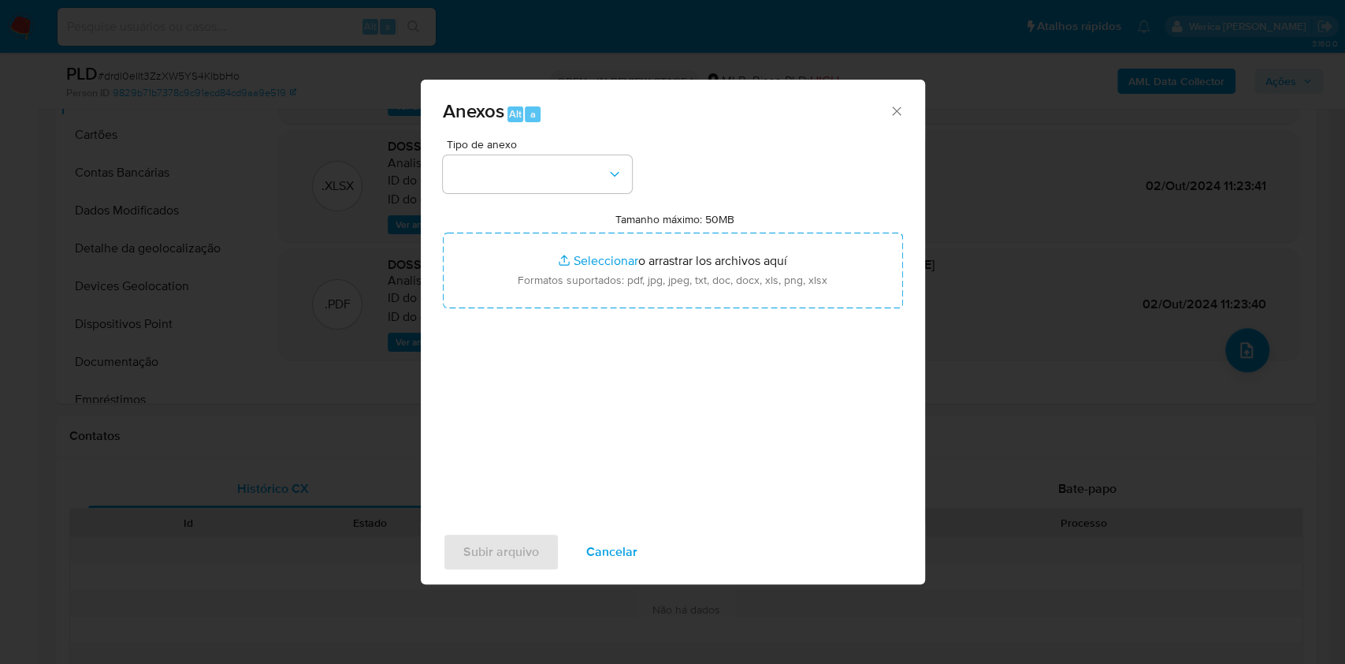
click at [595, 147] on span "Tipo de anexo" at bounding box center [541, 144] width 189 height 11
click at [598, 180] on button "button" at bounding box center [537, 174] width 189 height 38
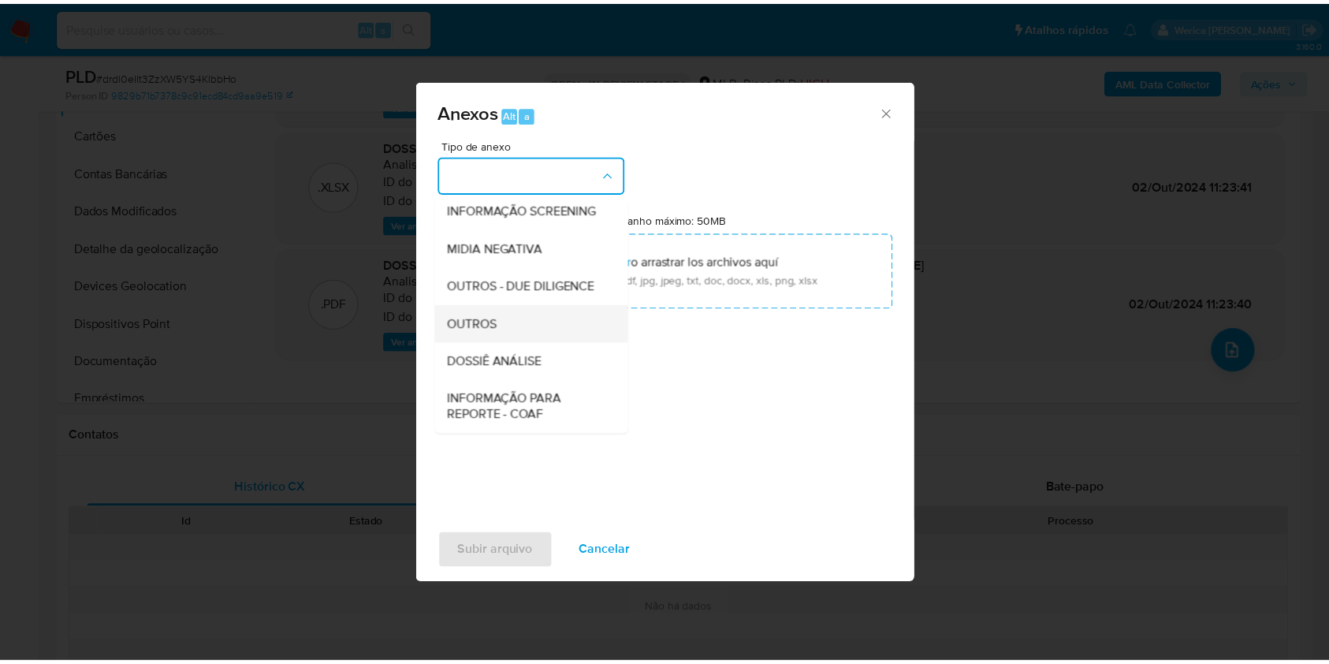
scroll to position [210, 0]
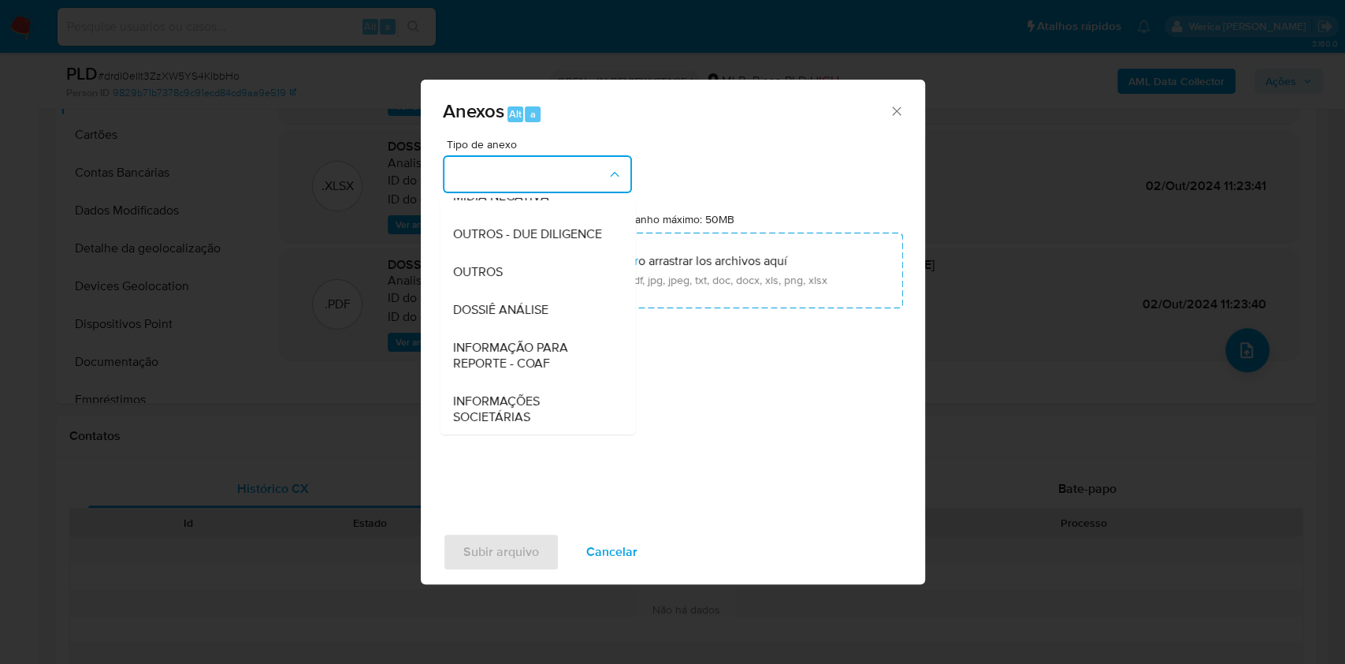
drag, startPoint x: 549, startPoint y: 340, endPoint x: 551, endPoint y: 329, distance: 11.3
click at [549, 329] on div "DOSSIÊ ANÁLISE" at bounding box center [532, 310] width 161 height 38
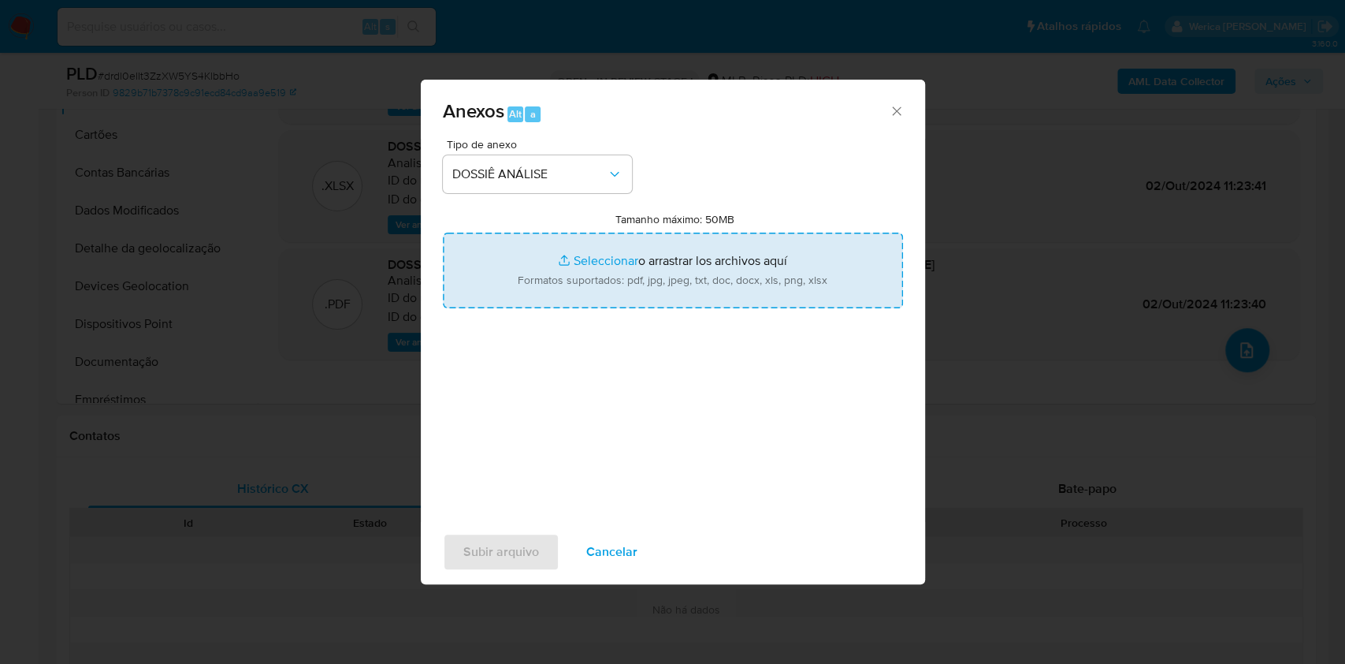
click at [644, 281] on input "Tamanho máximo: 50MB Seleccionar archivos" at bounding box center [673, 270] width 460 height 76
type input "C:\fakepath\2 ° SAR - XXXX - CPF 06528710627 - CRISTIANO AUGUSTO DE PAULA TAVAR…"
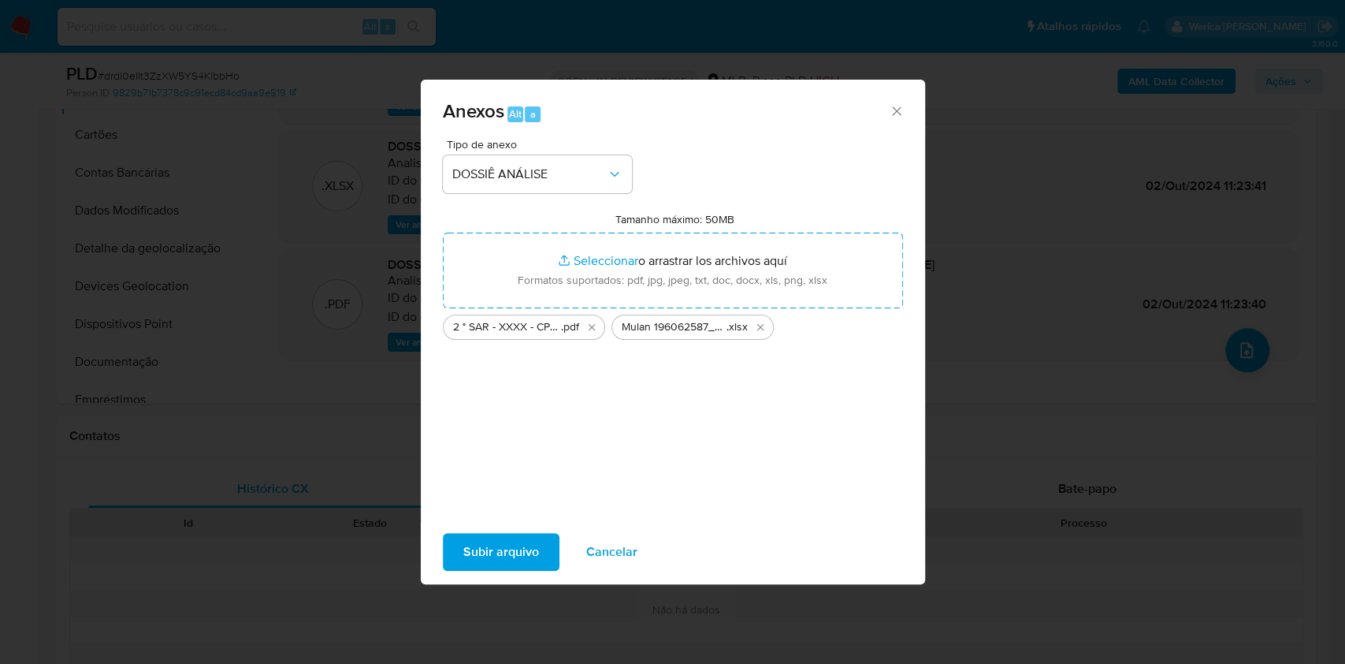
click at [504, 556] on span "Subir arquivo" at bounding box center [501, 551] width 76 height 35
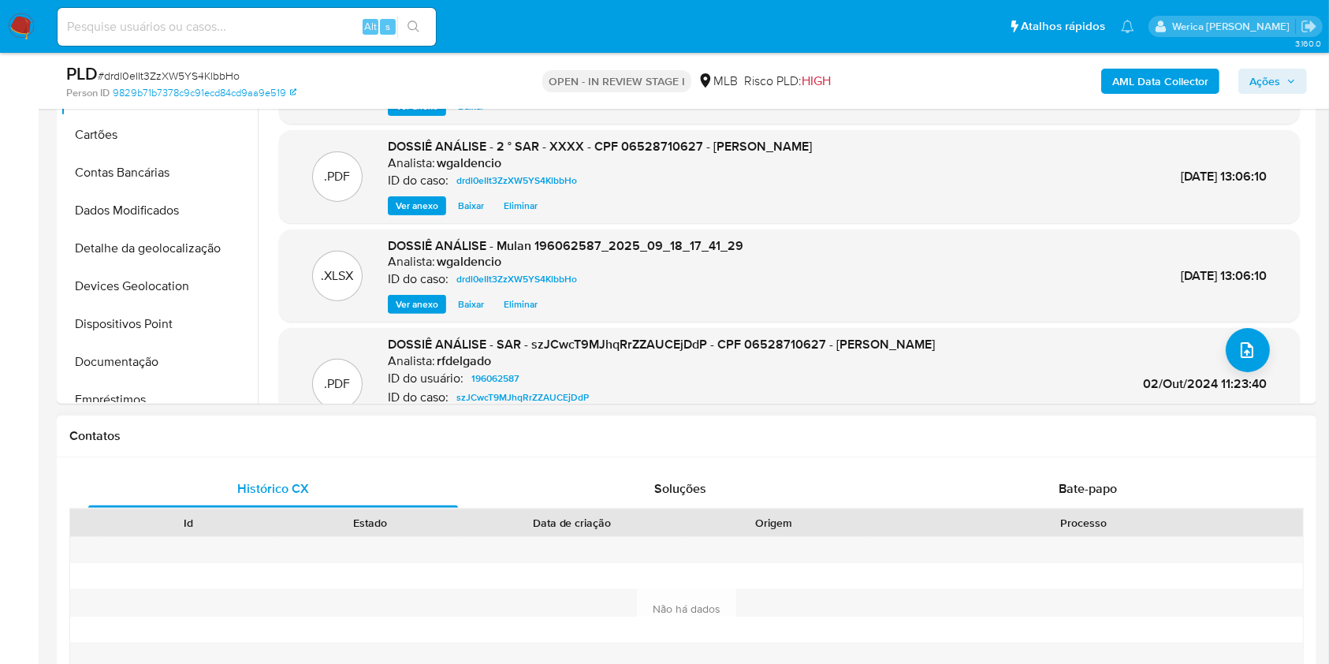
drag, startPoint x: 1090, startPoint y: 593, endPoint x: 927, endPoint y: 634, distance: 168.2
click at [1090, 593] on div at bounding box center [1084, 603] width 438 height 26
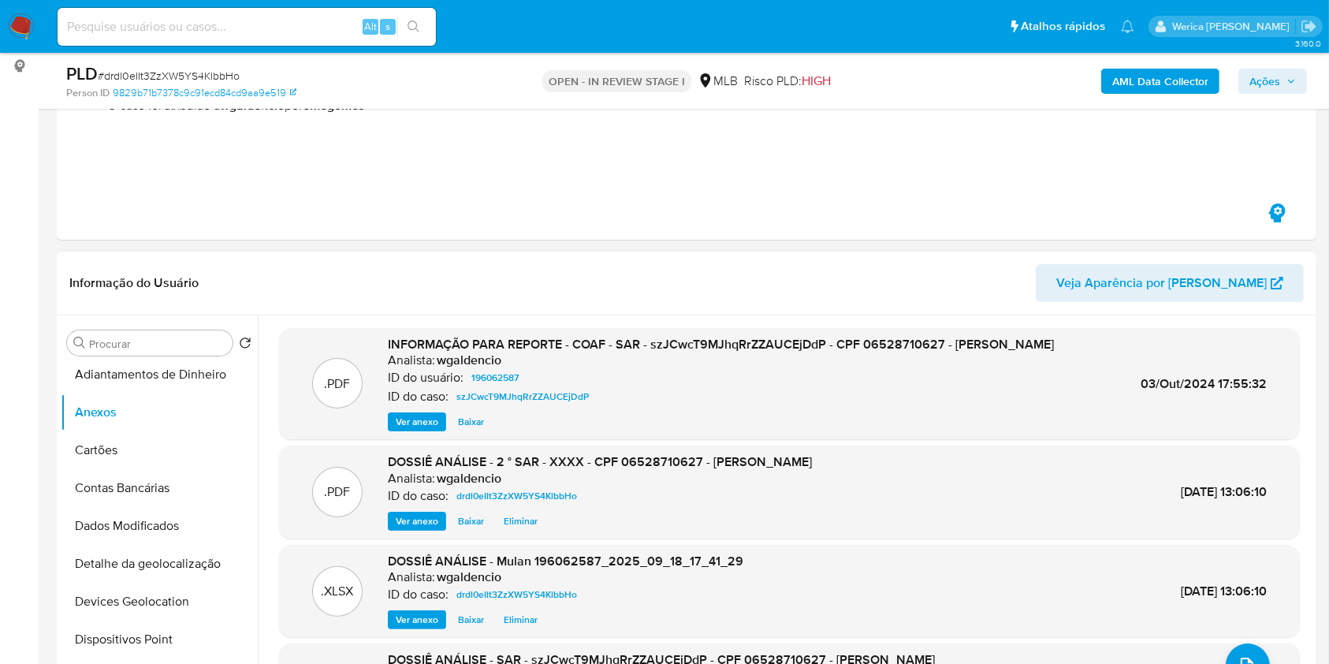
scroll to position [0, 0]
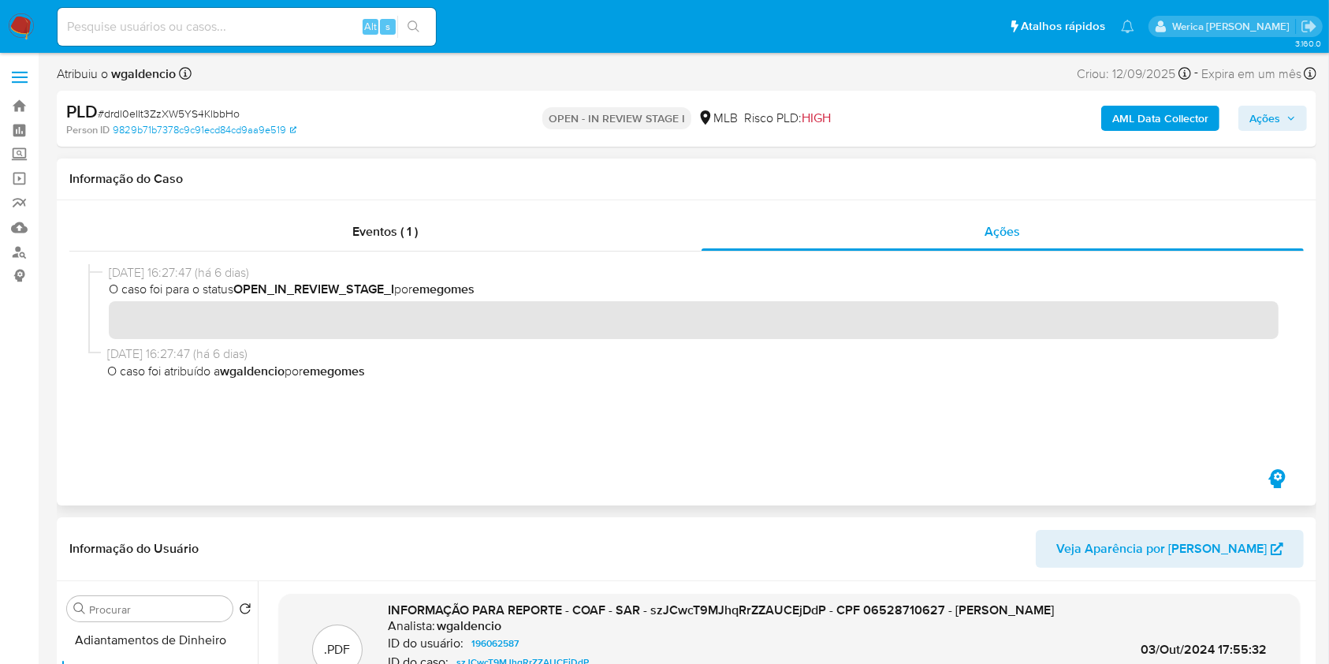
click at [378, 257] on div at bounding box center [686, 358] width 1234 height 214
click at [405, 232] on span "Eventos ( 1 )" at bounding box center [385, 231] width 65 height 18
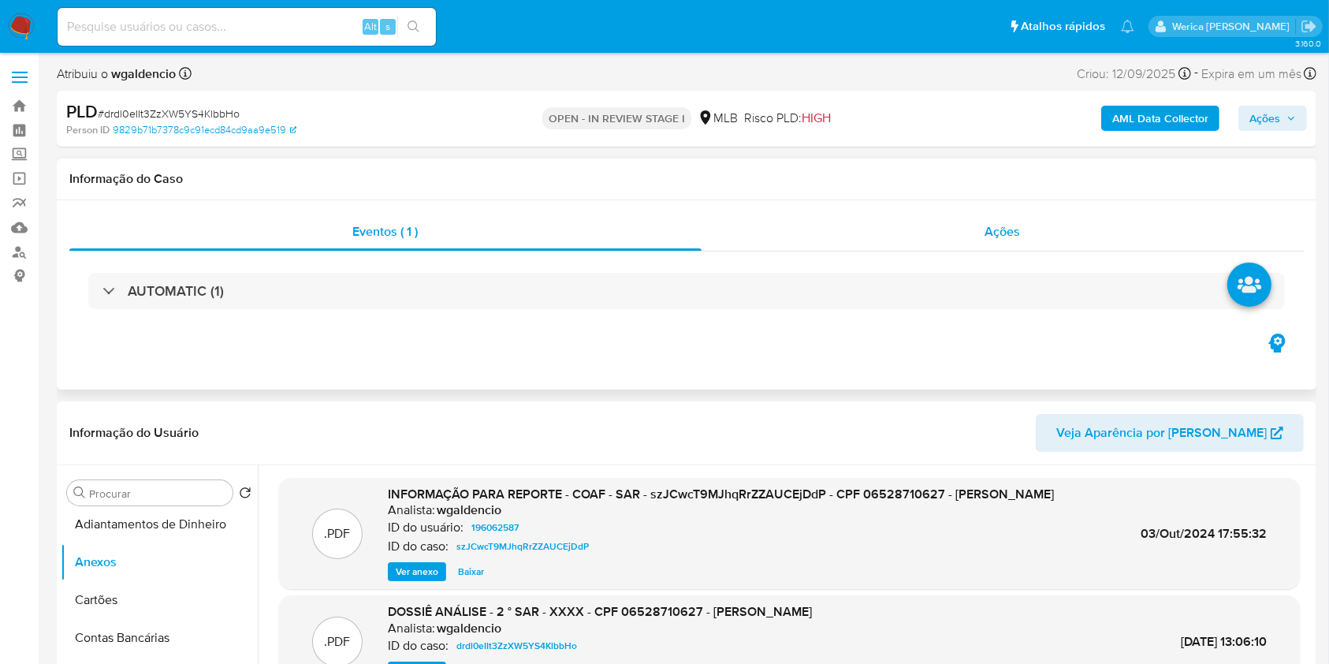
click at [1086, 223] on div "Ações" at bounding box center [1002, 232] width 602 height 38
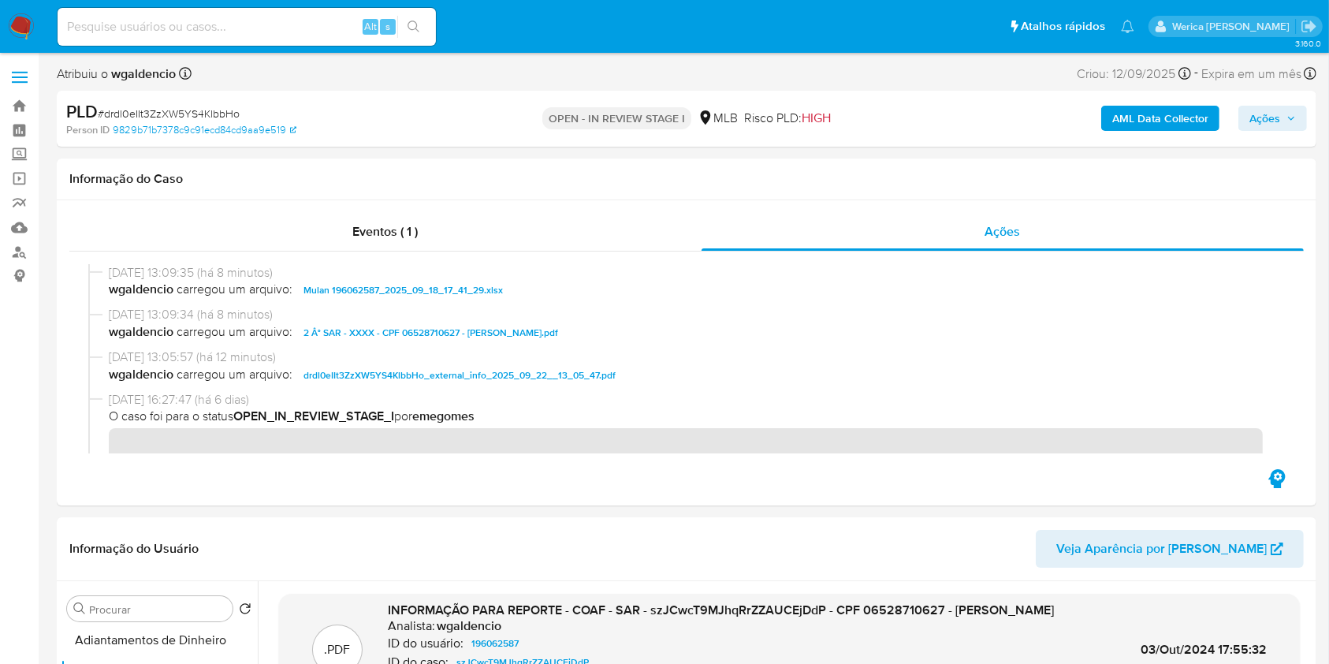
click at [1264, 132] on div "AML Data Collector Ações" at bounding box center [1102, 118] width 409 height 37
click at [1270, 110] on span "Ações" at bounding box center [1264, 118] width 31 height 25
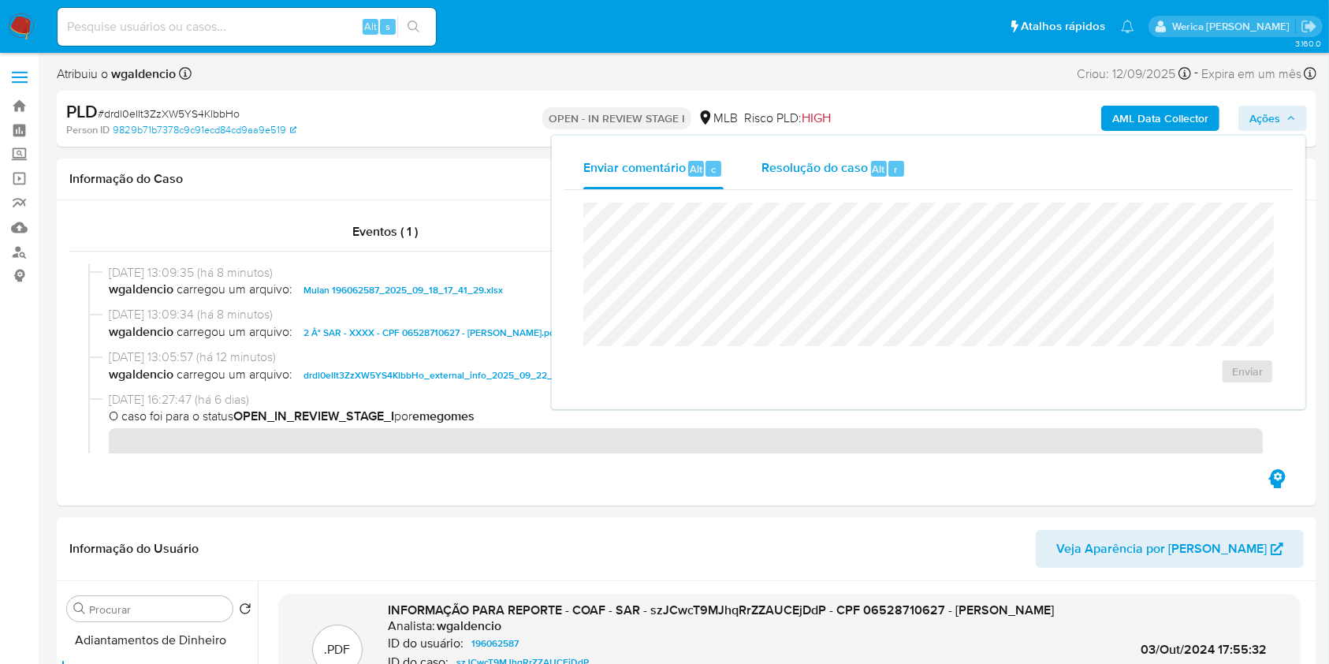
click at [871, 172] on div "Alt" at bounding box center [879, 169] width 16 height 16
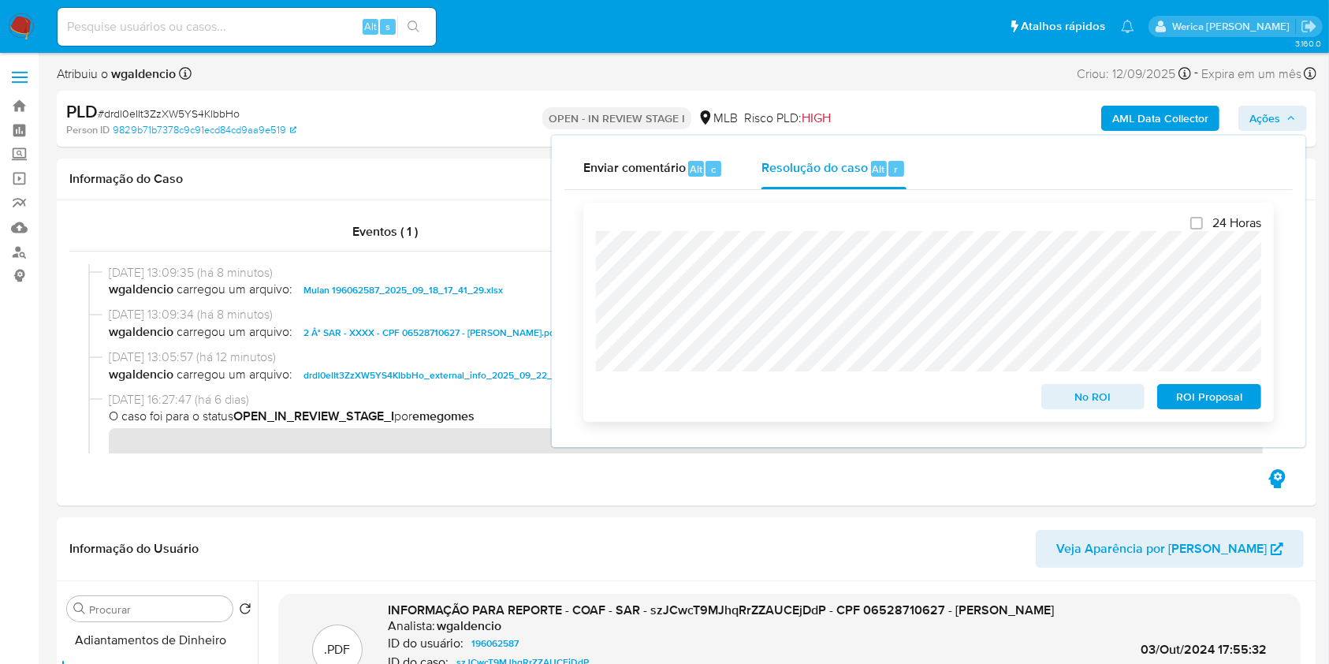
click at [1202, 407] on span "ROI Proposal" at bounding box center [1209, 396] width 82 height 22
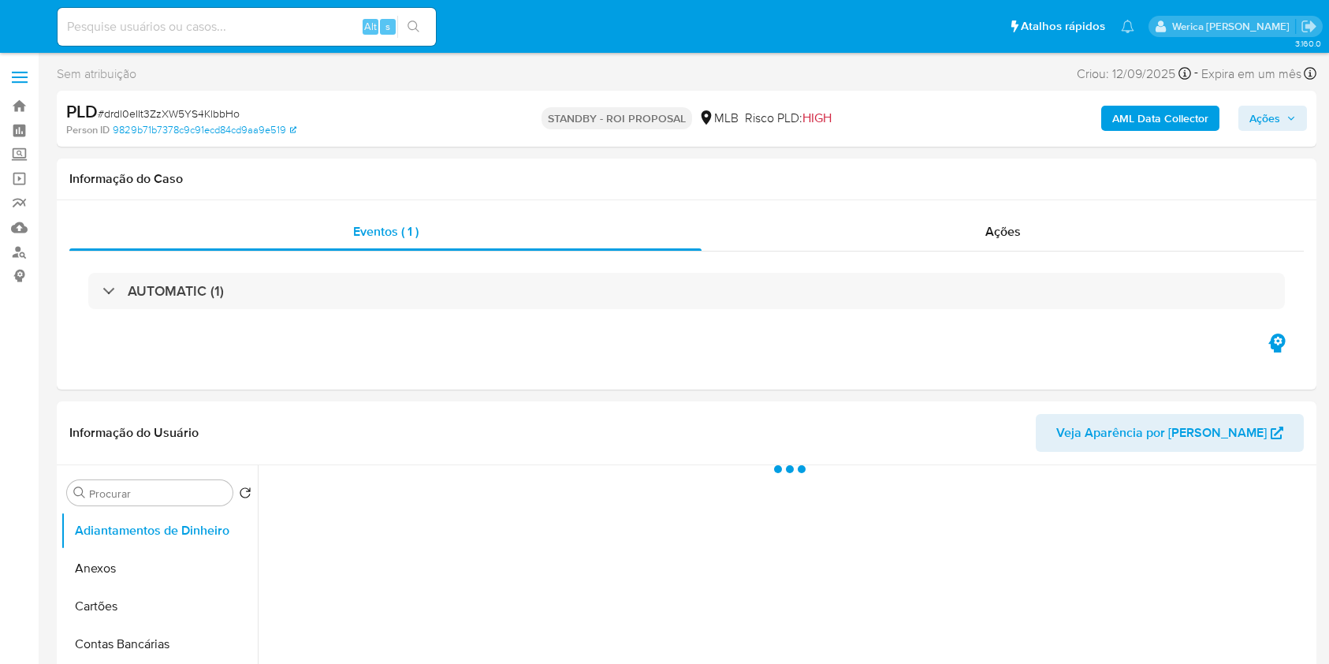
select select "10"
